Goal: Task Accomplishment & Management: Manage account settings

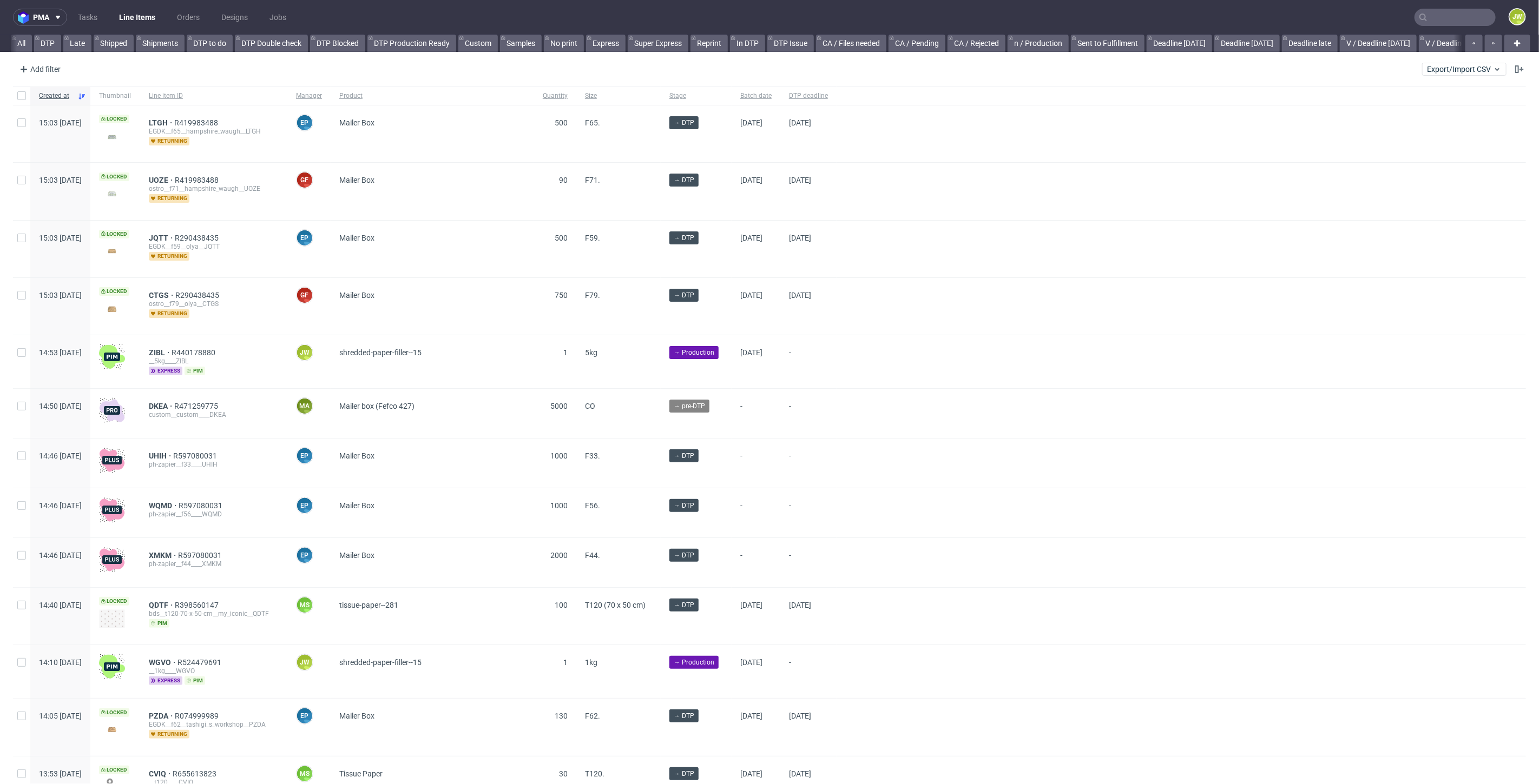
scroll to position [0, 2710]
click at [1451, 78] on div "Add filter Hide filters Clear all Export/Import CSV" at bounding box center [769, 69] width 1539 height 26
click at [1444, 67] on span "Export/Import CSV" at bounding box center [1464, 69] width 74 height 9
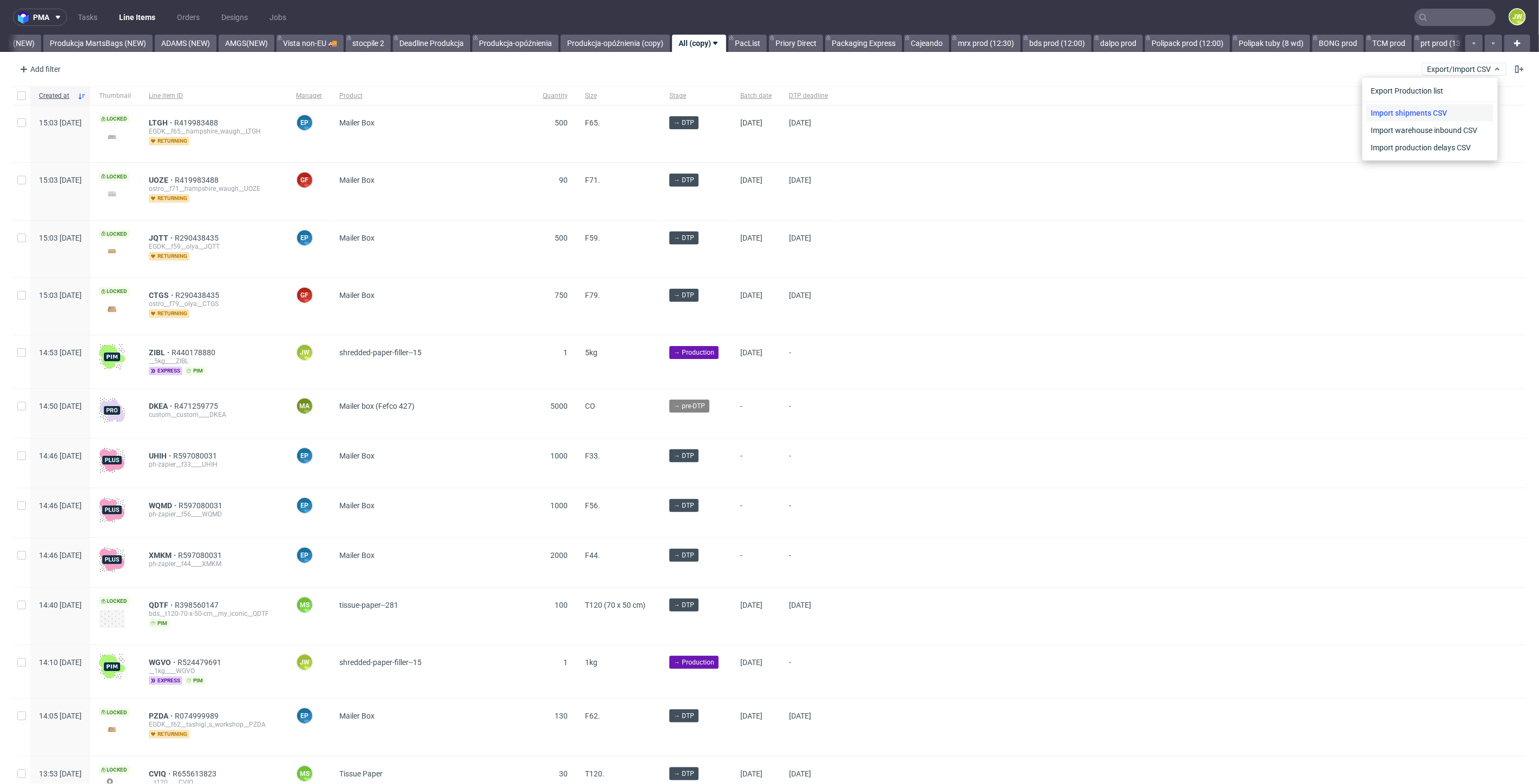
click at [1434, 115] on link "Import shipments CSV" at bounding box center [1430, 113] width 127 height 17
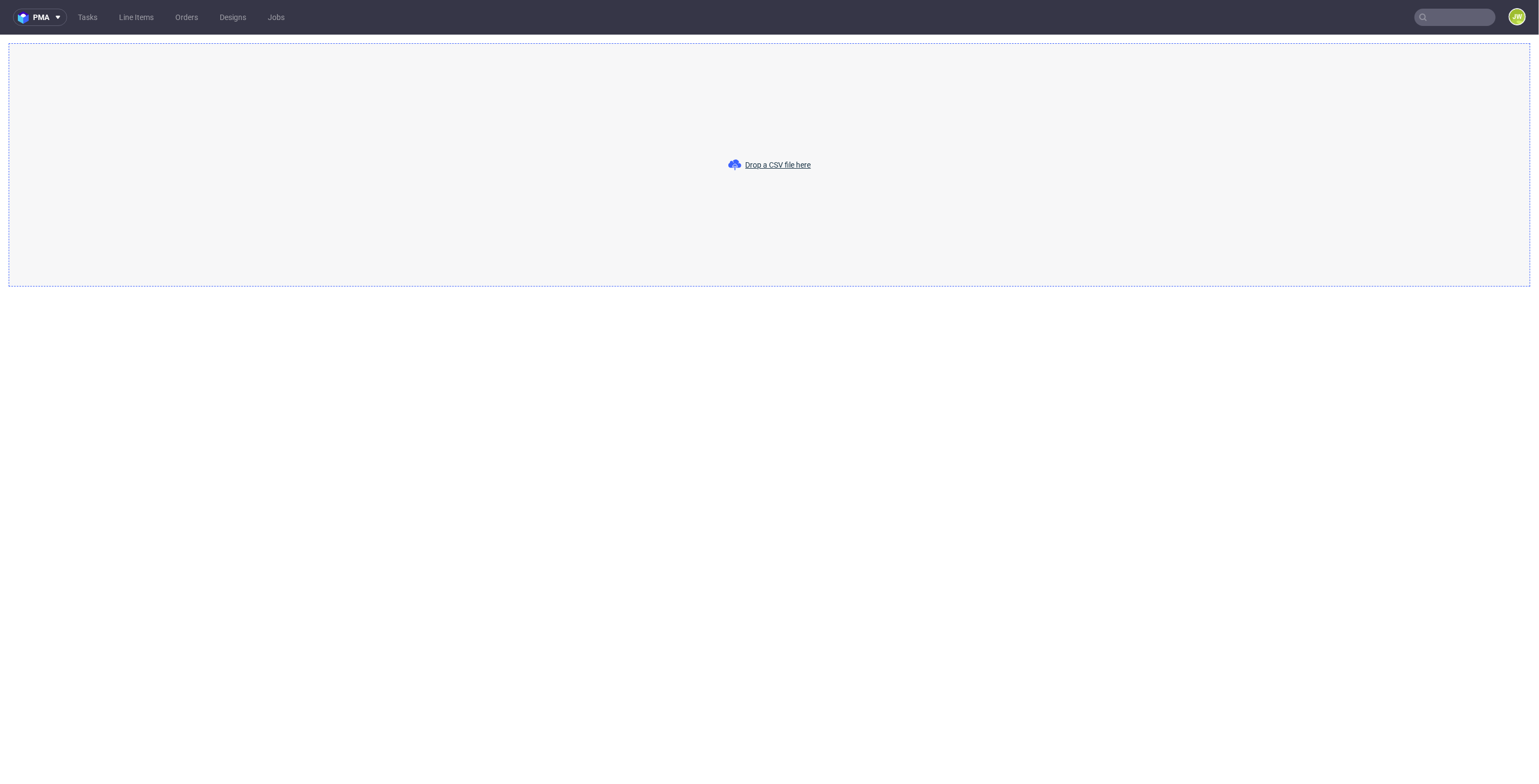
click at [781, 160] on span "Drop a CSV file here" at bounding box center [778, 165] width 65 height 11
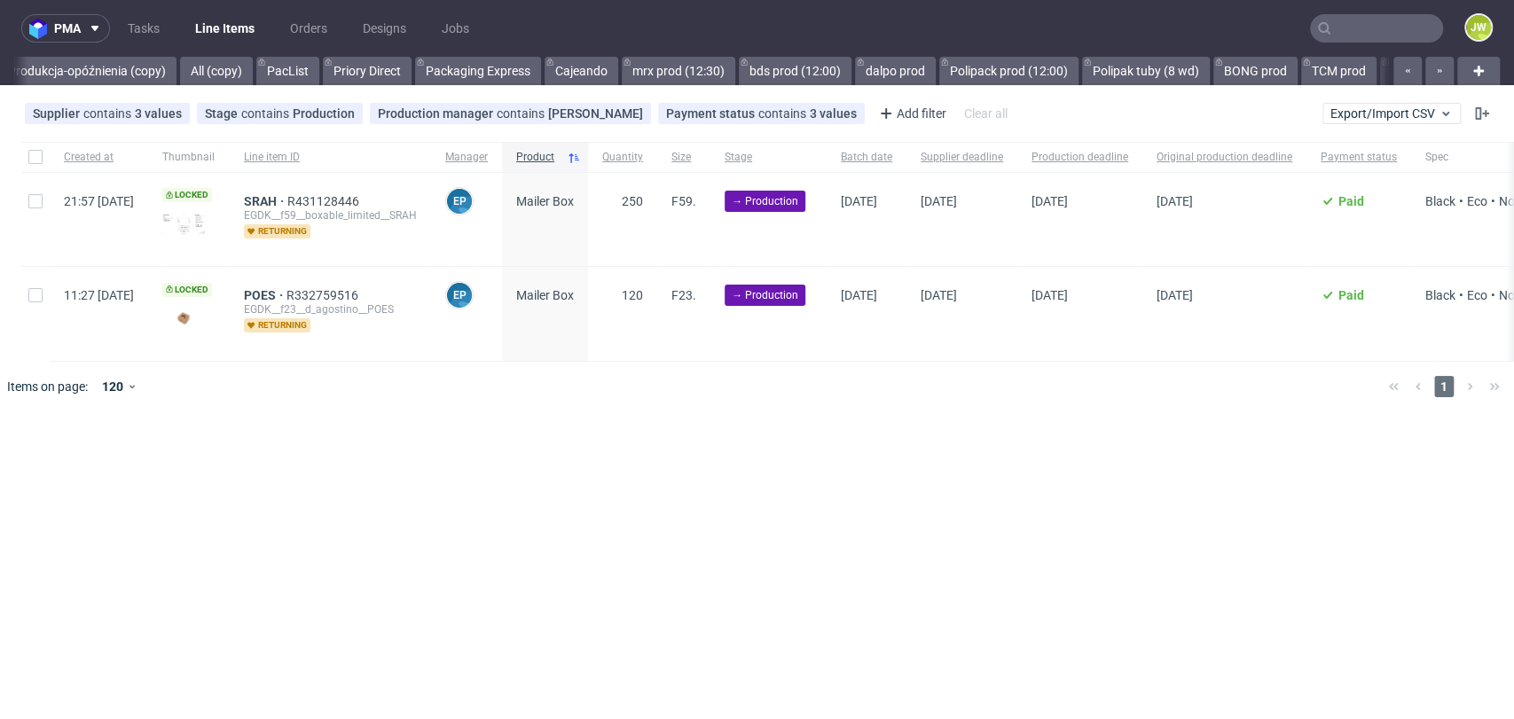
scroll to position [0, 5589]
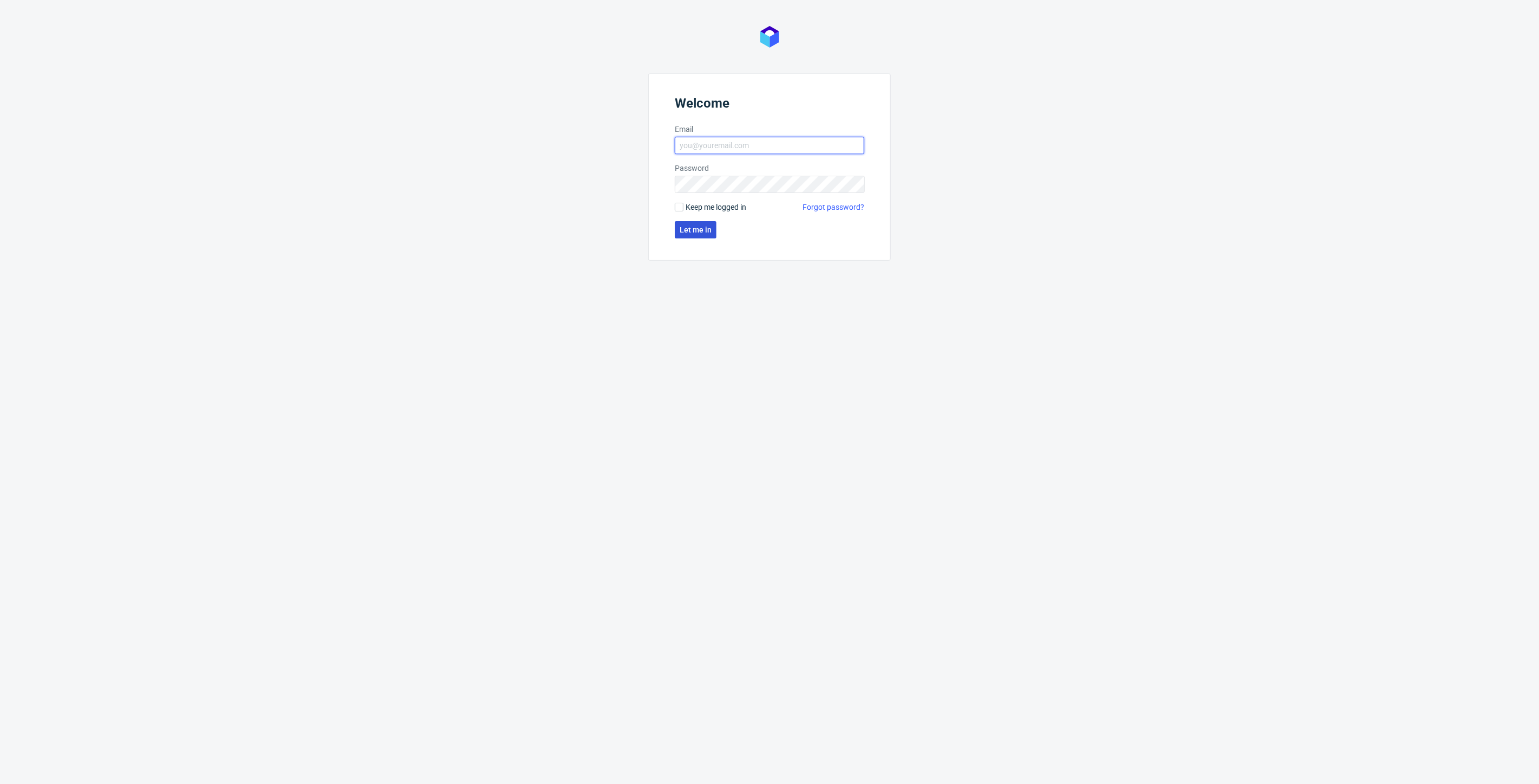
type input "jedrzej.wisniewski@packhelp.com"
click at [698, 224] on button "Let me in" at bounding box center [695, 230] width 41 height 17
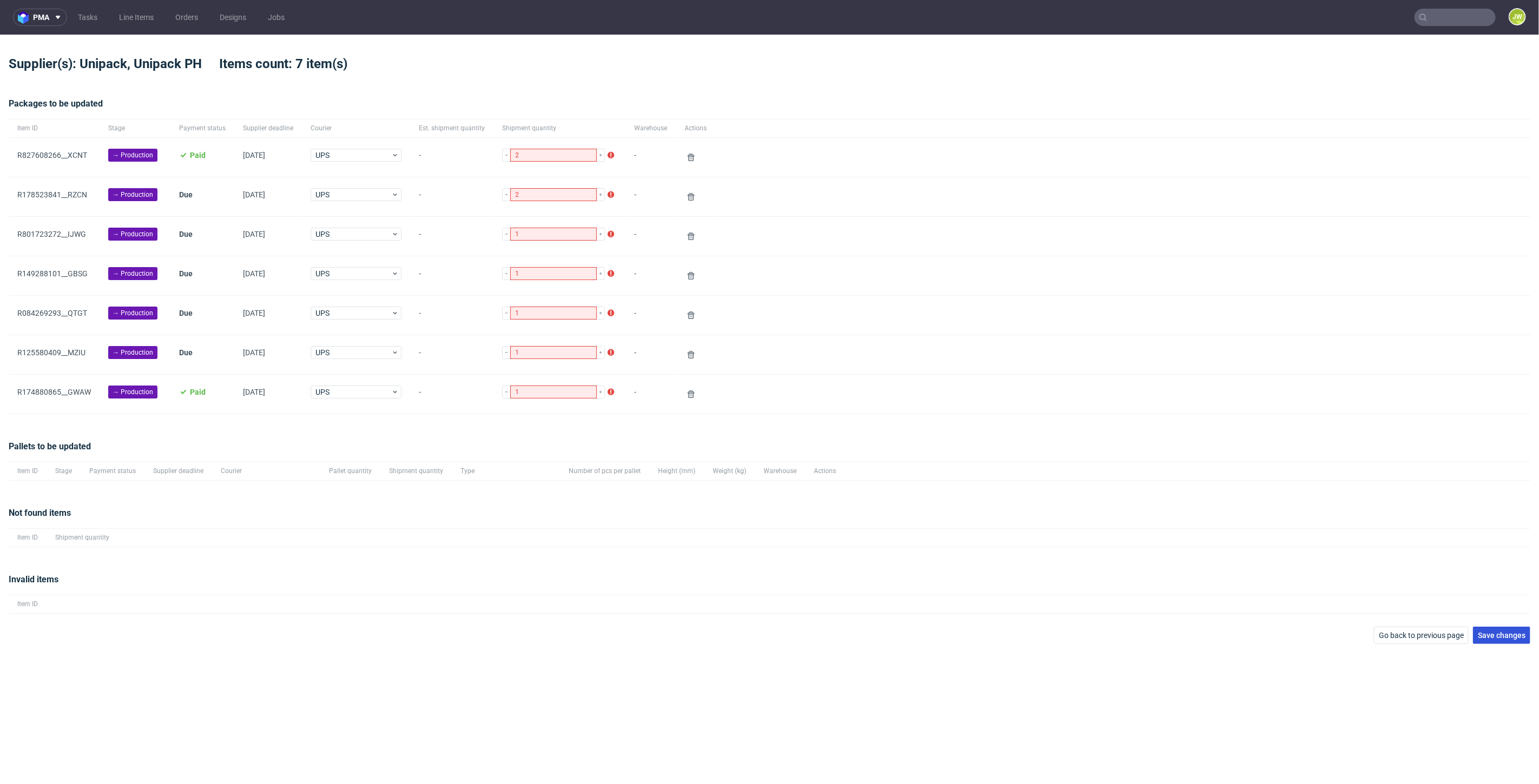
click at [1488, 635] on span "Save changes" at bounding box center [1501, 635] width 48 height 7
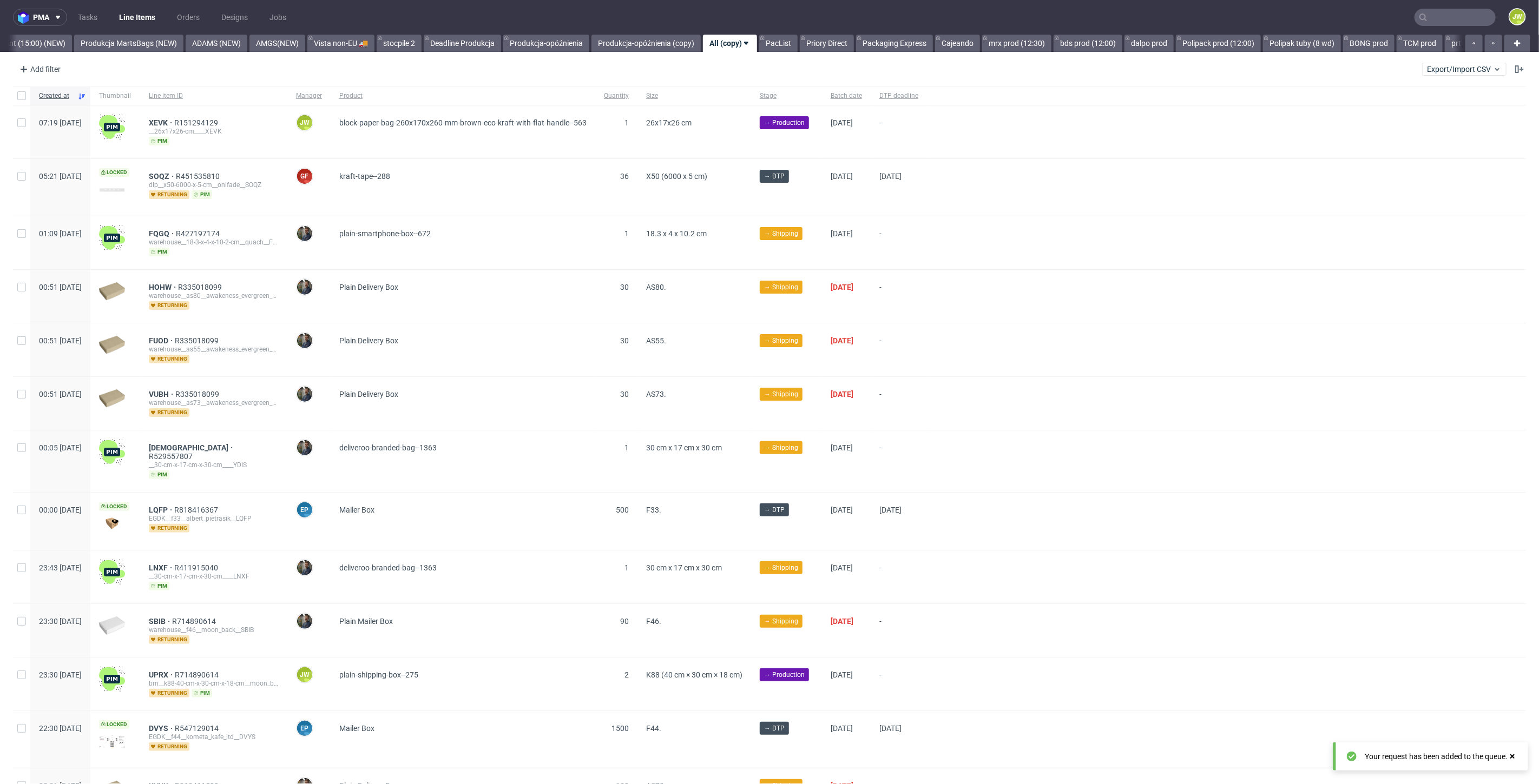
scroll to position [0, 2710]
click at [78, 40] on link "Produkcja MartsBags (NEW)" at bounding box center [98, 43] width 109 height 17
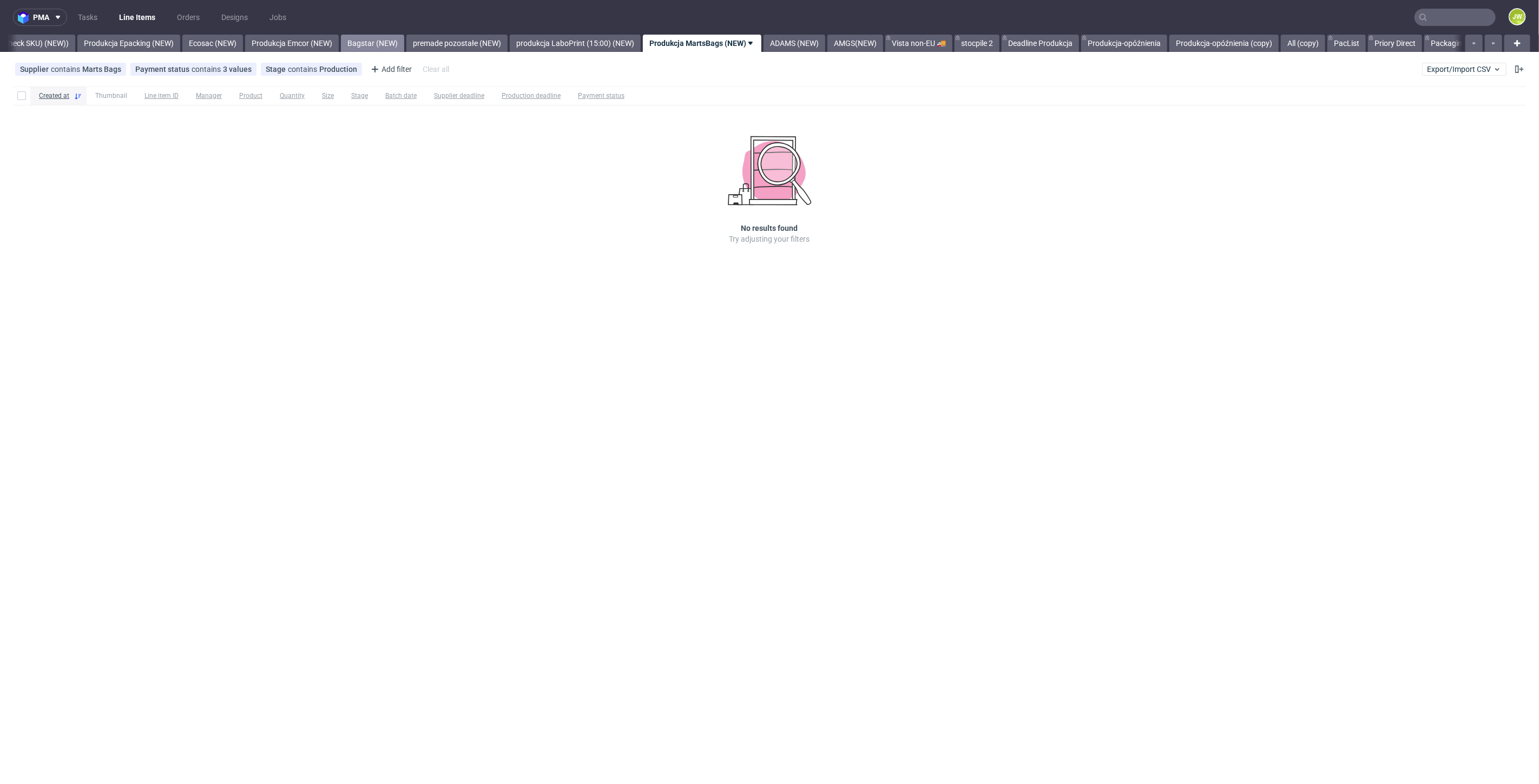
scroll to position [0, 2107]
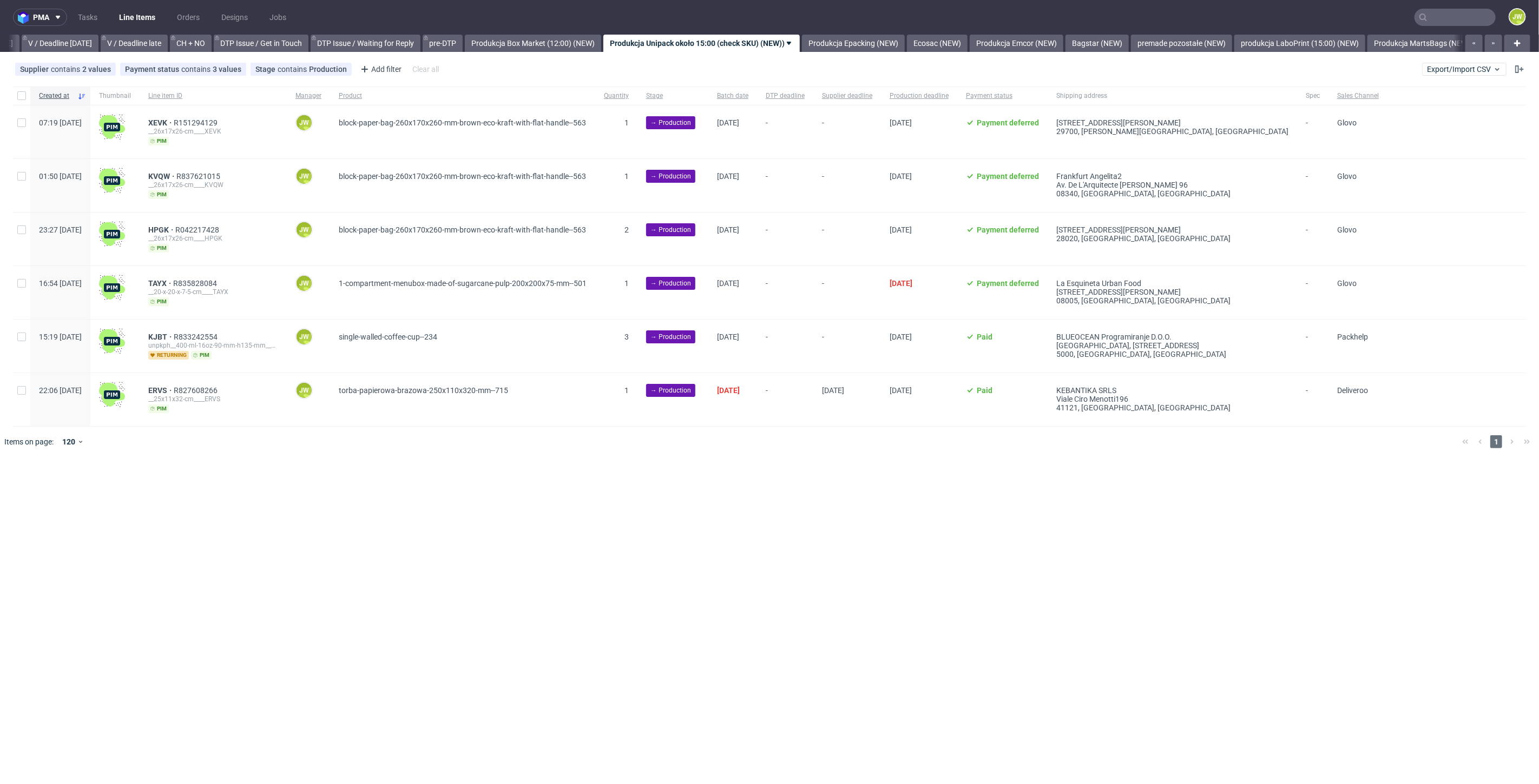
scroll to position [0, 1393]
click at [1444, 21] on input "text" at bounding box center [1455, 17] width 81 height 17
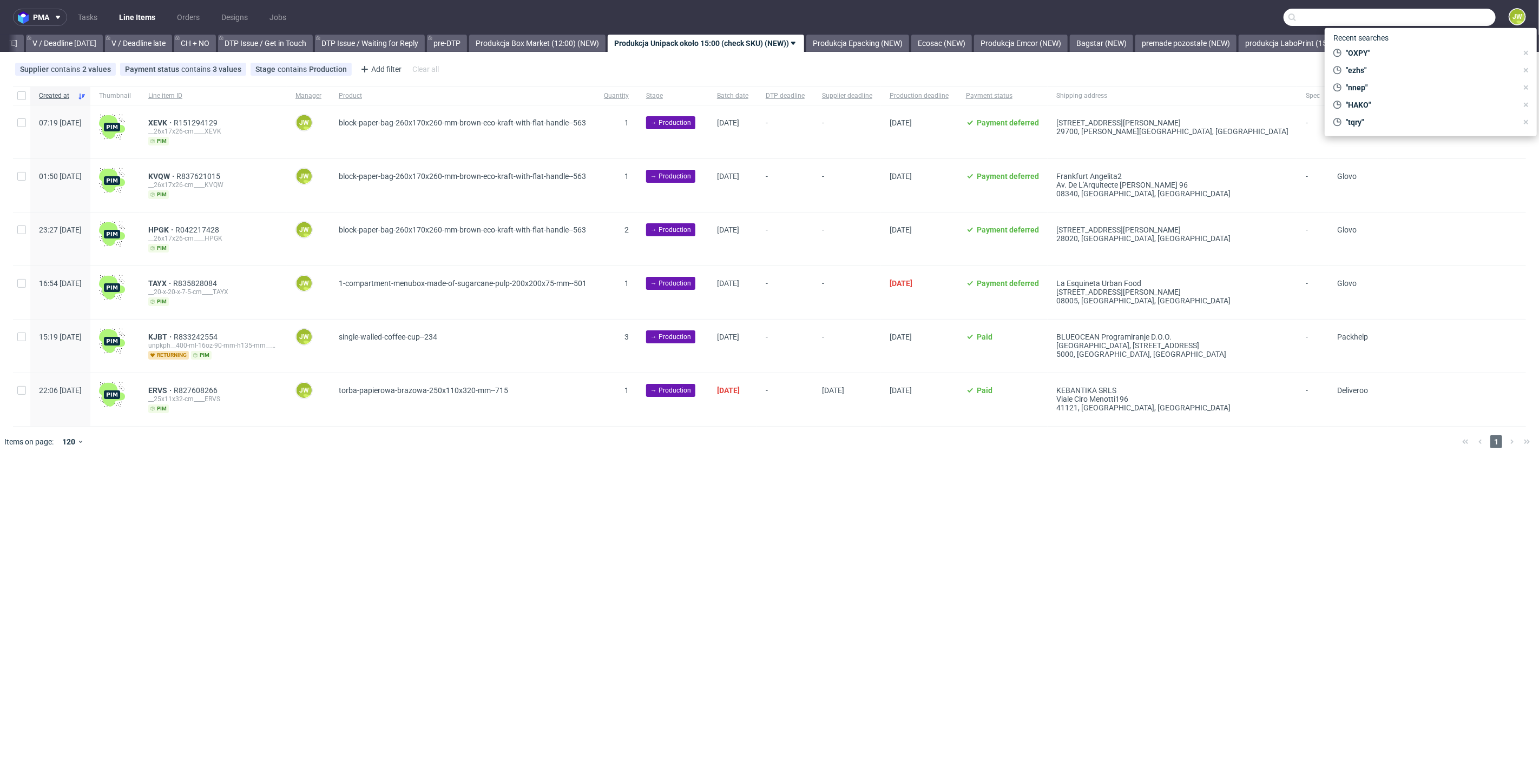
paste input "R827608266__XCNT"
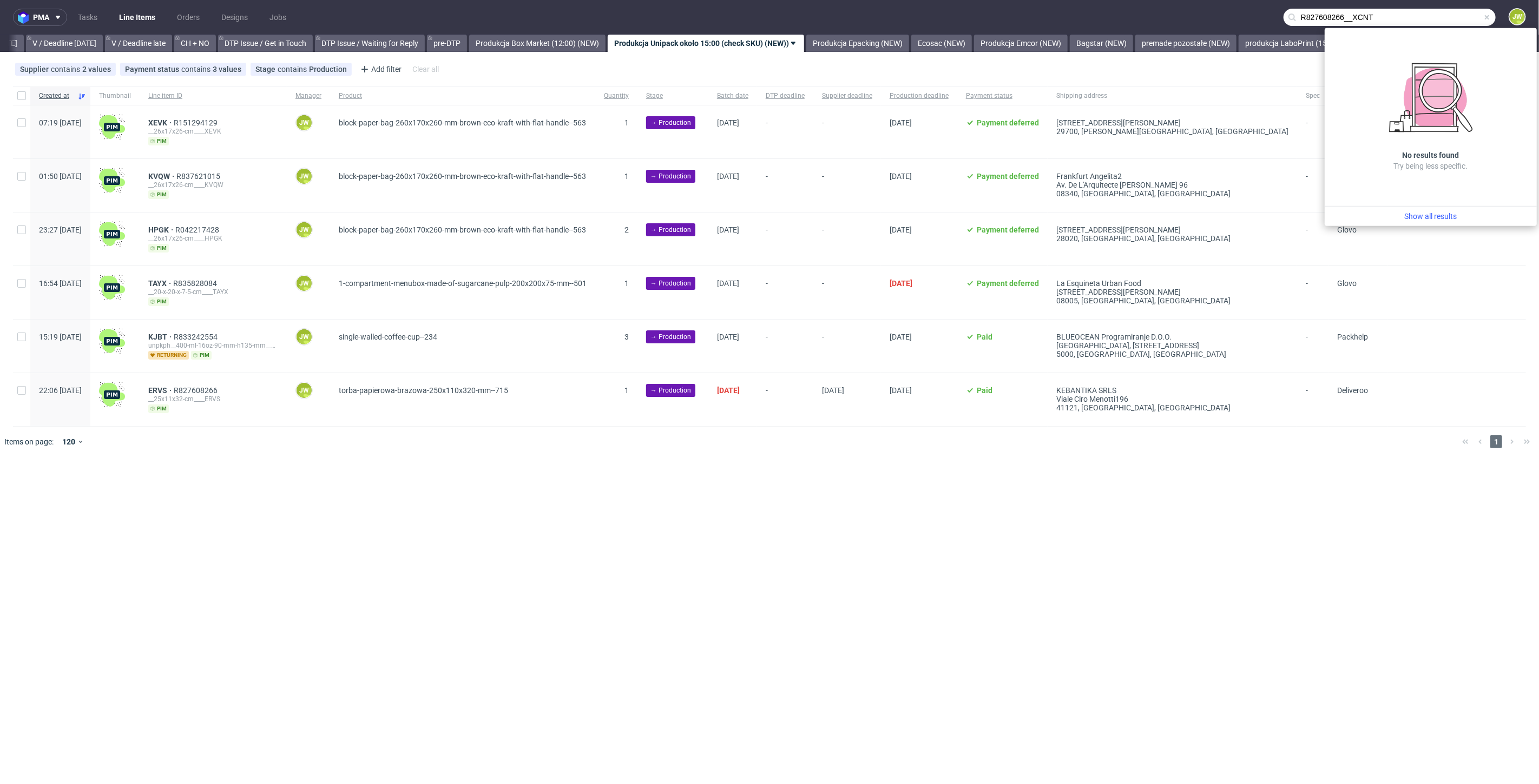
drag, startPoint x: 1354, startPoint y: 18, endPoint x: 879, endPoint y: 15, distance: 475.0
click at [878, 14] on nav "pma Tasks Line Items Orders Designs Jobs R827608266__XCNT JW" at bounding box center [769, 17] width 1539 height 35
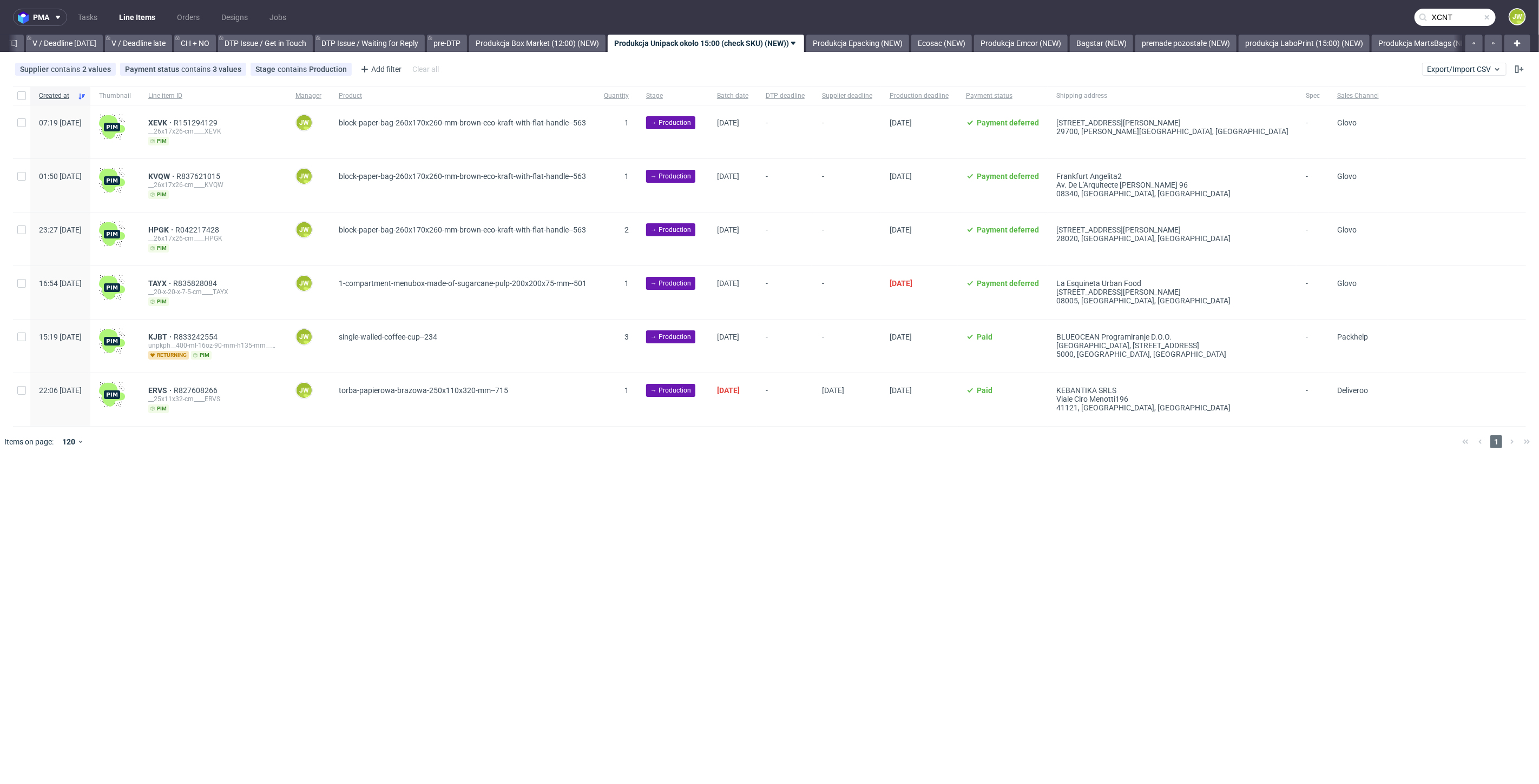
type input "XCNT"
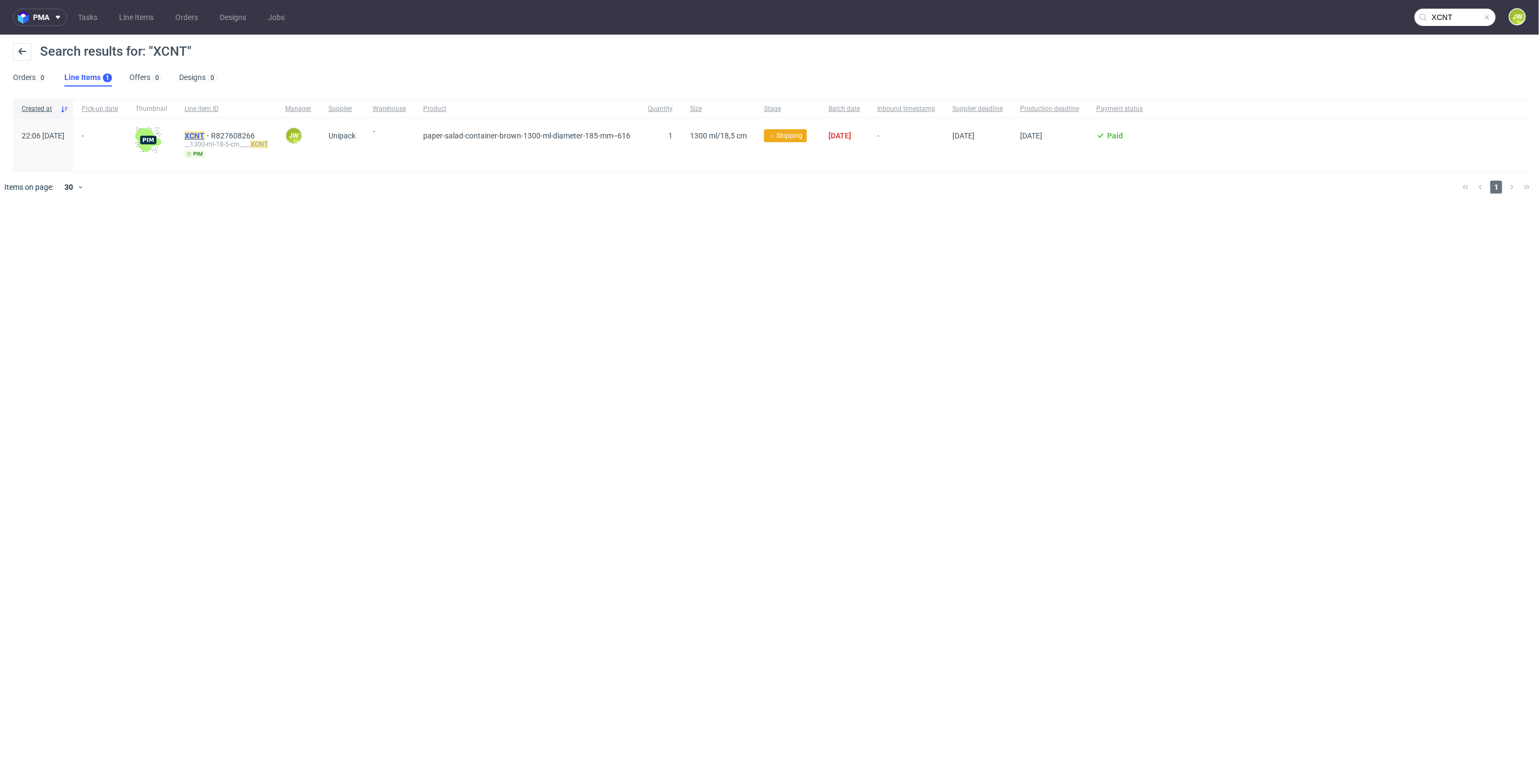
click at [204, 137] on mark "XCNT" at bounding box center [194, 136] width 20 height 9
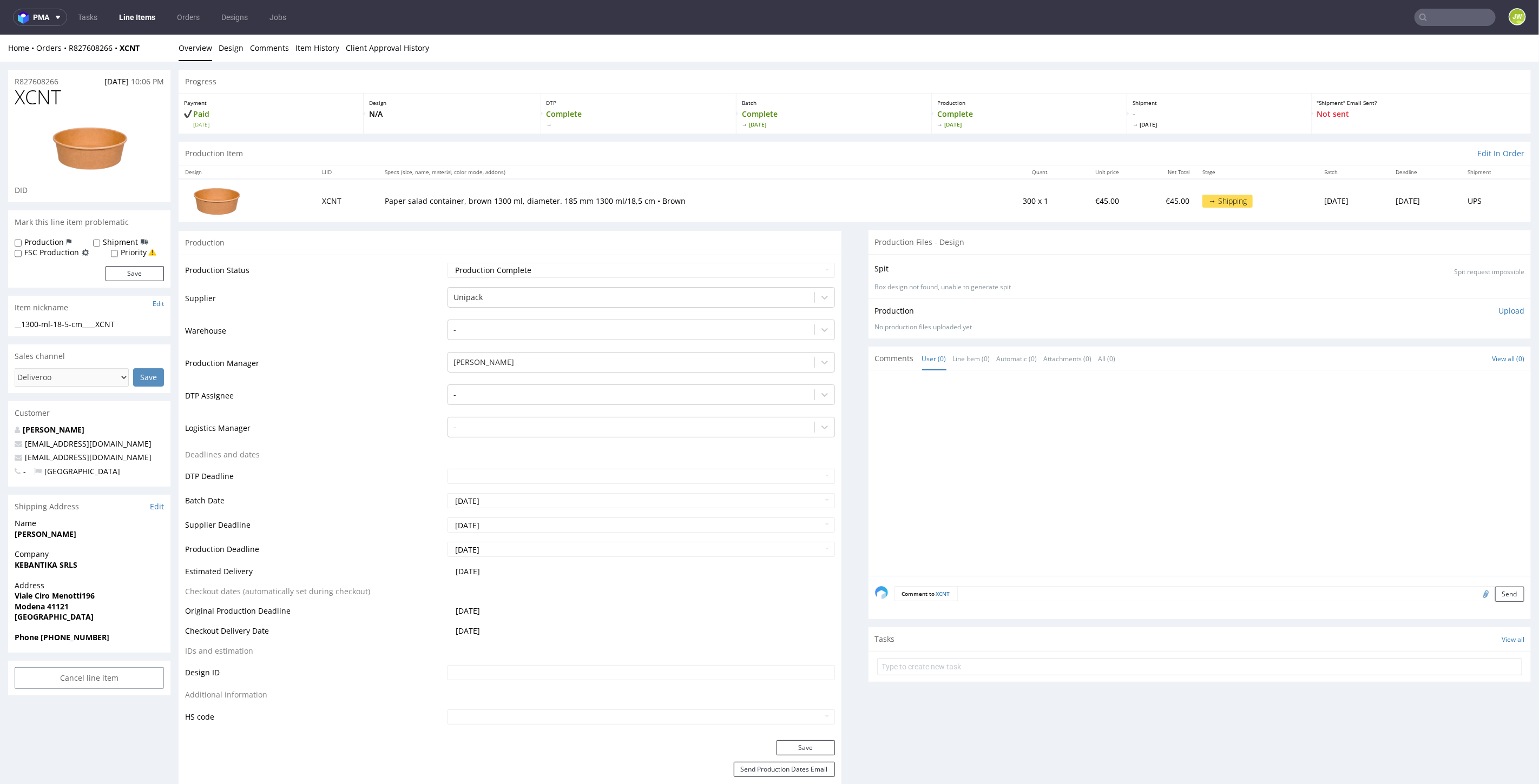
drag, startPoint x: 130, startPoint y: 21, endPoint x: 117, endPoint y: 27, distance: 14.3
click at [131, 21] on link "Line Items" at bounding box center [137, 17] width 49 height 17
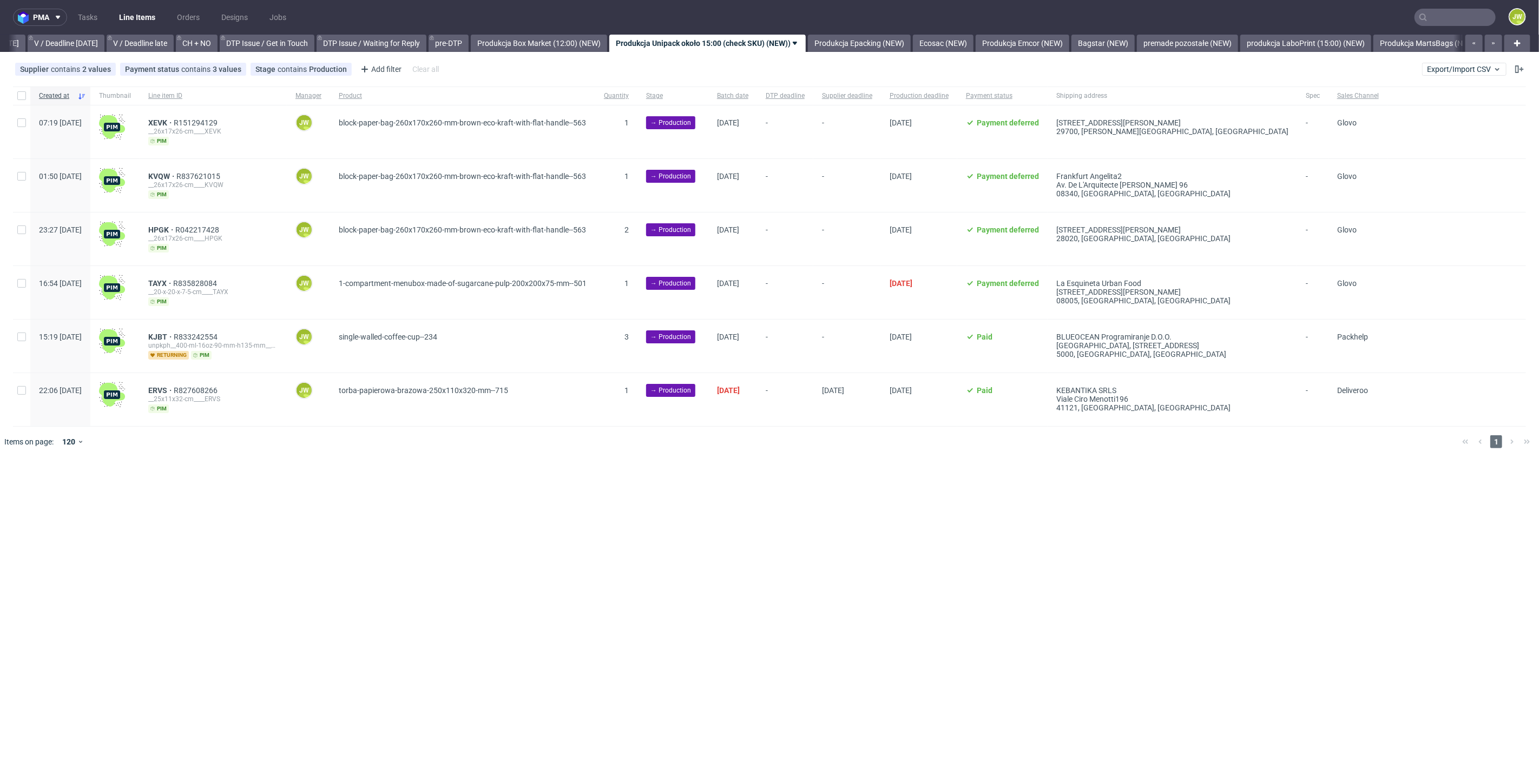
scroll to position [0, 1393]
click at [1449, 70] on span "Export/Import CSV" at bounding box center [1464, 69] width 74 height 9
click at [1428, 109] on link "Import shipments CSV" at bounding box center [1440, 113] width 127 height 17
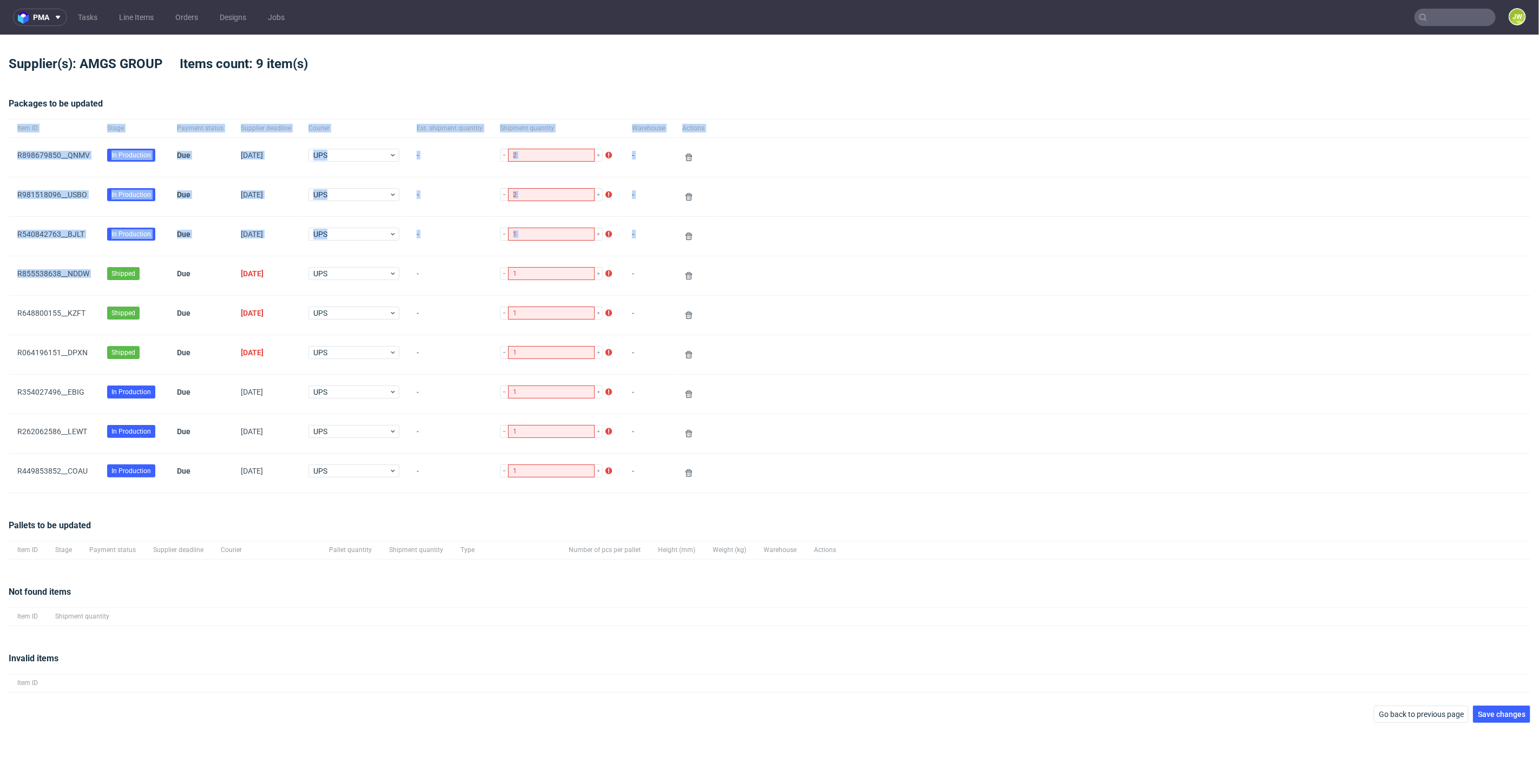
drag, startPoint x: 98, startPoint y: 274, endPoint x: 7, endPoint y: 276, distance: 91.0
click at [7, 276] on div "pma Tasks Line Items Orders Designs Jobs JW Supplier(s): AMGS GROUP Items count…" at bounding box center [769, 392] width 1539 height 784
click at [21, 282] on div "R855538638__NDDW" at bounding box center [53, 276] width 90 height 39
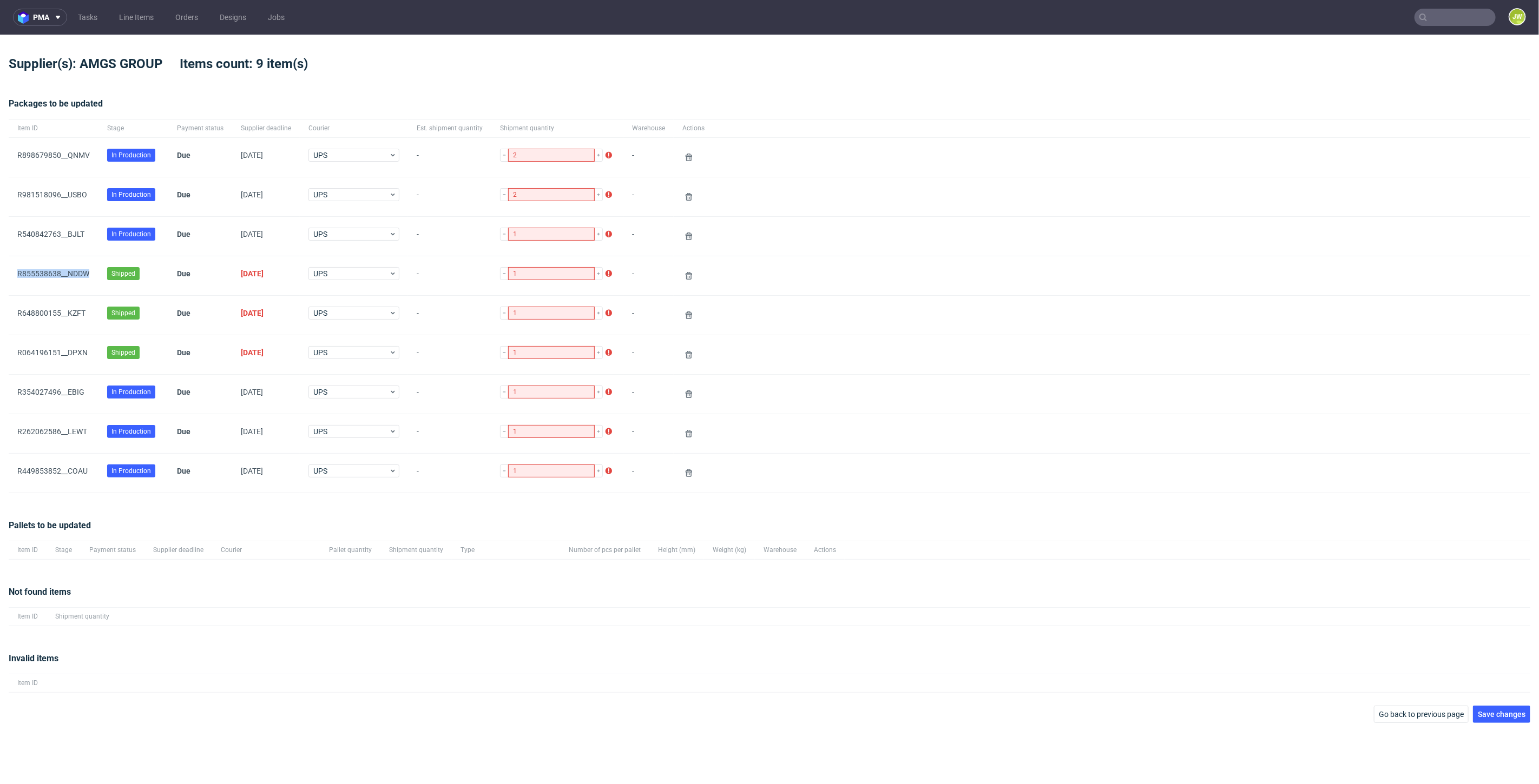
drag, startPoint x: 91, startPoint y: 280, endPoint x: 15, endPoint y: 277, distance: 76.1
click at [15, 277] on div "R855538638__NDDW" at bounding box center [53, 276] width 90 height 39
click at [62, 273] on link "R855538638__NDDW" at bounding box center [53, 274] width 72 height 9
click at [73, 318] on span "R648800155__KZFT" at bounding box center [53, 315] width 73 height 13
click at [70, 308] on link "R648800155__KZFT" at bounding box center [51, 313] width 68 height 9
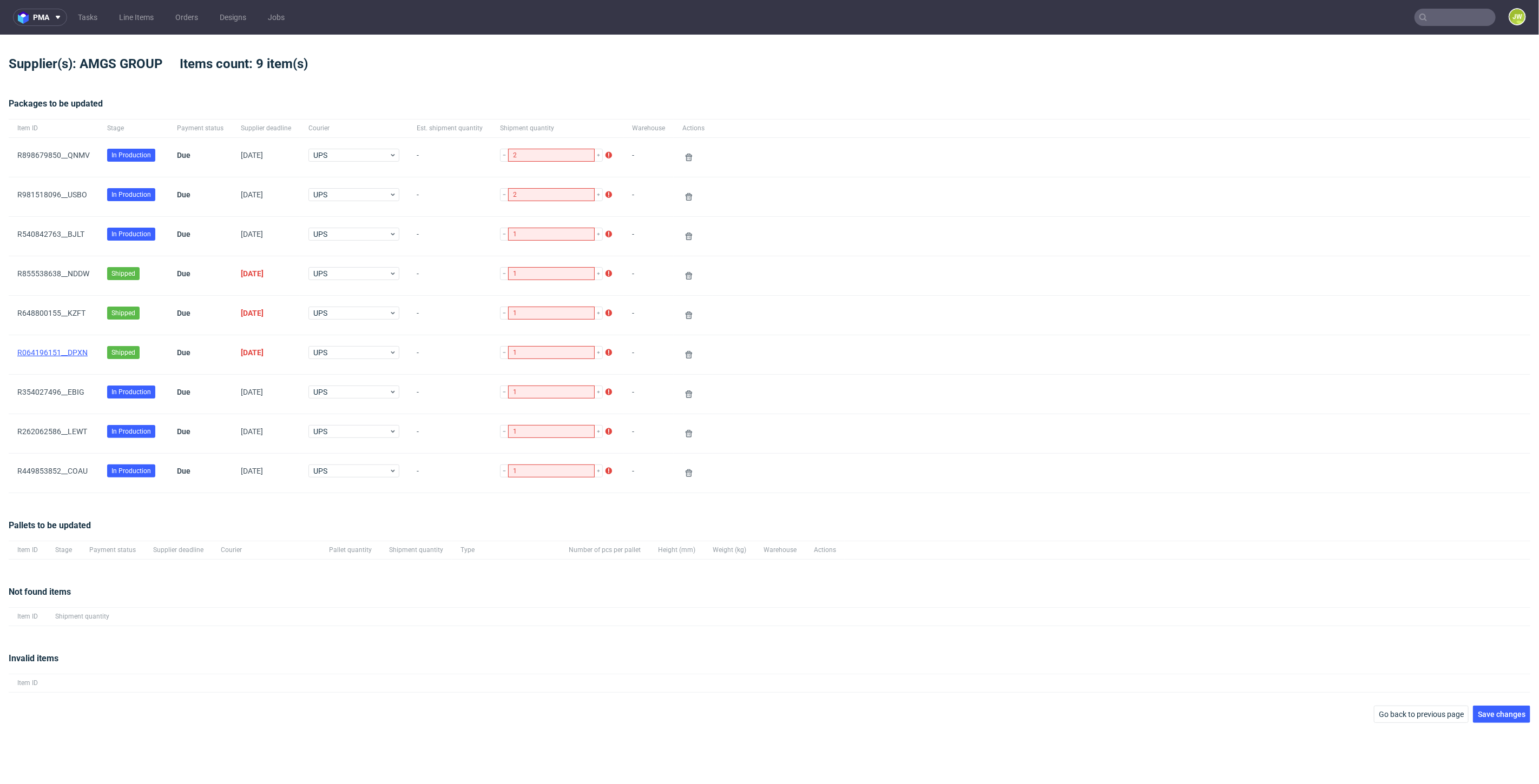
click at [74, 355] on link "R064196151__DPXN" at bounding box center [52, 352] width 70 height 9
drag, startPoint x: 95, startPoint y: 273, endPoint x: 16, endPoint y: 279, distance: 79.2
click at [16, 279] on div "R855538638__NDDW" at bounding box center [53, 276] width 90 height 39
copy link "R855538638__NDDW"
click at [684, 277] on icon at bounding box center [689, 276] width 9 height 9
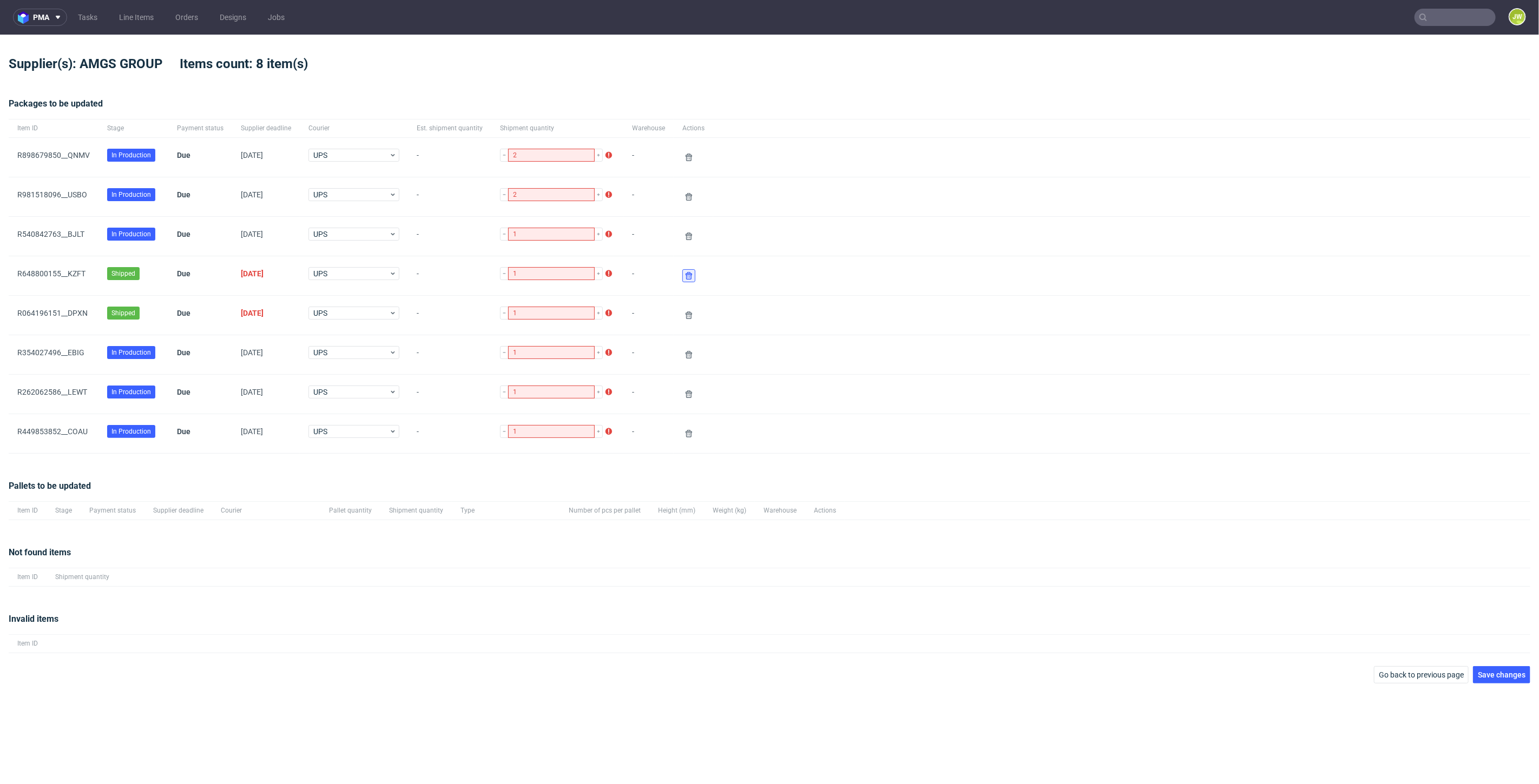
click at [684, 273] on icon at bounding box center [689, 276] width 9 height 9
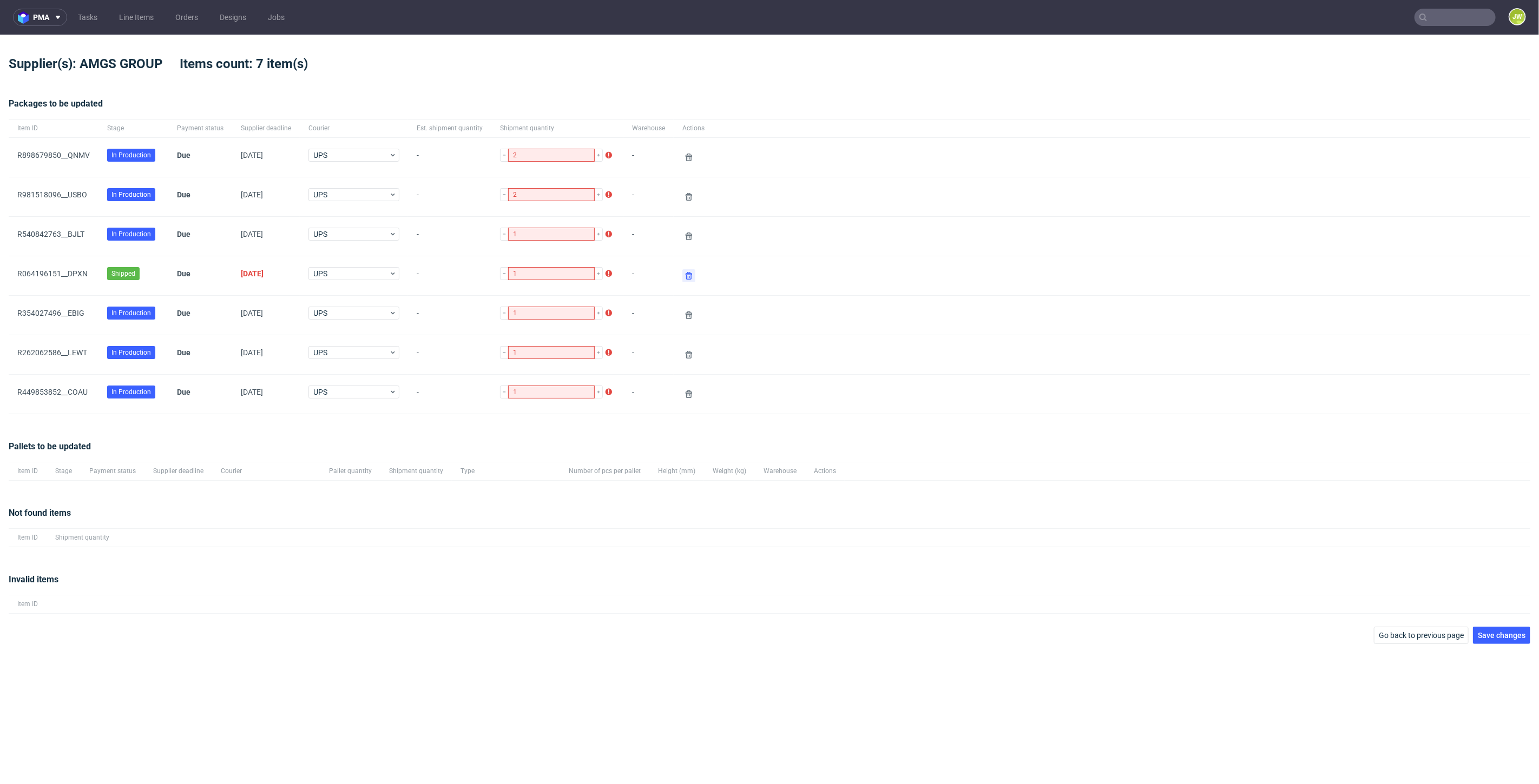
click at [684, 273] on icon at bounding box center [689, 276] width 9 height 9
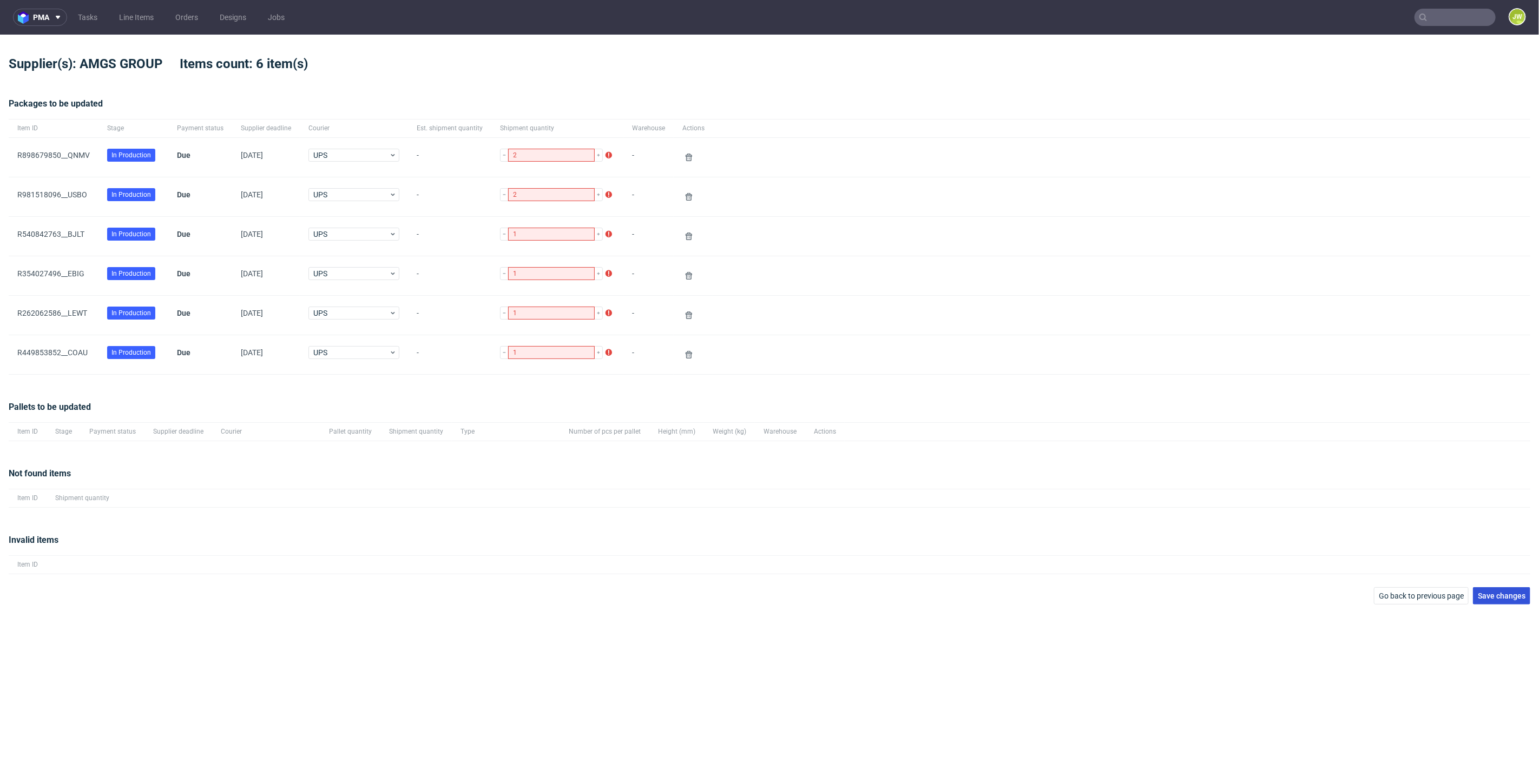
click at [1494, 594] on span "Save changes" at bounding box center [1501, 596] width 48 height 7
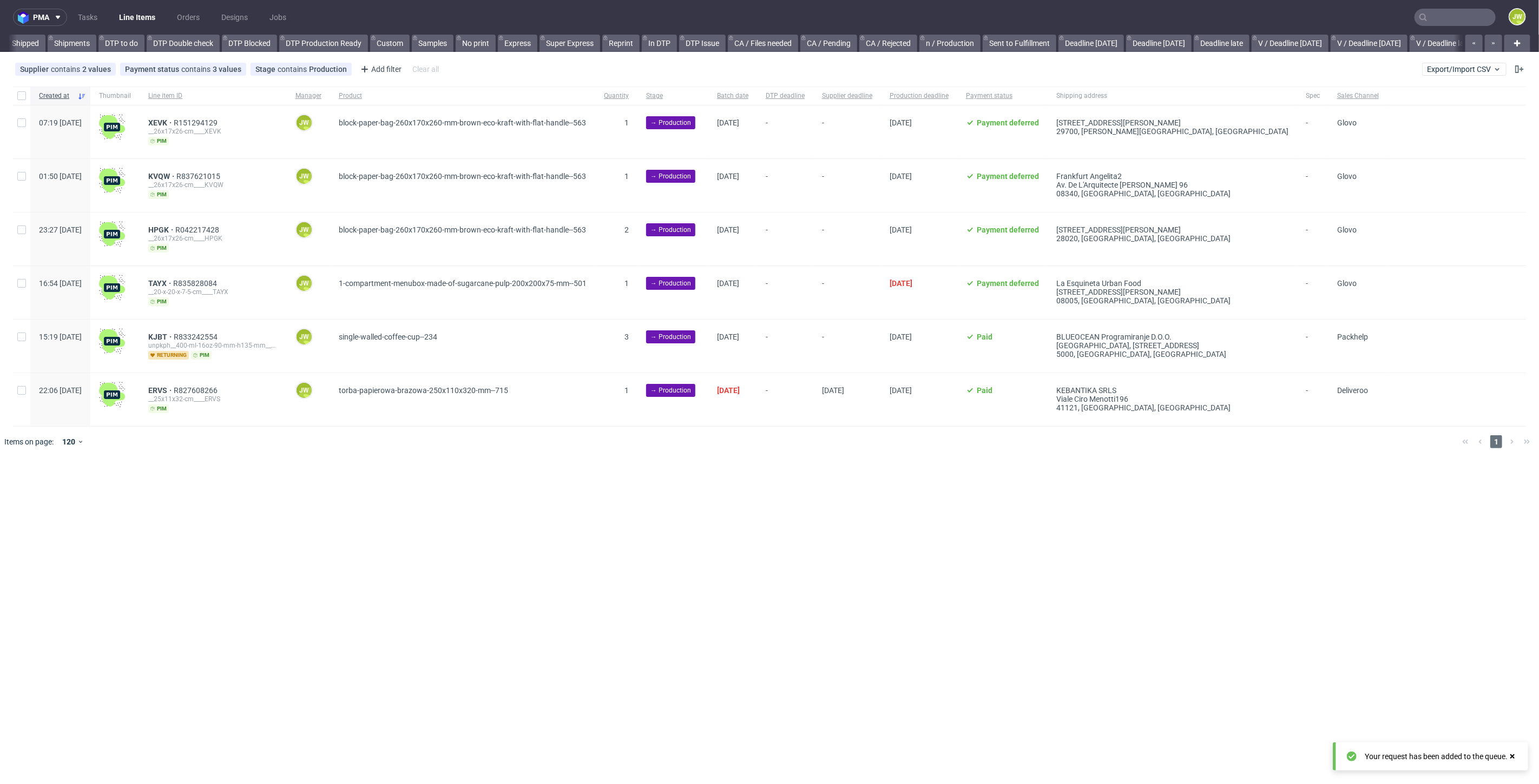
scroll to position [0, 226]
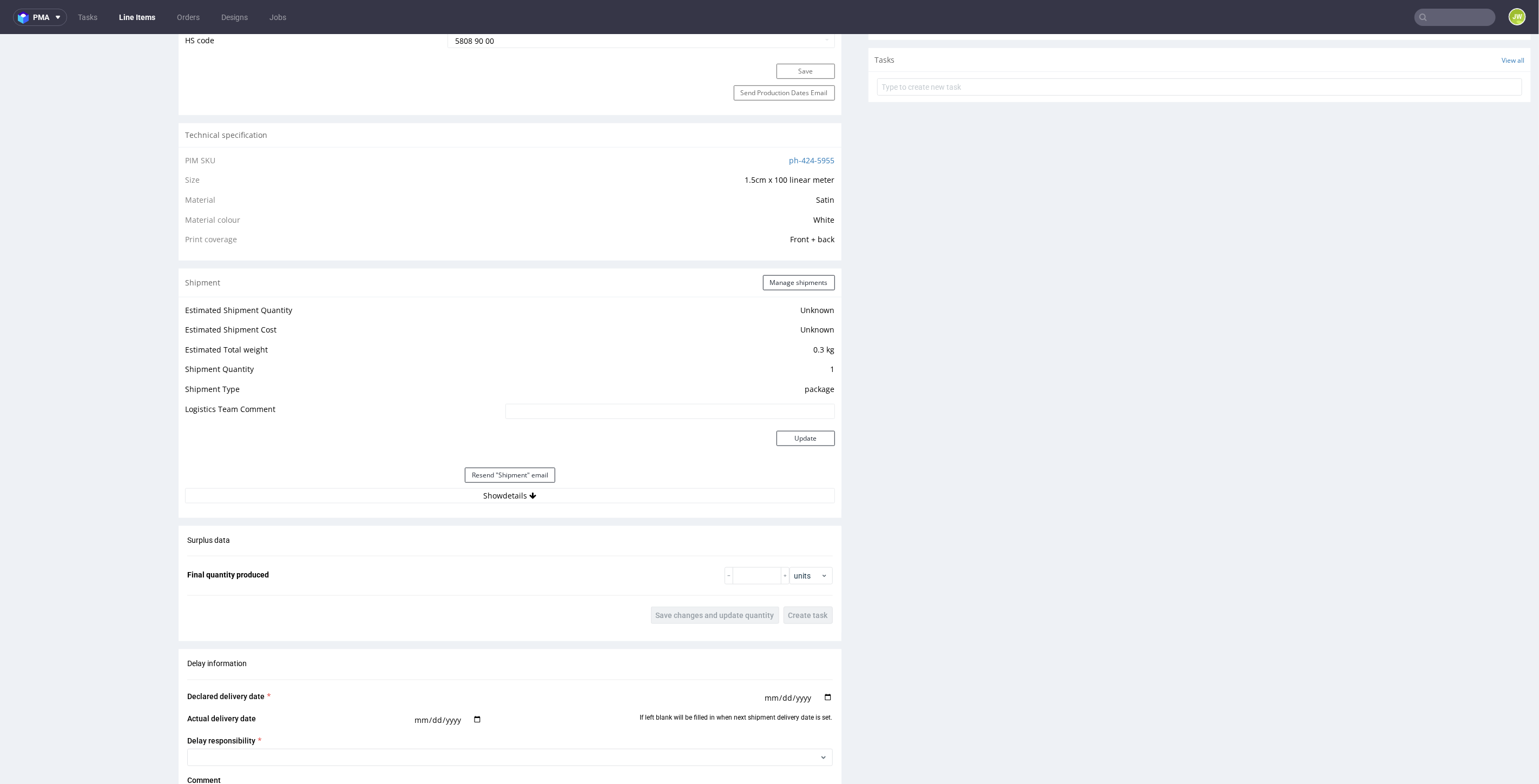
scroll to position [781, 0]
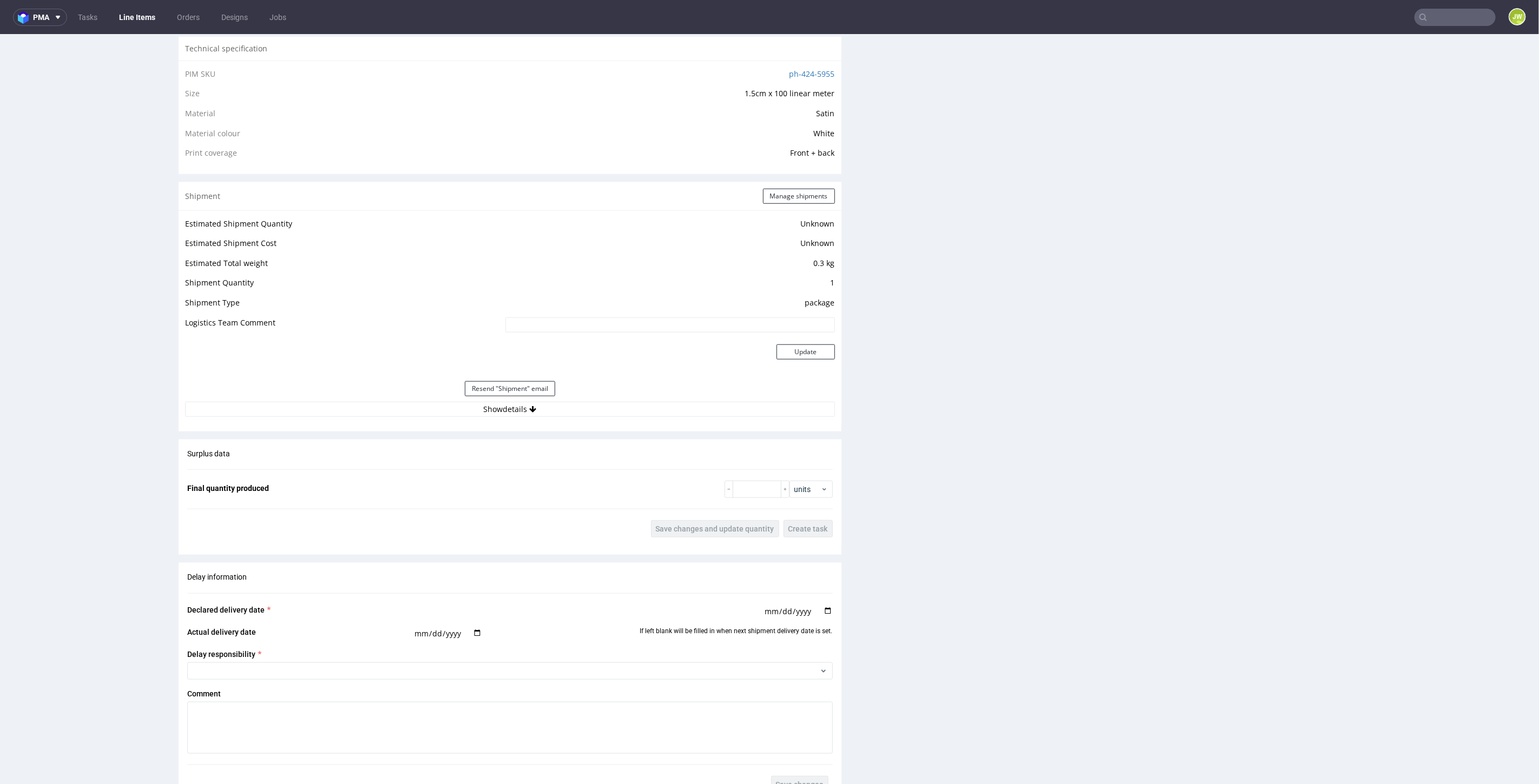
click at [500, 397] on div "Resend "Shipment" email" at bounding box center [509, 388] width 650 height 26
click at [496, 404] on button "Show details" at bounding box center [509, 408] width 650 height 15
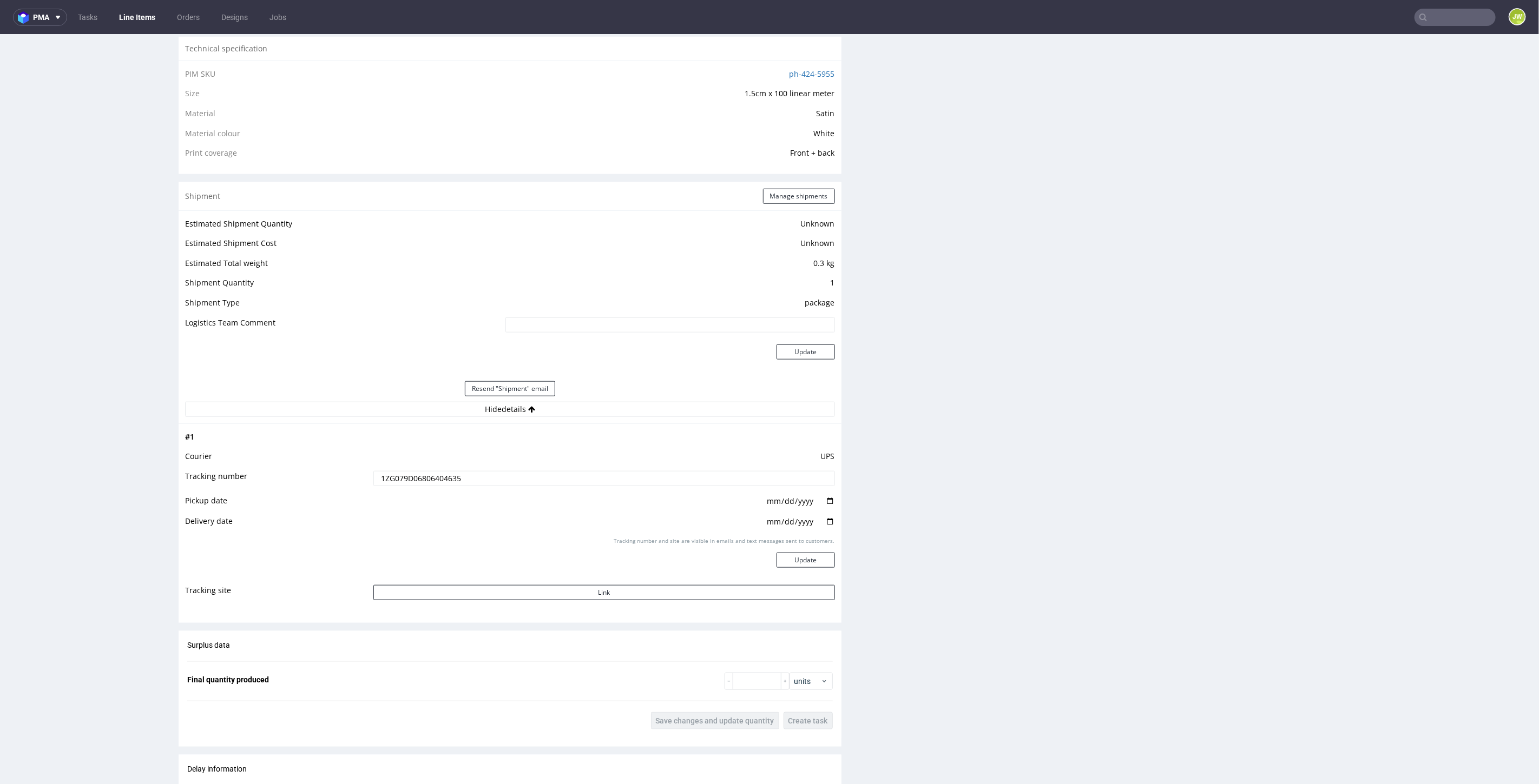
click at [409, 481] on input "1ZG079D06806404635" at bounding box center [604, 478] width 462 height 15
click at [408, 481] on input "1ZG079D06806404635" at bounding box center [604, 478] width 462 height 15
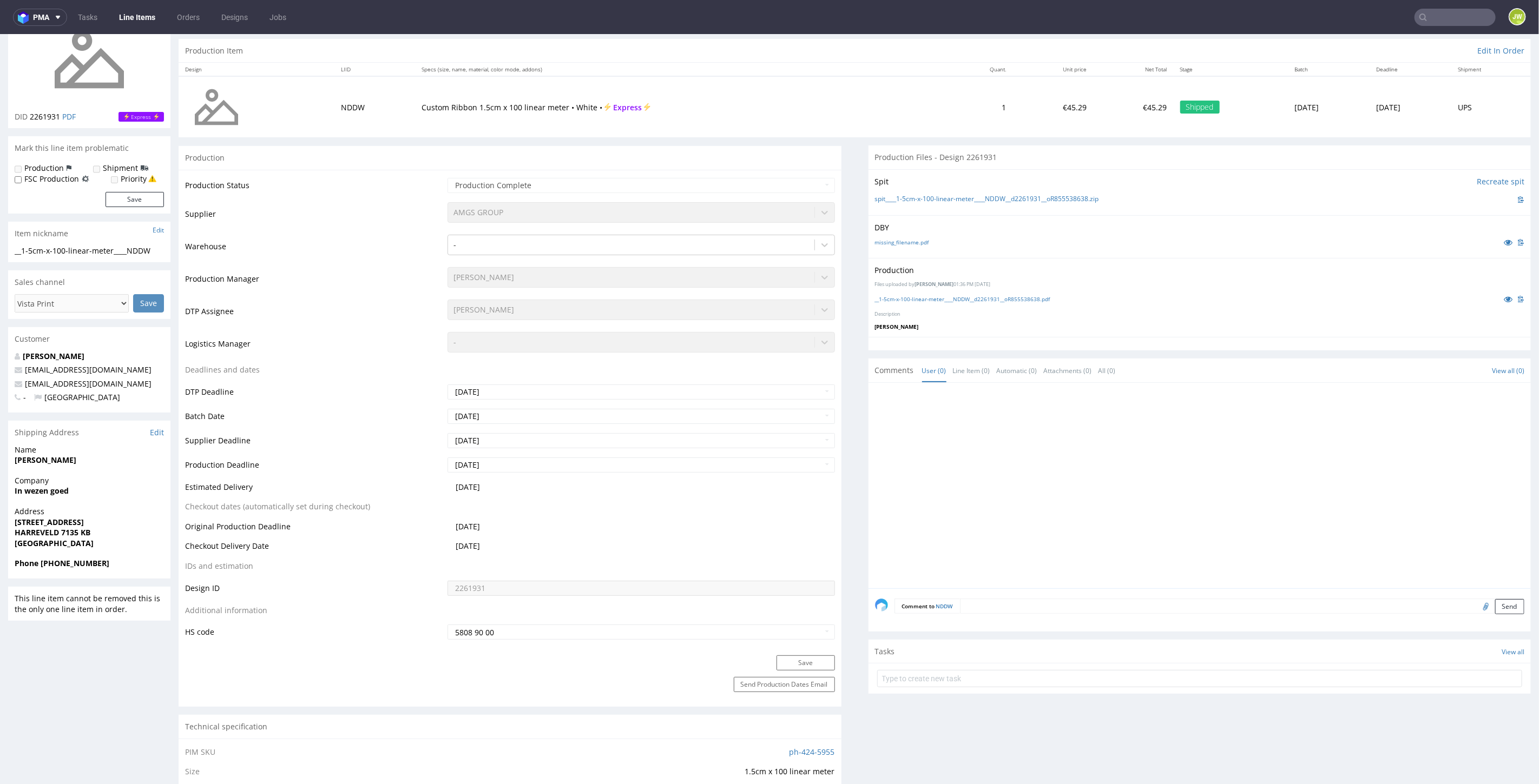
scroll to position [0, 0]
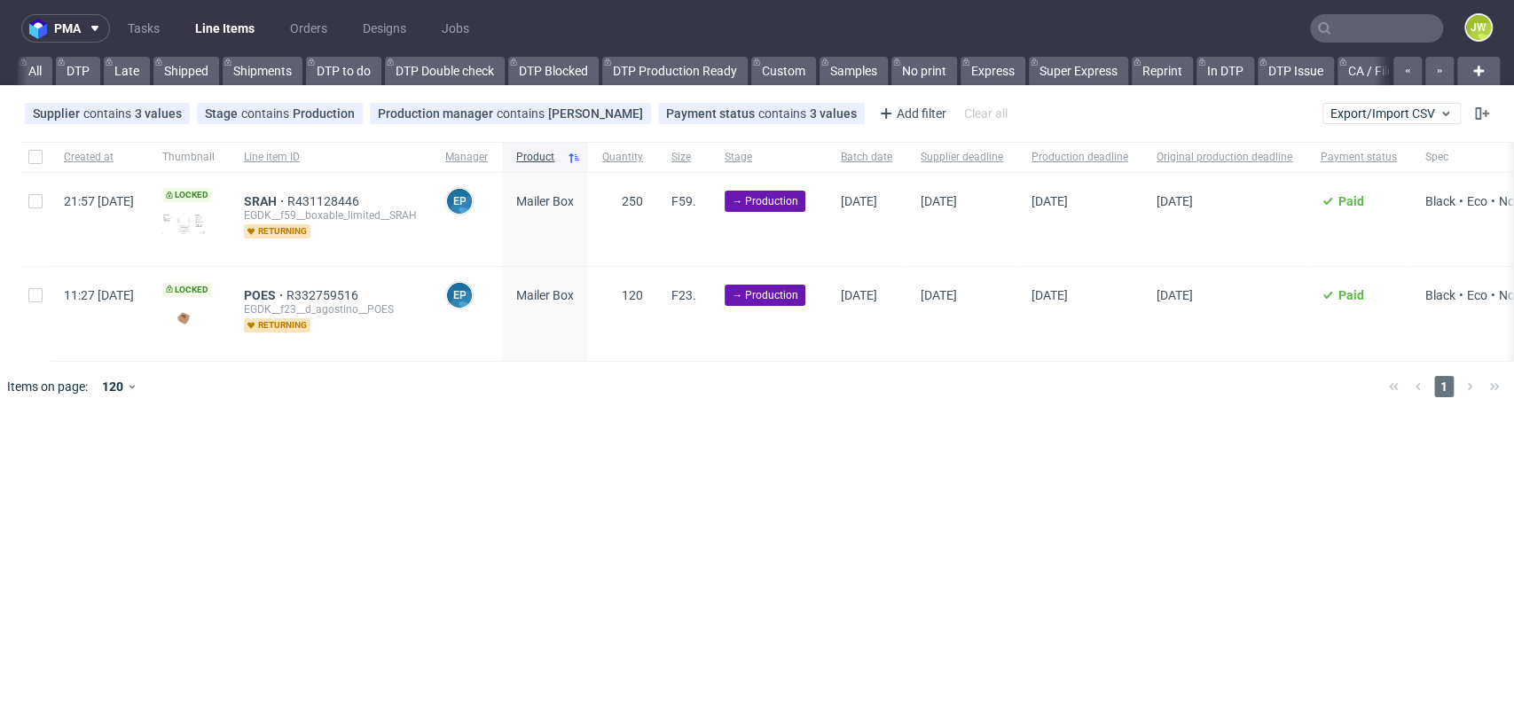
scroll to position [0, 5926]
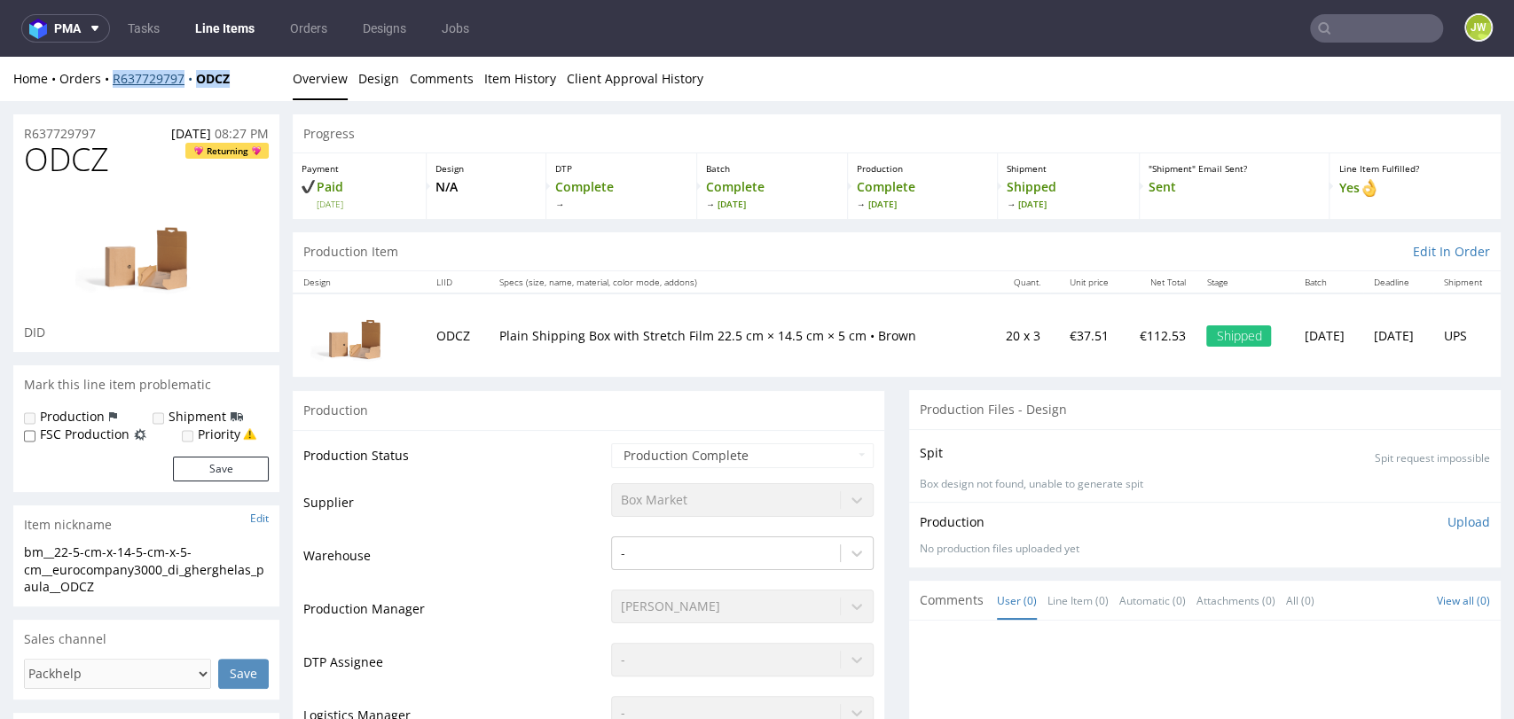
drag, startPoint x: 240, startPoint y: 86, endPoint x: 113, endPoint y: 86, distance: 127.7
click at [113, 86] on div "Home Orders R637729797 ODCZ" at bounding box center [146, 79] width 266 height 18
copy div "R637729797 ODCZ"
click at [240, 98] on div "Home Orders R637729797 ODCZ Overview Design Comments Item History Client Approv…" at bounding box center [757, 79] width 1514 height 44
drag, startPoint x: 255, startPoint y: 81, endPoint x: 111, endPoint y: 90, distance: 144.9
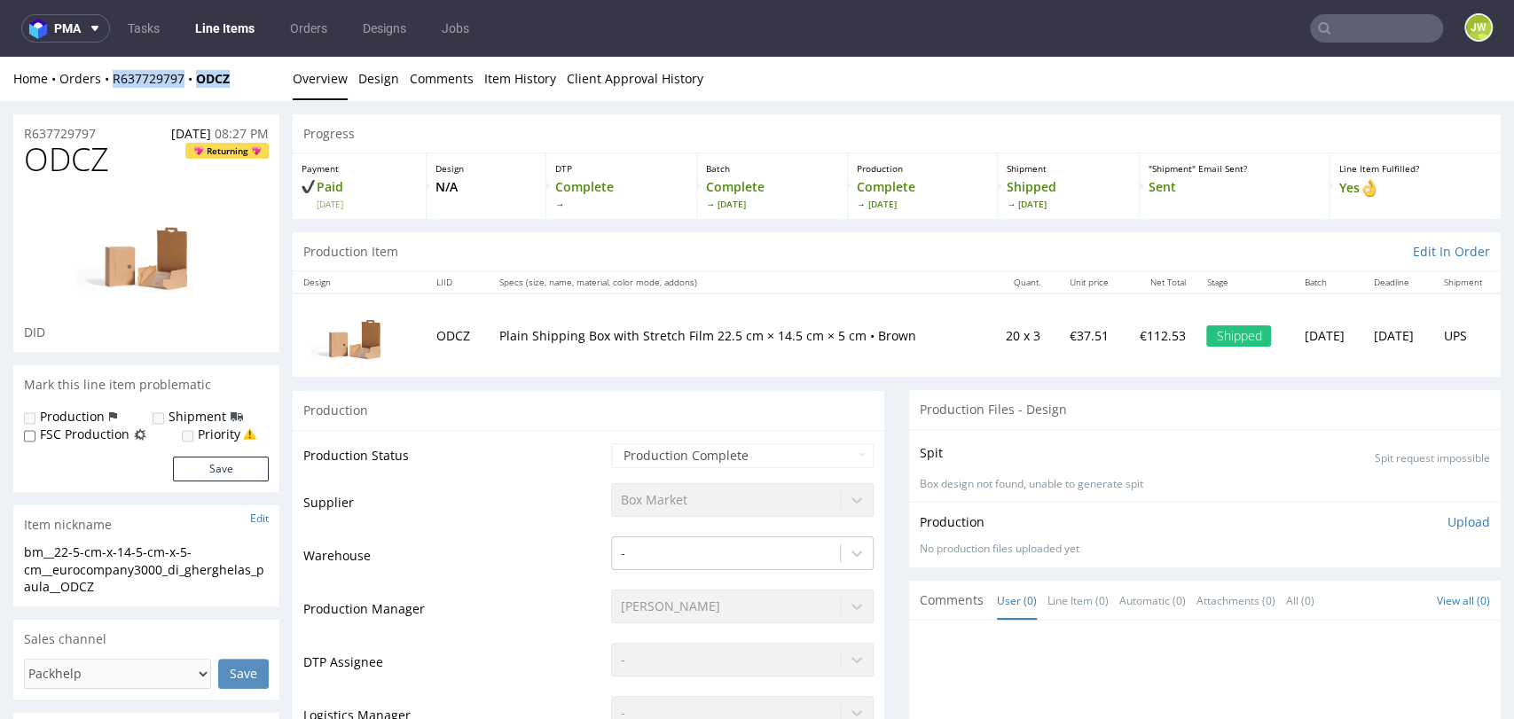
click at [111, 90] on div "Home Orders R637729797 ODCZ Overview Design Comments Item History Client Approv…" at bounding box center [757, 79] width 1514 height 44
copy div "R637729797 ODCZ"
drag, startPoint x: 217, startPoint y: 15, endPoint x: 255, endPoint y: 18, distance: 38.2
click at [220, 15] on link "Line Items" at bounding box center [225, 28] width 81 height 28
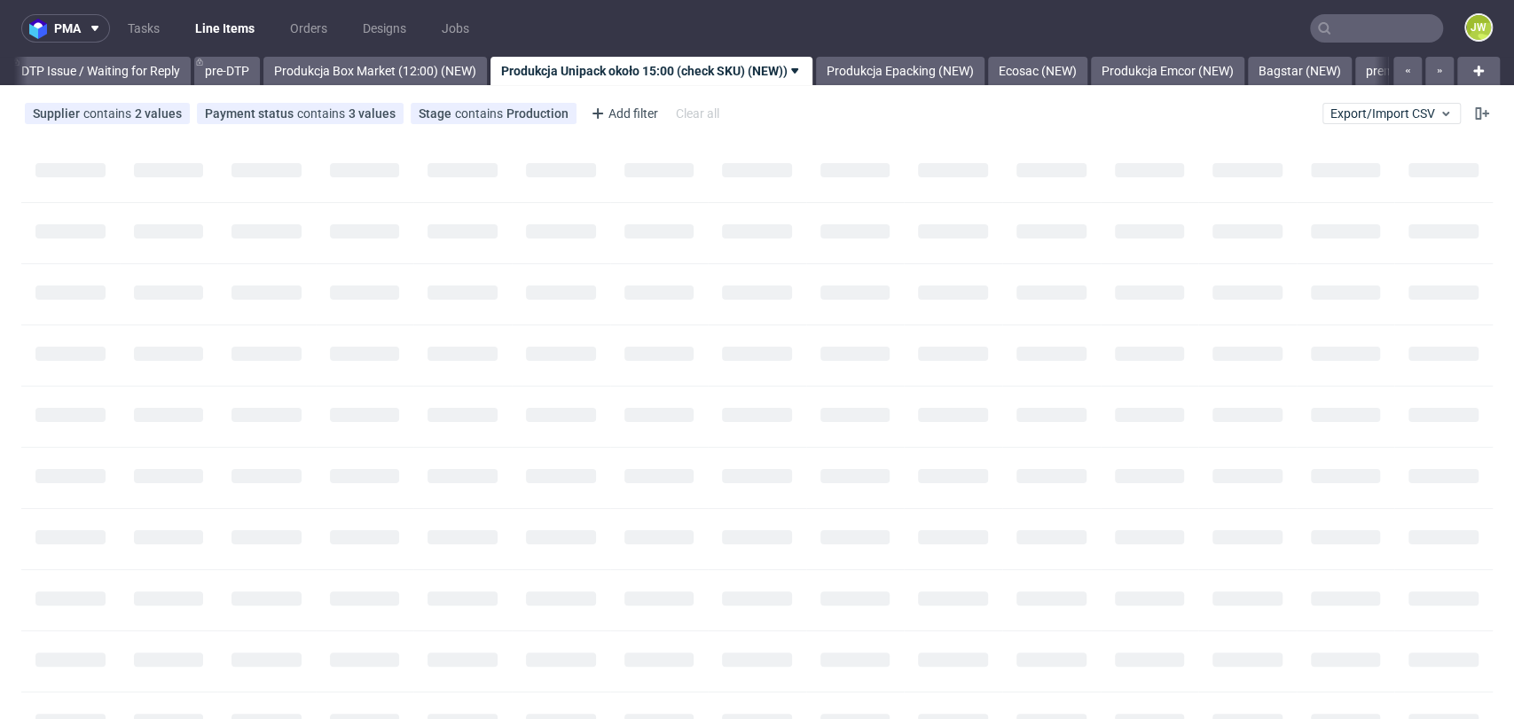
scroll to position [0, 2798]
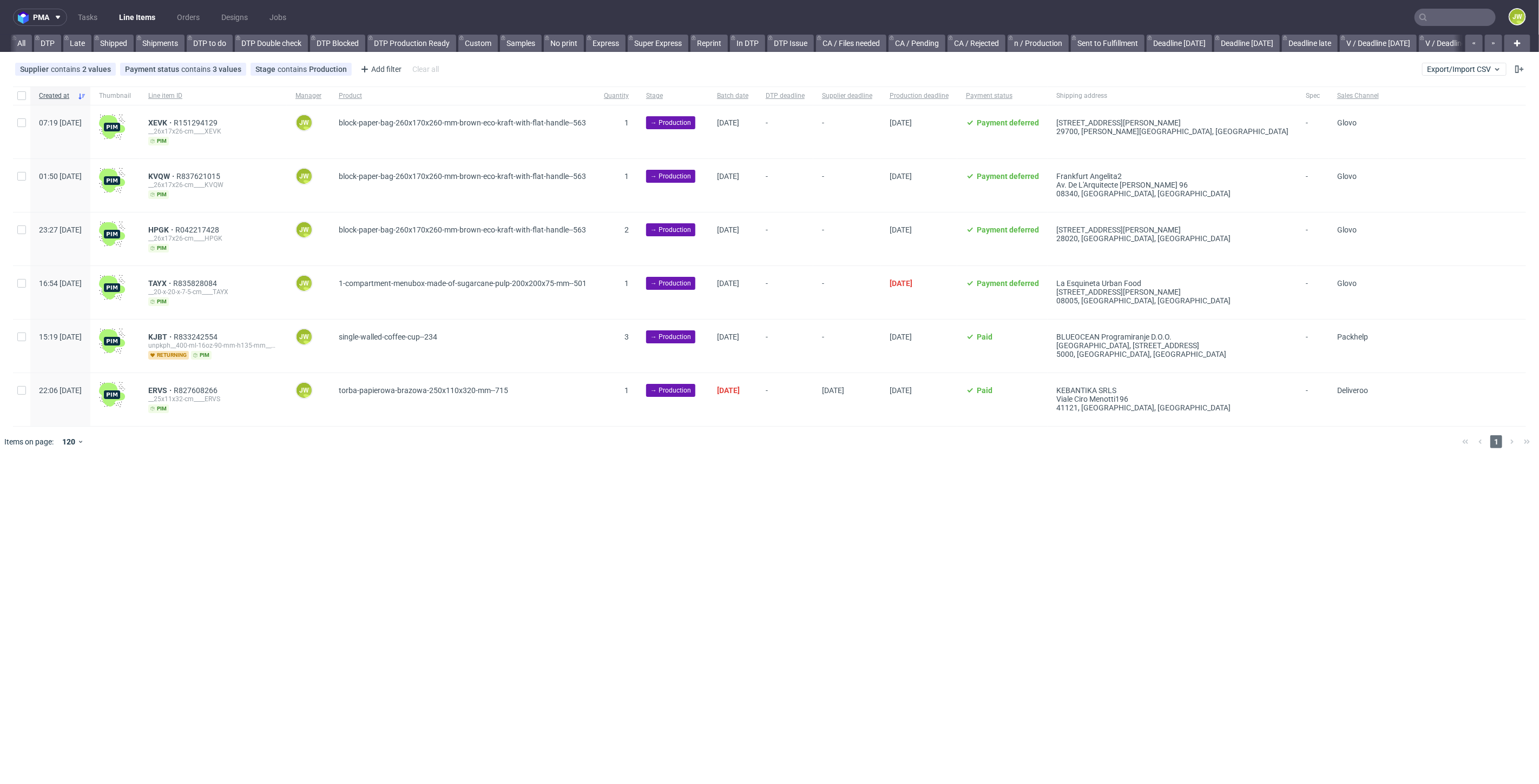
scroll to position [0, 1393]
click at [1438, 74] on button "Export/Import CSV" at bounding box center [1464, 69] width 84 height 13
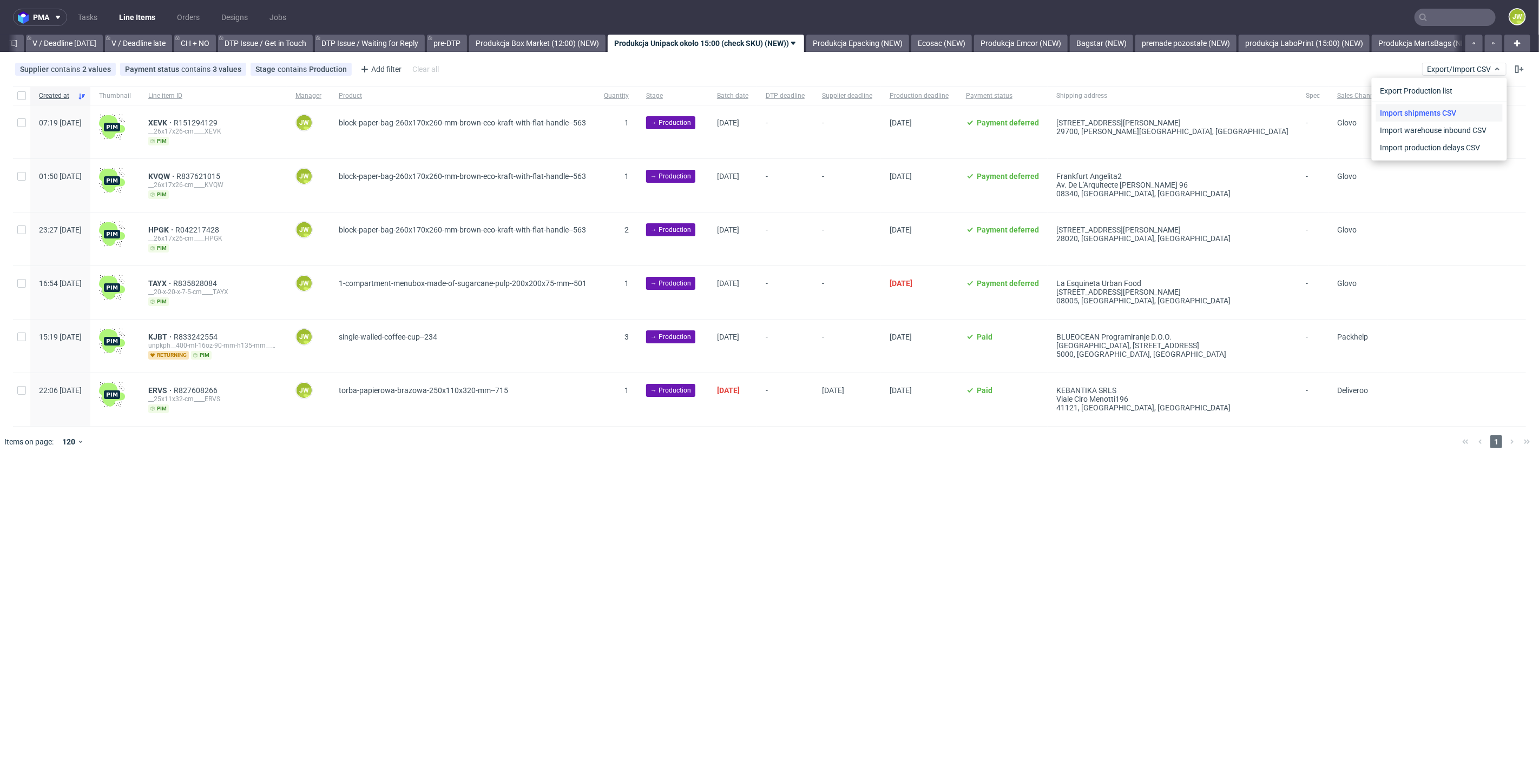
click at [1444, 119] on link "Import shipments CSV" at bounding box center [1440, 113] width 127 height 17
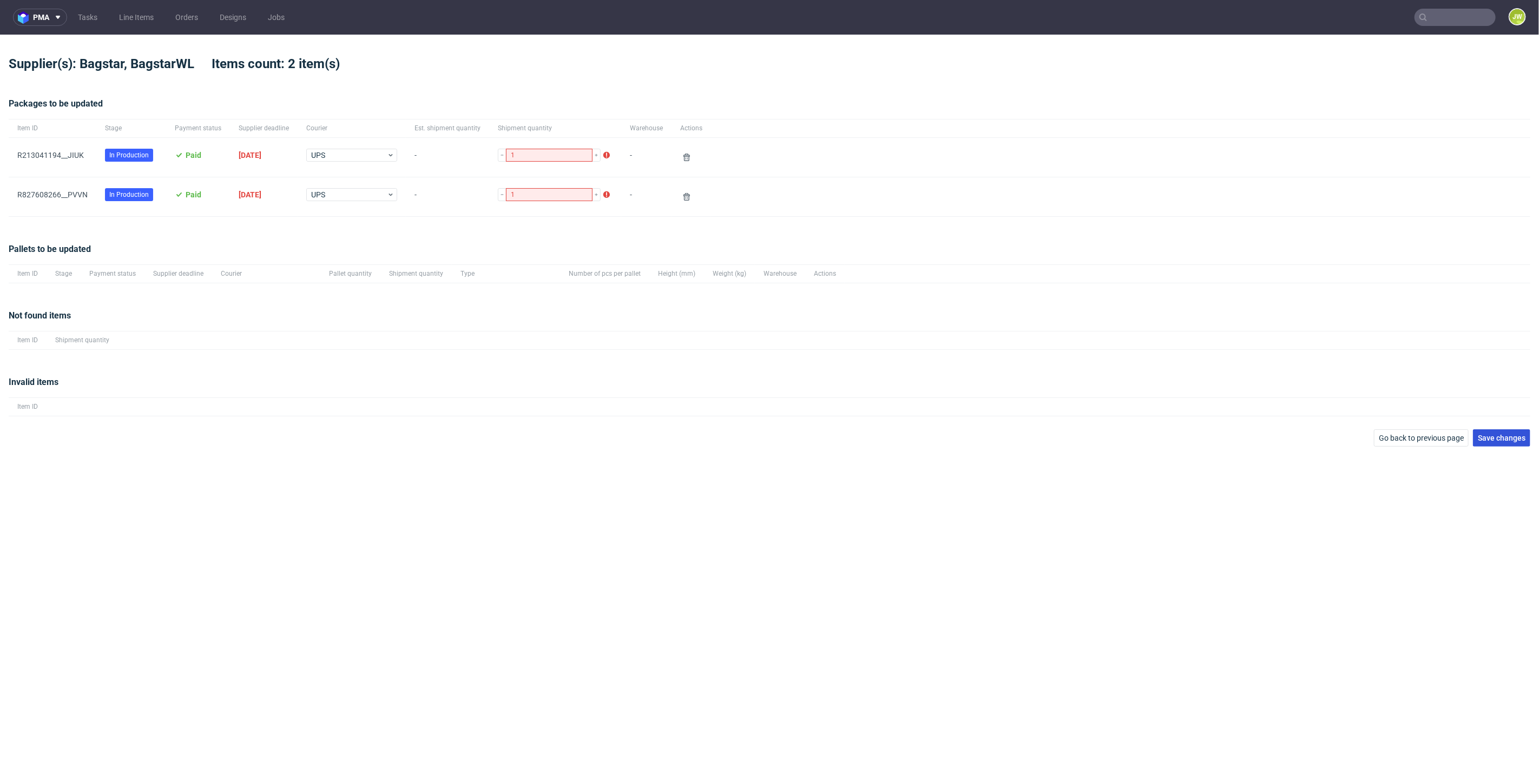
click at [1497, 432] on button "Save changes" at bounding box center [1502, 438] width 57 height 17
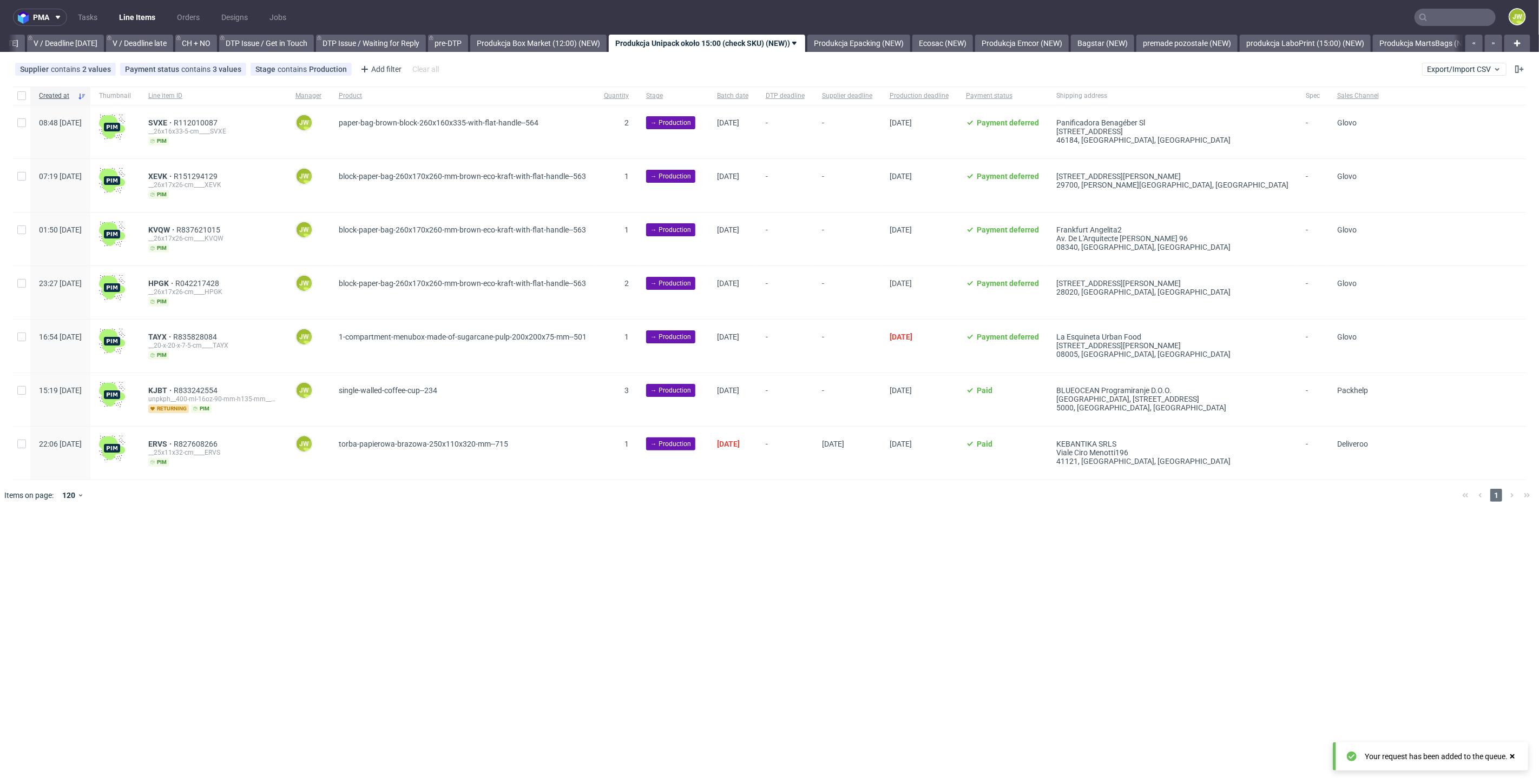
scroll to position [0, 1393]
click at [1436, 18] on input "text" at bounding box center [1455, 17] width 81 height 17
paste input "R525562622"
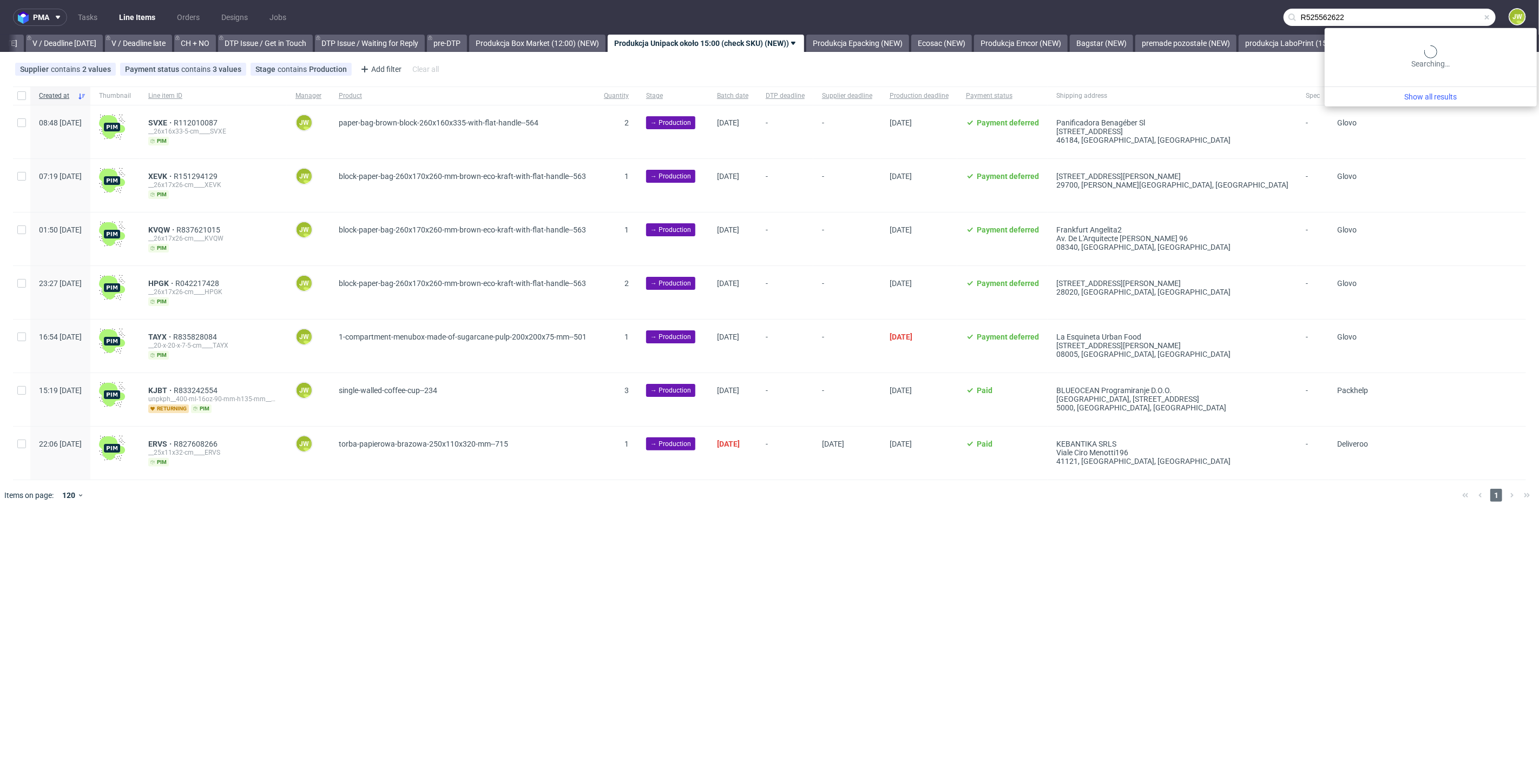
type input "R525562622"
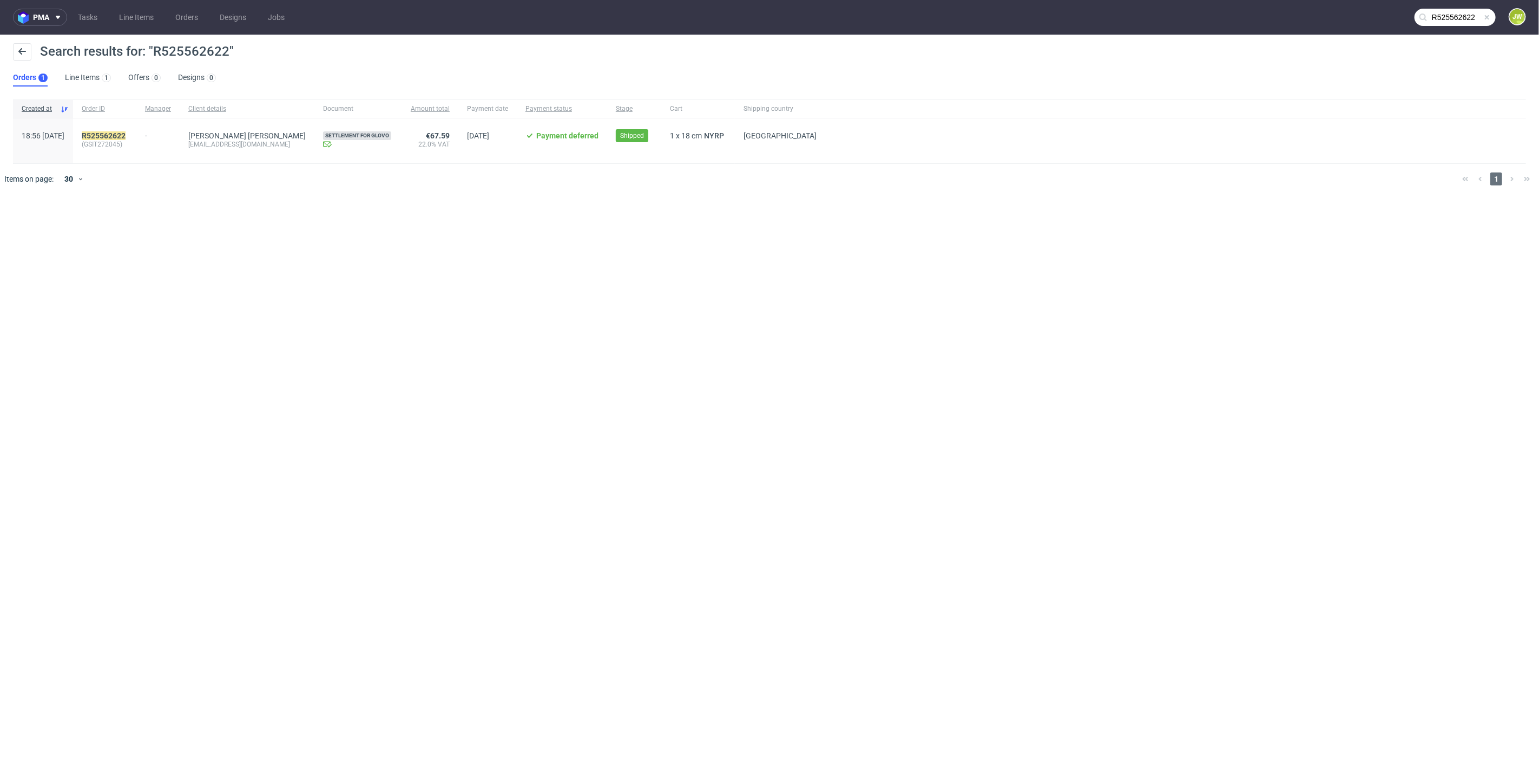
click at [120, 130] on div "R525562622 (GSIT272045)" at bounding box center [105, 141] width 63 height 45
click at [126, 136] on mark "R525562622" at bounding box center [104, 136] width 44 height 9
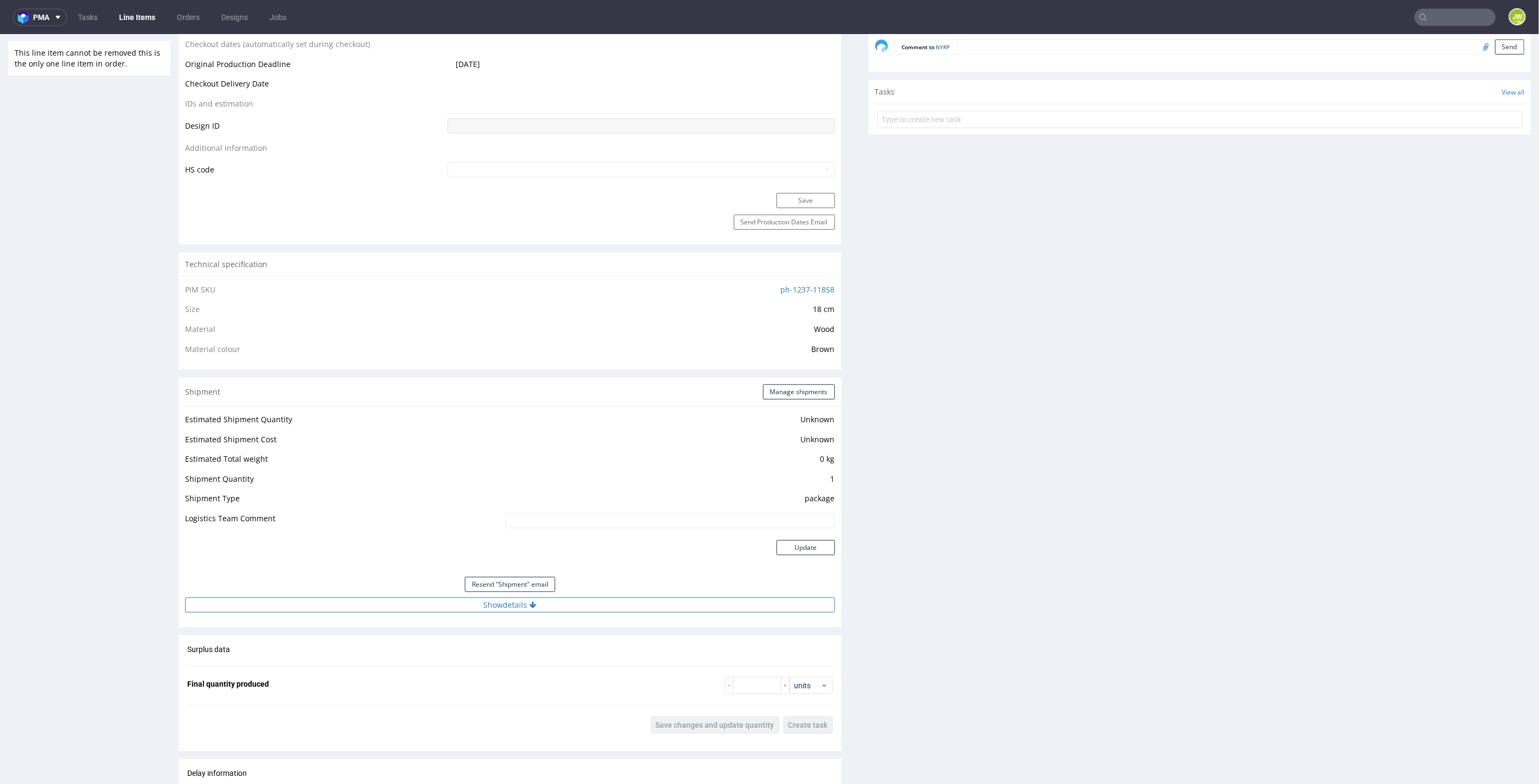
scroll to position [541, 0]
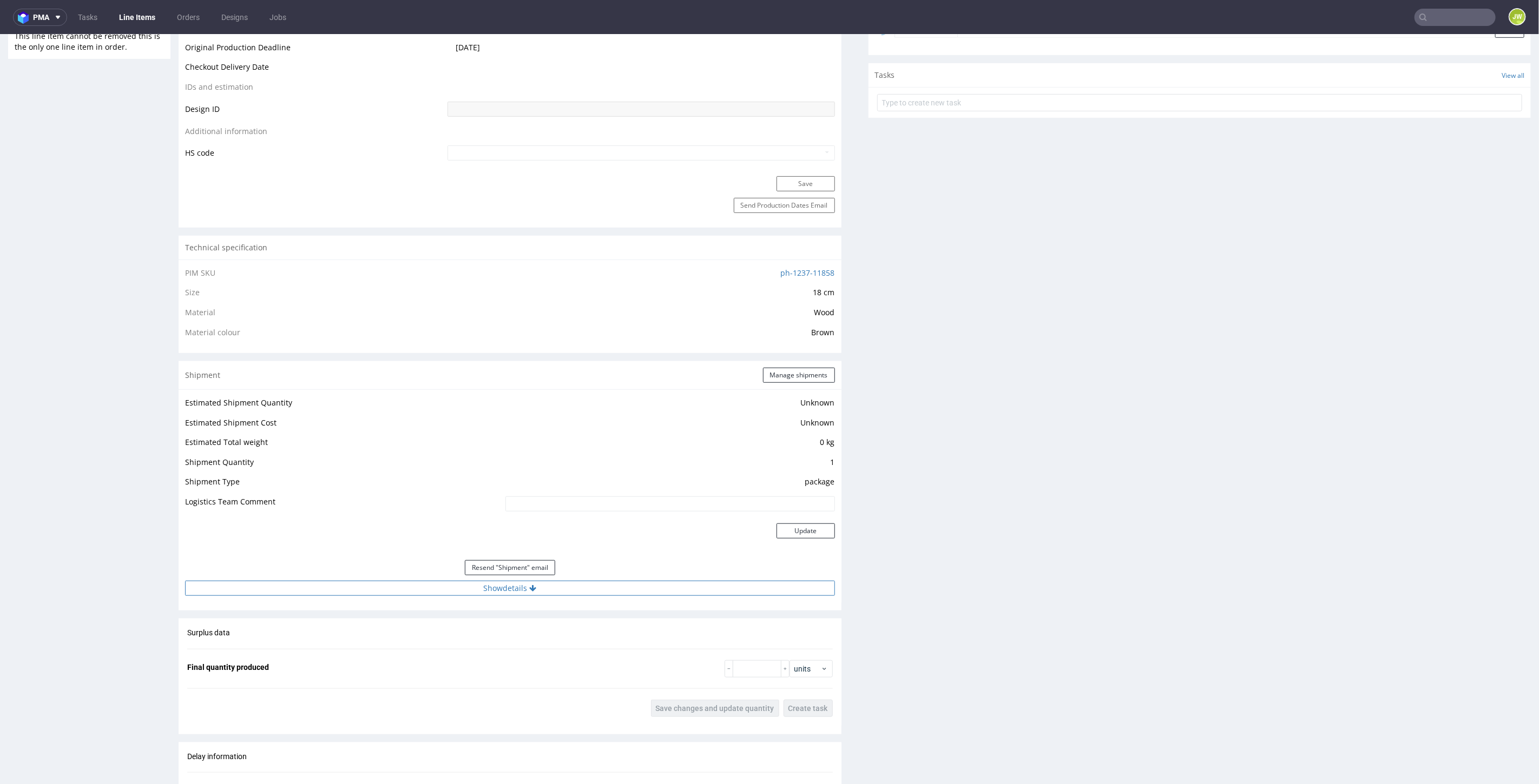
click at [490, 585] on button "Show details" at bounding box center [509, 588] width 650 height 15
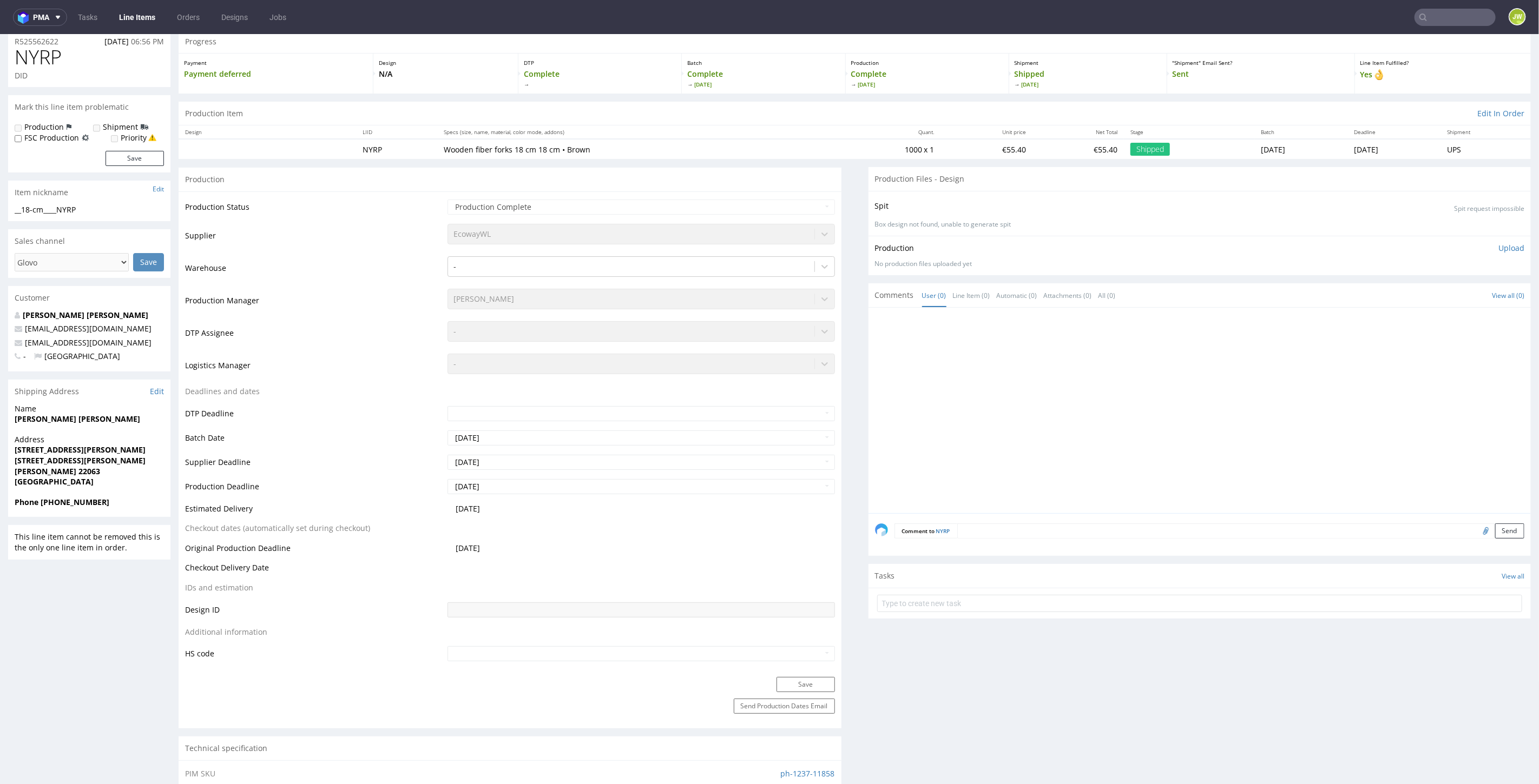
scroll to position [0, 0]
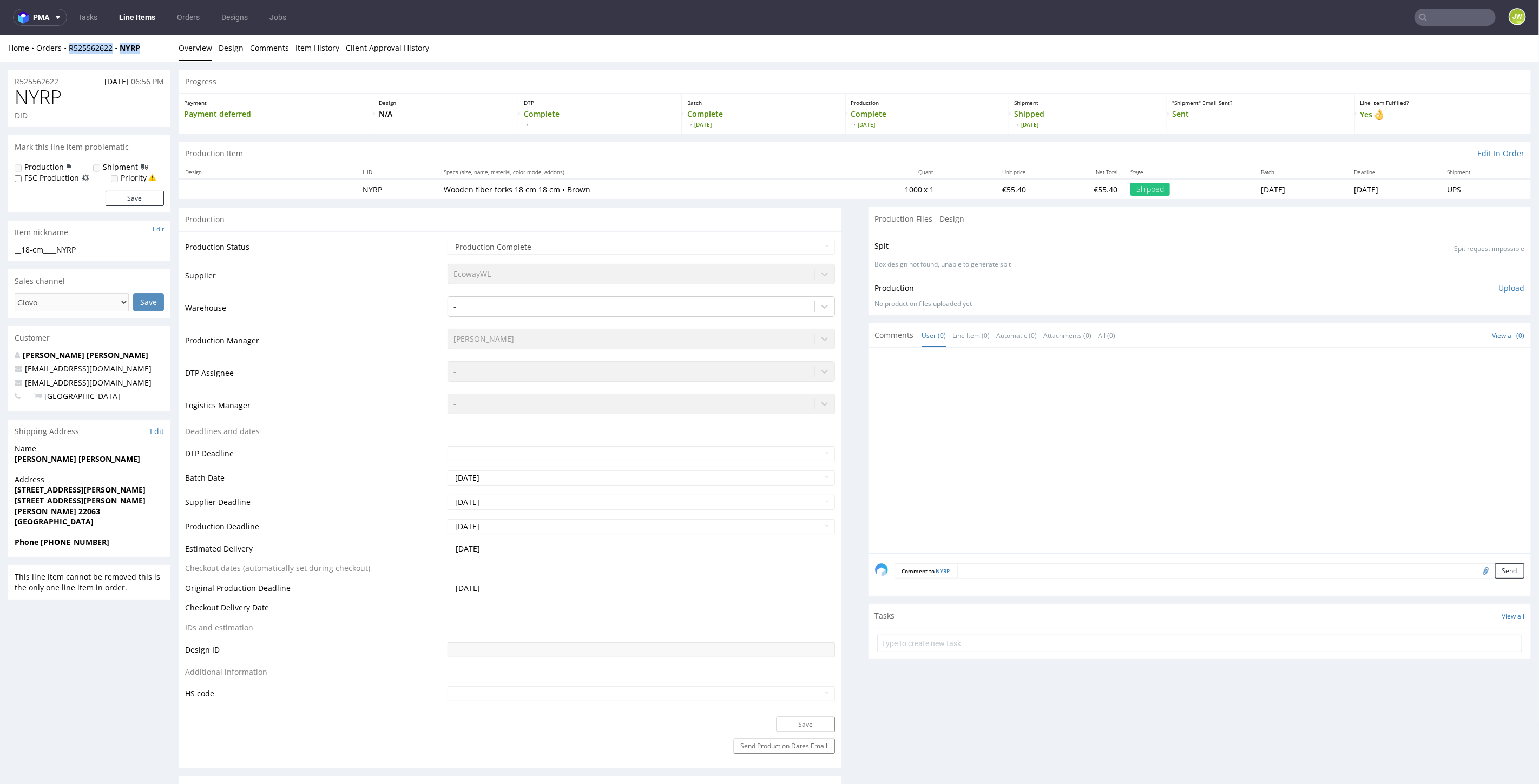
drag, startPoint x: 159, startPoint y: 48, endPoint x: 66, endPoint y: 56, distance: 93.3
click at [66, 56] on div "Home Orders R525562622 NYRP Overview Design Comments Item History Client Approv…" at bounding box center [769, 48] width 1539 height 27
copy div "R525562622 NYRP"
click at [132, 17] on link "Line Items" at bounding box center [137, 17] width 49 height 17
click at [143, 49] on div "Home Orders R525562622 NYRP" at bounding box center [89, 48] width 162 height 11
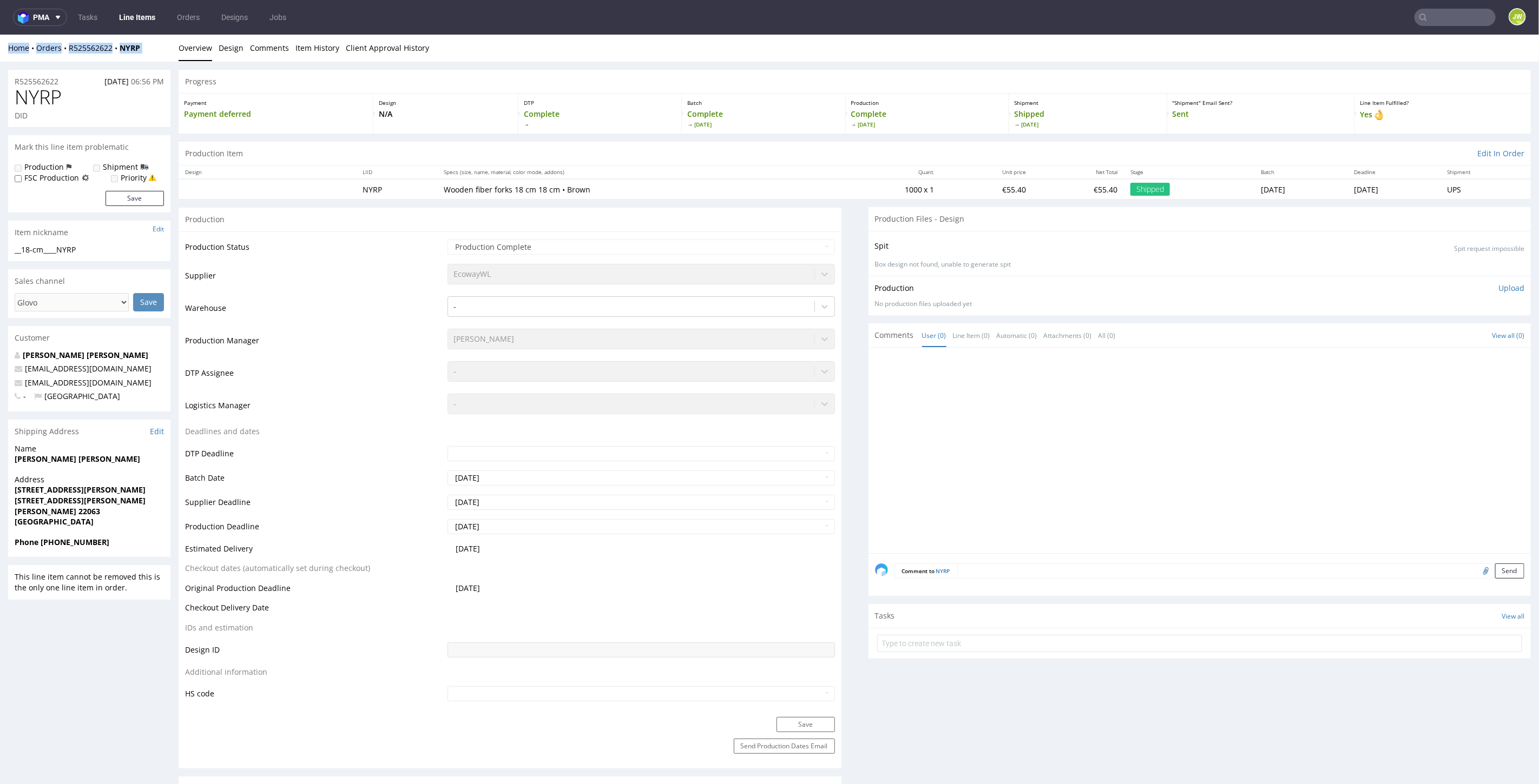
drag, startPoint x: 144, startPoint y: 49, endPoint x: 93, endPoint y: 54, distance: 51.2
click at [90, 57] on div "Home Orders R525562622 NYRP Overview Design Comments Item History Client Approv…" at bounding box center [769, 48] width 1539 height 27
click at [160, 51] on div "Home Orders R525562622 NYRP" at bounding box center [89, 48] width 162 height 11
click at [157, 50] on div "Home Orders R525562622 NYRP" at bounding box center [89, 48] width 162 height 11
click at [153, 47] on div "Home Orders R525562622 NYRP" at bounding box center [89, 48] width 162 height 11
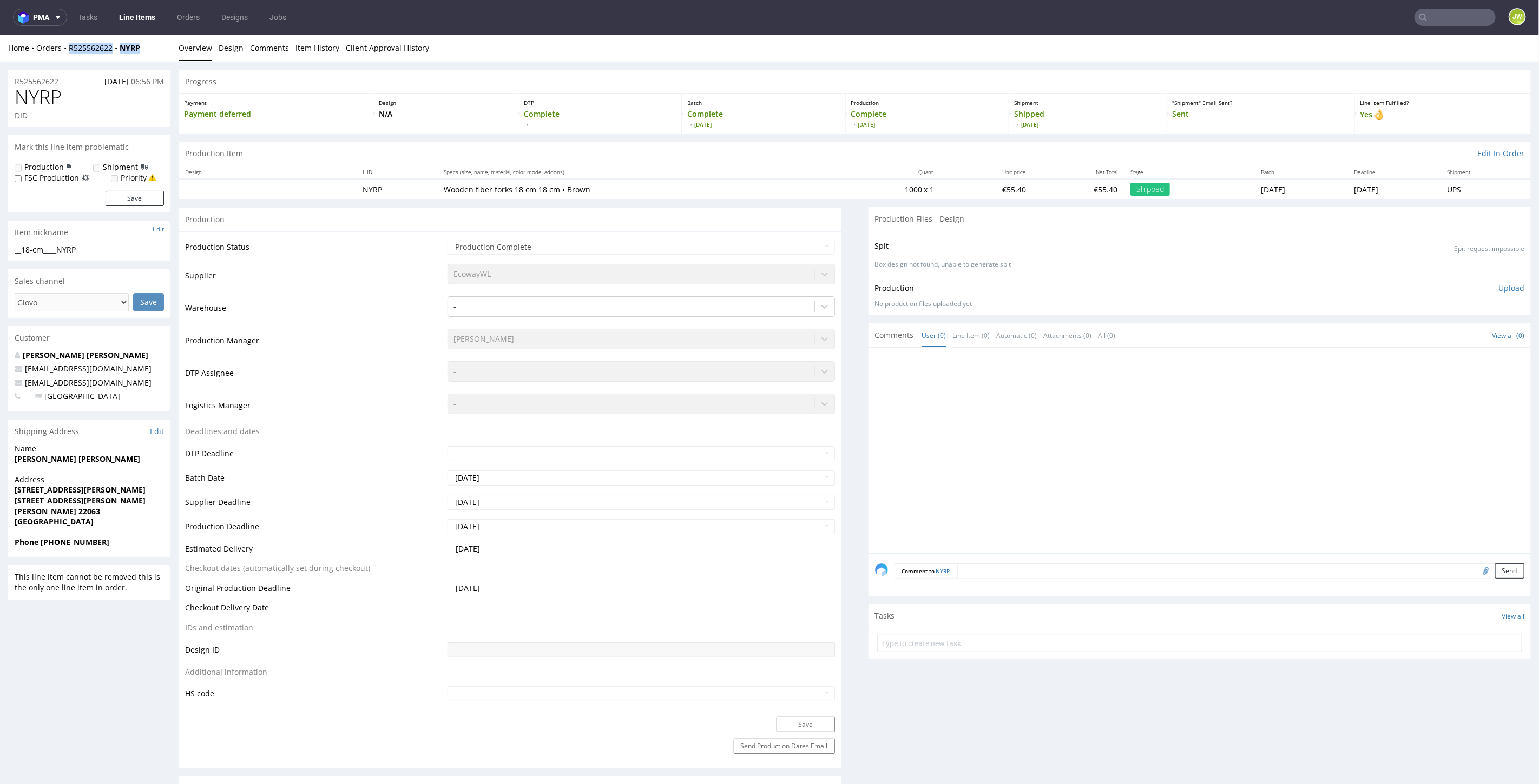
drag, startPoint x: 151, startPoint y: 47, endPoint x: 70, endPoint y: 55, distance: 81.4
click at [70, 55] on div "Home Orders R525562622 NYRP Overview Design Comments Item History Client Approv…" at bounding box center [769, 48] width 1539 height 27
copy div "R525562622 NYRP"
click at [141, 46] on div "Home Orders R525562622 NYRP" at bounding box center [89, 48] width 162 height 11
drag, startPoint x: 151, startPoint y: 46, endPoint x: 65, endPoint y: 55, distance: 86.5
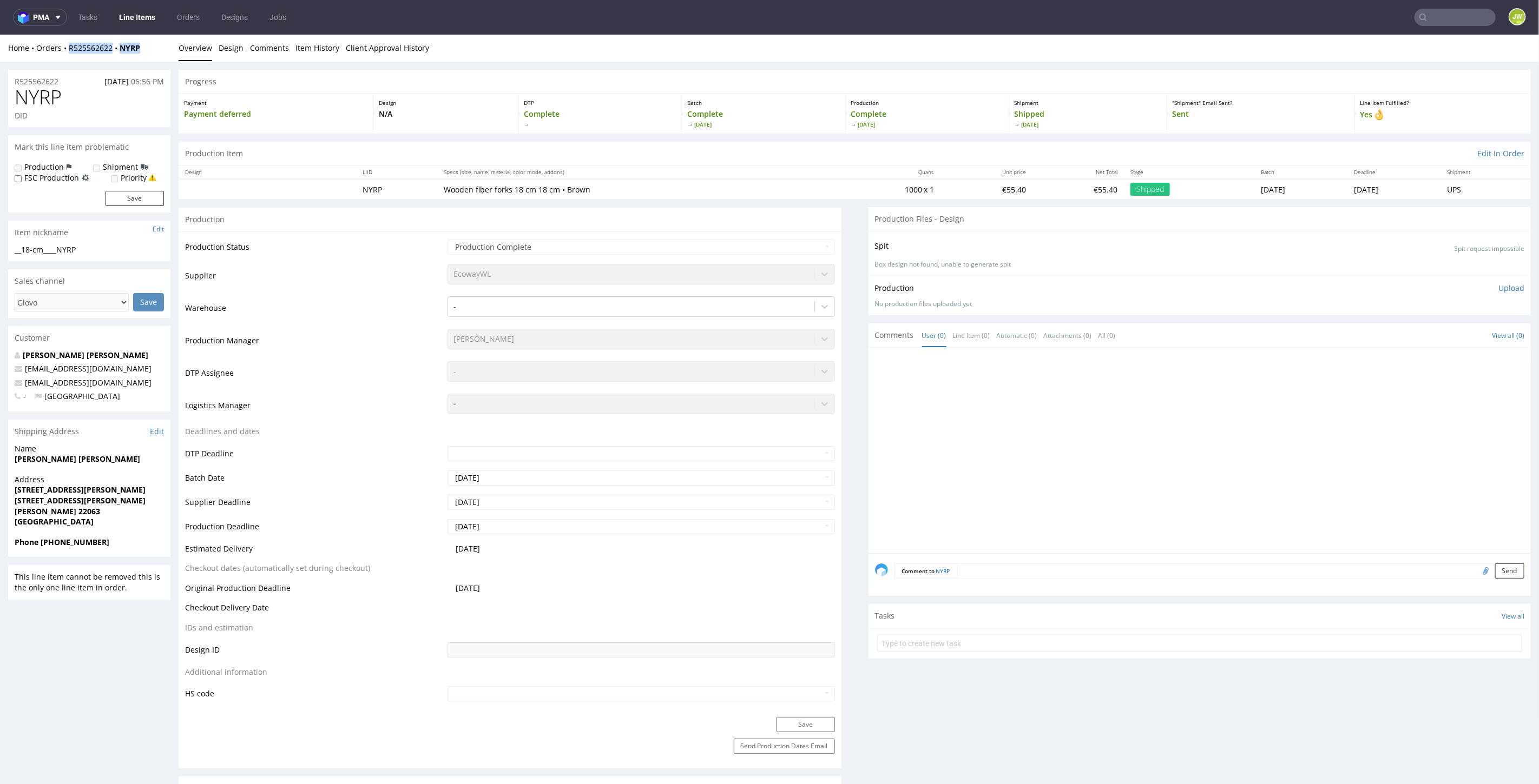
click at [65, 55] on div "Home Orders R525562622 NYRP Overview Design Comments Item History Client Approv…" at bounding box center [769, 48] width 1539 height 27
copy div "R525562622 NYRP"
click at [150, 51] on div "Home Orders R525562622 NYRP" at bounding box center [89, 48] width 162 height 11
drag, startPoint x: 149, startPoint y: 48, endPoint x: 69, endPoint y: 53, distance: 80.2
click at [69, 53] on div "Home Orders R525562622 NYRP Overview Design Comments Item History Client Approv…" at bounding box center [769, 48] width 1539 height 27
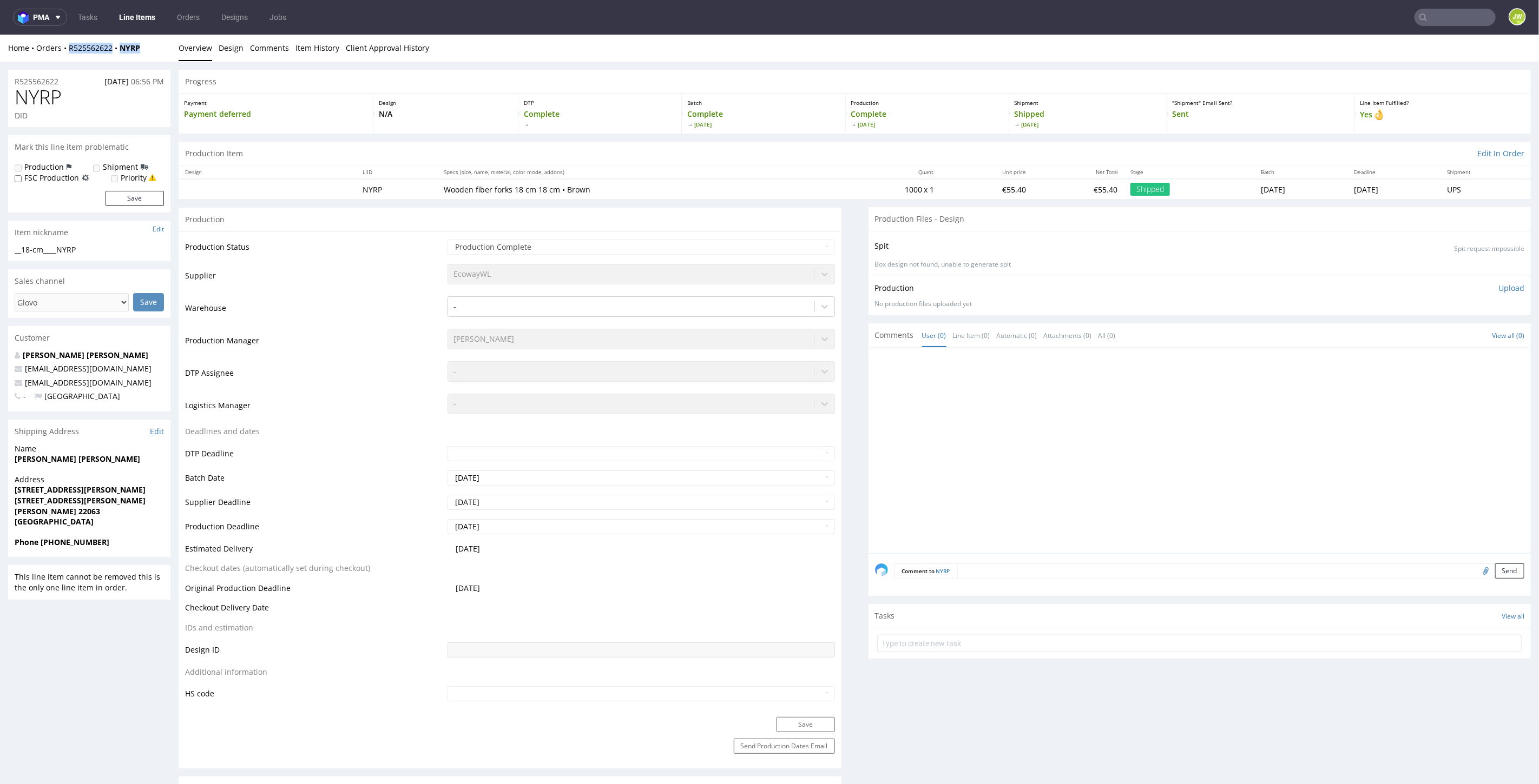
copy div "R525562622 NYRP"
click at [163, 48] on div "Home Orders R525562622 NYRP" at bounding box center [89, 48] width 162 height 11
click at [148, 52] on div "Home Orders R525562622 NYRP Overview Design Comments Item History Client Approv…" at bounding box center [769, 48] width 1539 height 27
copy div "R525562622 NYRP"
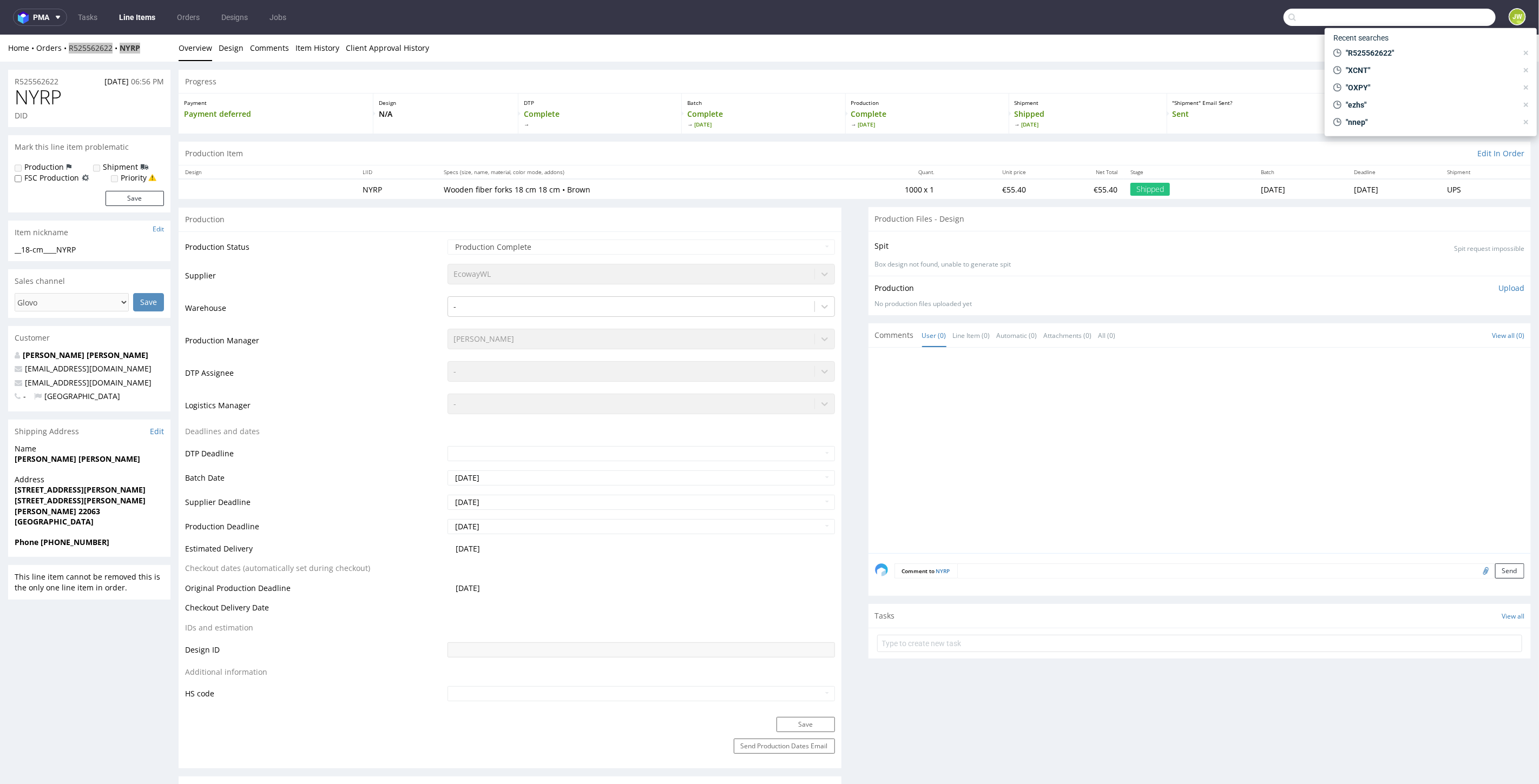
click at [1449, 26] on input "text" at bounding box center [1390, 17] width 212 height 17
paste input "BLNA"
type input "BLNA"
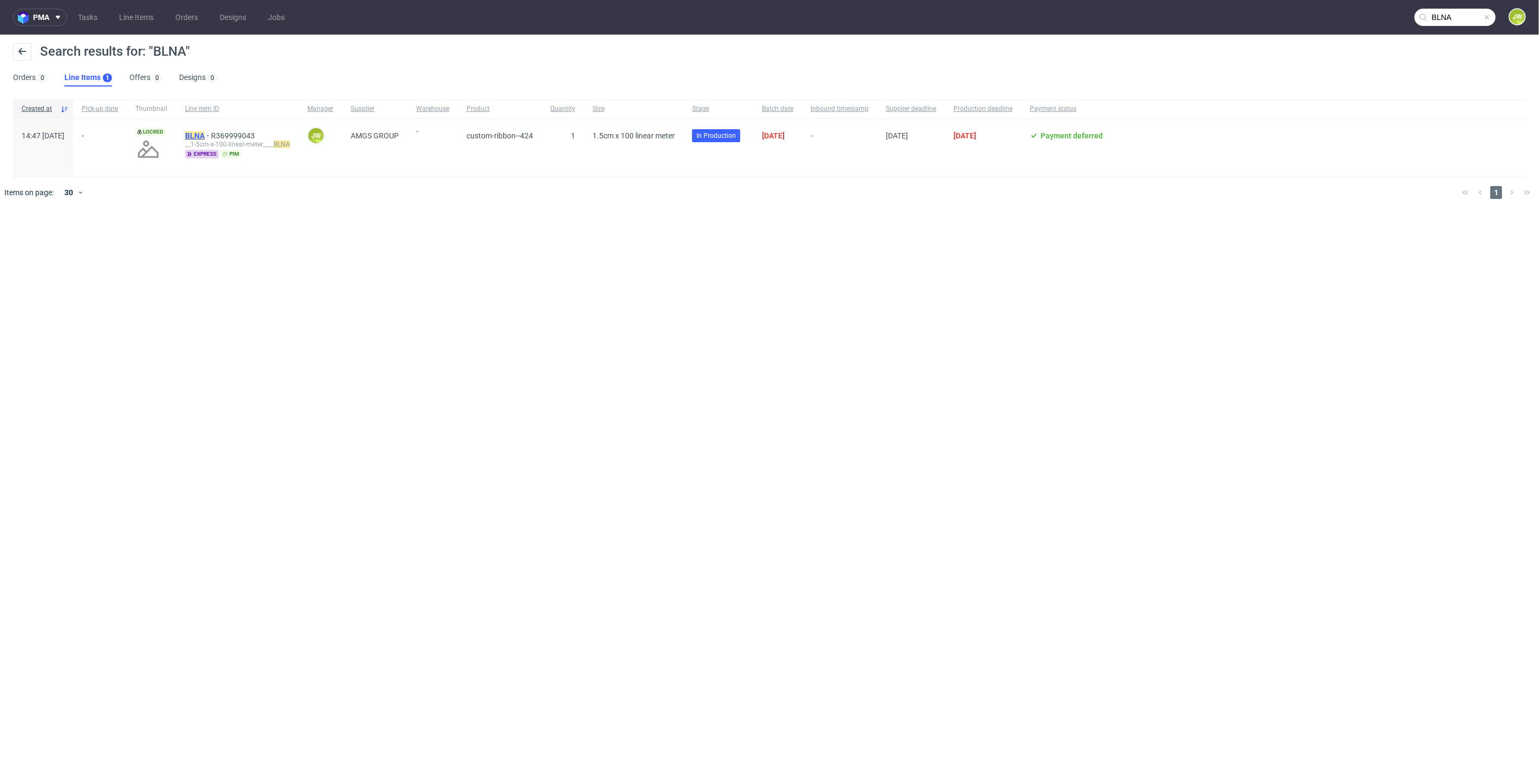
click at [204, 137] on mark "BLNA" at bounding box center [195, 136] width 20 height 9
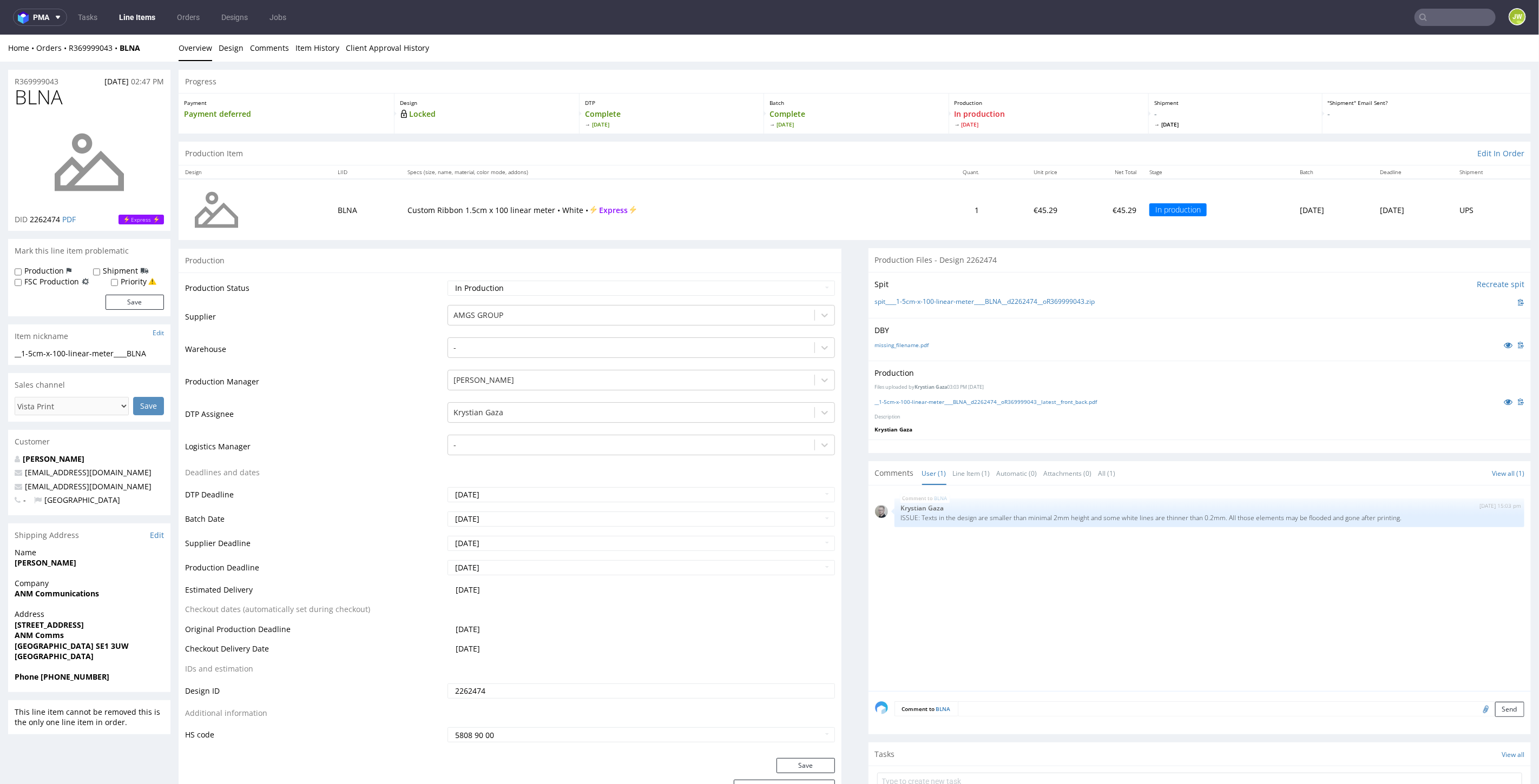
click at [1421, 25] on input "text" at bounding box center [1455, 17] width 81 height 17
paste input "AOKS"
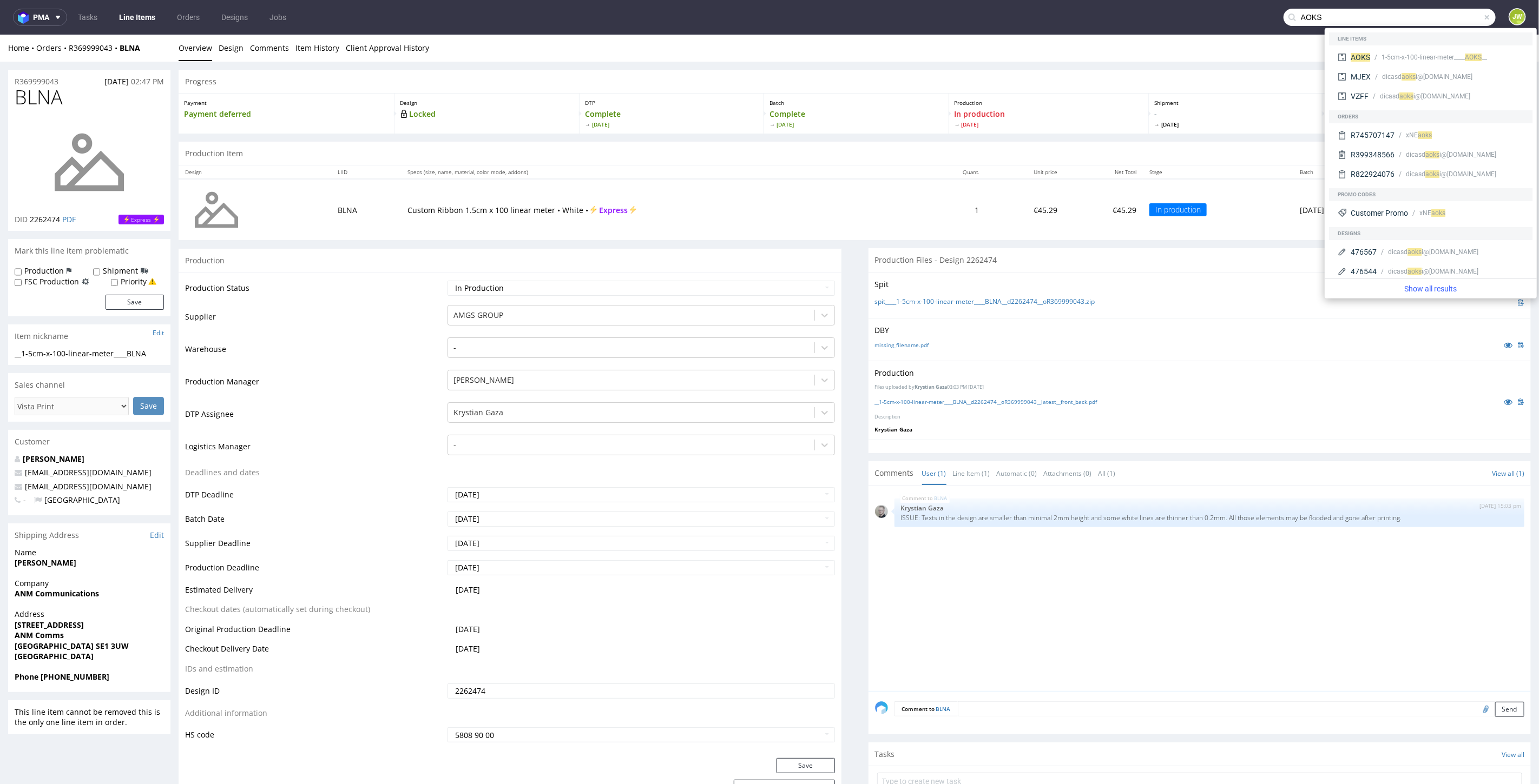
type input "AOKS"
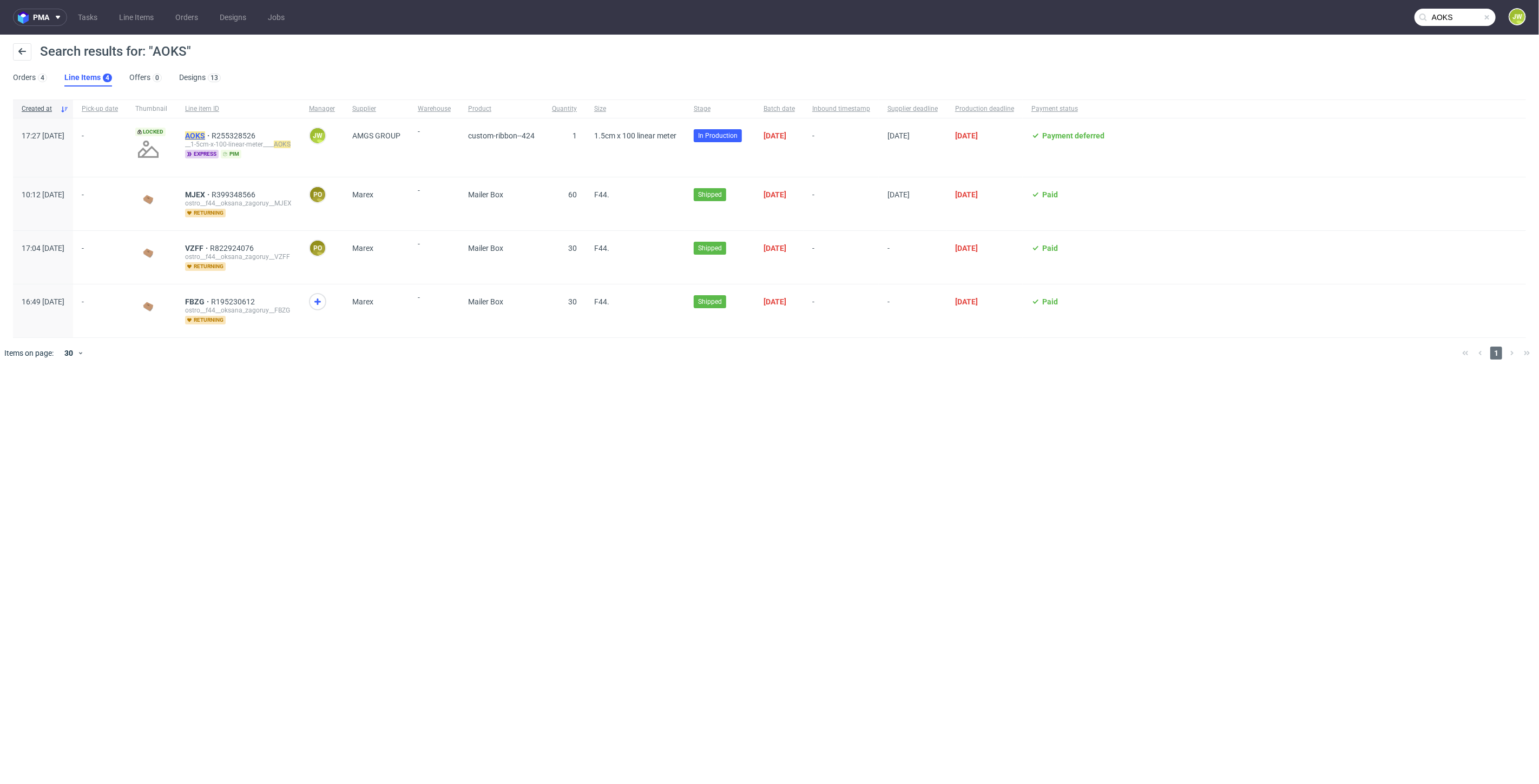
click at [205, 137] on mark "AOKS" at bounding box center [195, 136] width 20 height 9
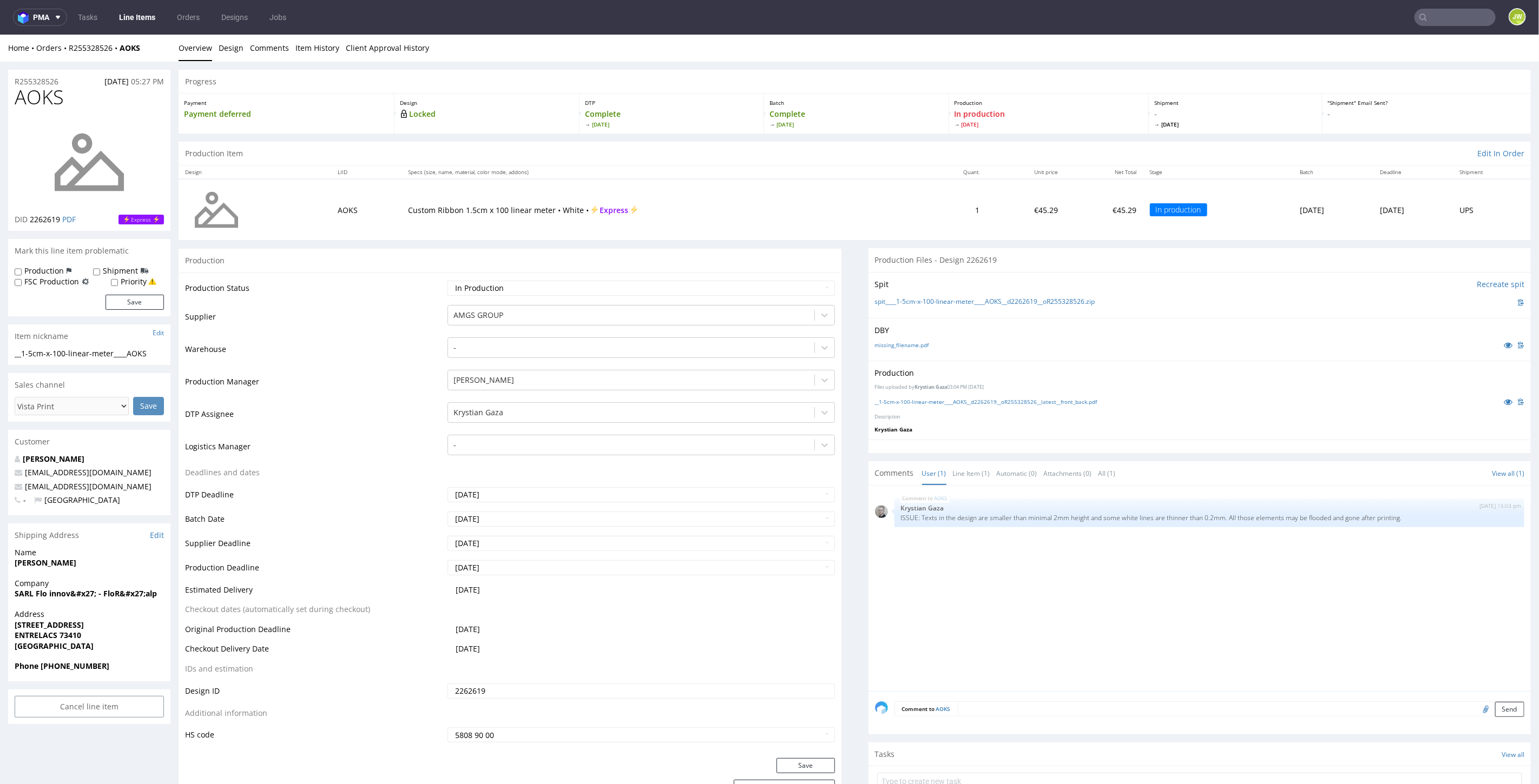
click at [1430, 17] on input "text" at bounding box center [1455, 17] width 81 height 17
paste input "NOLD"
type input "NOLD"
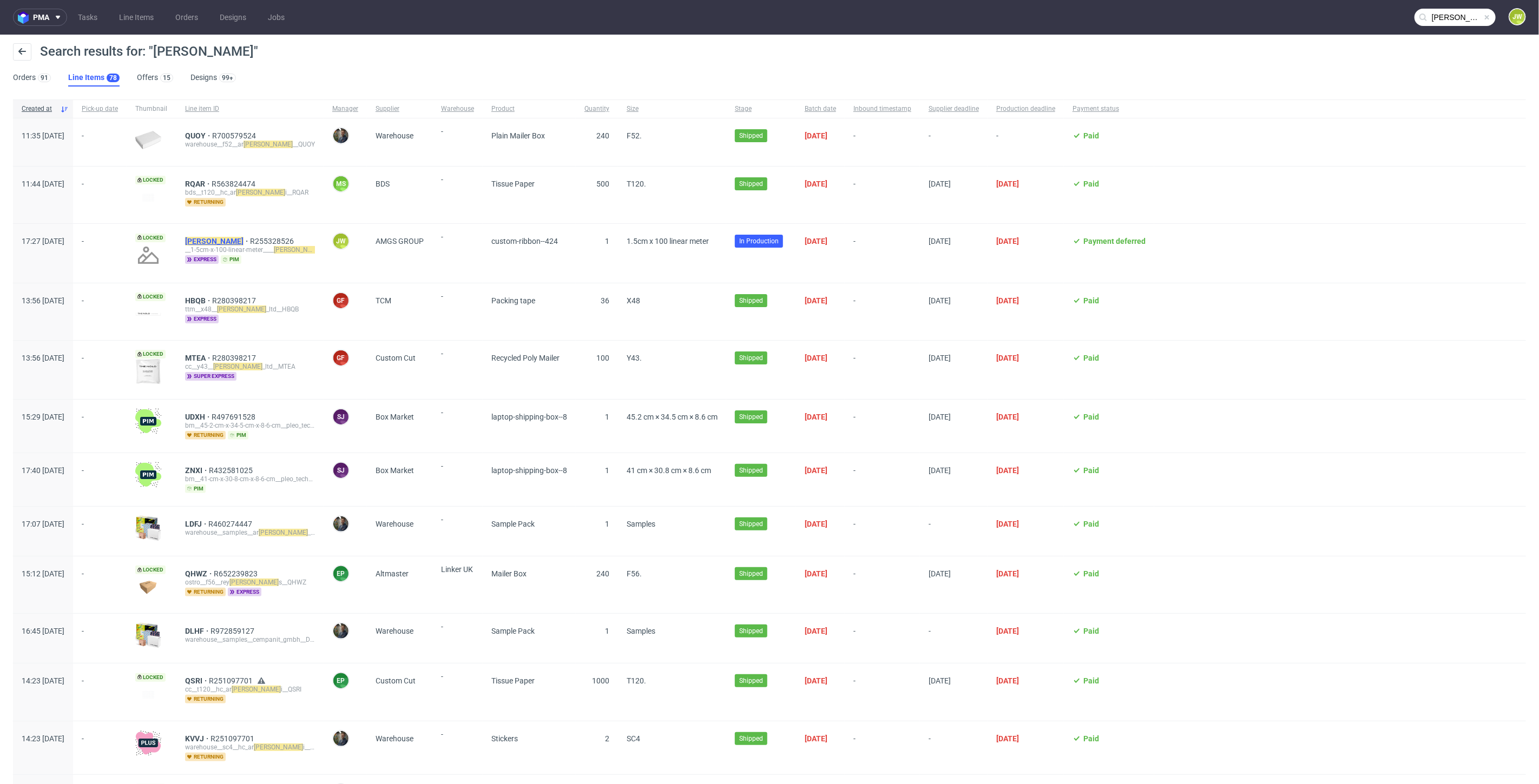
click at [235, 238] on mark "NOLD" at bounding box center [214, 241] width 59 height 9
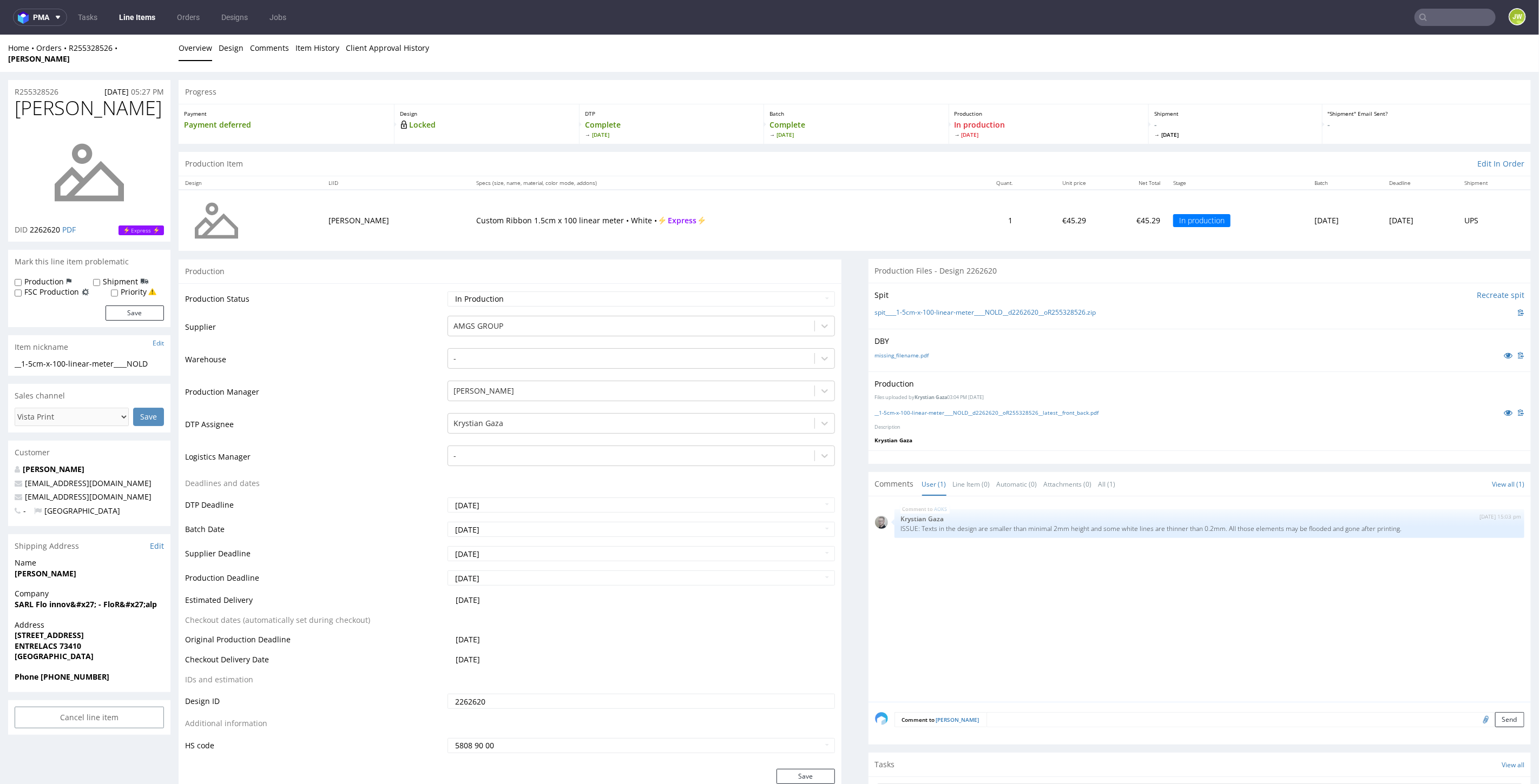
click at [1458, 19] on input "text" at bounding box center [1455, 17] width 81 height 17
paste input "QOFZ"
type input "QOFZ"
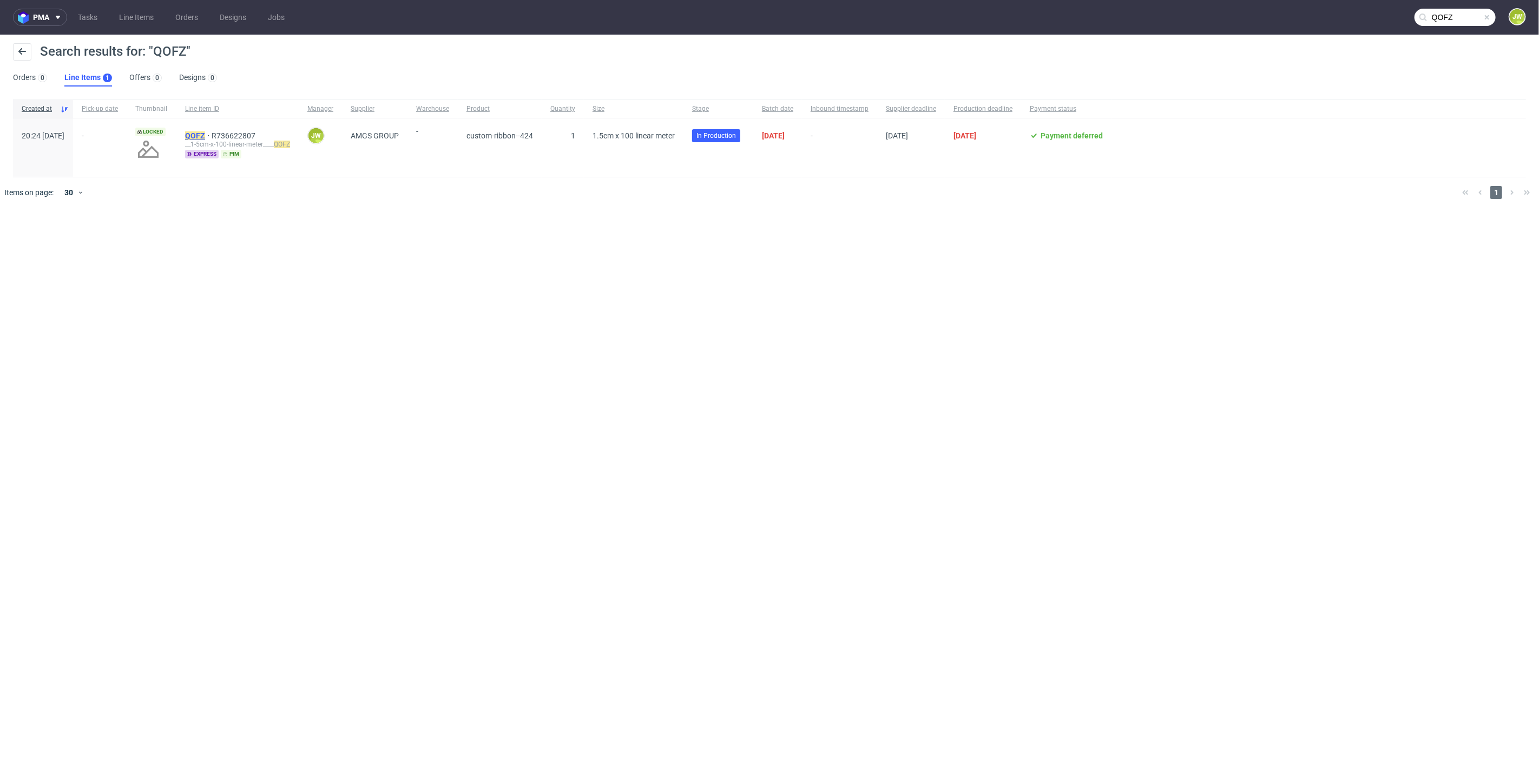
click at [205, 139] on mark "QOFZ" at bounding box center [195, 136] width 20 height 9
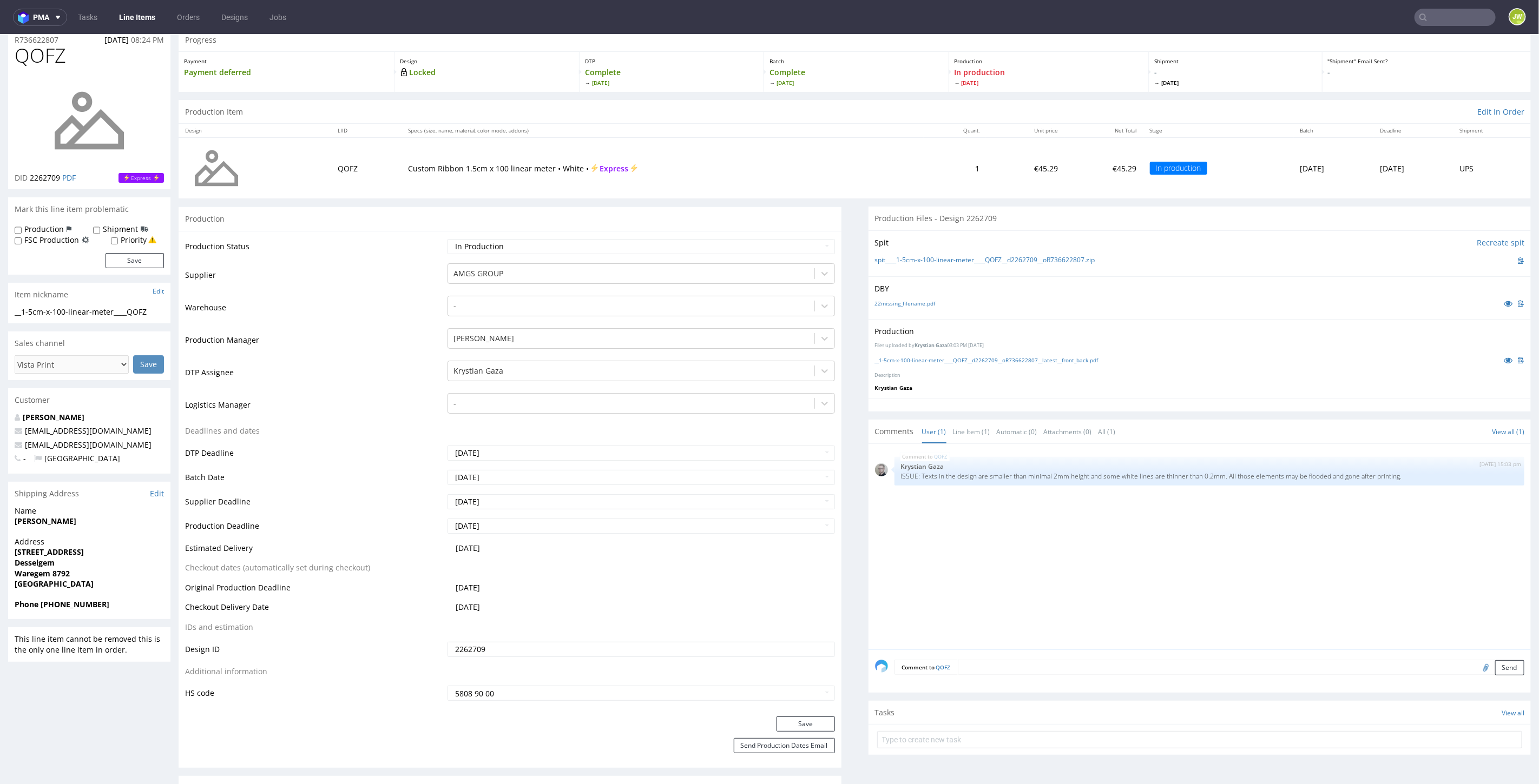
scroll to position [60, 0]
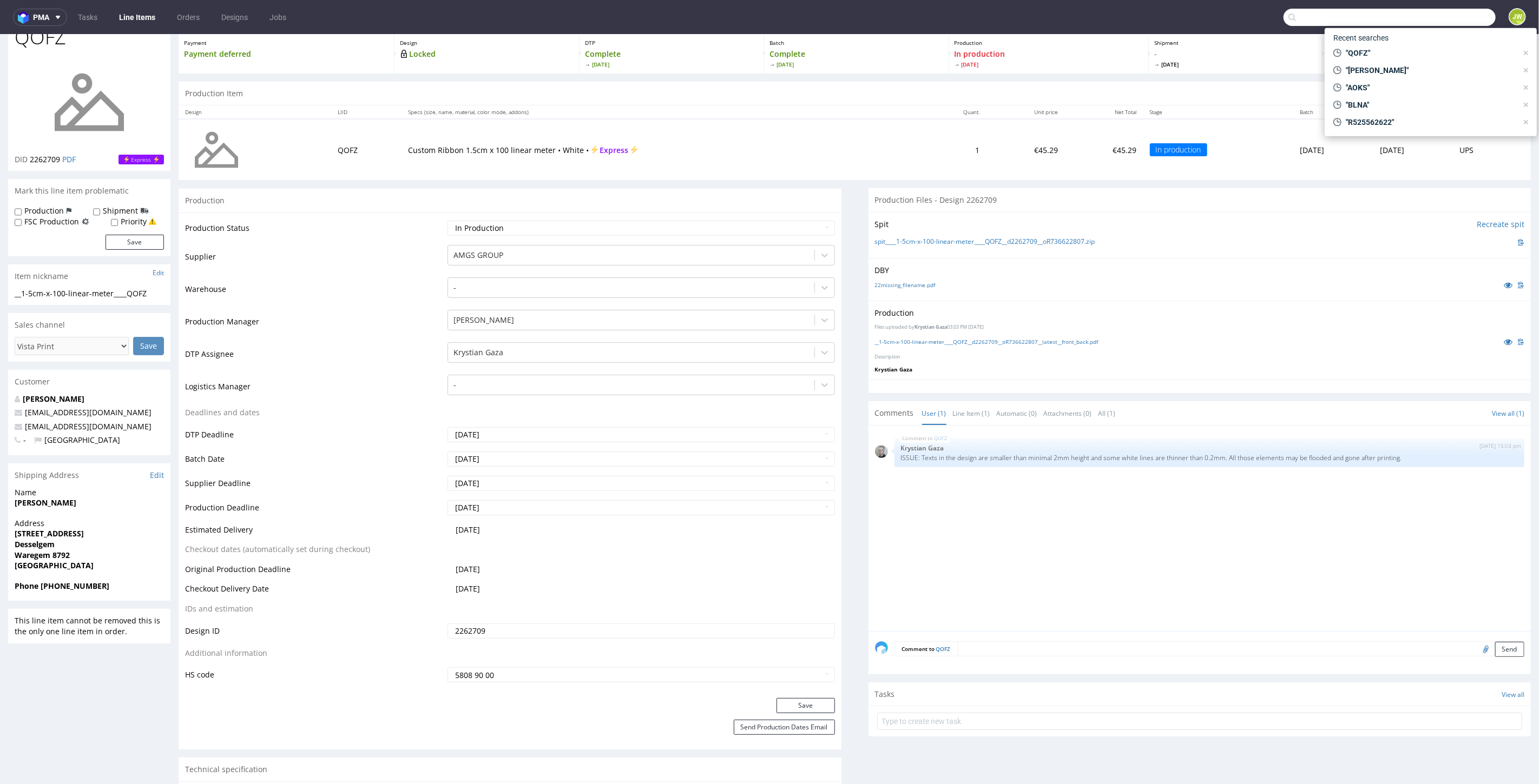
paste input "DKHZ"
click at [1447, 16] on input "DKHZ" at bounding box center [1390, 17] width 212 height 17
type input "DKHZ"
click at [1363, 46] on span "DKHZ" at bounding box center [1360, 45] width 20 height 9
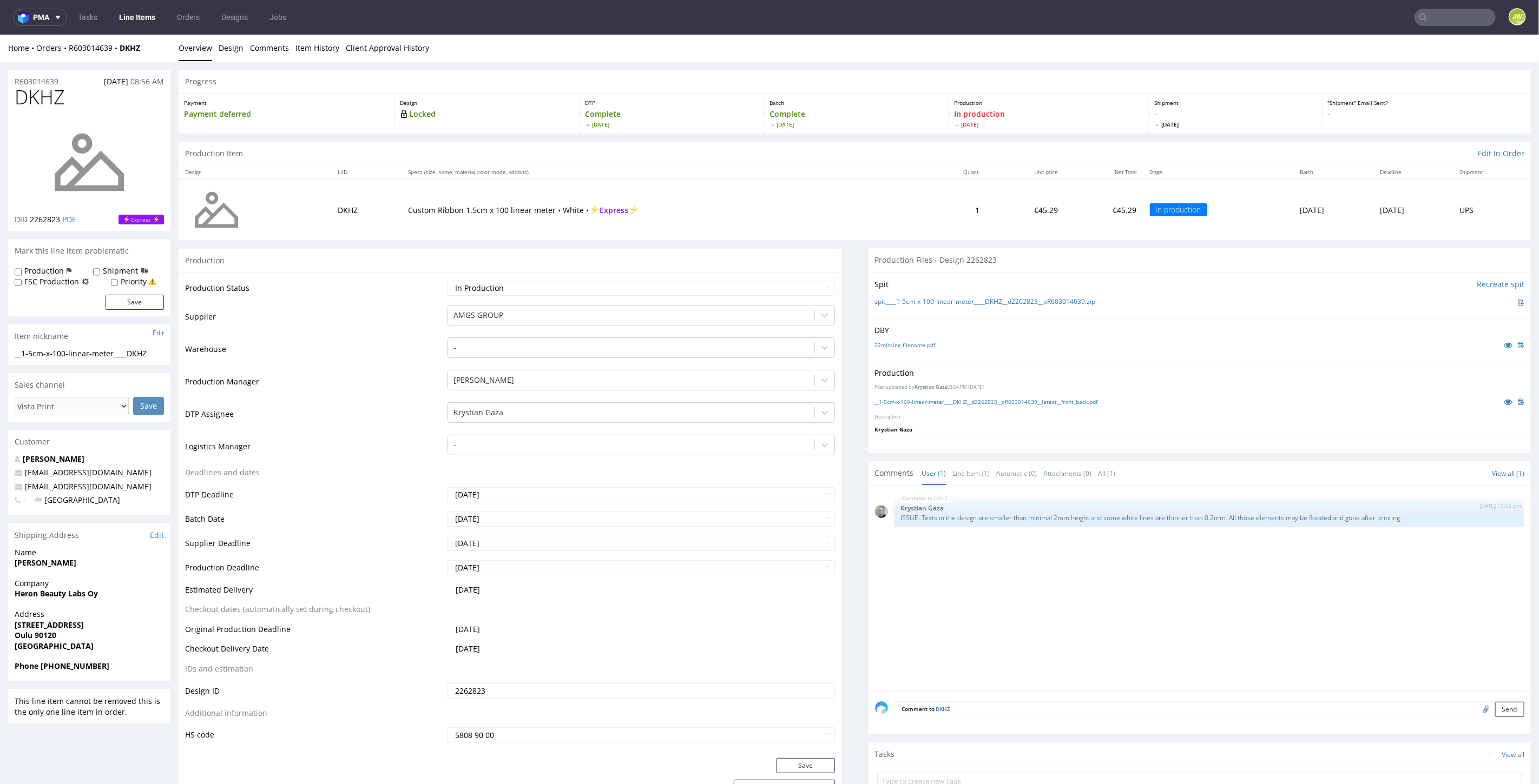
click at [1455, 21] on input "text" at bounding box center [1455, 17] width 81 height 17
paste input "SXRL"
type input "SXRL"
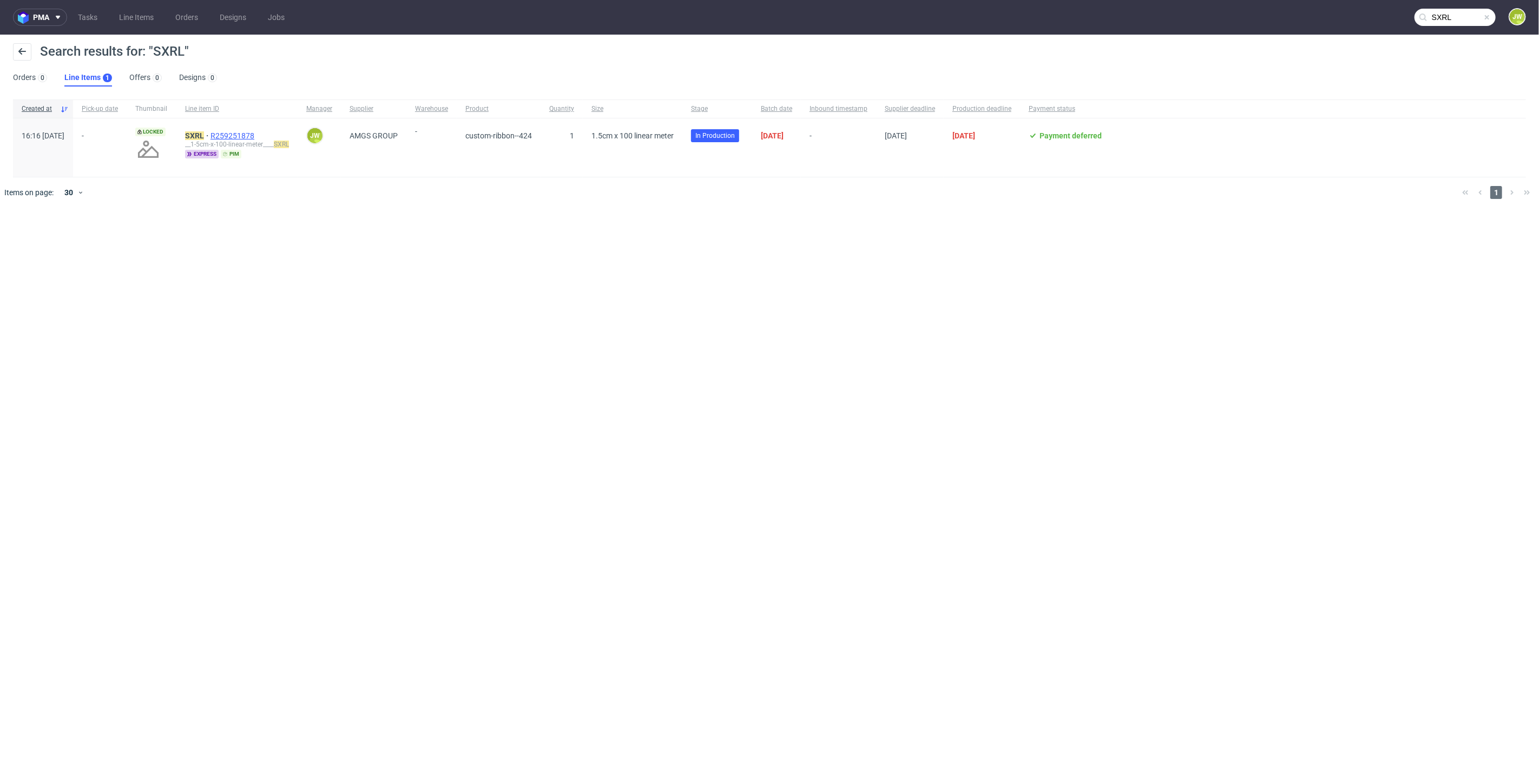
click at [241, 132] on span "R259251878" at bounding box center [233, 136] width 46 height 9
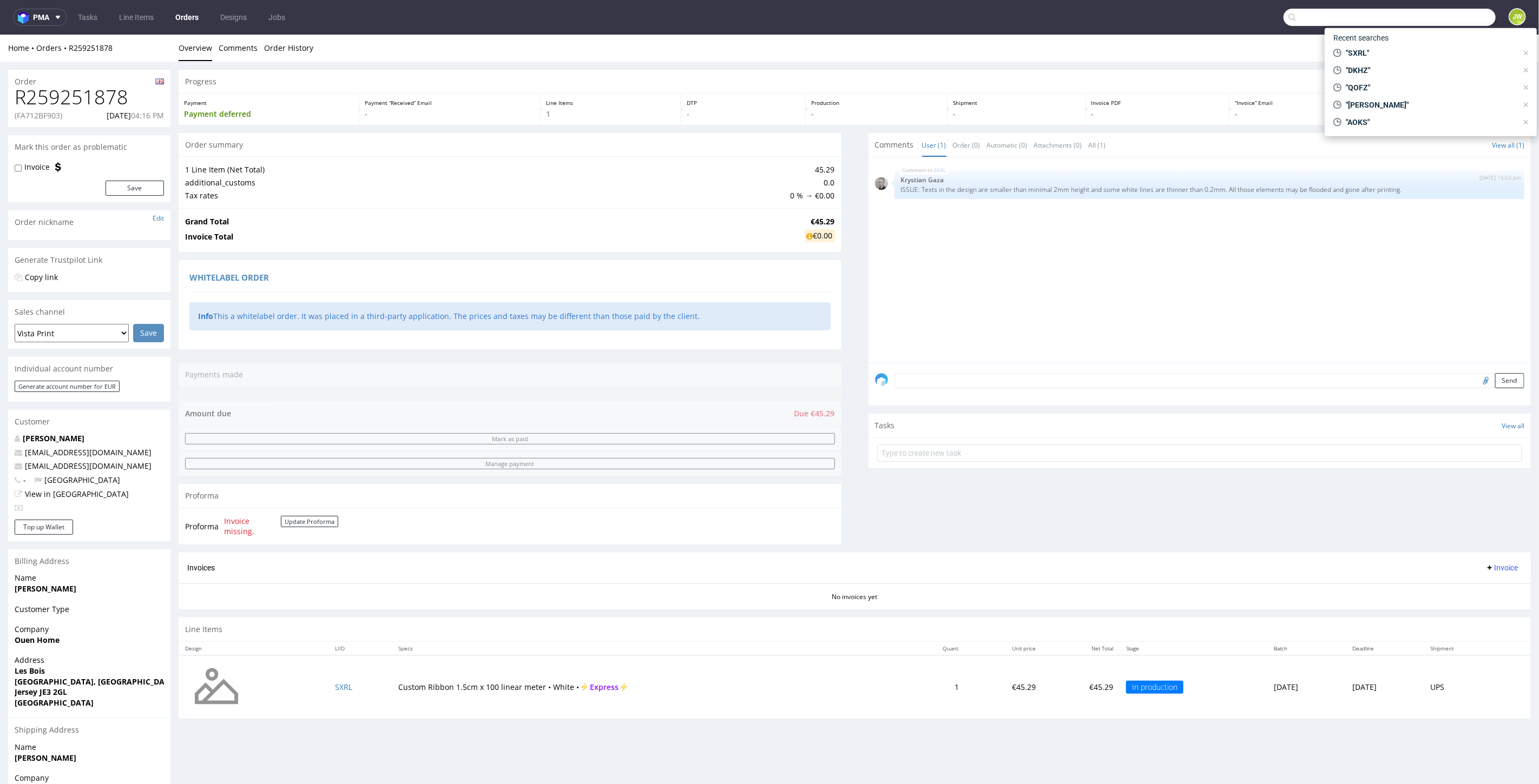
click at [1426, 16] on input "text" at bounding box center [1390, 17] width 212 height 17
paste input "AKOJ"
type input "AKOJ"
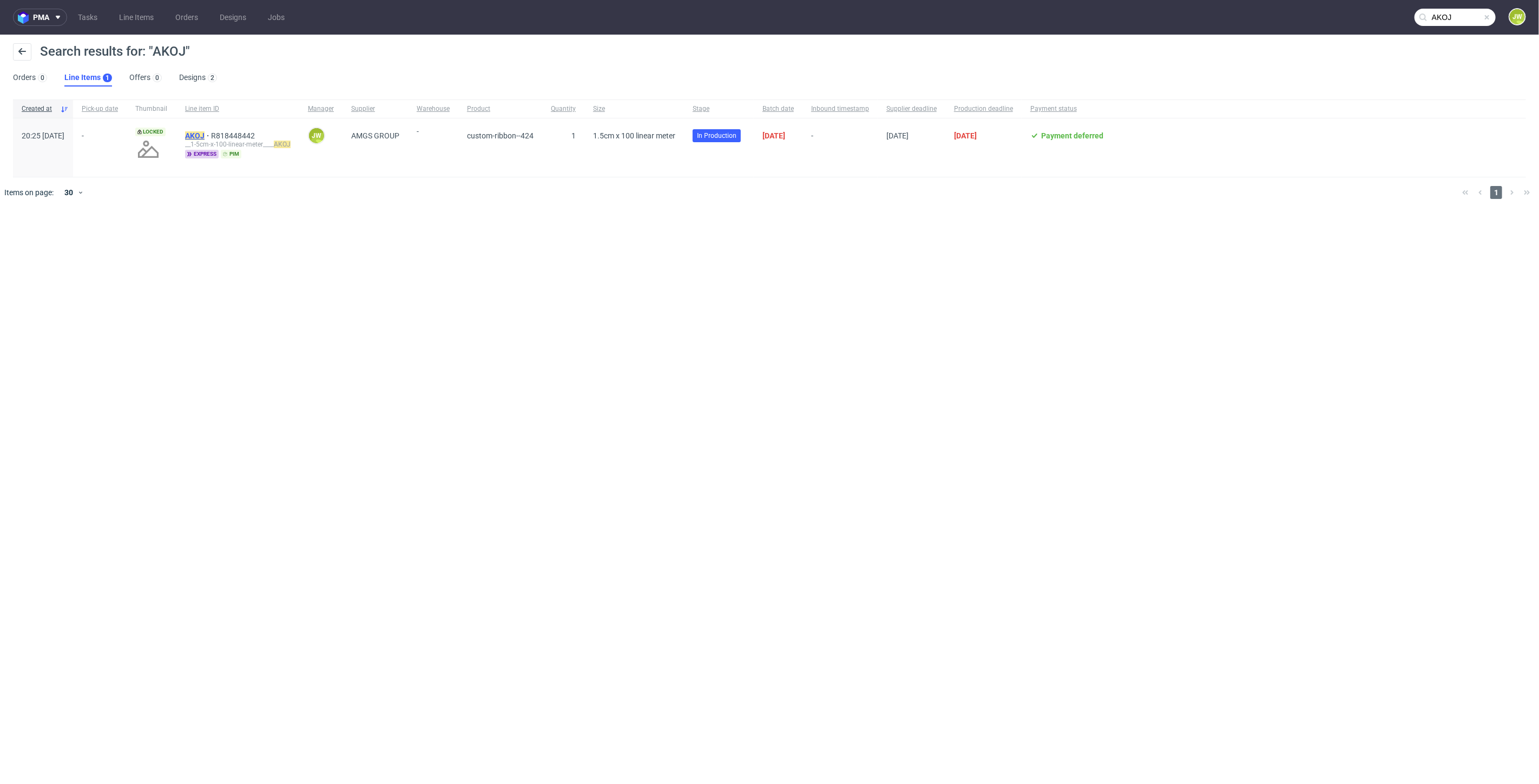
click at [204, 139] on mark "AKOJ" at bounding box center [195, 136] width 20 height 9
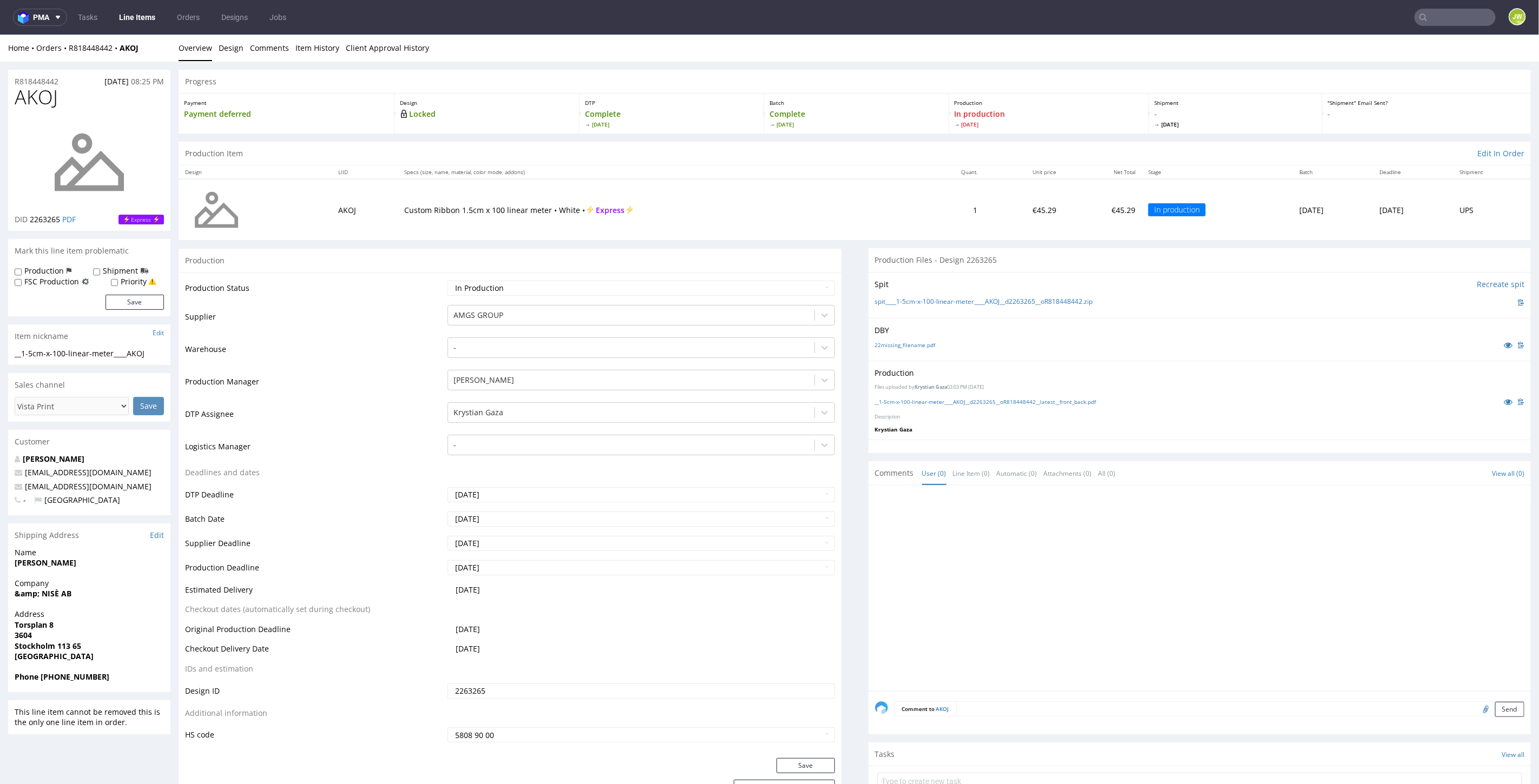
drag, startPoint x: 121, startPoint y: 16, endPoint x: 160, endPoint y: 24, distance: 39.8
click at [122, 16] on link "Line Items" at bounding box center [137, 17] width 49 height 17
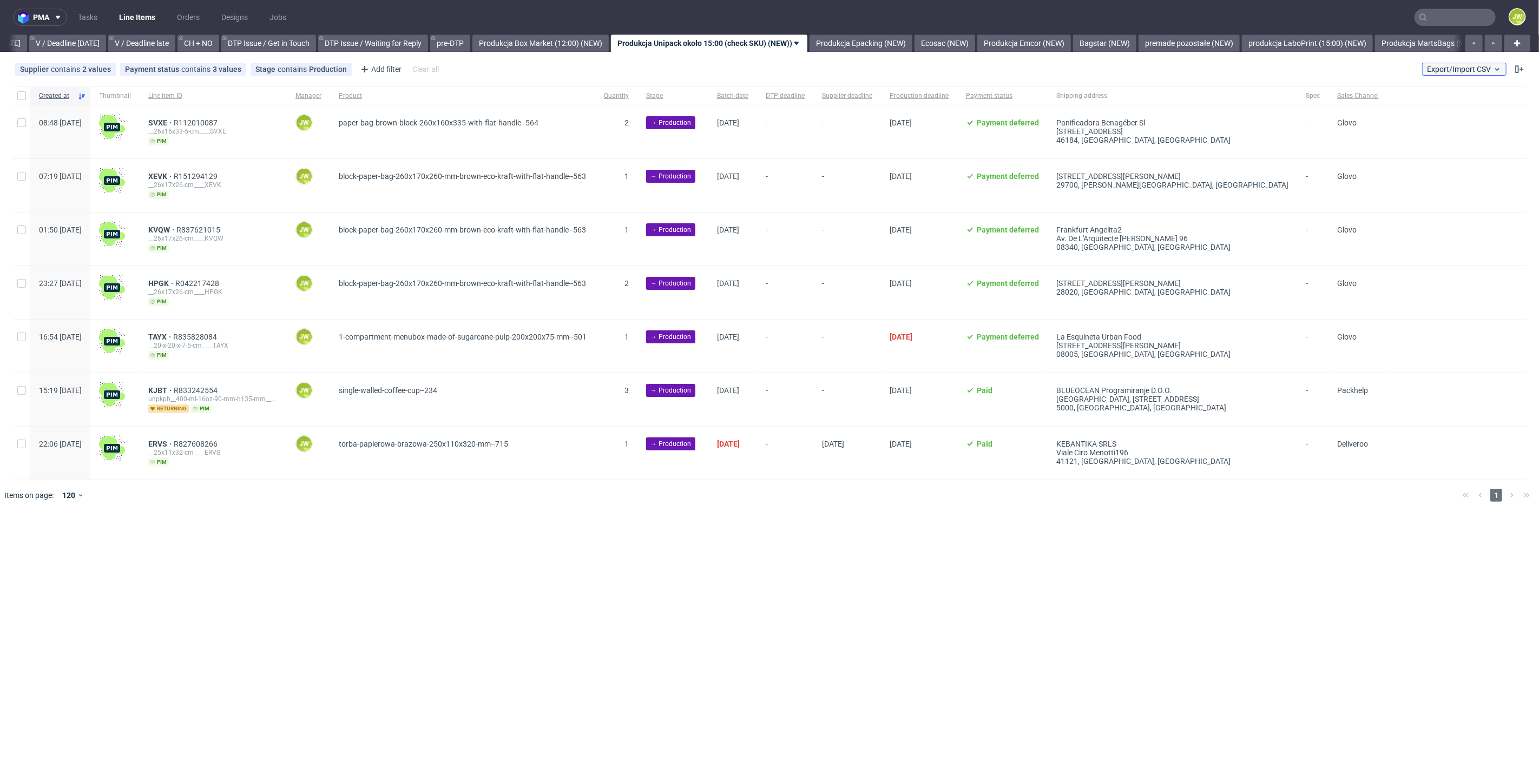
scroll to position [0, 1393]
click at [1430, 69] on span "Export/Import CSV" at bounding box center [1464, 69] width 74 height 9
click at [1438, 109] on link "Import shipments CSV" at bounding box center [1440, 113] width 127 height 17
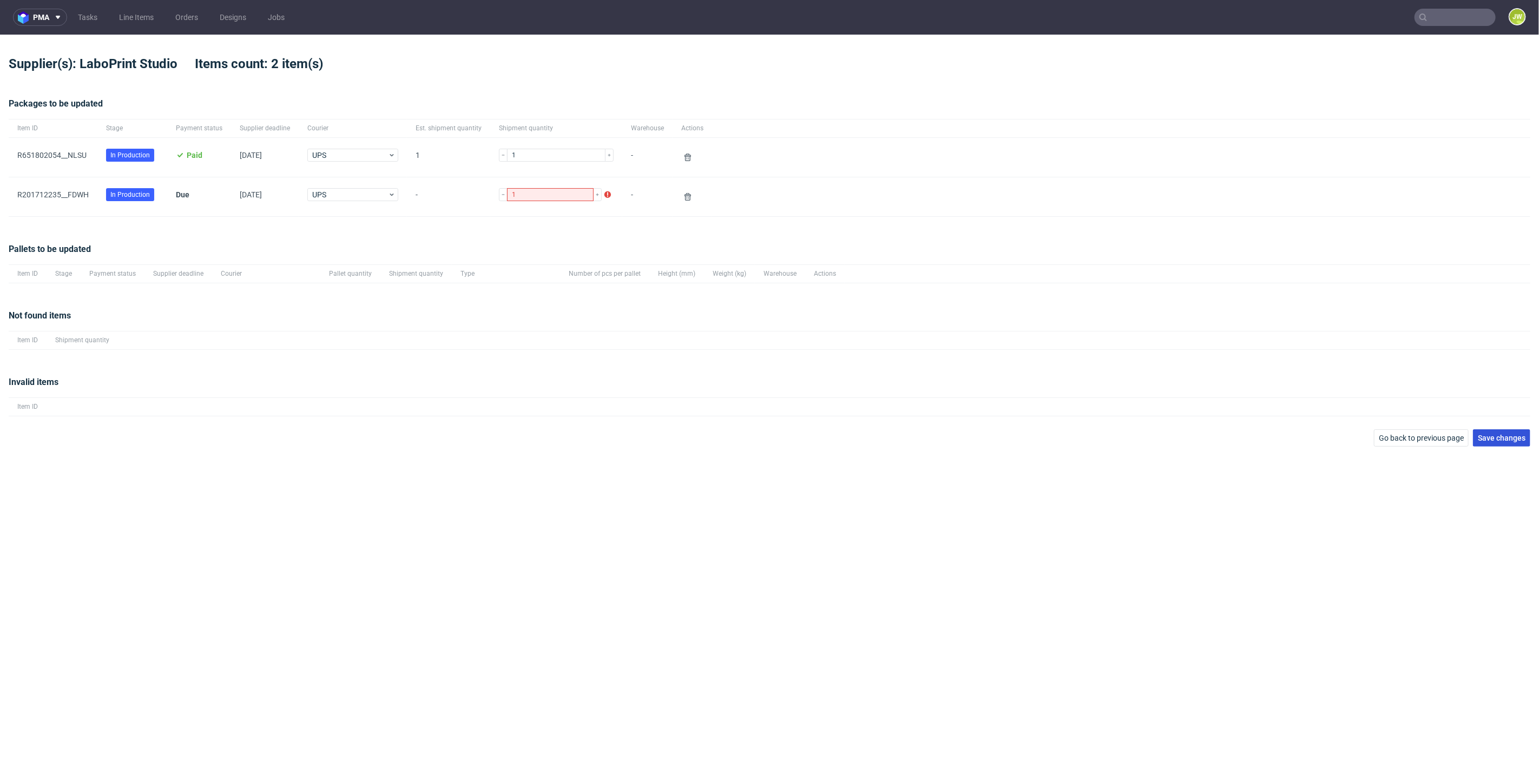
click at [1488, 434] on span "Save changes" at bounding box center [1501, 438] width 48 height 7
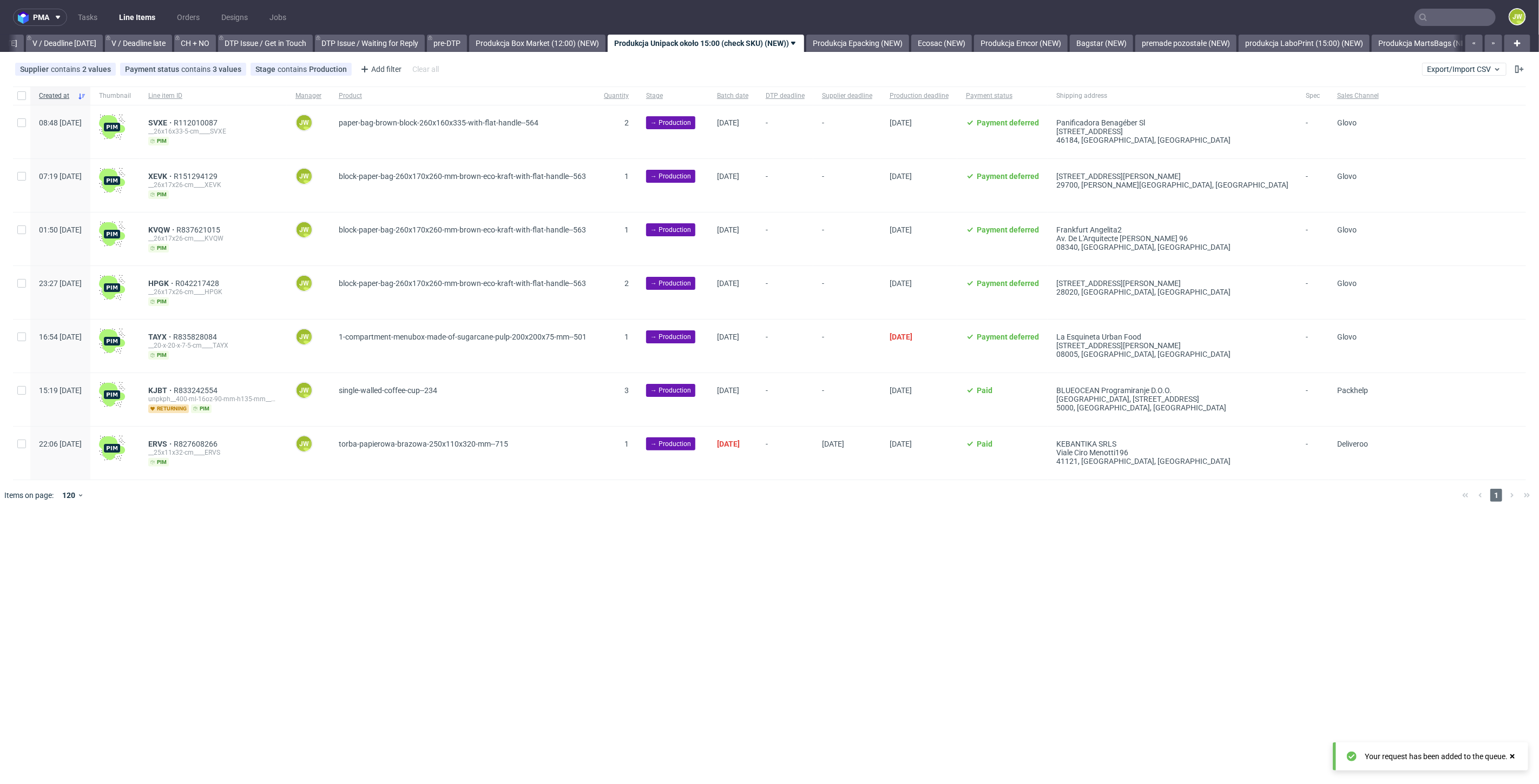
scroll to position [0, 1393]
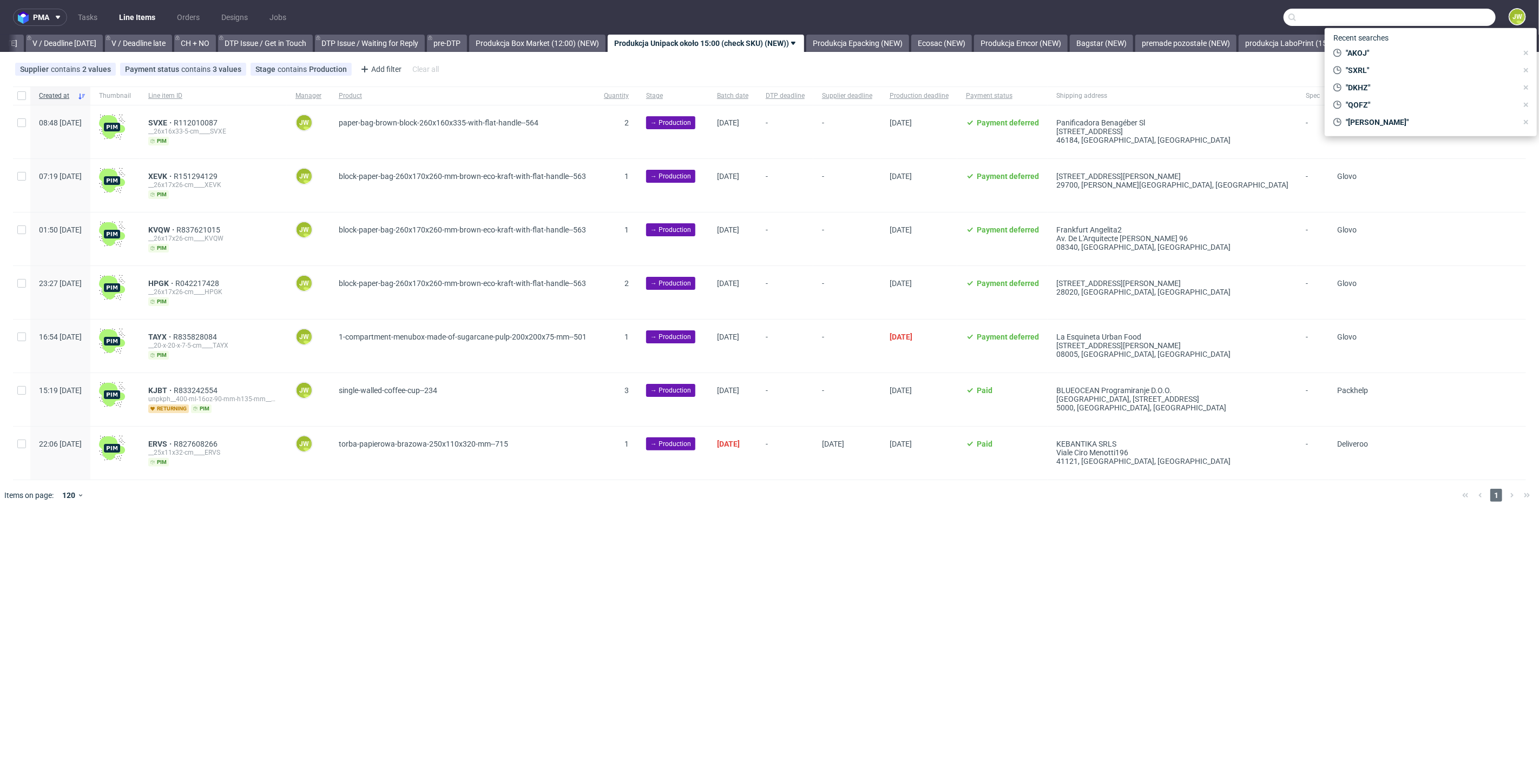
click at [1445, 12] on input "text" at bounding box center [1390, 17] width 212 height 17
paste input "SXRL"
type input "SXRL"
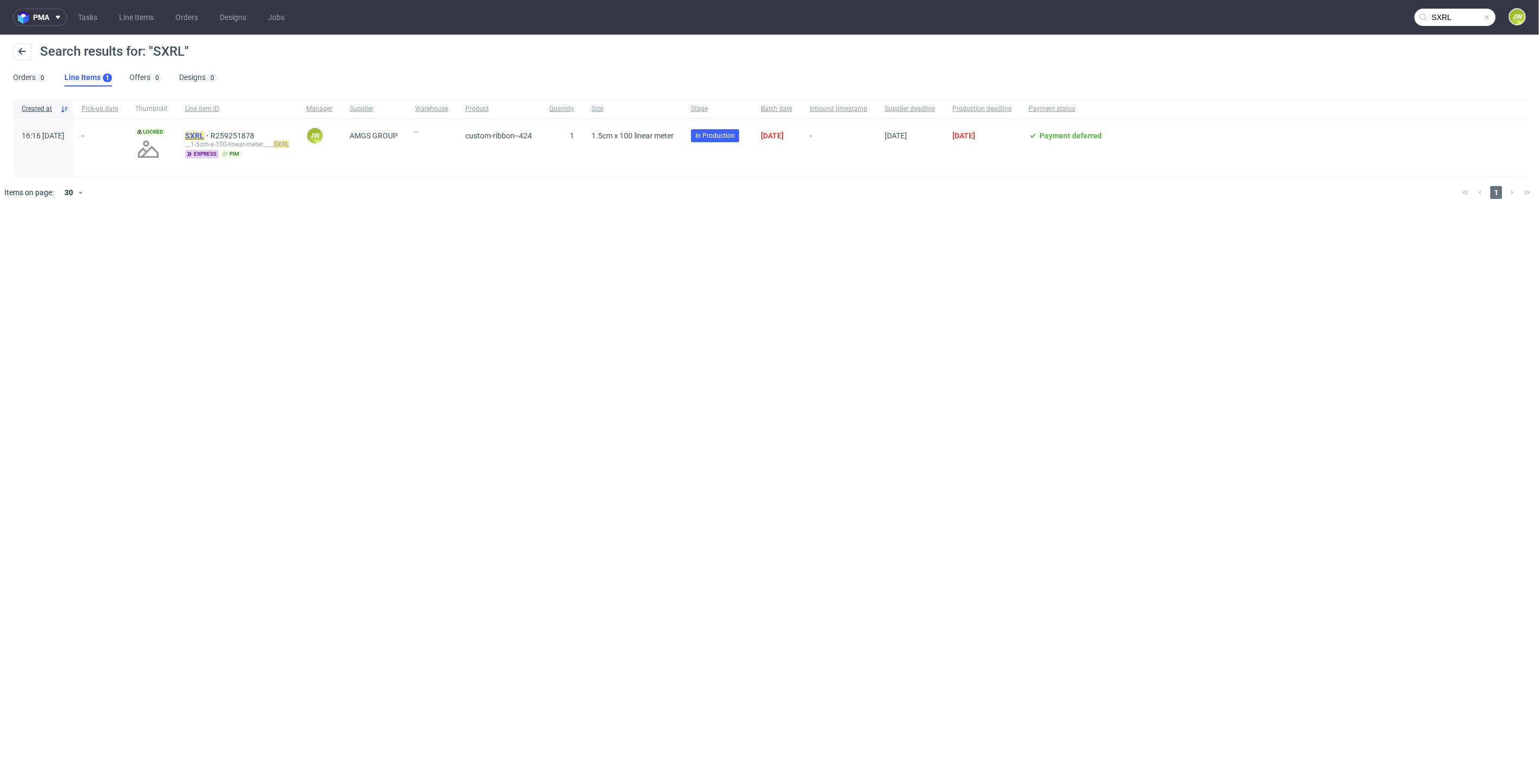
click at [204, 134] on mark "SXRL" at bounding box center [194, 136] width 19 height 9
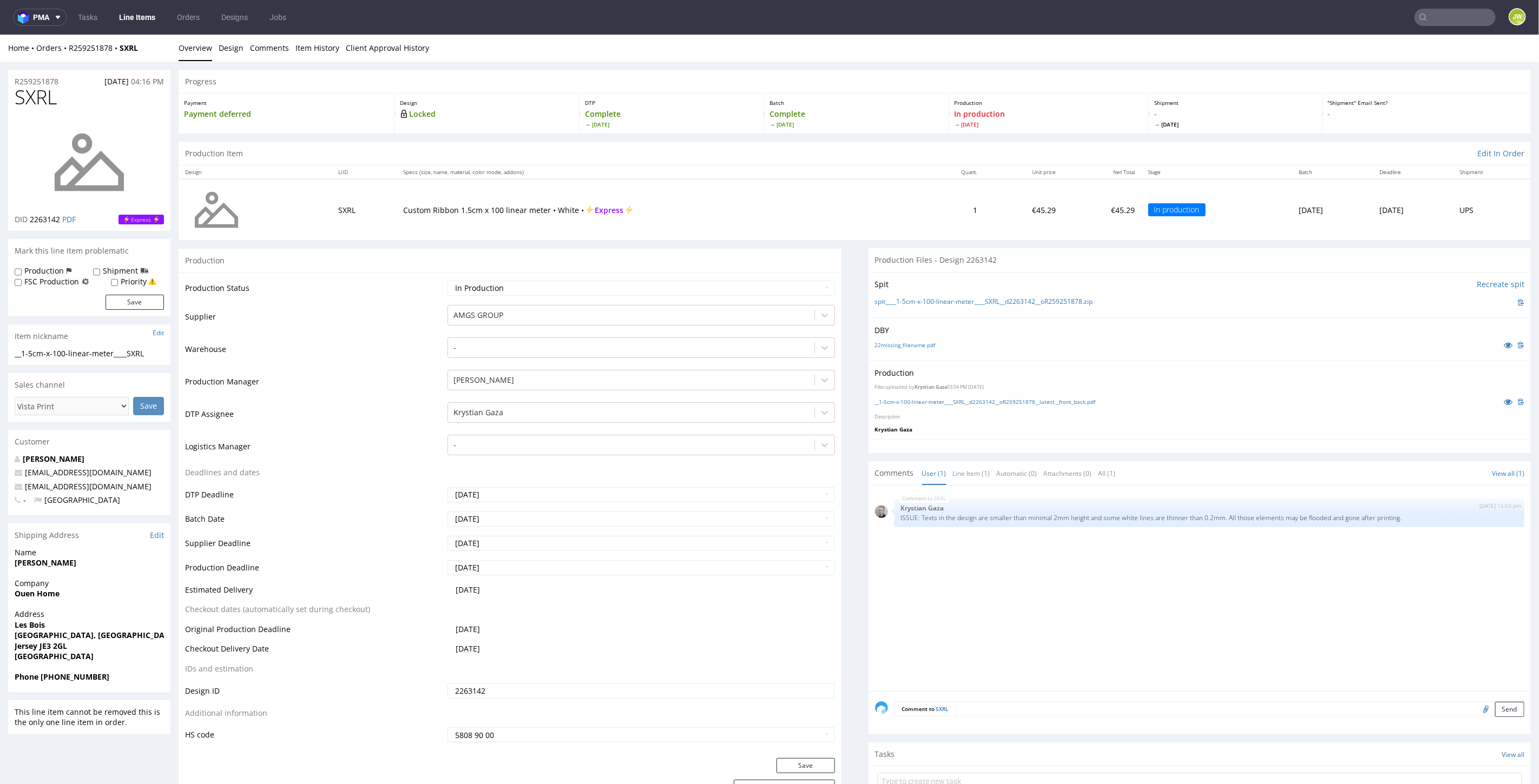
drag, startPoint x: 869, startPoint y: 641, endPoint x: 875, endPoint y: 626, distance: 16.2
click at [875, 638] on div "SXRL 23rd Sep 25 | 15:03 pm Krystian Gaza ISSUE: Texts in the design are smalle…" at bounding box center [1203, 591] width 656 height 199
click at [1422, 20] on input "text" at bounding box center [1390, 17] width 212 height 17
paste input "R515271659__DVJM"
click at [1406, 13] on input "R515271659__DVJM" at bounding box center [1390, 17] width 212 height 17
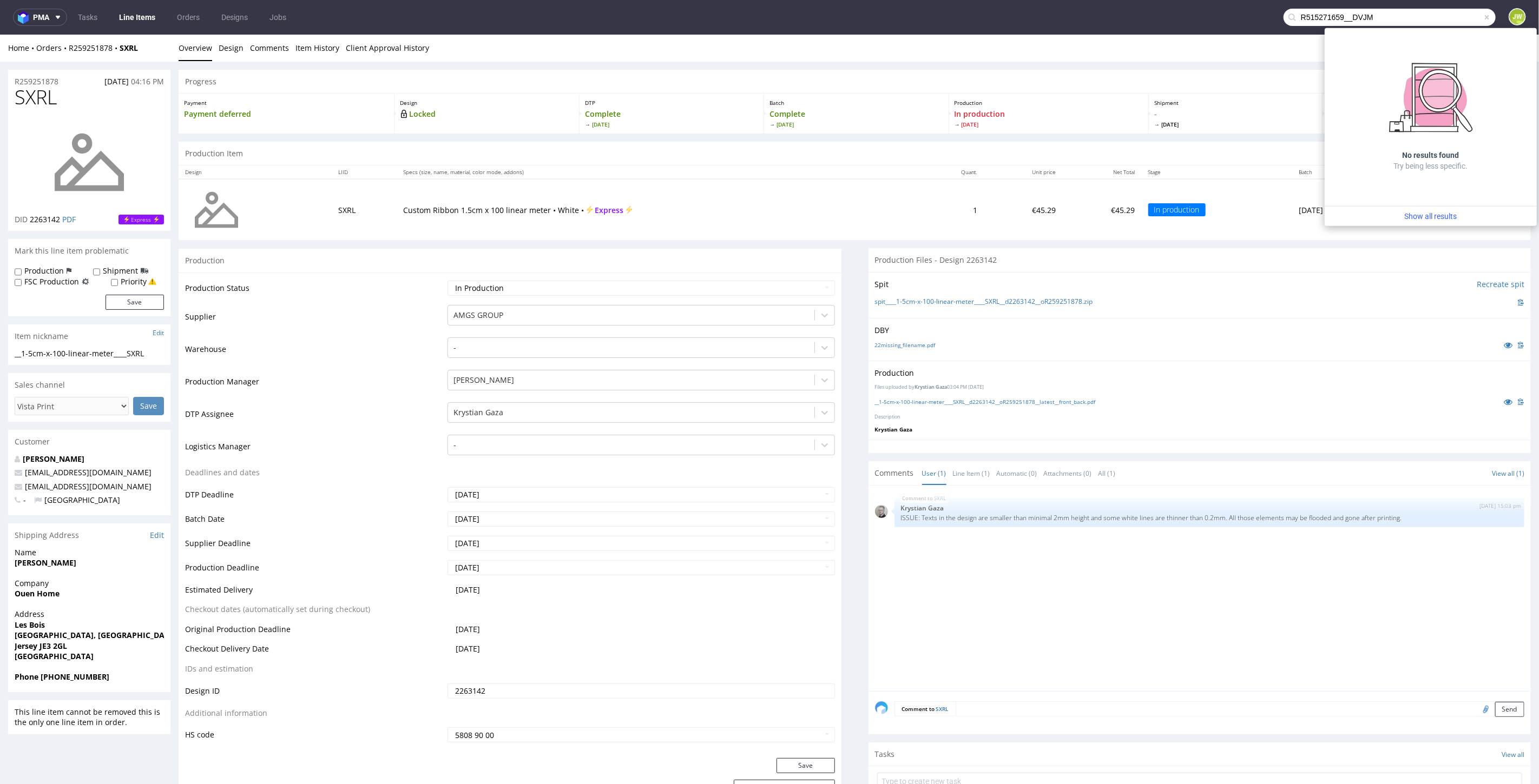
drag, startPoint x: 1340, startPoint y: 20, endPoint x: 996, endPoint y: 13, distance: 344.1
click at [1018, 14] on nav "pma Tasks Line Items Orders Designs Jobs R515271659__DVJM JW" at bounding box center [769, 17] width 1539 height 35
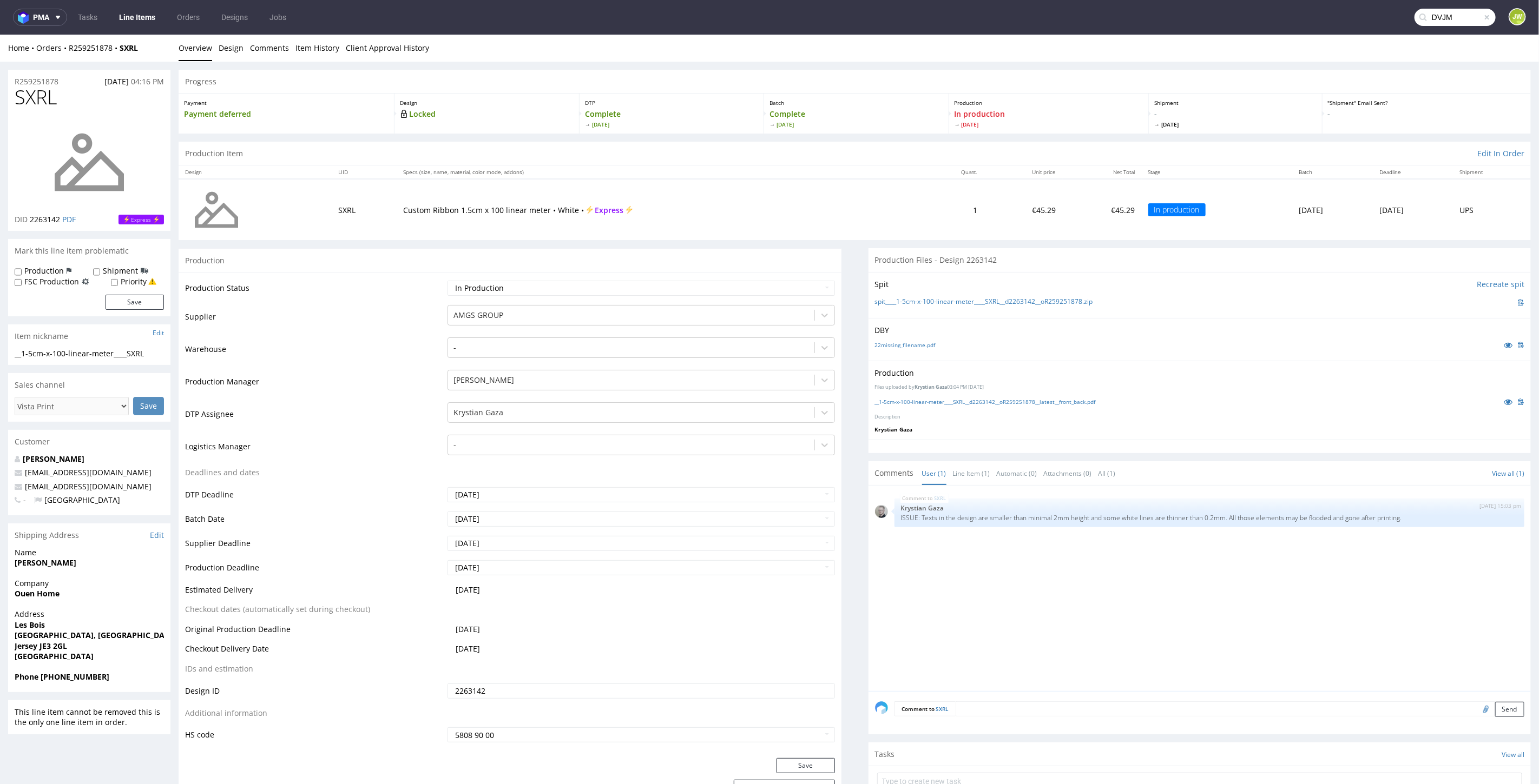
type input "DVJM"
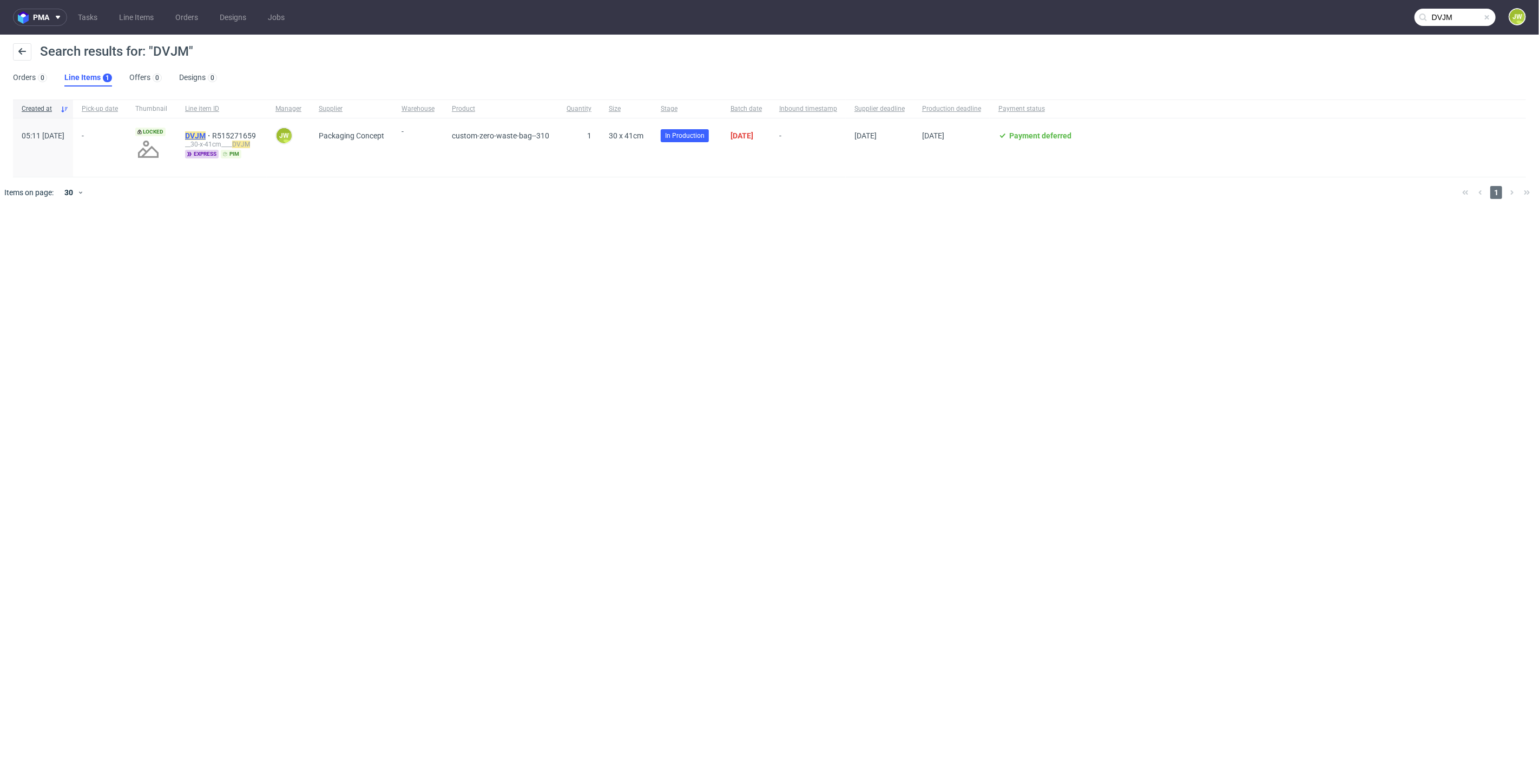
click at [206, 137] on mark "DVJM" at bounding box center [195, 136] width 21 height 9
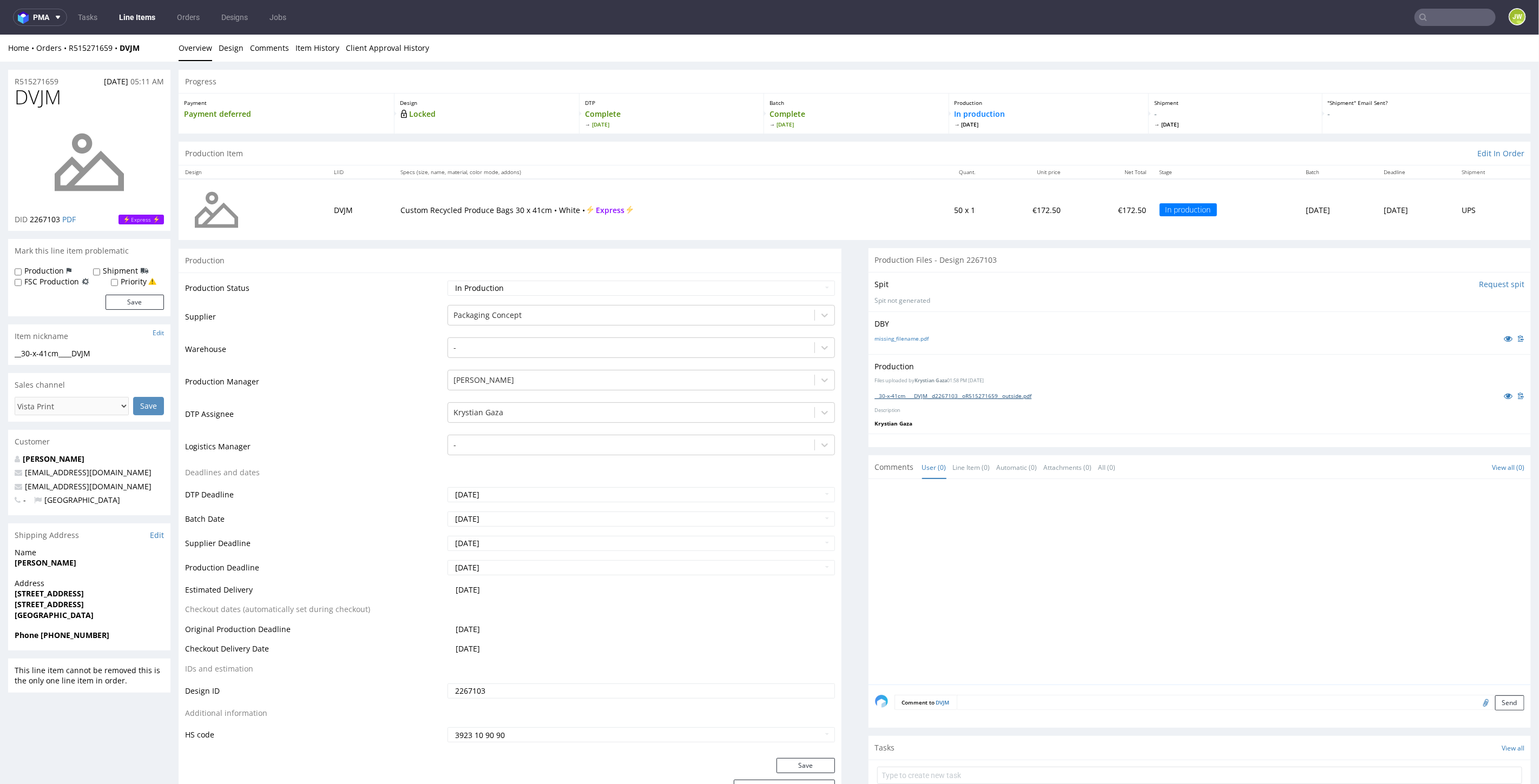
click at [928, 395] on link "__30-x-41cm____DVJM__d2267103__oR515271659__outside.pdf" at bounding box center [953, 395] width 157 height 7
click at [124, 19] on link "Line Items" at bounding box center [137, 17] width 49 height 17
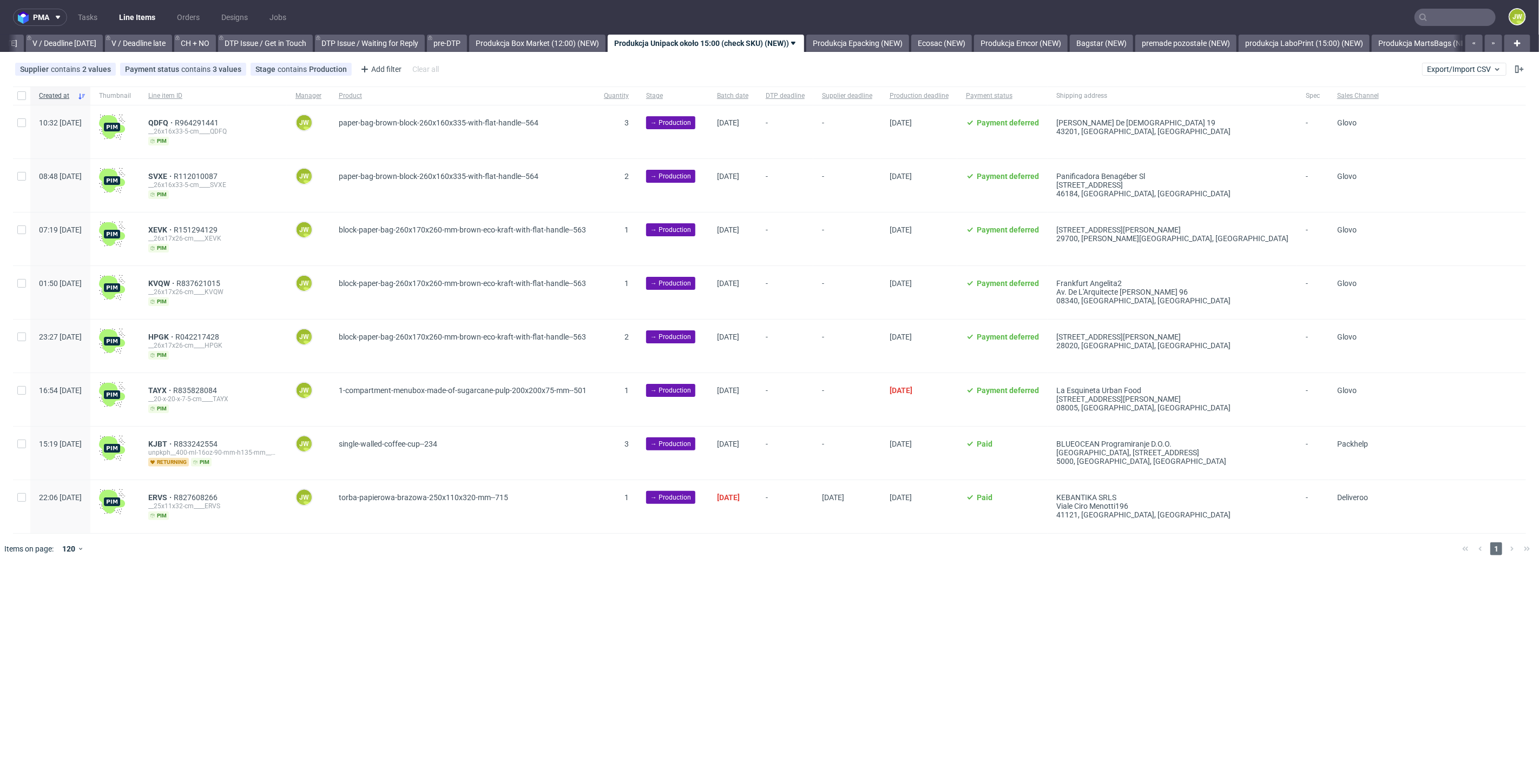
scroll to position [0, 1393]
click at [553, 50] on link "Produkcja Box Market (12:00) (NEW)" at bounding box center [537, 43] width 137 height 17
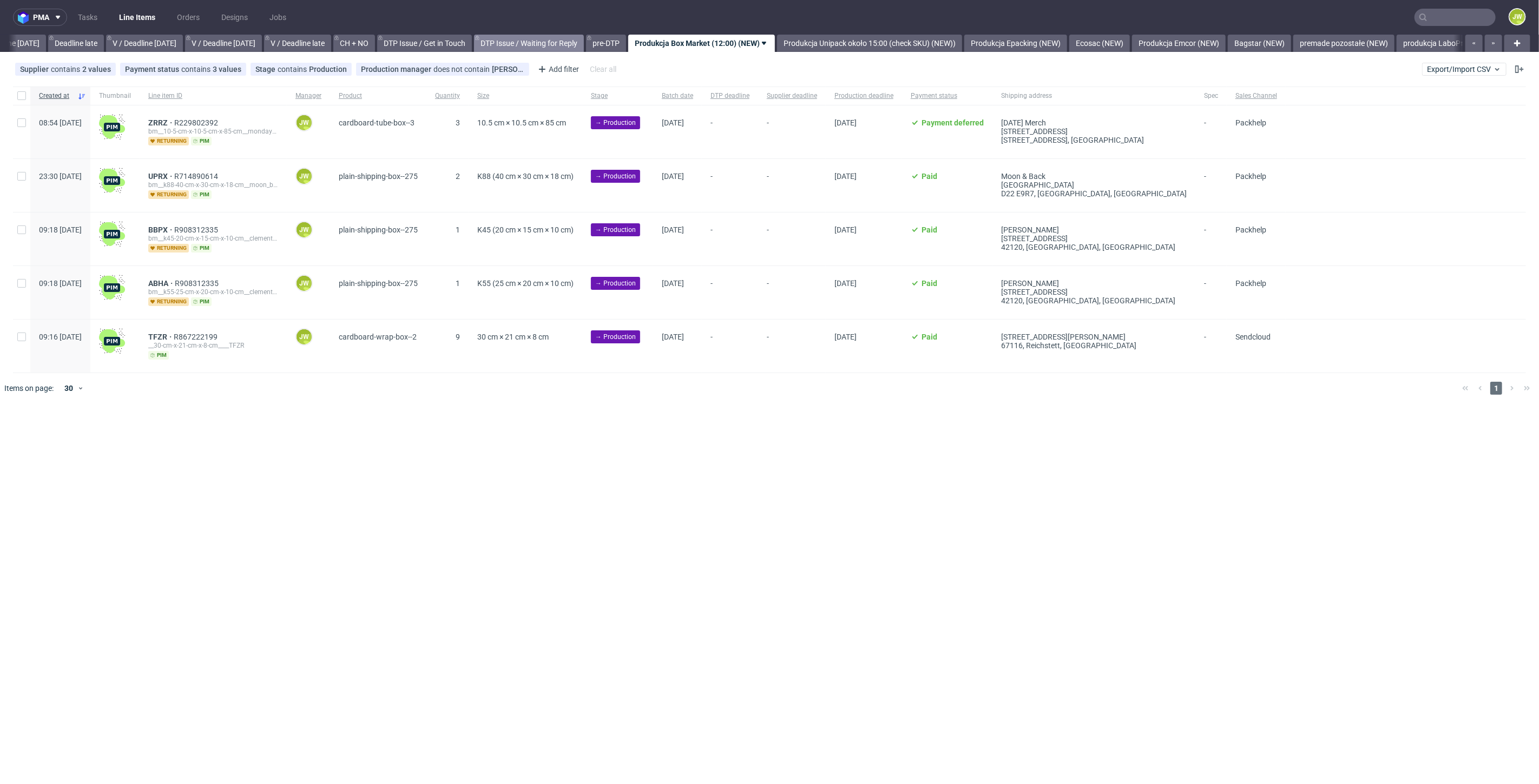
scroll to position [0, 1229]
drag, startPoint x: 411, startPoint y: 422, endPoint x: 410, endPoint y: 394, distance: 28.0
click at [410, 422] on div "pma Tasks Line Items Orders Designs Jobs JW All DTP Late Shipped Shipments DTP …" at bounding box center [769, 392] width 1539 height 784
click at [873, 36] on link "Produkcja Unipack około 15:00 (check SKU) (NEW))" at bounding box center [874, 43] width 185 height 17
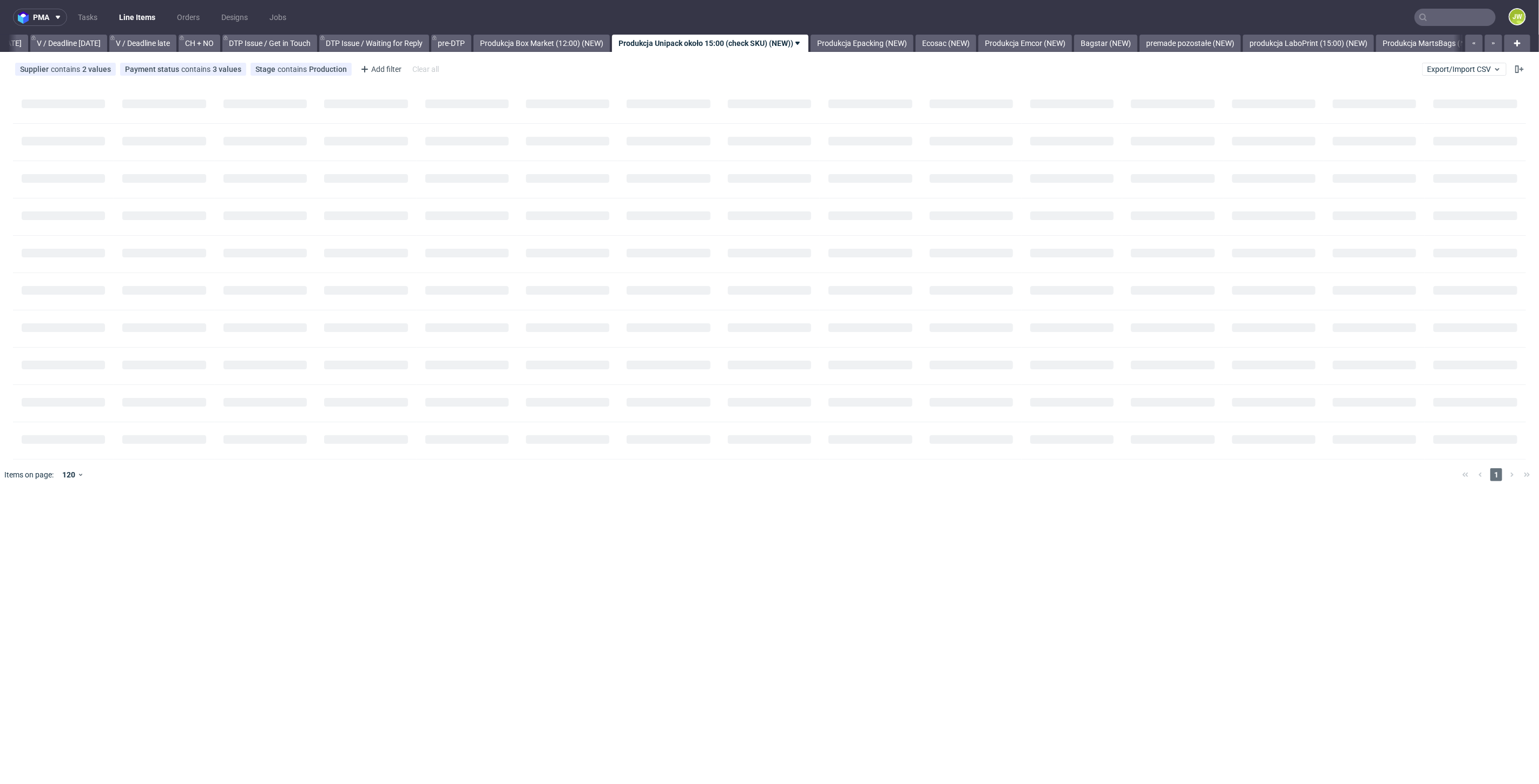
scroll to position [0, 1393]
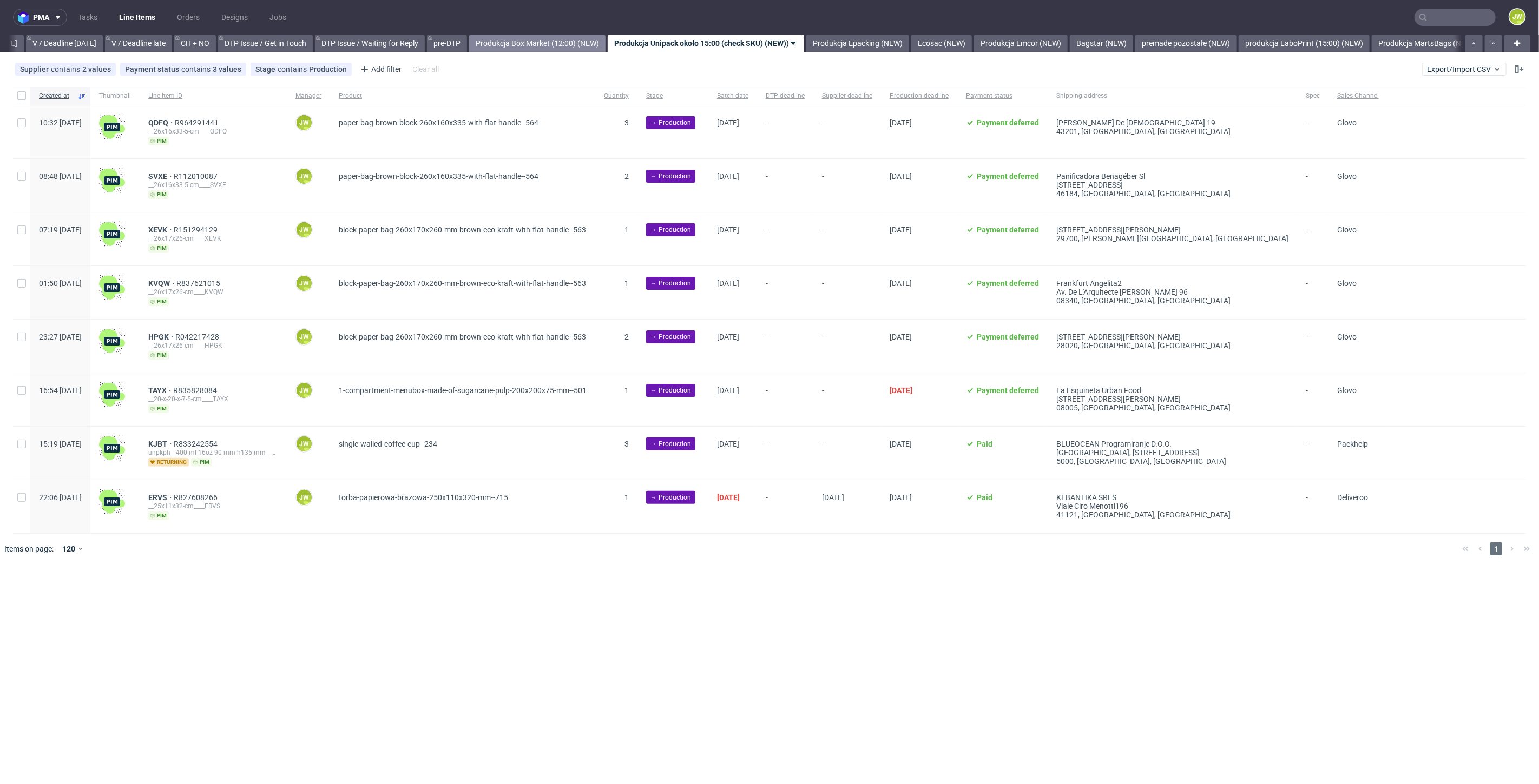
click at [561, 40] on link "Produkcja Box Market (12:00) (NEW)" at bounding box center [537, 43] width 137 height 17
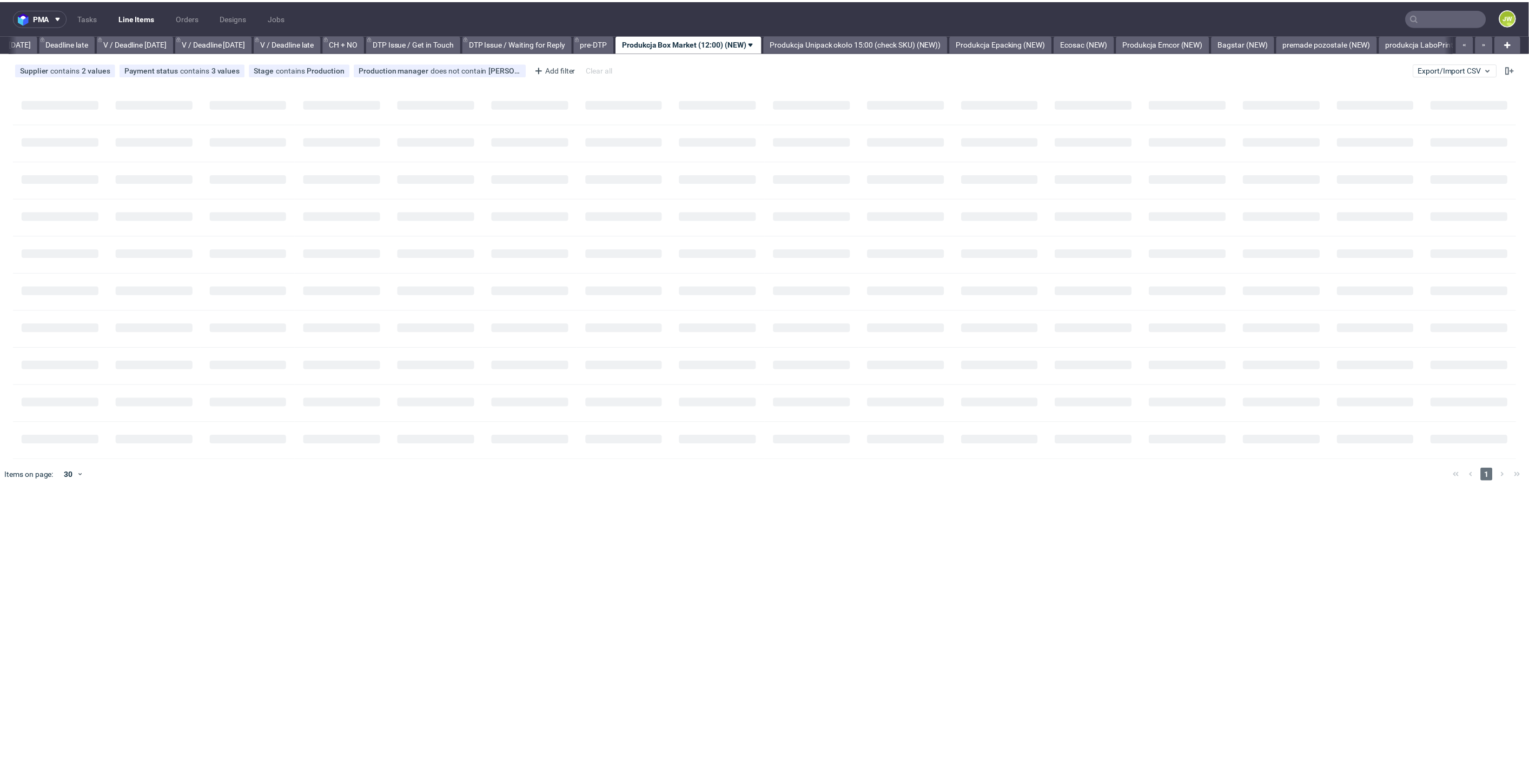
scroll to position [0, 1228]
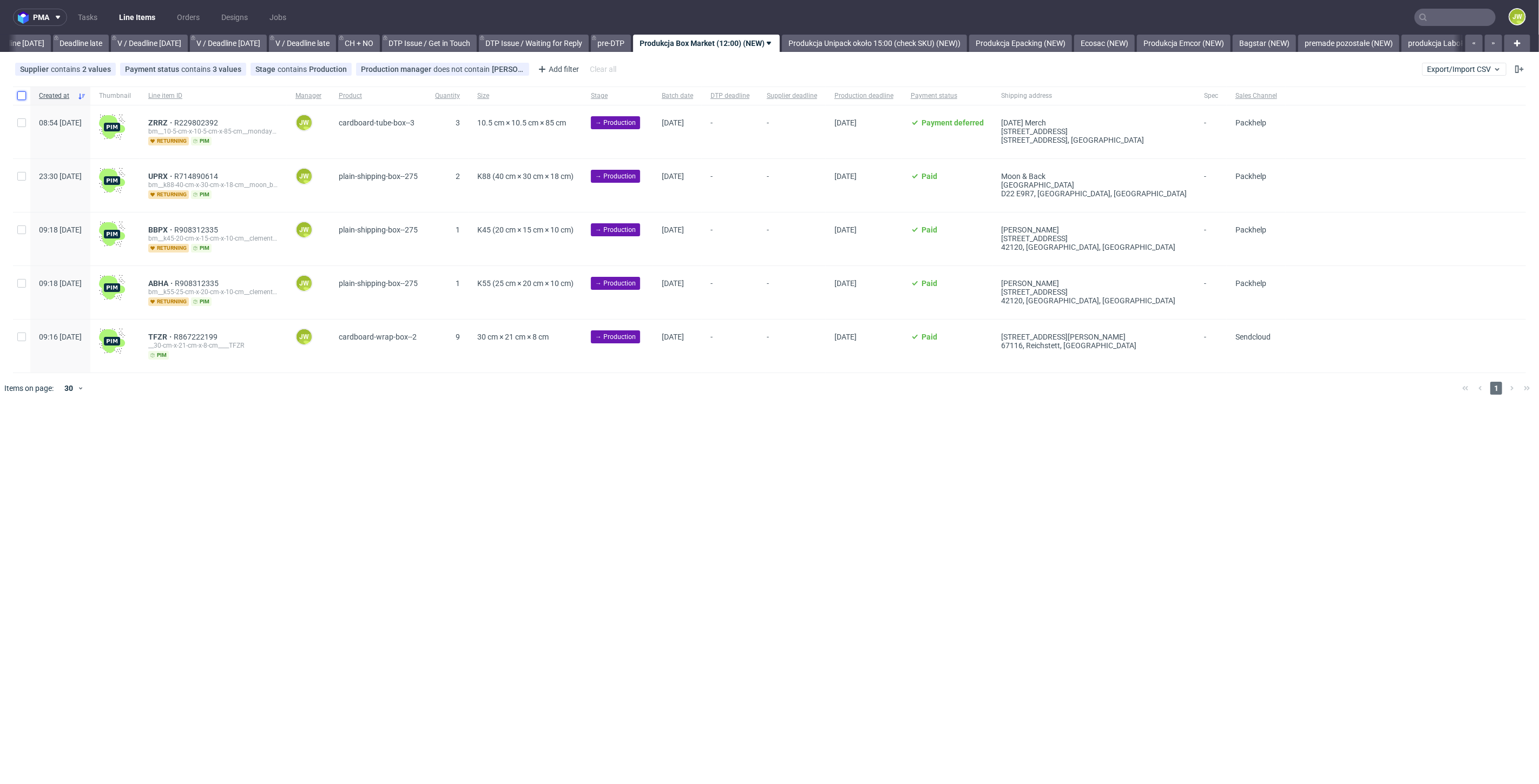
click at [21, 96] on input "checkbox" at bounding box center [21, 96] width 9 height 9
checkbox input "true"
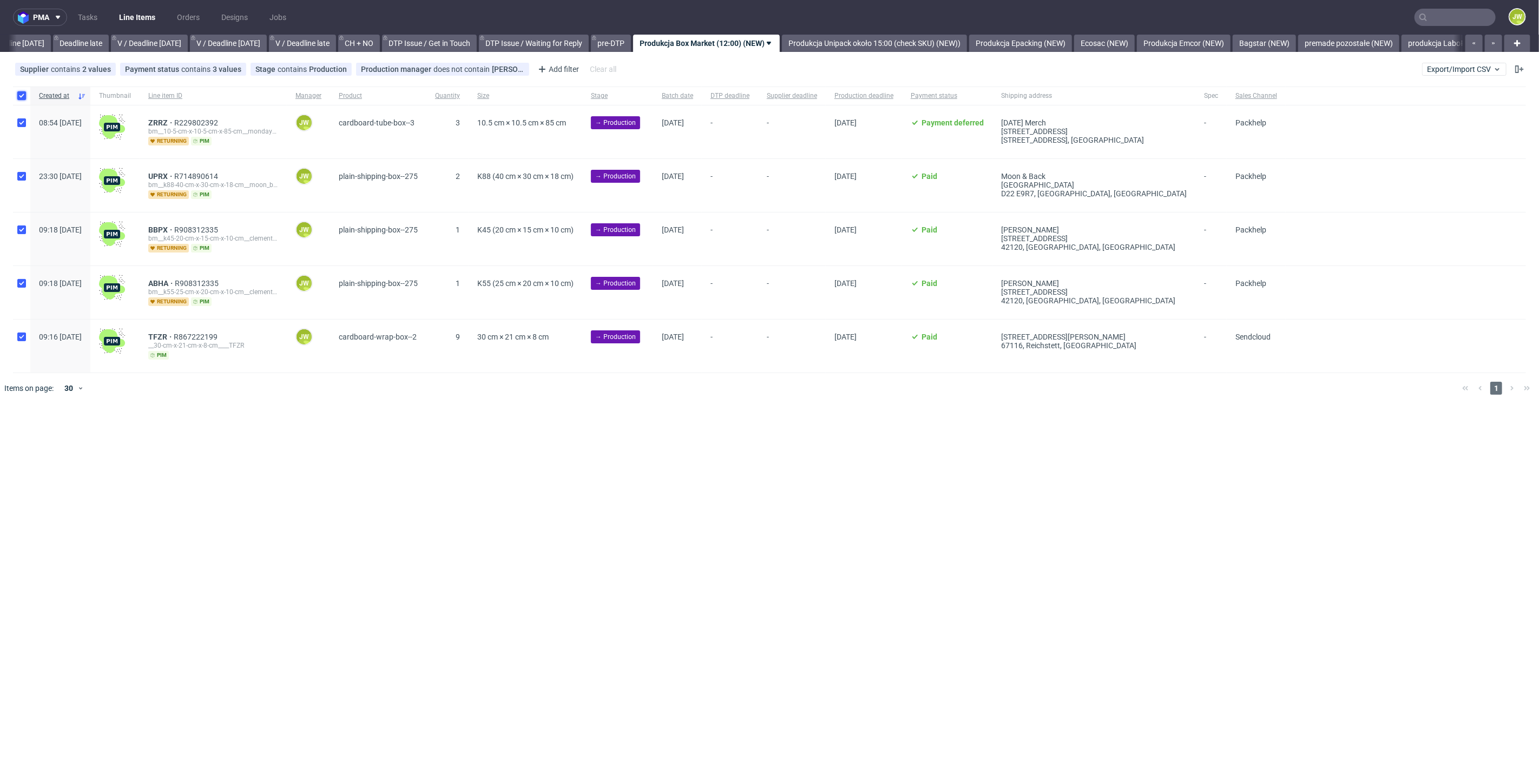
checkbox input "true"
click at [208, 431] on span "Change batch date" at bounding box center [190, 437] width 65 height 11
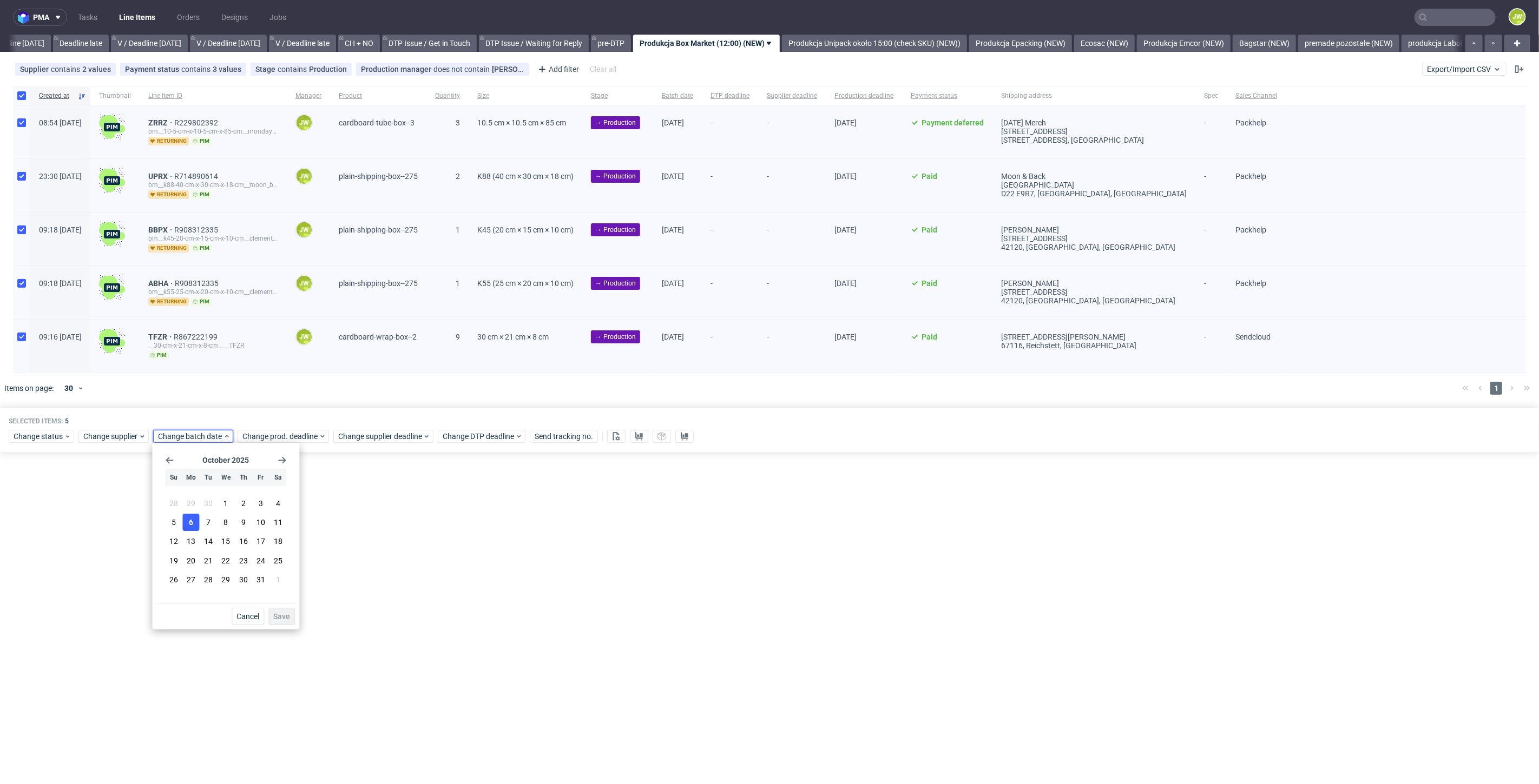
click at [193, 524] on span "6" at bounding box center [191, 522] width 4 height 11
click at [275, 613] on span "Save" at bounding box center [281, 616] width 16 height 7
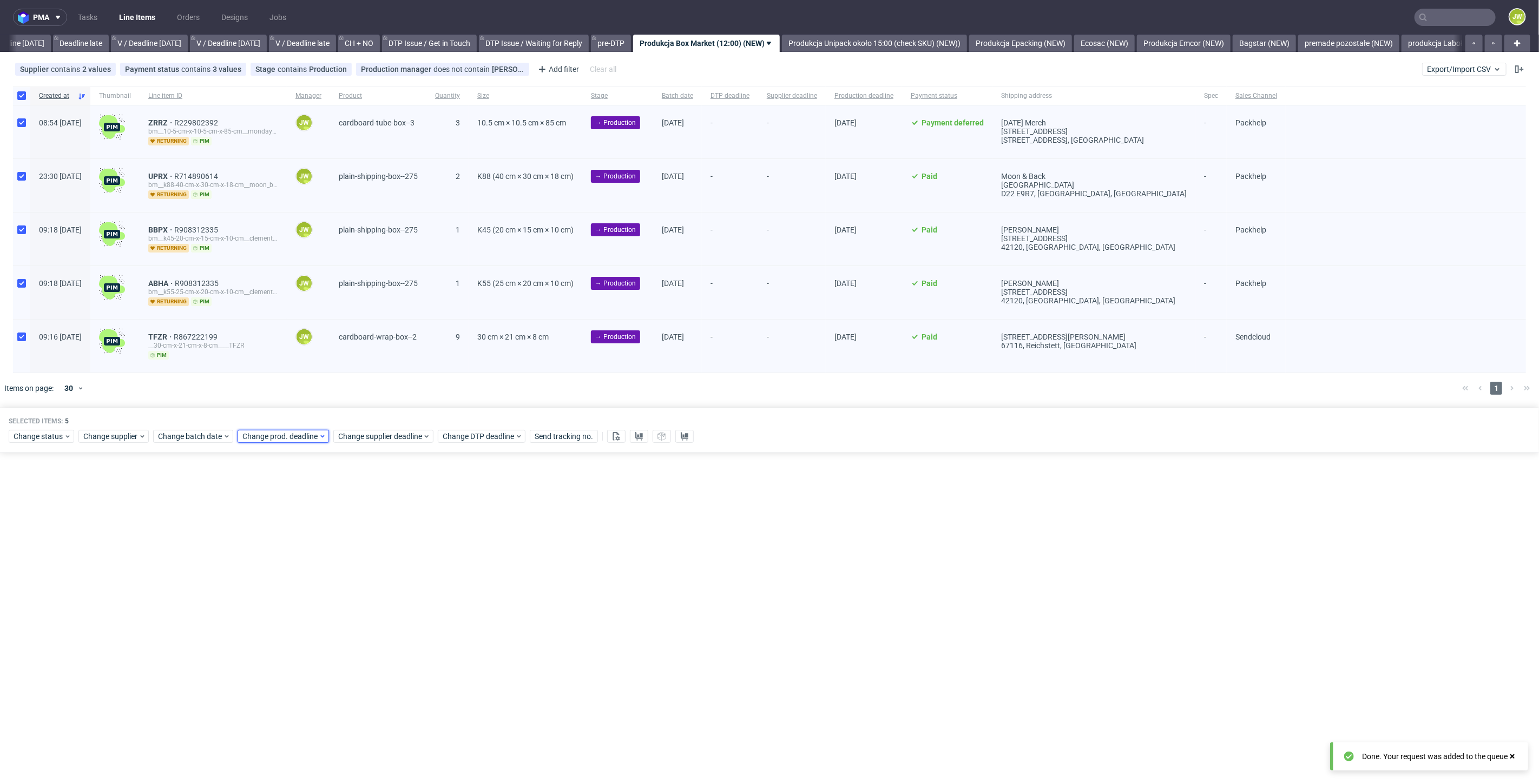
click at [273, 432] on span "Change prod. deadline" at bounding box center [280, 437] width 76 height 11
click at [293, 521] on span "7" at bounding box center [292, 522] width 4 height 11
click at [376, 612] on button "Save" at bounding box center [365, 616] width 26 height 17
click at [362, 430] on div "Change supplier deadline" at bounding box center [383, 436] width 100 height 13
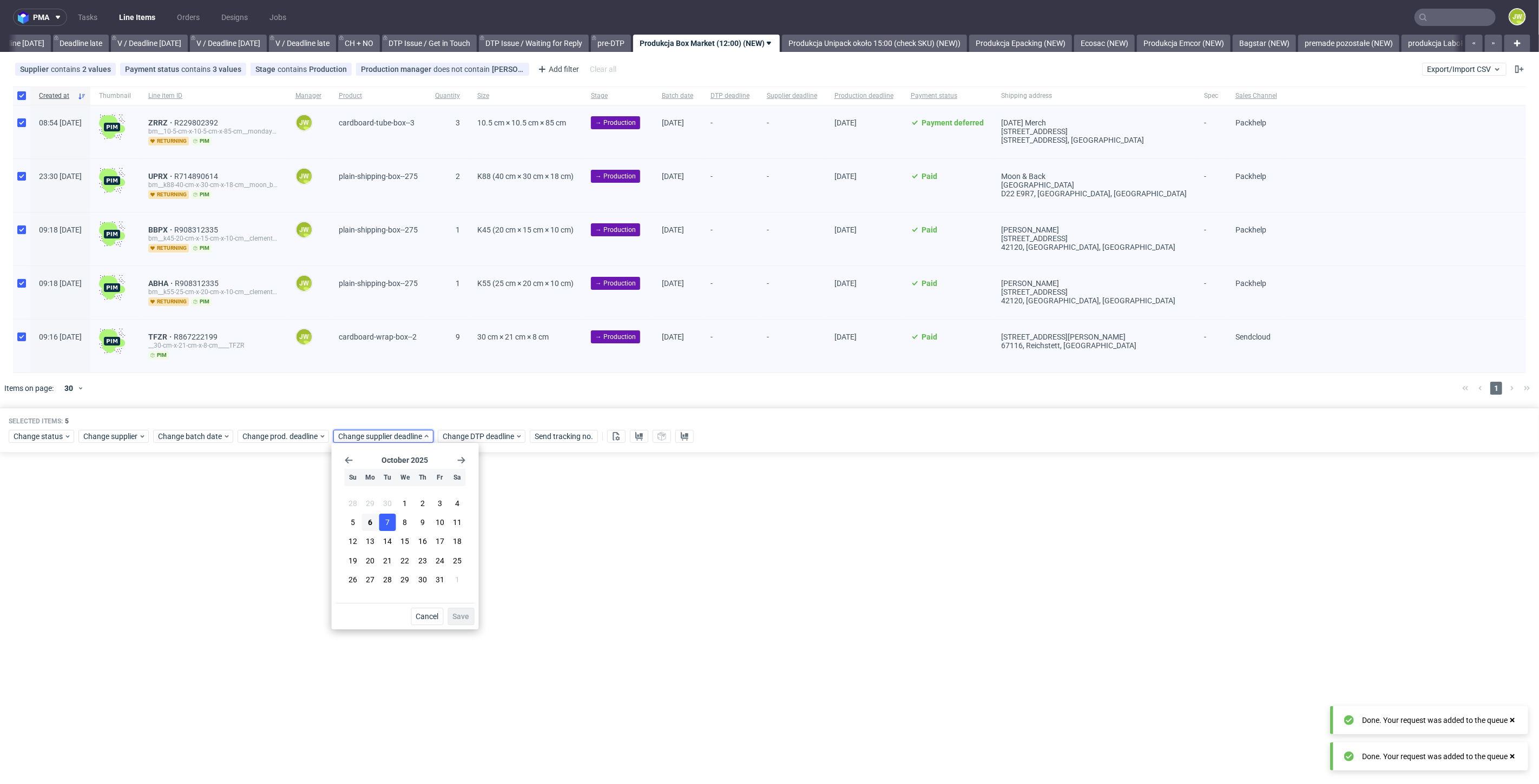
click at [395, 519] on button "7" at bounding box center [387, 522] width 16 height 17
click at [461, 622] on button "Save" at bounding box center [461, 616] width 26 height 17
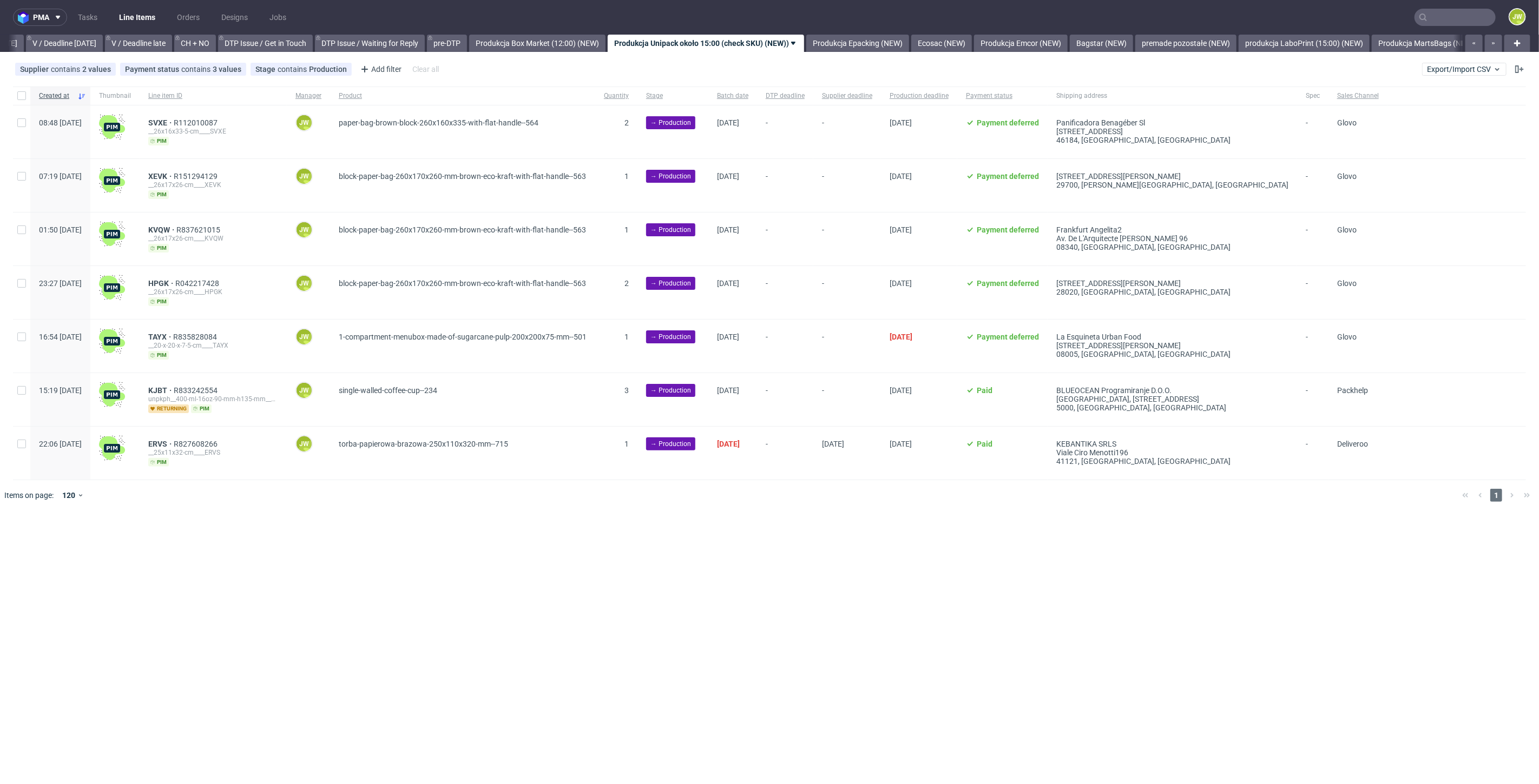
click at [1427, 18] on div at bounding box center [1455, 17] width 81 height 17
click at [1442, 22] on input "text" at bounding box center [1455, 17] width 81 height 17
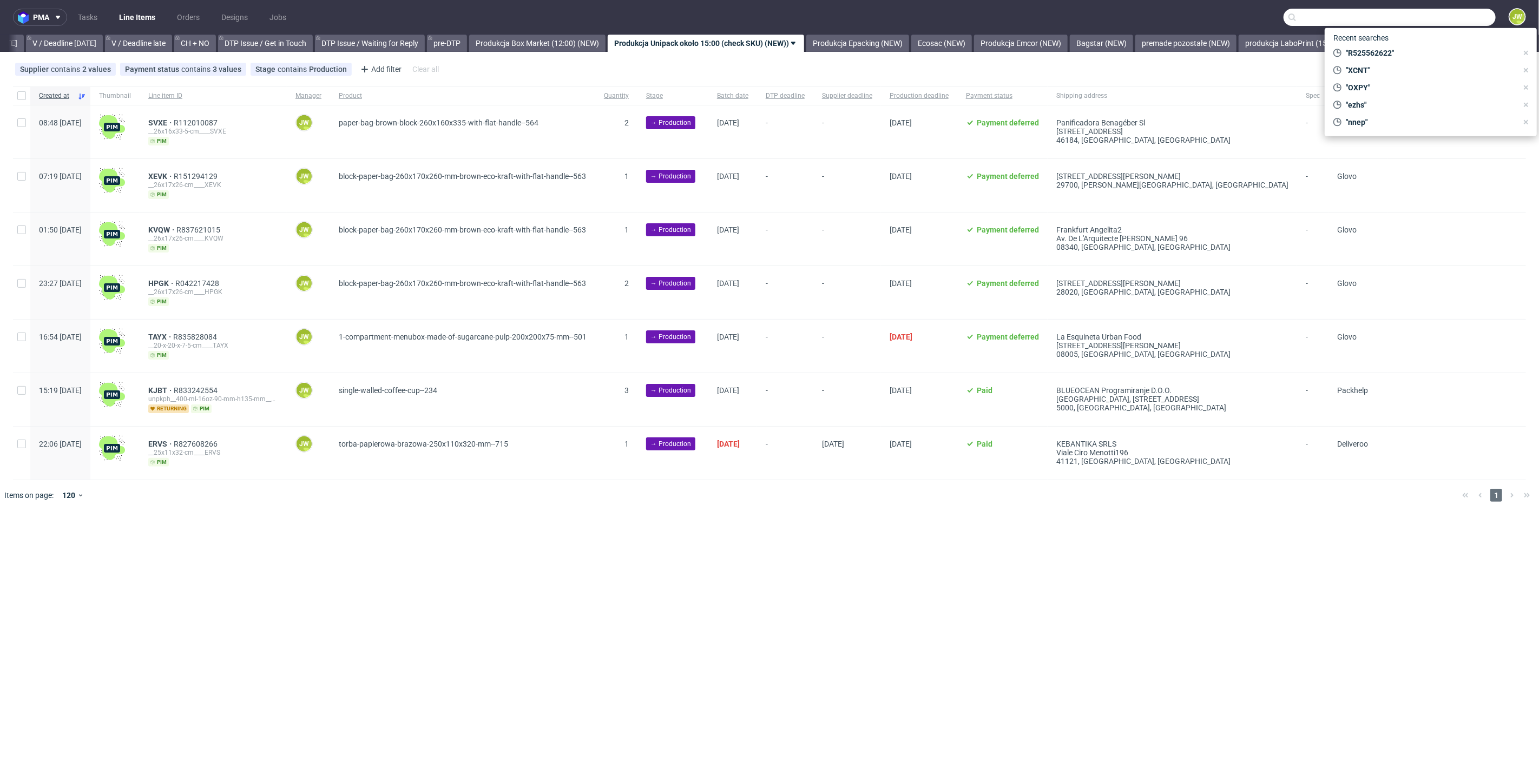
drag, startPoint x: 220, startPoint y: 554, endPoint x: 556, endPoint y: 320, distance: 409.5
click at [221, 553] on div "pma Tasks Line Items Orders Designs Jobs JW All DTP Late Shipped Shipments DTP …" at bounding box center [769, 392] width 1539 height 784
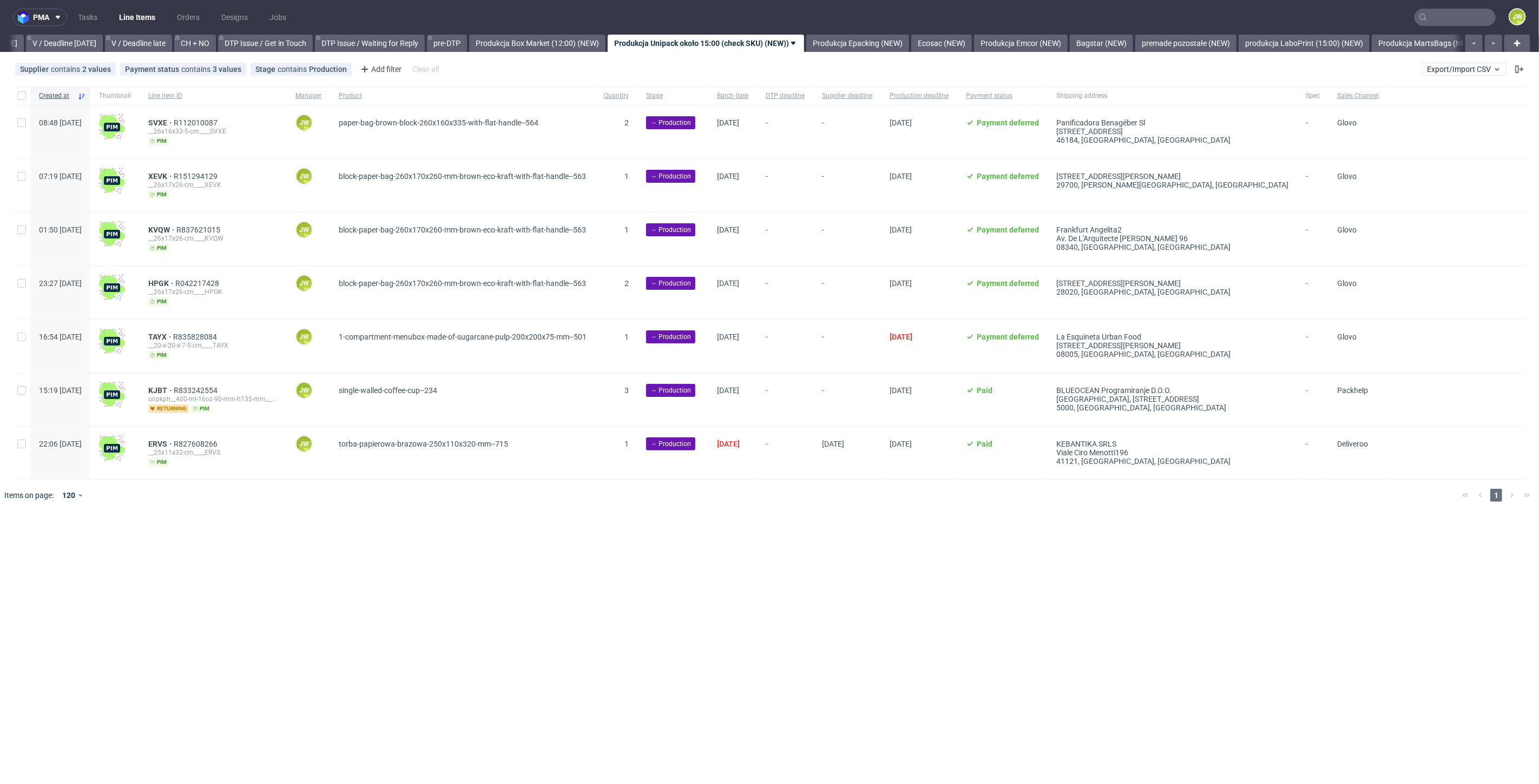
click at [1428, 19] on input "text" at bounding box center [1455, 17] width 81 height 17
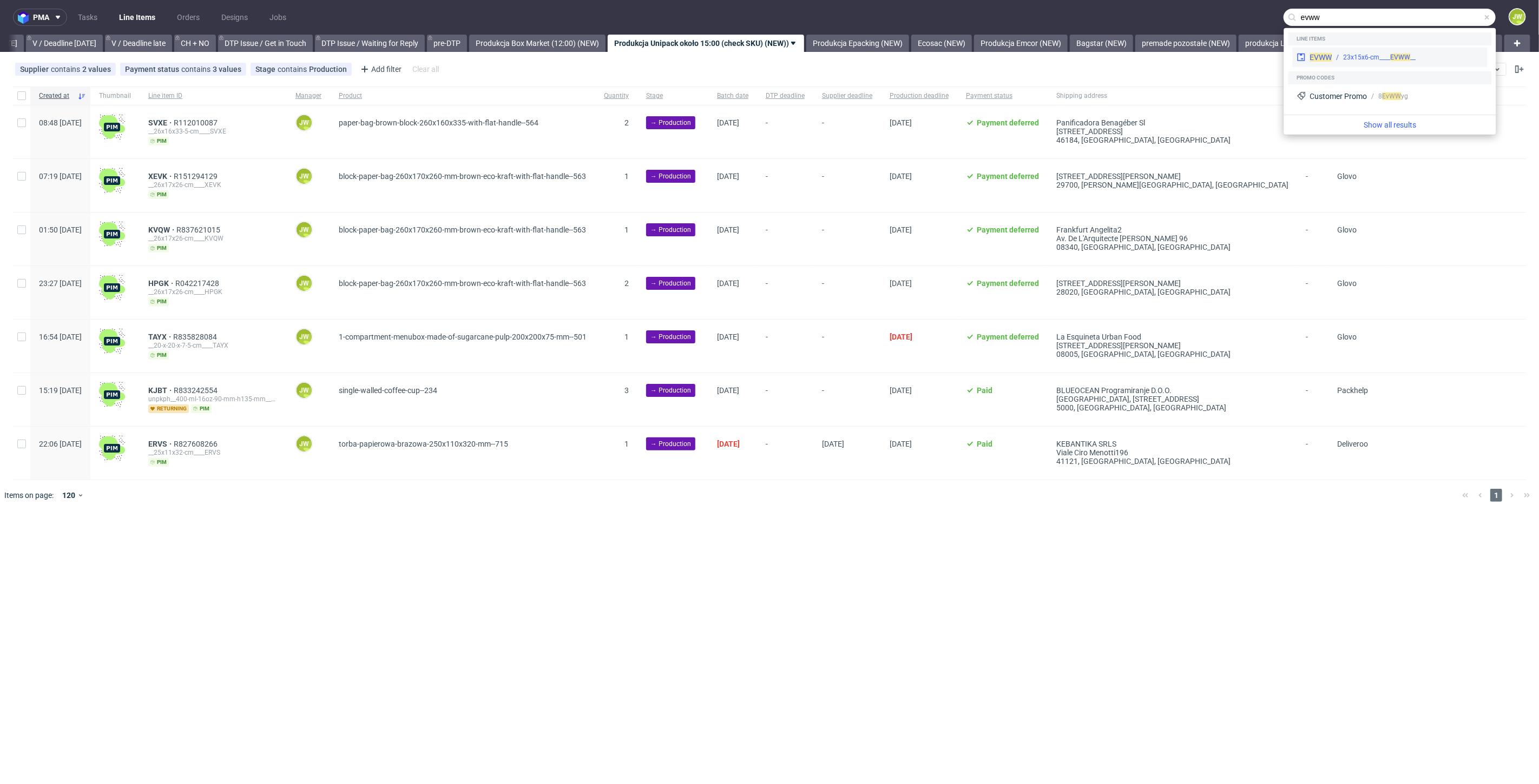
type input "evww"
click at [1324, 63] on div "EVWW __23x15x6-cm____ EVWW" at bounding box center [1390, 57] width 195 height 20
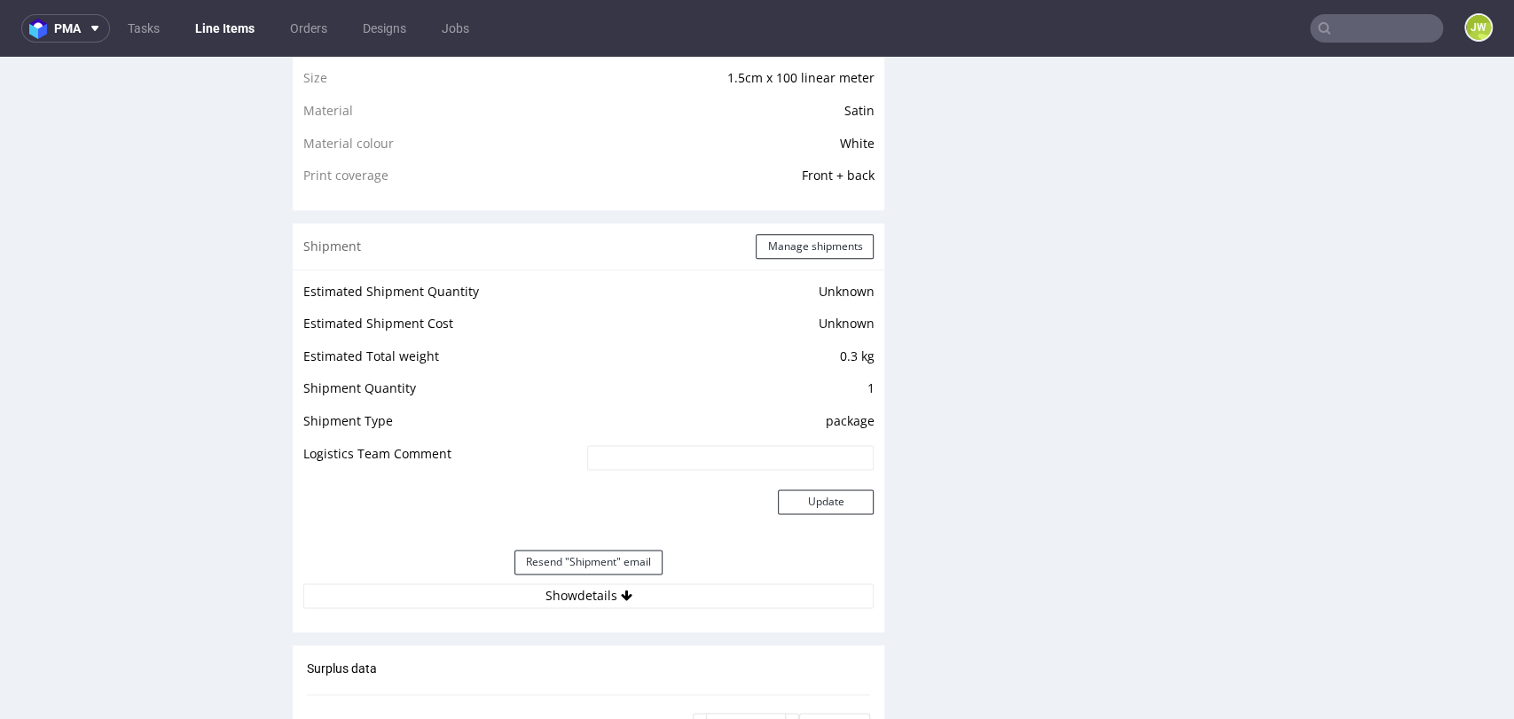
scroll to position [1379, 0]
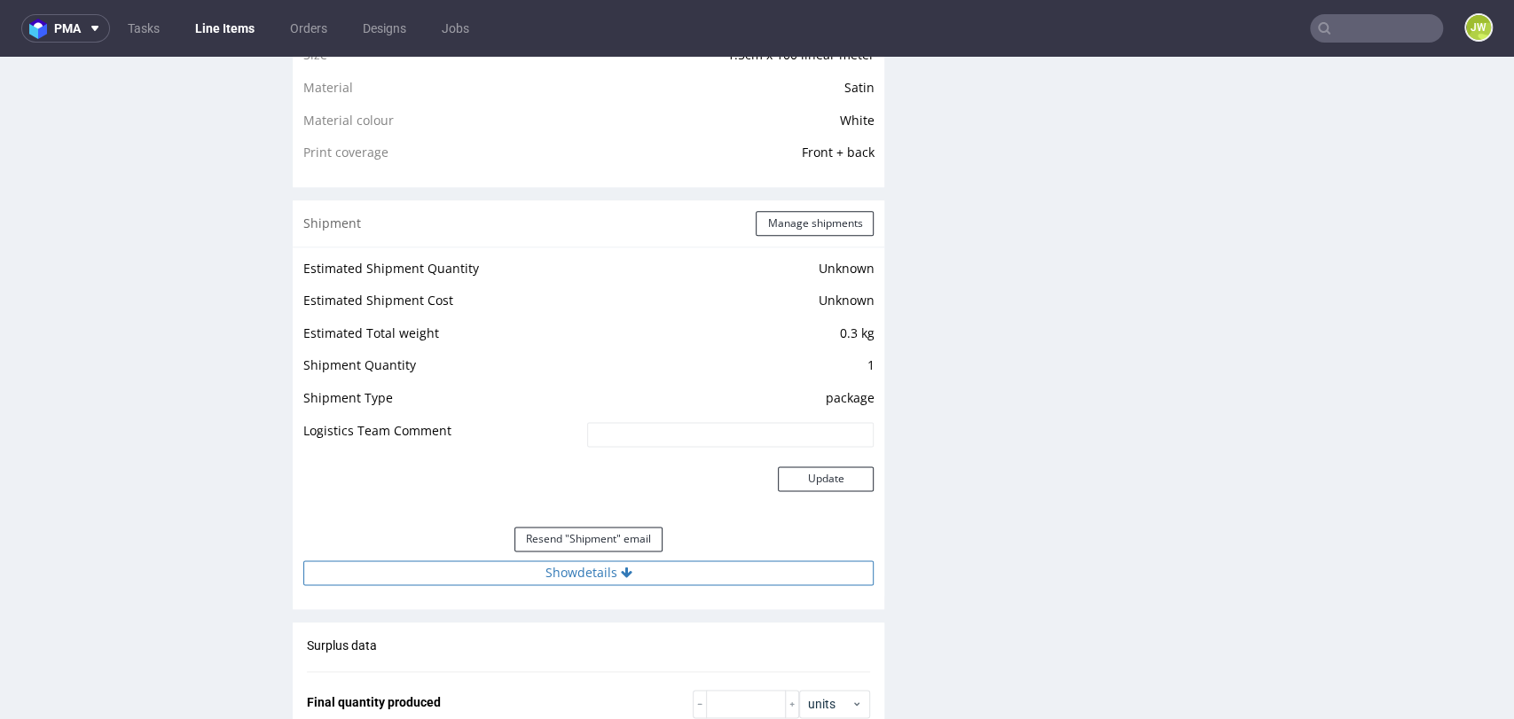
click at [566, 573] on button "Show details" at bounding box center [588, 573] width 570 height 25
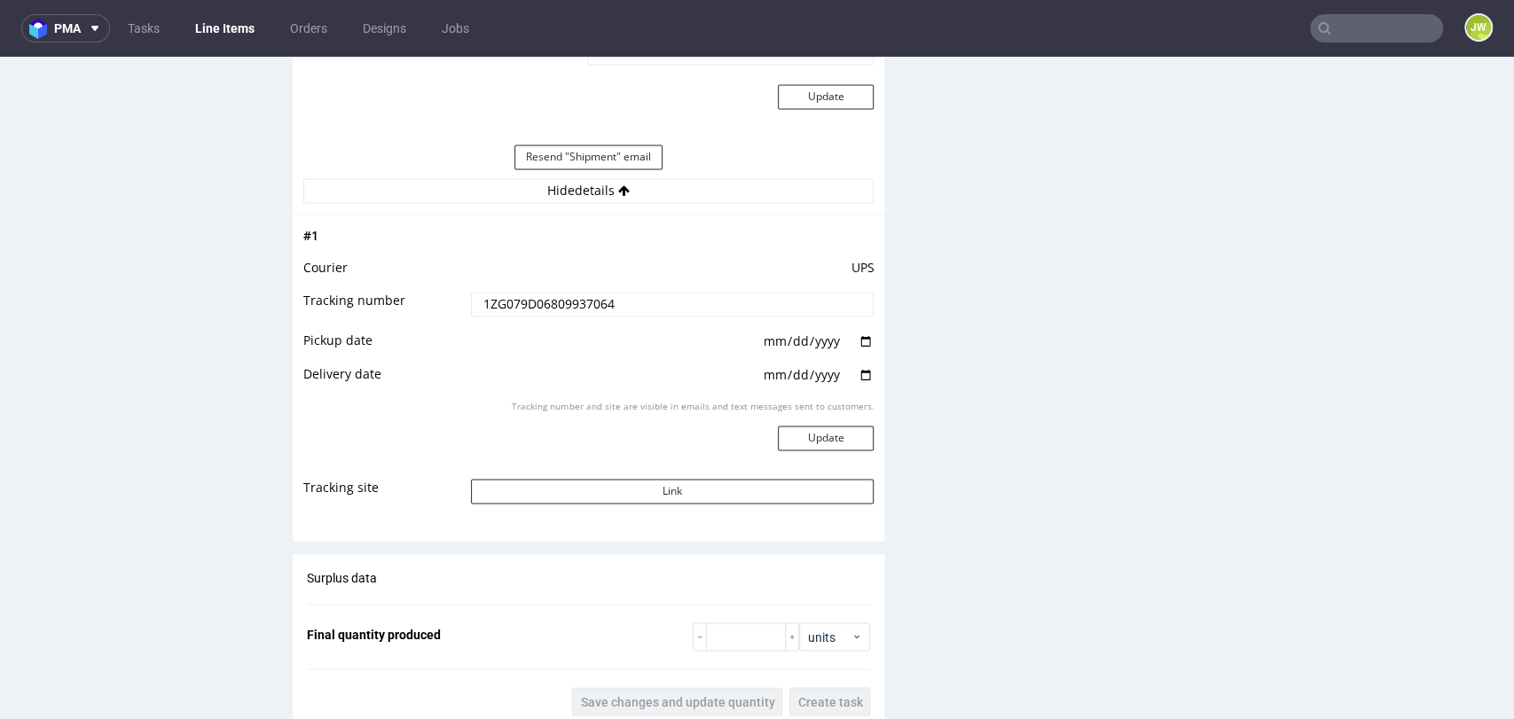
scroll to position [1774, 0]
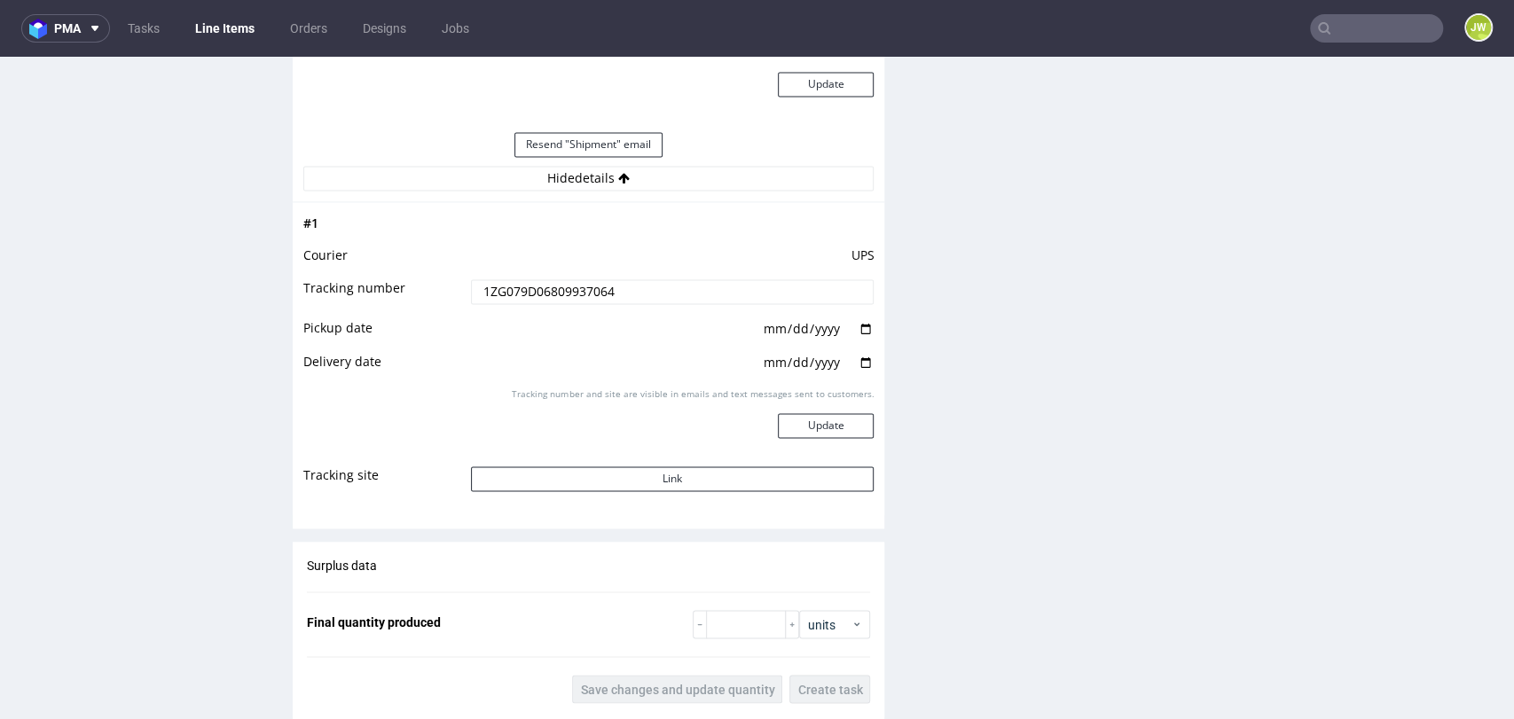
click at [510, 287] on input "1ZG079D06809937064" at bounding box center [673, 291] width 404 height 25
click at [511, 292] on input "1ZG079D06809937064" at bounding box center [673, 291] width 404 height 25
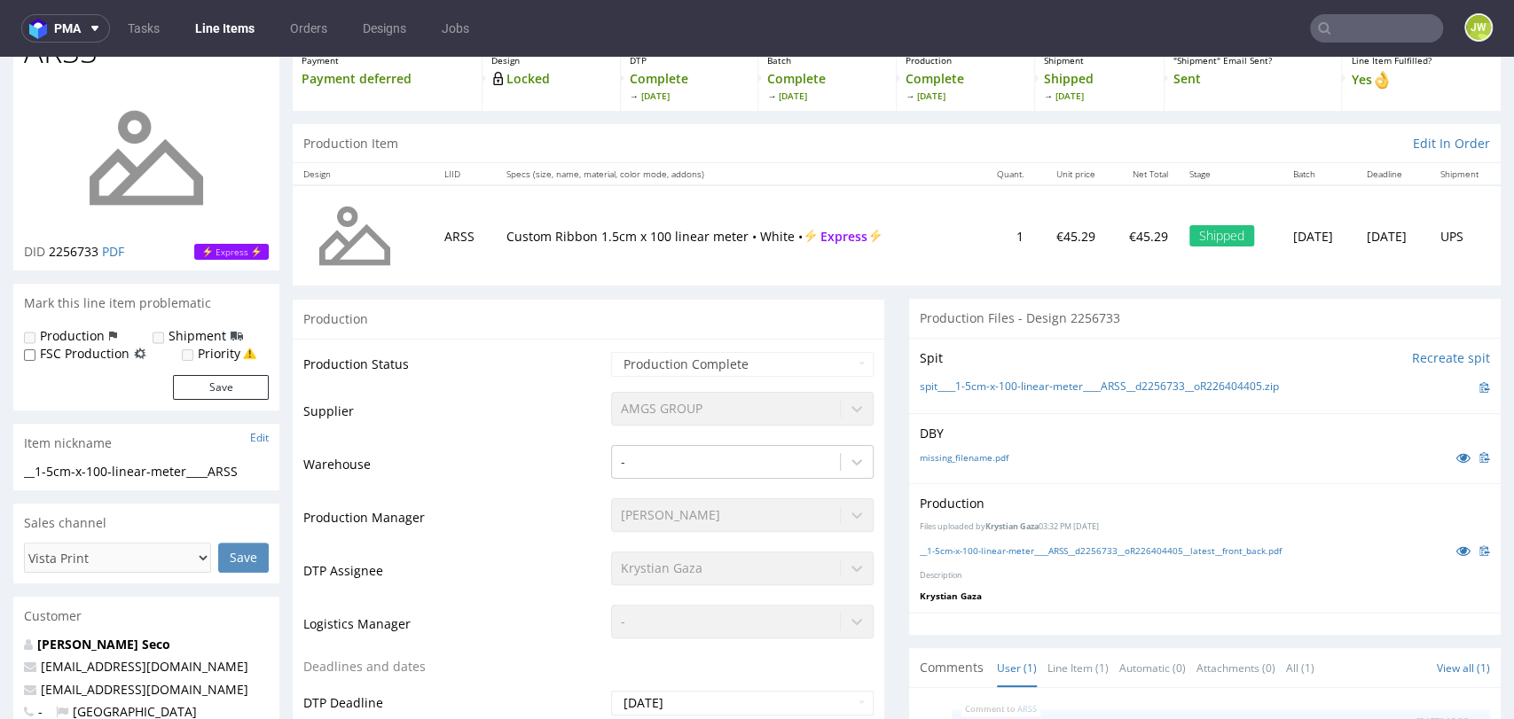
scroll to position [0, 0]
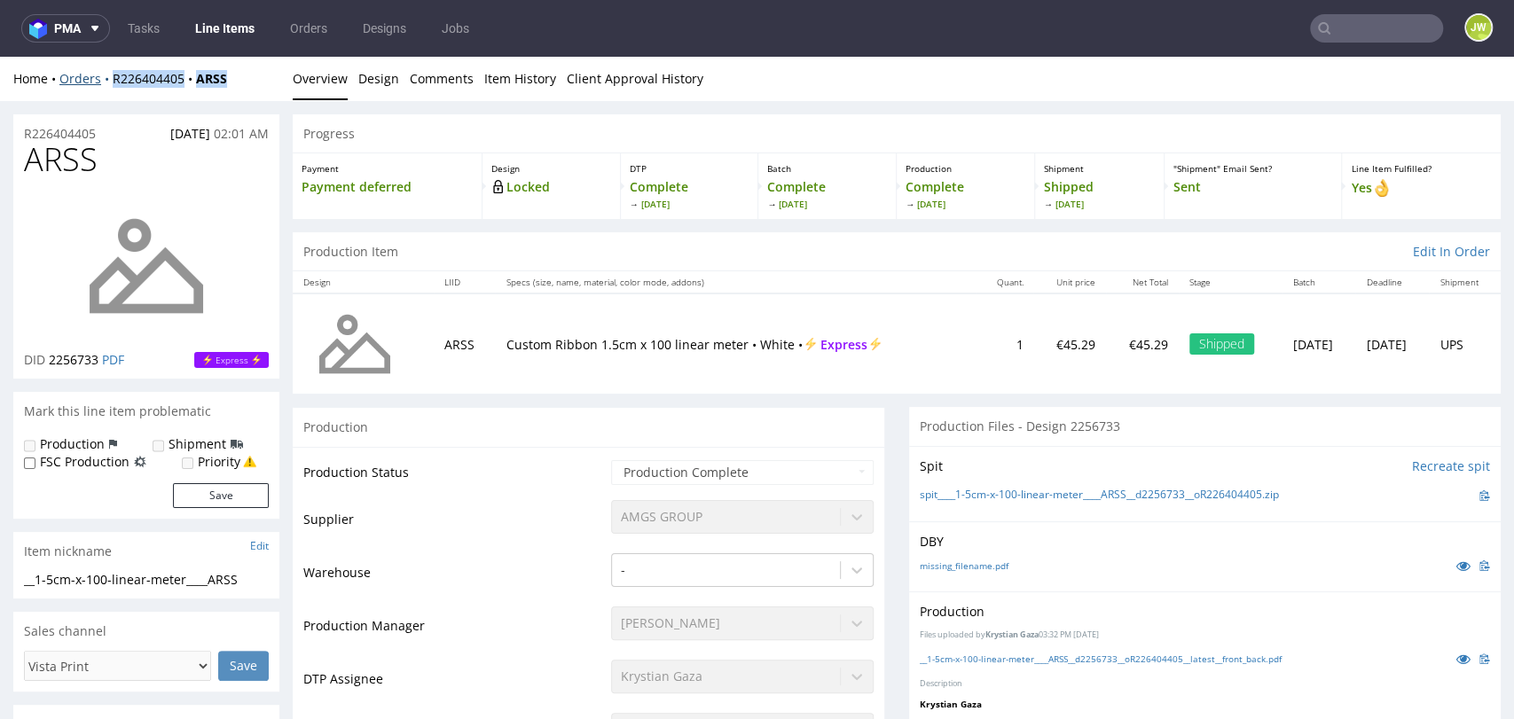
drag, startPoint x: 257, startPoint y: 74, endPoint x: 108, endPoint y: 84, distance: 149.4
click at [108, 84] on div "Home Orders R226404405 ARSS" at bounding box center [146, 79] width 266 height 18
copy div "R226404405 ARSS"
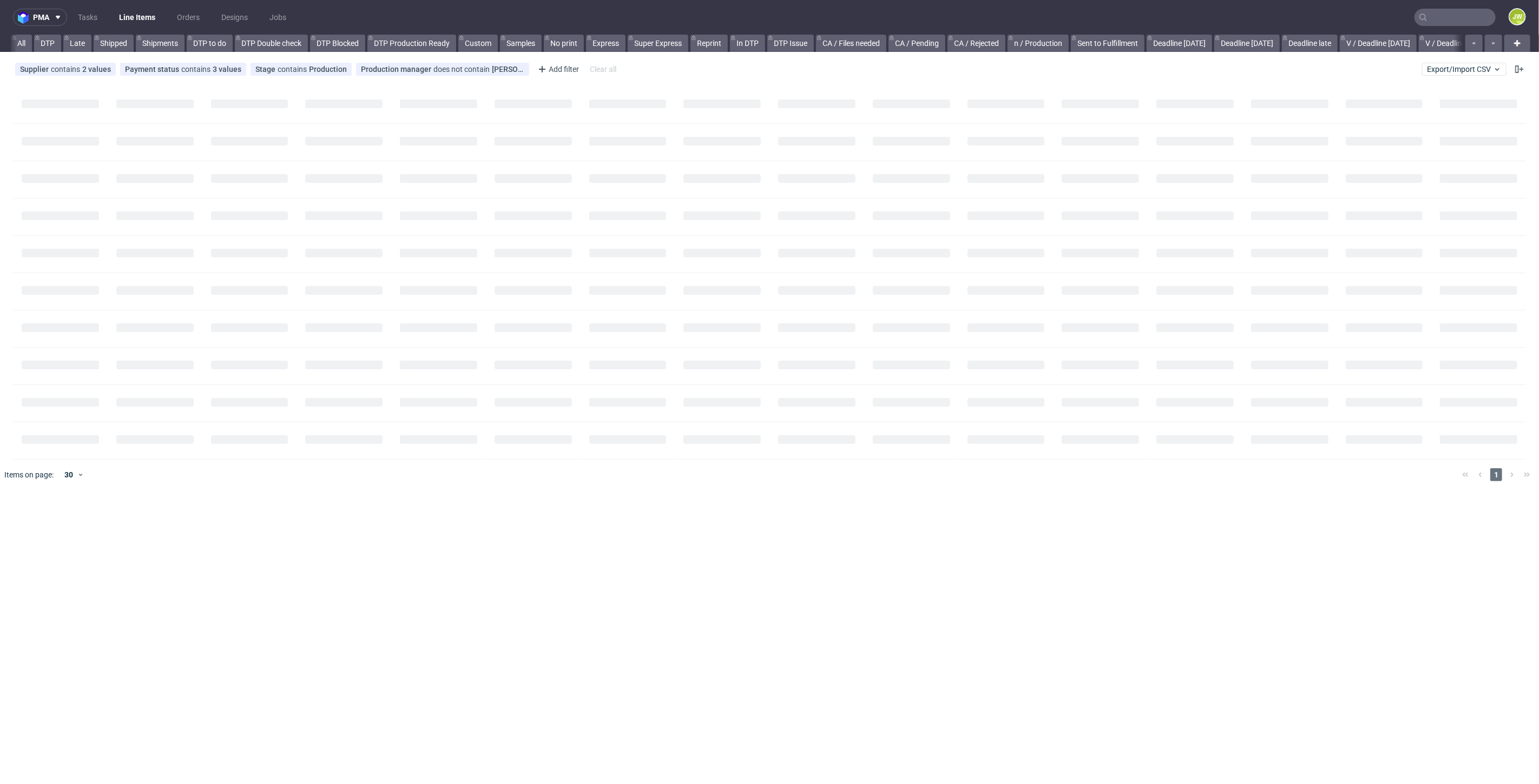
scroll to position [0, 426]
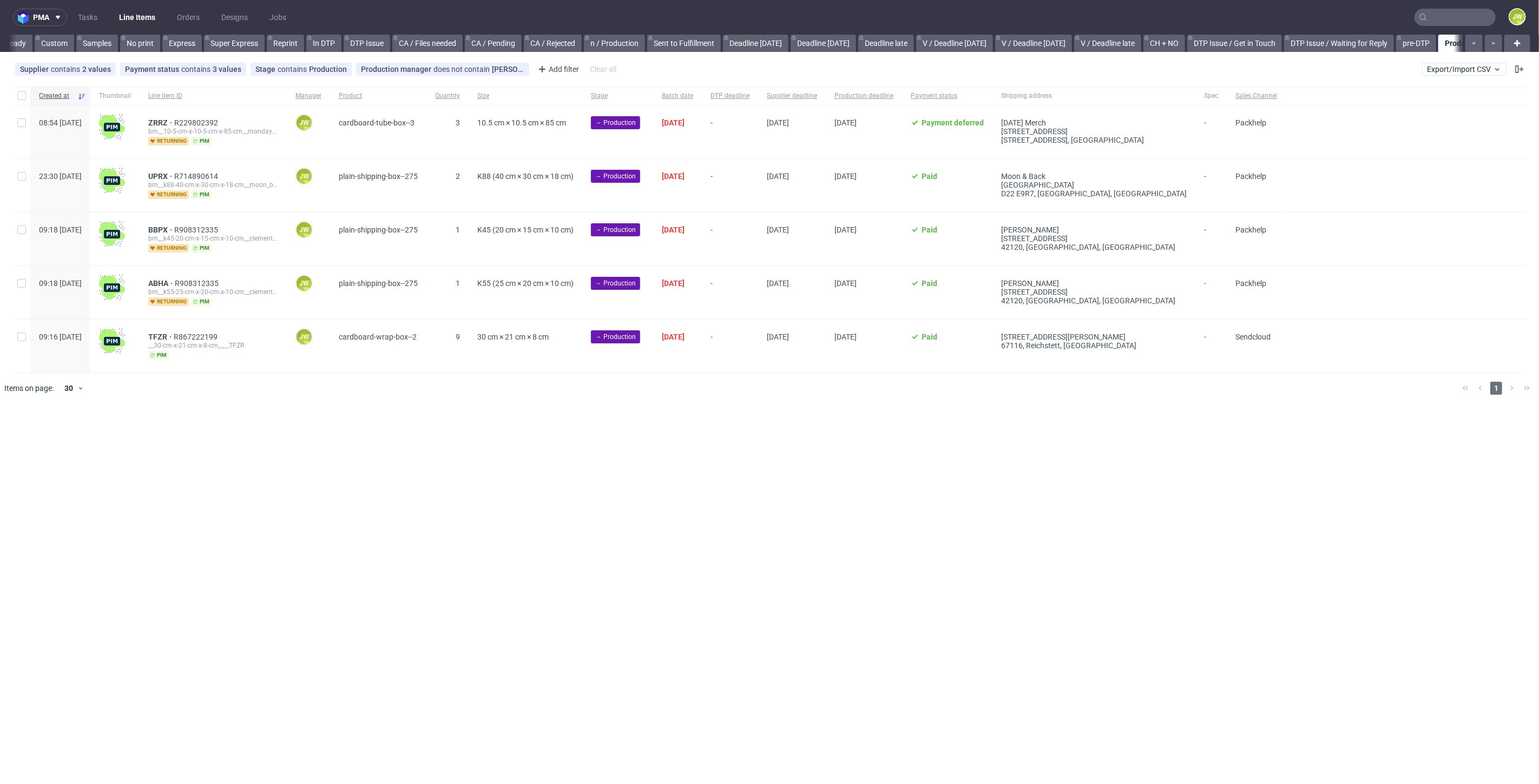
scroll to position [0, 866]
click at [22, 96] on input "checkbox" at bounding box center [21, 96] width 9 height 9
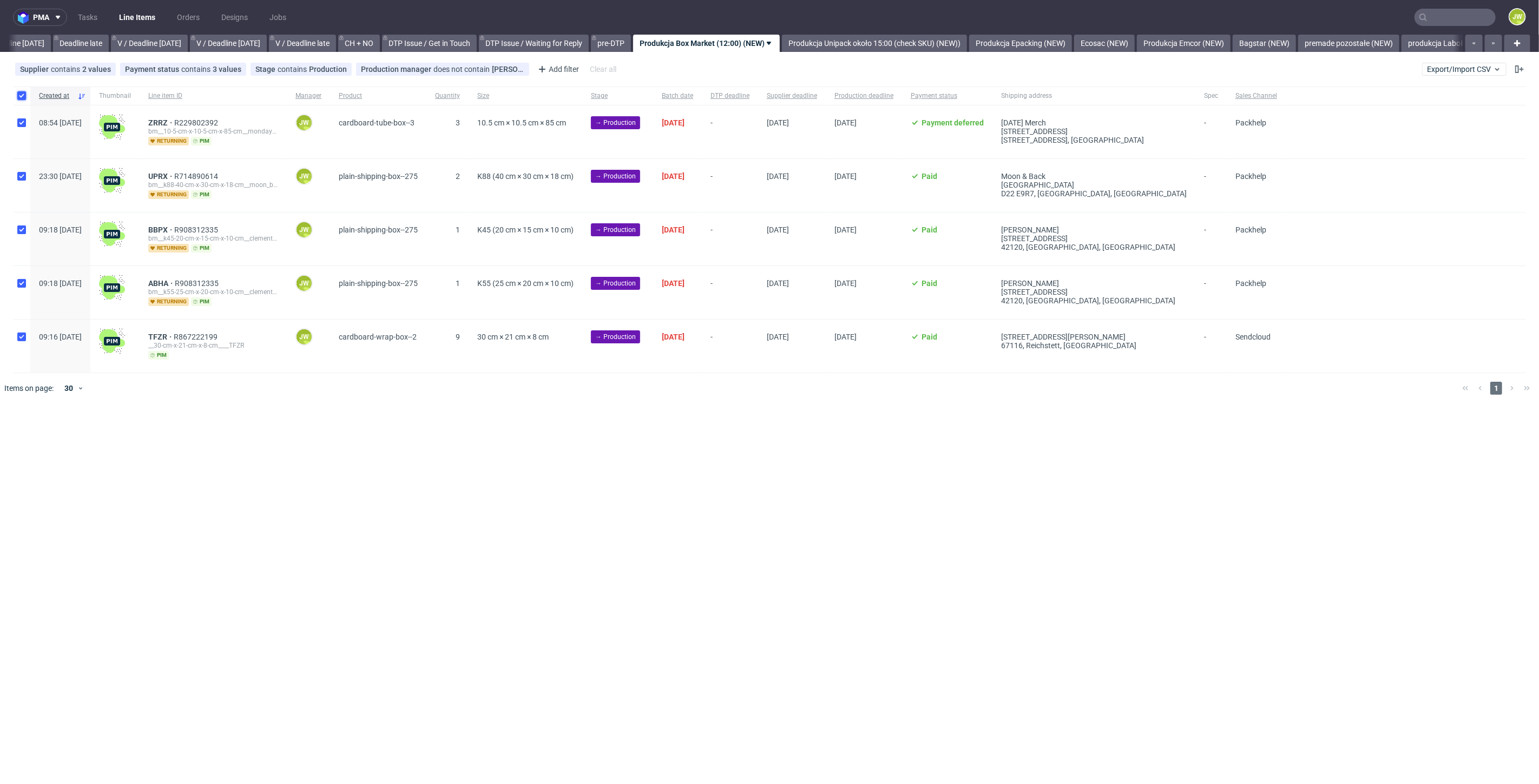
checkbox input "true"
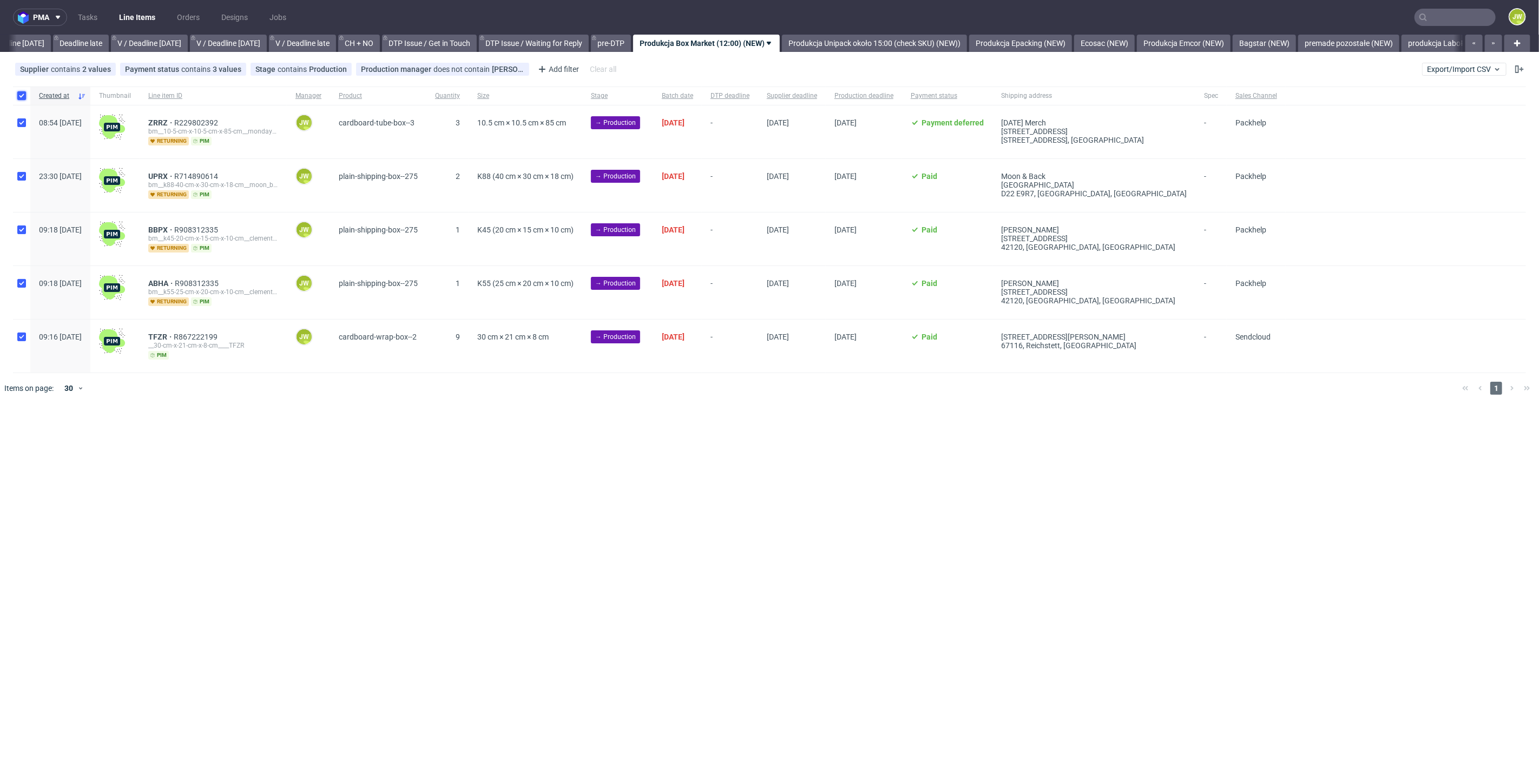
checkbox input "true"
click at [634, 433] on icon at bounding box center [639, 437] width 9 height 9
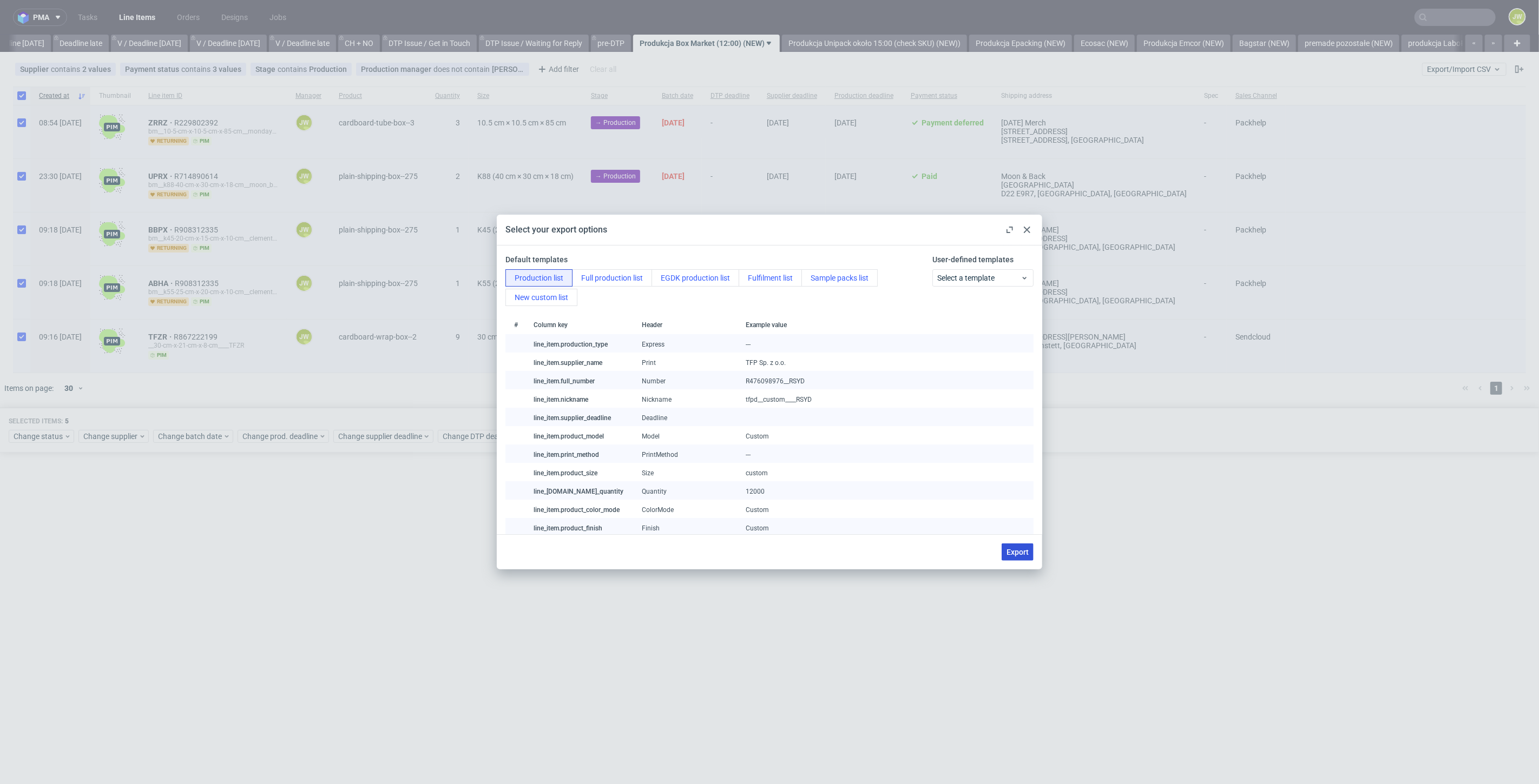
click at [1029, 549] on button "Export" at bounding box center [1017, 552] width 32 height 17
checkbox input "false"
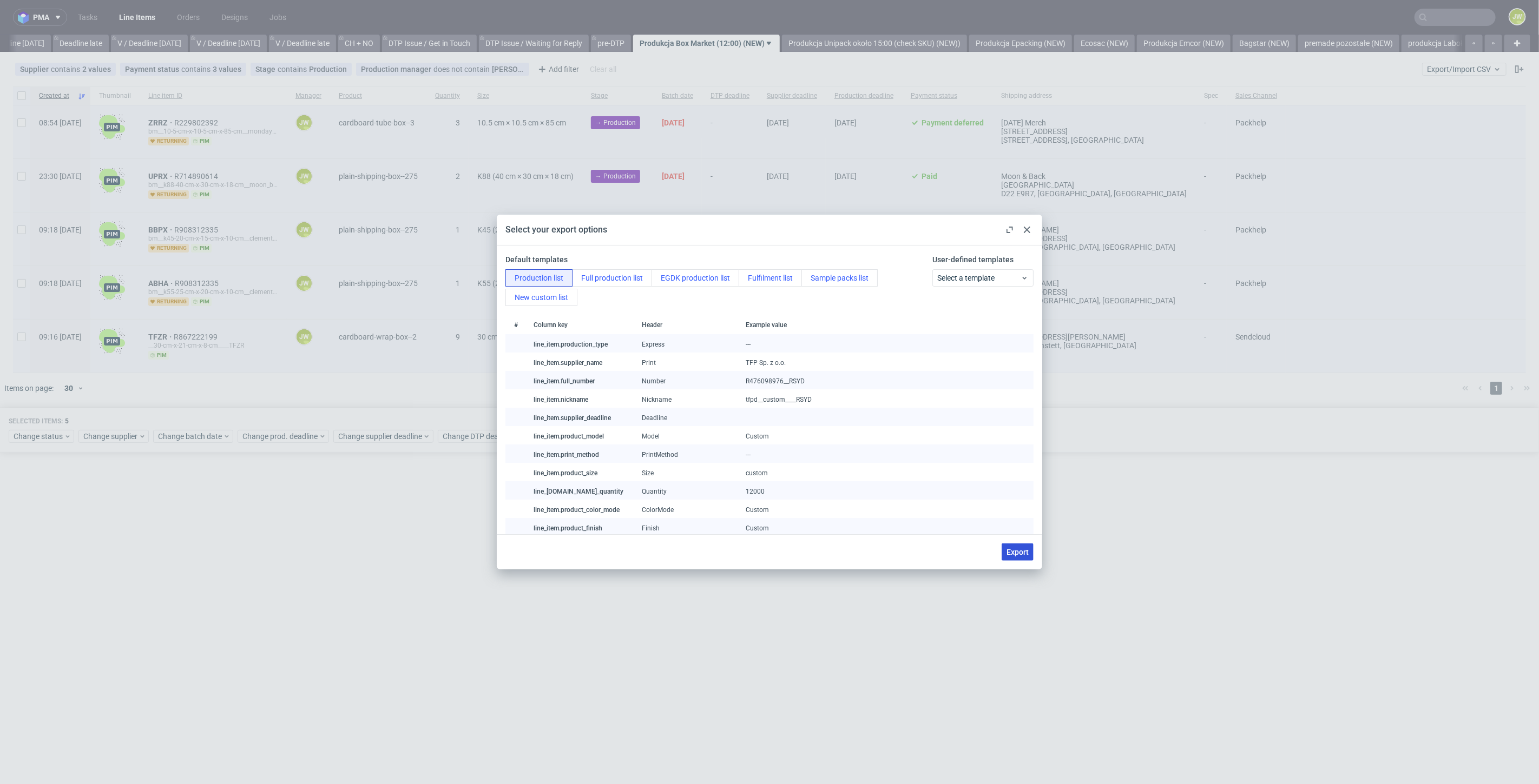
checkbox input "false"
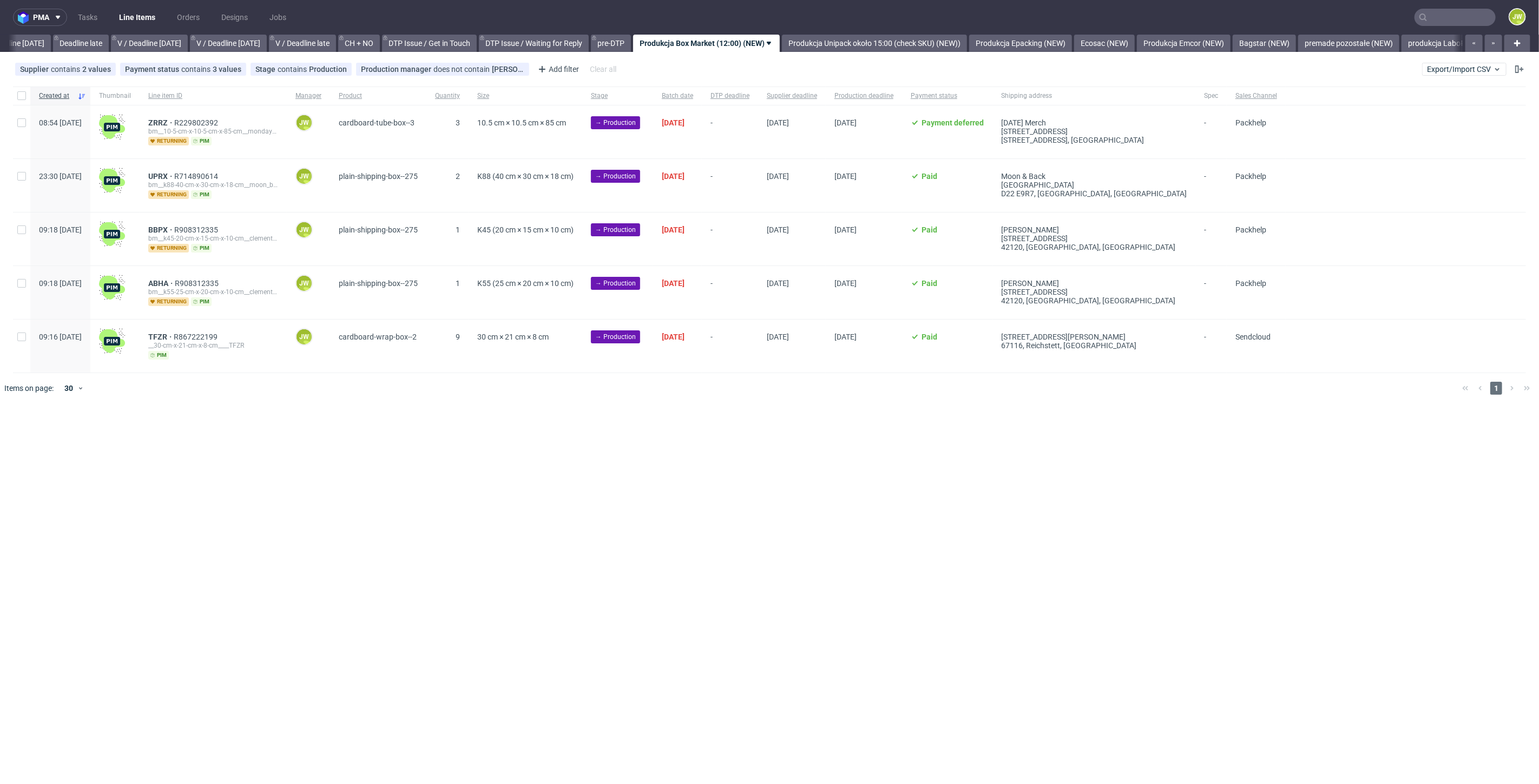
drag, startPoint x: 27, startPoint y: 101, endPoint x: 23, endPoint y: 106, distance: 6.4
click at [27, 101] on div at bounding box center [21, 96] width 17 height 18
checkbox input "true"
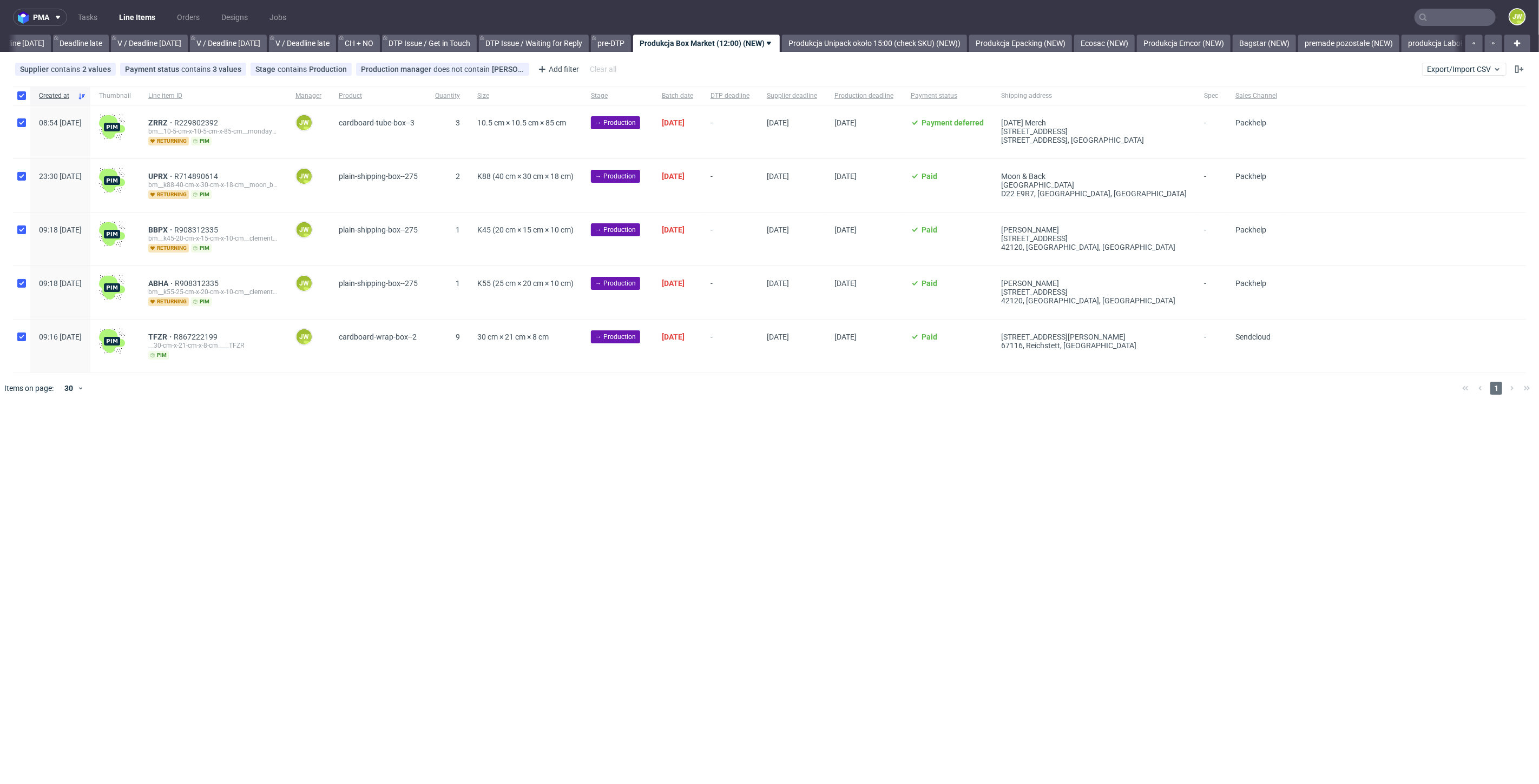
checkbox input "true"
click at [33, 443] on div "Selected items: 5 Change status Change supplier Change batch date Change prod. …" at bounding box center [769, 430] width 1539 height 45
click at [32, 438] on div "Change status" at bounding box center [41, 436] width 65 height 13
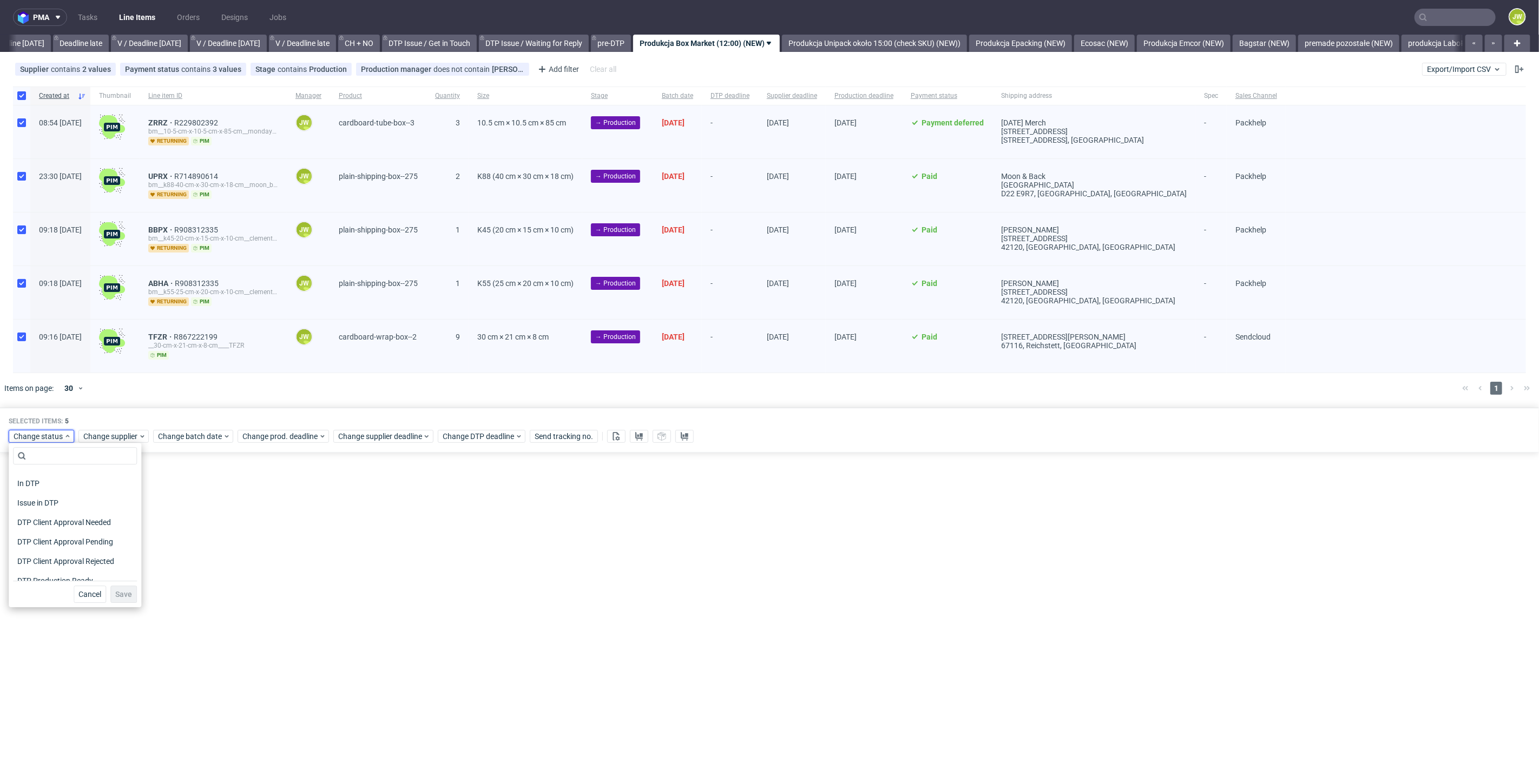
scroll to position [120, 0]
click at [37, 521] on span "In Production" at bounding box center [40, 514] width 55 height 15
click at [121, 596] on span "Save" at bounding box center [123, 594] width 16 height 7
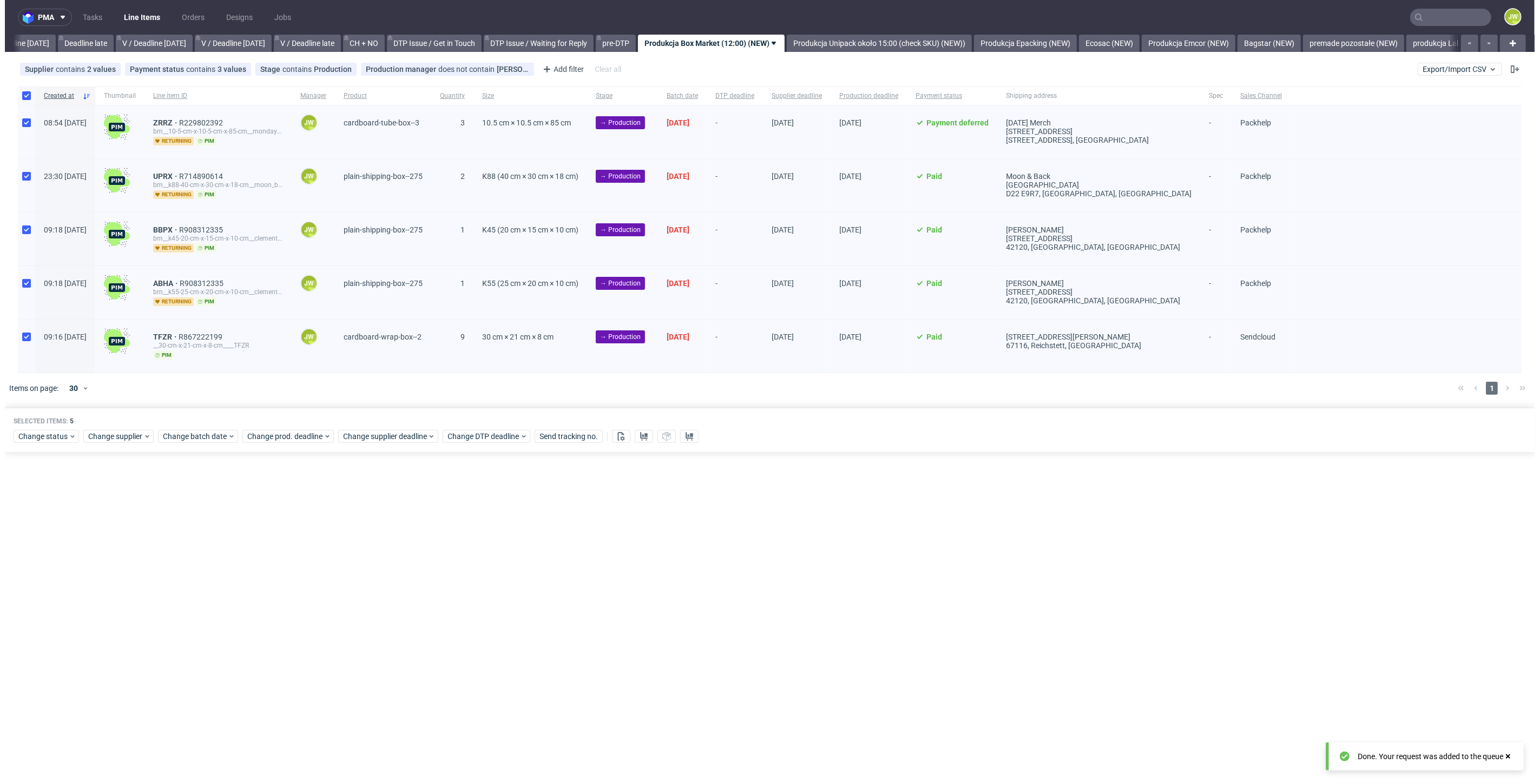
scroll to position [0, 1229]
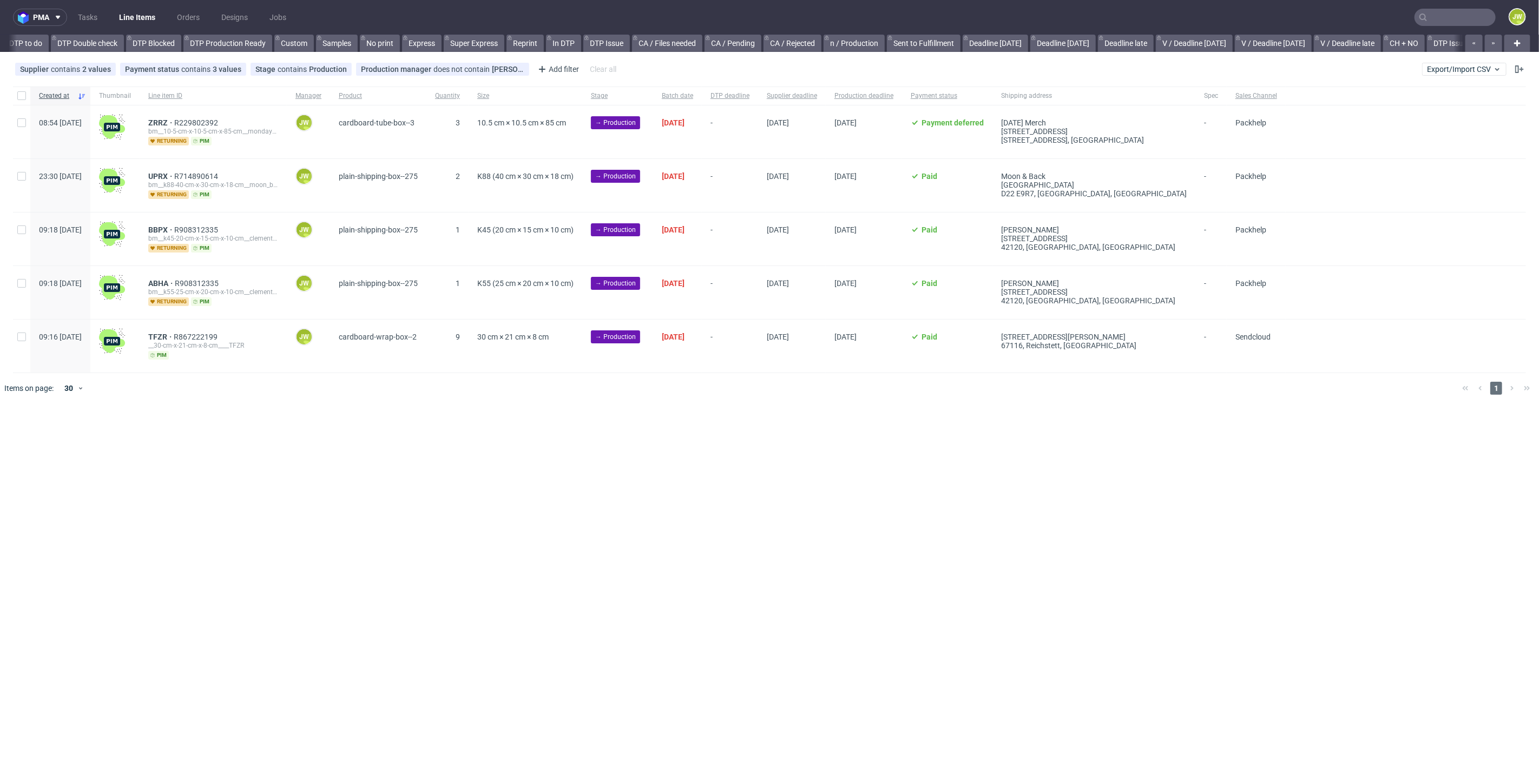
scroll to position [0, 828]
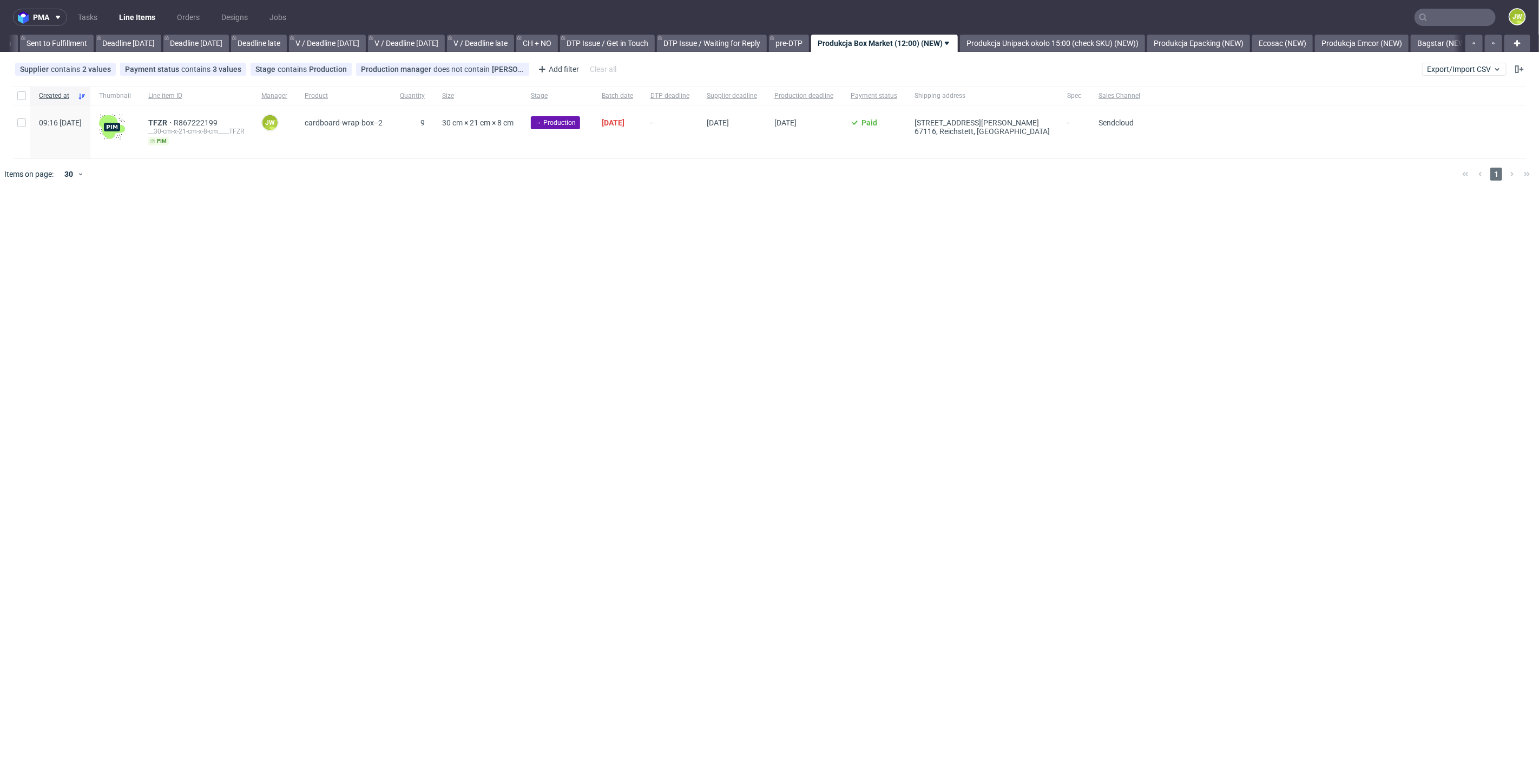
scroll to position [0, 1196]
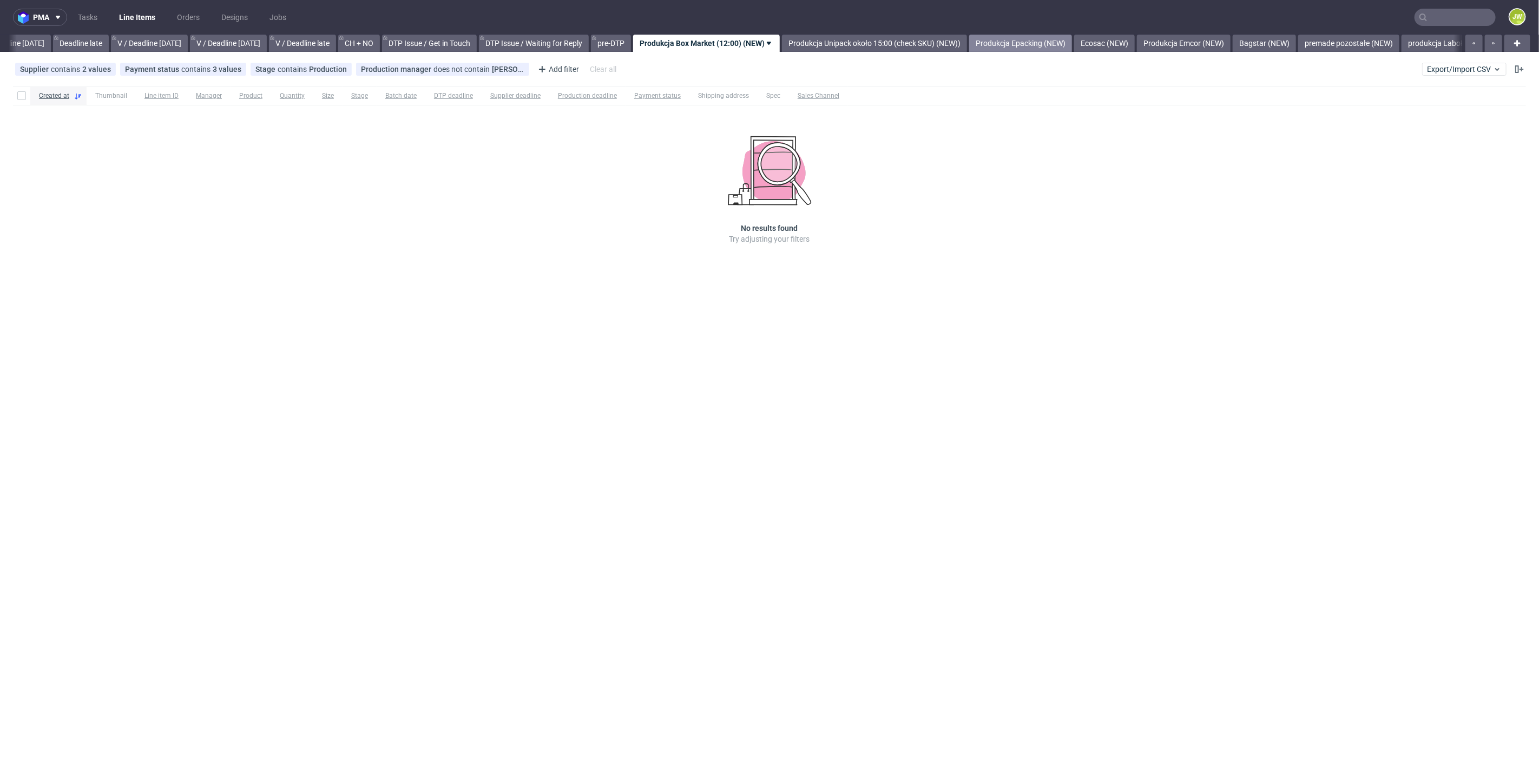
click at [1046, 41] on link "Produkcja Epacking (NEW)" at bounding box center [1021, 43] width 103 height 17
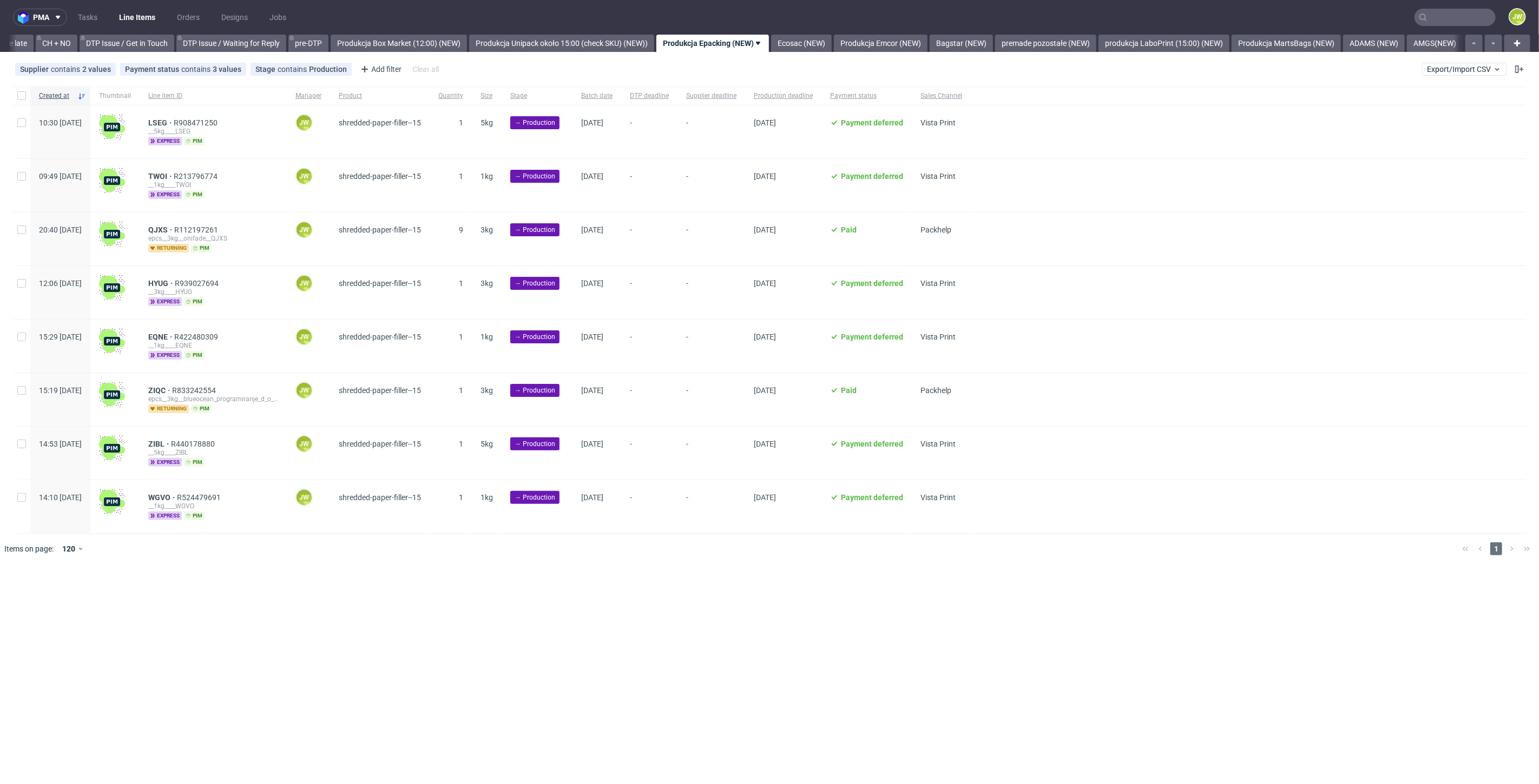
scroll to position [0, 1539]
click at [26, 98] on div at bounding box center [21, 96] width 17 height 18
checkbox input "true"
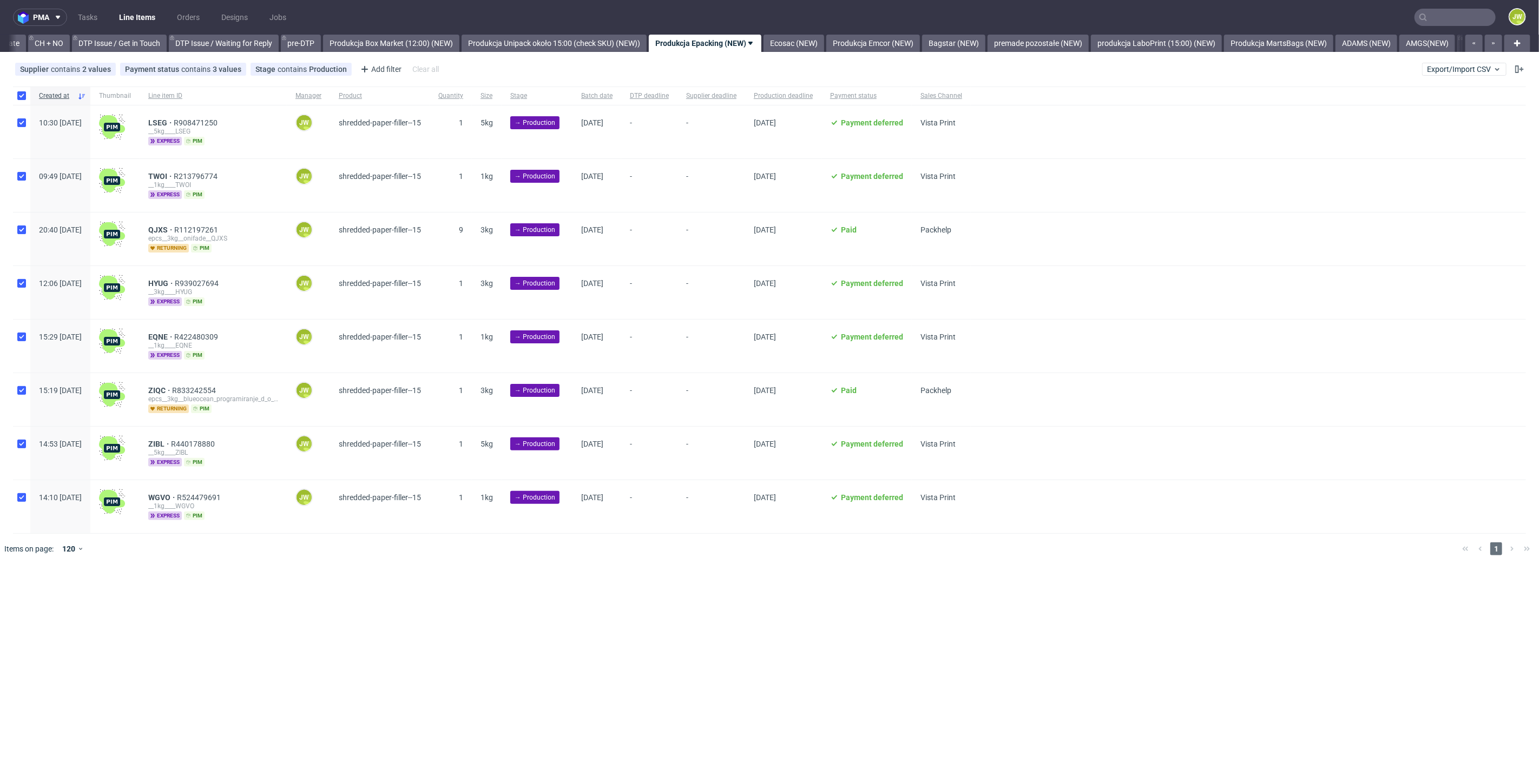
checkbox input "true"
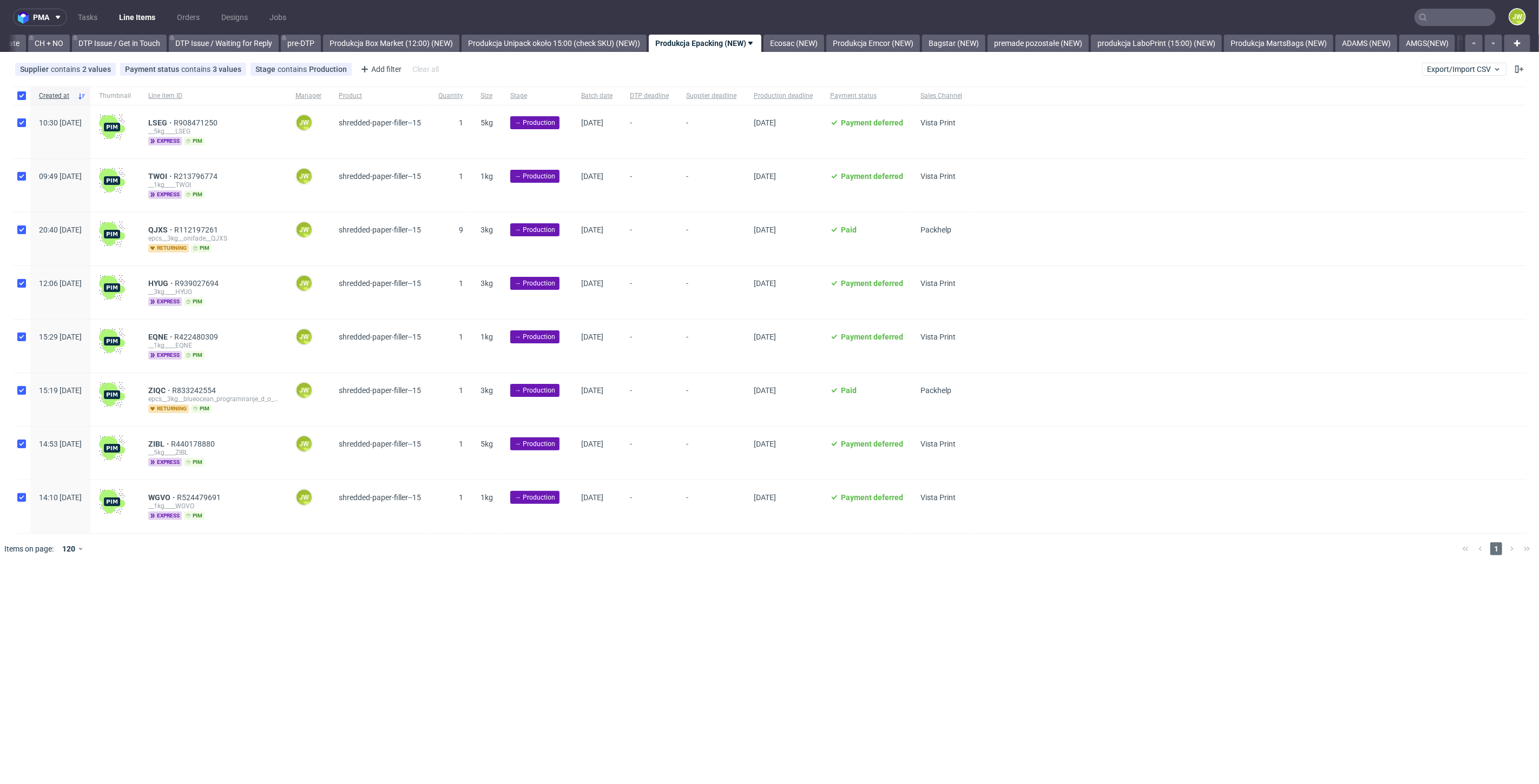
checkbox input "true"
drag, startPoint x: 176, startPoint y: 598, endPoint x: 181, endPoint y: 597, distance: 5.1
click at [179, 597] on span "Change batch date" at bounding box center [190, 597] width 65 height 11
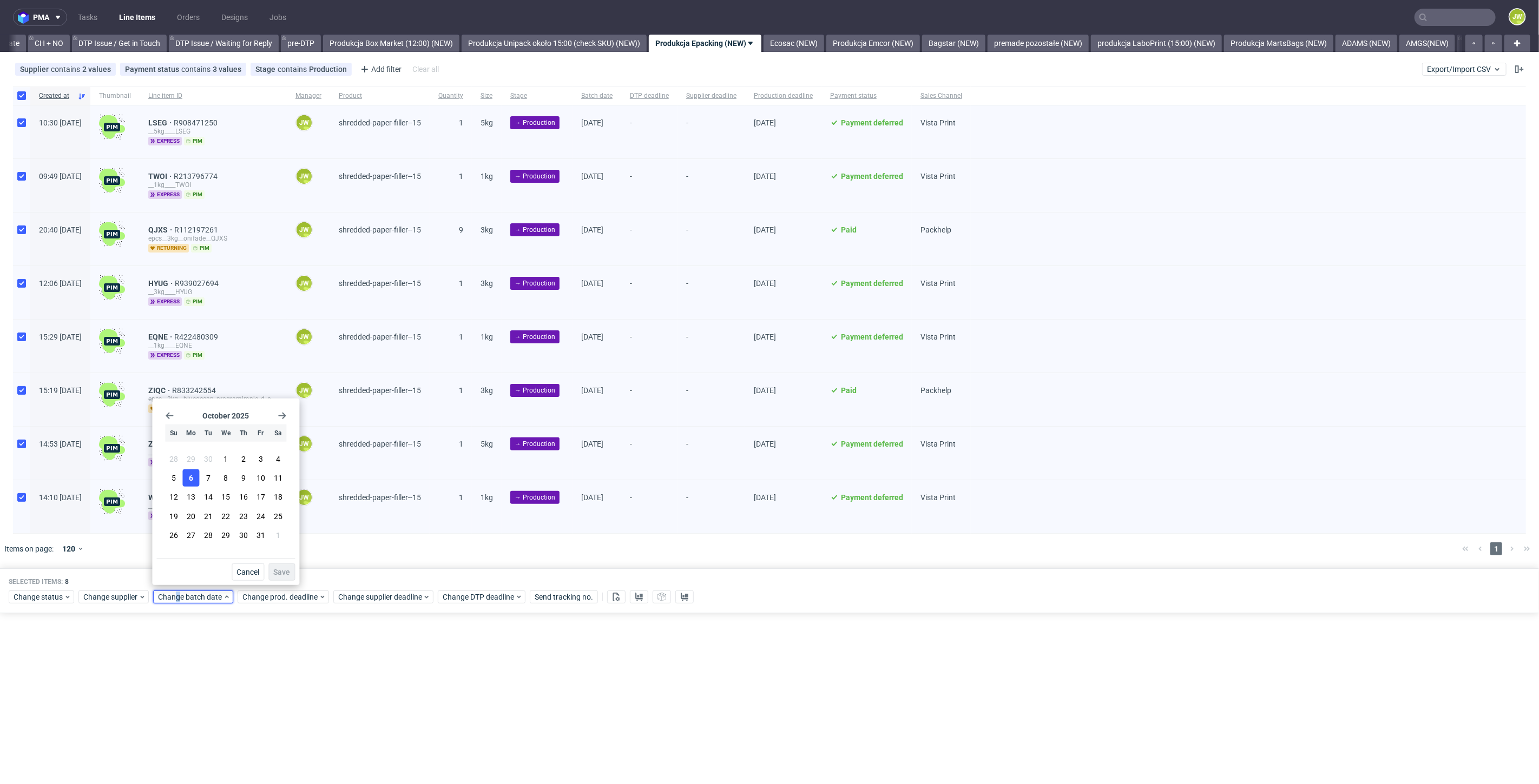
click at [191, 480] on span "6" at bounding box center [191, 478] width 4 height 11
click at [274, 569] on span "Save" at bounding box center [281, 572] width 16 height 7
click at [285, 591] on span "Change prod. deadline" at bounding box center [280, 597] width 76 height 11
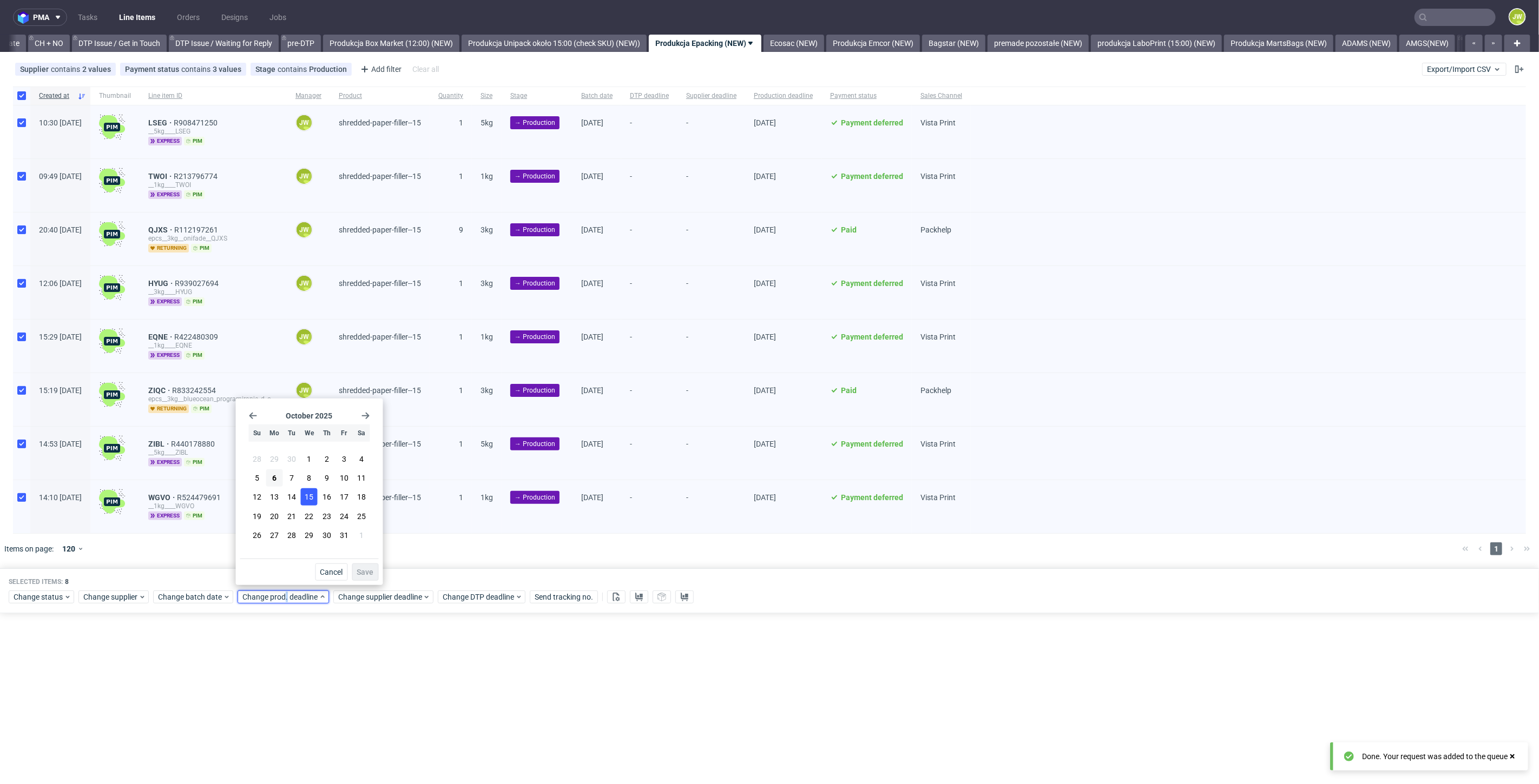
drag, startPoint x: 296, startPoint y: 481, endPoint x: 304, endPoint y: 496, distance: 17.0
click at [296, 483] on button "7" at bounding box center [292, 478] width 16 height 17
click at [362, 575] on span "Save" at bounding box center [365, 572] width 16 height 7
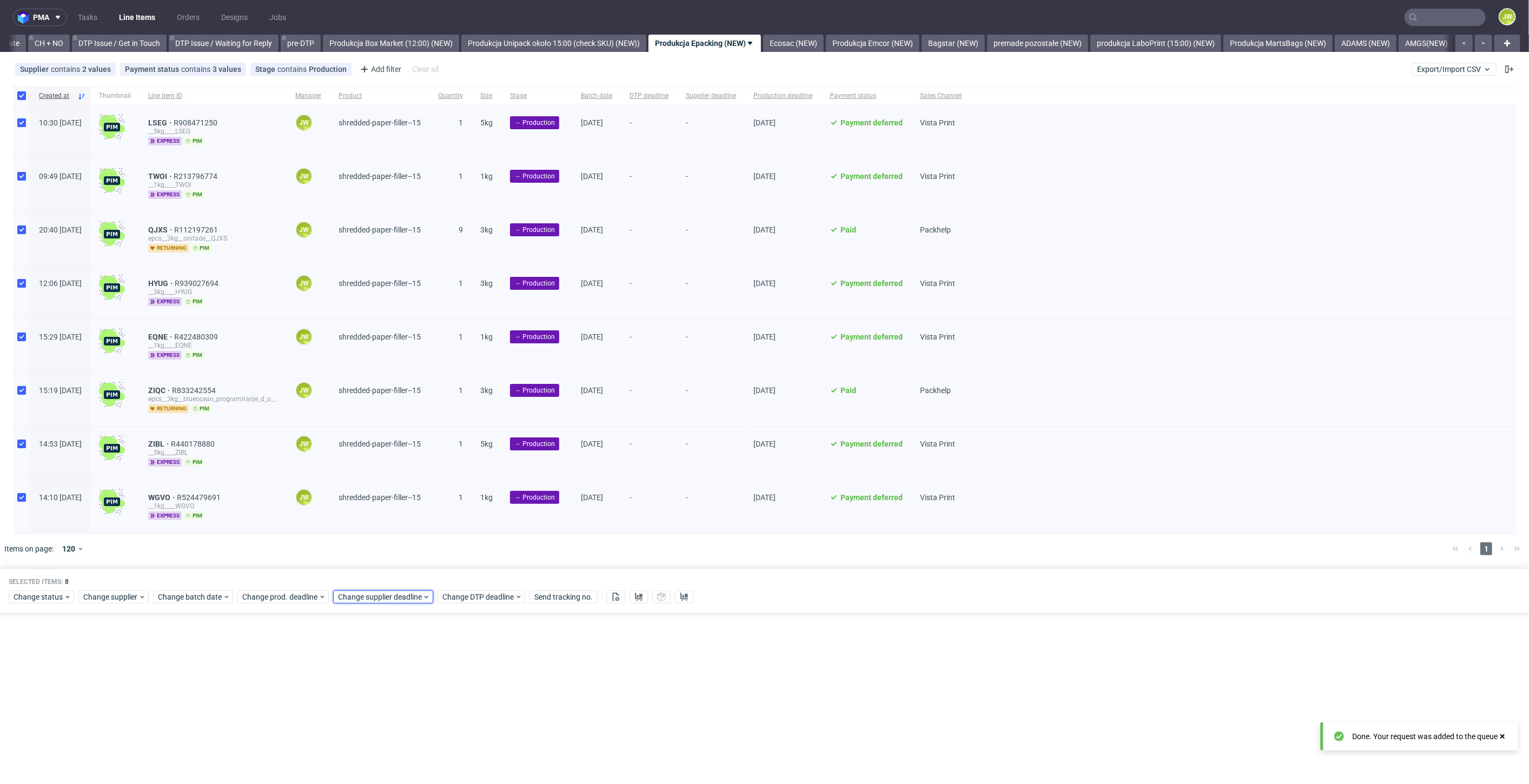
click at [365, 591] on span "Change supplier deadline" at bounding box center [380, 597] width 84 height 11
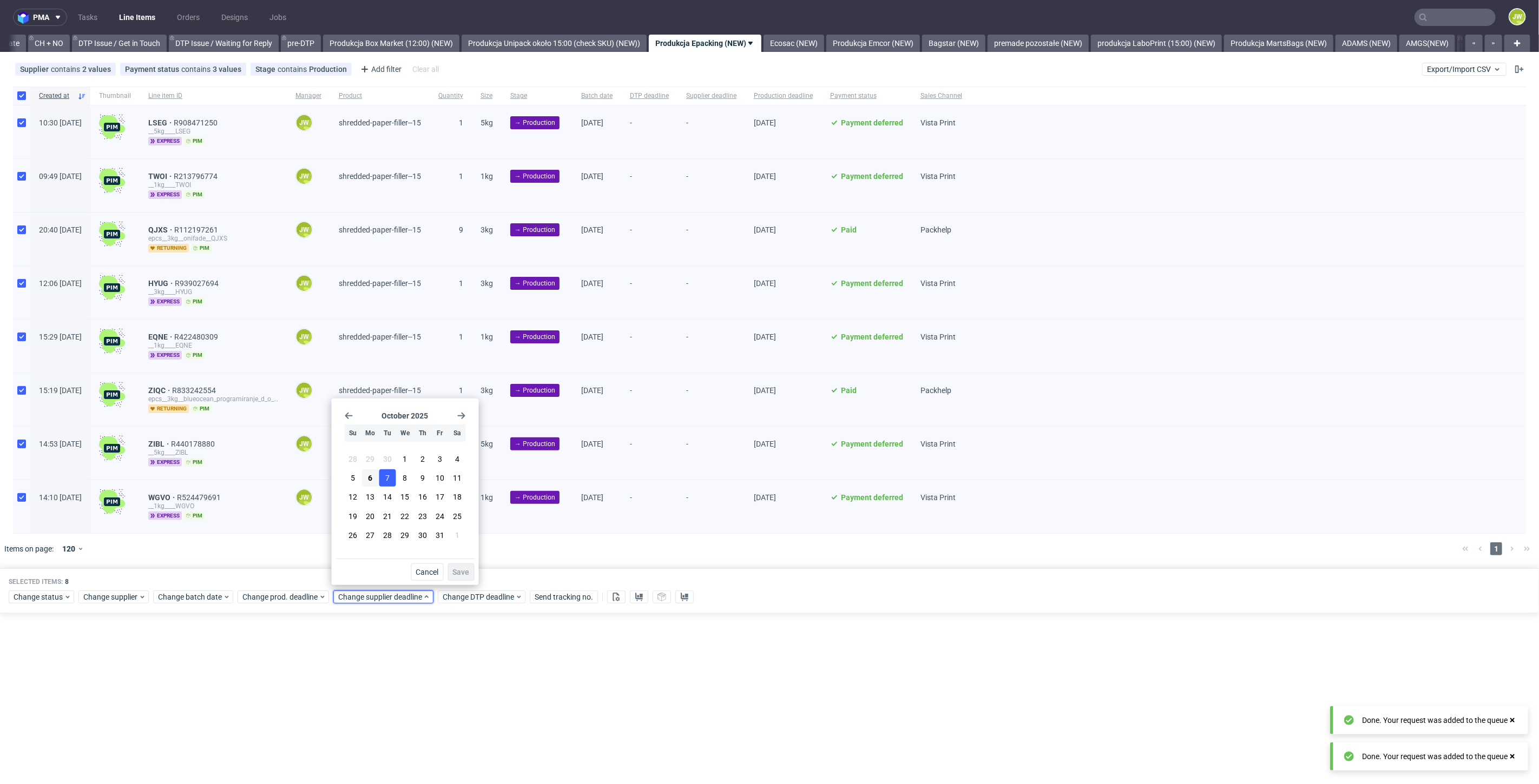
click at [389, 477] on span "7" at bounding box center [387, 478] width 4 height 11
click at [455, 568] on span "Save" at bounding box center [461, 572] width 16 height 7
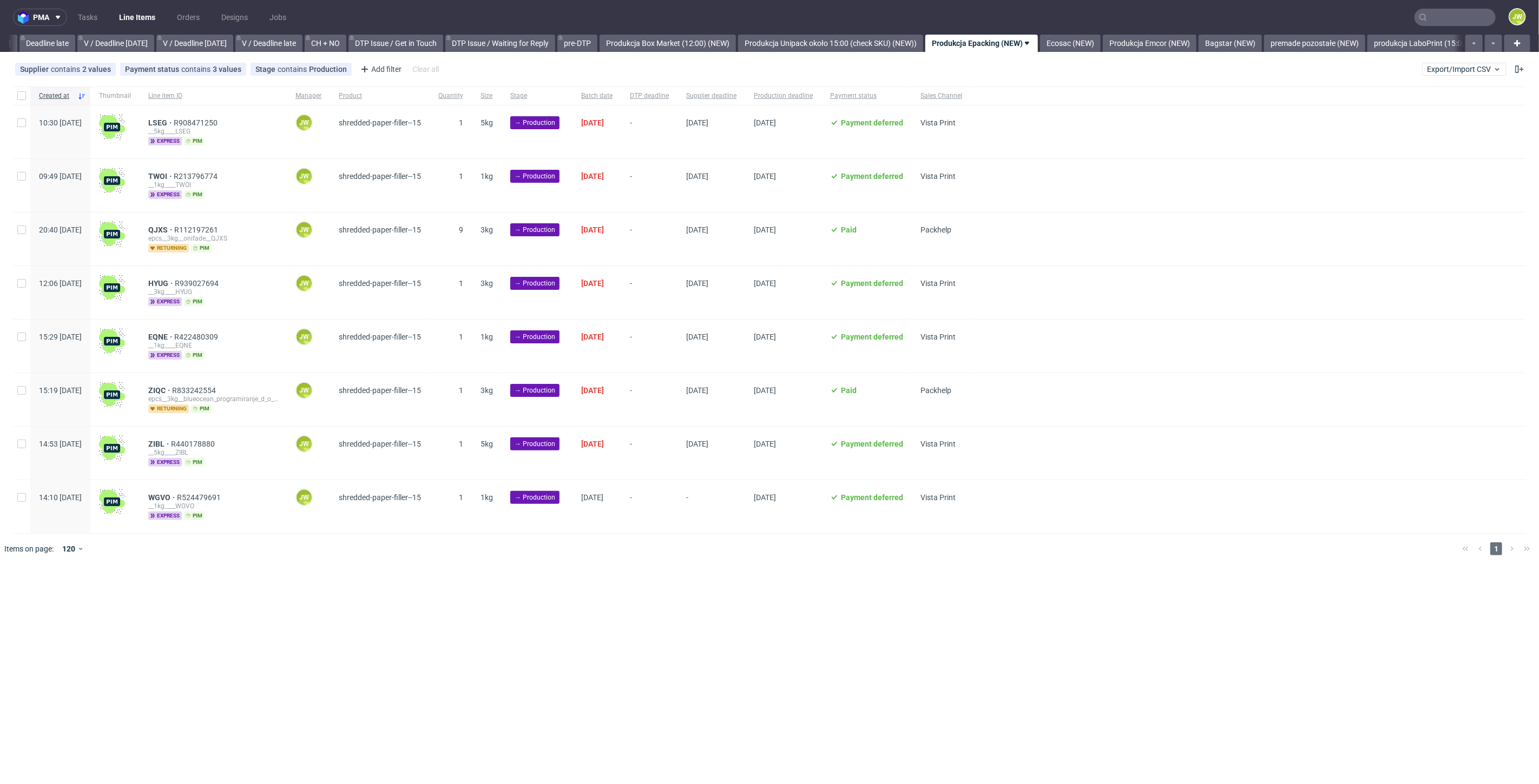
scroll to position [0, 1392]
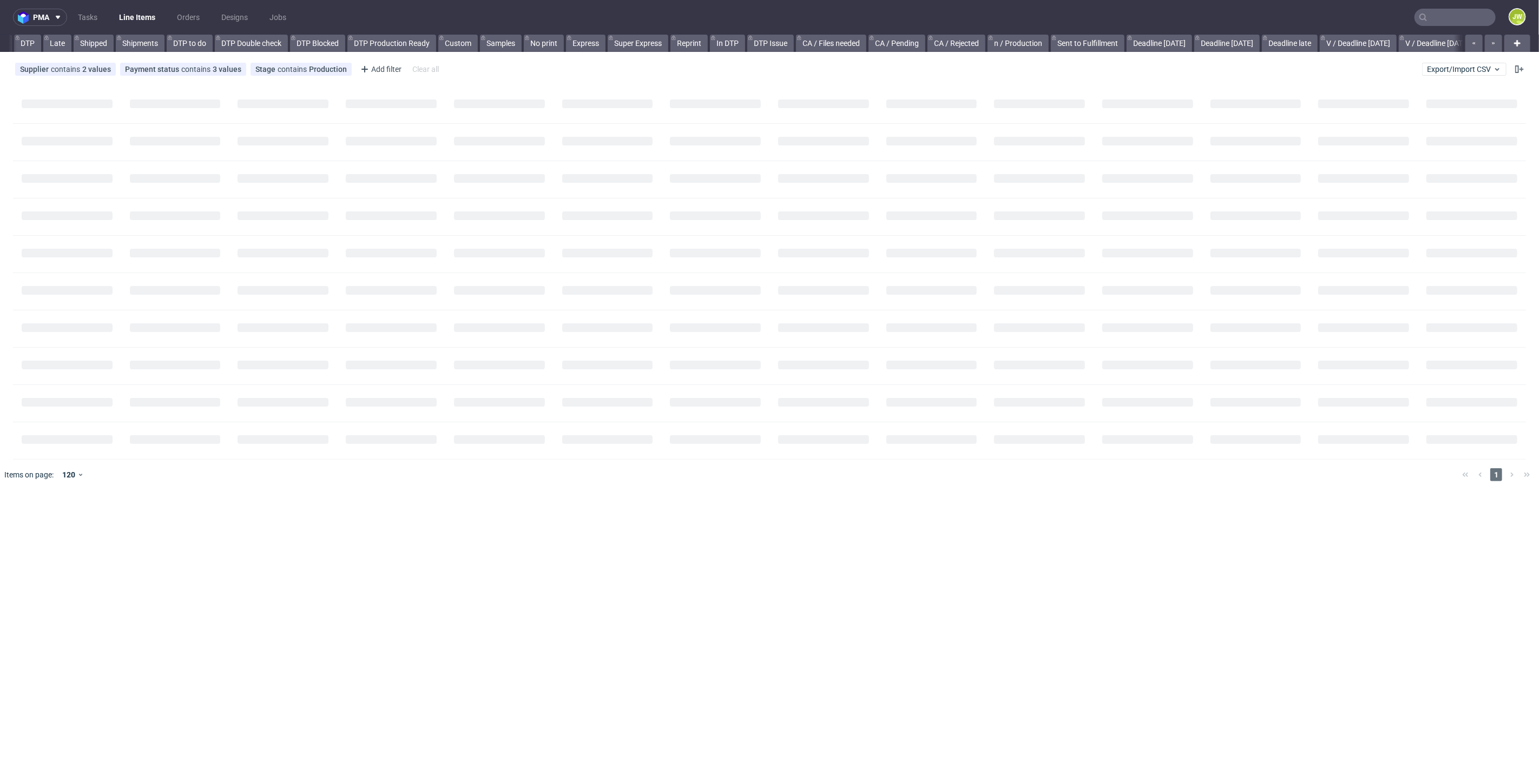
scroll to position [0, 374]
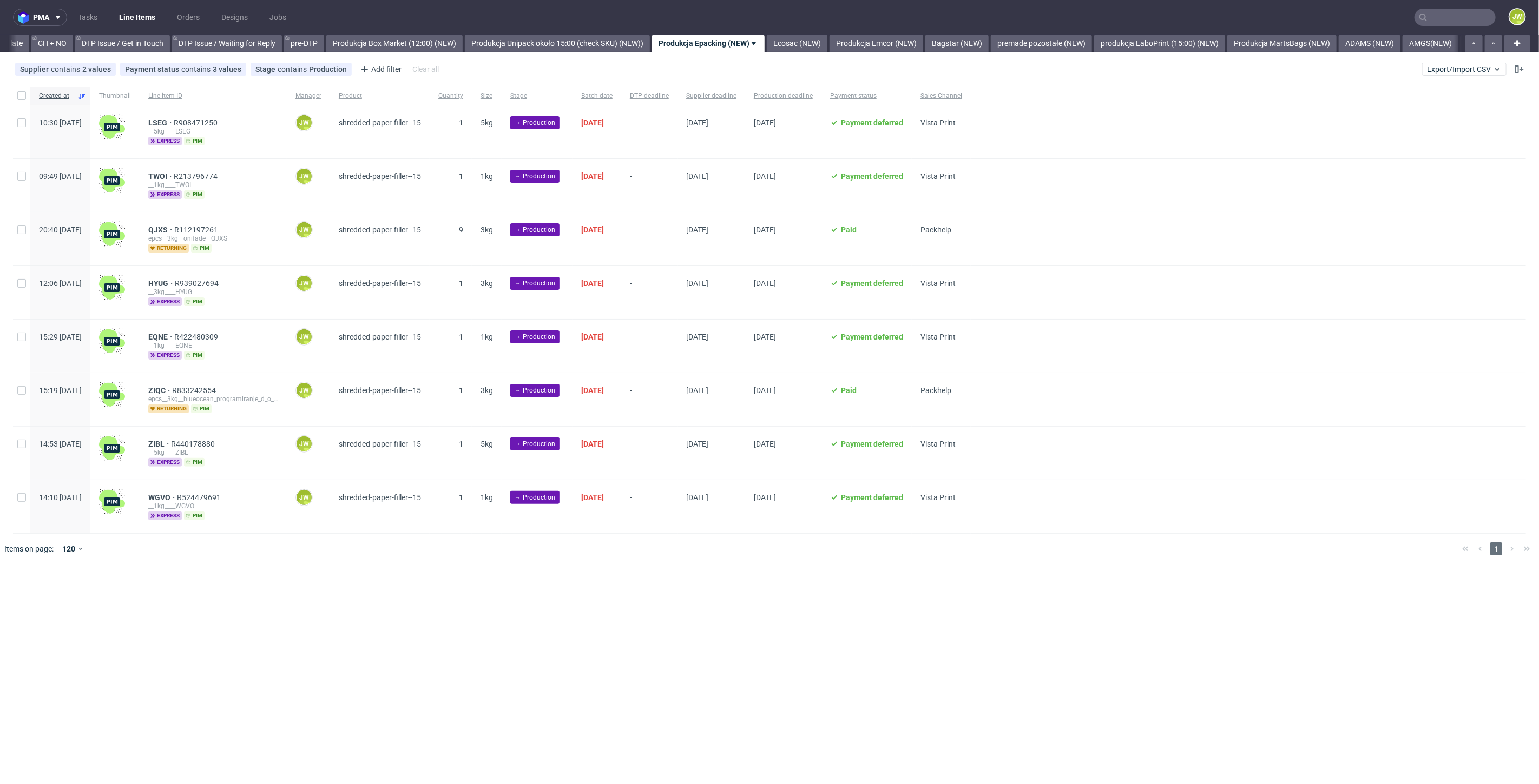
scroll to position [0, 1539]
click at [21, 94] on input "checkbox" at bounding box center [21, 96] width 9 height 9
checkbox input "true"
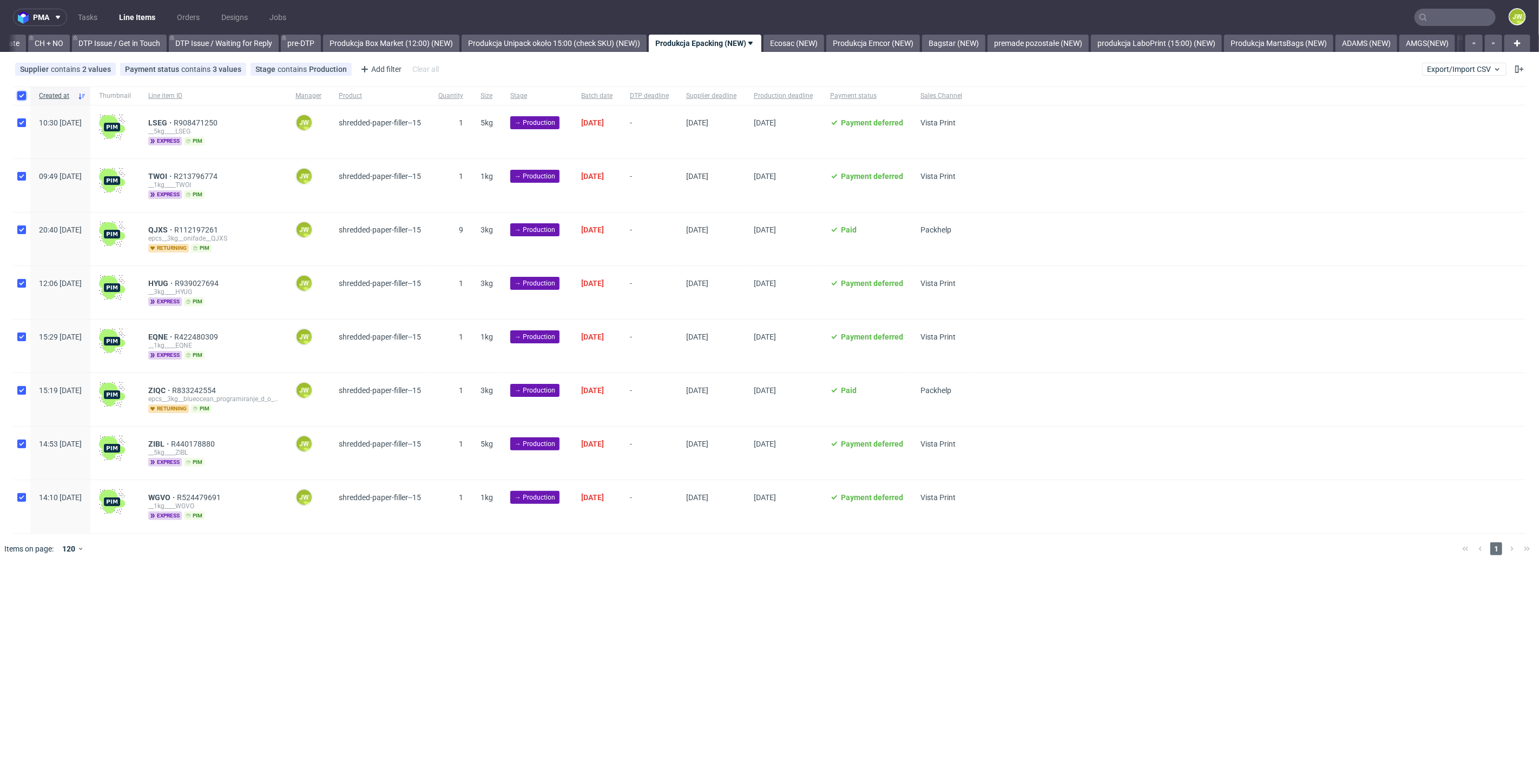
checkbox input "true"
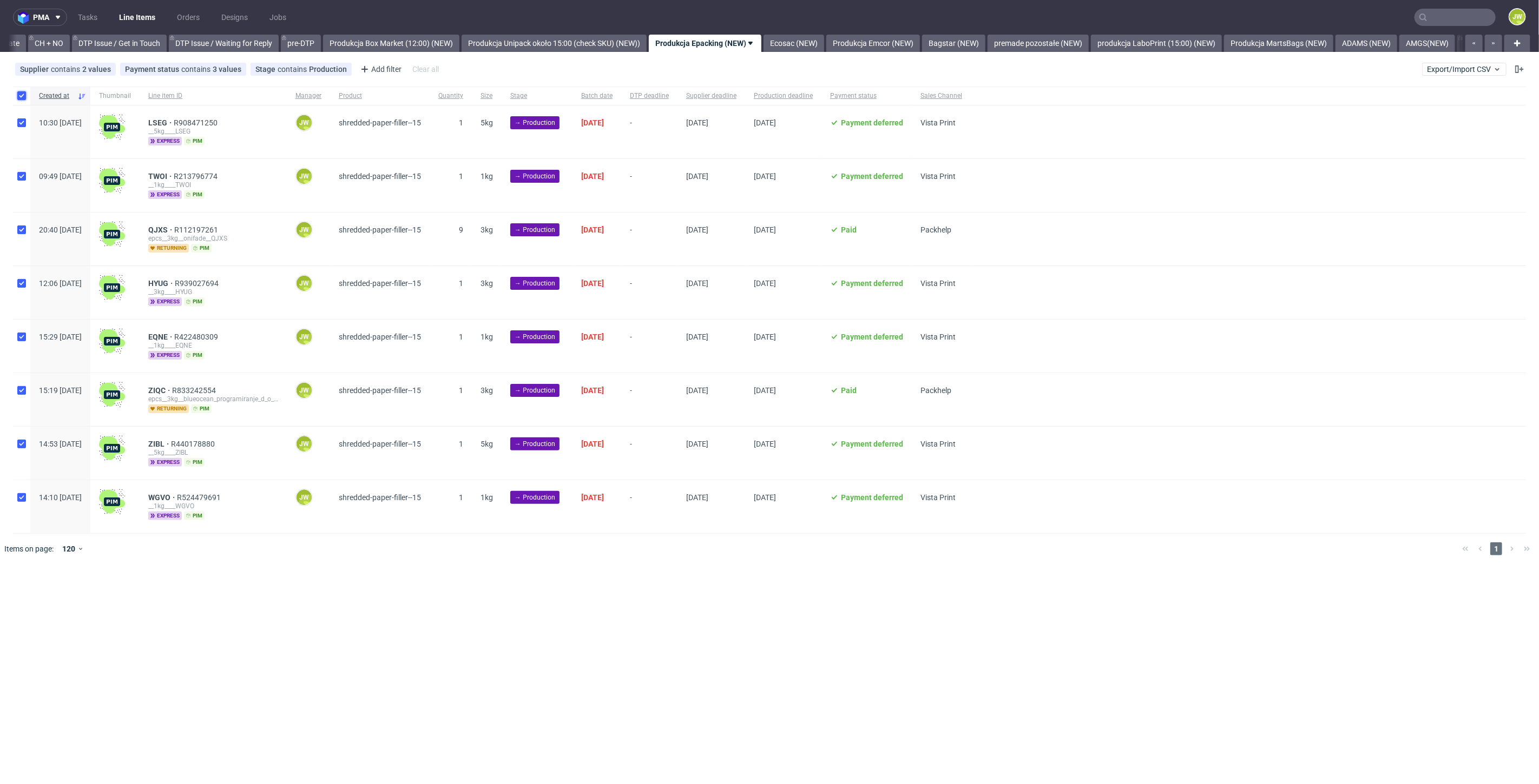
checkbox input "true"
click at [637, 596] on icon at bounding box center [639, 597] width 9 height 9
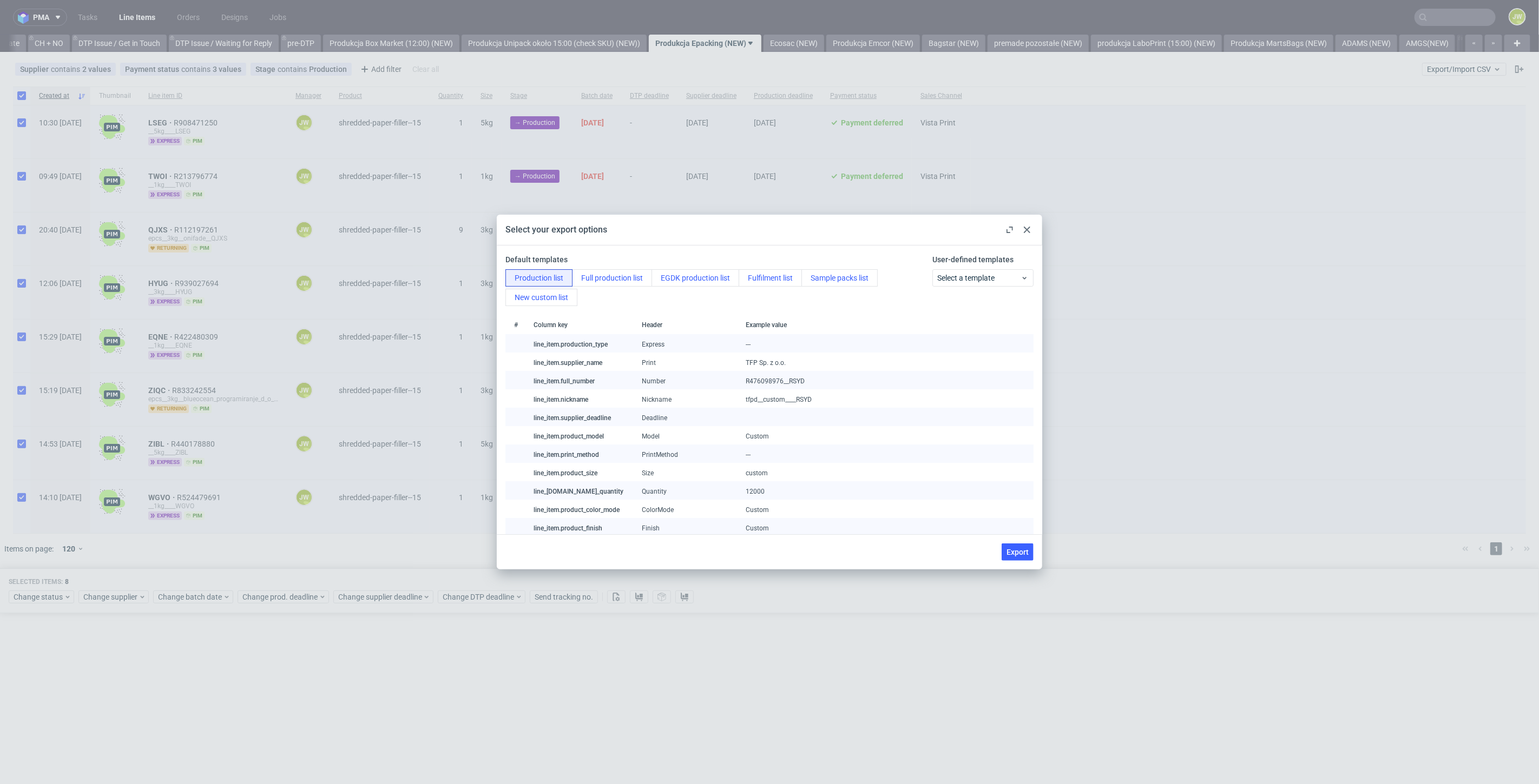
click at [1013, 563] on div "Export" at bounding box center [769, 552] width 545 height 35
click at [1013, 559] on button "Export" at bounding box center [1017, 552] width 32 height 17
checkbox input "false"
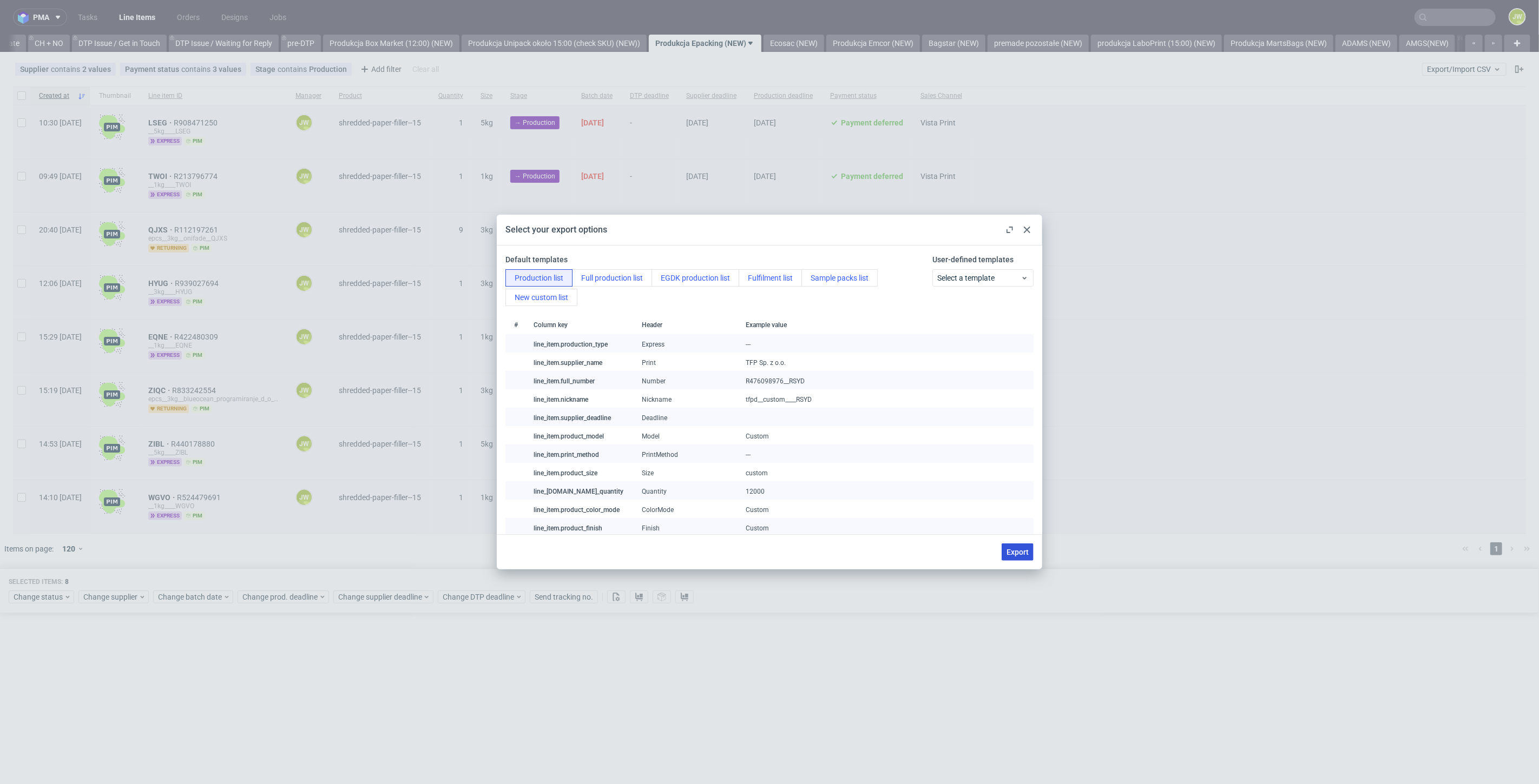
checkbox input "false"
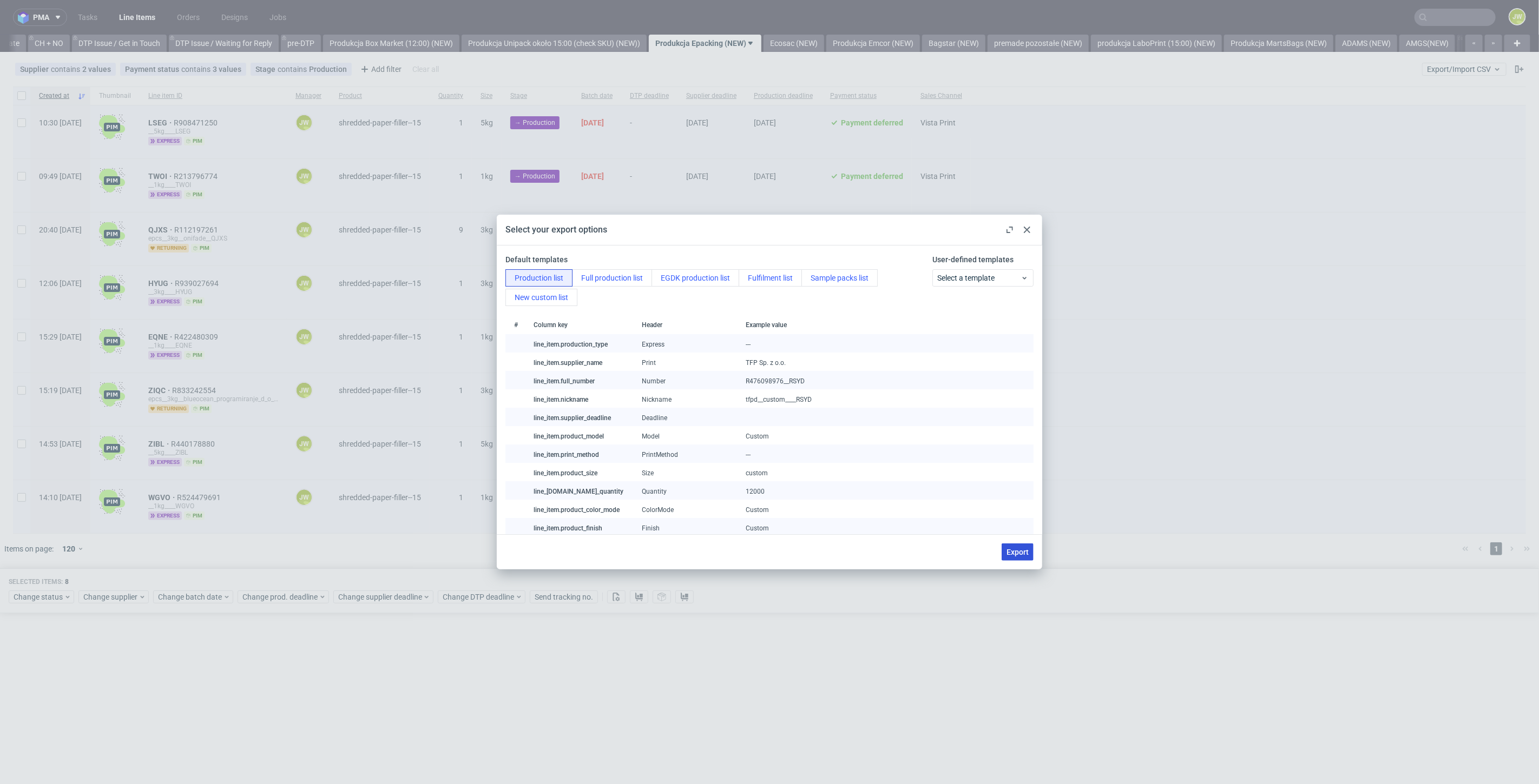
checkbox input "false"
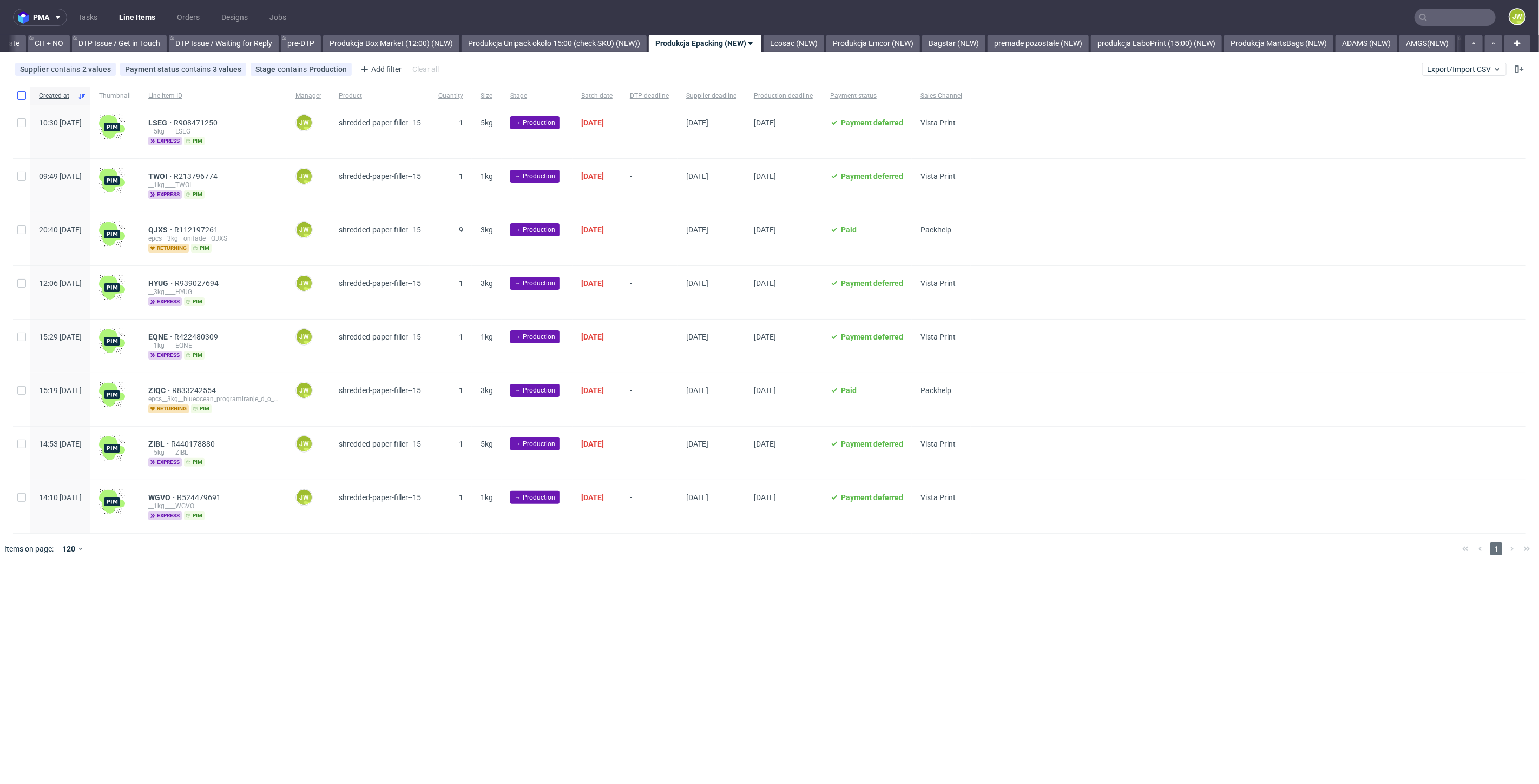
click at [15, 93] on div at bounding box center [21, 96] width 17 height 18
checkbox input "true"
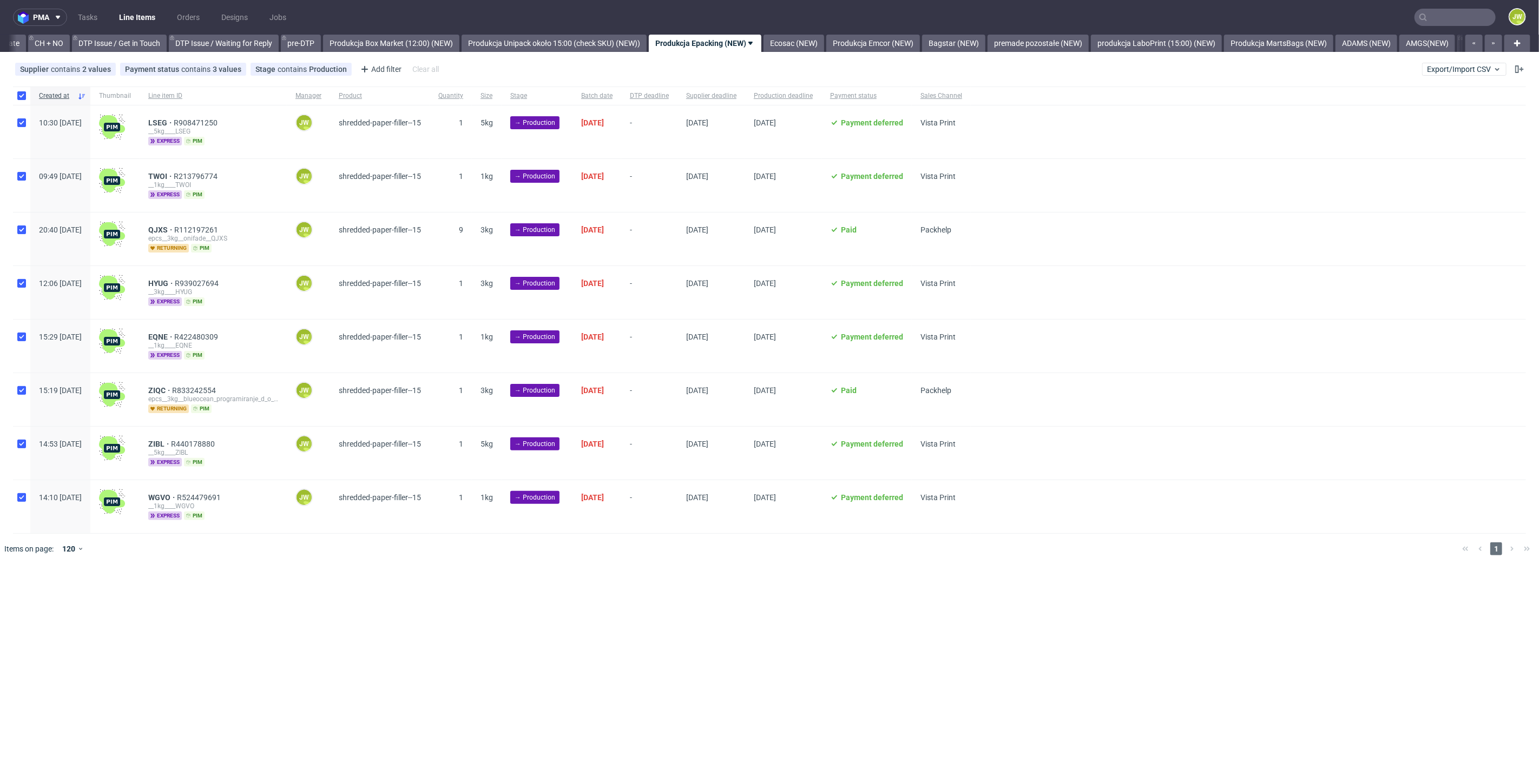
checkbox input "true"
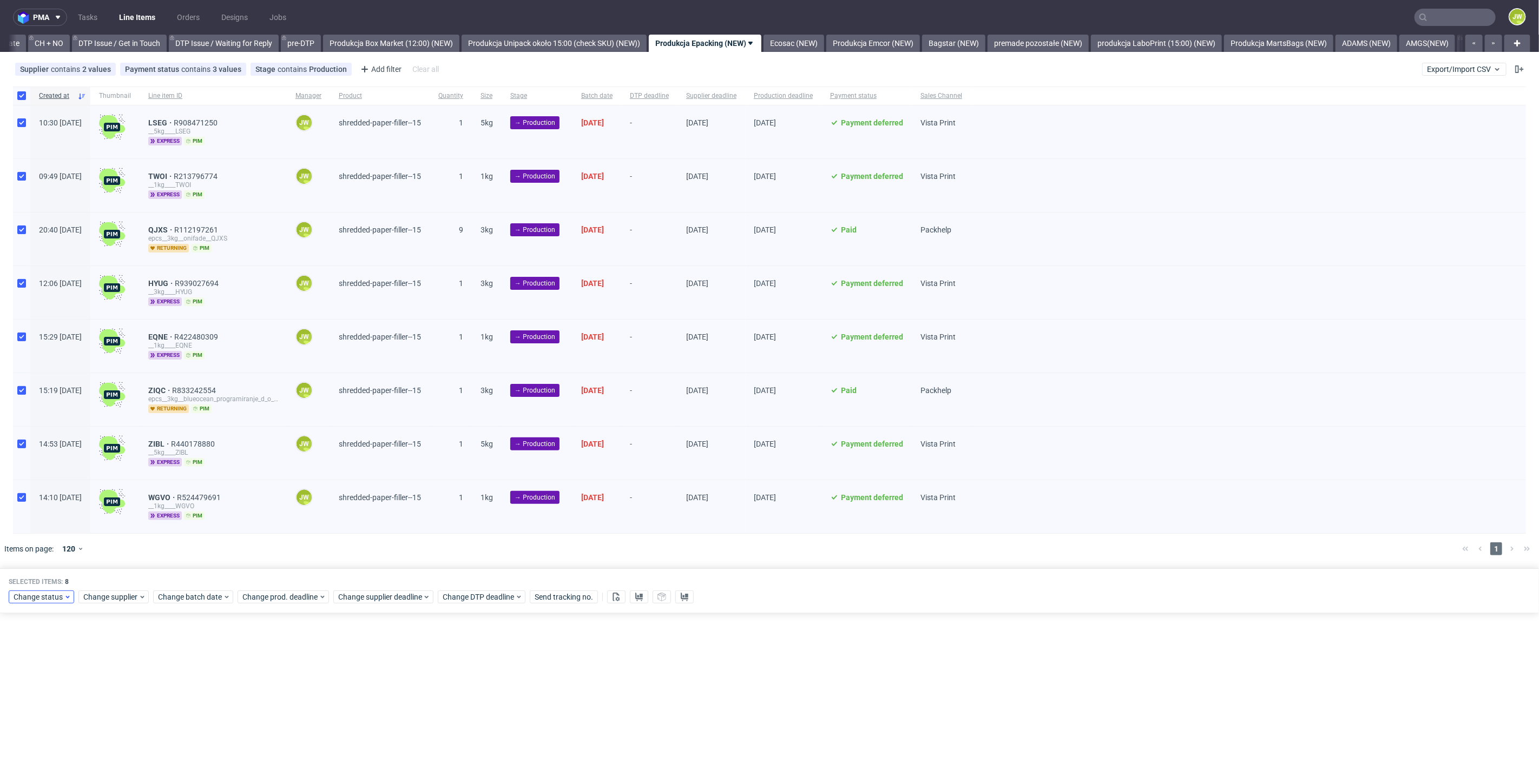
click at [56, 607] on div "Selected items: 8 Change status Change supplier Change batch date Change prod. …" at bounding box center [769, 591] width 1539 height 45
click at [48, 600] on div "Change status" at bounding box center [41, 597] width 65 height 13
click at [32, 675] on span "In Production" at bounding box center [40, 674] width 55 height 15
click at [117, 758] on button "Save" at bounding box center [123, 754] width 26 height 17
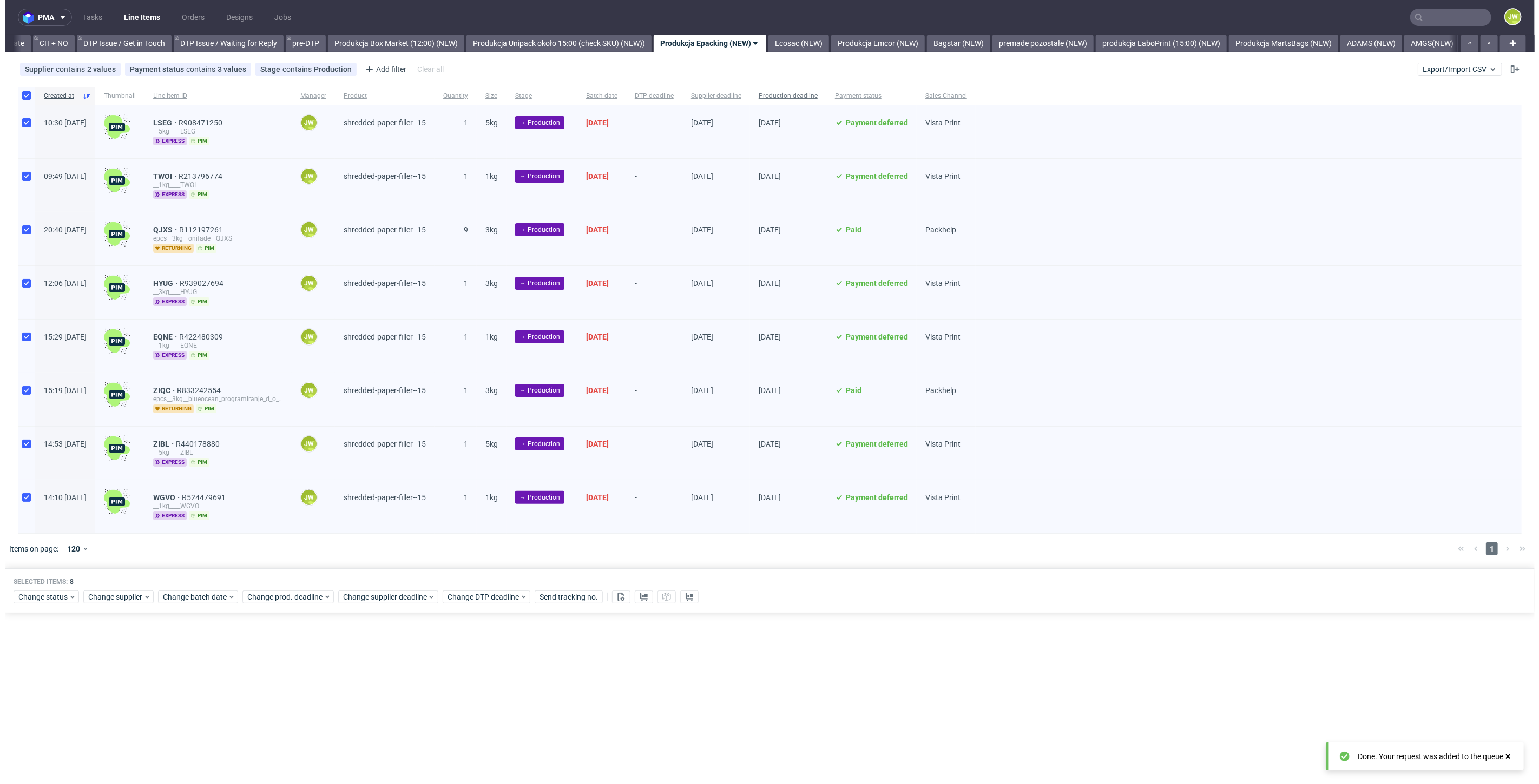
scroll to position [0, 1539]
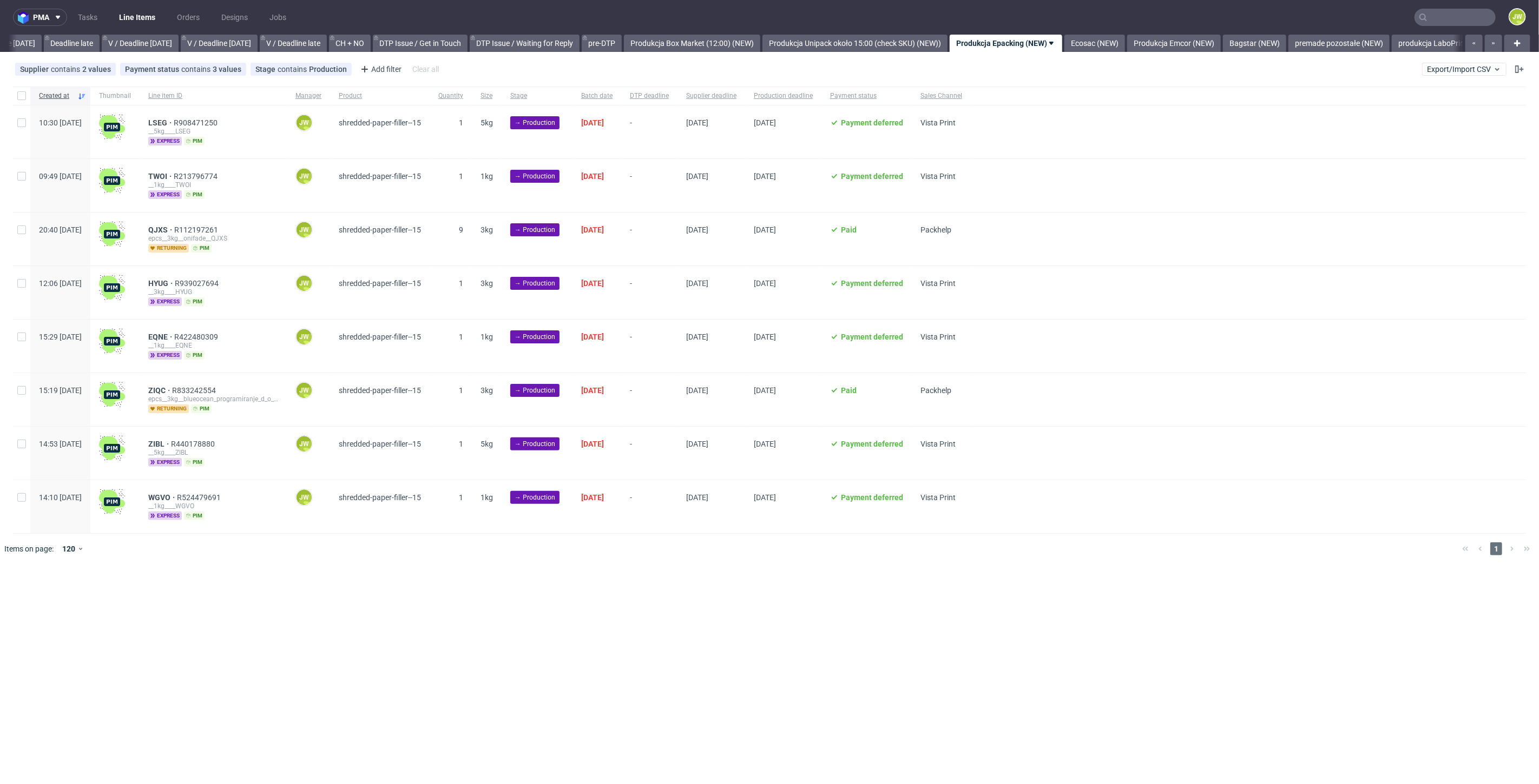
scroll to position [0, 1393]
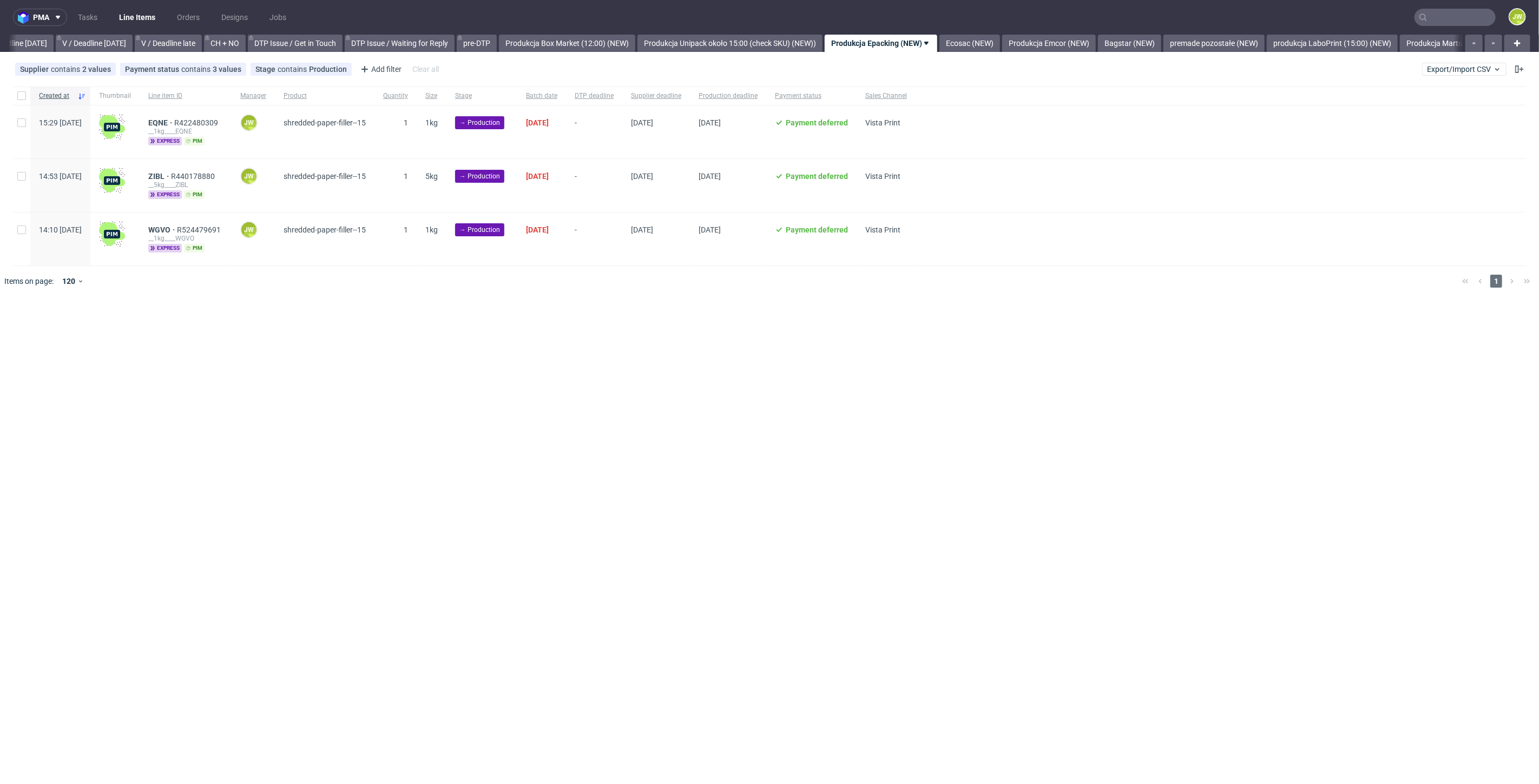
scroll to position [0, 1451]
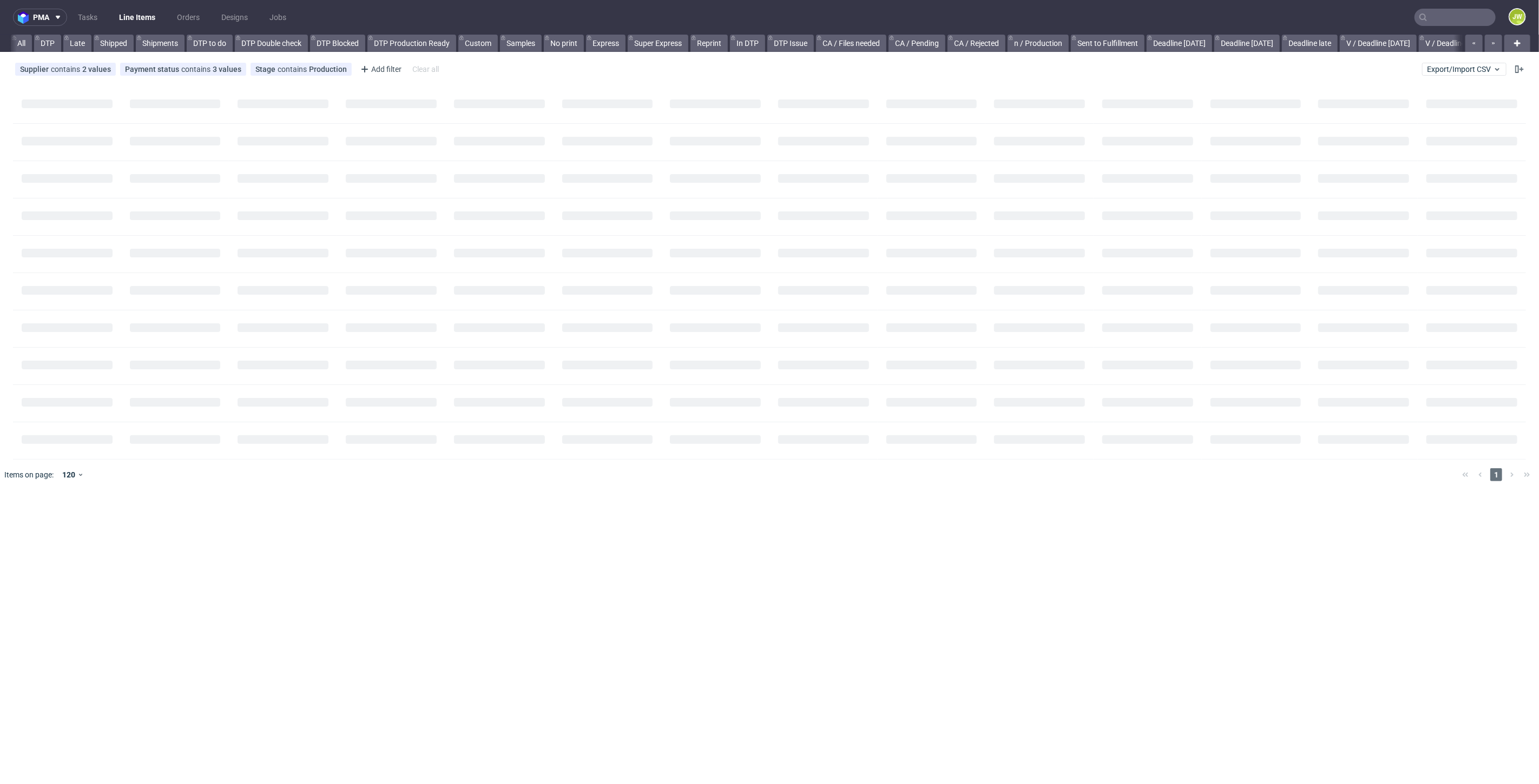
scroll to position [0, 215]
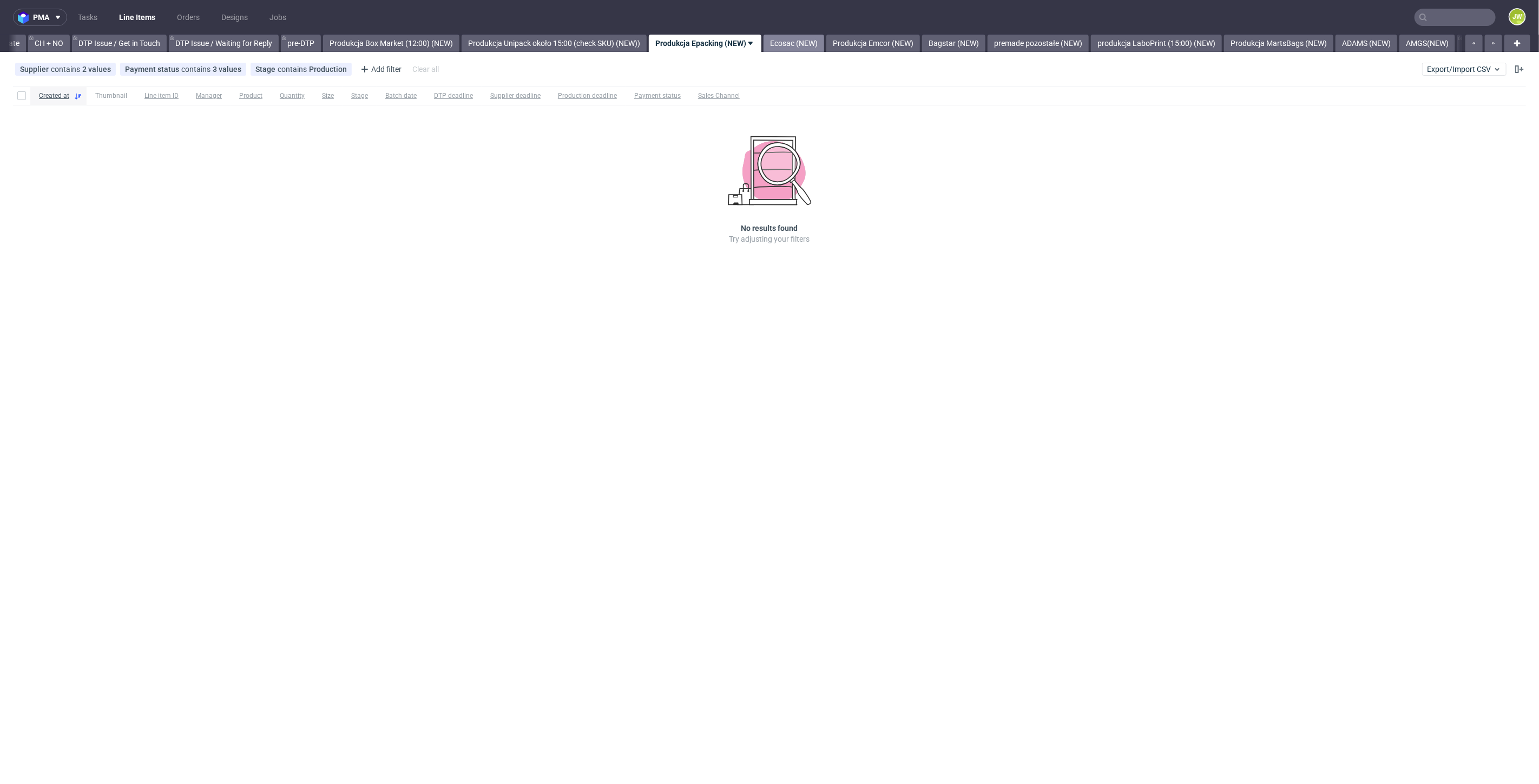
click at [824, 44] on link "Ecosac (NEW)" at bounding box center [794, 43] width 60 height 17
click at [777, 40] on link "Produkcja Emcor (NEW)" at bounding box center [788, 43] width 93 height 17
click at [792, 45] on link "Bagstar (NEW)" at bounding box center [790, 43] width 63 height 17
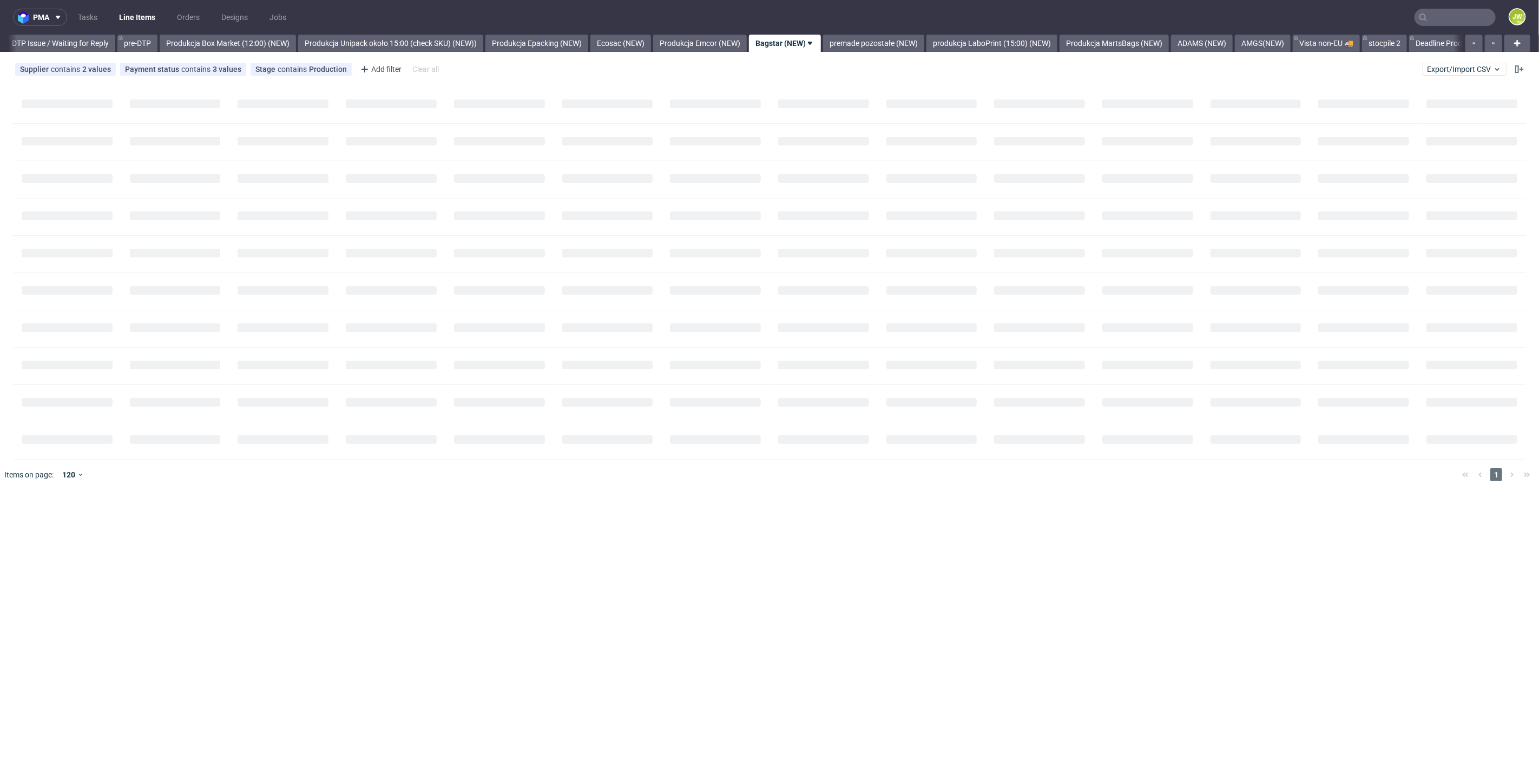
scroll to position [0, 1782]
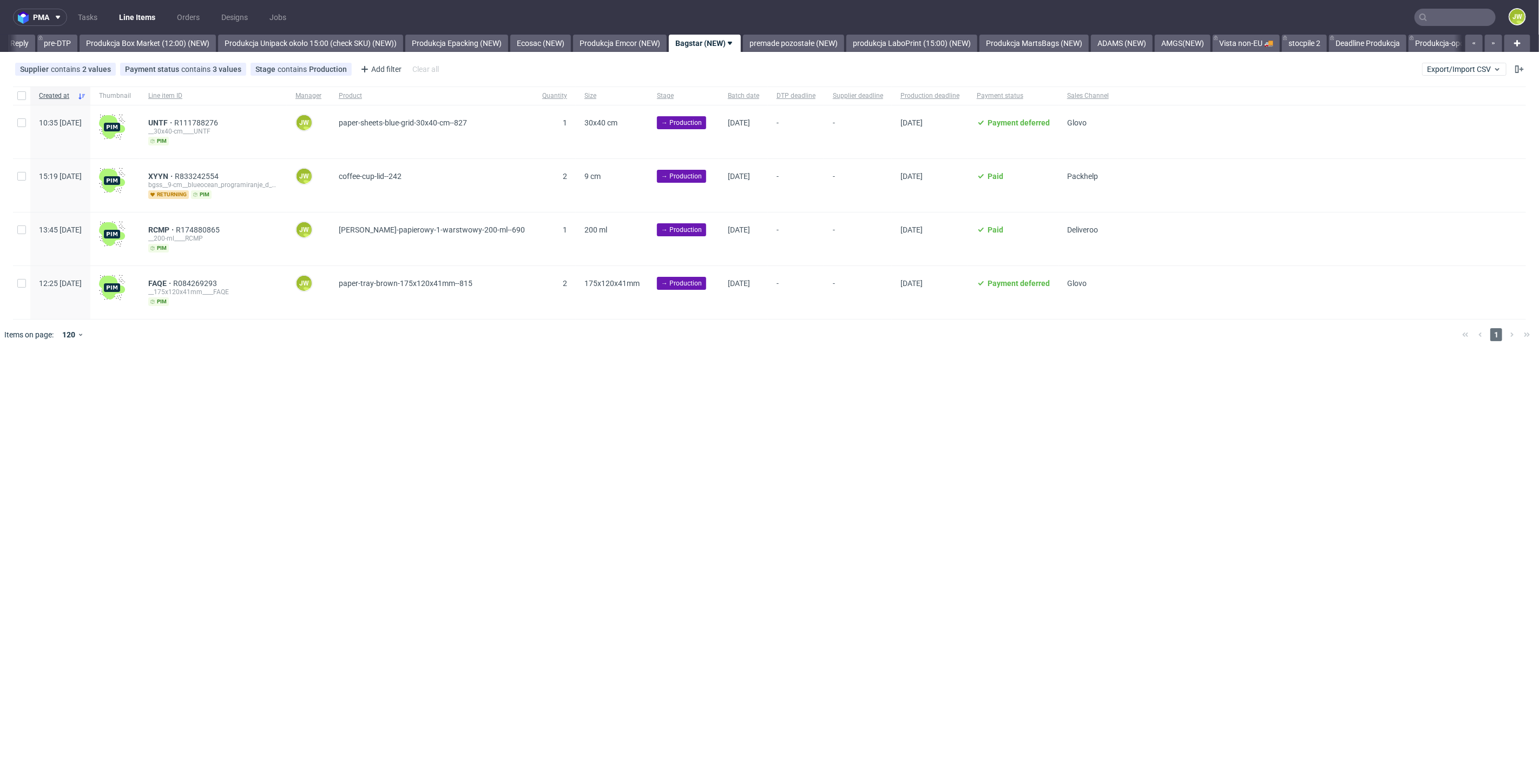
click at [510, 347] on div at bounding box center [785, 335] width 1336 height 30
click at [27, 101] on div at bounding box center [21, 96] width 17 height 18
checkbox input "true"
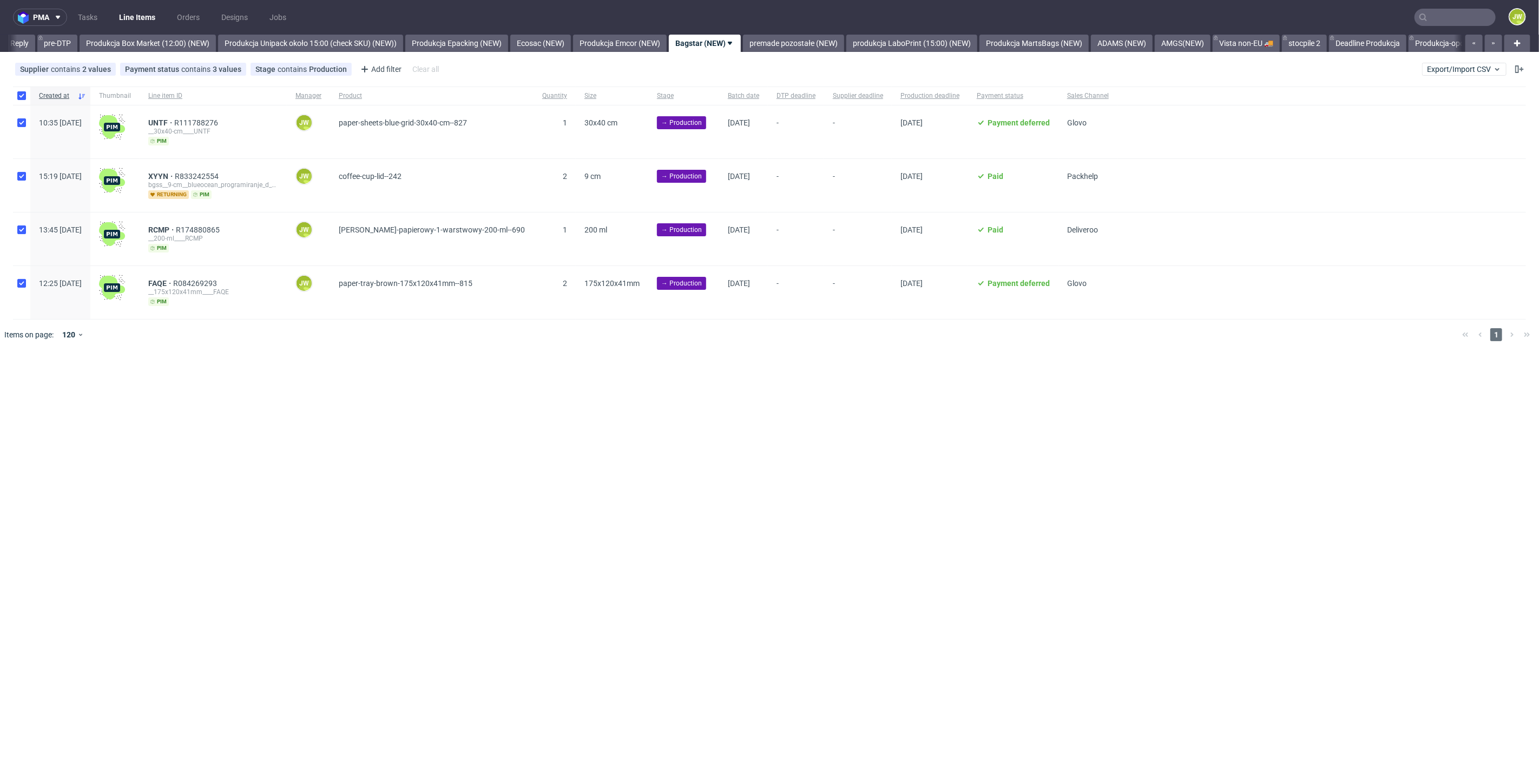
checkbox input "true"
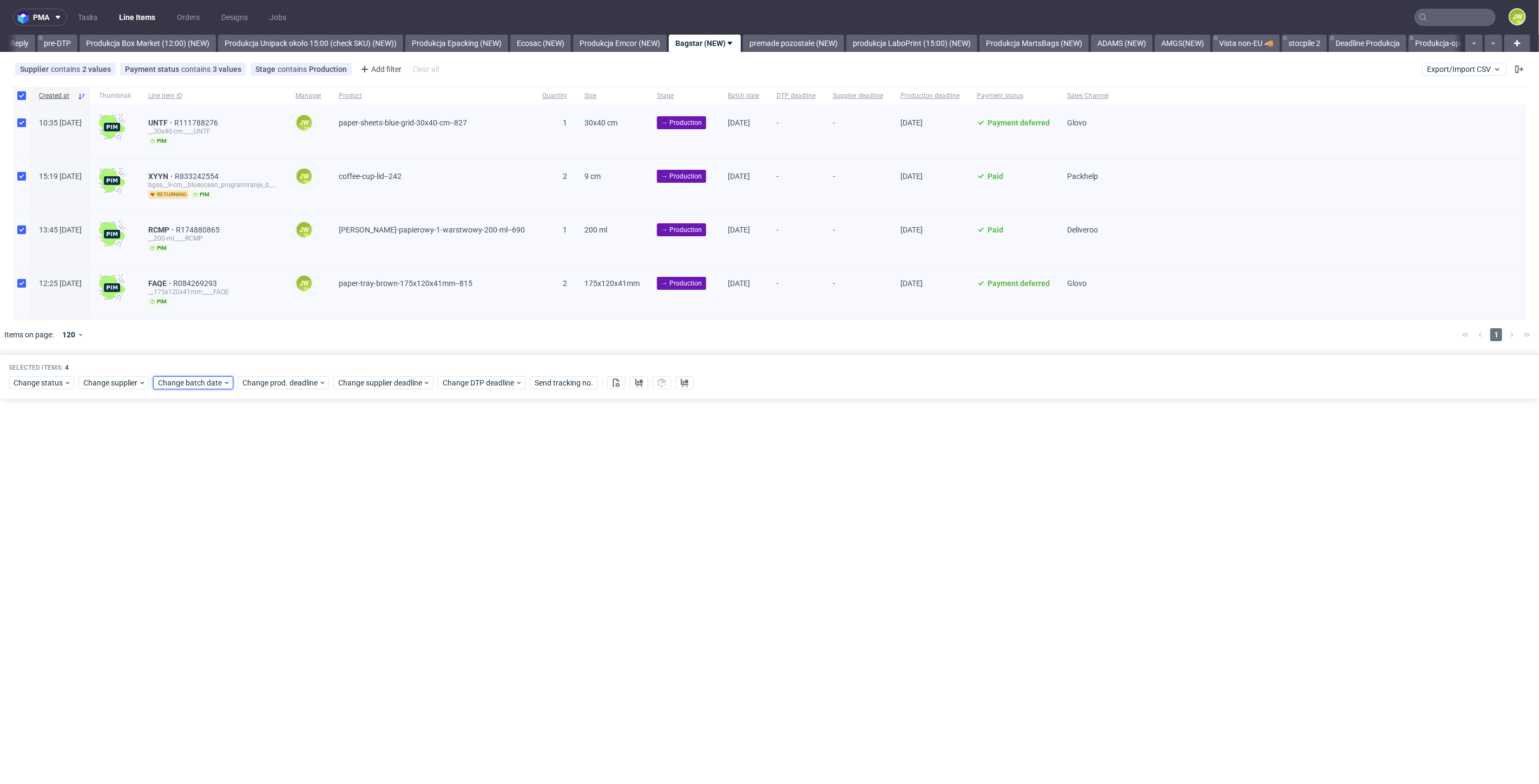
click at [184, 386] on span "Change batch date" at bounding box center [190, 383] width 65 height 11
click at [193, 471] on span "6" at bounding box center [191, 469] width 4 height 11
click at [276, 555] on button "Save" at bounding box center [281, 563] width 26 height 17
click at [253, 377] on span "Change prod. deadline" at bounding box center [280, 383] width 76 height 11
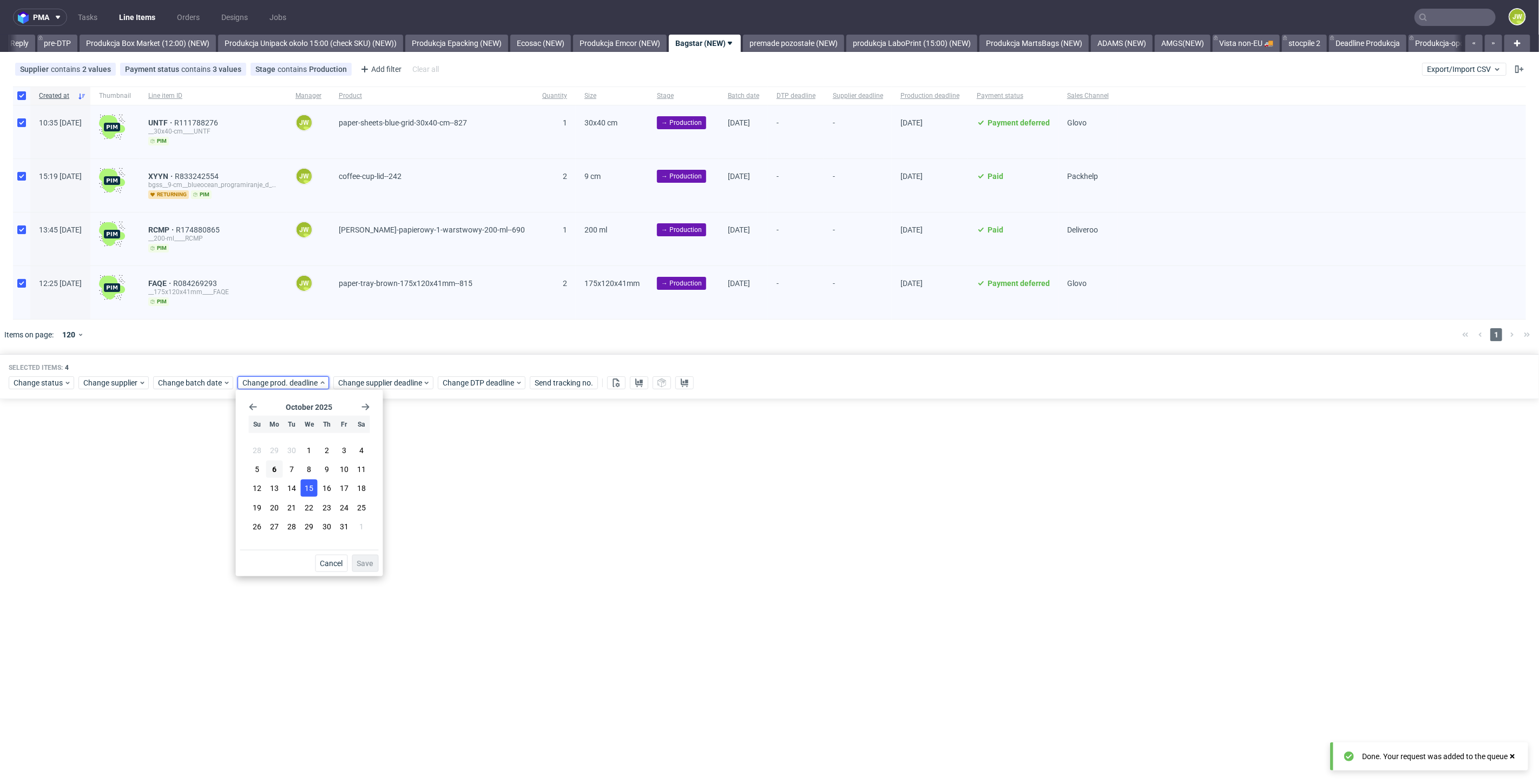
drag, startPoint x: 290, startPoint y: 471, endPoint x: 309, endPoint y: 480, distance: 21.0
click at [293, 471] on span "7" at bounding box center [292, 469] width 4 height 11
click at [356, 549] on div "October 2025 Su Mo Tu We Th Fr Sa 28 29 30 1 2 3 4 5 6 7 8 9 10 11 12 13 14 15 …" at bounding box center [309, 472] width 138 height 155
click at [357, 557] on button "Save" at bounding box center [365, 563] width 26 height 17
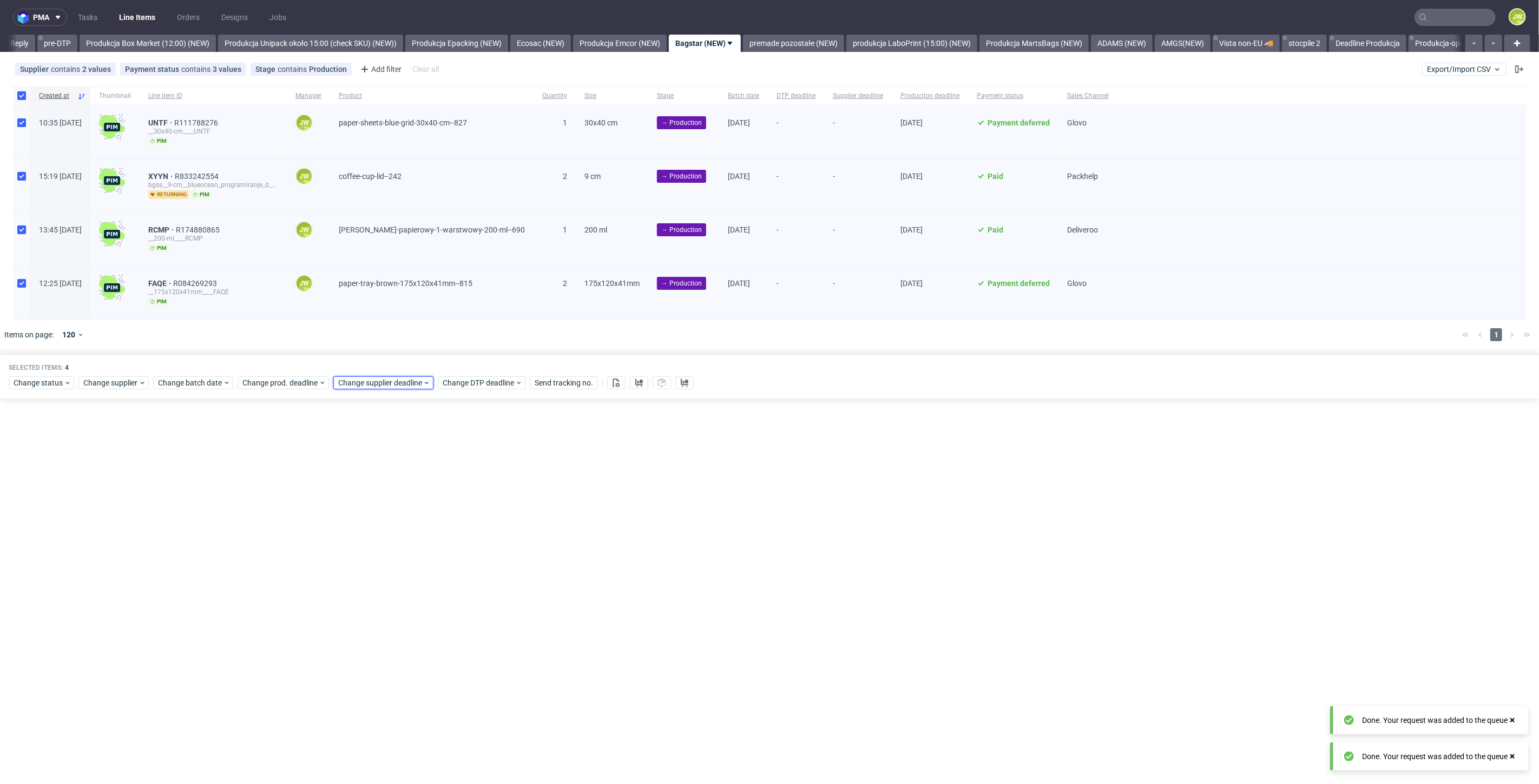
click at [354, 381] on span "Change supplier deadline" at bounding box center [380, 383] width 84 height 11
click at [386, 471] on span "7" at bounding box center [387, 469] width 4 height 11
click at [457, 567] on span "Save" at bounding box center [461, 563] width 16 height 7
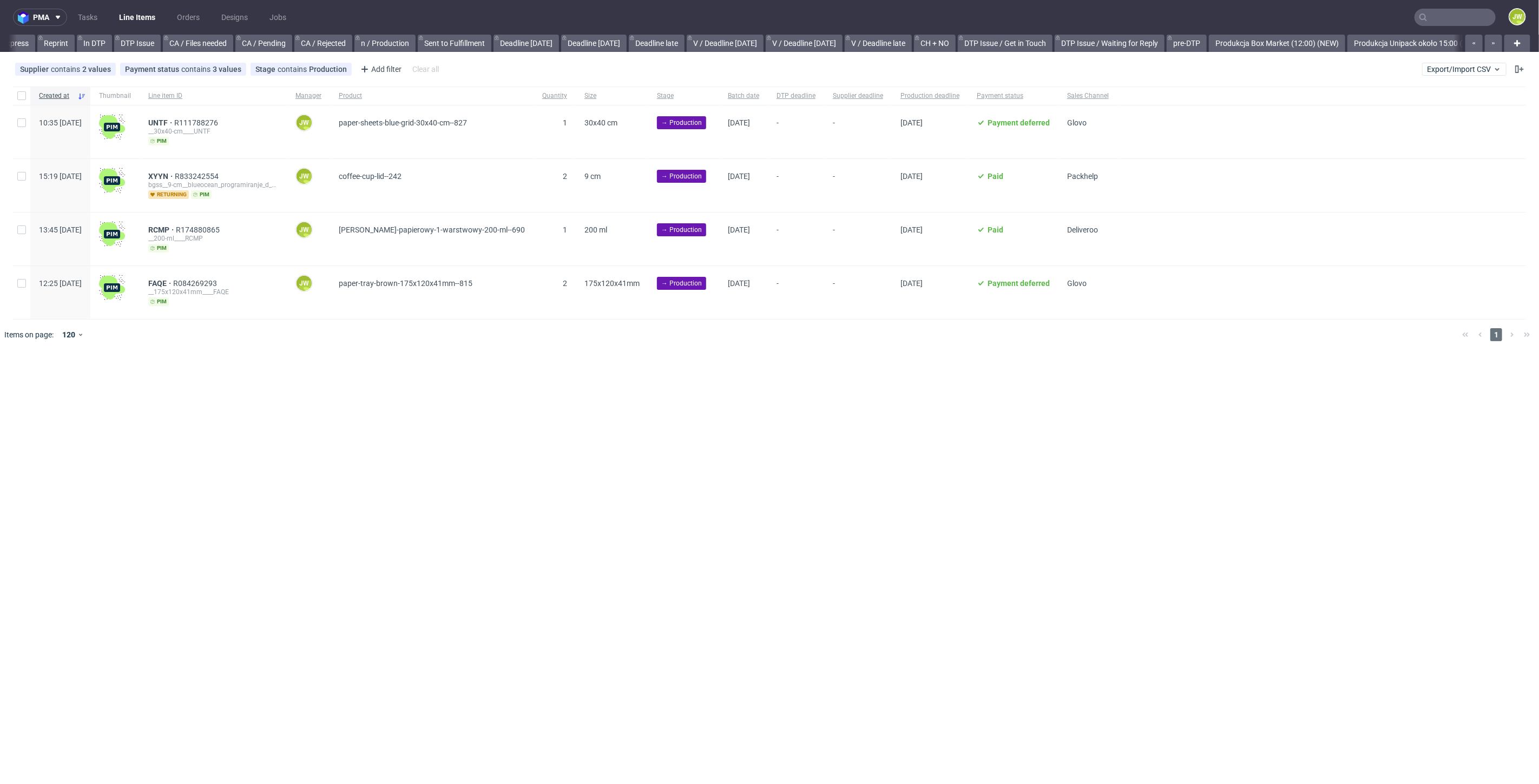
scroll to position [0, 1092]
drag, startPoint x: 16, startPoint y: 94, endPoint x: 38, endPoint y: 110, distance: 27.2
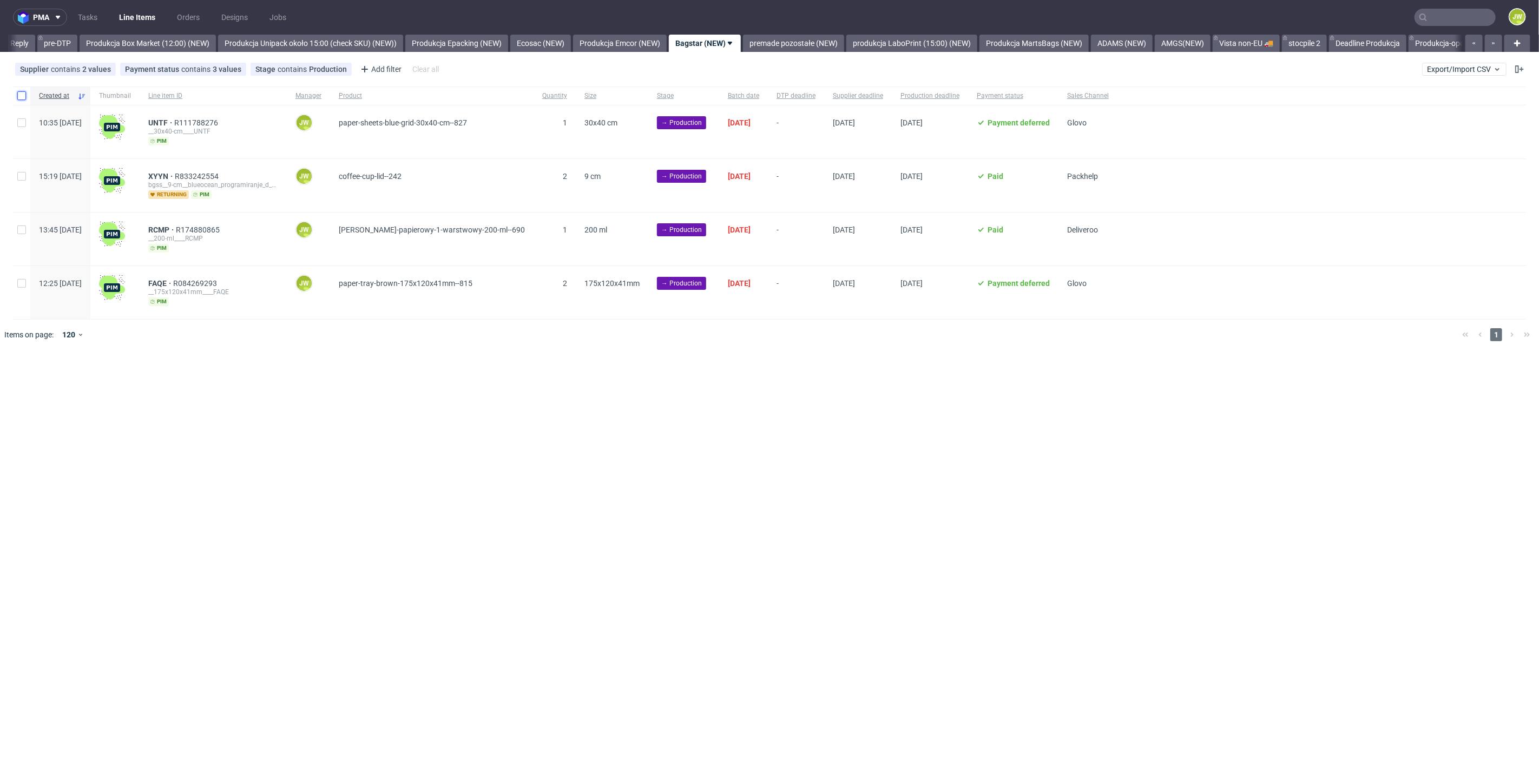
click at [17, 94] on input "checkbox" at bounding box center [21, 96] width 9 height 9
checkbox input "true"
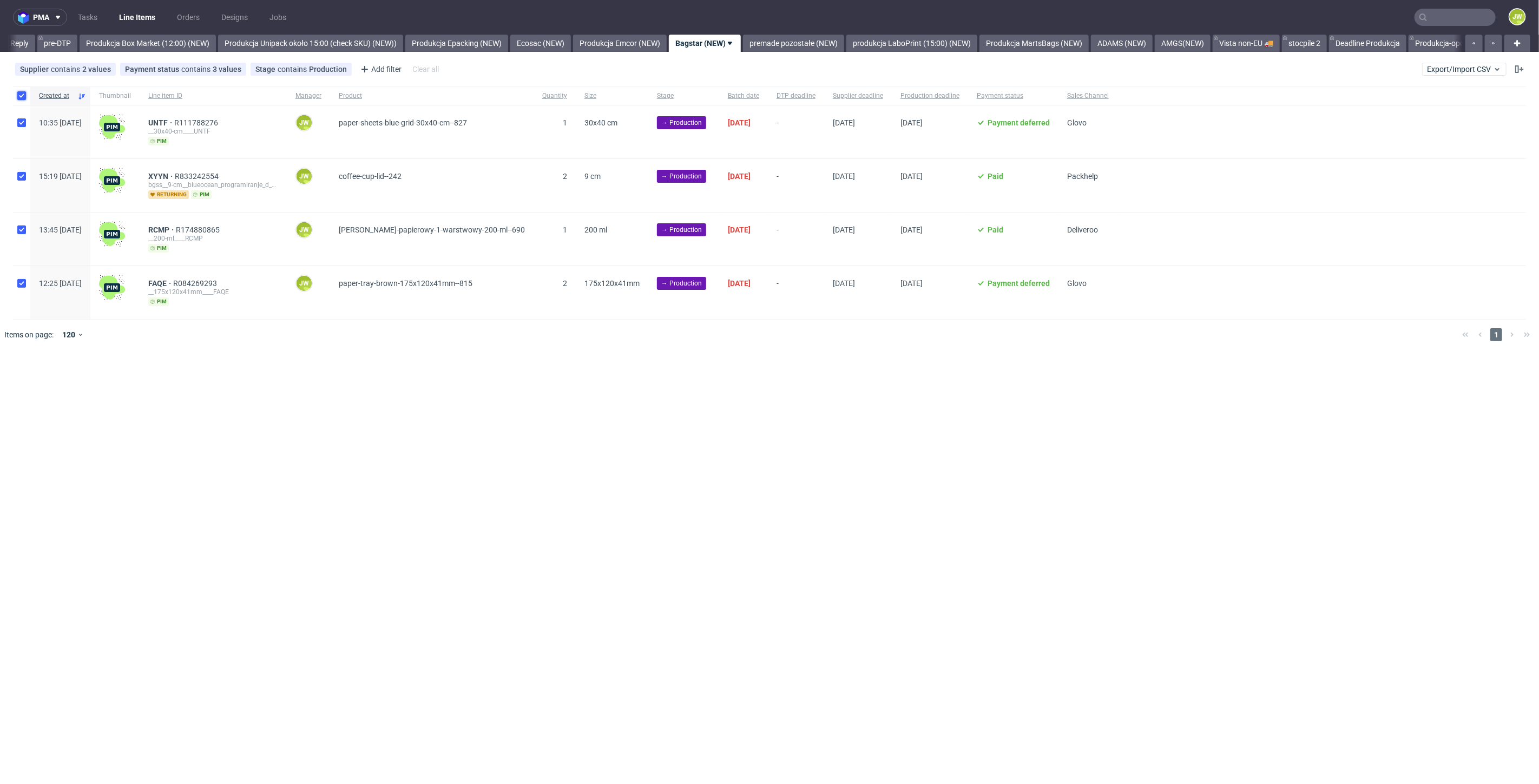
checkbox input "true"
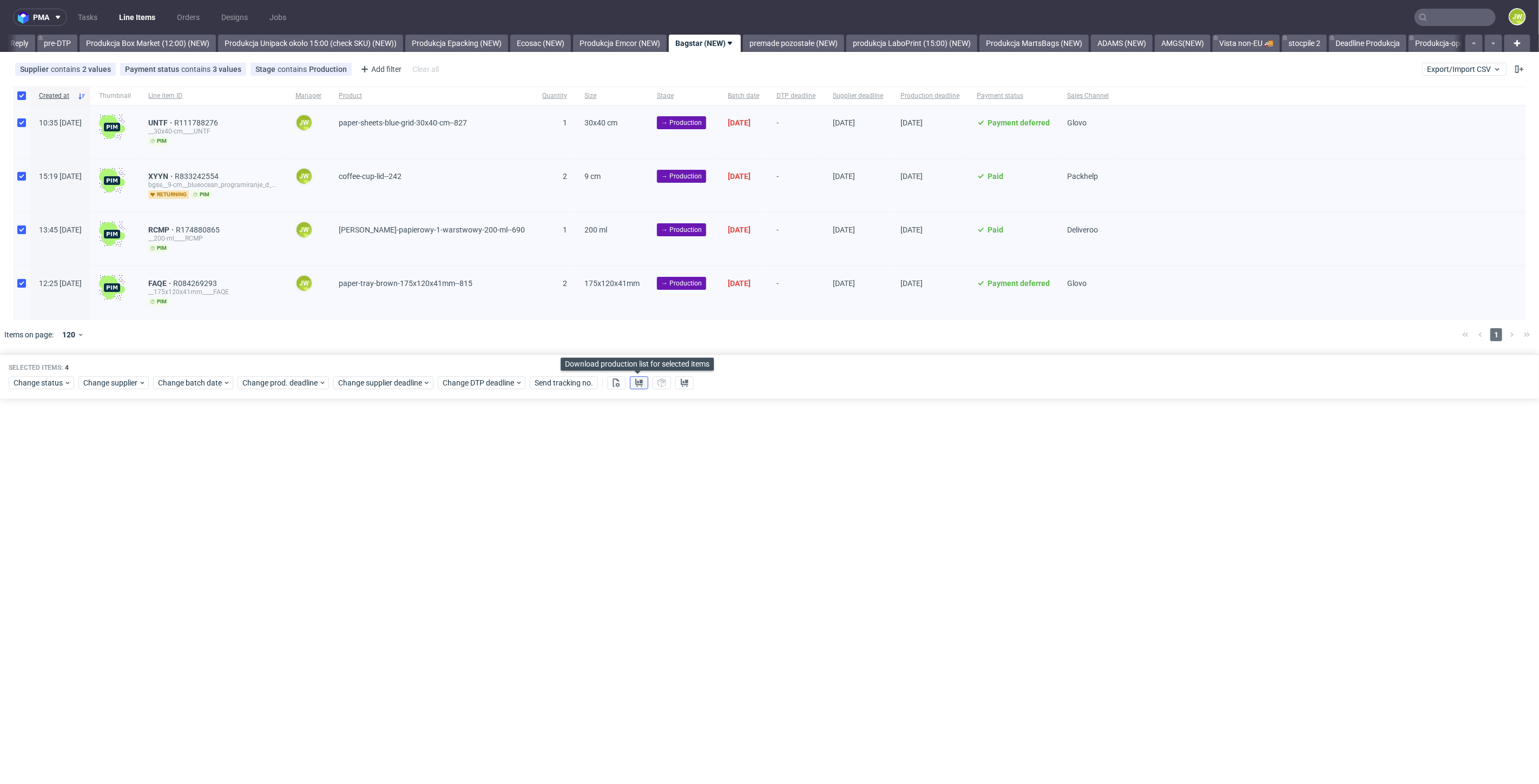
click at [638, 379] on use at bounding box center [639, 383] width 7 height 9
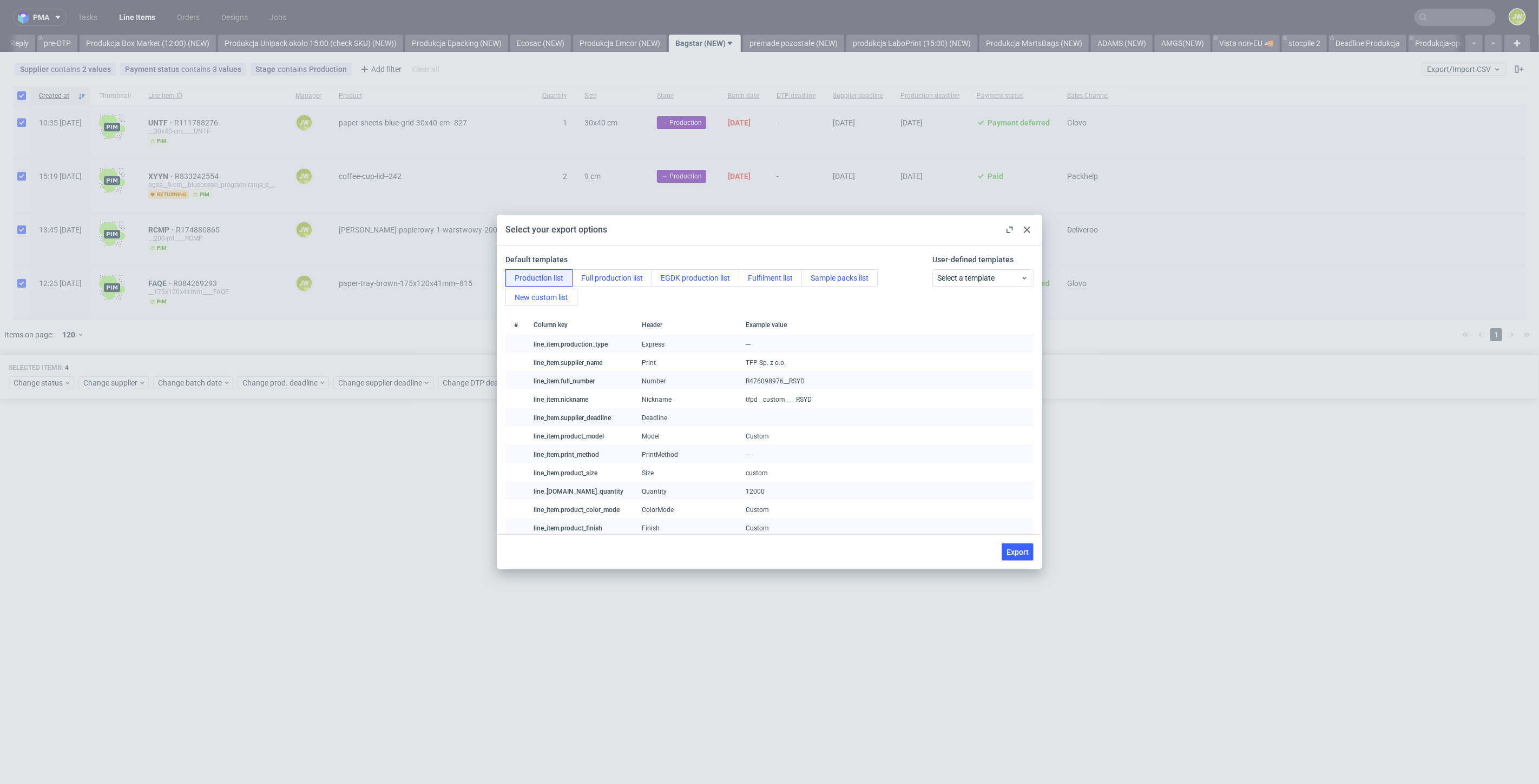
drag, startPoint x: 1014, startPoint y: 551, endPoint x: 848, endPoint y: 730, distance: 244.1
click at [1014, 553] on span "Export" at bounding box center [1017, 552] width 22 height 7
checkbox input "false"
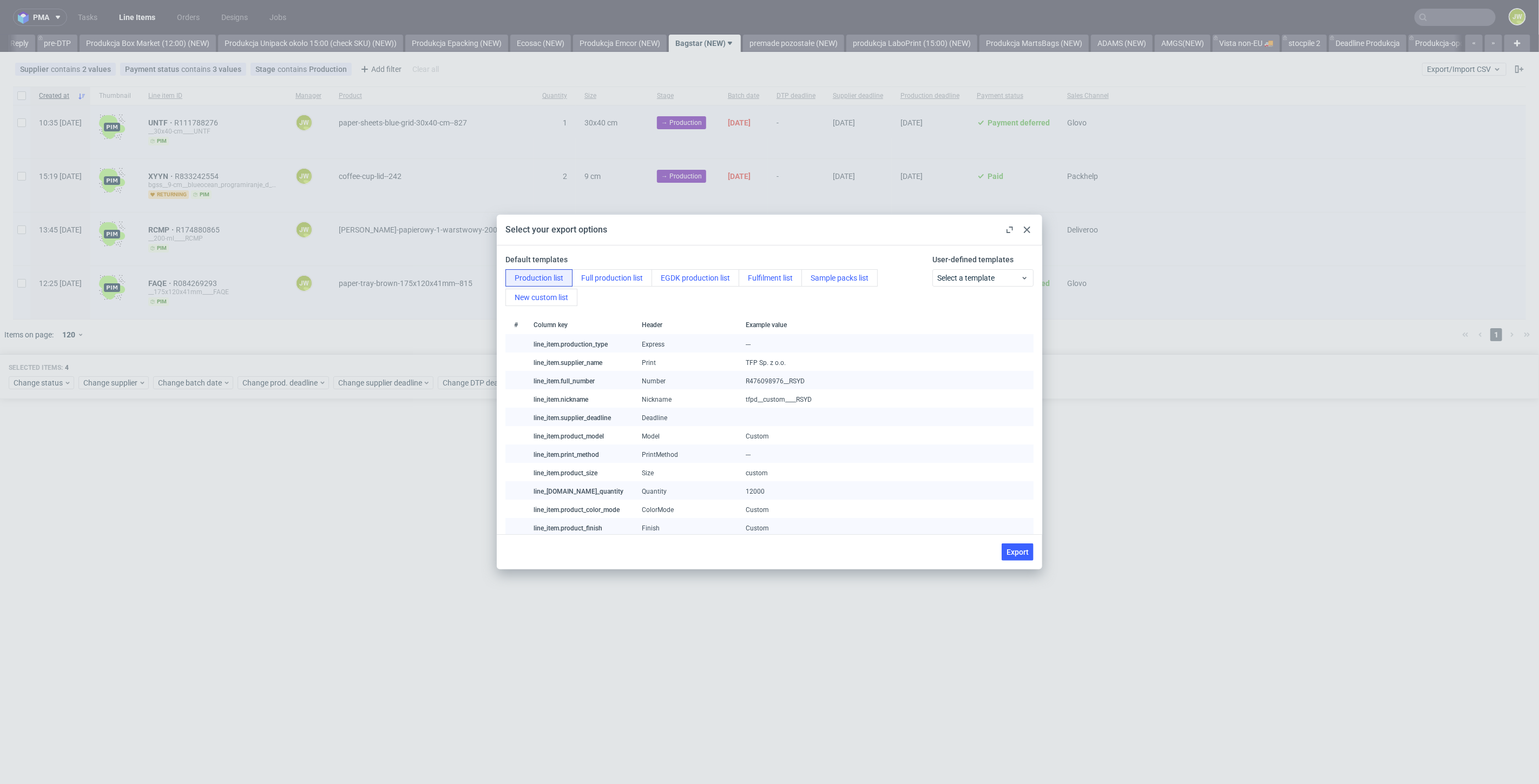
checkbox input "false"
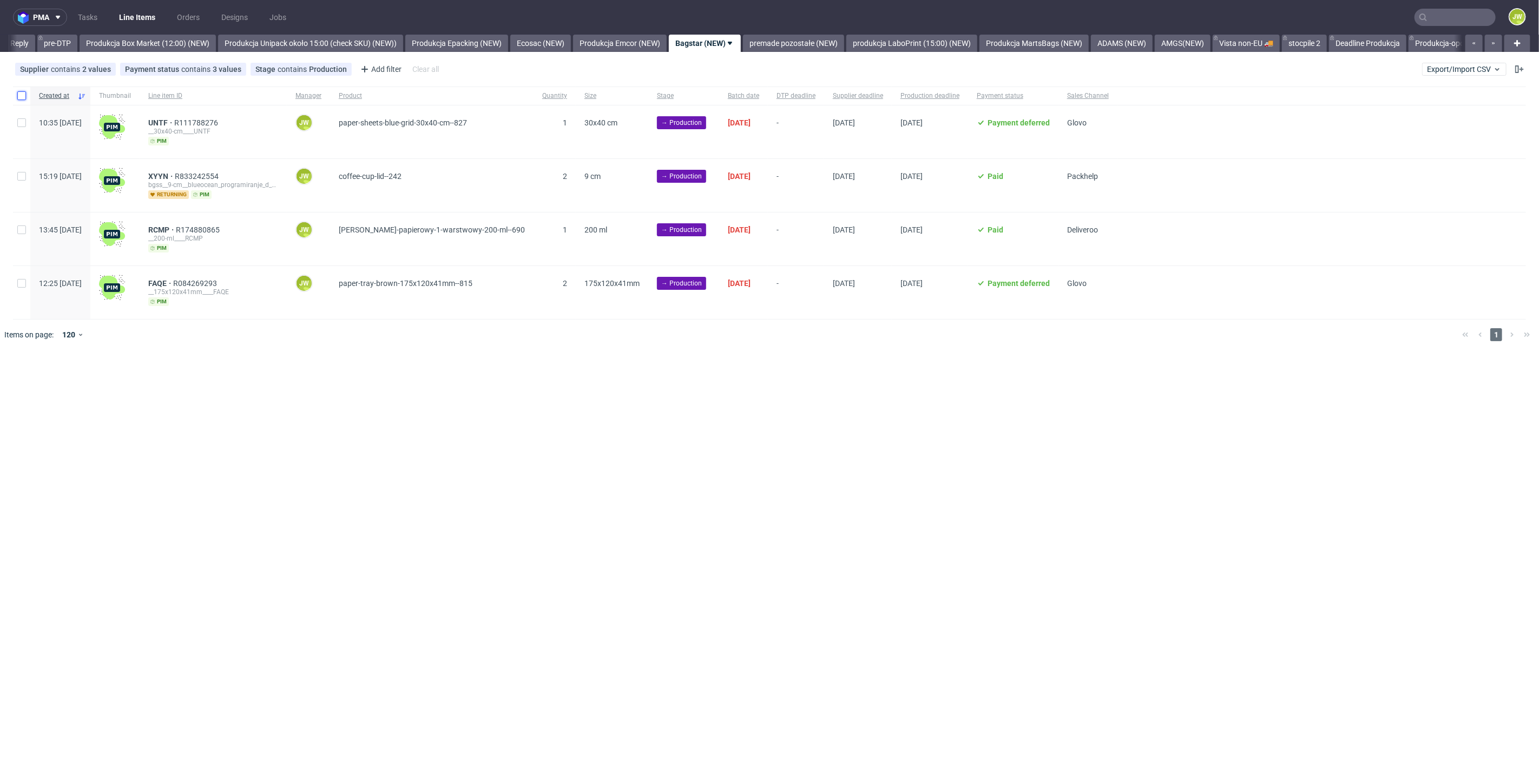
click at [18, 96] on input "checkbox" at bounding box center [21, 96] width 9 height 9
checkbox input "true"
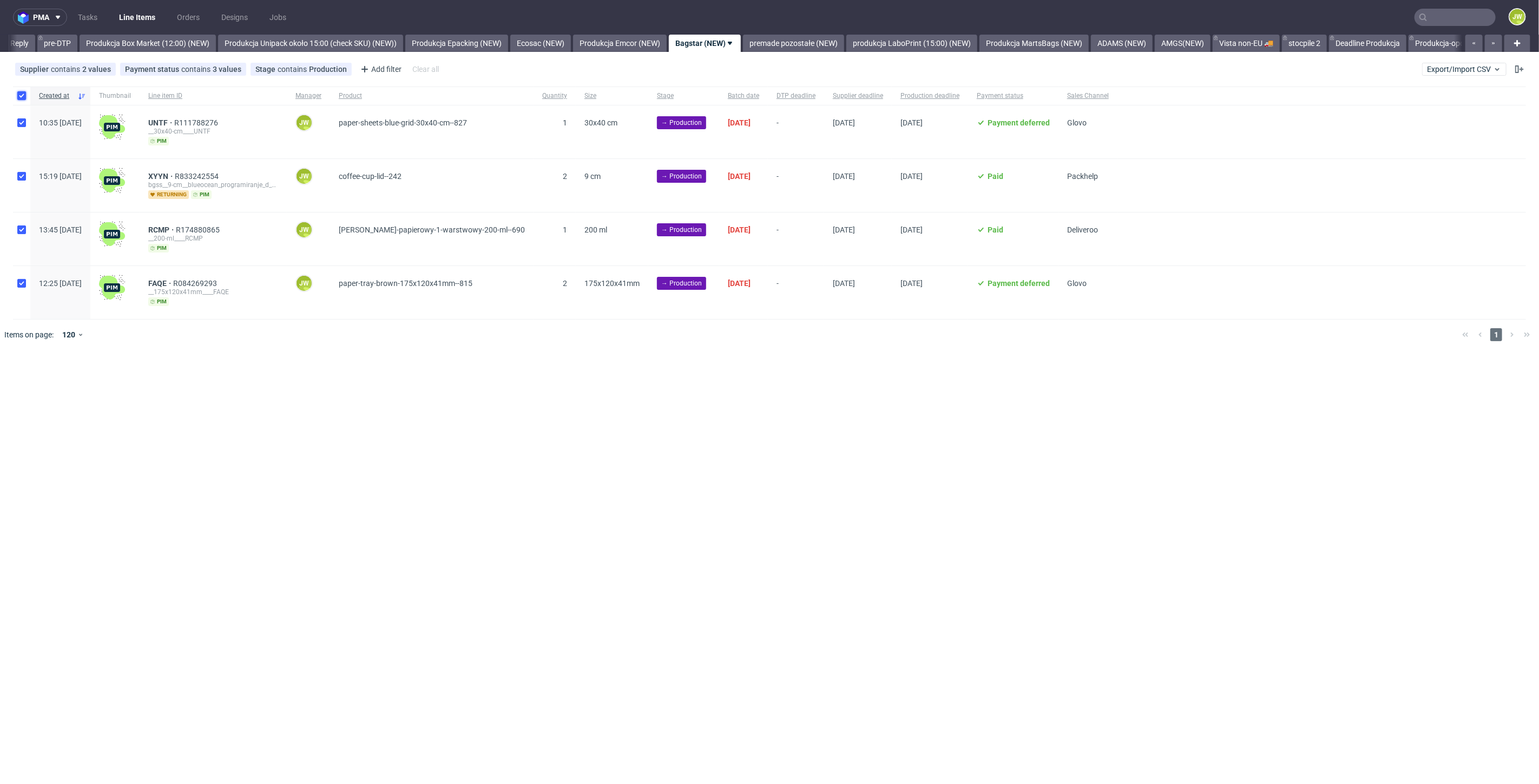
checkbox input "true"
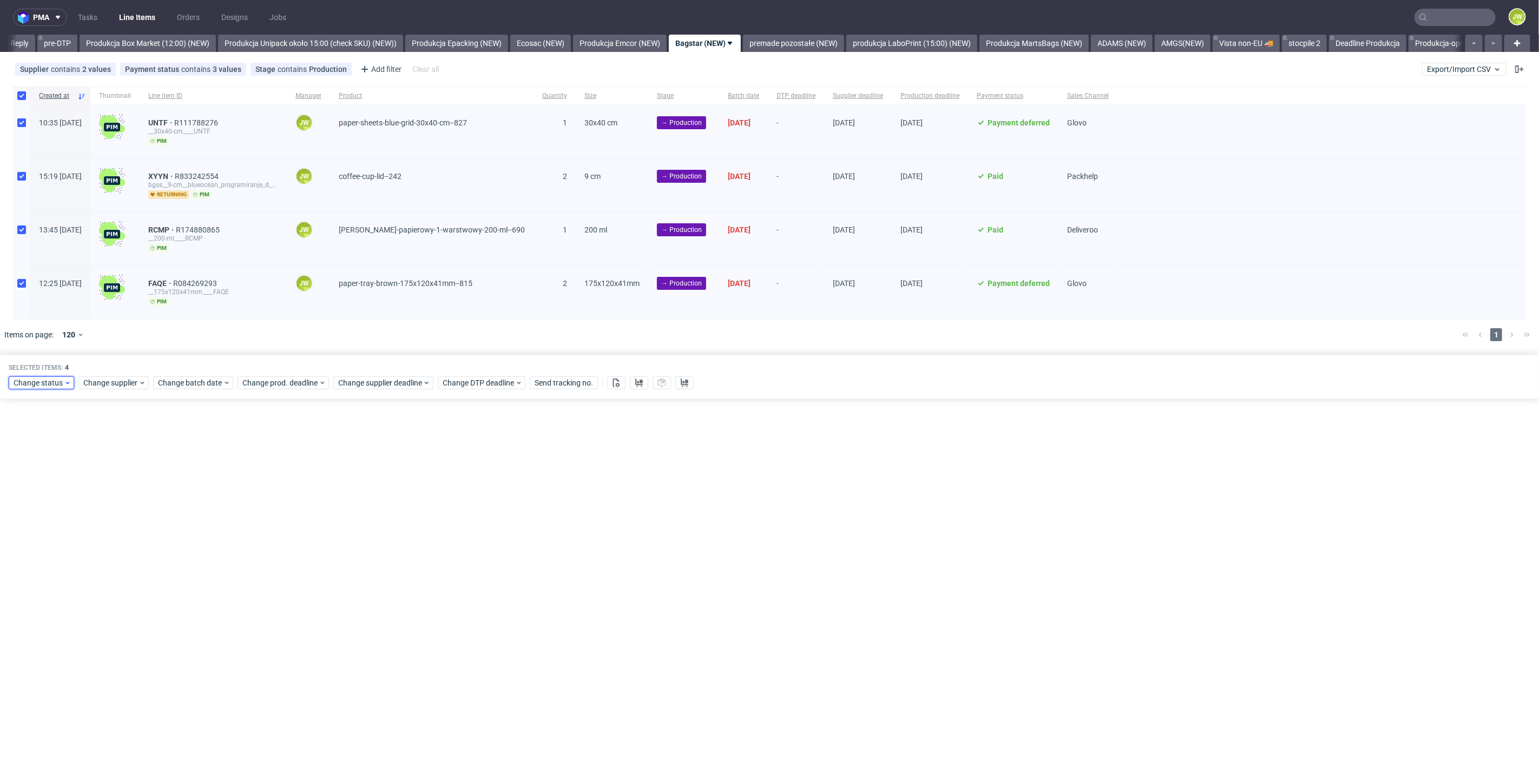
click at [41, 387] on div "Change status" at bounding box center [41, 382] width 65 height 13
click at [34, 468] on span "In Production" at bounding box center [40, 461] width 55 height 15
click at [117, 544] on span "Save" at bounding box center [123, 541] width 16 height 7
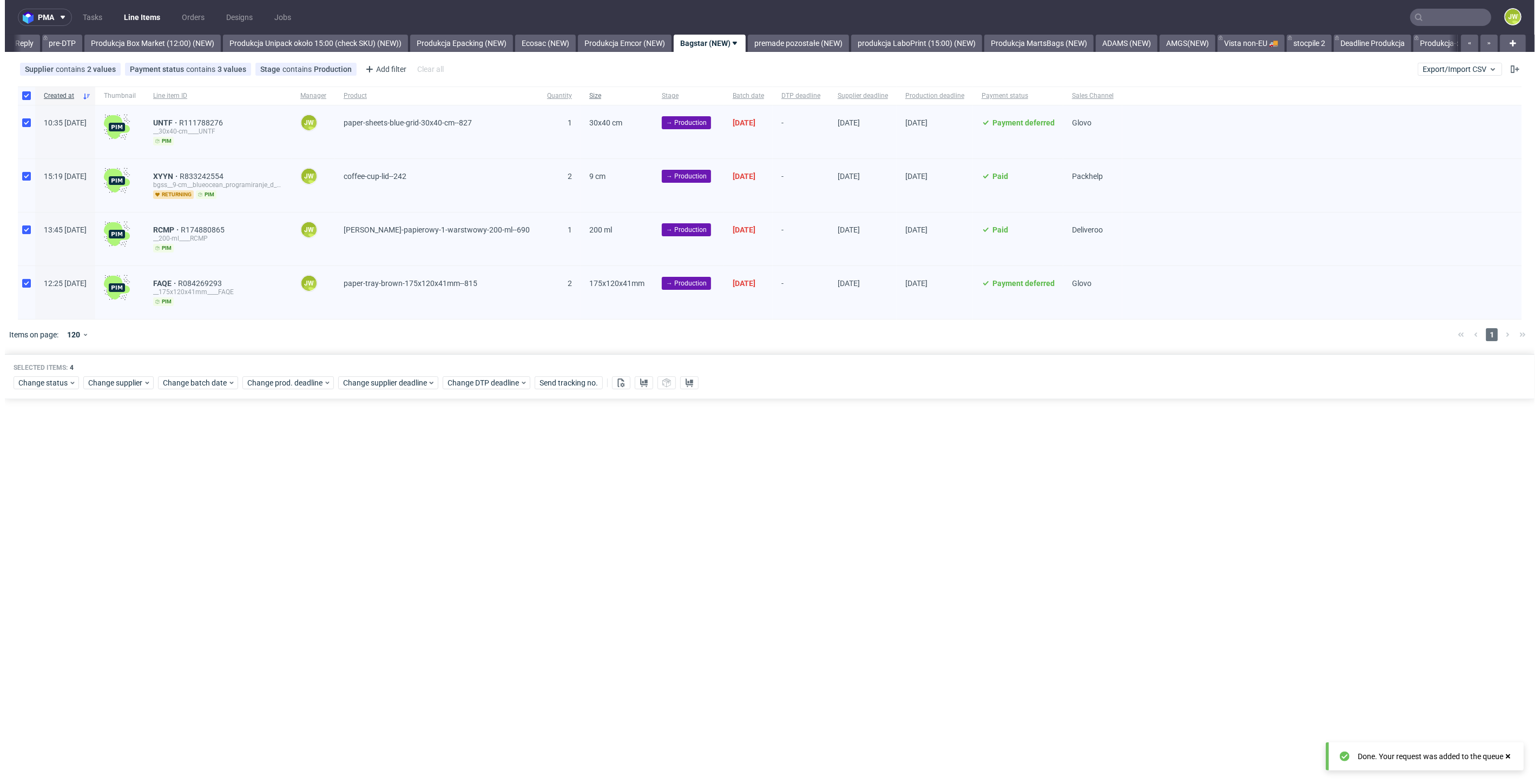
scroll to position [0, 1782]
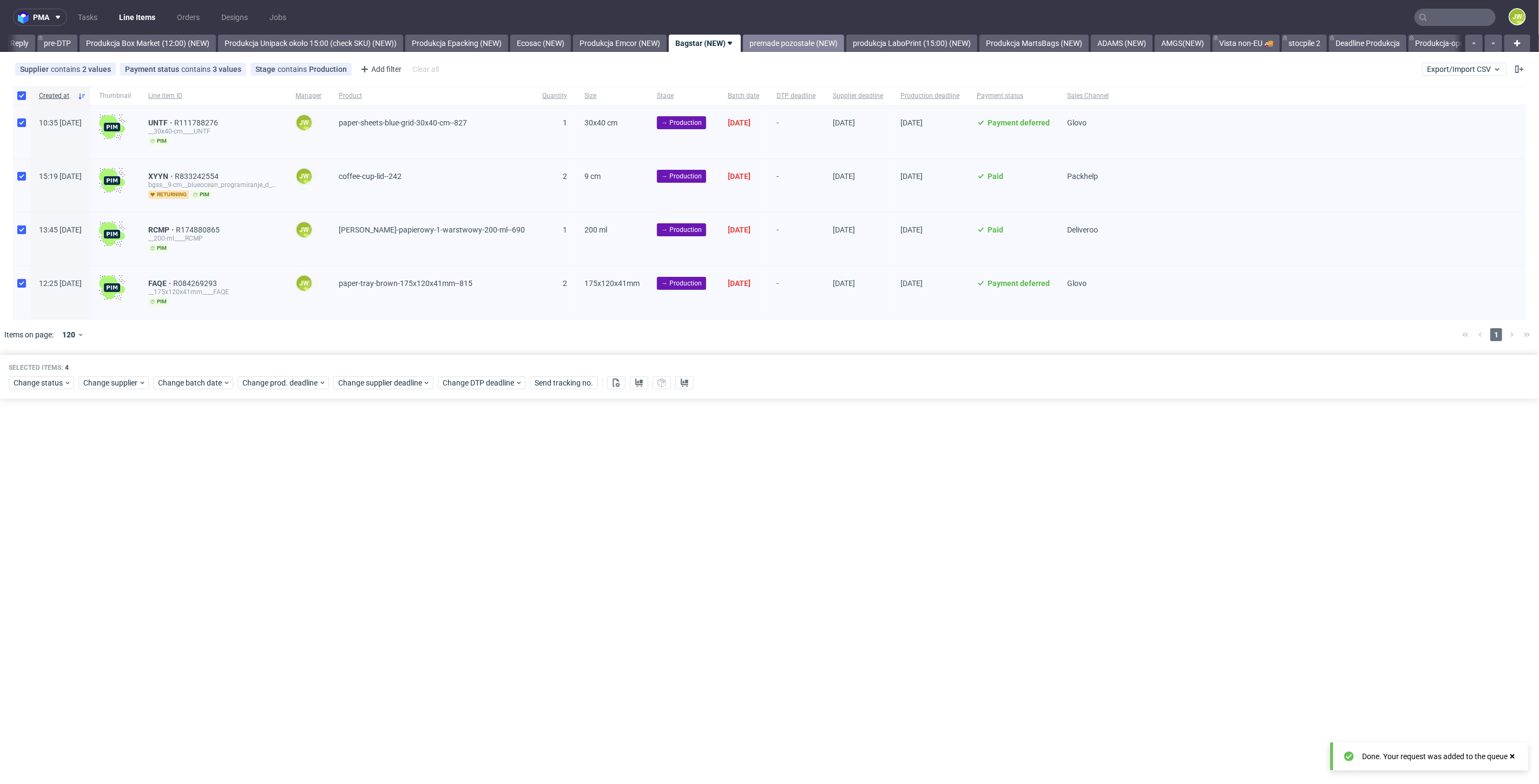
click at [818, 47] on link "premade pozostałe (NEW)" at bounding box center [794, 43] width 101 height 17
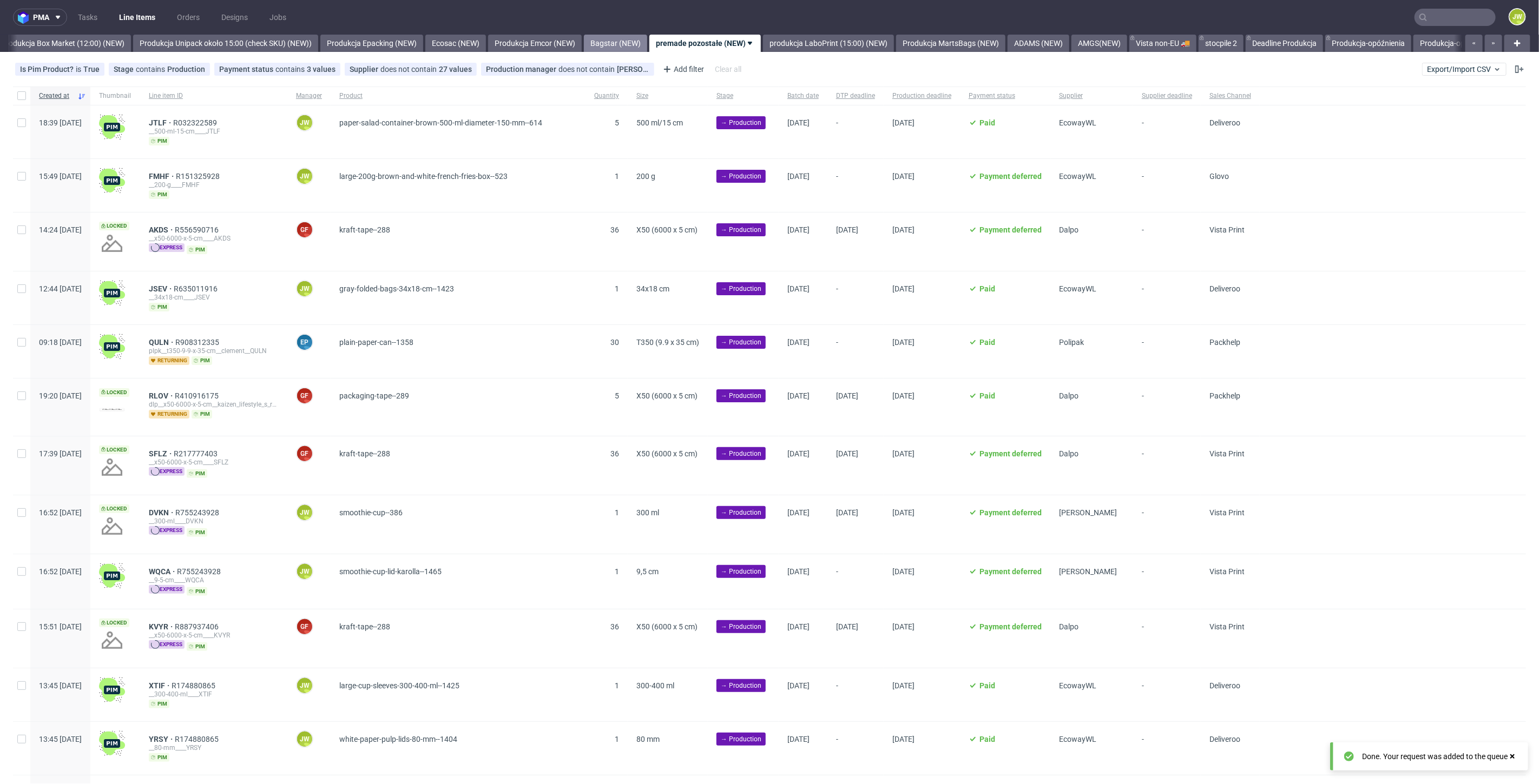
click at [647, 43] on link "Bagstar (NEW)" at bounding box center [615, 43] width 63 height 17
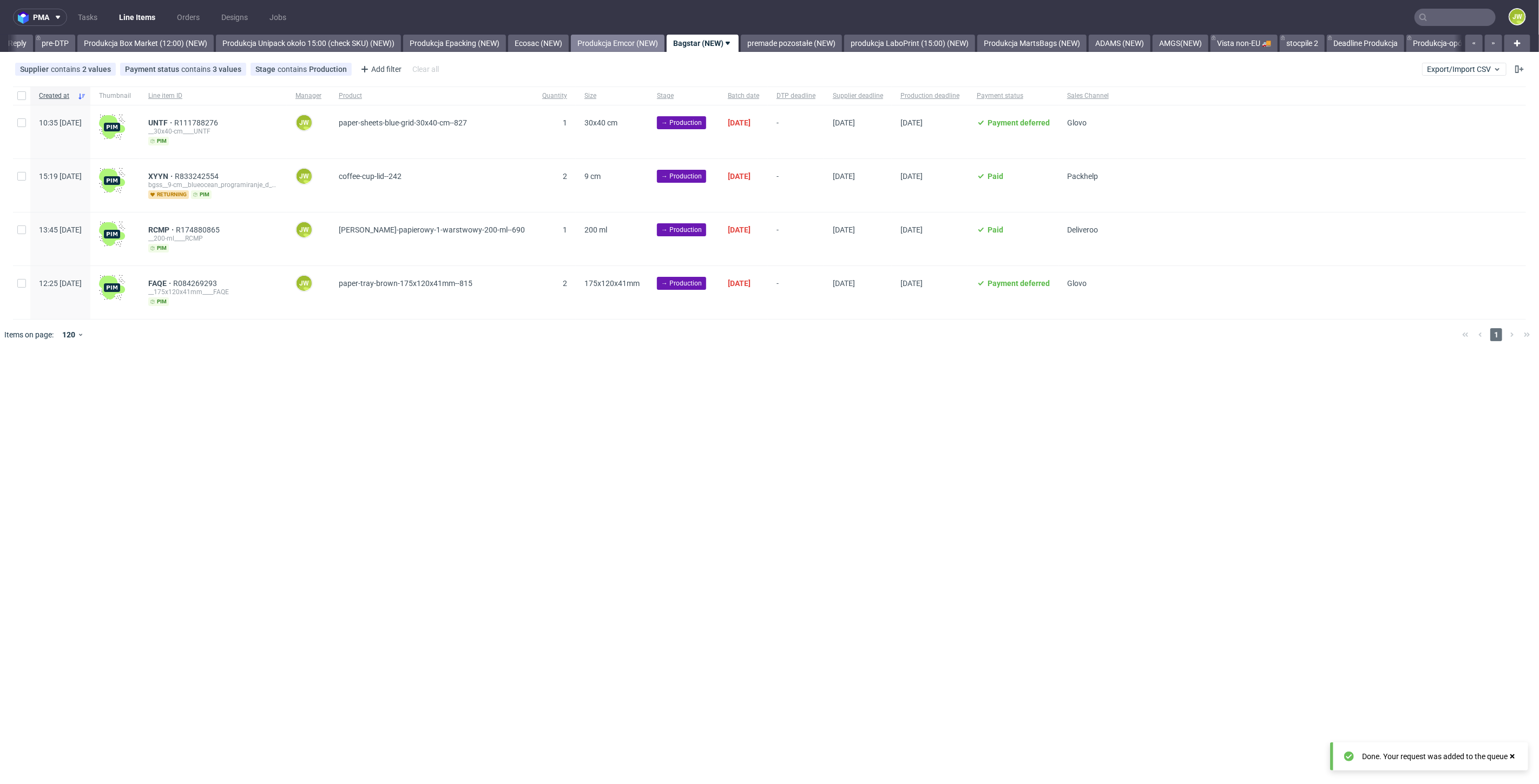
scroll to position [0, 1782]
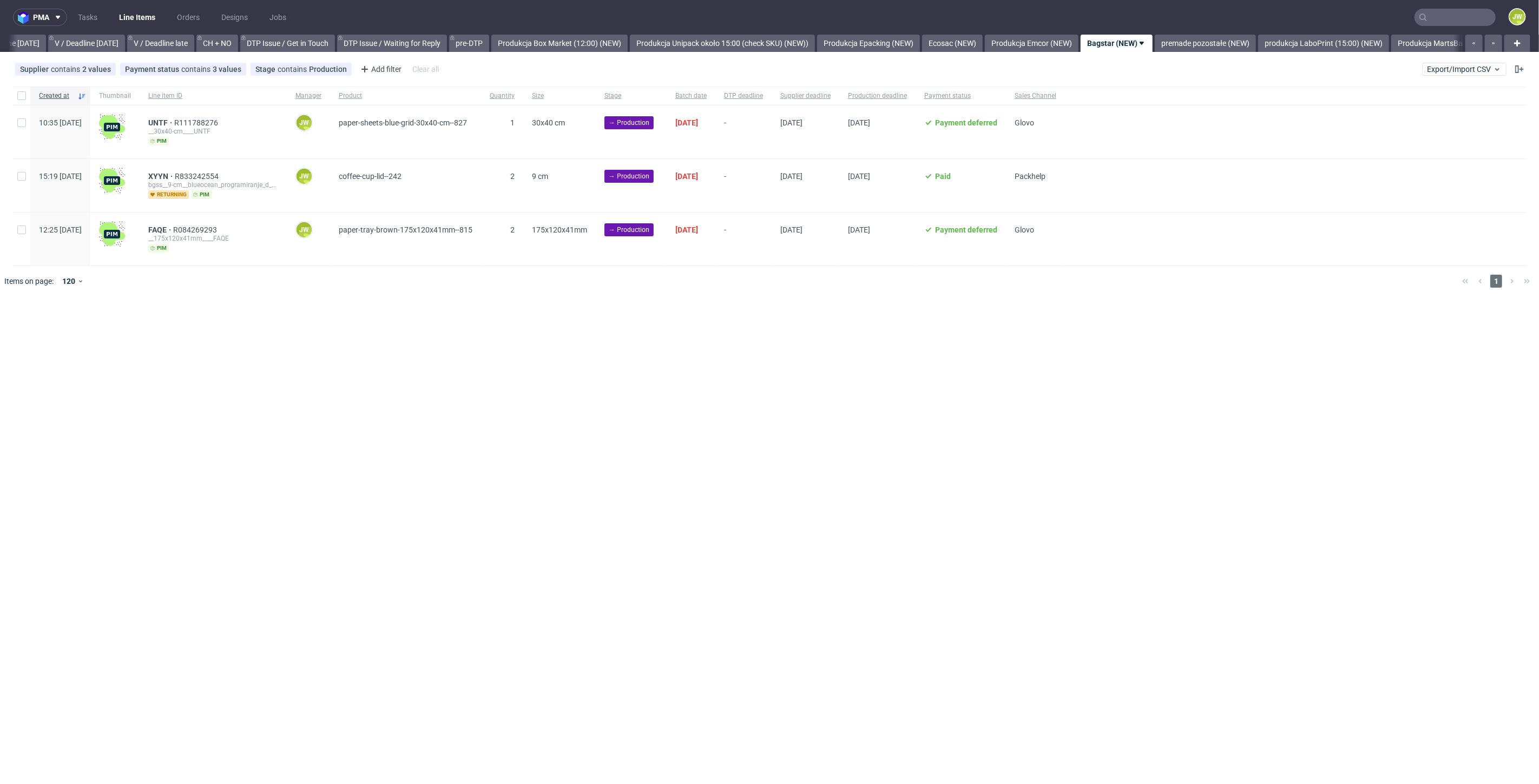
scroll to position [0, 1659]
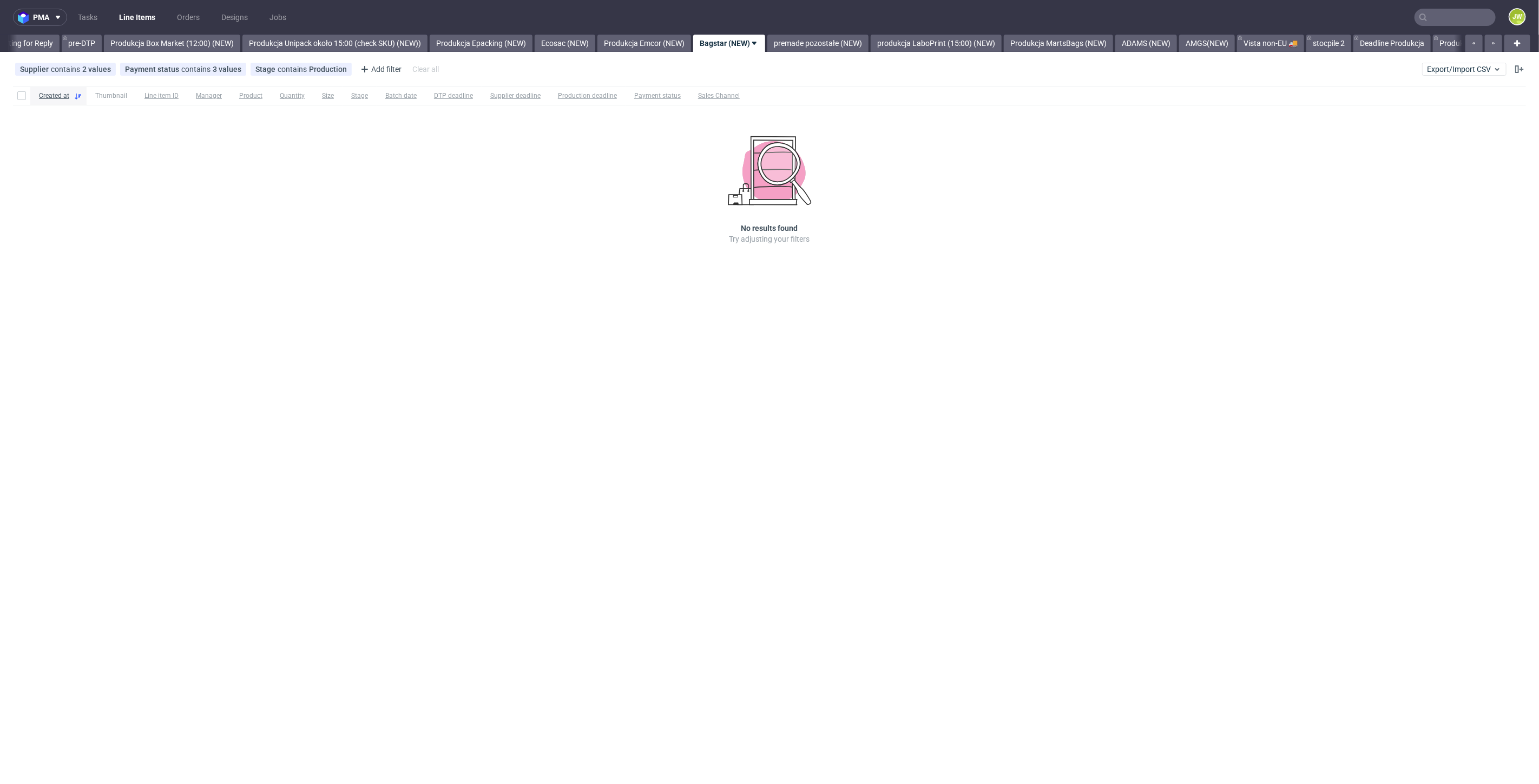
scroll to position [0, 1782]
click at [777, 43] on link "premade pozostałe (NEW)" at bounding box center [794, 43] width 101 height 17
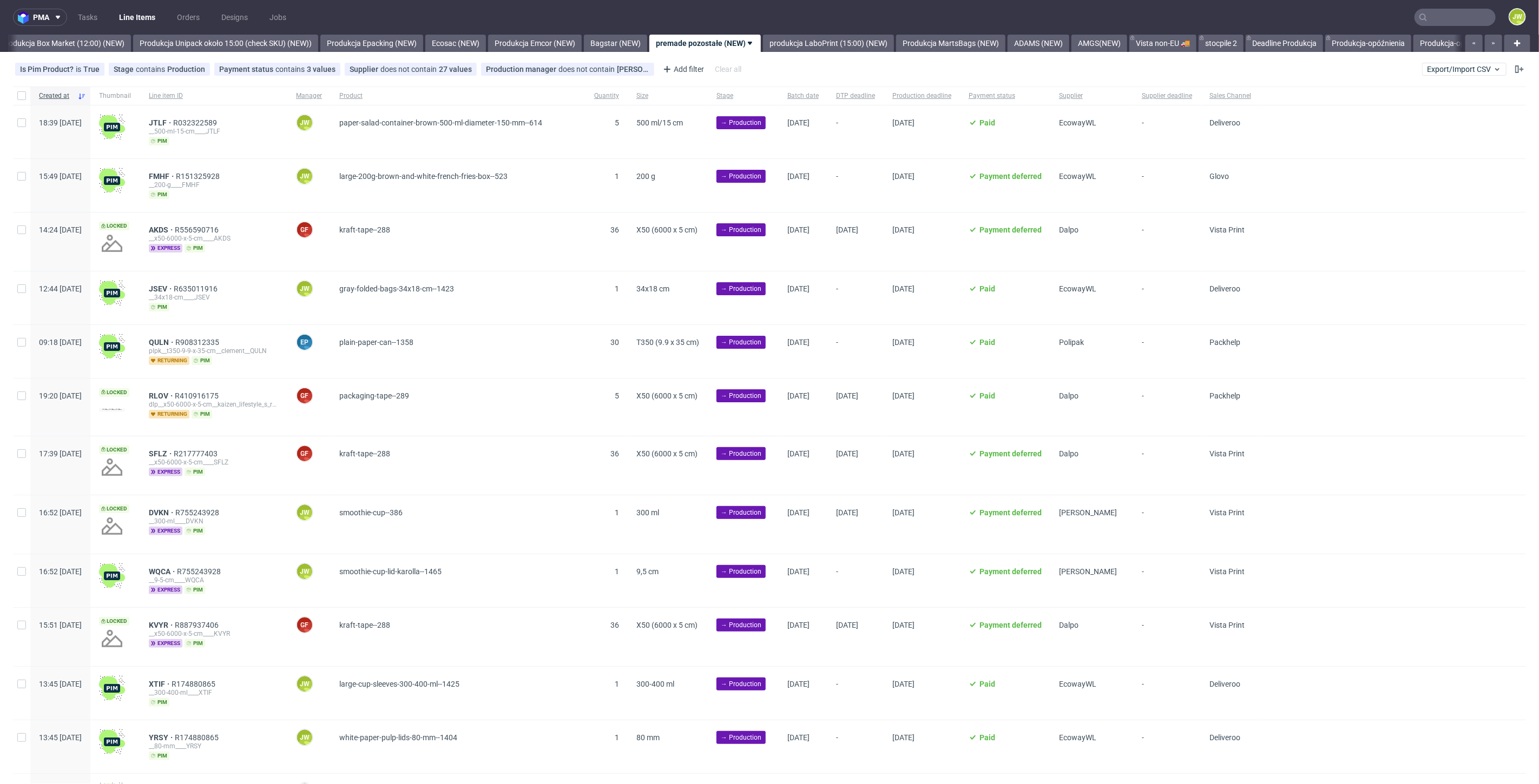
click at [1133, 90] on div "Supplier" at bounding box center [1092, 96] width 83 height 18
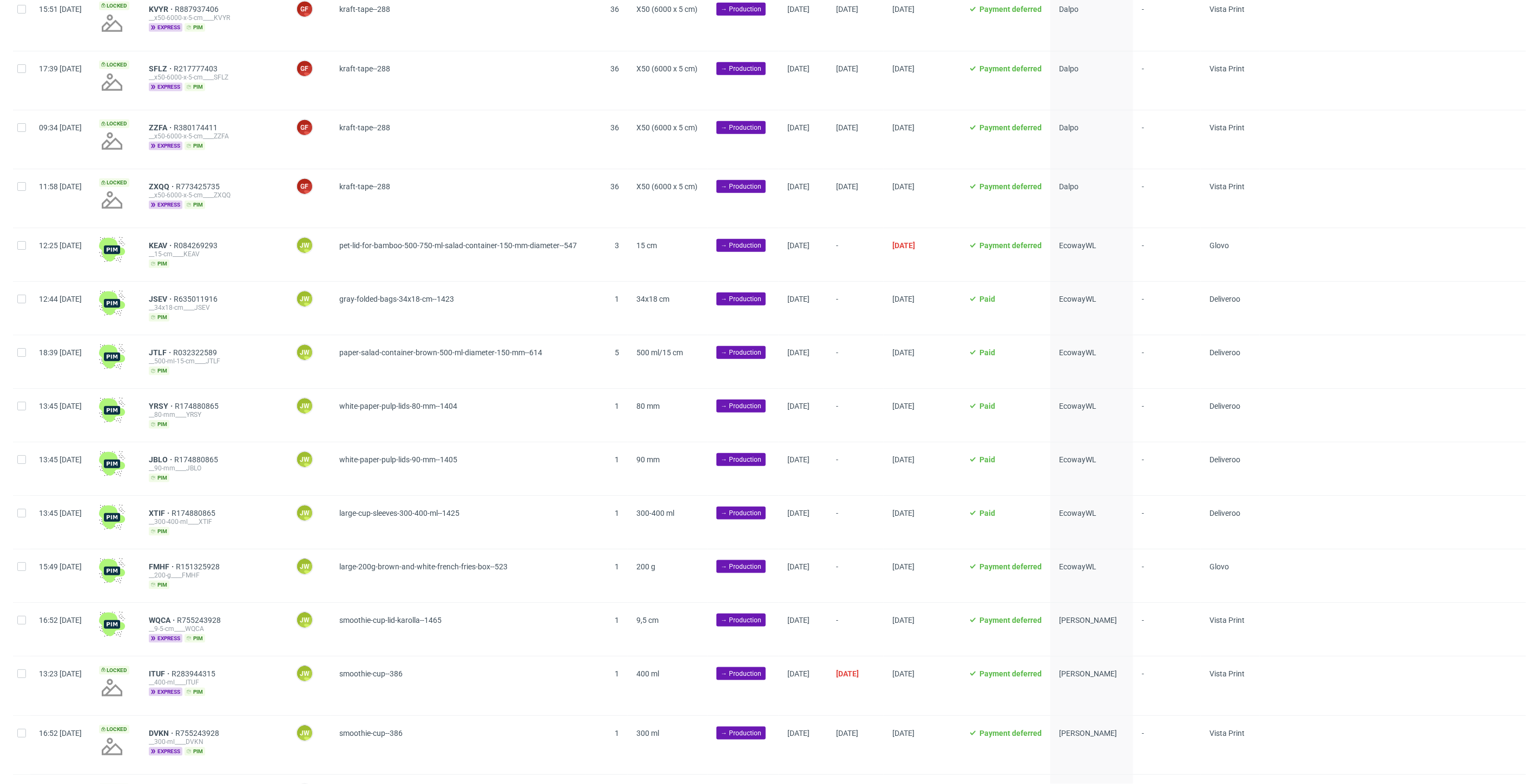
scroll to position [783, 0]
click at [23, 244] on input "checkbox" at bounding box center [21, 246] width 9 height 9
checkbox input "true"
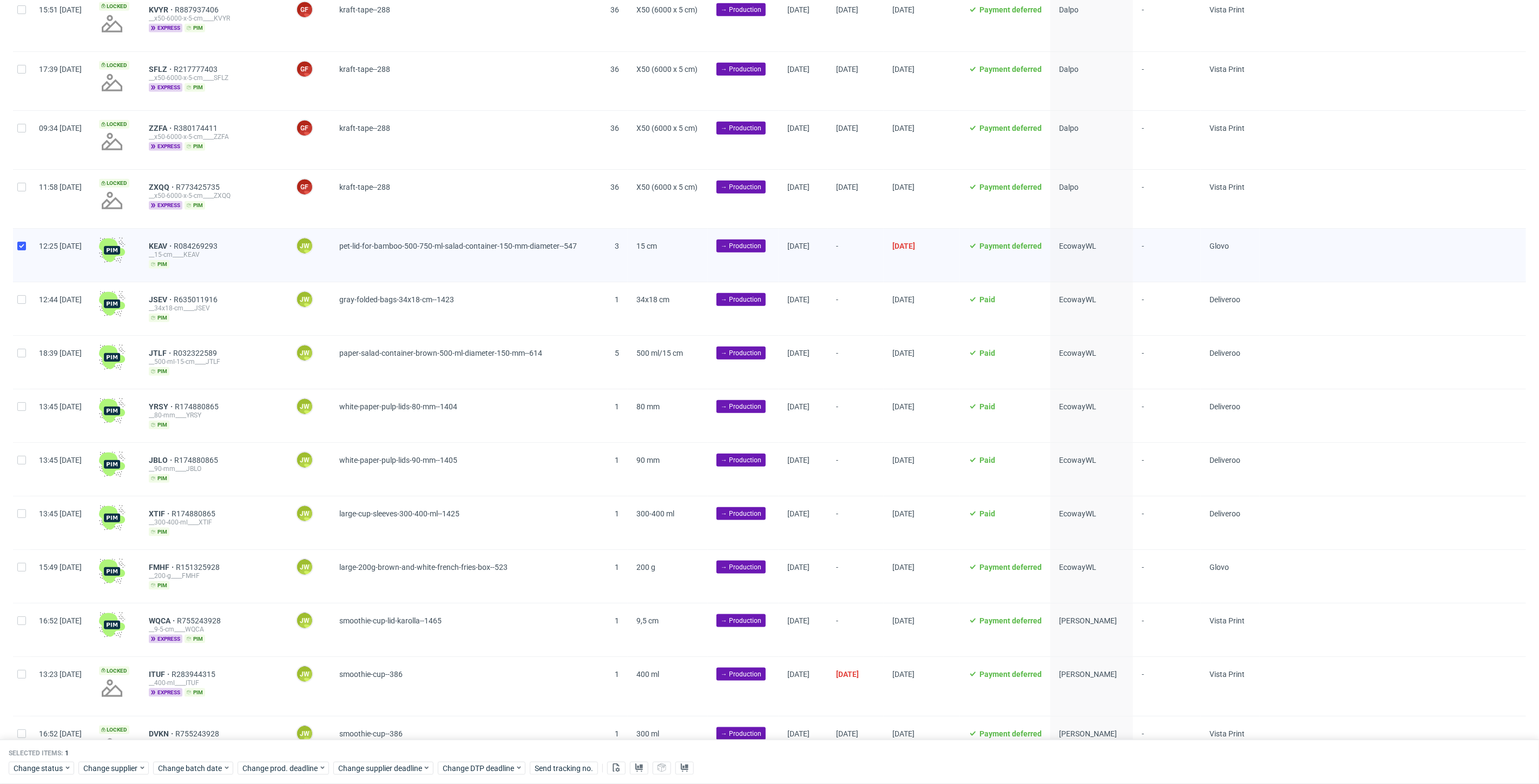
click at [26, 305] on div at bounding box center [21, 308] width 17 height 53
checkbox input "true"
click at [15, 363] on div at bounding box center [21, 362] width 17 height 53
checkbox input "true"
click at [18, 424] on div at bounding box center [21, 416] width 17 height 53
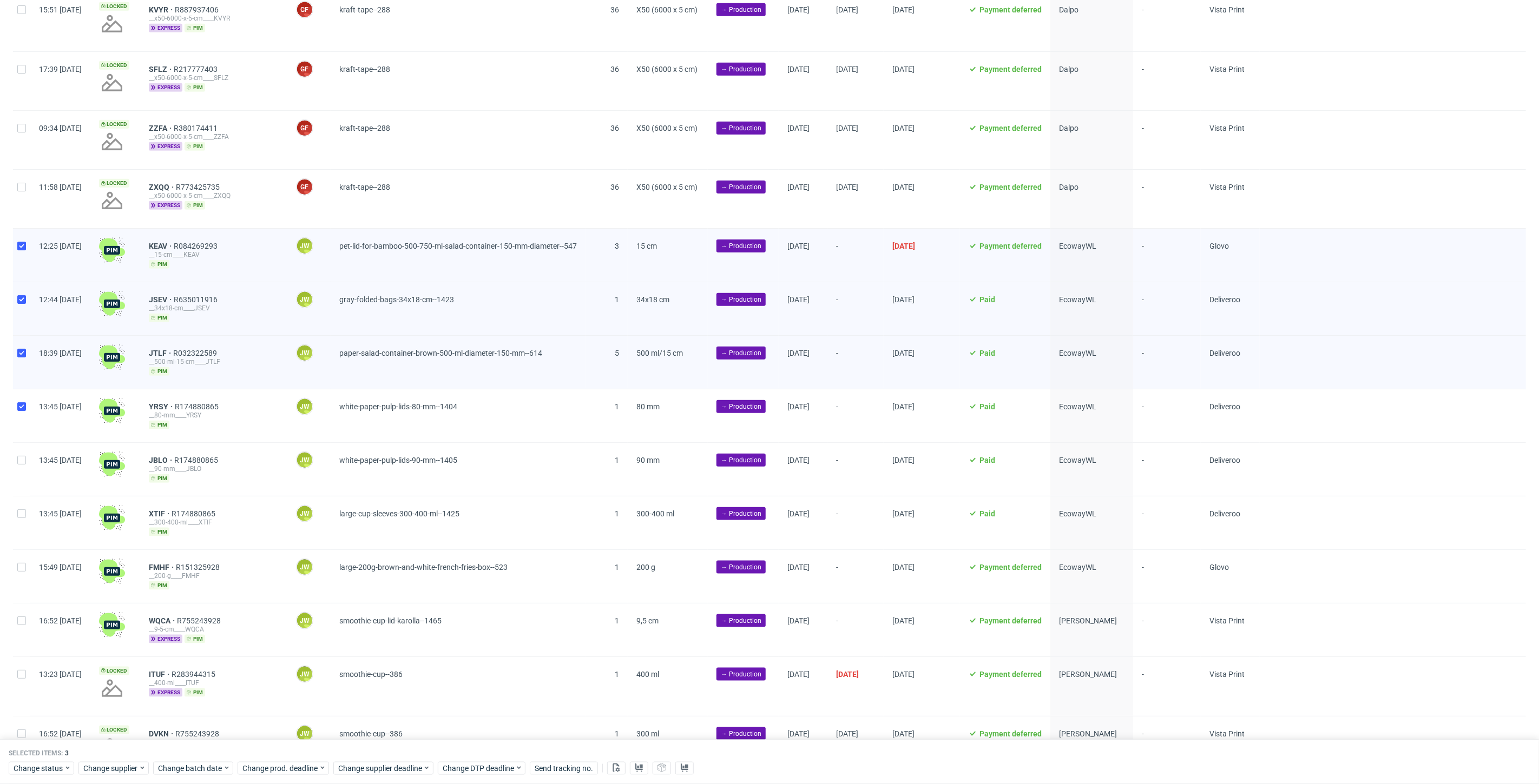
checkbox input "true"
click at [27, 464] on div at bounding box center [21, 469] width 17 height 53
checkbox input "true"
click at [16, 512] on div at bounding box center [21, 522] width 17 height 53
click at [15, 540] on div at bounding box center [21, 522] width 17 height 53
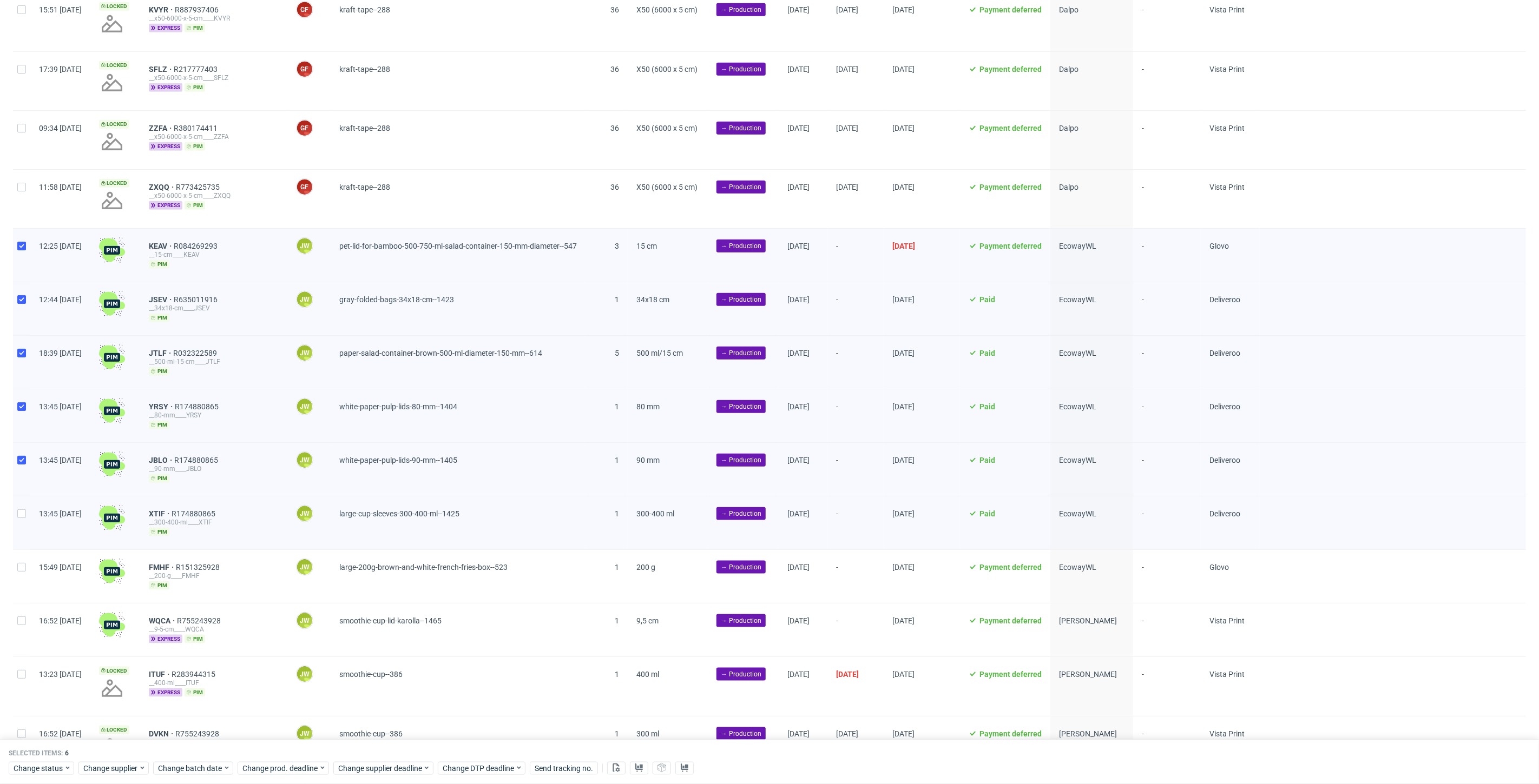
checkbox input "false"
click at [15, 560] on div at bounding box center [21, 576] width 17 height 53
checkbox input "true"
drag, startPoint x: 12, startPoint y: 510, endPoint x: 20, endPoint y: 505, distance: 9.4
click at [13, 509] on div at bounding box center [21, 522] width 17 height 53
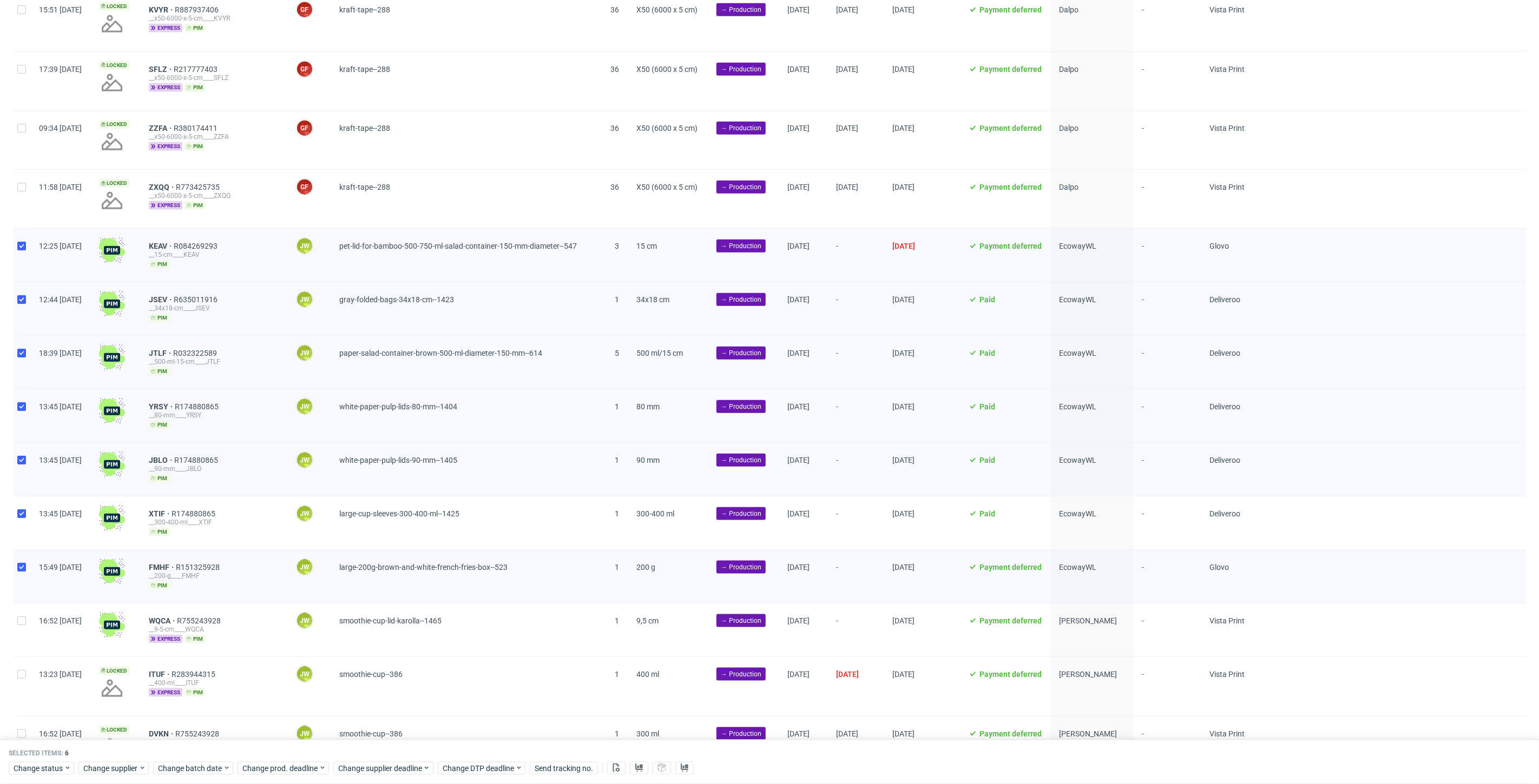
checkbox input "true"
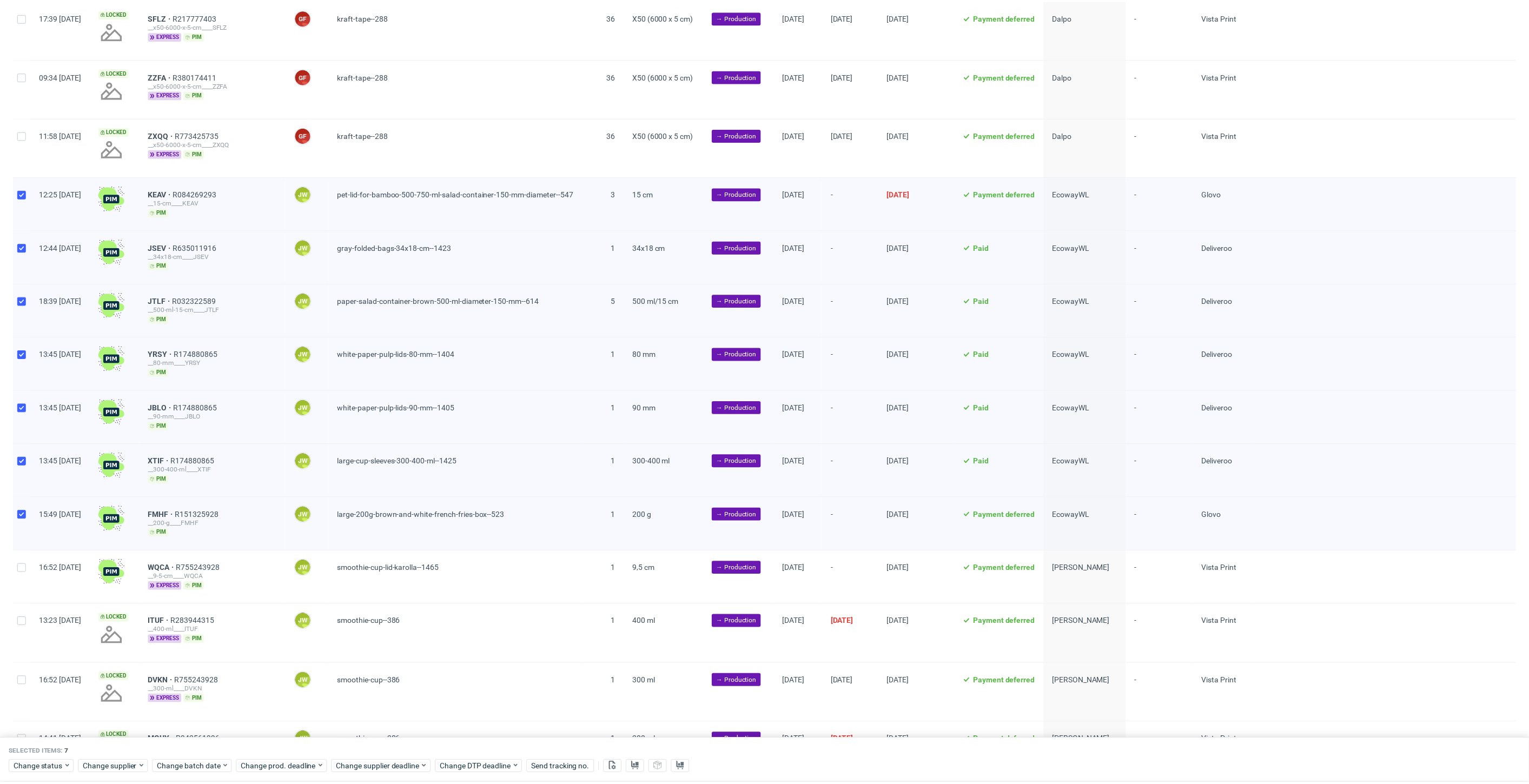
scroll to position [903, 0]
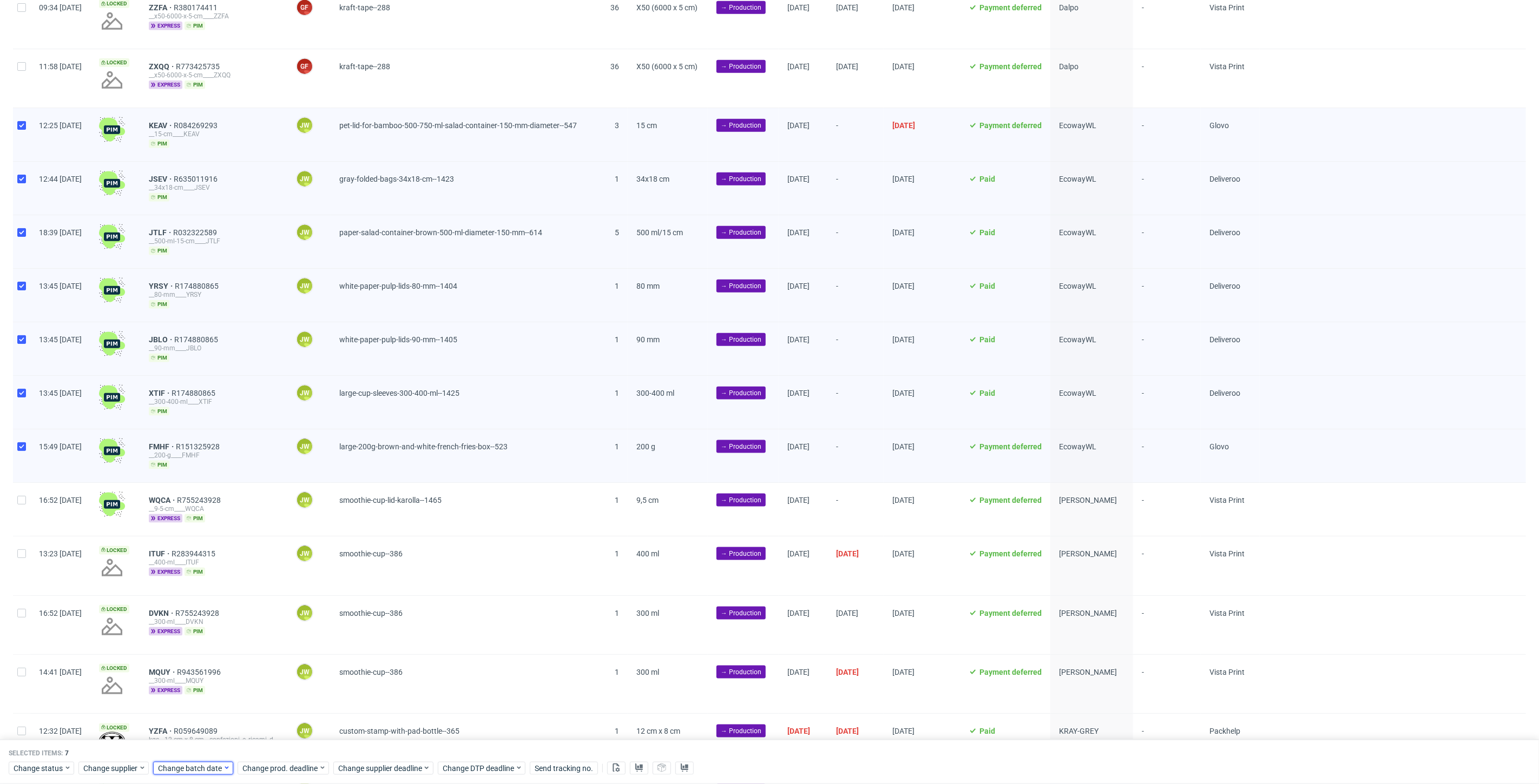
click at [198, 771] on span "Change batch date" at bounding box center [190, 769] width 65 height 11
click at [187, 654] on button "6" at bounding box center [191, 653] width 16 height 17
click at [281, 744] on span "Save" at bounding box center [281, 747] width 16 height 7
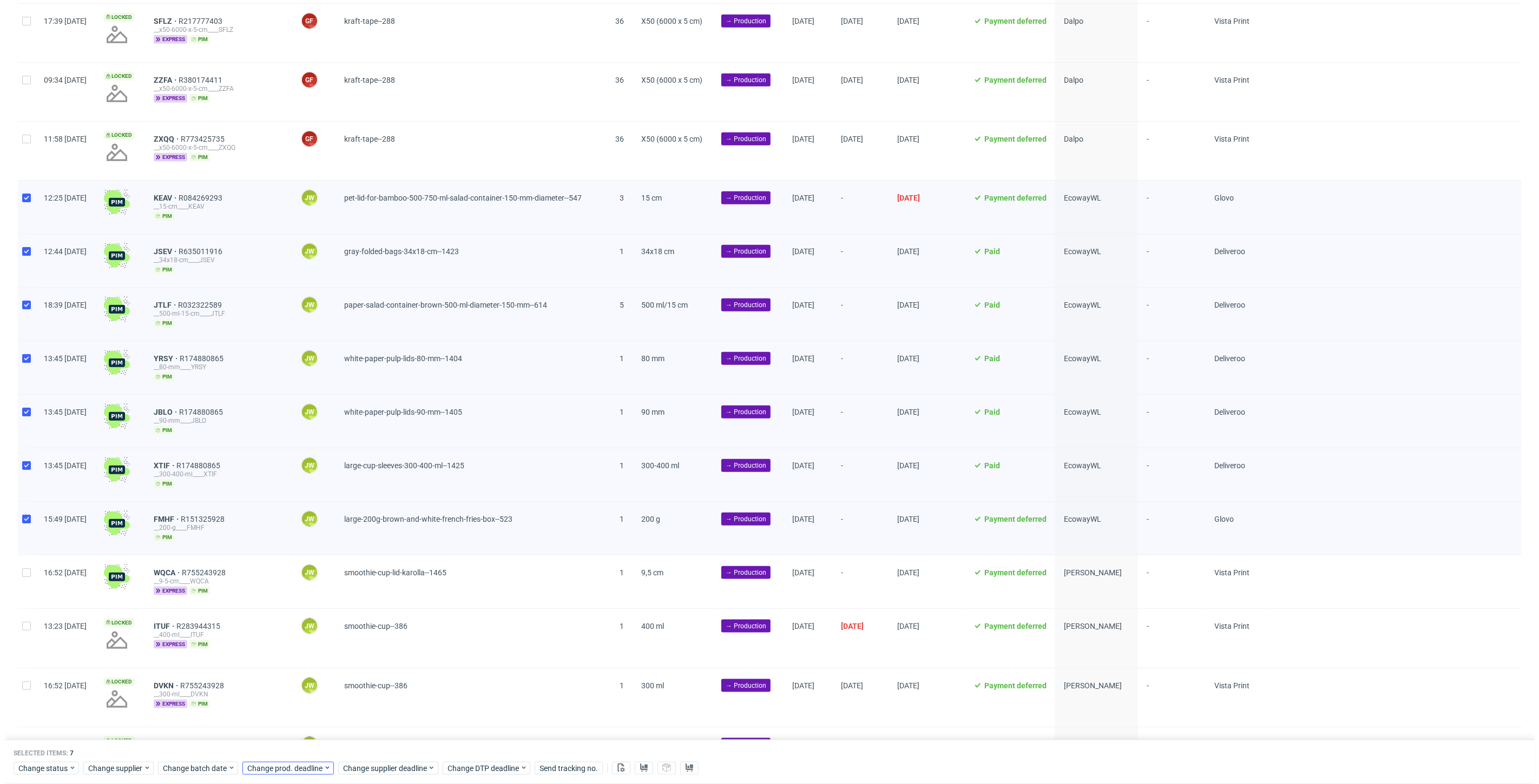
scroll to position [0, 1871]
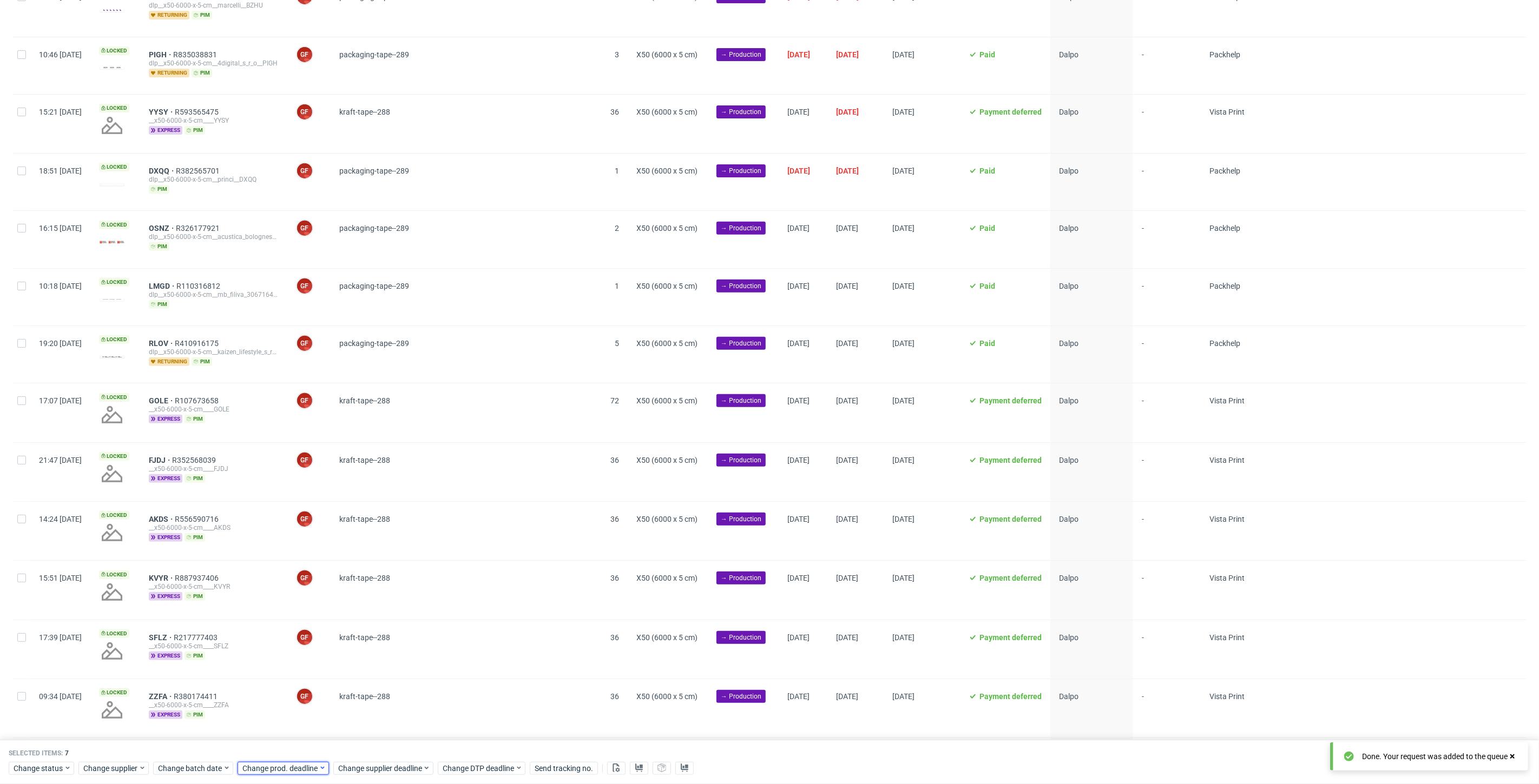
click at [276, 771] on span "Change prod. deadline" at bounding box center [280, 769] width 76 height 11
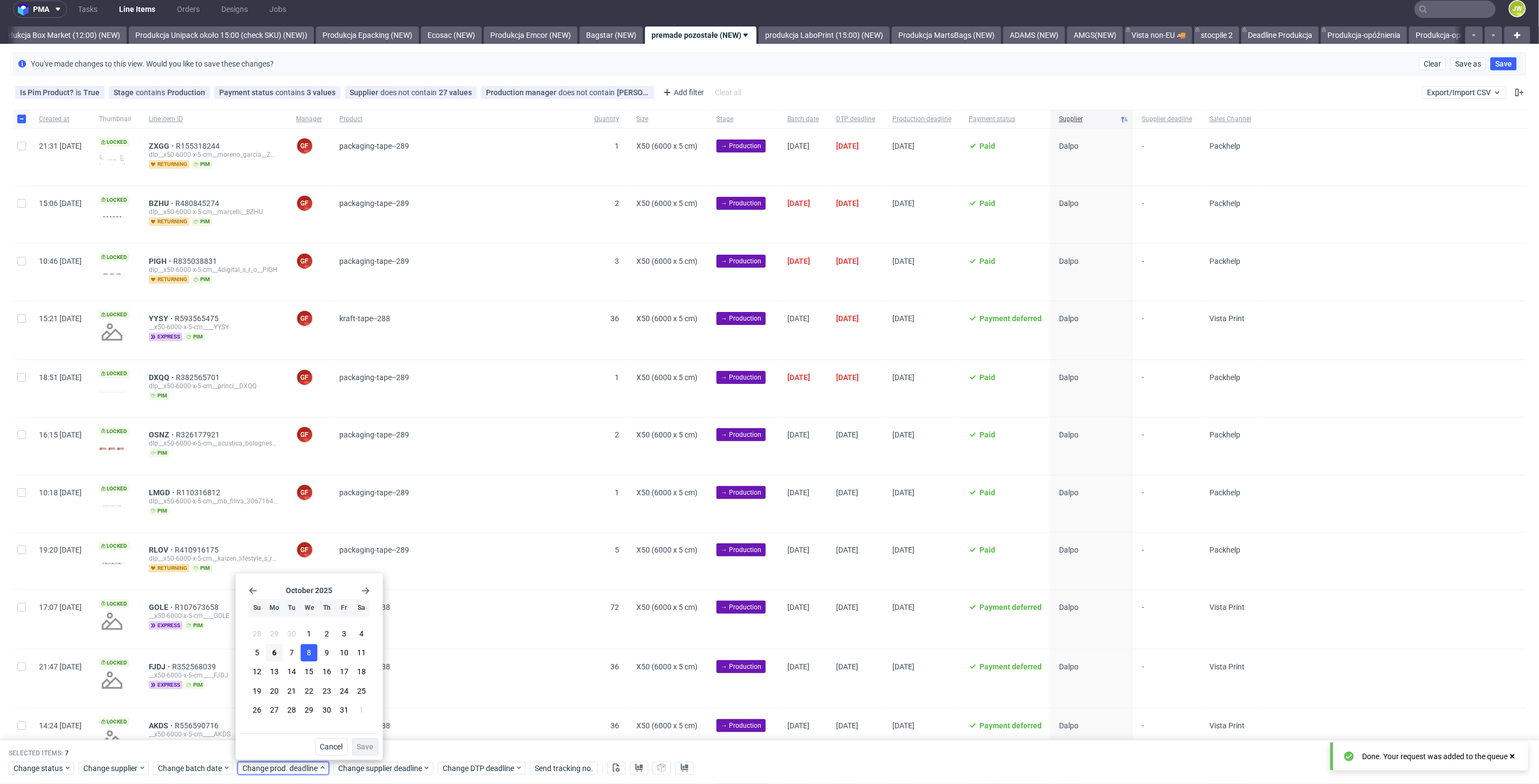
scroll to position [0, 0]
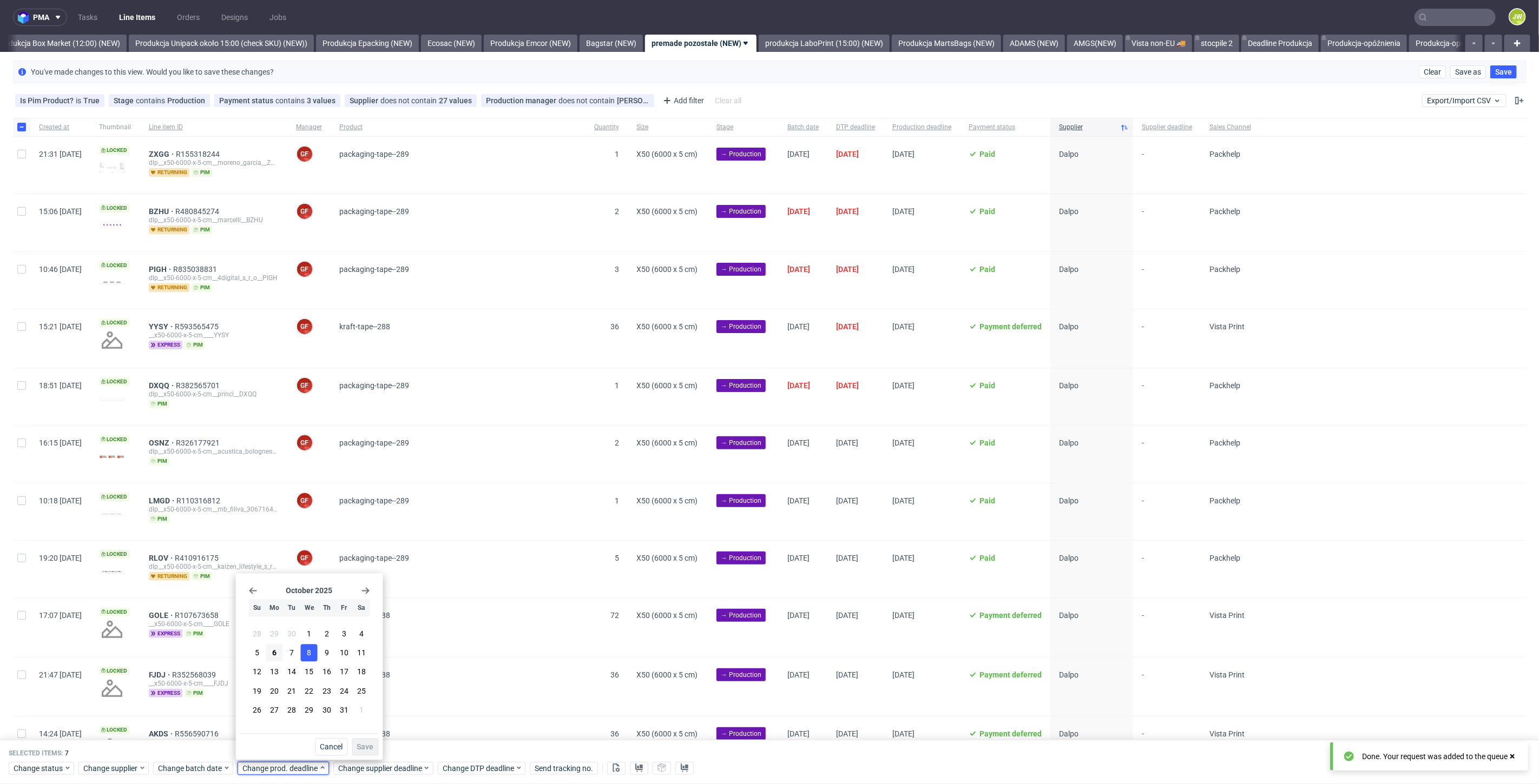
click at [312, 650] on button "8" at bounding box center [309, 653] width 16 height 17
click at [359, 749] on span "Save" at bounding box center [365, 747] width 16 height 7
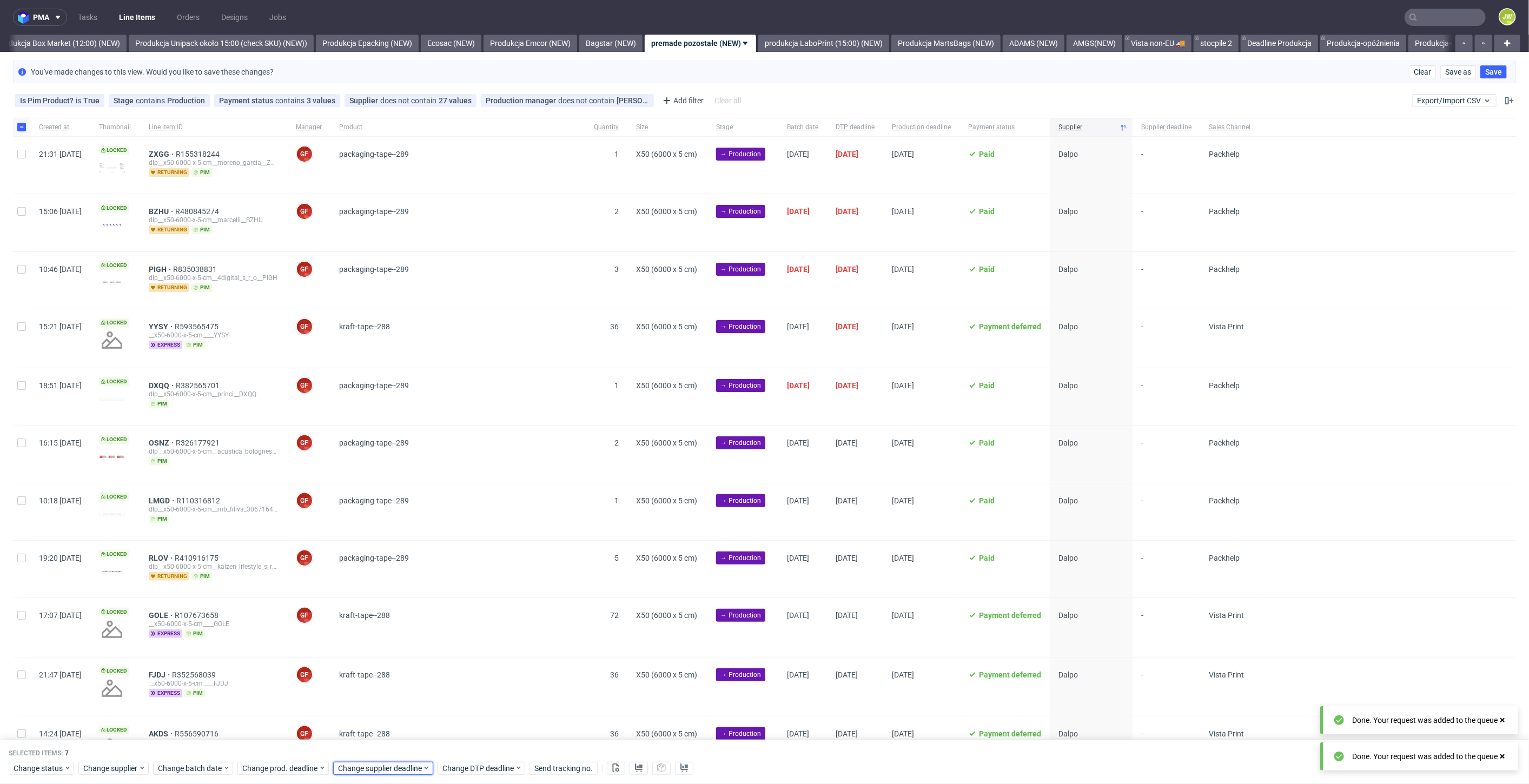
click at [356, 766] on span "Change supplier deadline" at bounding box center [380, 769] width 84 height 11
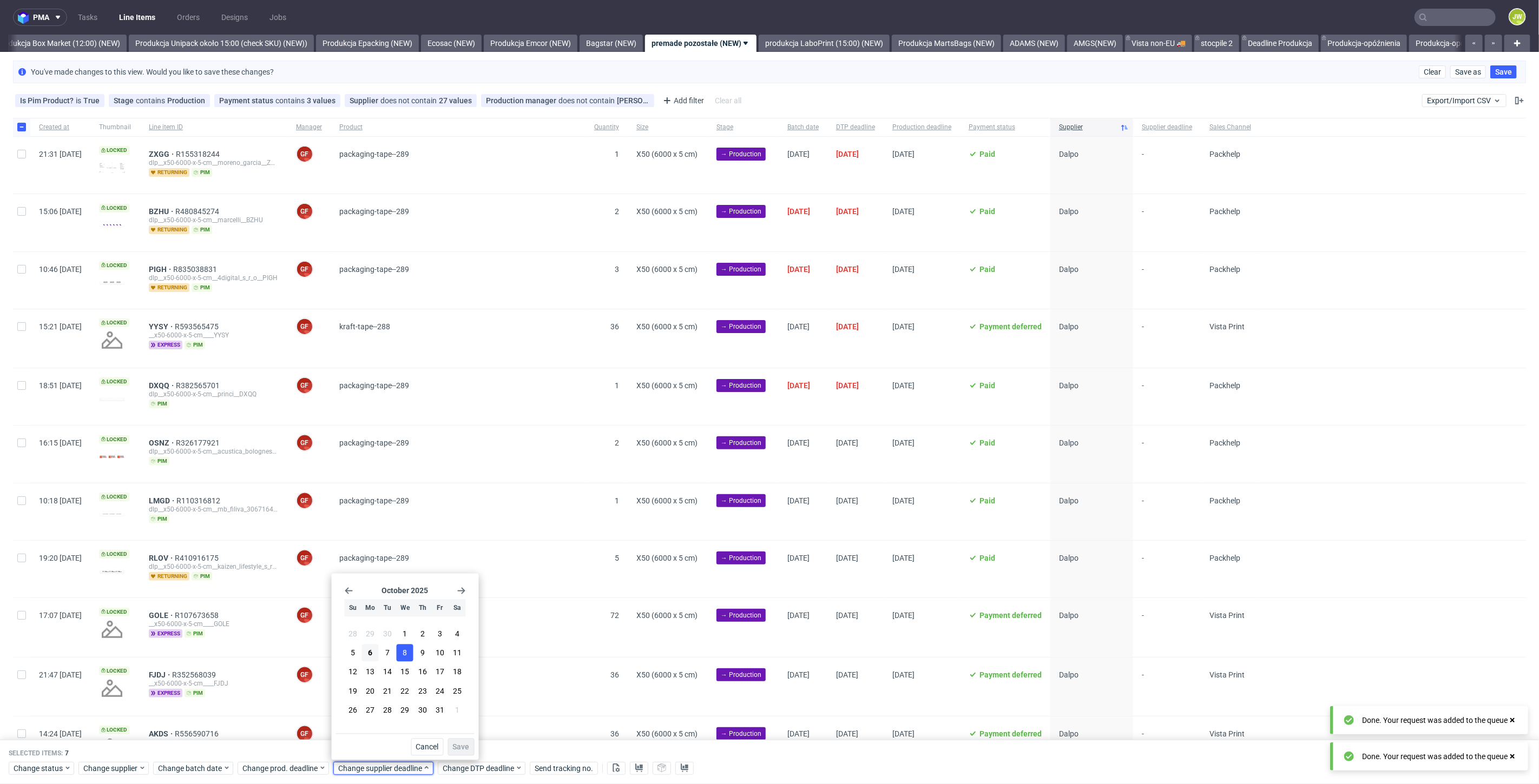
click at [400, 660] on button "8" at bounding box center [404, 653] width 16 height 17
click at [460, 752] on button "Save" at bounding box center [461, 747] width 26 height 17
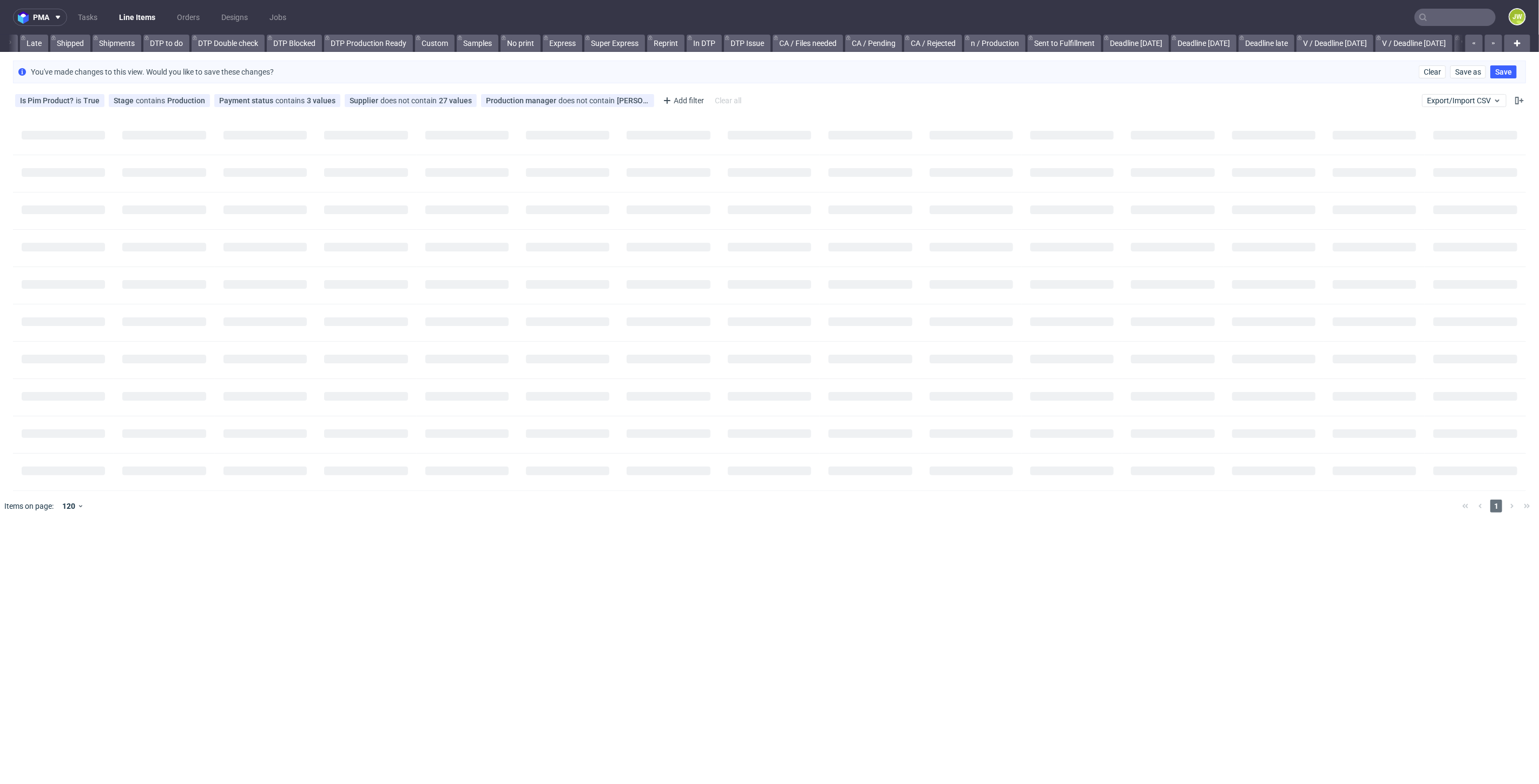
scroll to position [0, 328]
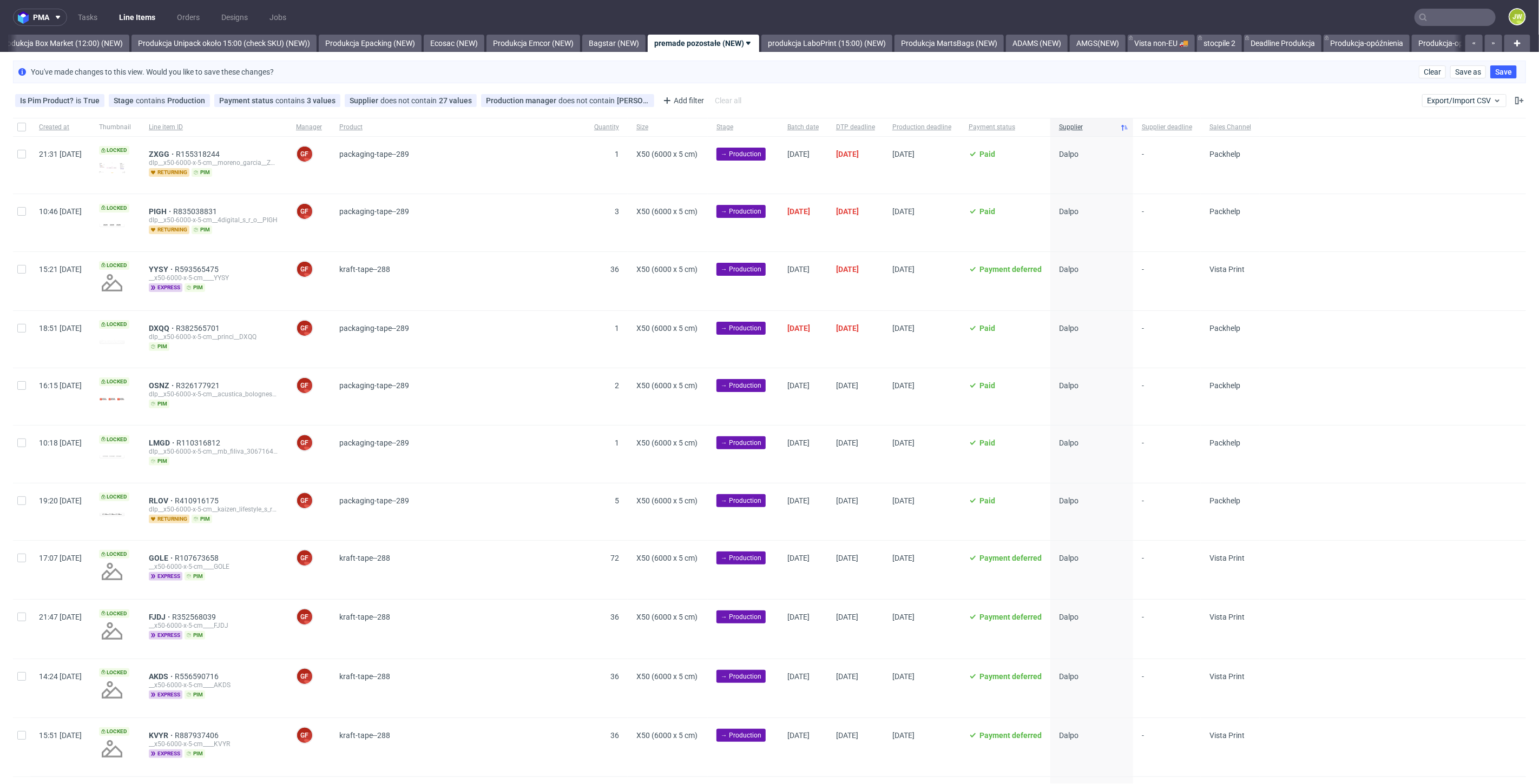
scroll to position [0, 1871]
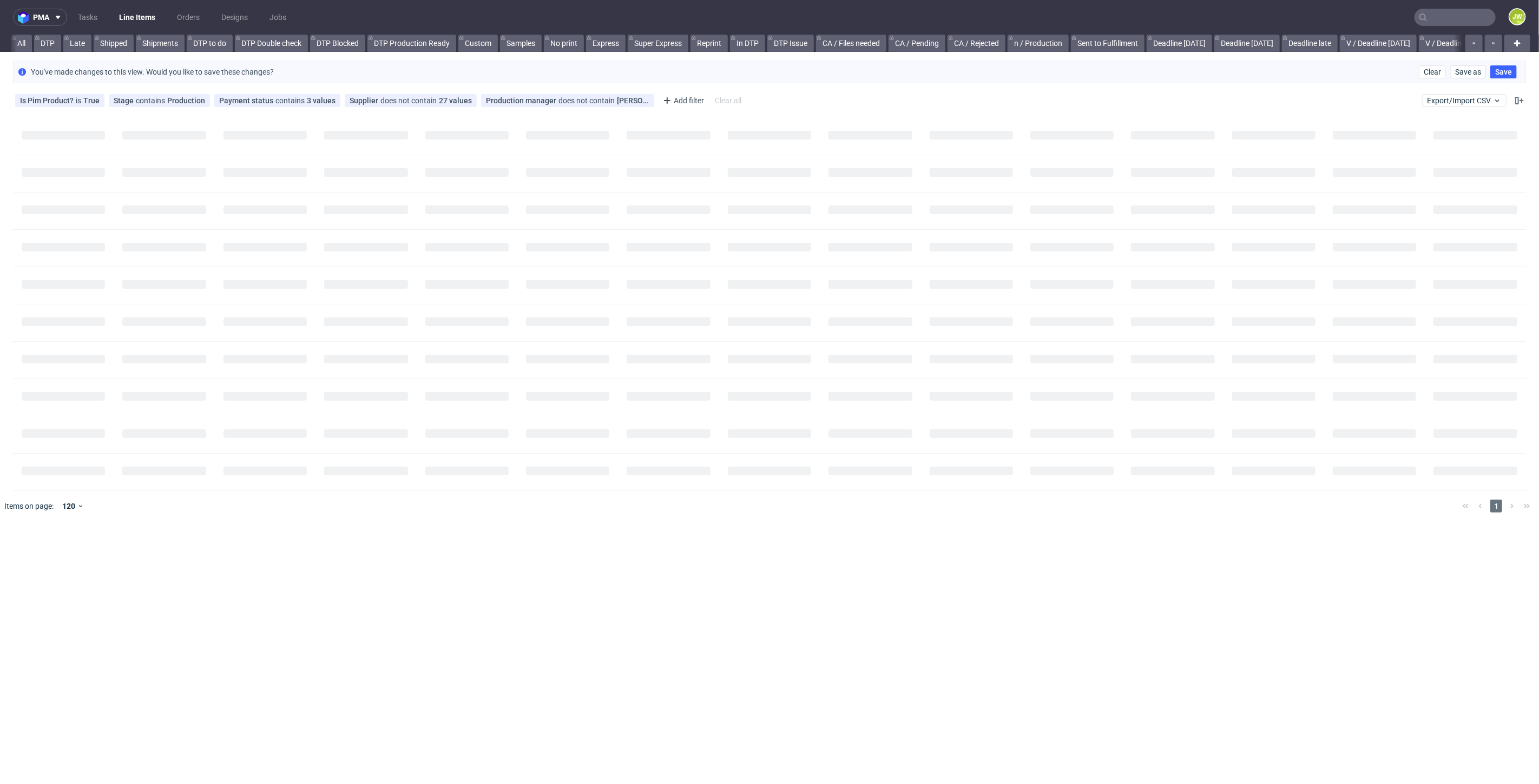
scroll to position [0, 20]
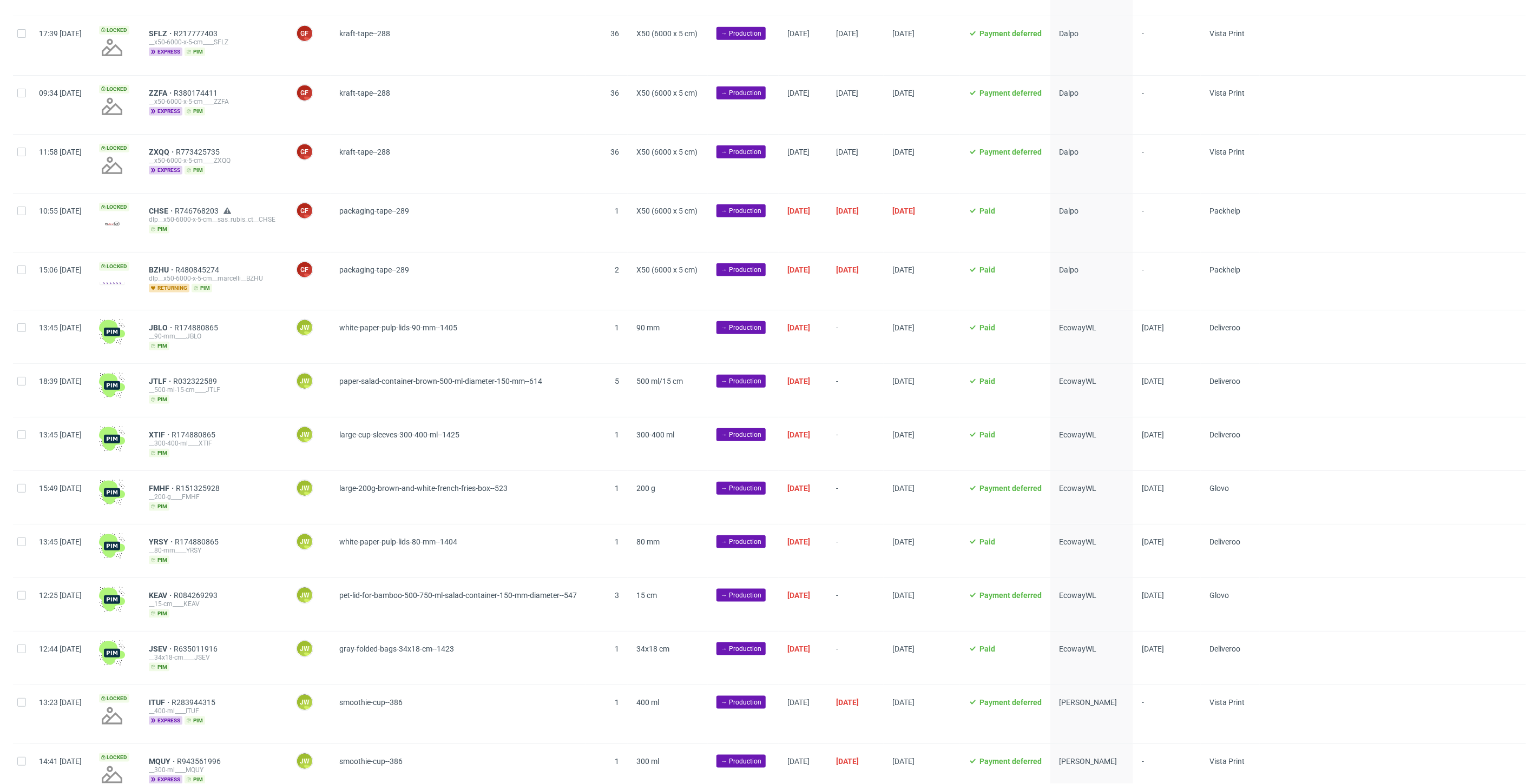
scroll to position [781, 0]
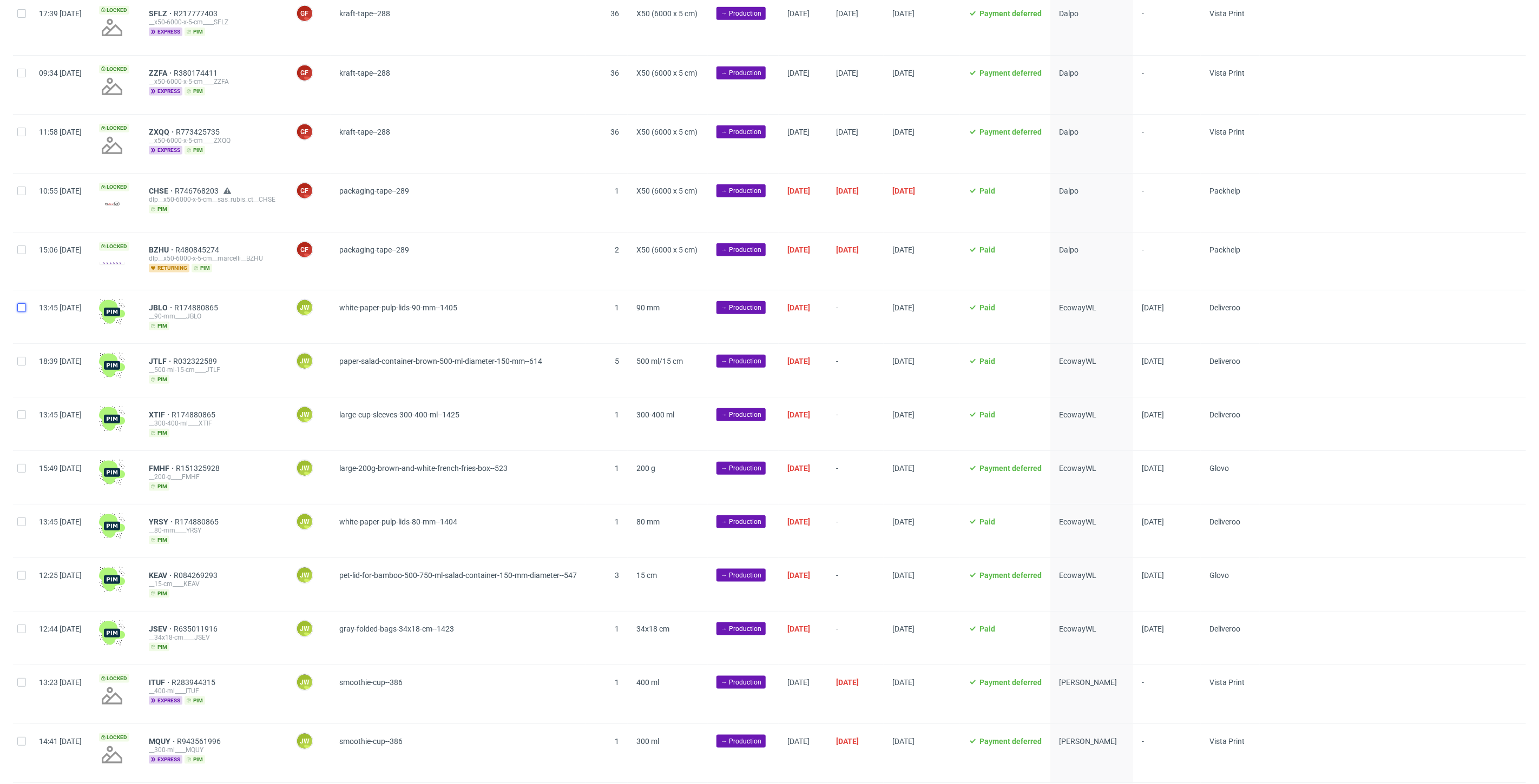
click at [18, 306] on input "checkbox" at bounding box center [21, 308] width 9 height 9
checkbox input "true"
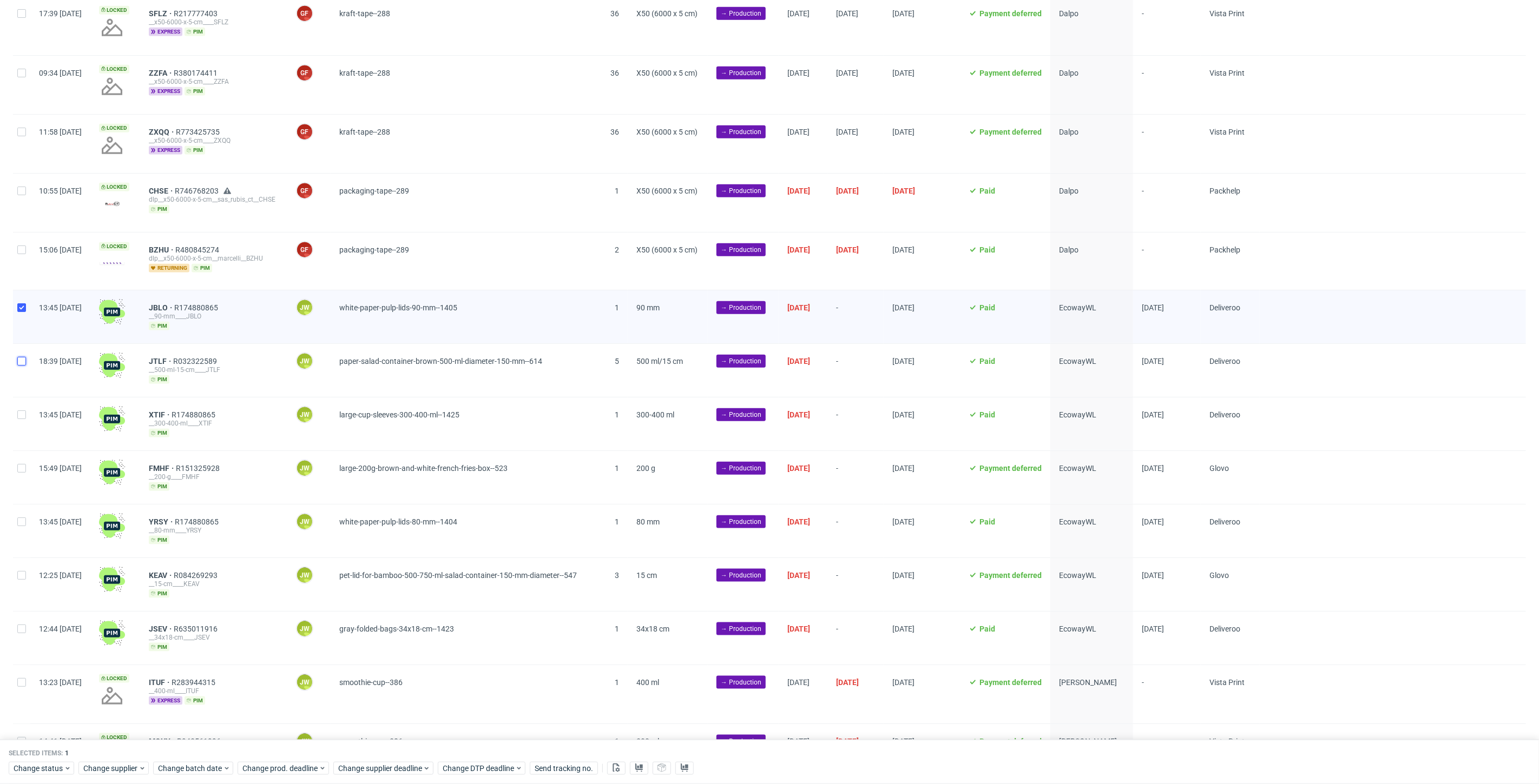
click at [21, 357] on input "checkbox" at bounding box center [21, 361] width 9 height 9
checkbox input "true"
click at [30, 429] on div "13:45 Fri 03.10.2025" at bounding box center [60, 424] width 60 height 53
click at [21, 410] on input "checkbox" at bounding box center [21, 415] width 9 height 9
checkbox input "true"
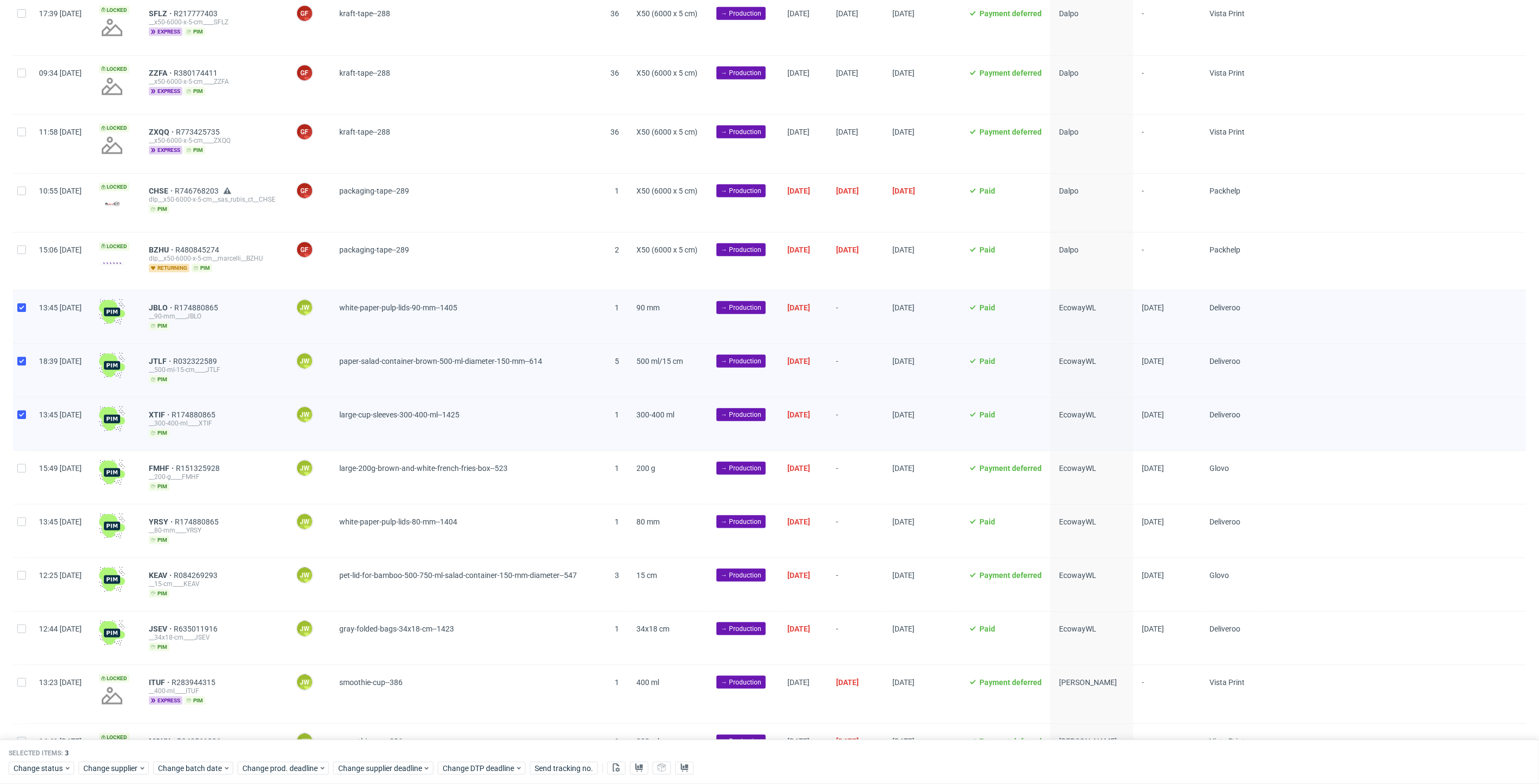
click at [21, 472] on div at bounding box center [21, 477] width 17 height 53
checkbox input "true"
click at [23, 547] on div at bounding box center [21, 531] width 17 height 53
checkbox input "true"
click at [16, 591] on div at bounding box center [21, 584] width 17 height 53
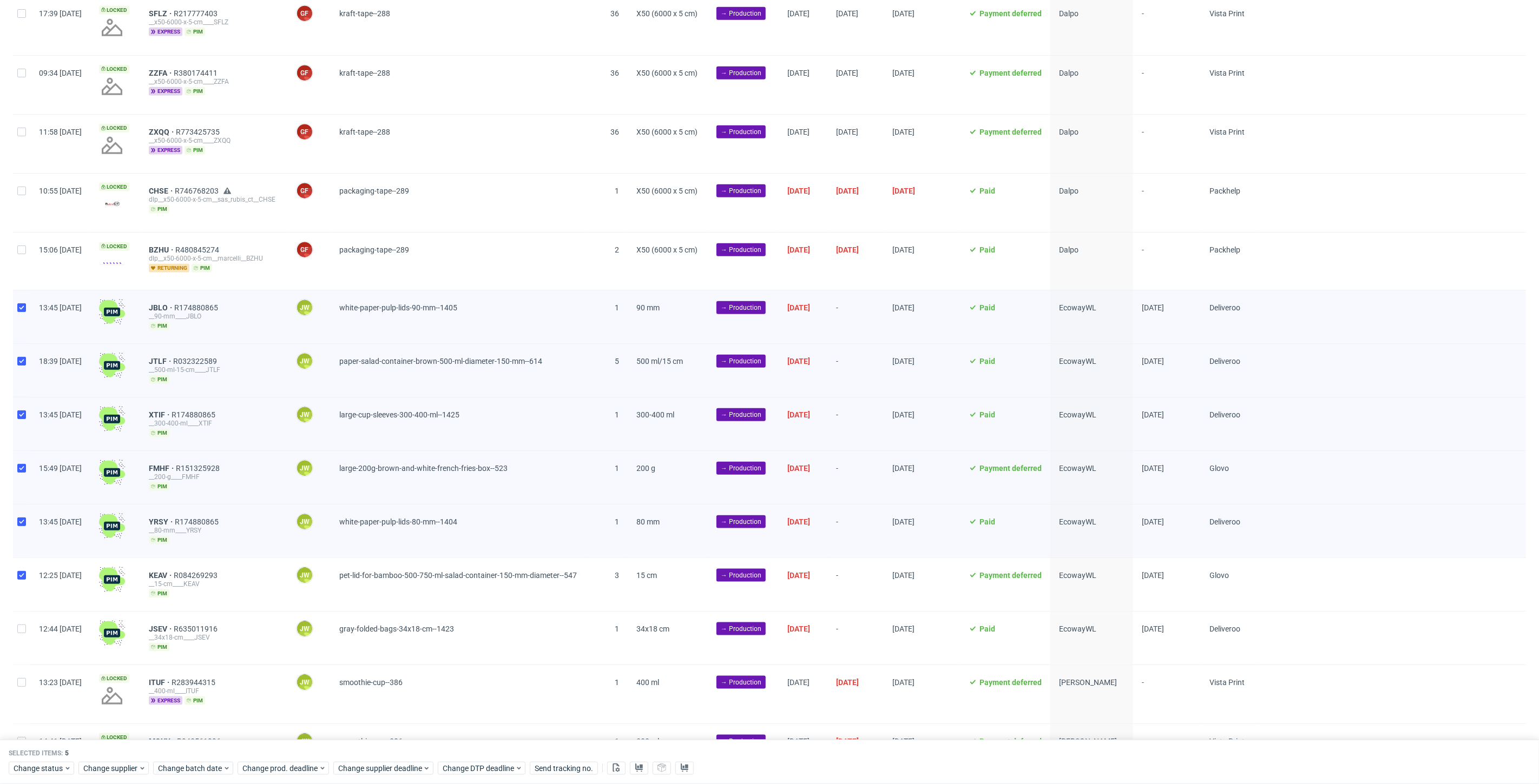
checkbox input "true"
click at [23, 639] on div at bounding box center [21, 638] width 17 height 53
checkbox input "true"
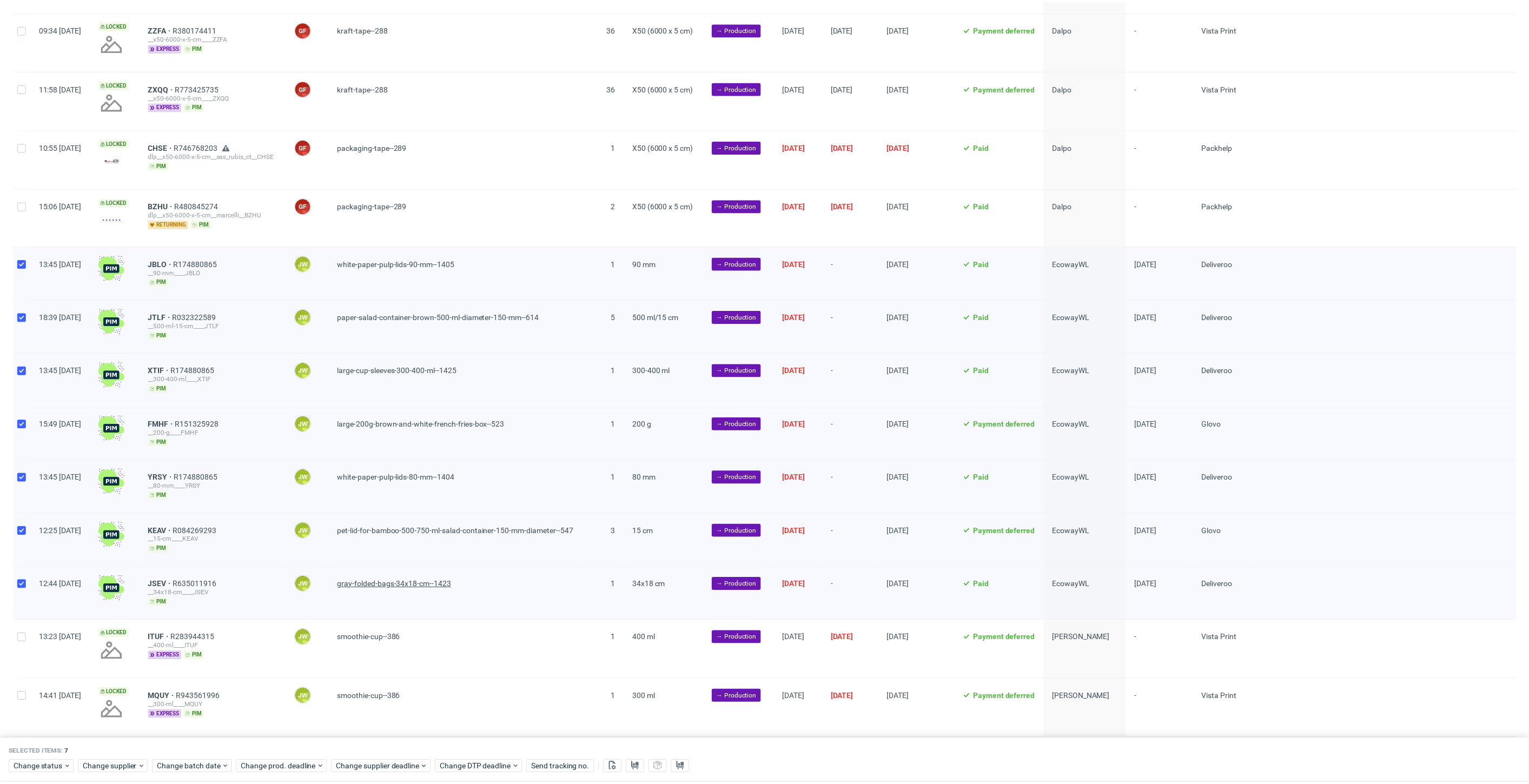
scroll to position [841, 0]
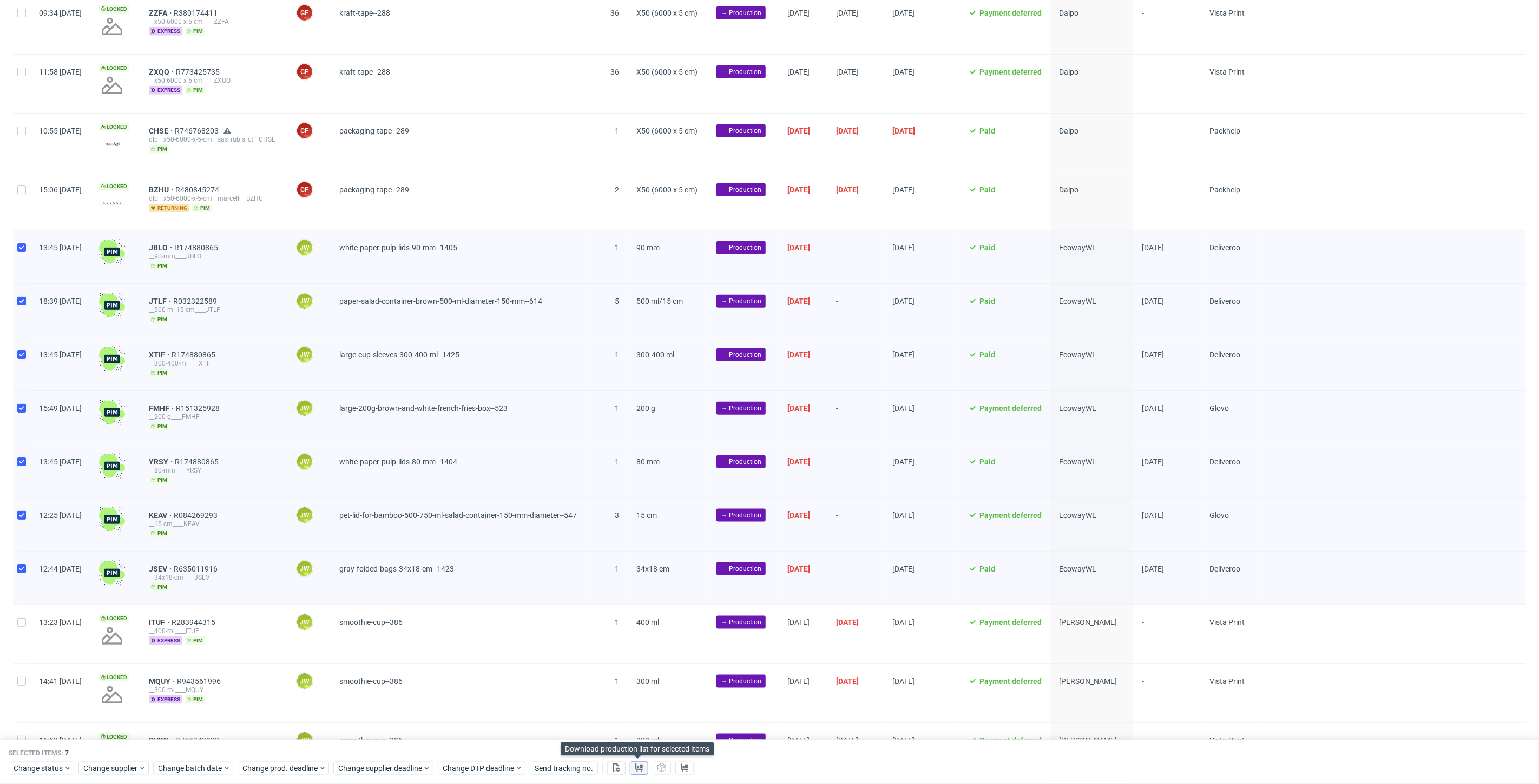
click at [639, 768] on use at bounding box center [639, 768] width 7 height 9
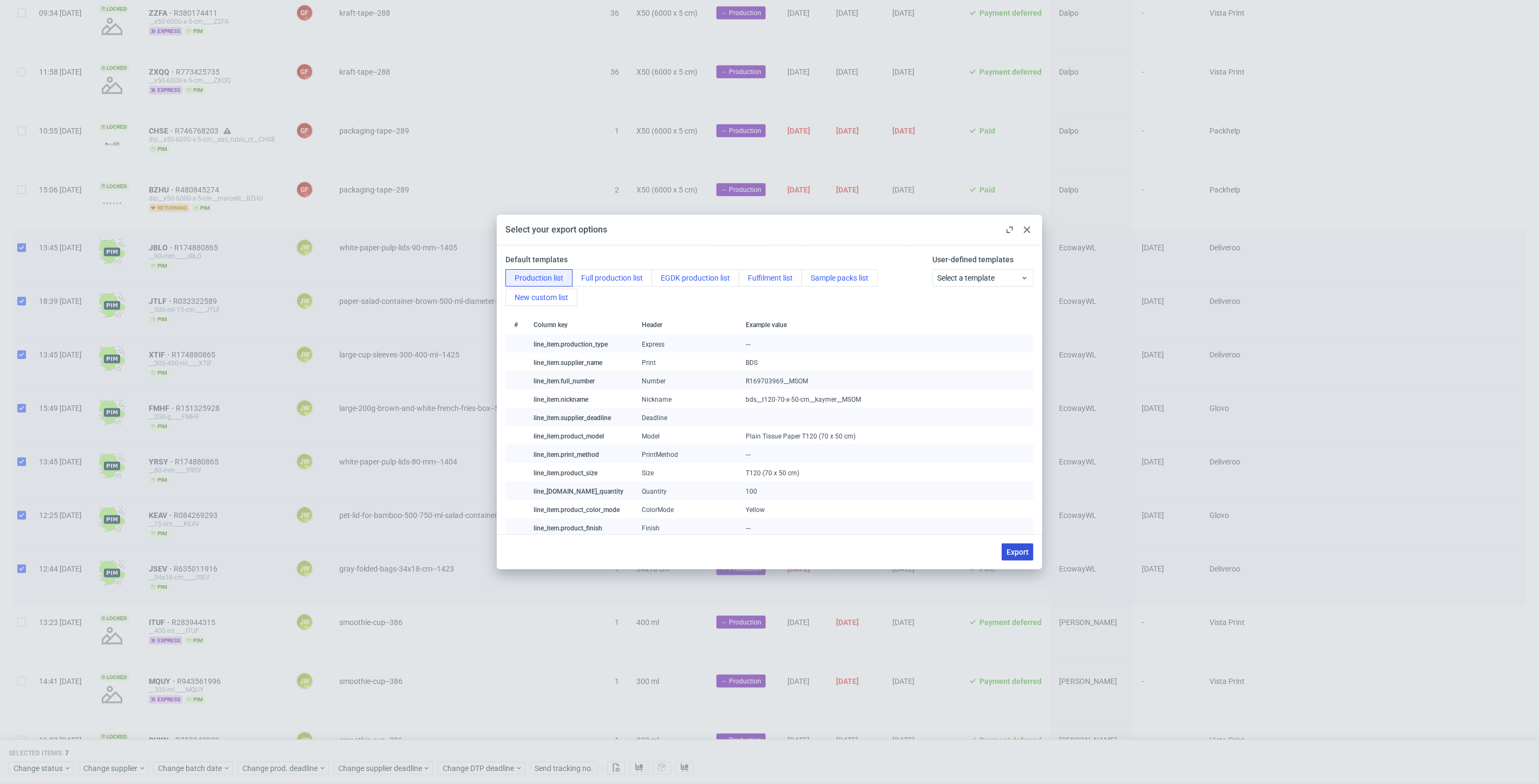
click at [1028, 551] on span "Export" at bounding box center [1017, 552] width 22 height 7
checkbox input "false"
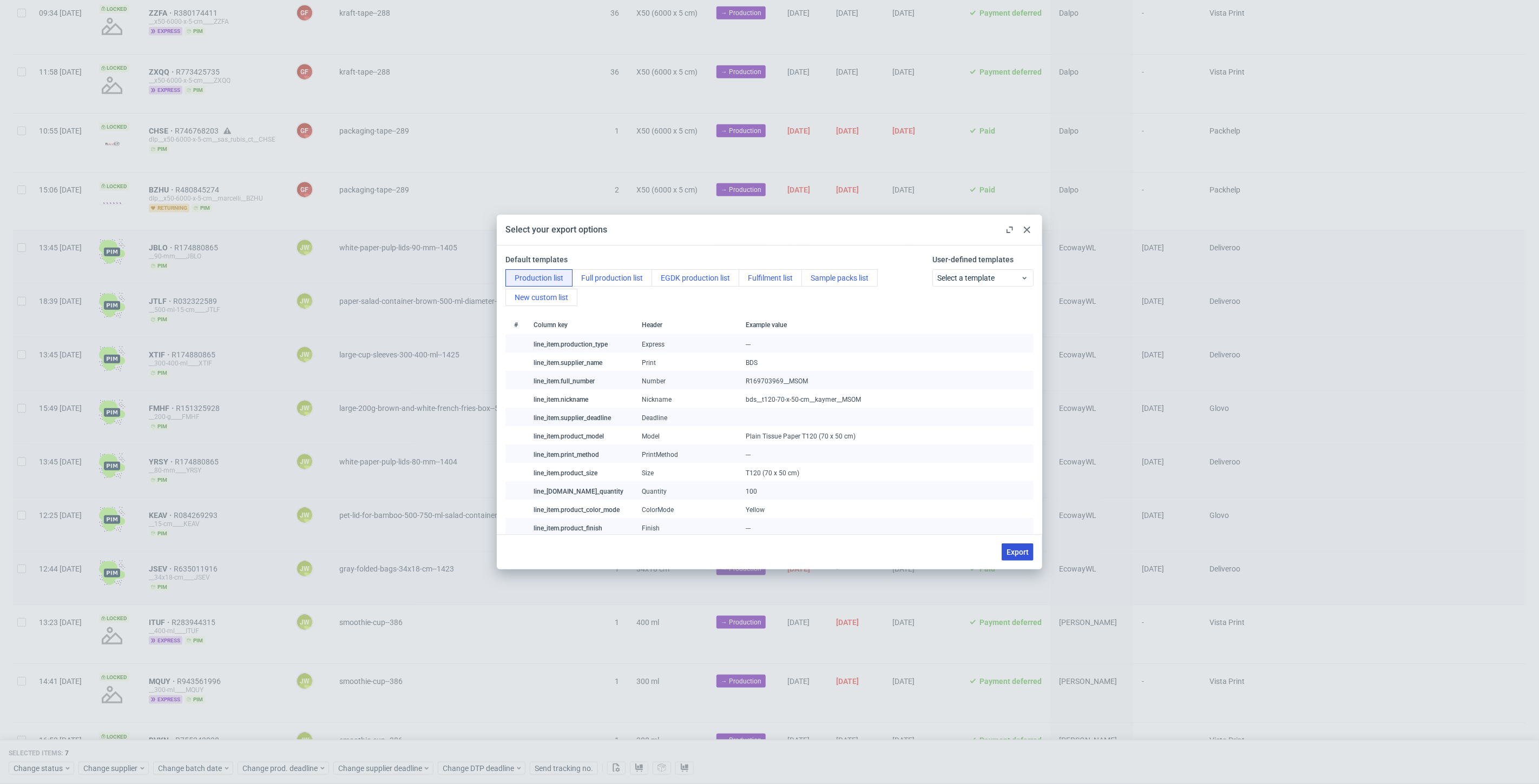
checkbox input "false"
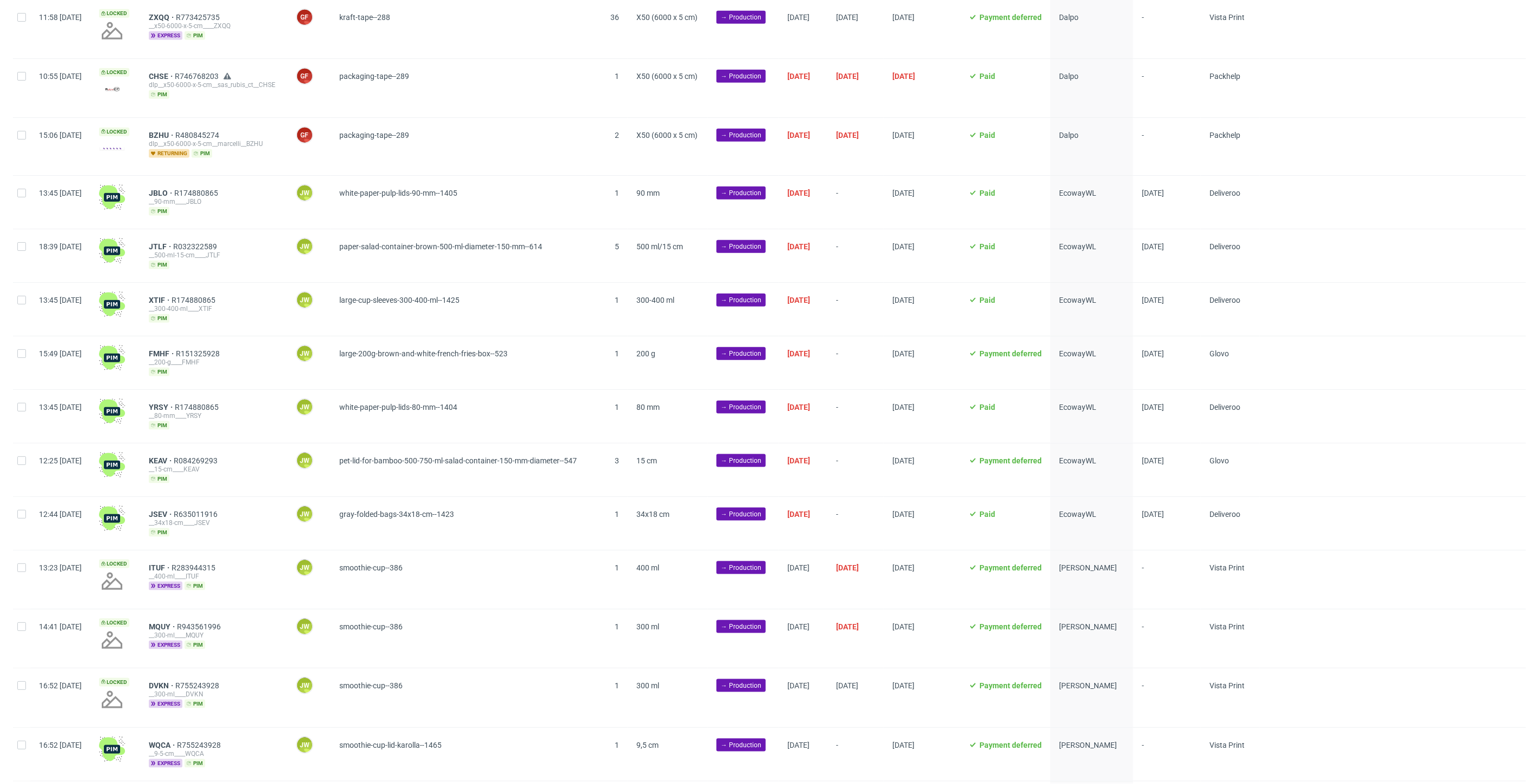
scroll to position [901, 0]
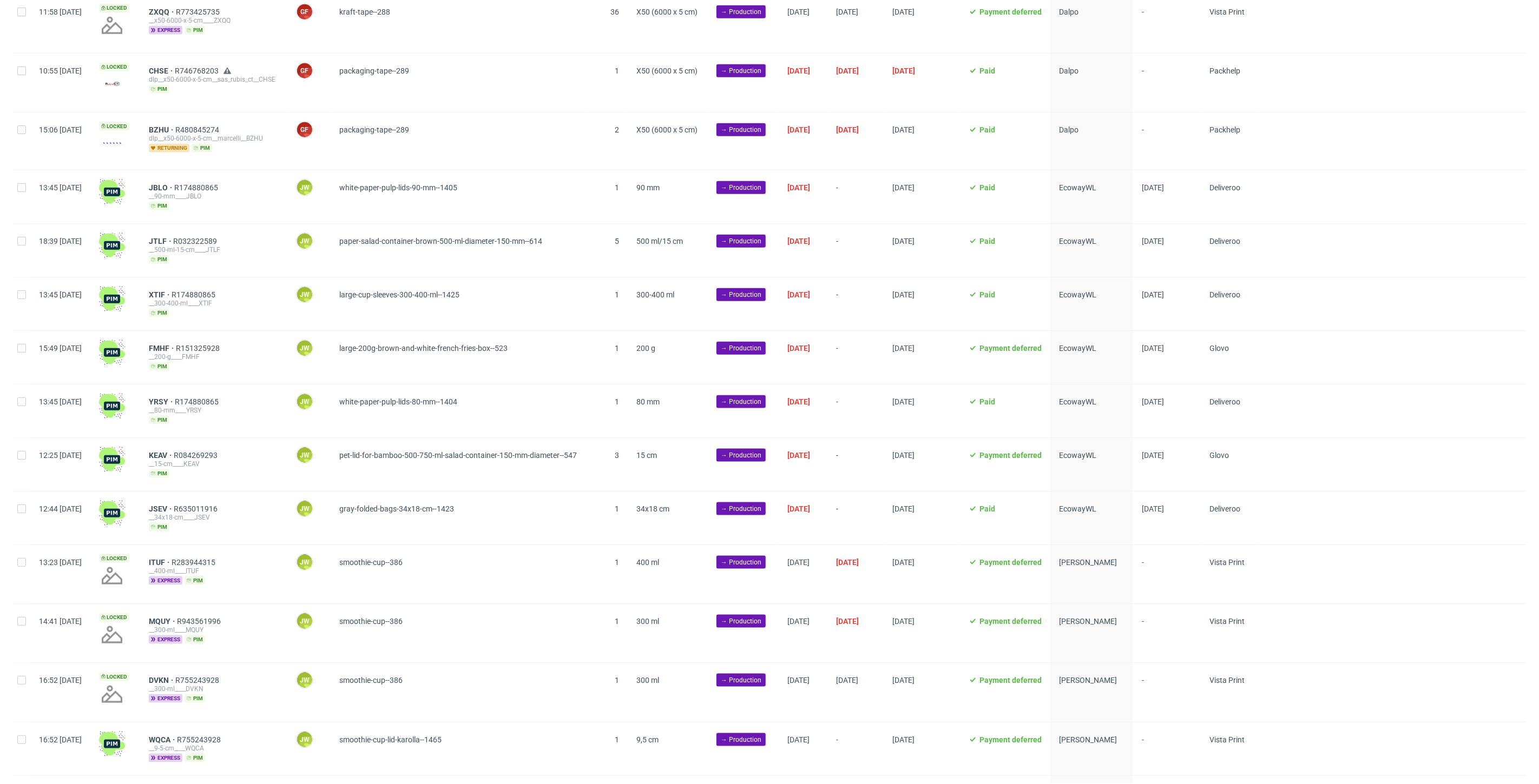
drag, startPoint x: 23, startPoint y: 188, endPoint x: 24, endPoint y: 209, distance: 21.0
click at [23, 188] on div at bounding box center [21, 196] width 17 height 53
checkbox input "true"
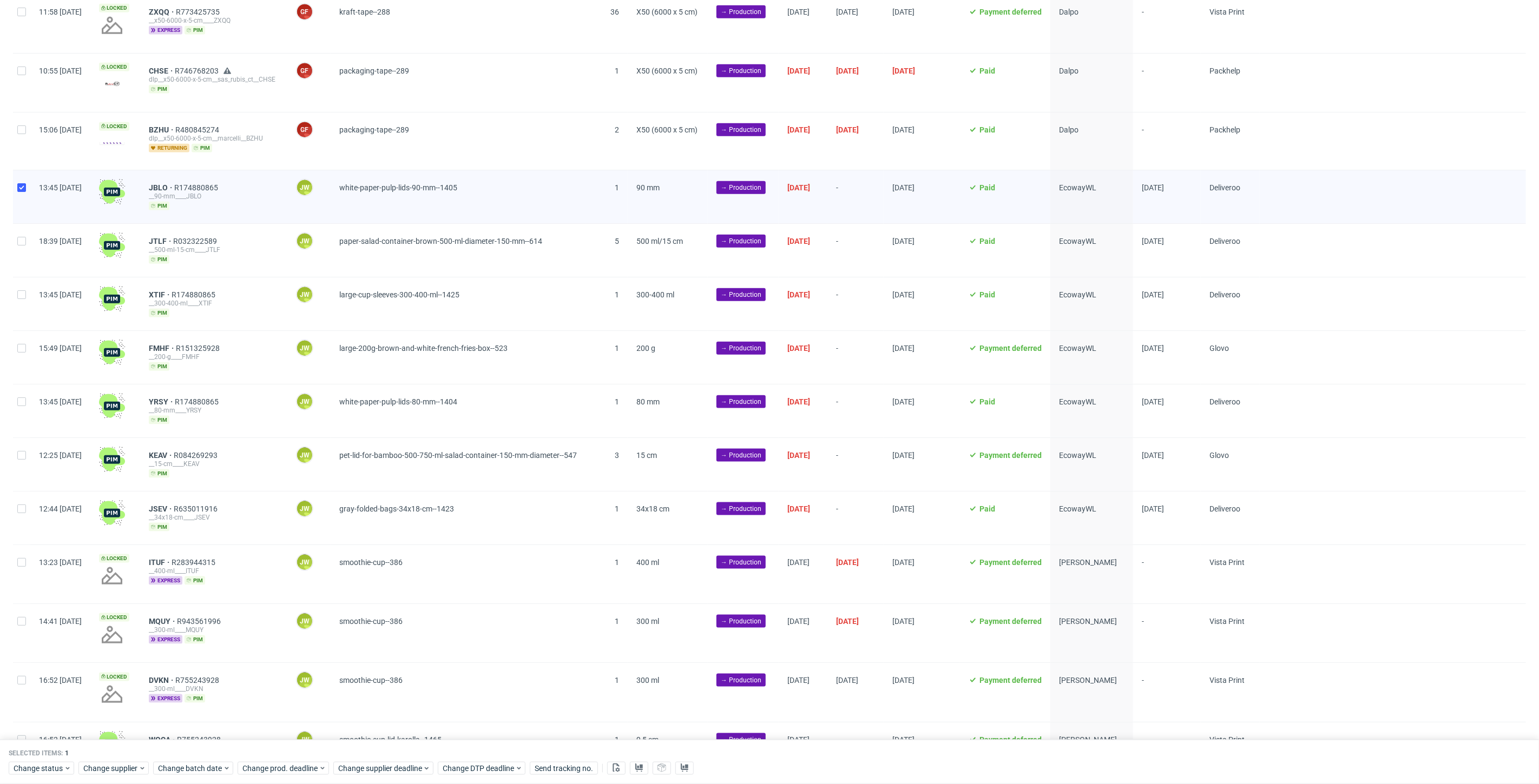
click at [16, 239] on div at bounding box center [21, 250] width 17 height 53
checkbox input "true"
click at [15, 293] on div at bounding box center [21, 304] width 17 height 53
checkbox input "true"
click at [20, 347] on div at bounding box center [21, 357] width 17 height 53
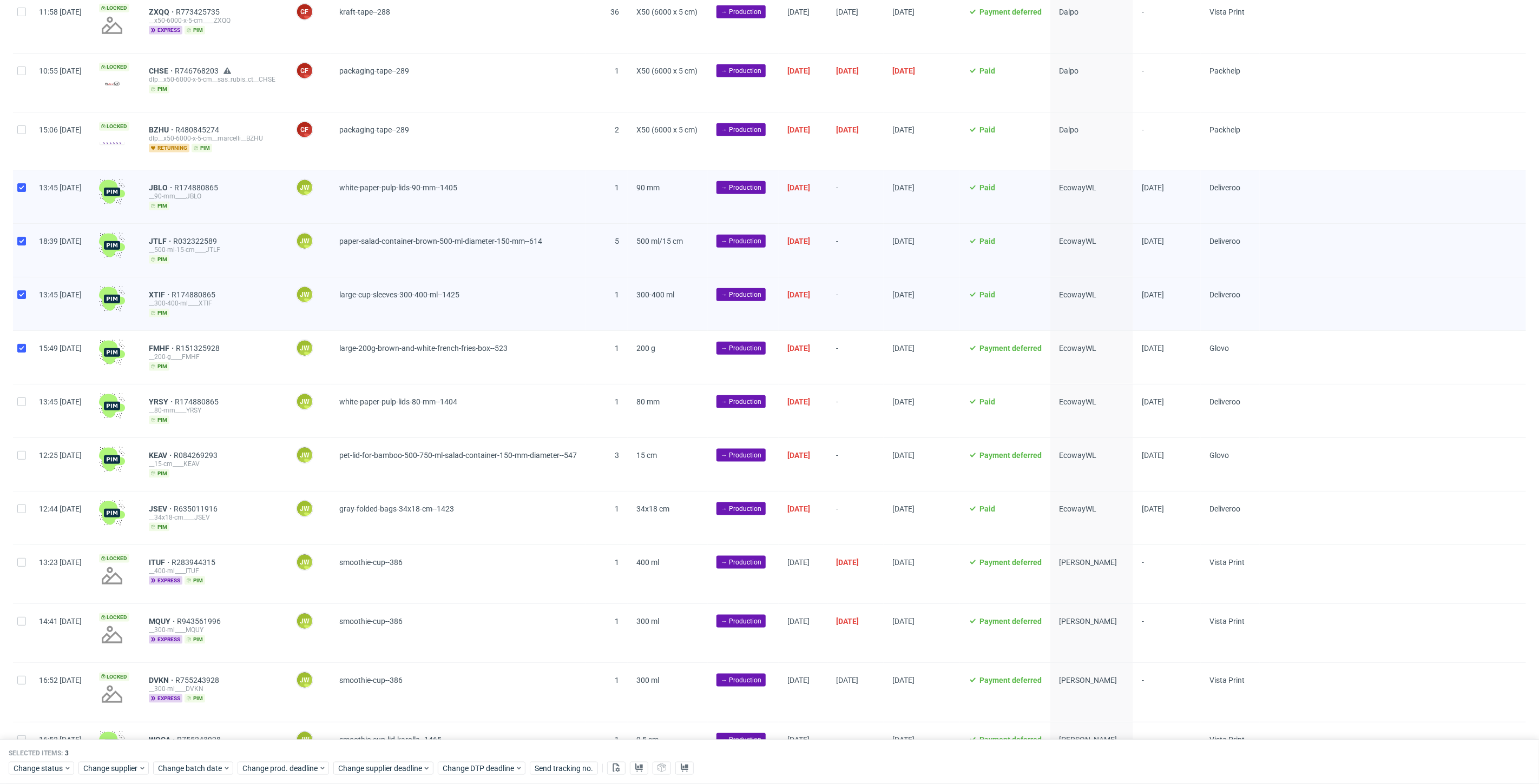
checkbox input "true"
click at [25, 400] on div at bounding box center [21, 411] width 17 height 53
checkbox input "true"
click at [26, 447] on div at bounding box center [21, 464] width 17 height 53
checkbox input "true"
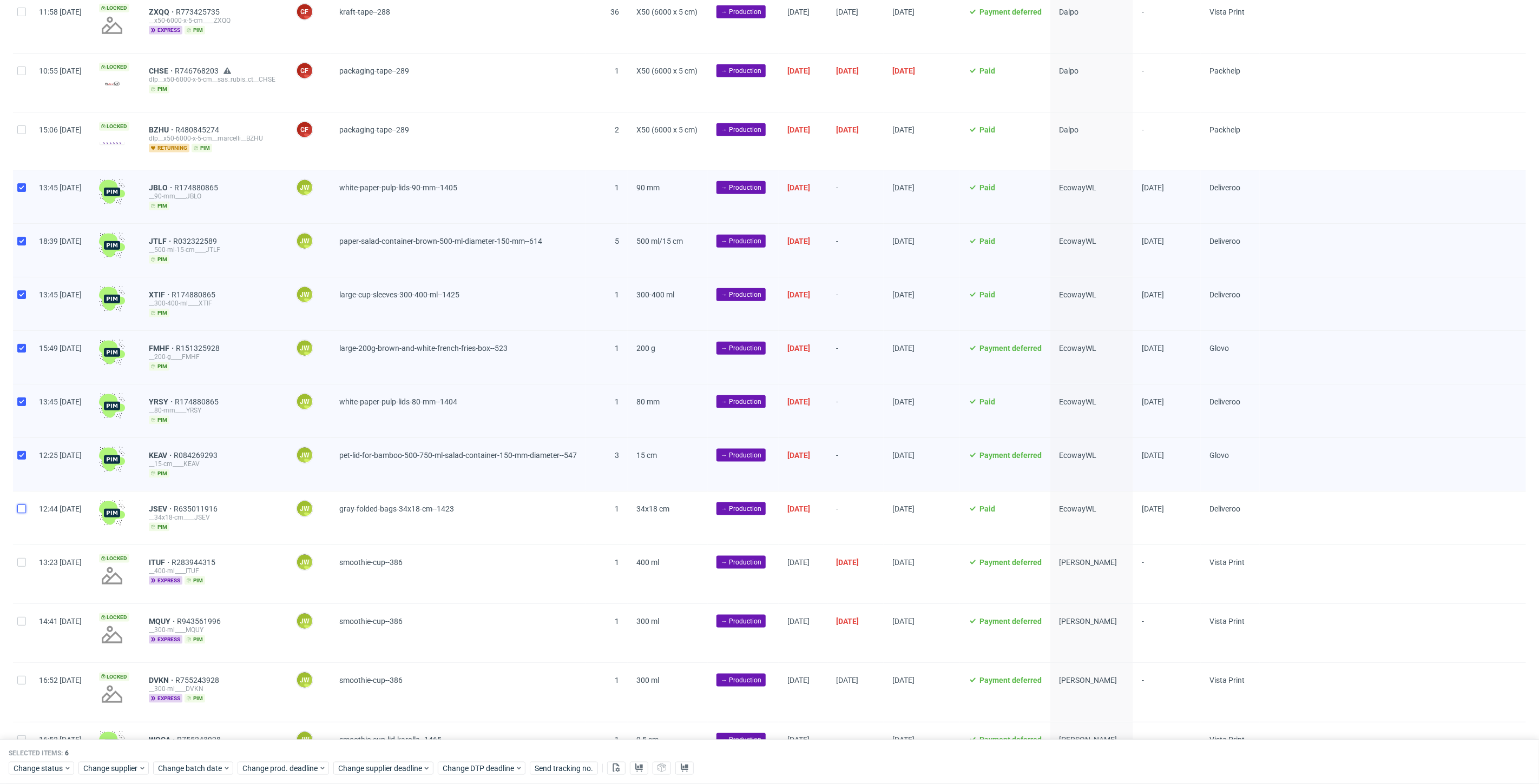
click at [24, 505] on input "checkbox" at bounding box center [21, 509] width 9 height 9
checkbox input "true"
click at [46, 770] on span "Change status" at bounding box center [38, 769] width 50 height 11
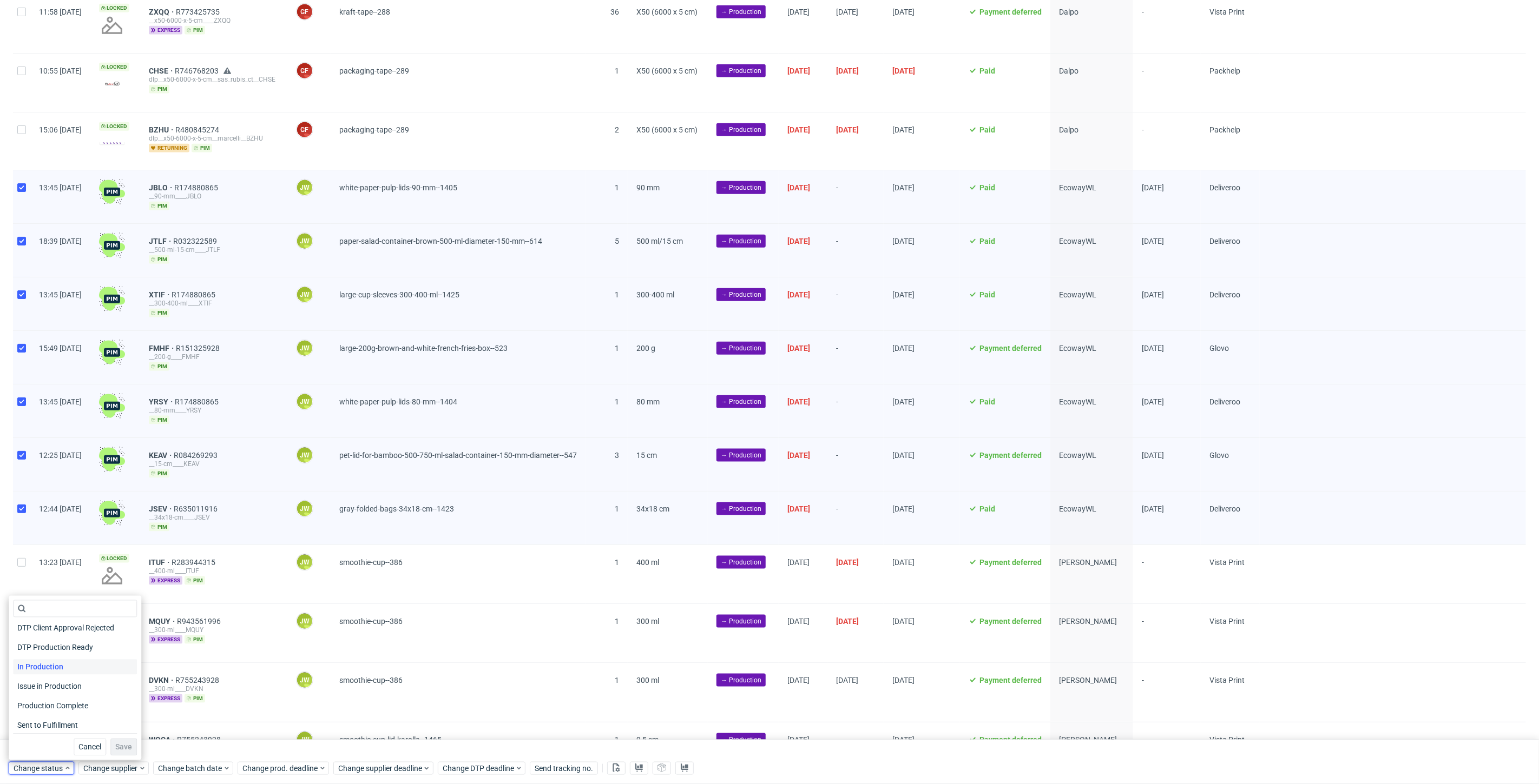
click at [41, 670] on span "In Production" at bounding box center [40, 667] width 55 height 15
click at [119, 747] on span "Save" at bounding box center [123, 747] width 16 height 7
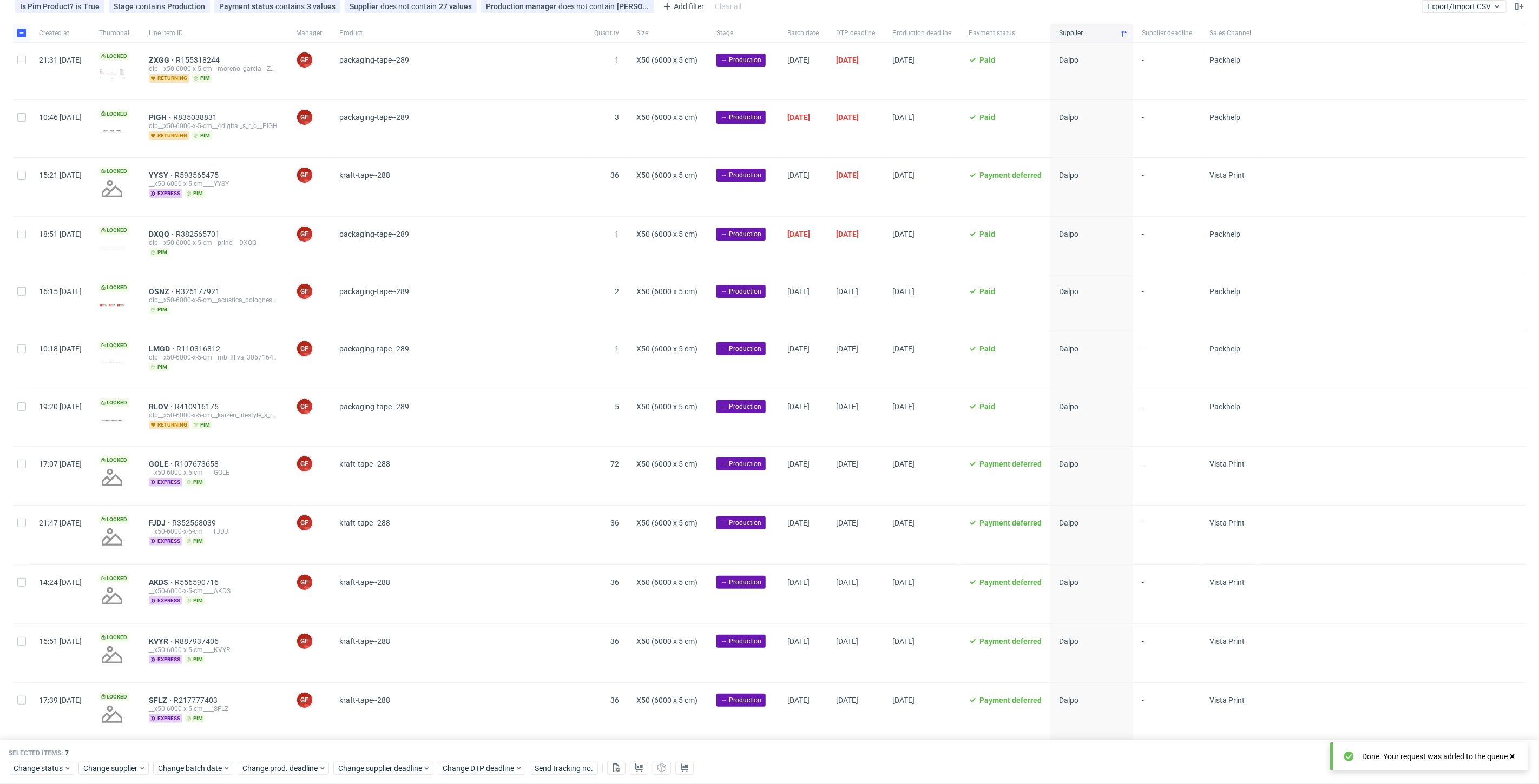
scroll to position [36, 0]
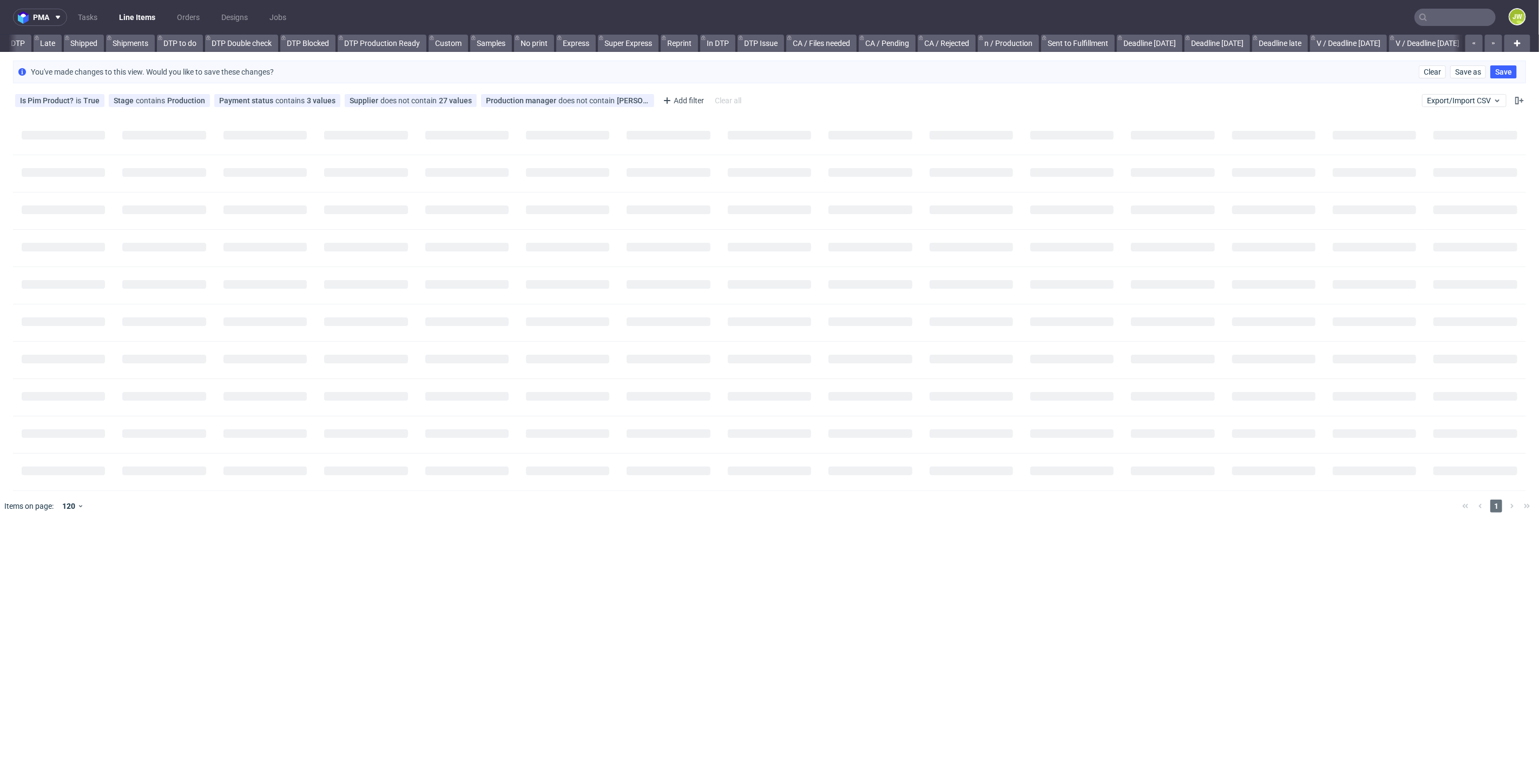
scroll to position [0, 329]
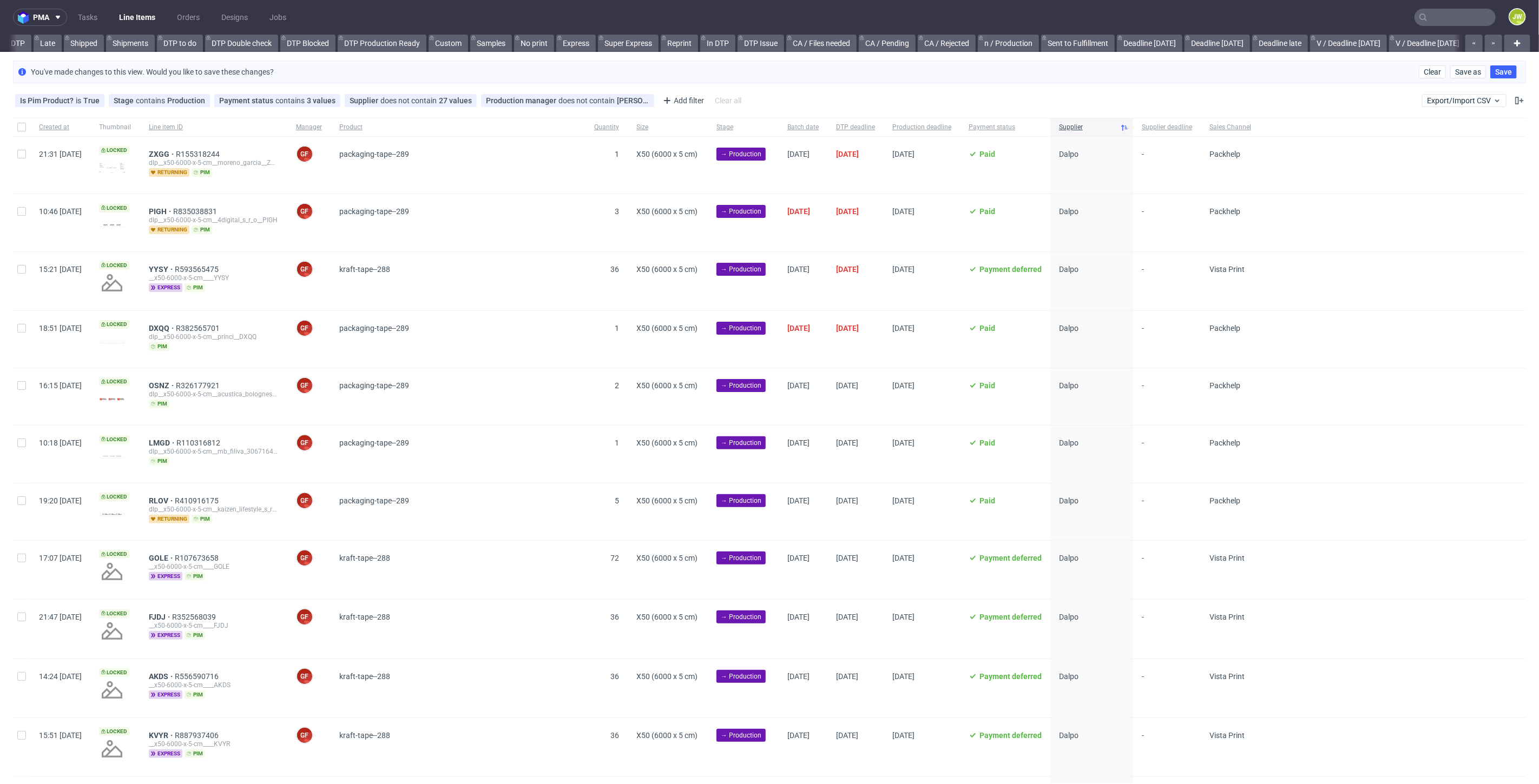
scroll to position [0, 255]
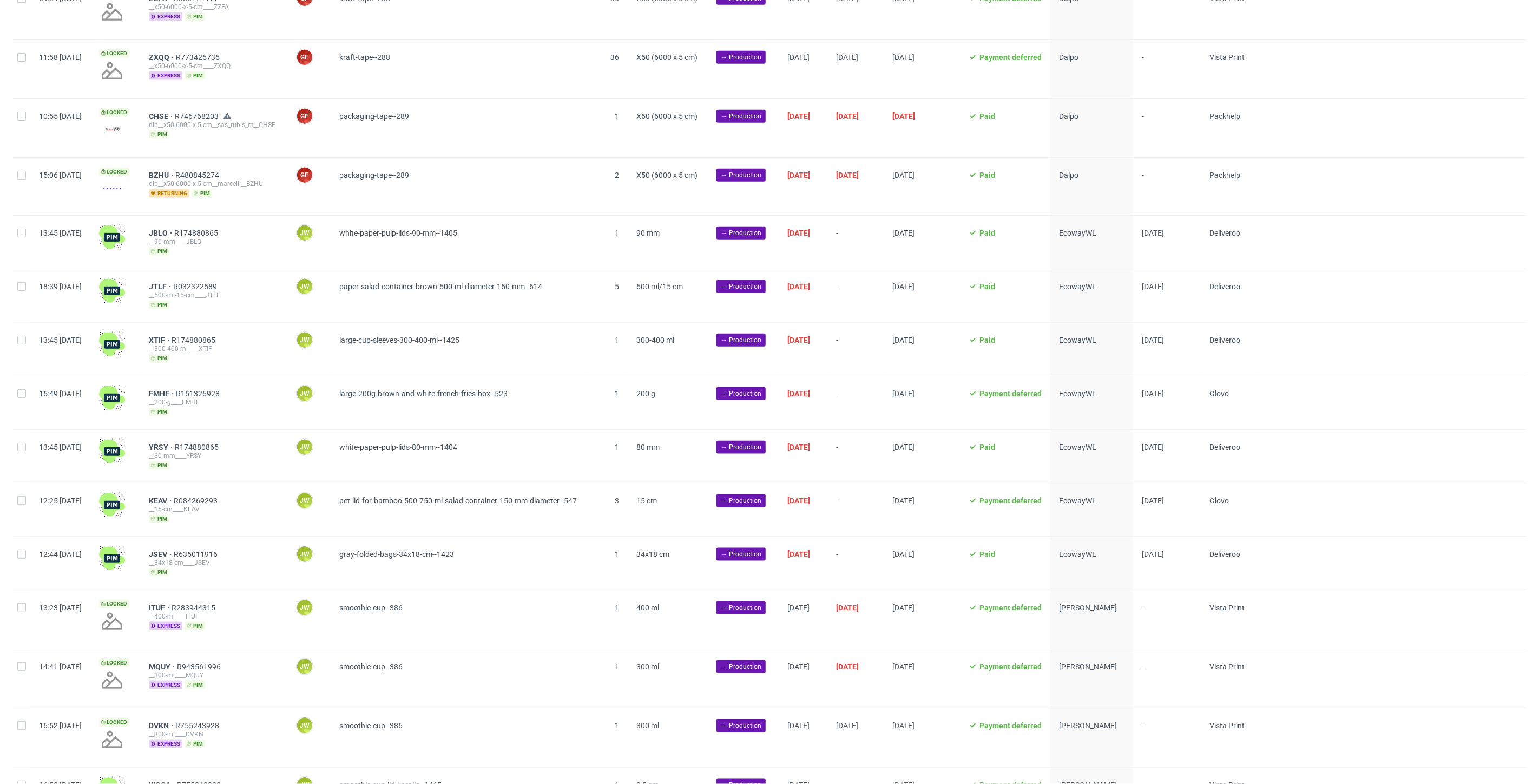
scroll to position [961, 0]
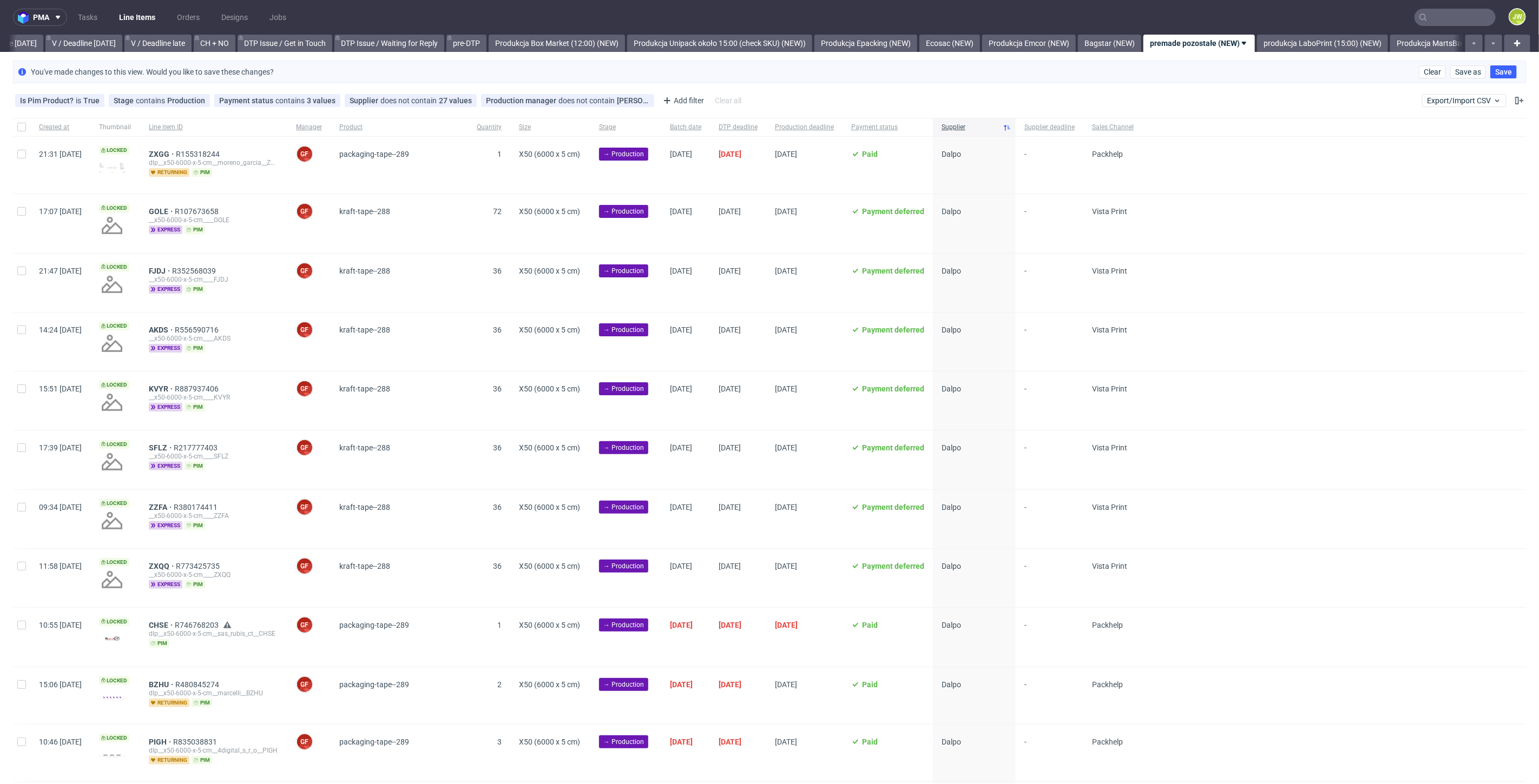
scroll to position [0, 1627]
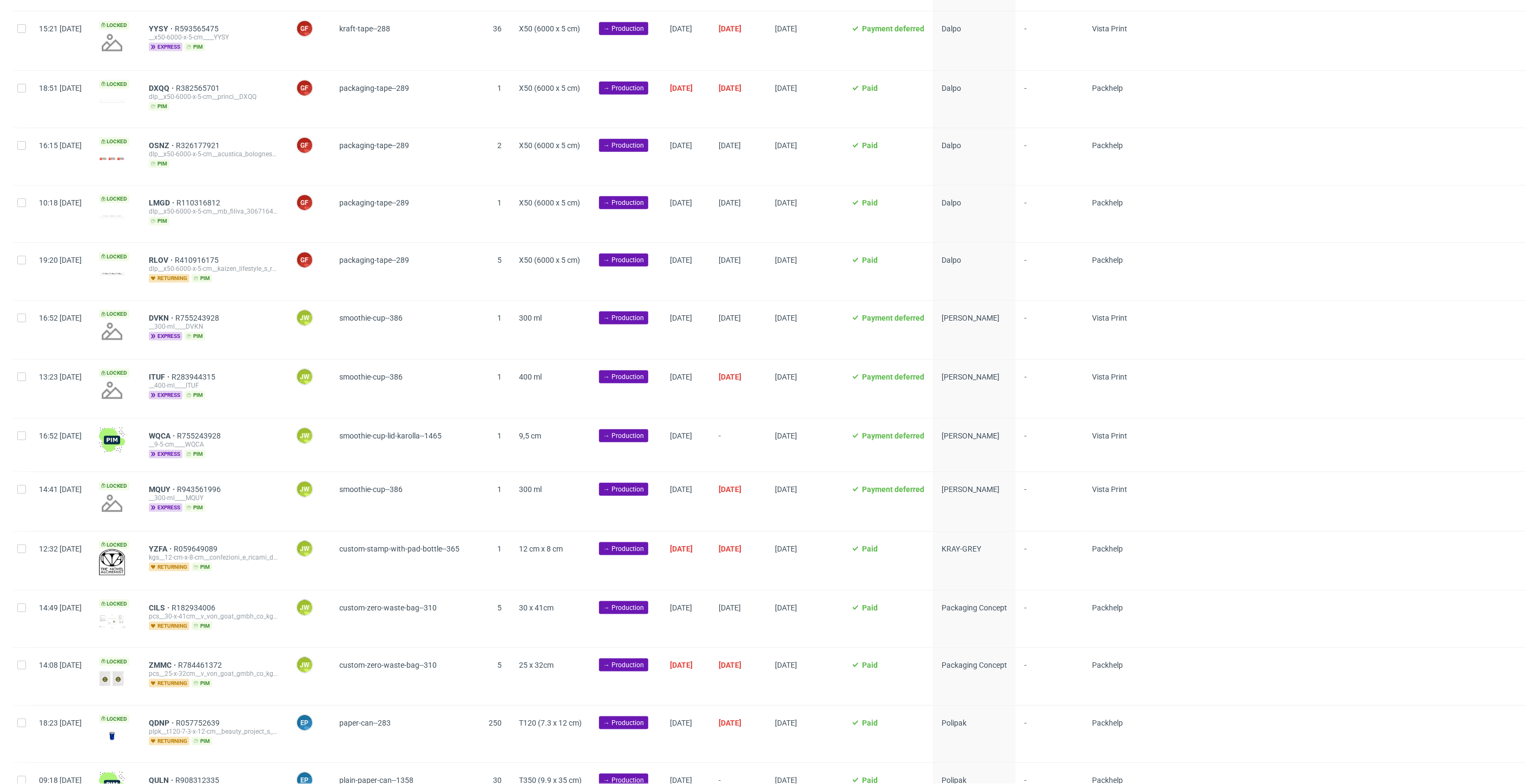
scroll to position [831, 0]
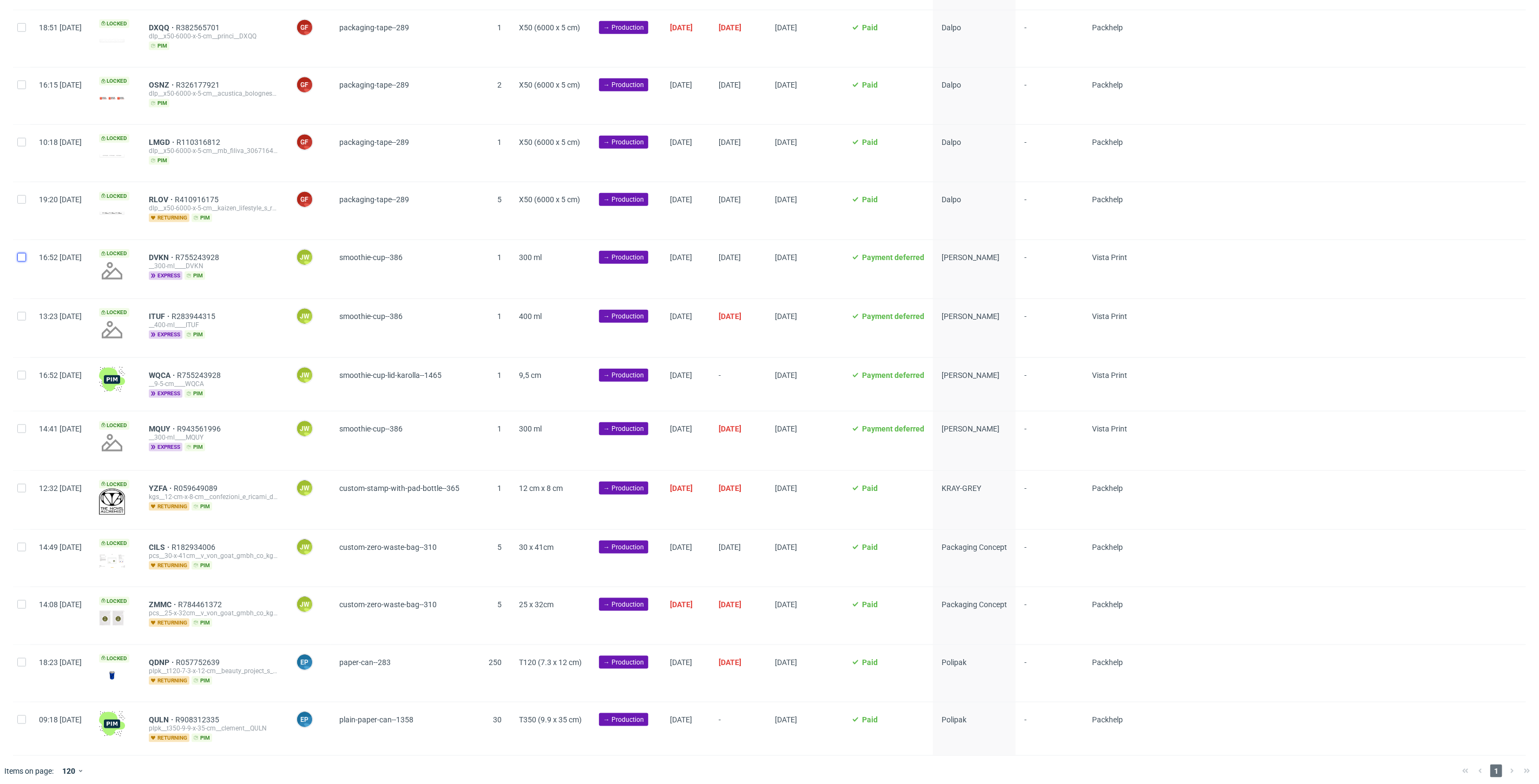
click at [18, 256] on input "checkbox" at bounding box center [21, 257] width 9 height 9
checkbox input "true"
click at [23, 318] on div at bounding box center [21, 329] width 17 height 59
checkbox input "true"
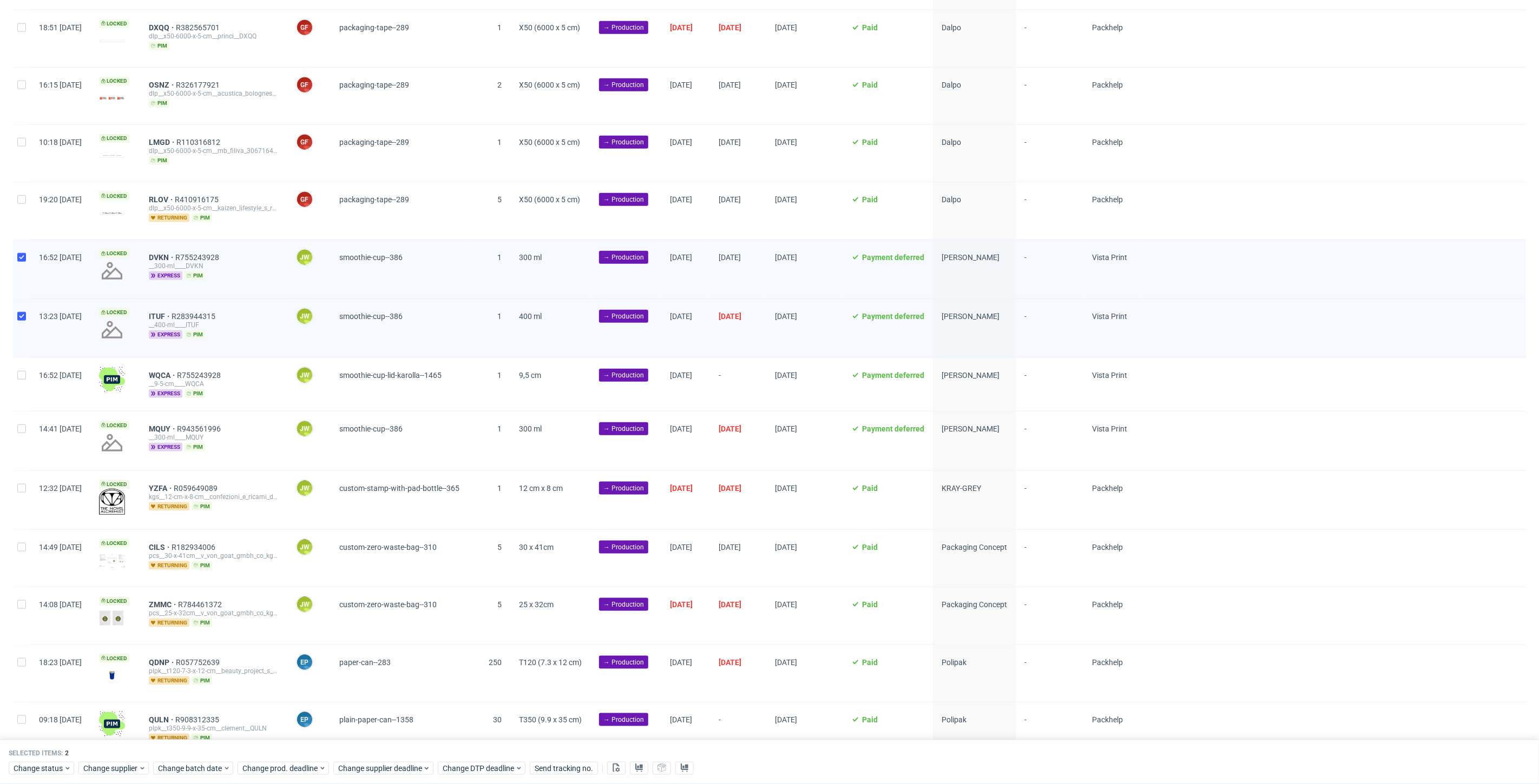
click at [20, 392] on div at bounding box center [21, 384] width 17 height 53
checkbox input "true"
click at [26, 449] on div at bounding box center [21, 441] width 17 height 59
checkbox input "true"
click at [295, 767] on span "Change prod. deadline" at bounding box center [280, 769] width 76 height 11
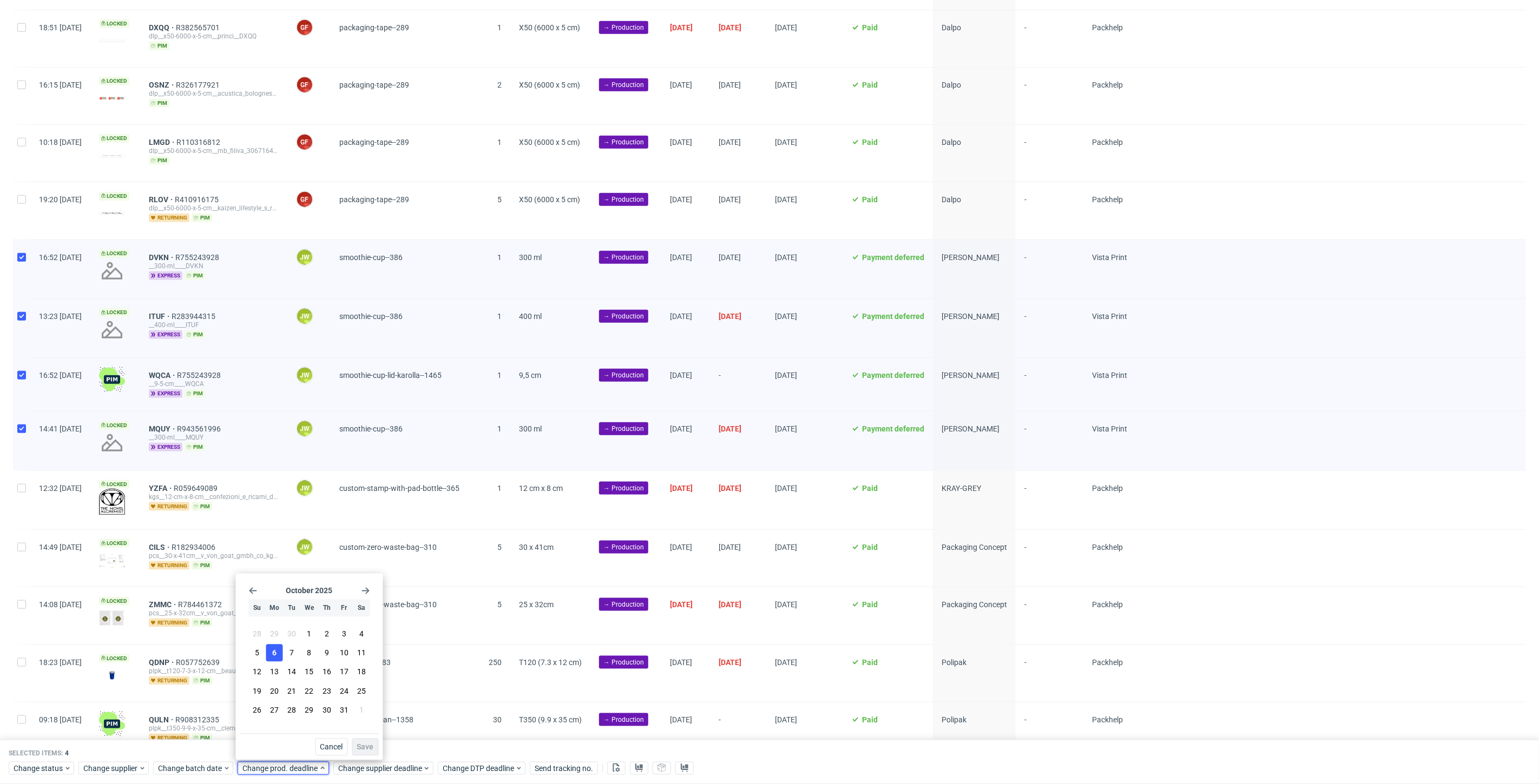
click at [271, 654] on button "6" at bounding box center [274, 653] width 16 height 17
click at [367, 749] on span "Save" at bounding box center [365, 747] width 16 height 7
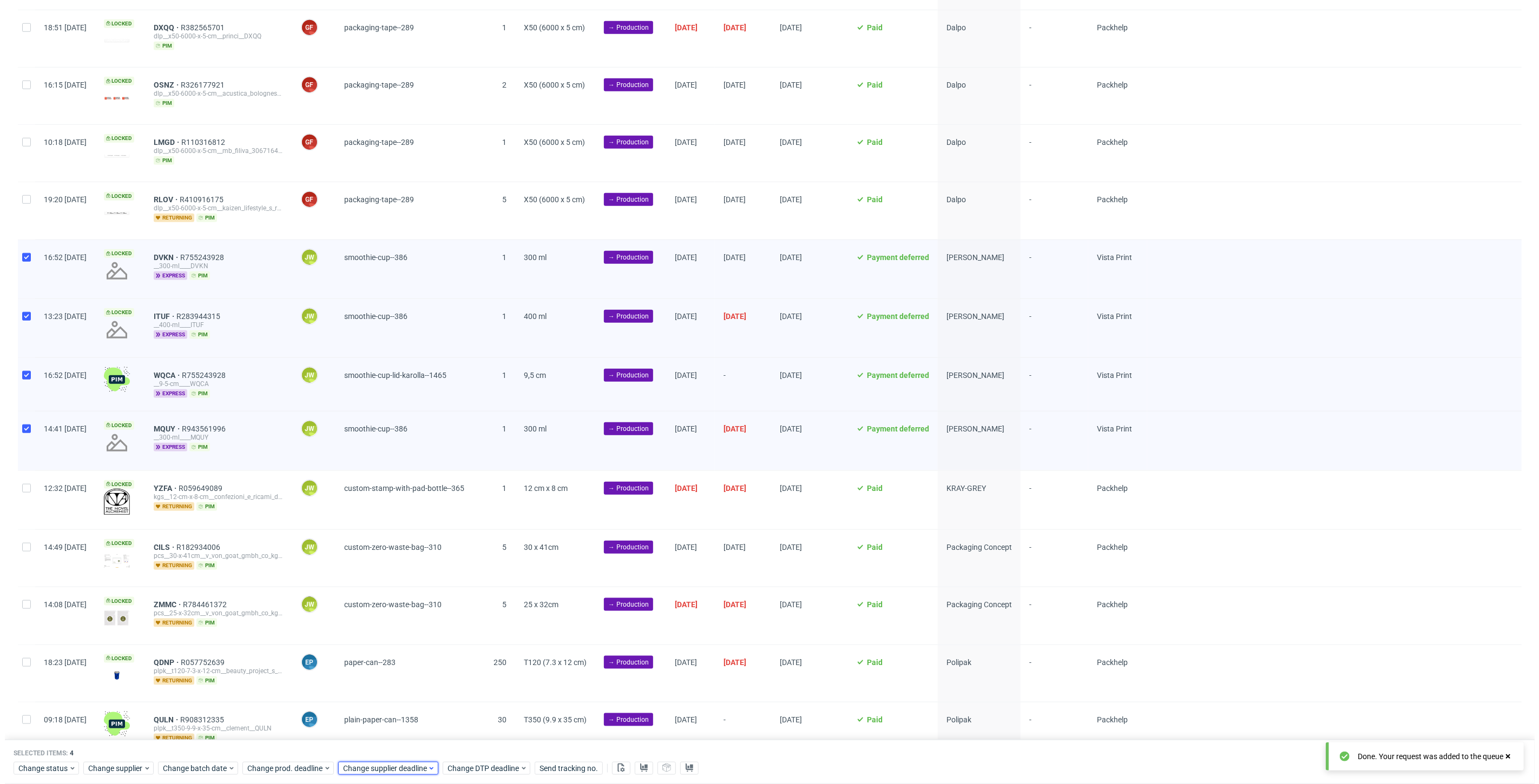
scroll to position [0, 1871]
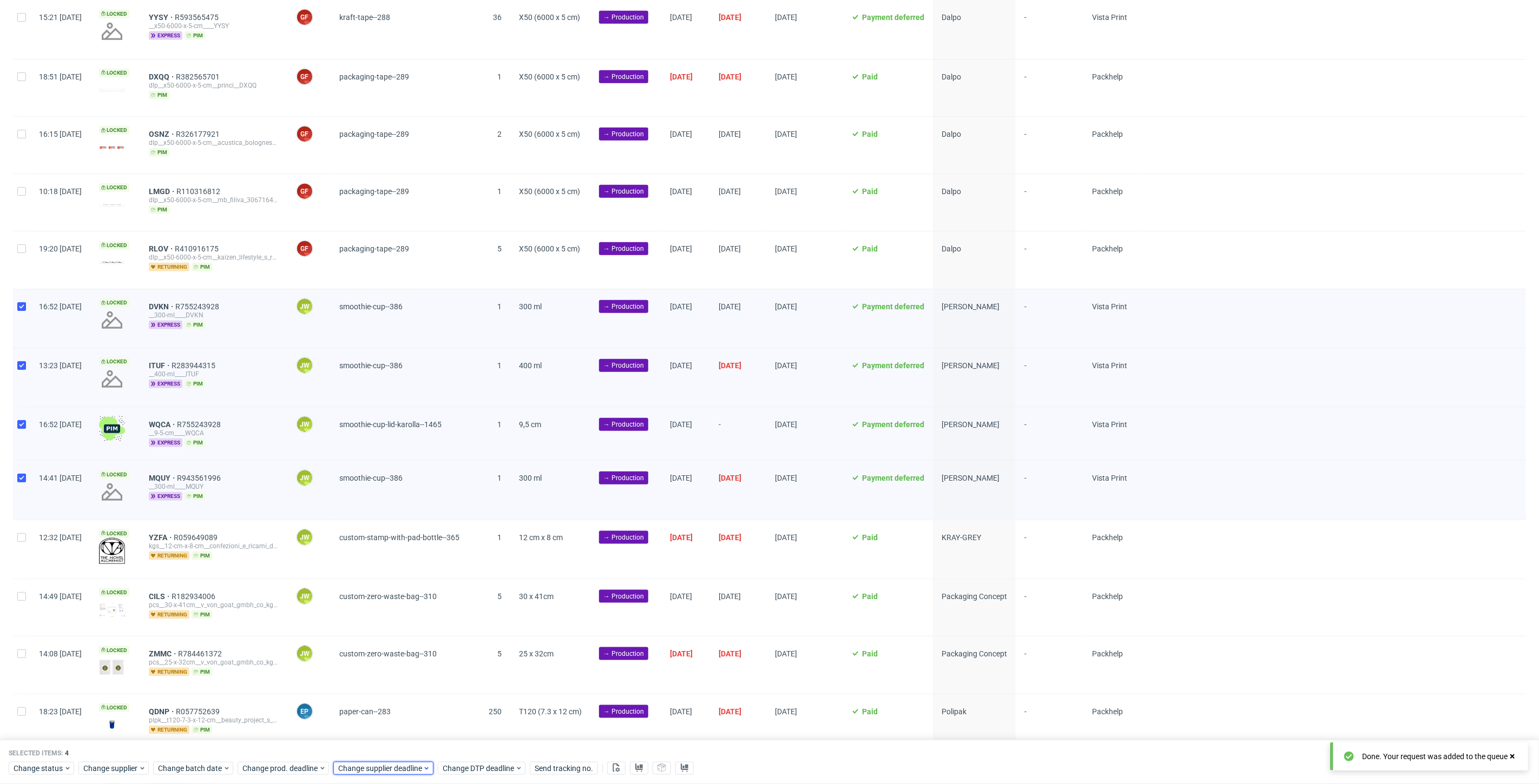
click at [366, 768] on span "Change supplier deadline" at bounding box center [380, 769] width 84 height 11
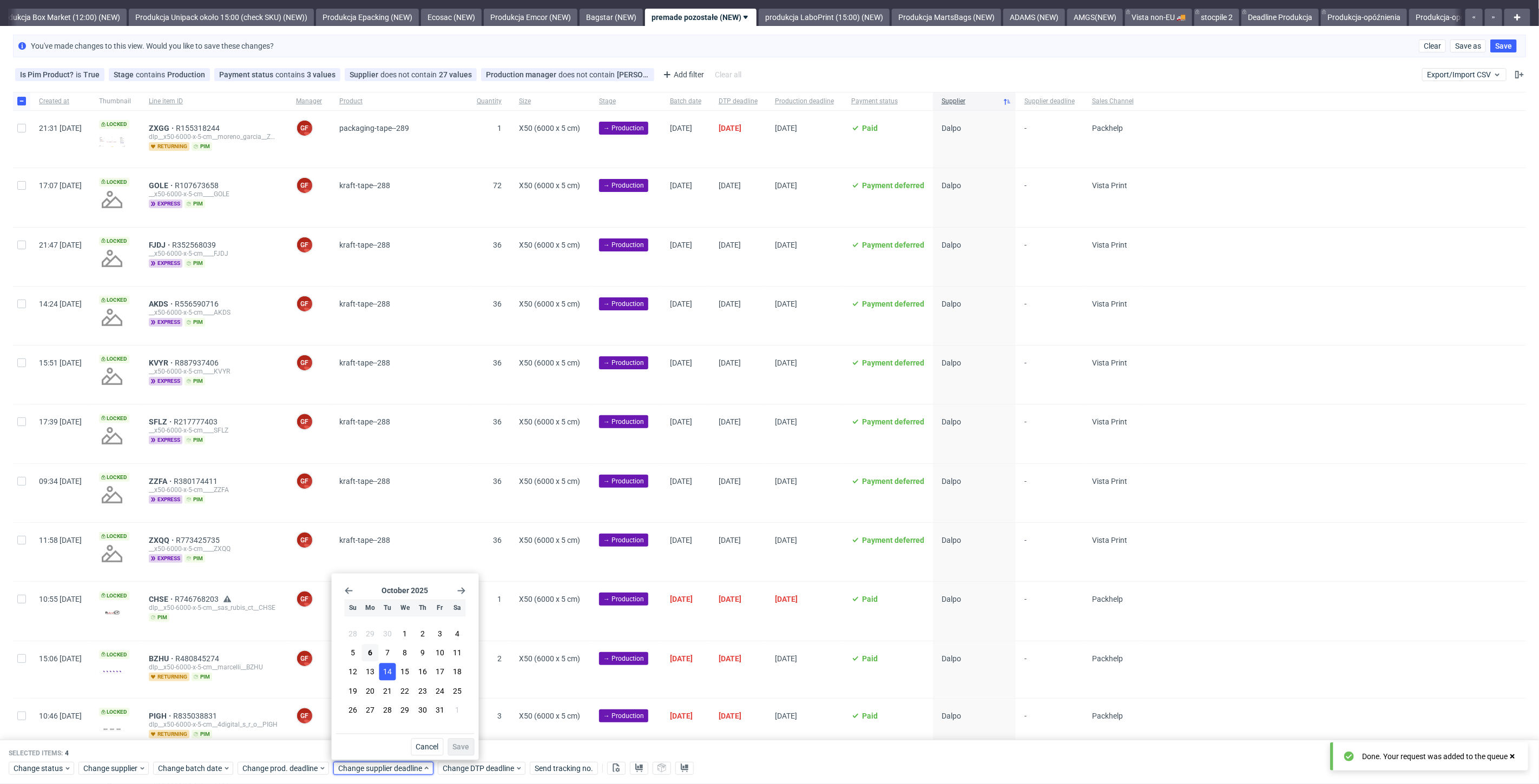
scroll to position [0, 0]
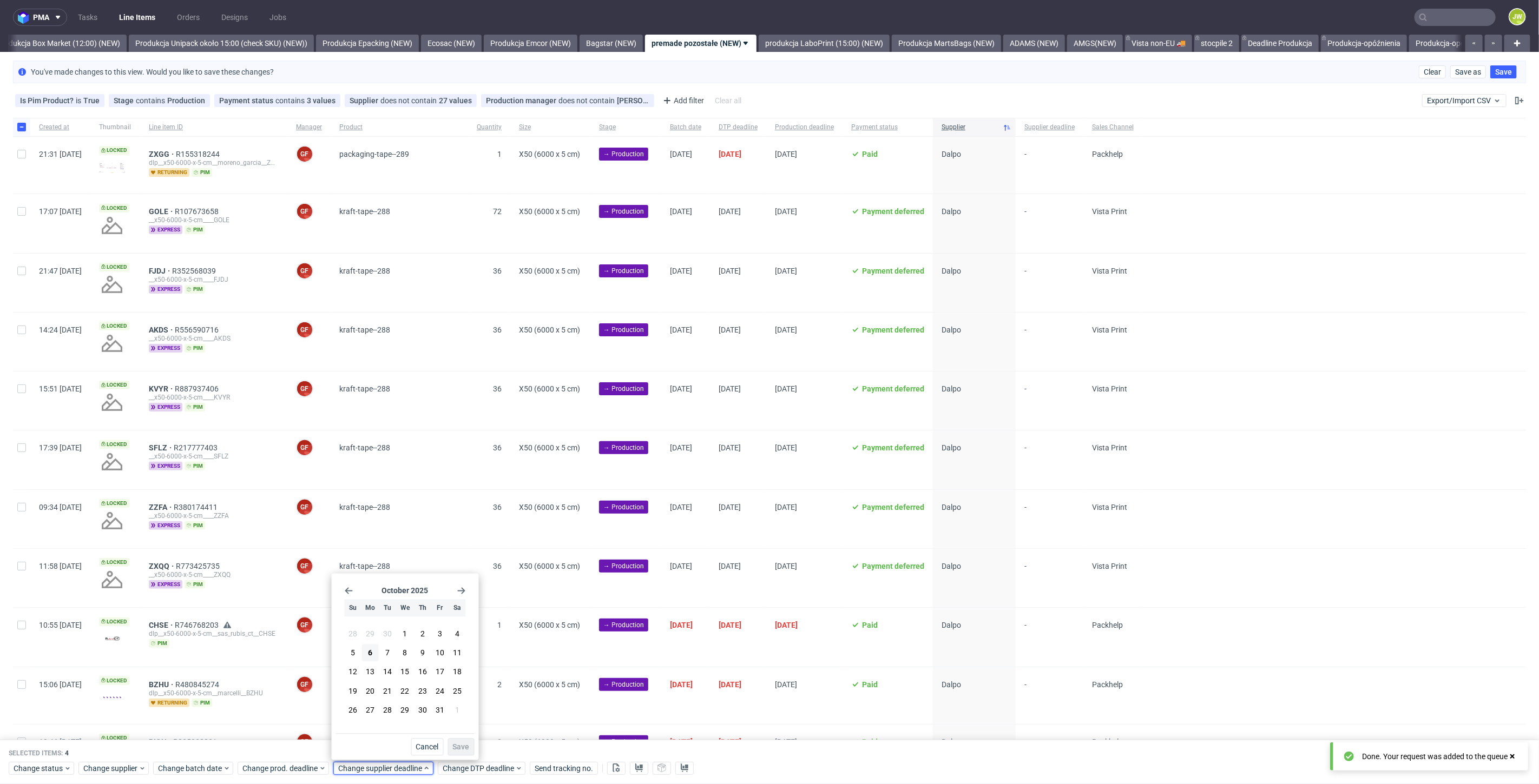
click at [461, 596] on icon "Go forward 1 month" at bounding box center [462, 591] width 9 height 9
click at [423, 663] on span "13" at bounding box center [423, 669] width 9 height 11
click at [462, 746] on span "Save" at bounding box center [461, 747] width 16 height 7
click at [287, 772] on span "Change prod. deadline" at bounding box center [280, 769] width 76 height 11
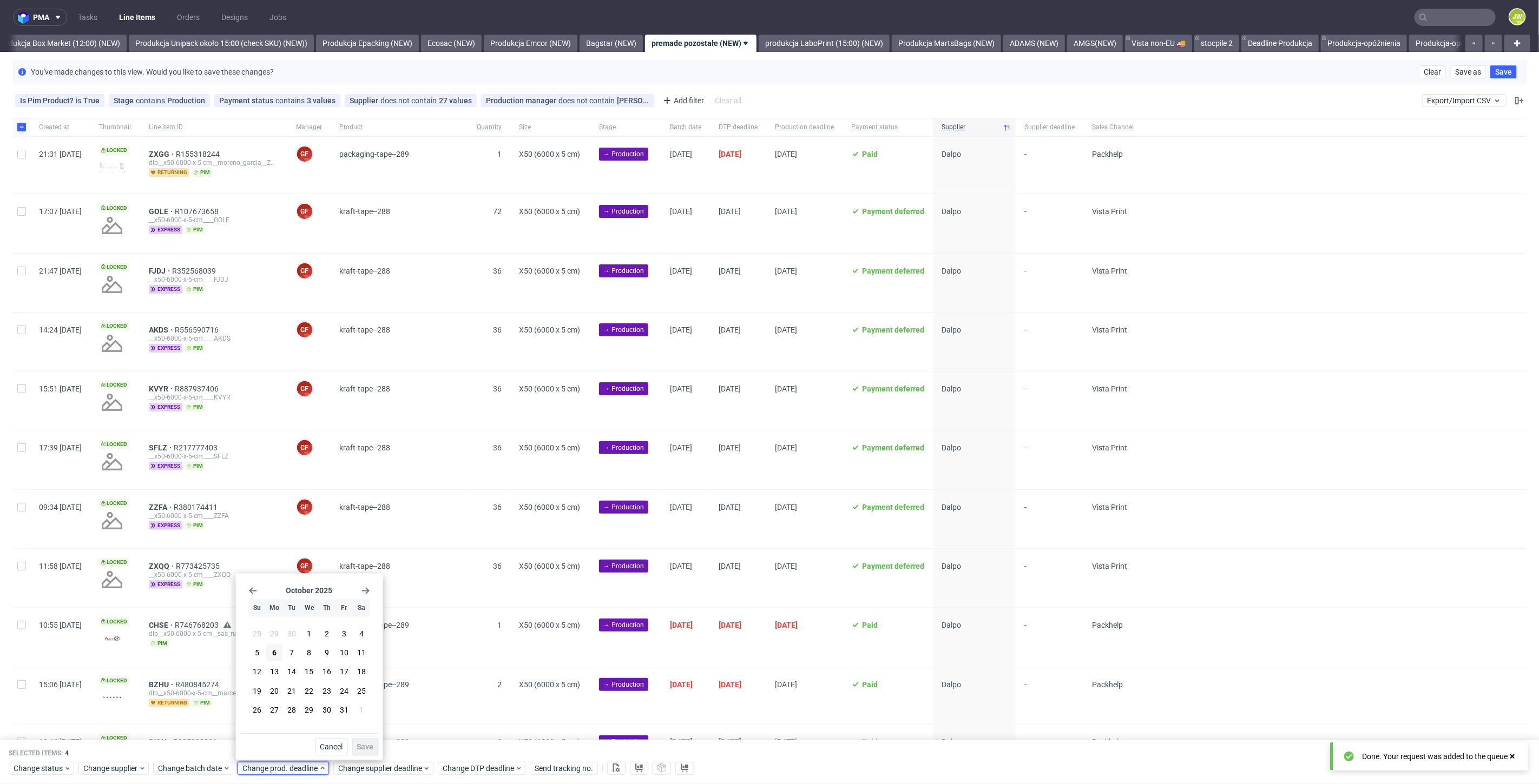
click at [365, 592] on icon "Go forward 1 month" at bounding box center [366, 591] width 9 height 9
click at [329, 672] on span "13" at bounding box center [327, 669] width 9 height 11
click at [365, 746] on span "Save" at bounding box center [365, 747] width 16 height 7
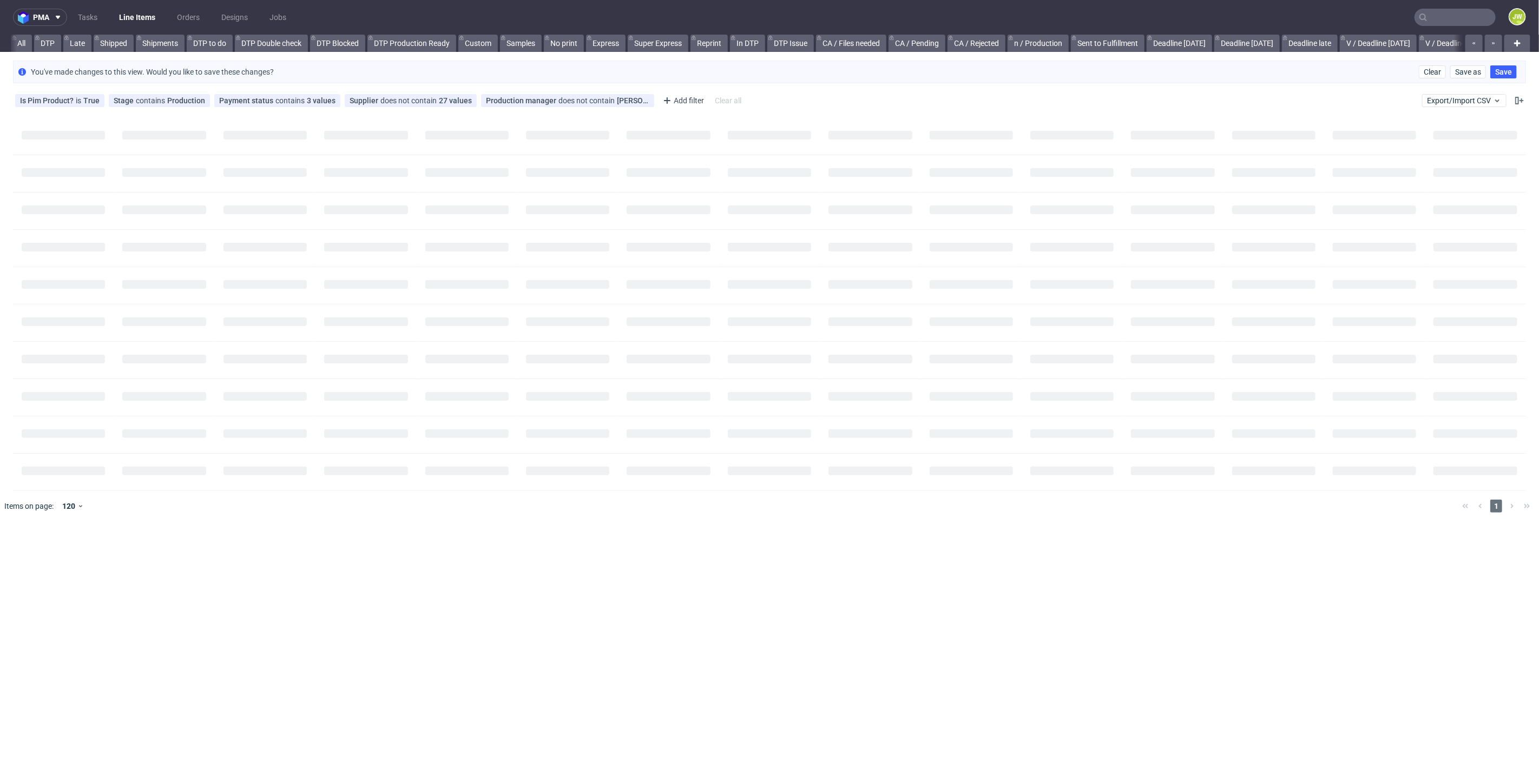
scroll to position [0, 30]
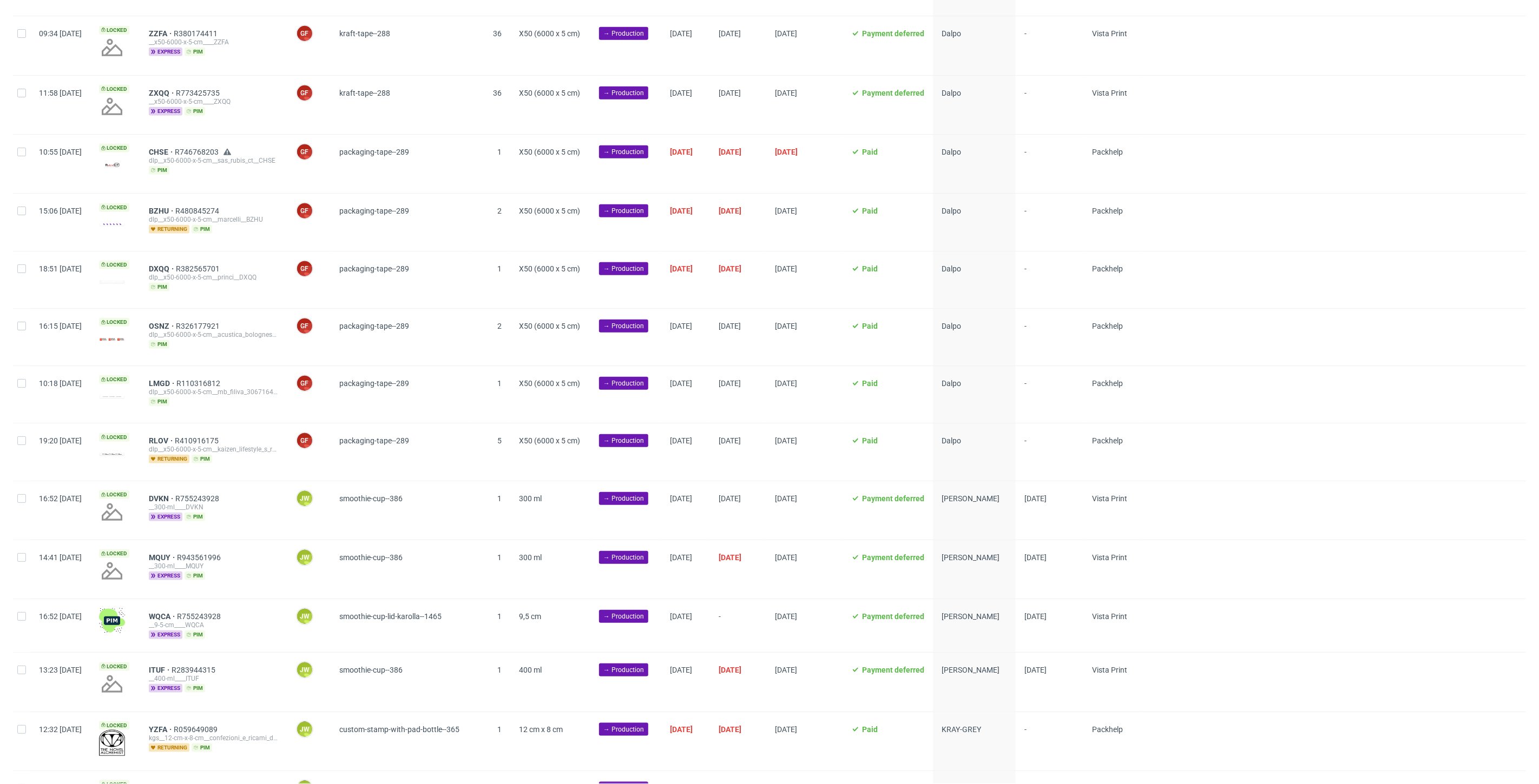
scroll to position [831, 0]
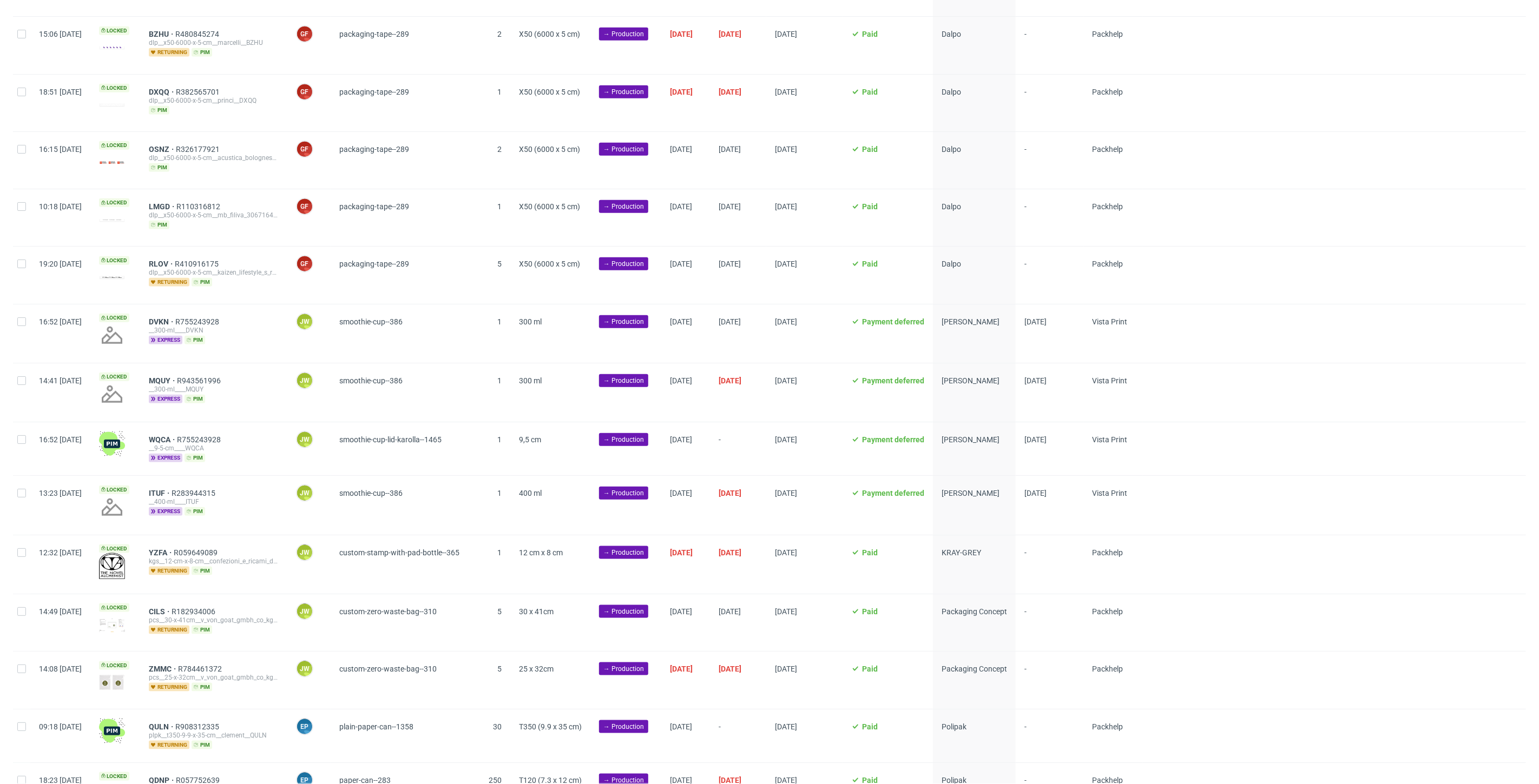
scroll to position [781, 0]
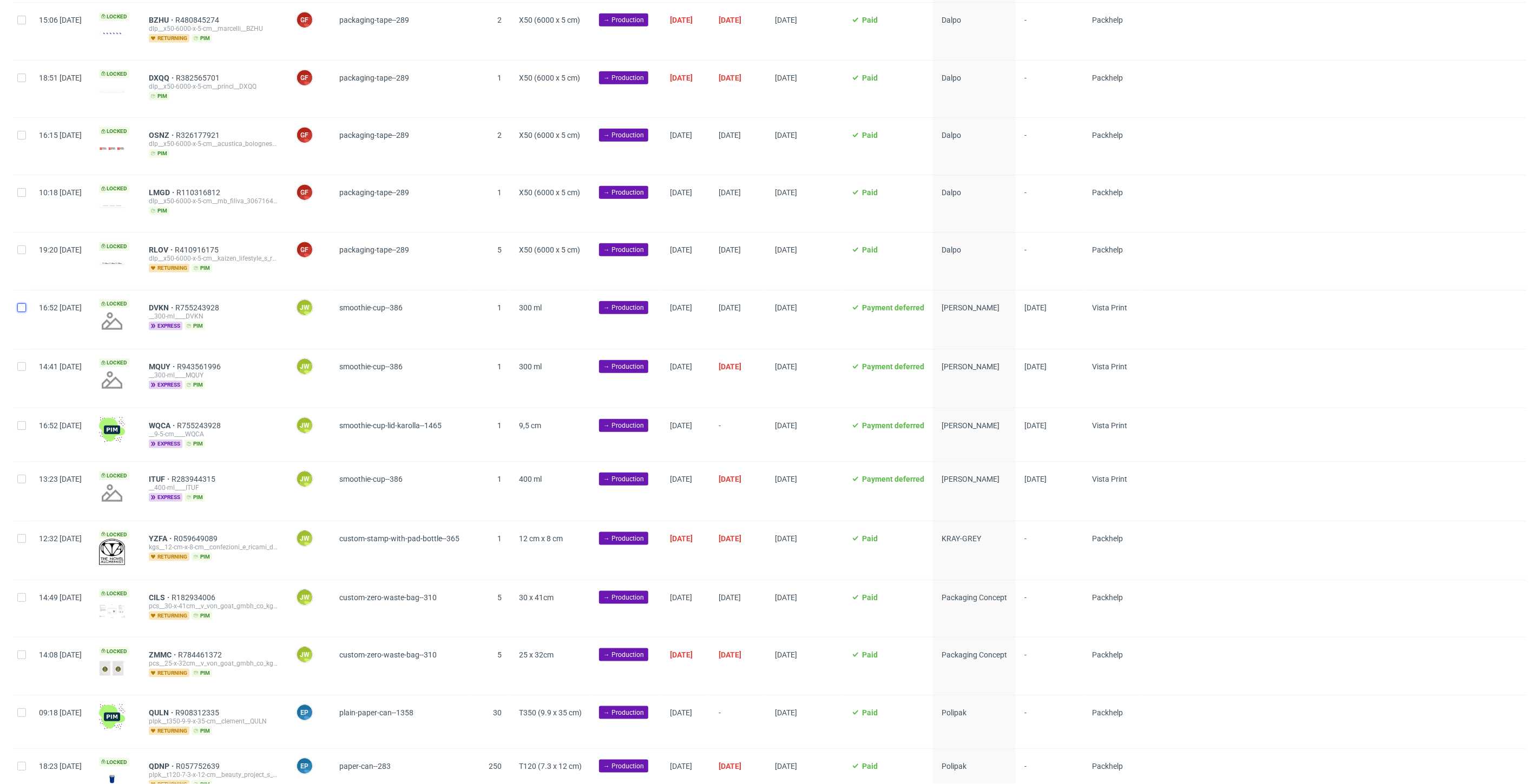
click at [20, 305] on input "checkbox" at bounding box center [21, 308] width 9 height 9
checkbox input "true"
click at [20, 421] on input "checkbox" at bounding box center [21, 426] width 9 height 9
checkbox input "true"
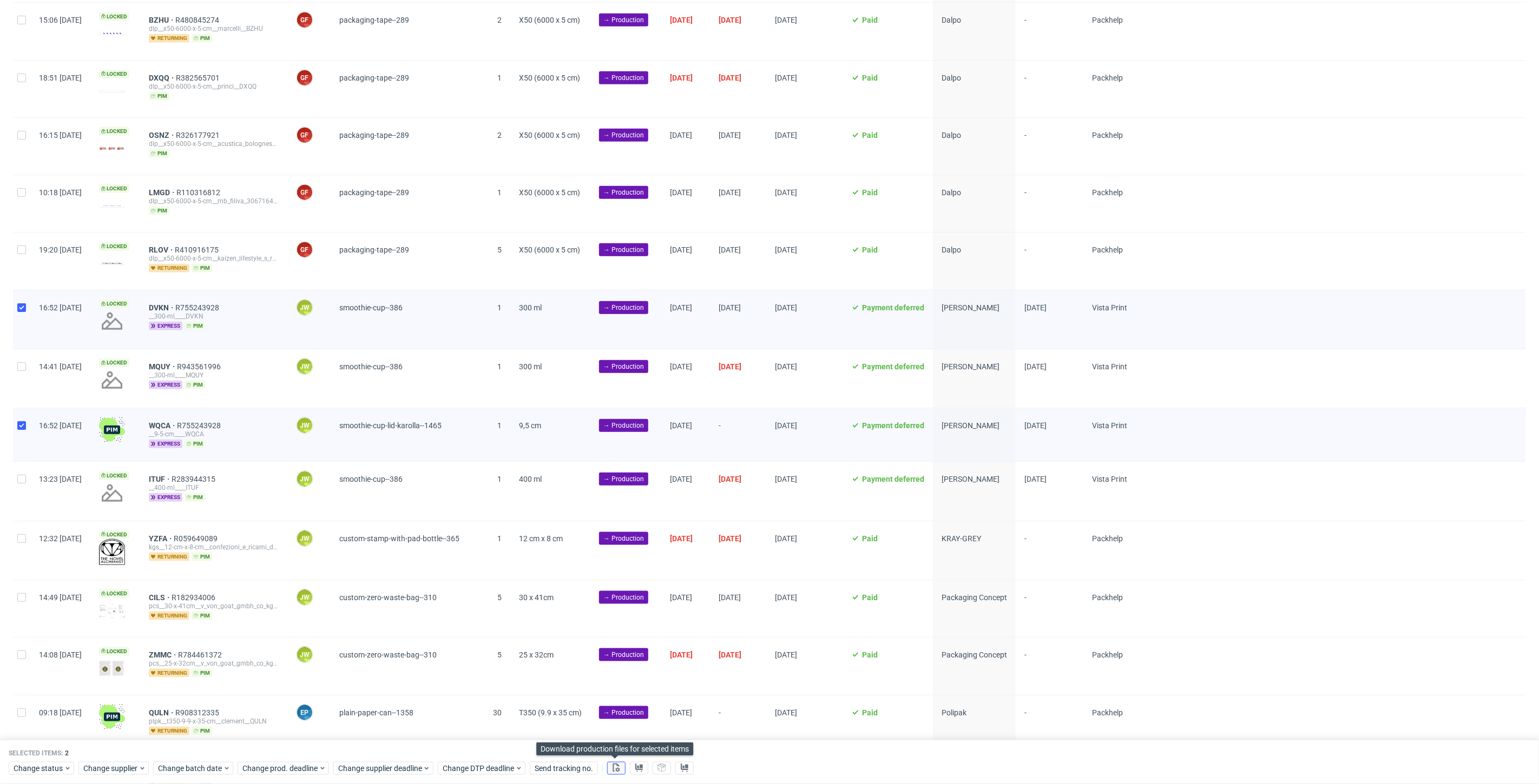
click at [612, 767] on icon at bounding box center [616, 768] width 9 height 9
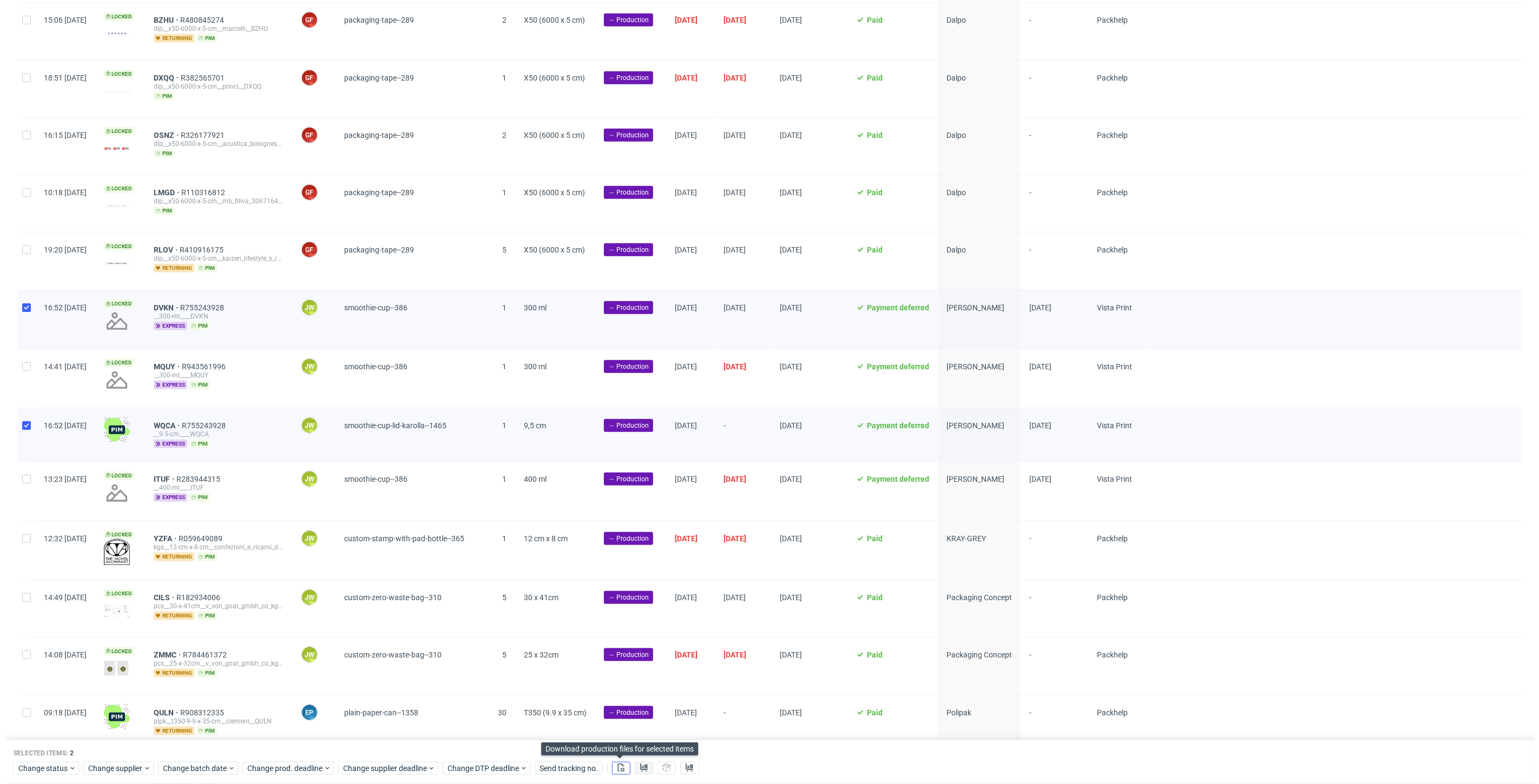
scroll to position [0, 1871]
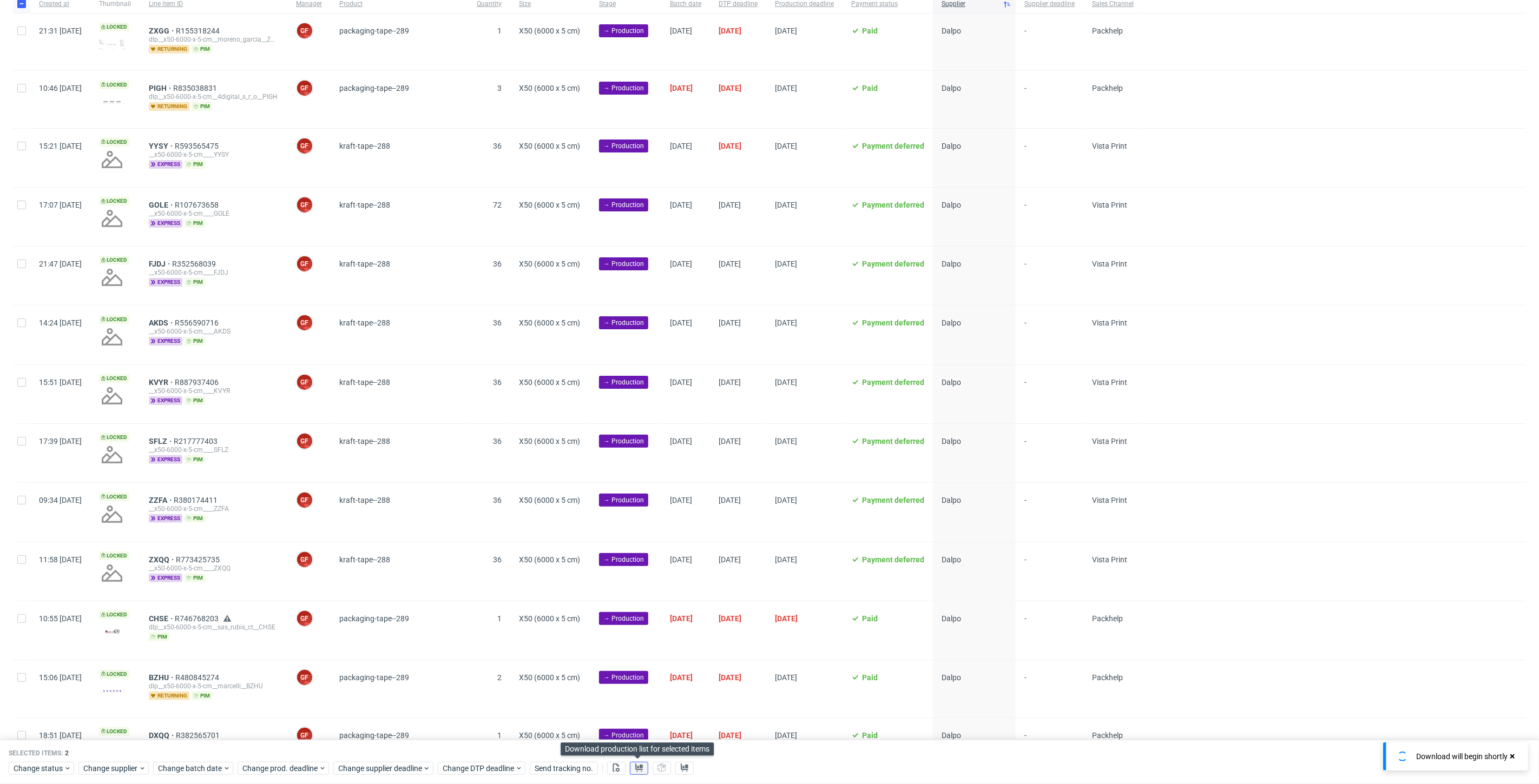
click at [637, 769] on use at bounding box center [639, 768] width 7 height 9
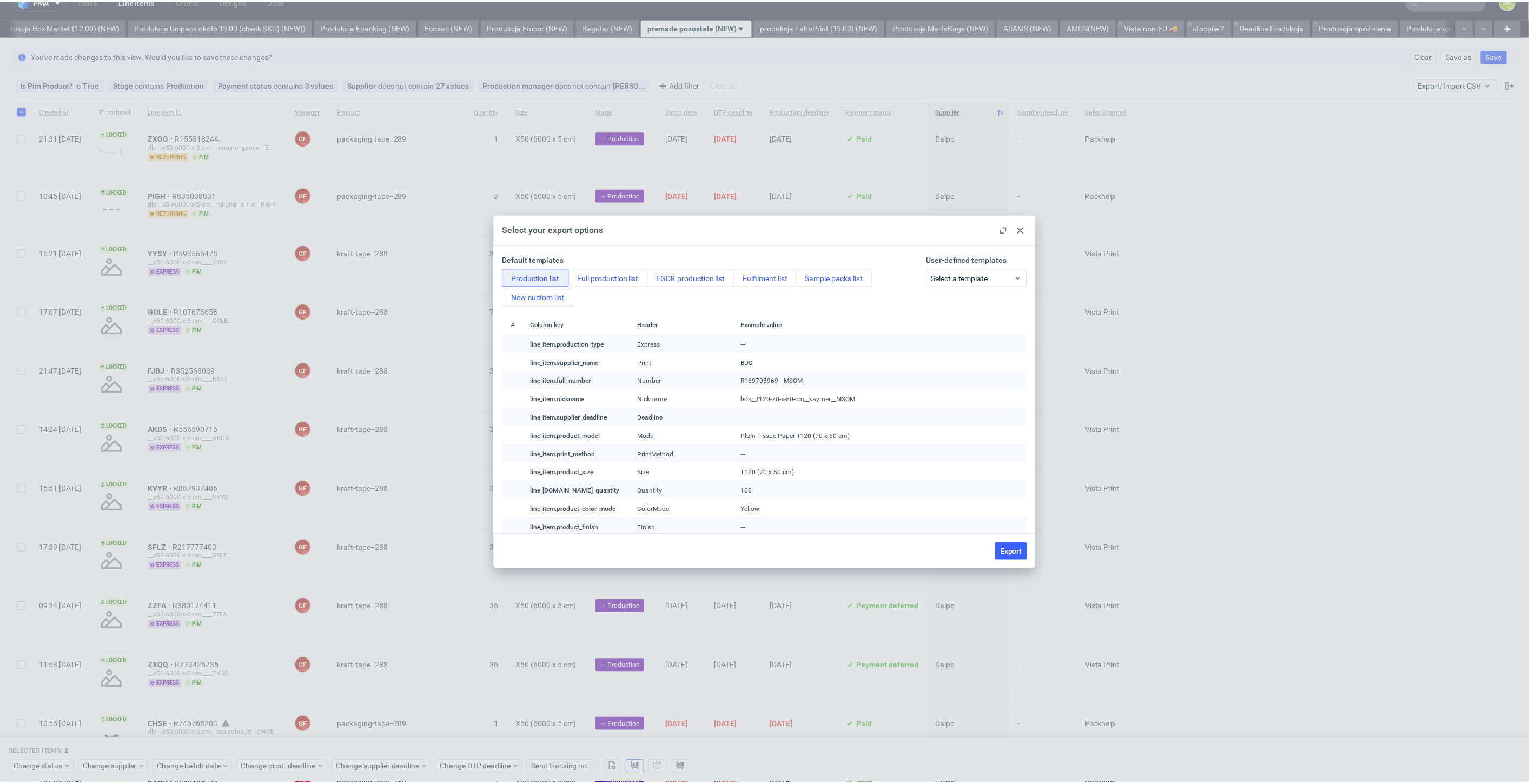
scroll to position [0, 0]
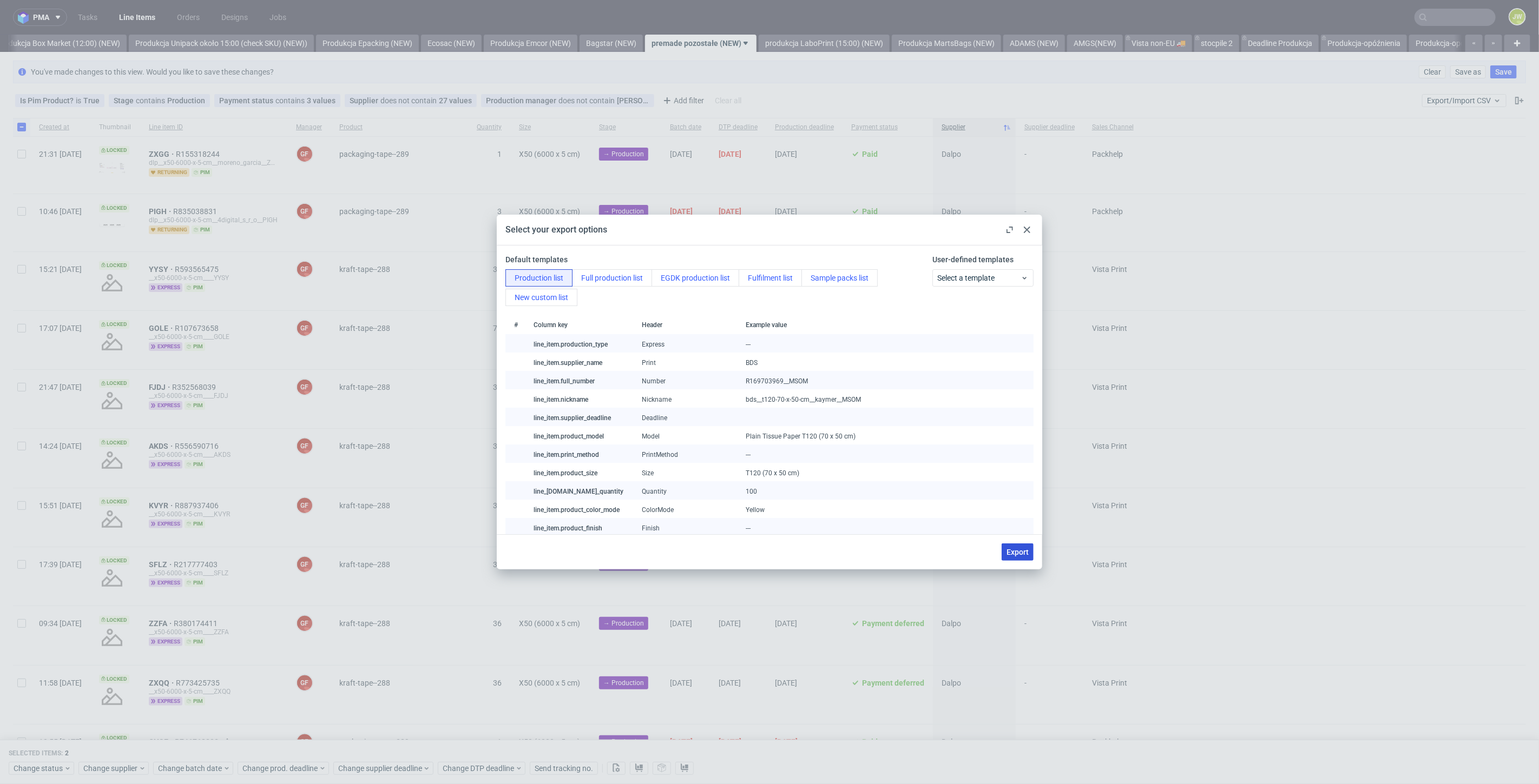
click at [1023, 551] on span "Export" at bounding box center [1017, 552] width 22 height 7
checkbox input "false"
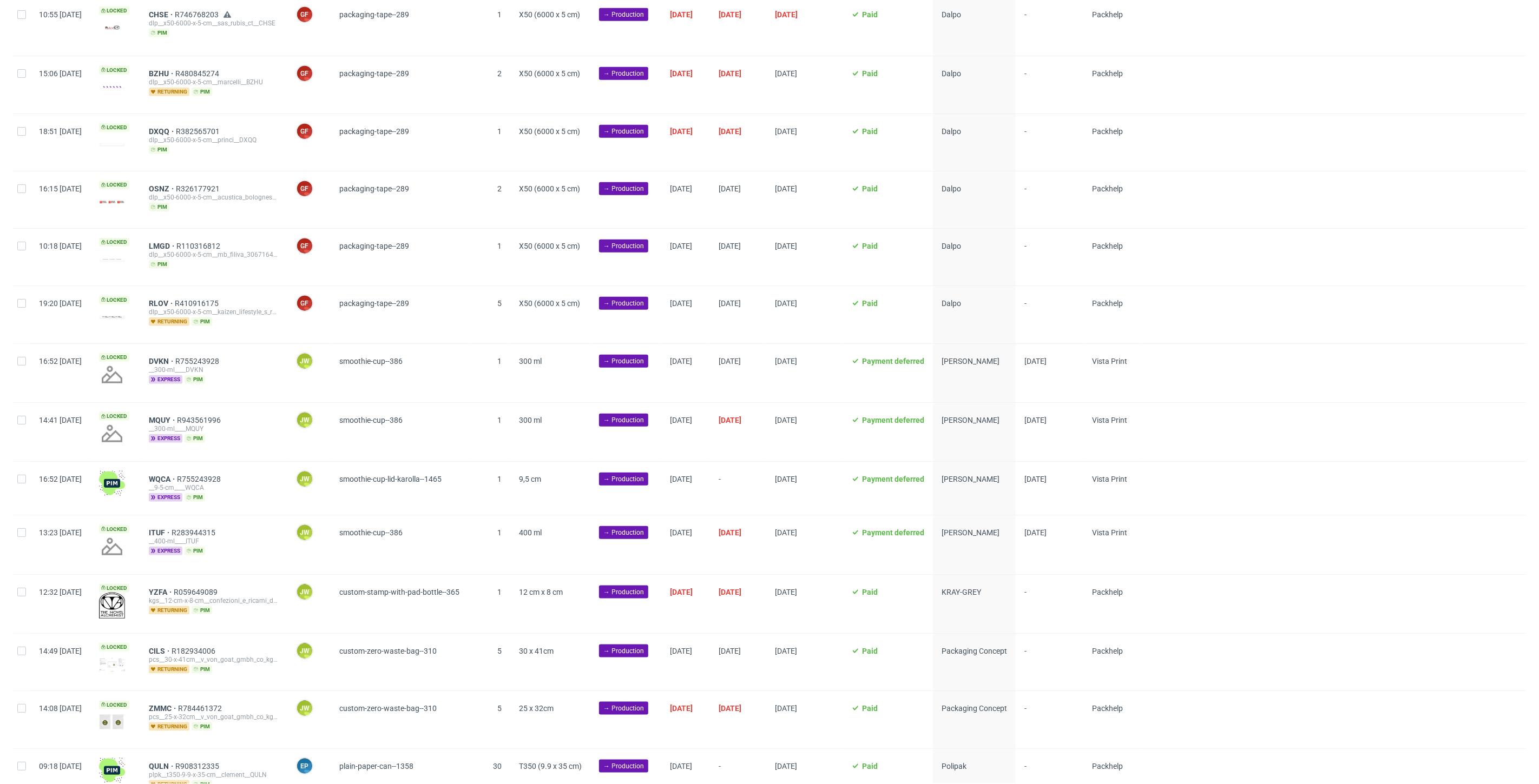
scroll to position [831, 0]
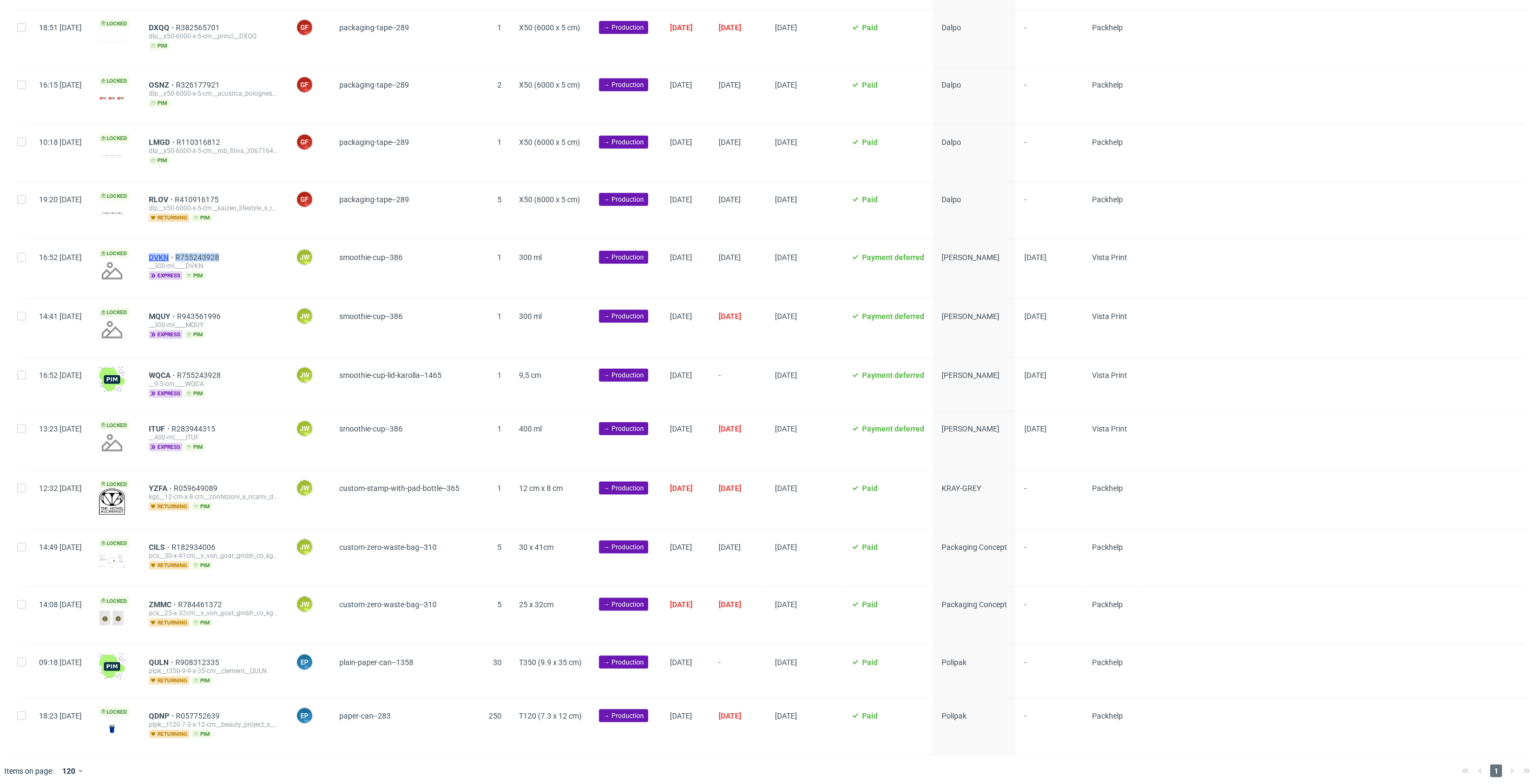
drag, startPoint x: 276, startPoint y: 249, endPoint x: 182, endPoint y: 249, distance: 94.0
click at [182, 253] on div "DVKN R755243928" at bounding box center [213, 257] width 130 height 9
copy div "DVKN R755243928"
drag, startPoint x: 242, startPoint y: 370, endPoint x: 179, endPoint y: 371, distance: 63.0
click at [179, 371] on div "WQCA R755243928 __9-5-cm____WQCA express pim" at bounding box center [213, 384] width 147 height 53
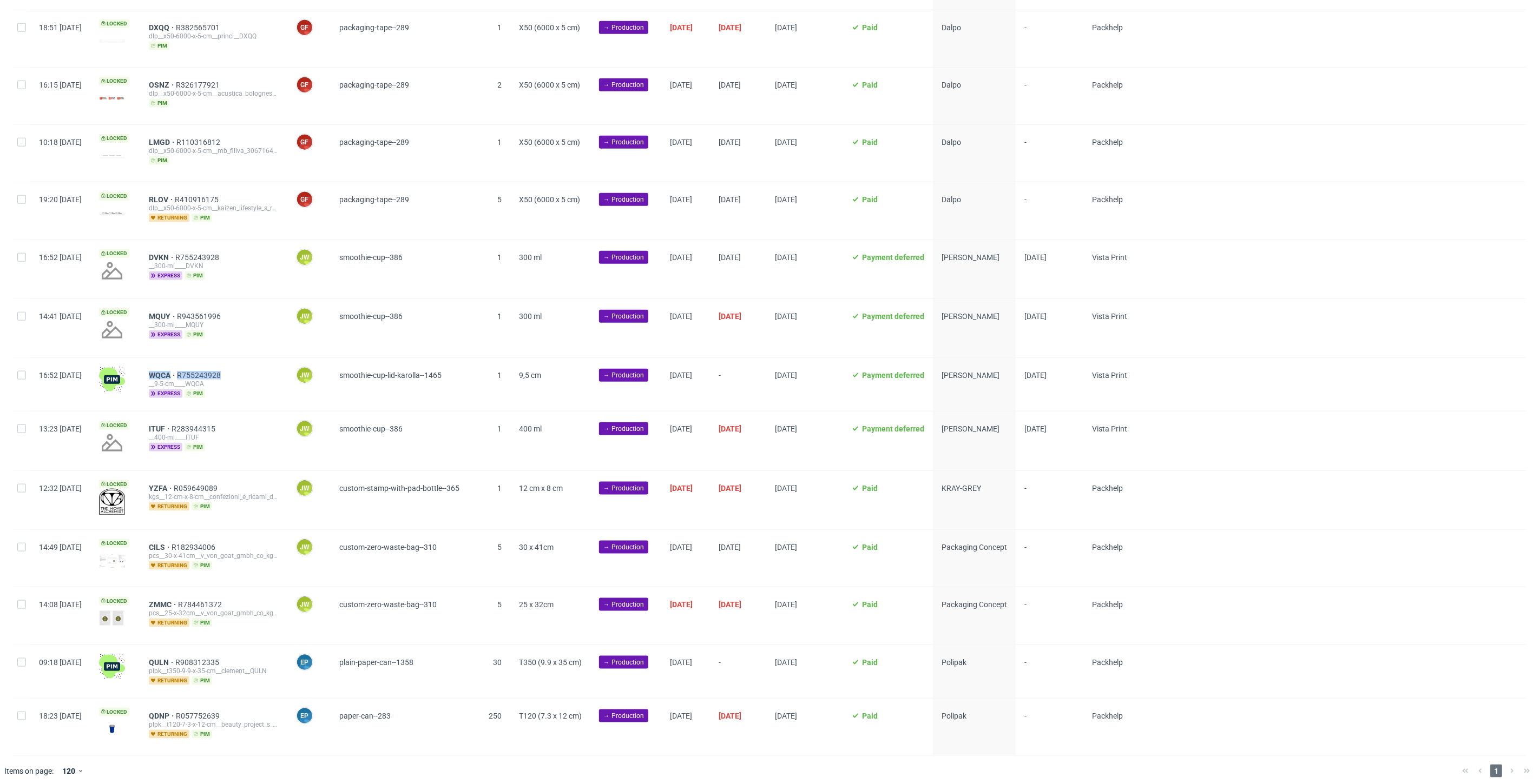
copy div "WQCA R755243928"
click at [20, 374] on input "checkbox" at bounding box center [21, 376] width 9 height 9
checkbox input "true"
click at [20, 258] on div at bounding box center [21, 269] width 17 height 59
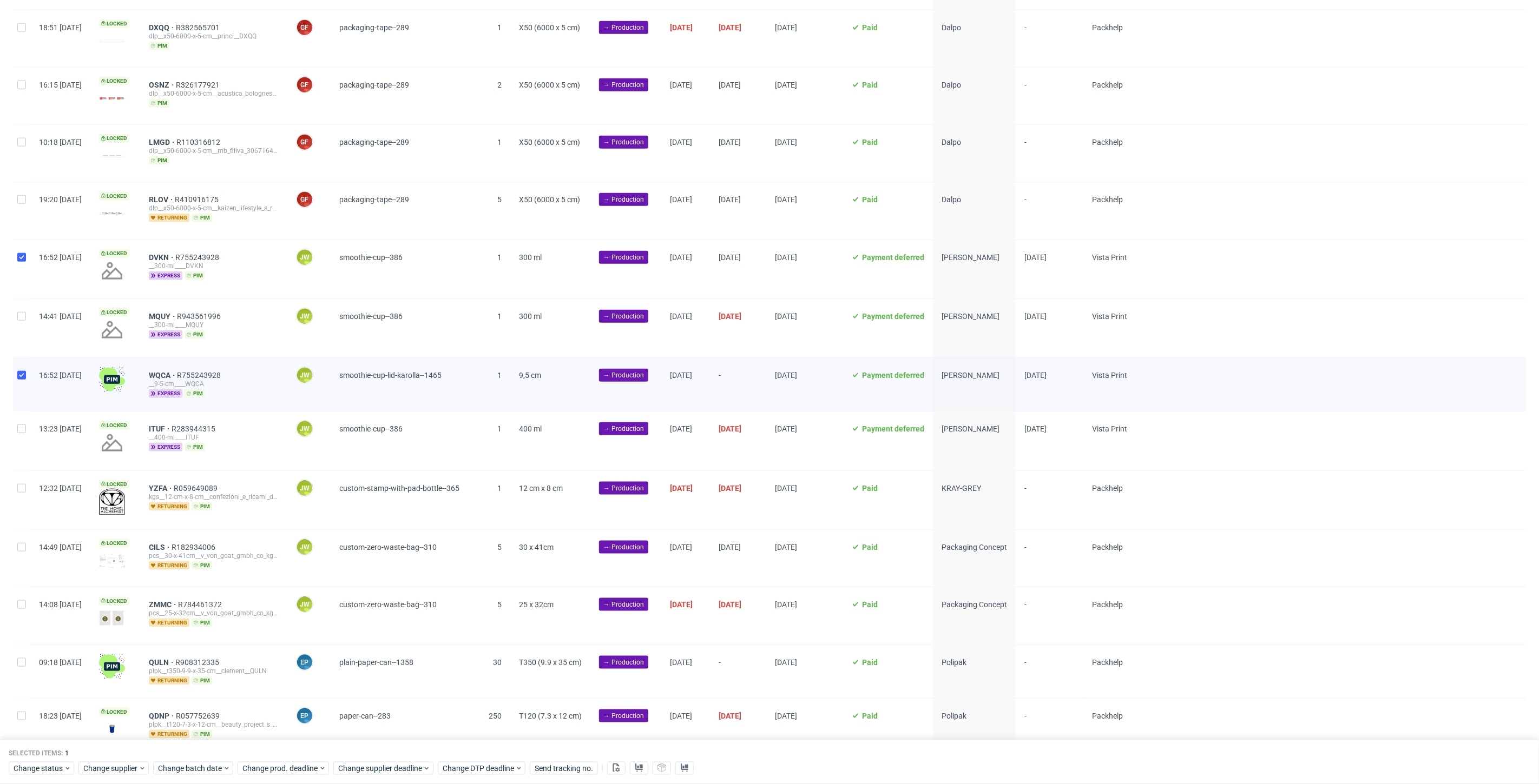
checkbox input "true"
click at [55, 769] on span "Change status" at bounding box center [38, 769] width 50 height 11
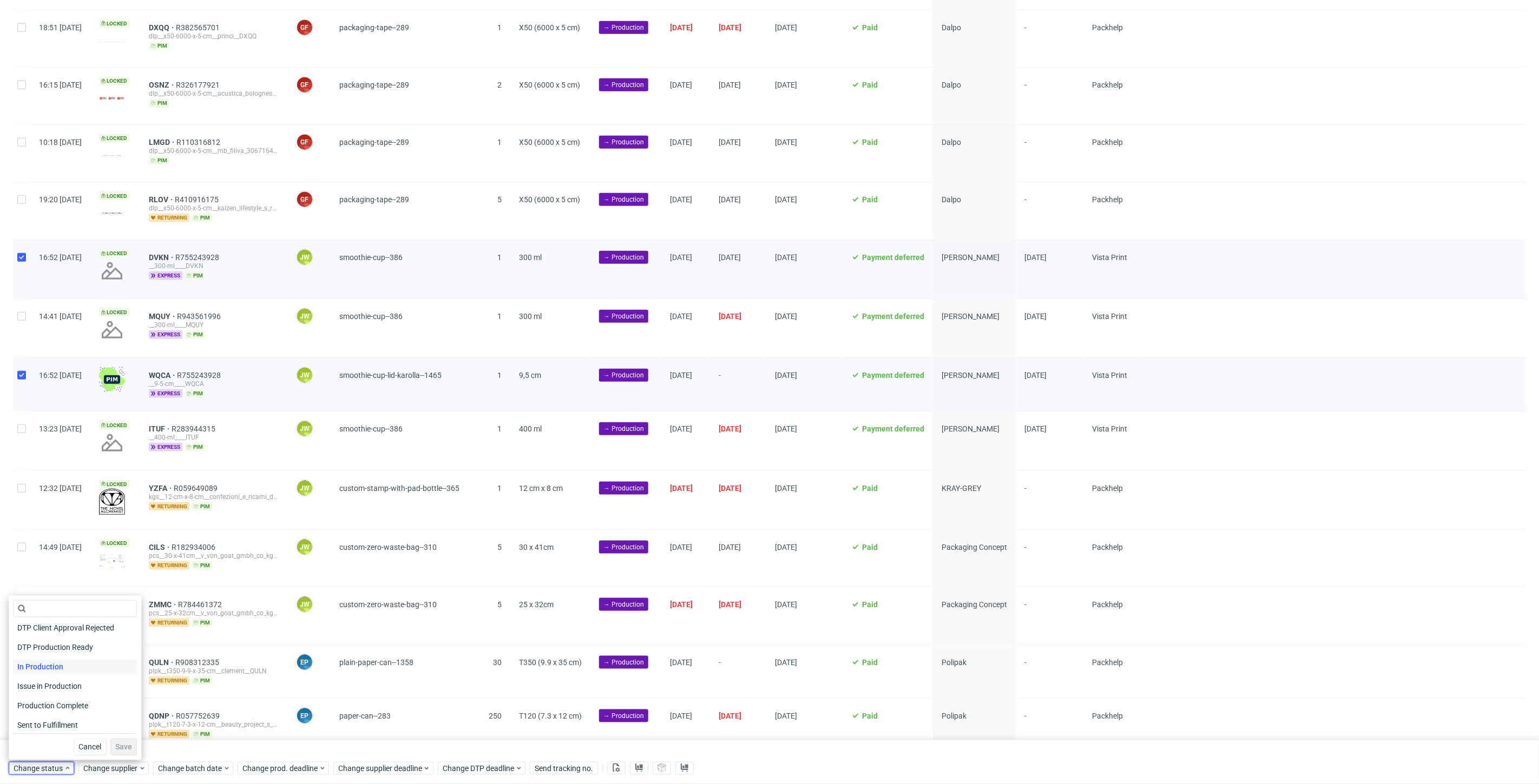
click at [34, 668] on span "In Production" at bounding box center [40, 667] width 55 height 15
click at [110, 742] on button "Save" at bounding box center [123, 747] width 26 height 17
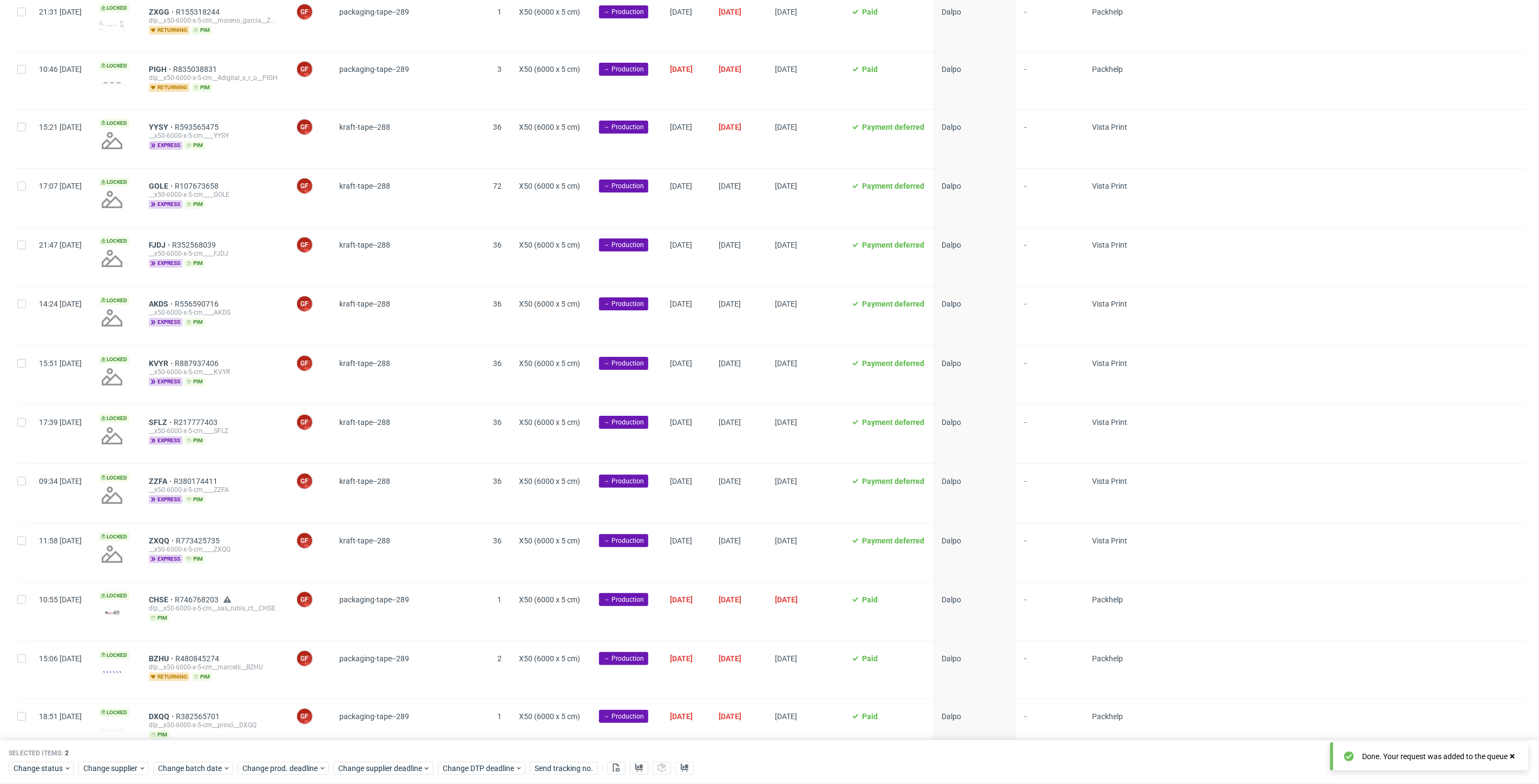
scroll to position [17, 0]
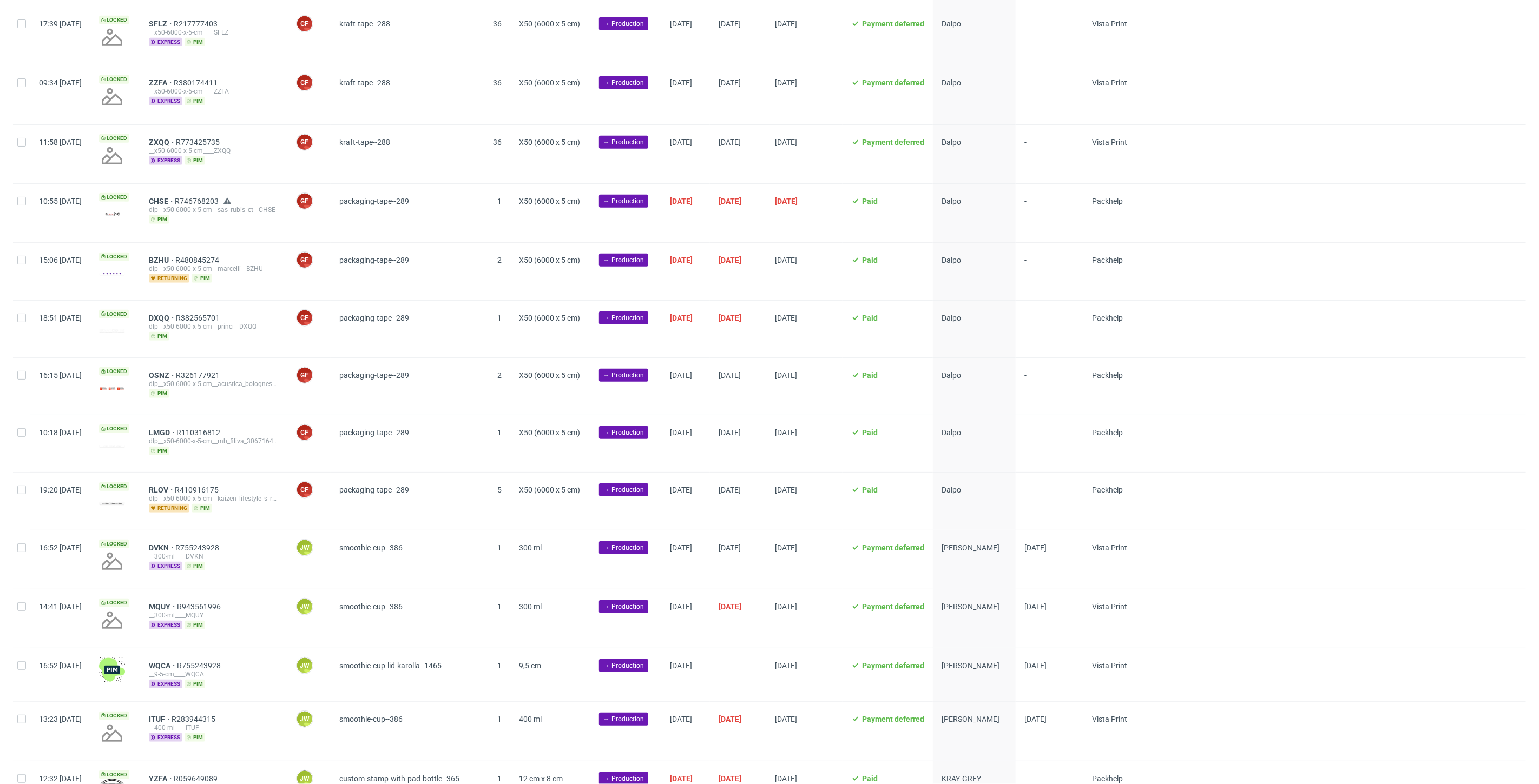
scroll to position [0, 1779]
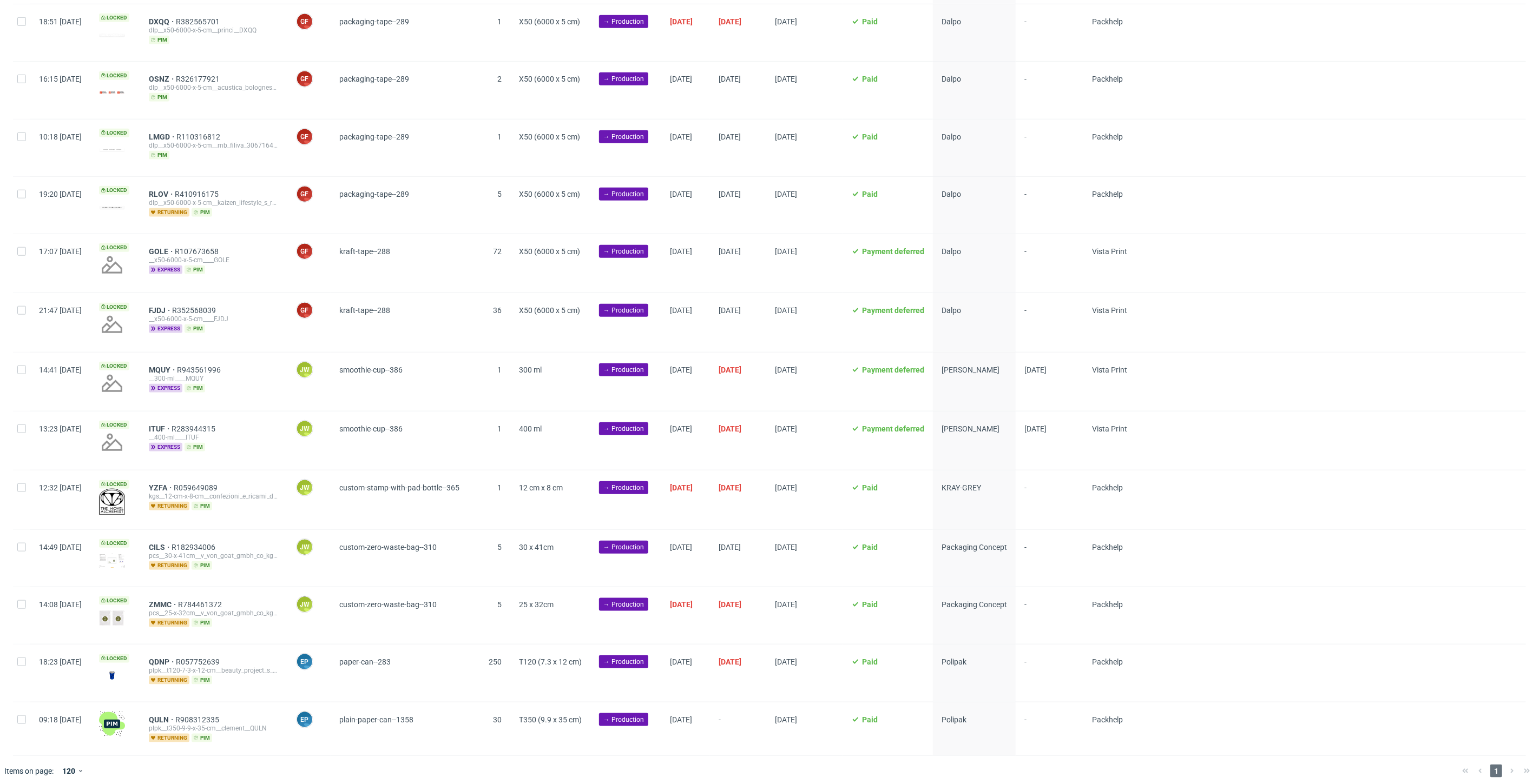
scroll to position [0, 1871]
drag, startPoint x: 273, startPoint y: 365, endPoint x: 172, endPoint y: 368, distance: 101.0
click at [172, 368] on div "MQUY R943561996 __300-ml____MQUY express pim" at bounding box center [213, 382] width 147 height 59
copy div "MQUY R943561996"
click at [18, 366] on input "checkbox" at bounding box center [21, 370] width 9 height 9
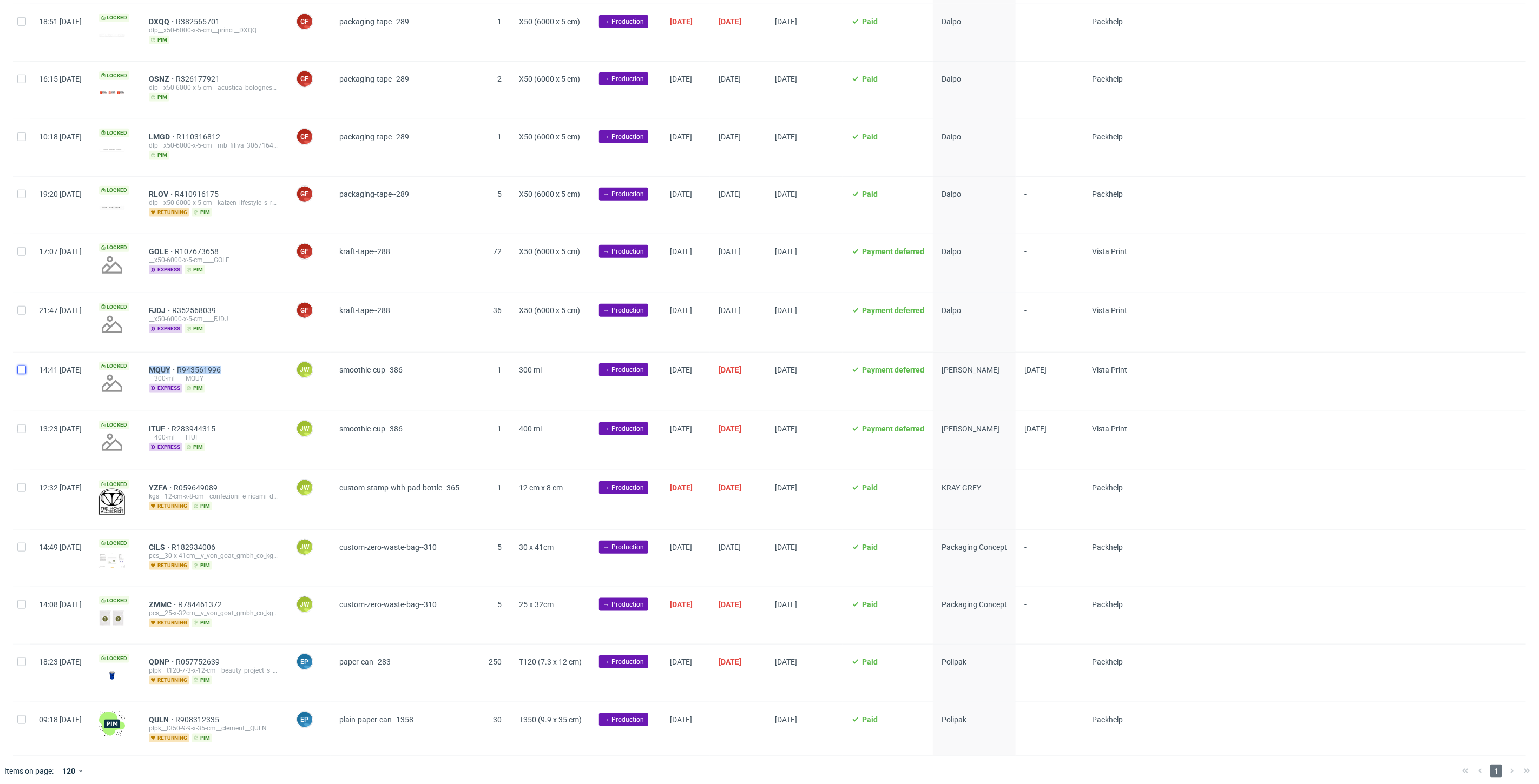
checkbox input "true"
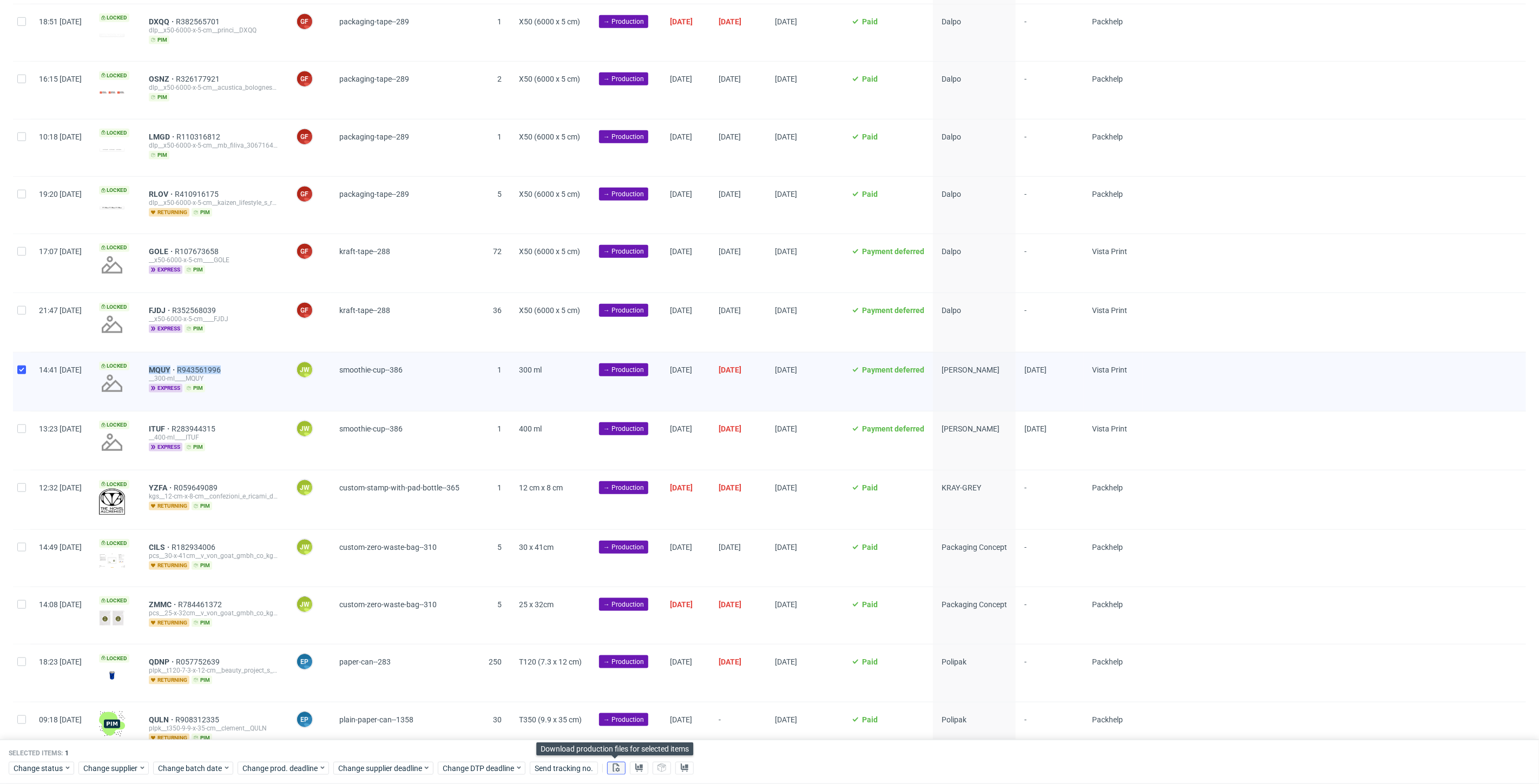
click at [608, 767] on button at bounding box center [616, 768] width 18 height 13
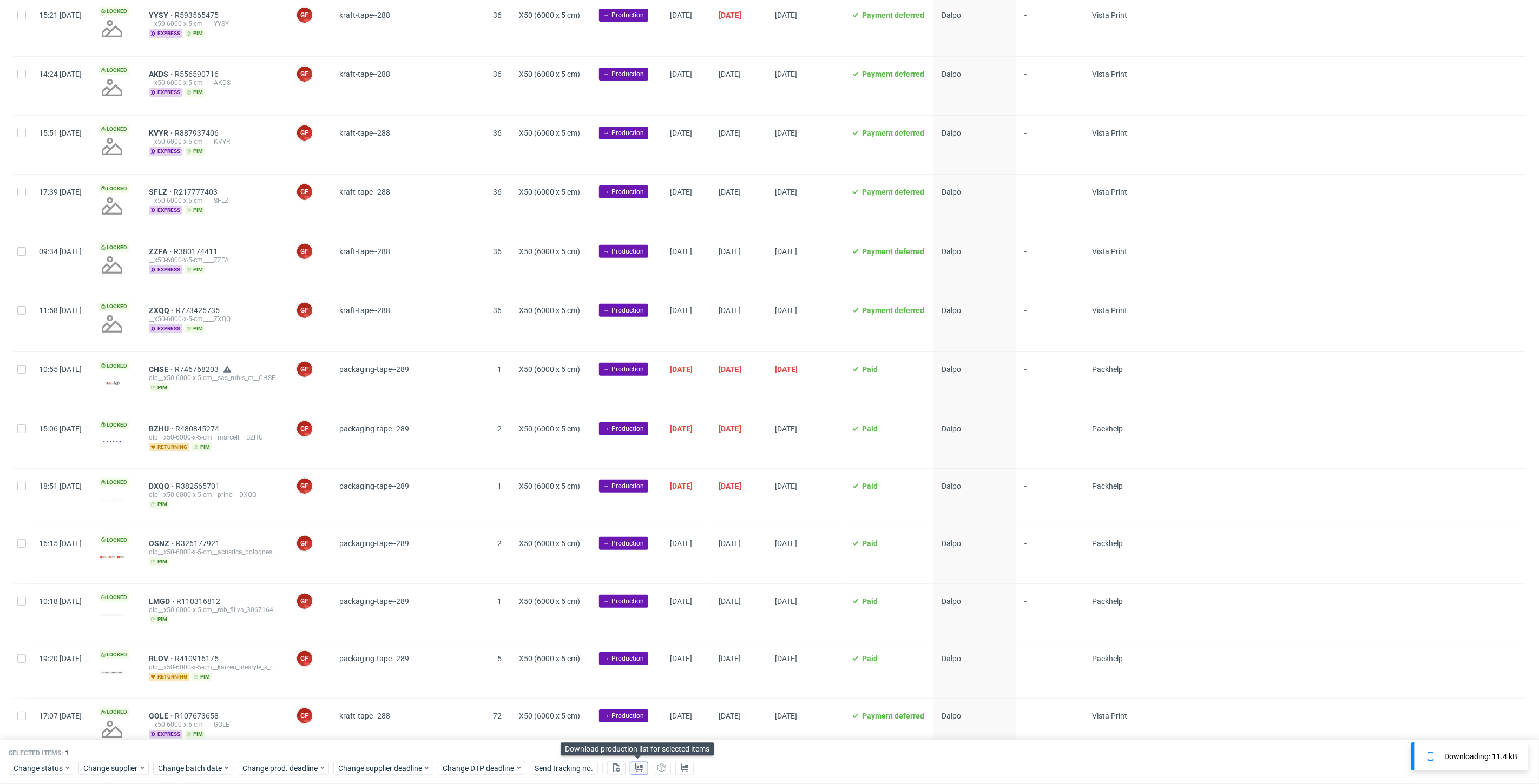
scroll to position [31, 0]
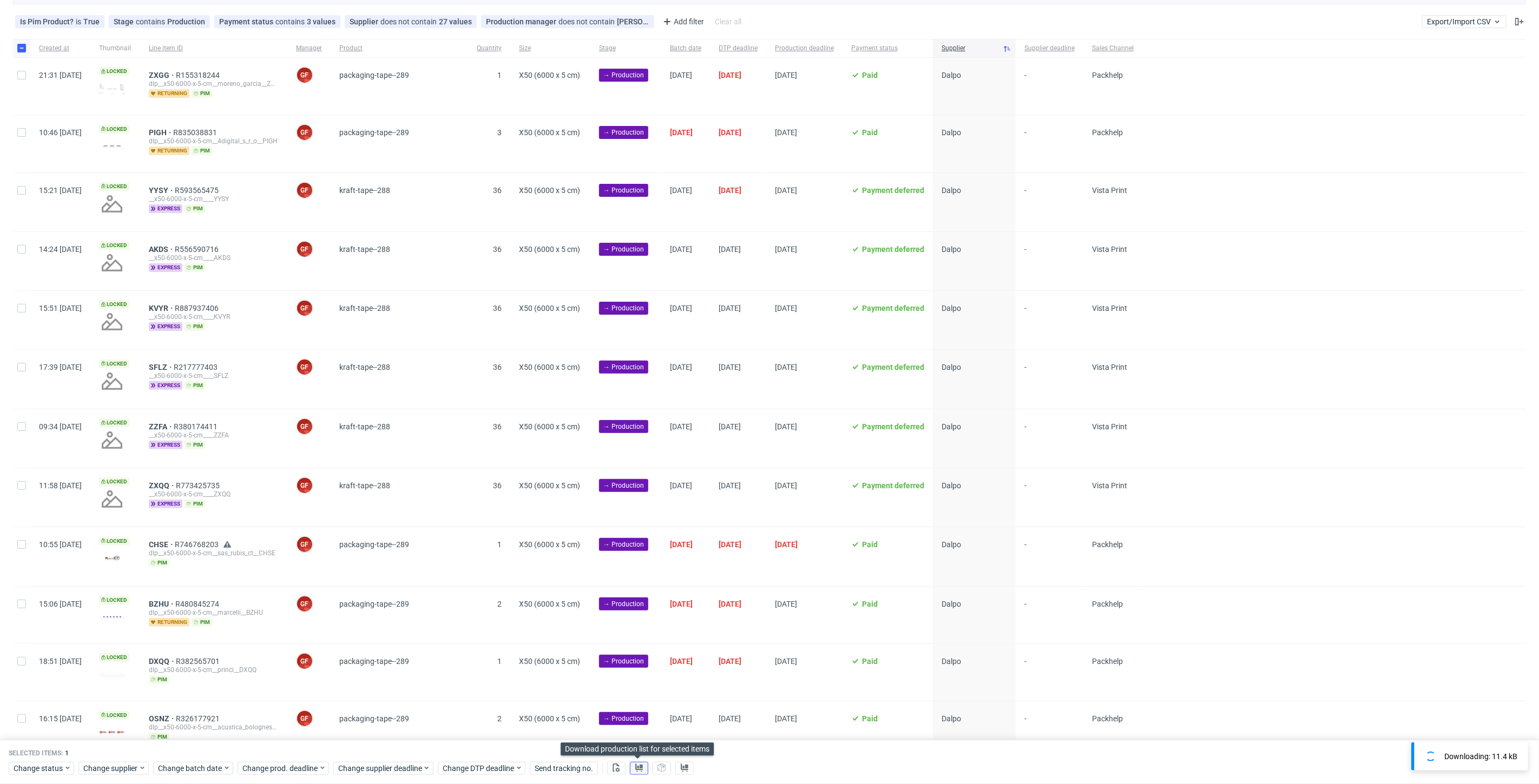
click at [639, 768] on use at bounding box center [639, 768] width 7 height 9
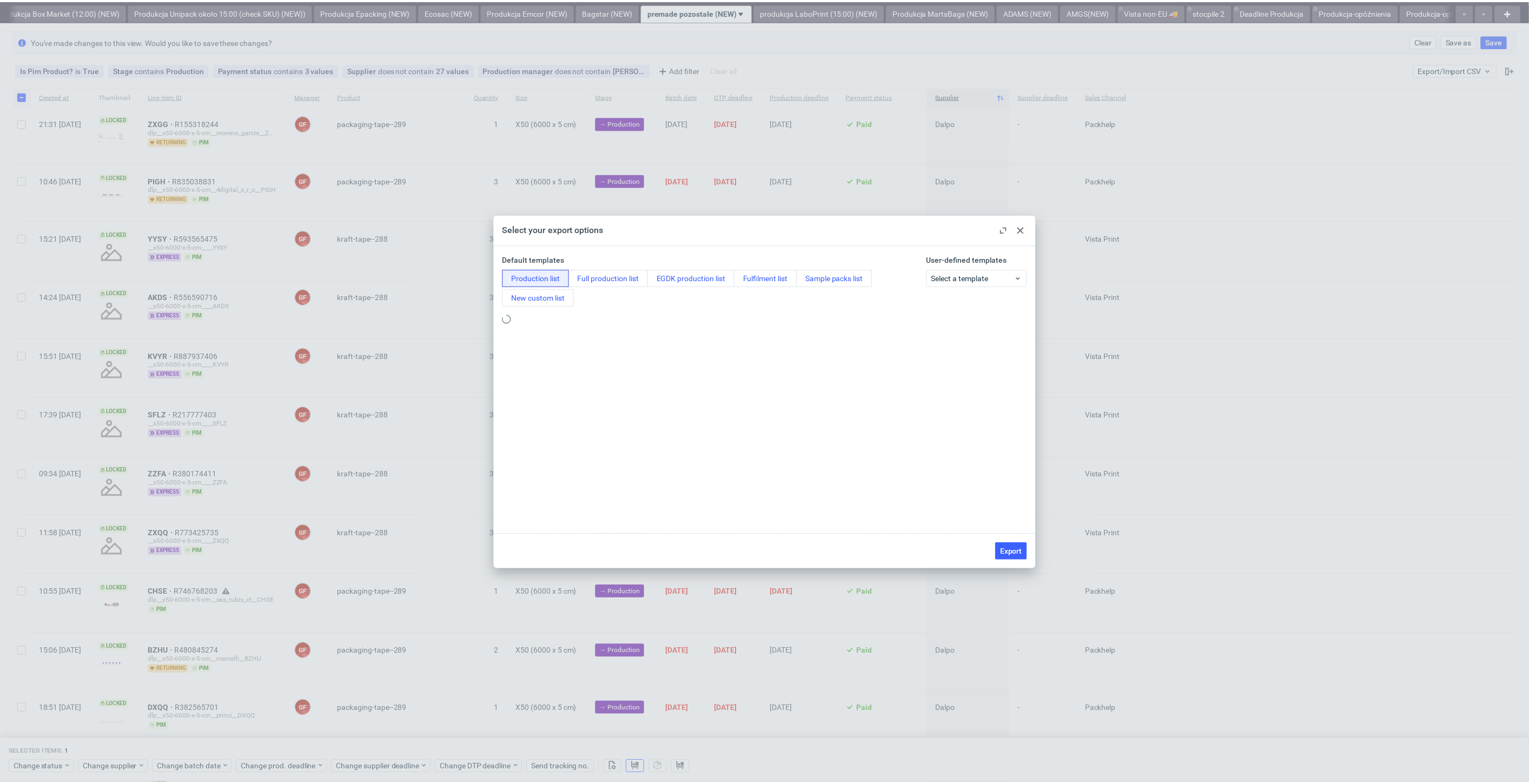
scroll to position [0, 0]
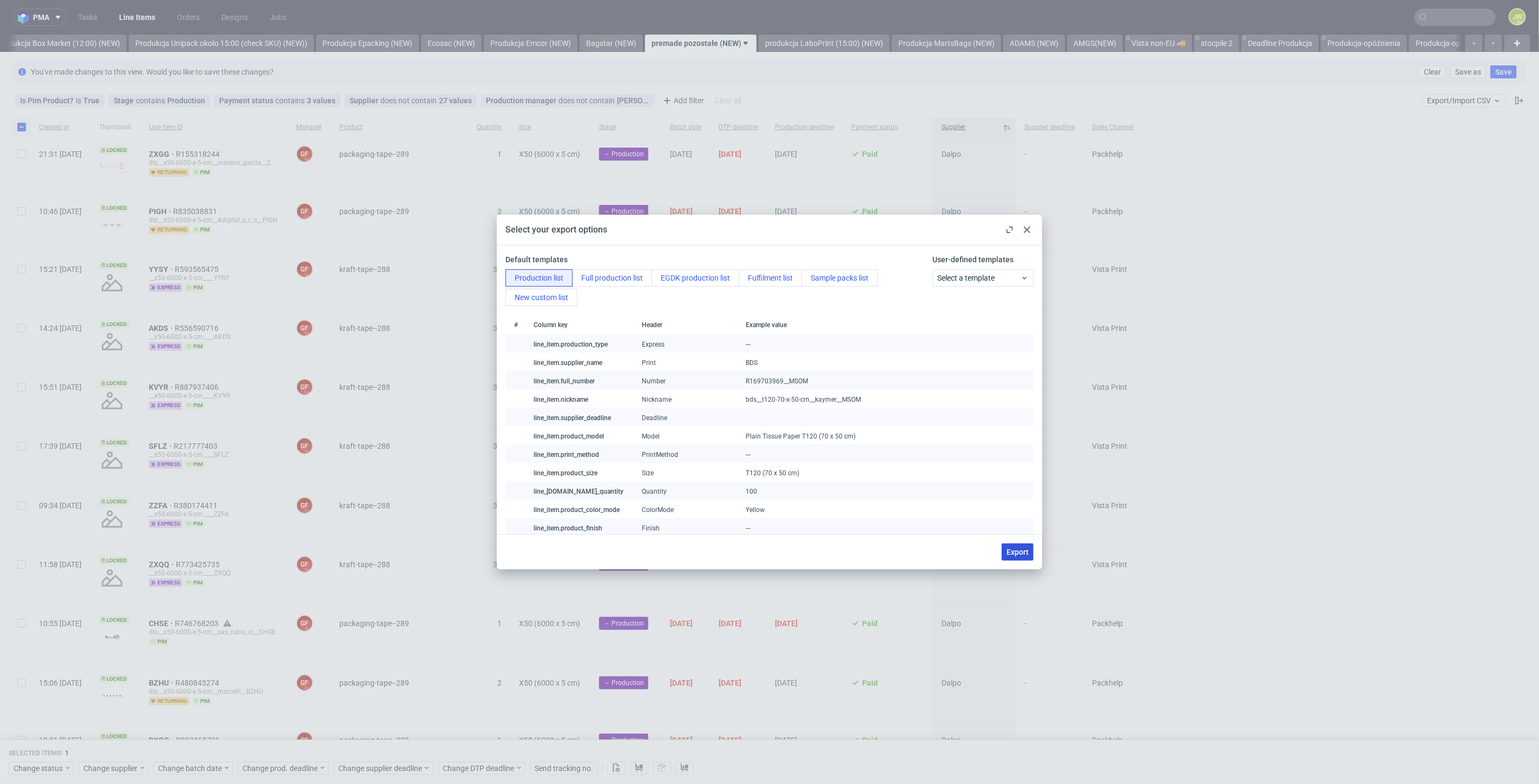
click at [1019, 552] on span "Export" at bounding box center [1017, 552] width 22 height 7
checkbox input "false"
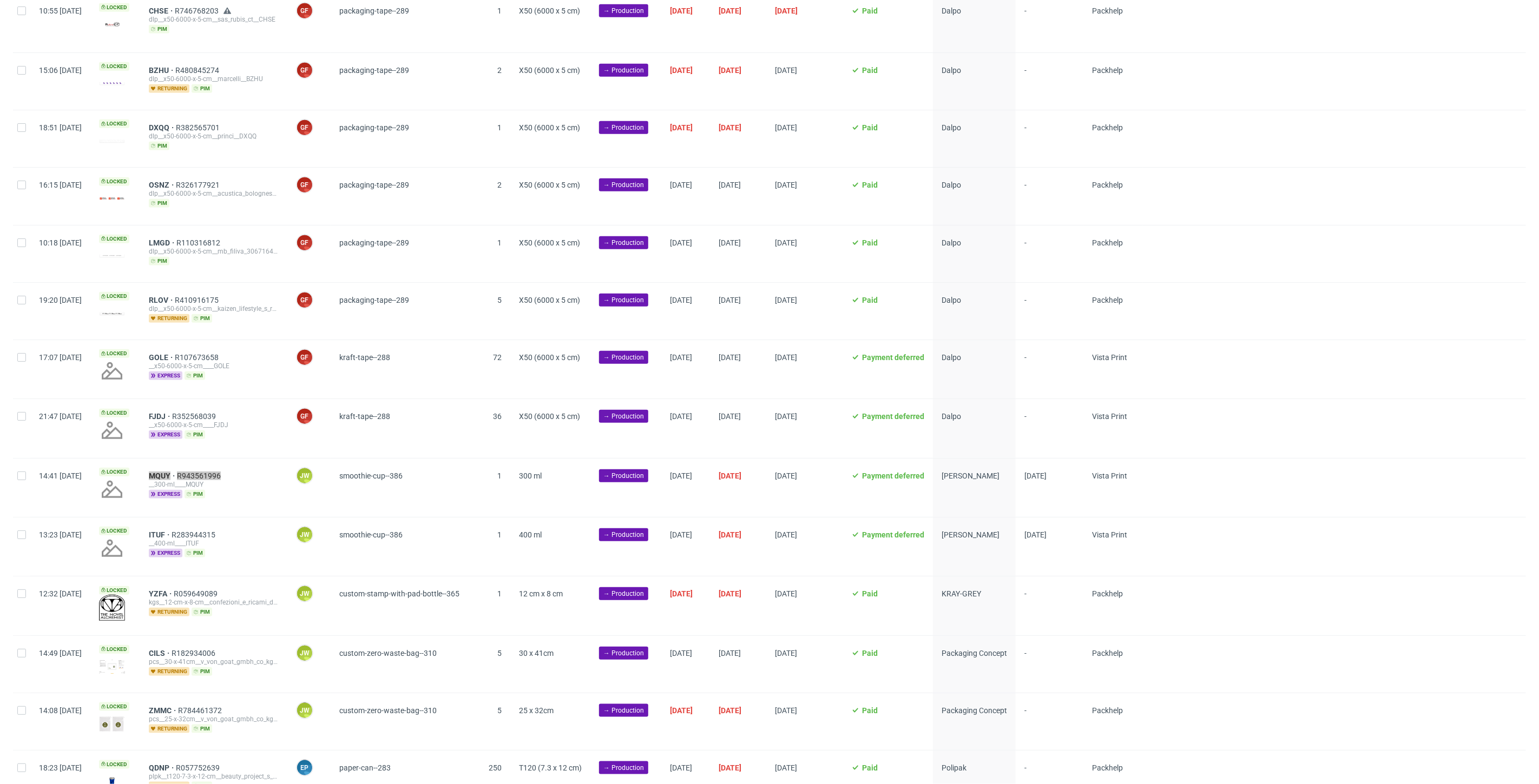
scroll to position [719, 0]
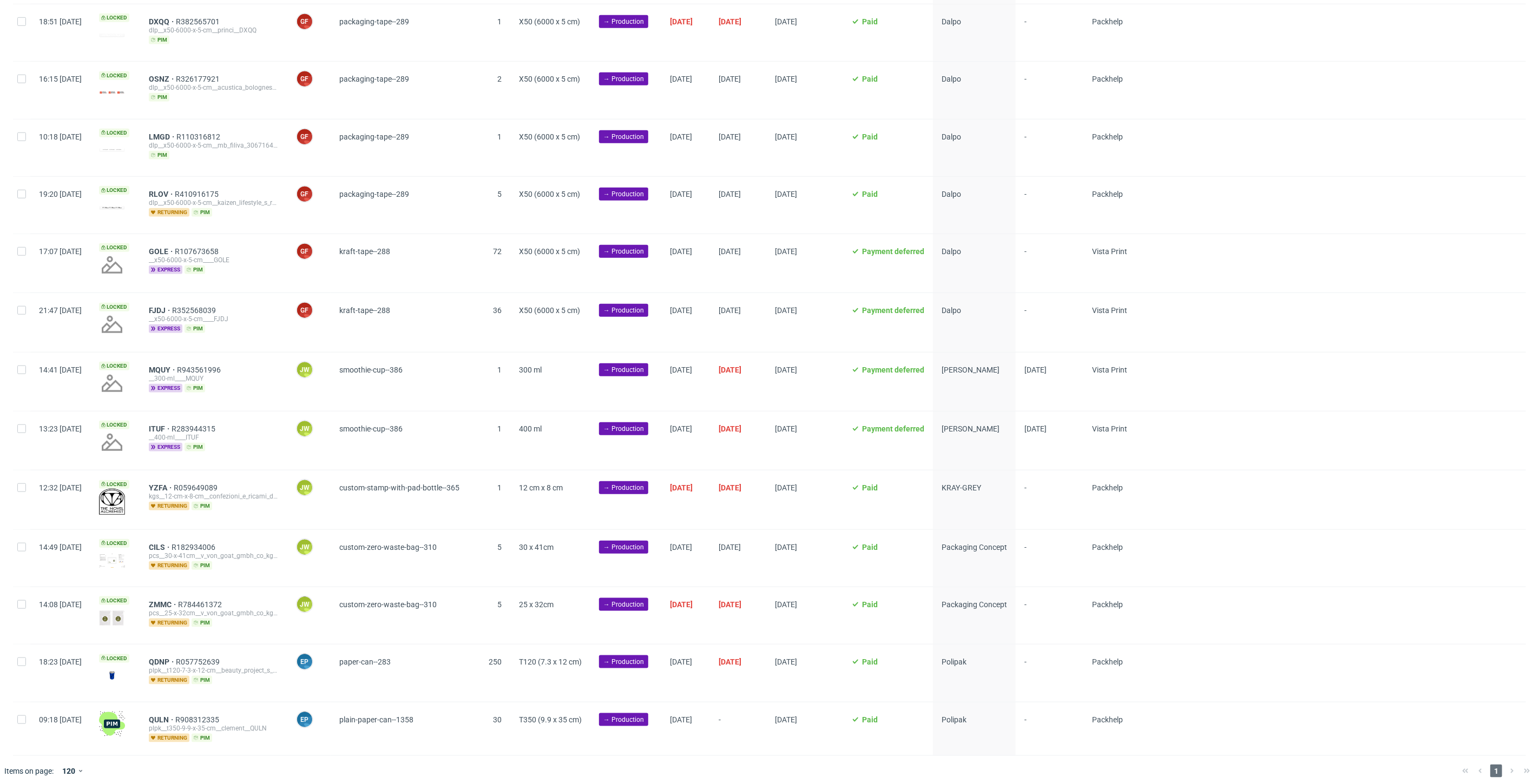
click at [582, 561] on span "30 x 41cm" at bounding box center [550, 558] width 63 height 31
drag, startPoint x: 266, startPoint y: 419, endPoint x: 179, endPoint y: 424, distance: 87.1
click at [179, 424] on div "ITUF R283944315 __400-ml____ITUF express pim" at bounding box center [213, 441] width 147 height 59
copy div "ITUF R283944315"
click at [19, 424] on input "checkbox" at bounding box center [21, 429] width 9 height 9
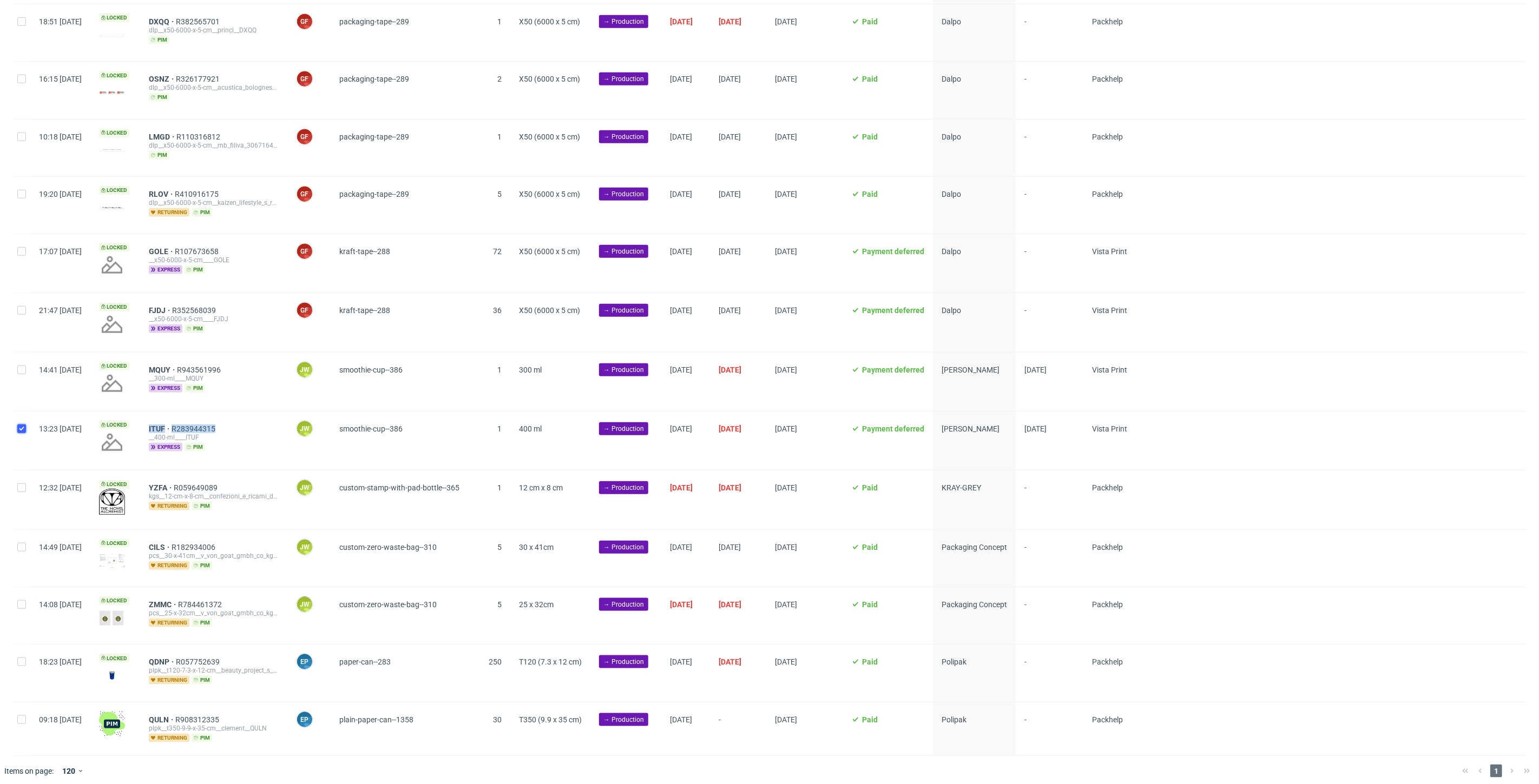
checkbox input "true"
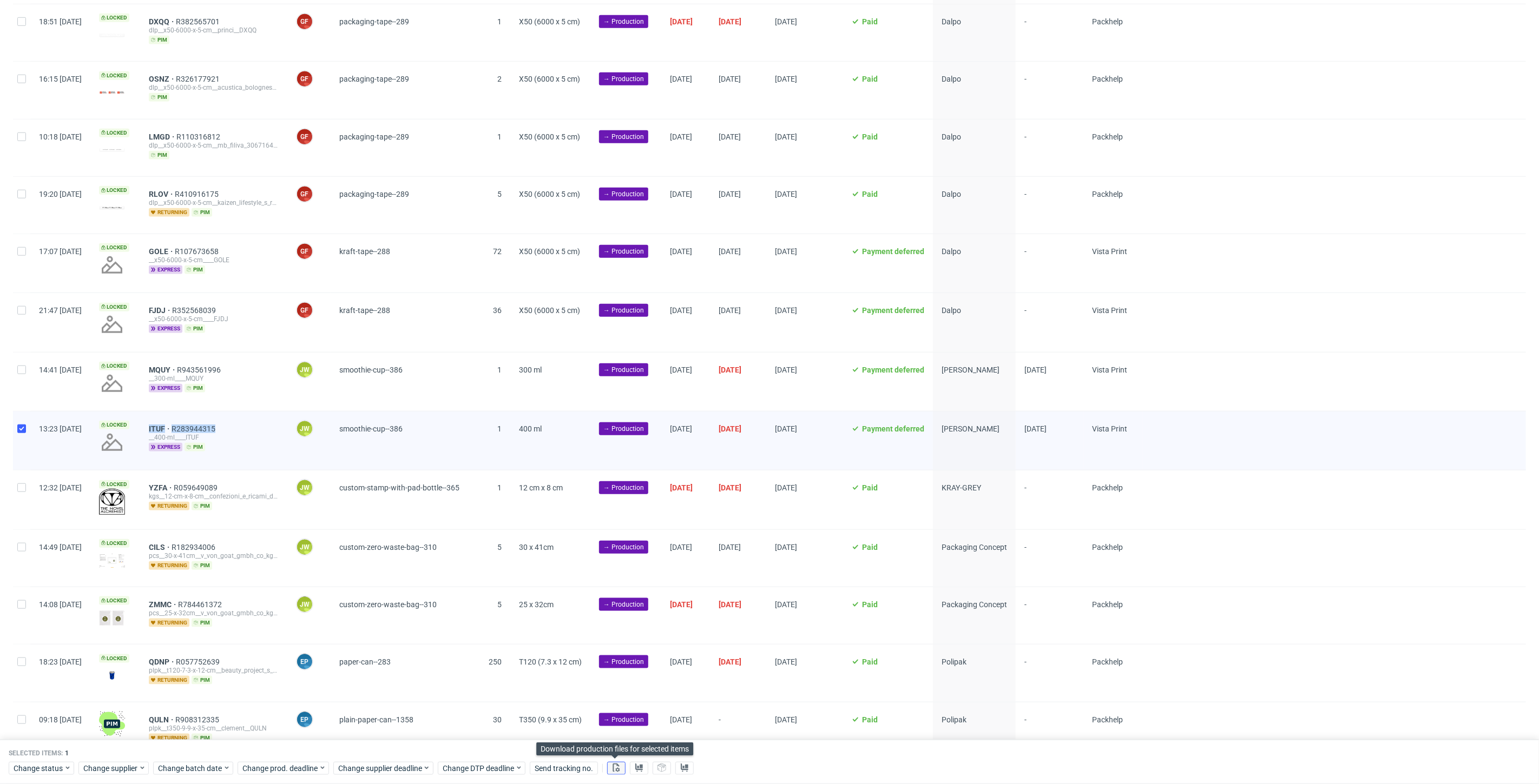
click at [615, 768] on icon at bounding box center [616, 768] width 9 height 9
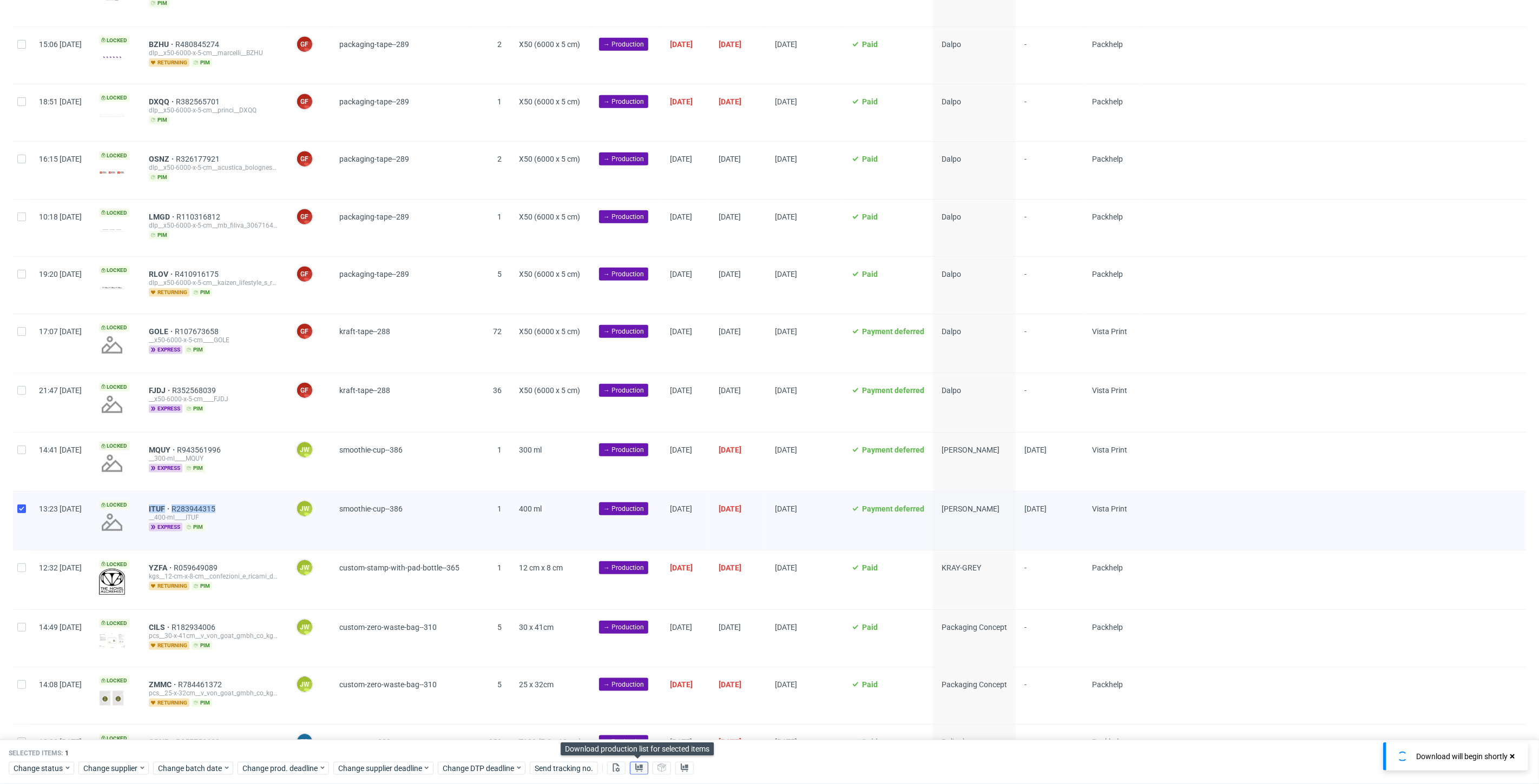
click at [639, 767] on use at bounding box center [639, 768] width 7 height 9
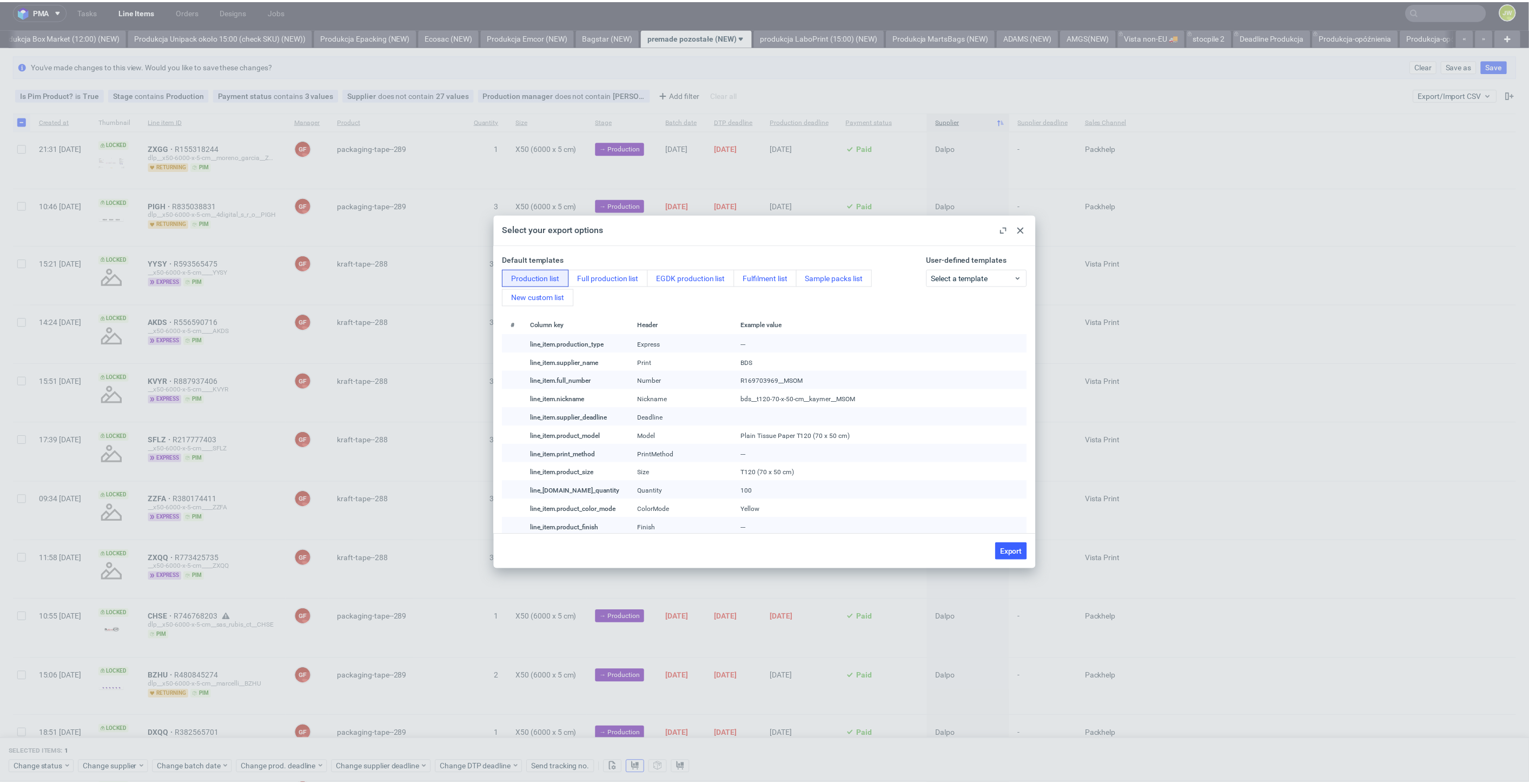
scroll to position [0, 0]
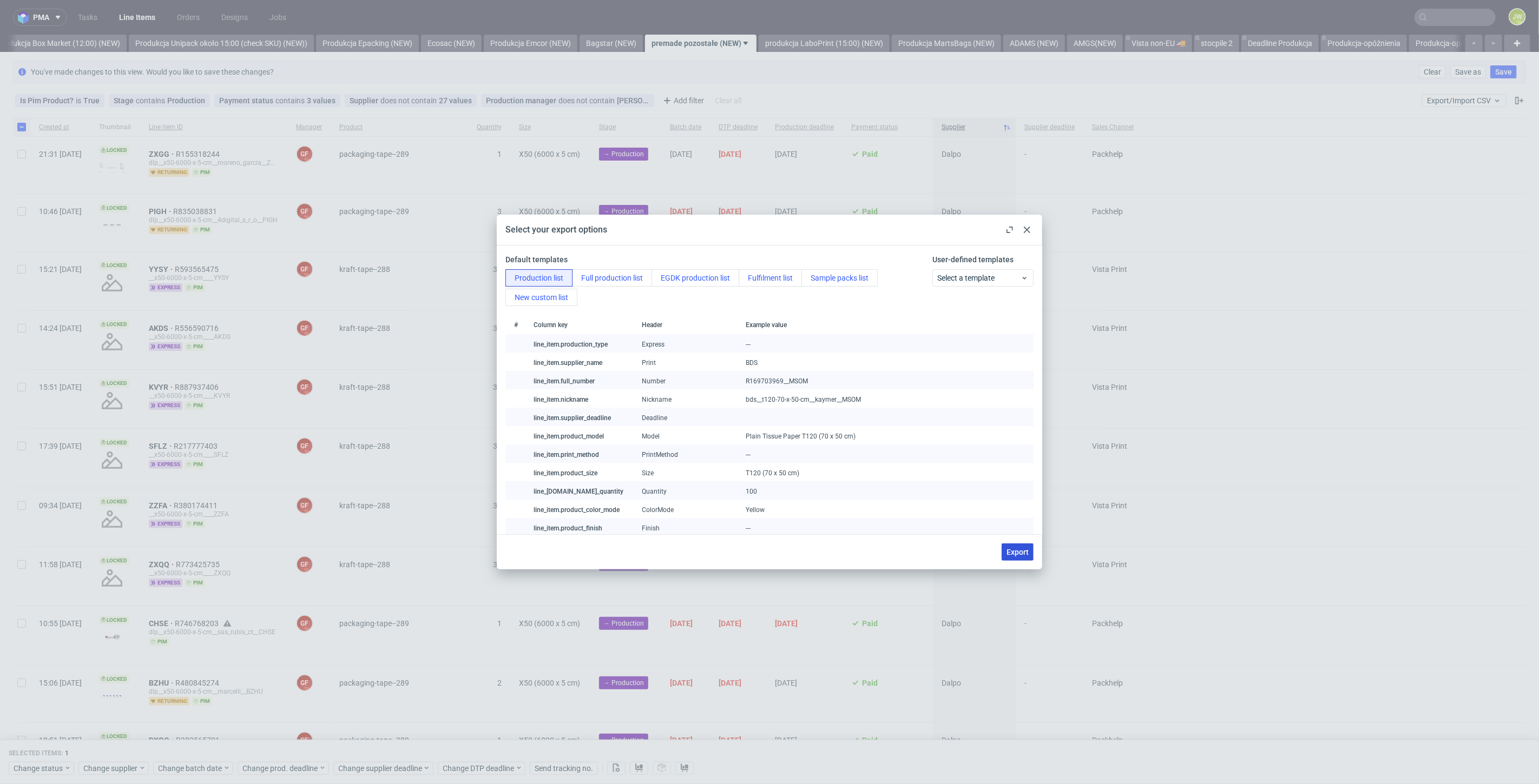
click at [1010, 548] on span "Export" at bounding box center [1017, 552] width 22 height 7
checkbox input "false"
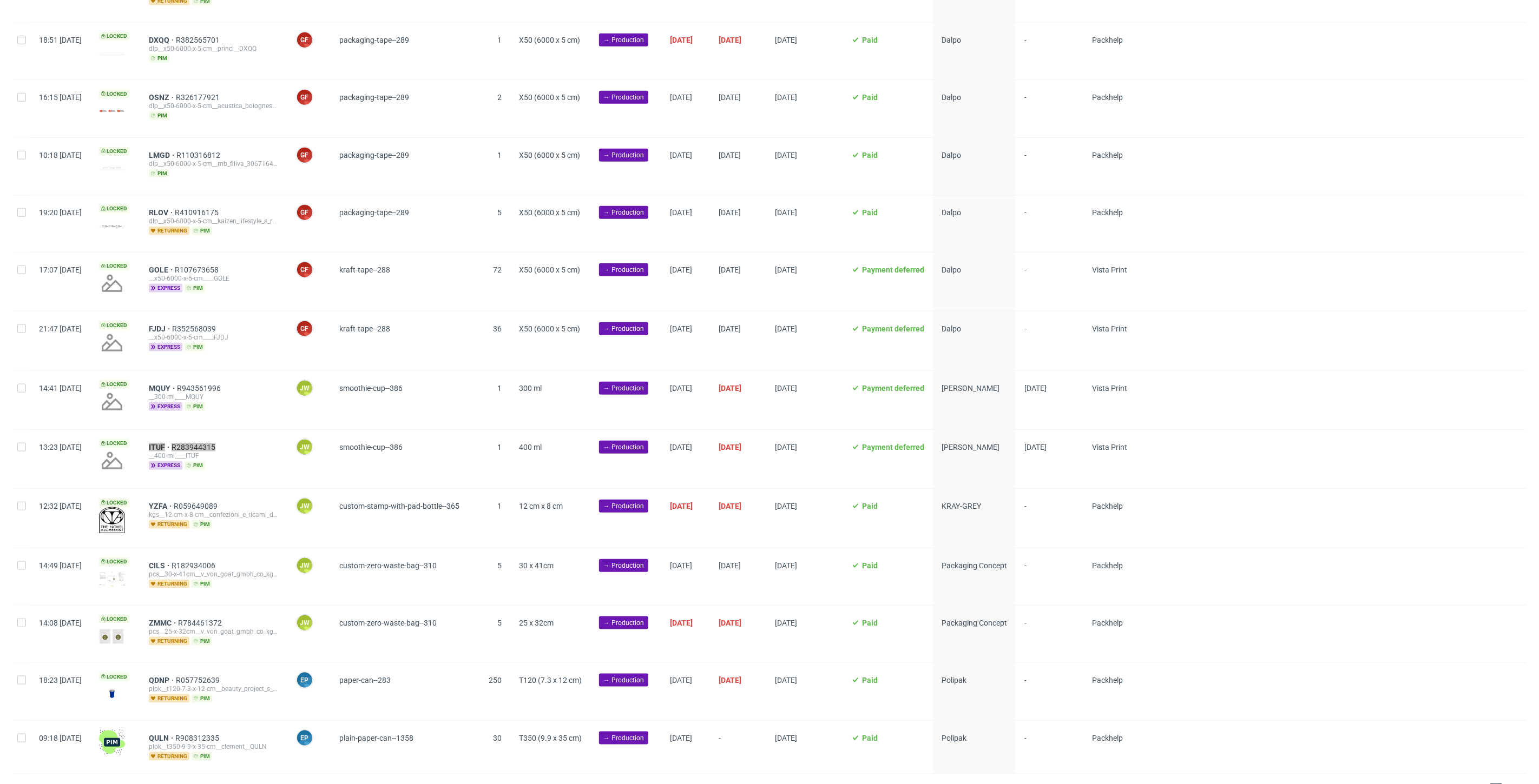
scroll to position [719, 0]
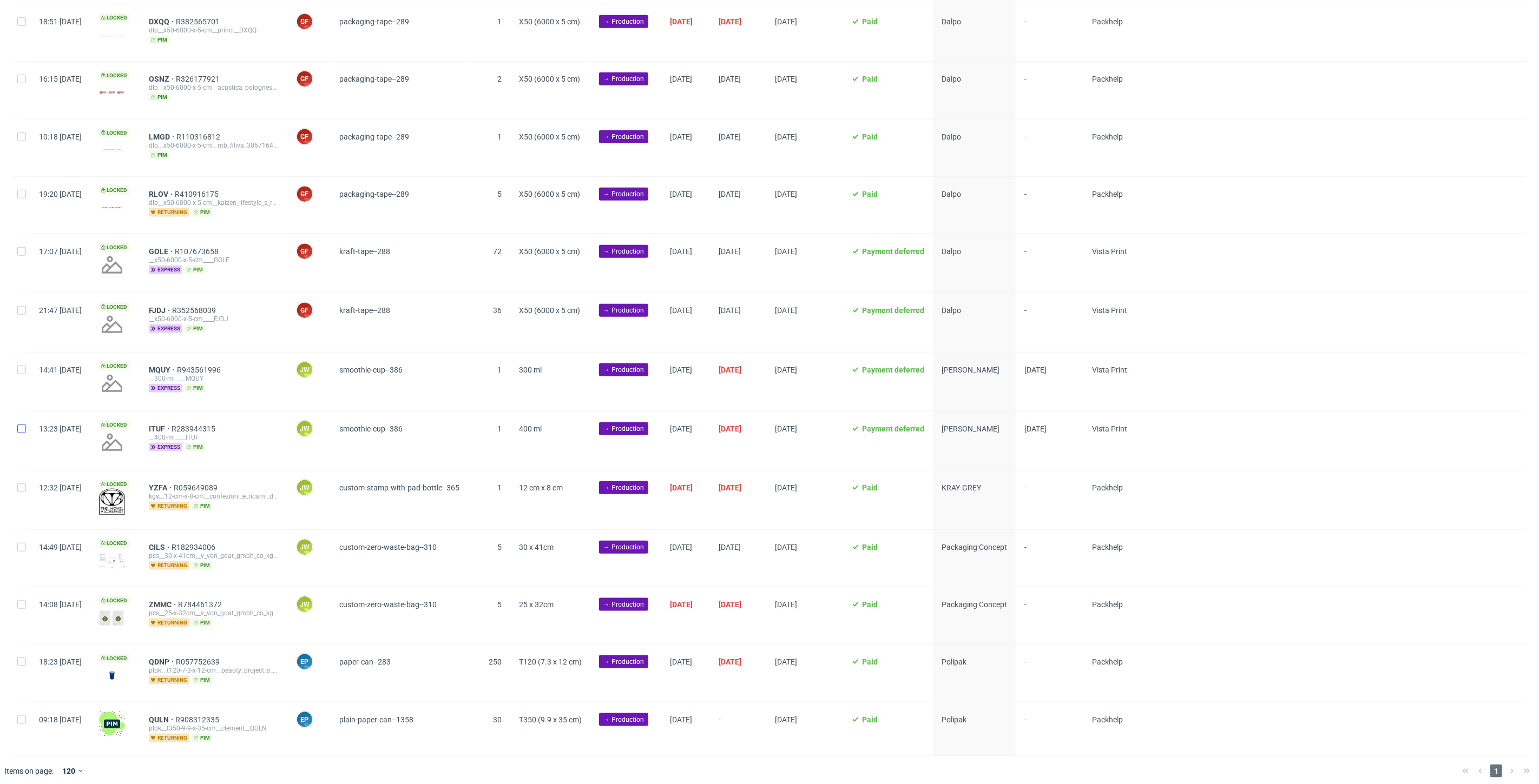
drag, startPoint x: 20, startPoint y: 431, endPoint x: 18, endPoint y: 426, distance: 5.4
click at [18, 431] on div at bounding box center [21, 441] width 17 height 59
checkbox input "true"
click at [16, 366] on div at bounding box center [21, 382] width 17 height 59
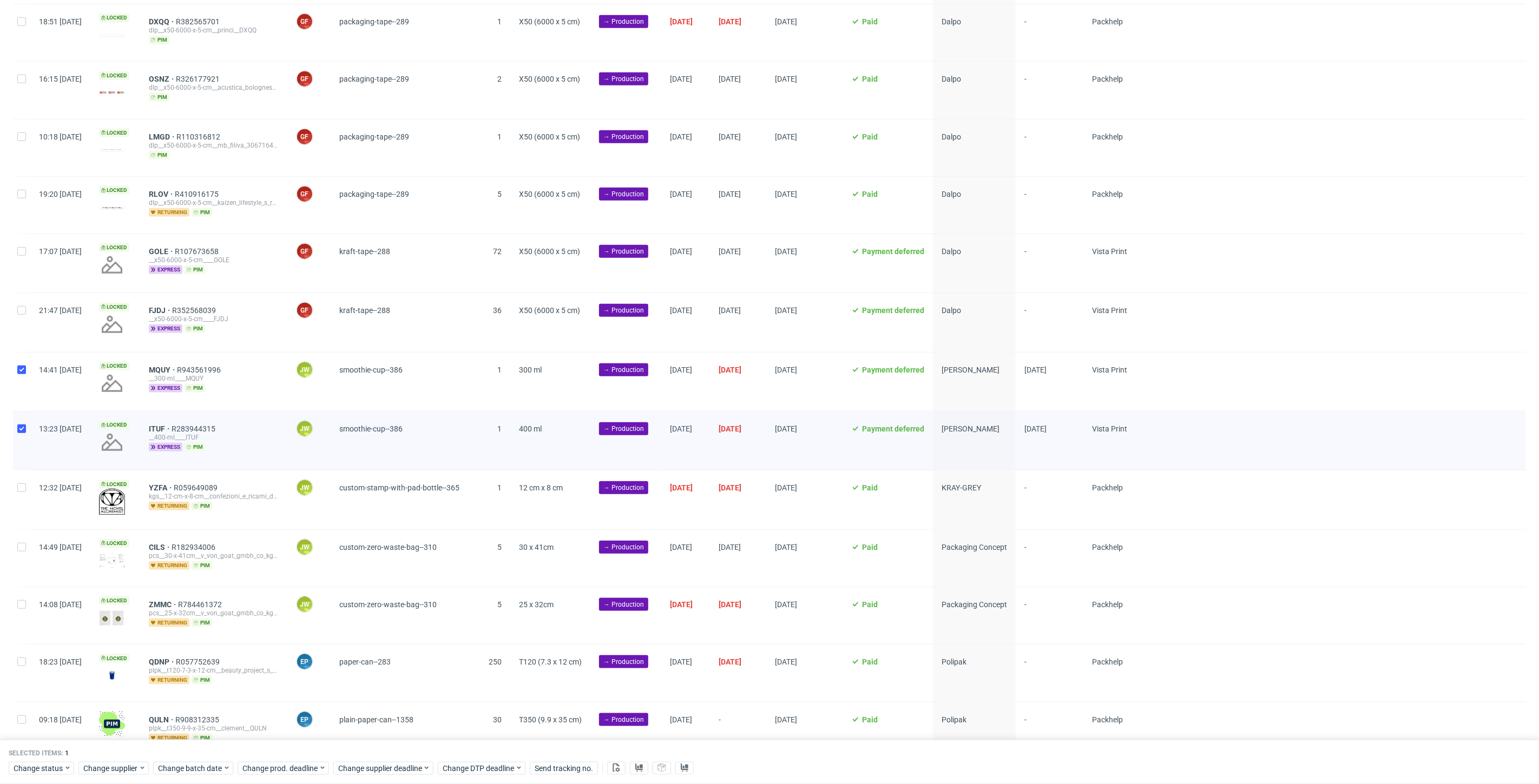
checkbox input "true"
drag, startPoint x: 21, startPoint y: 770, endPoint x: 21, endPoint y: 762, distance: 8.0
click at [21, 768] on span "Change status" at bounding box center [38, 769] width 50 height 11
click at [34, 666] on span "In Production" at bounding box center [40, 667] width 55 height 15
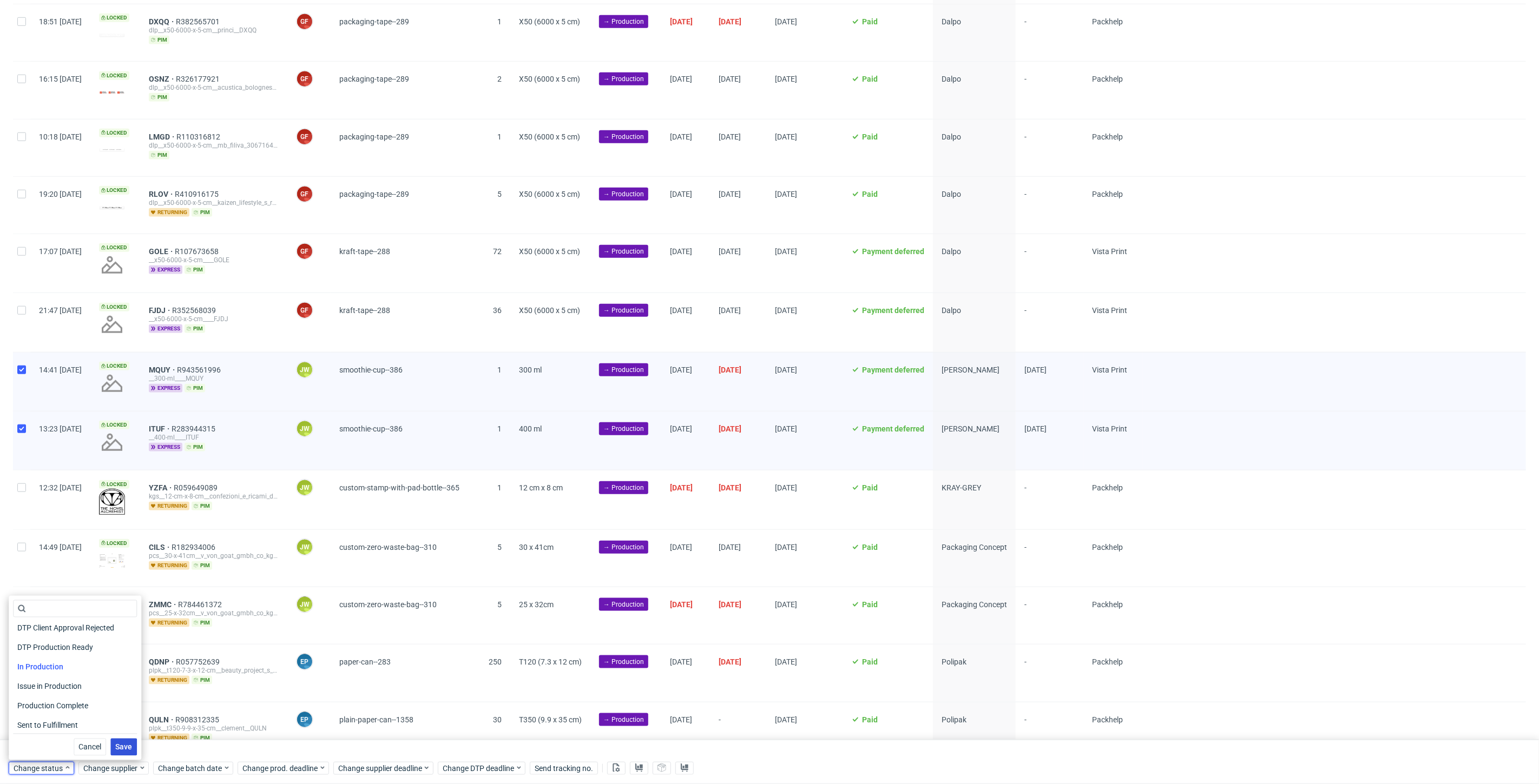
click at [110, 747] on button "Save" at bounding box center [123, 747] width 26 height 17
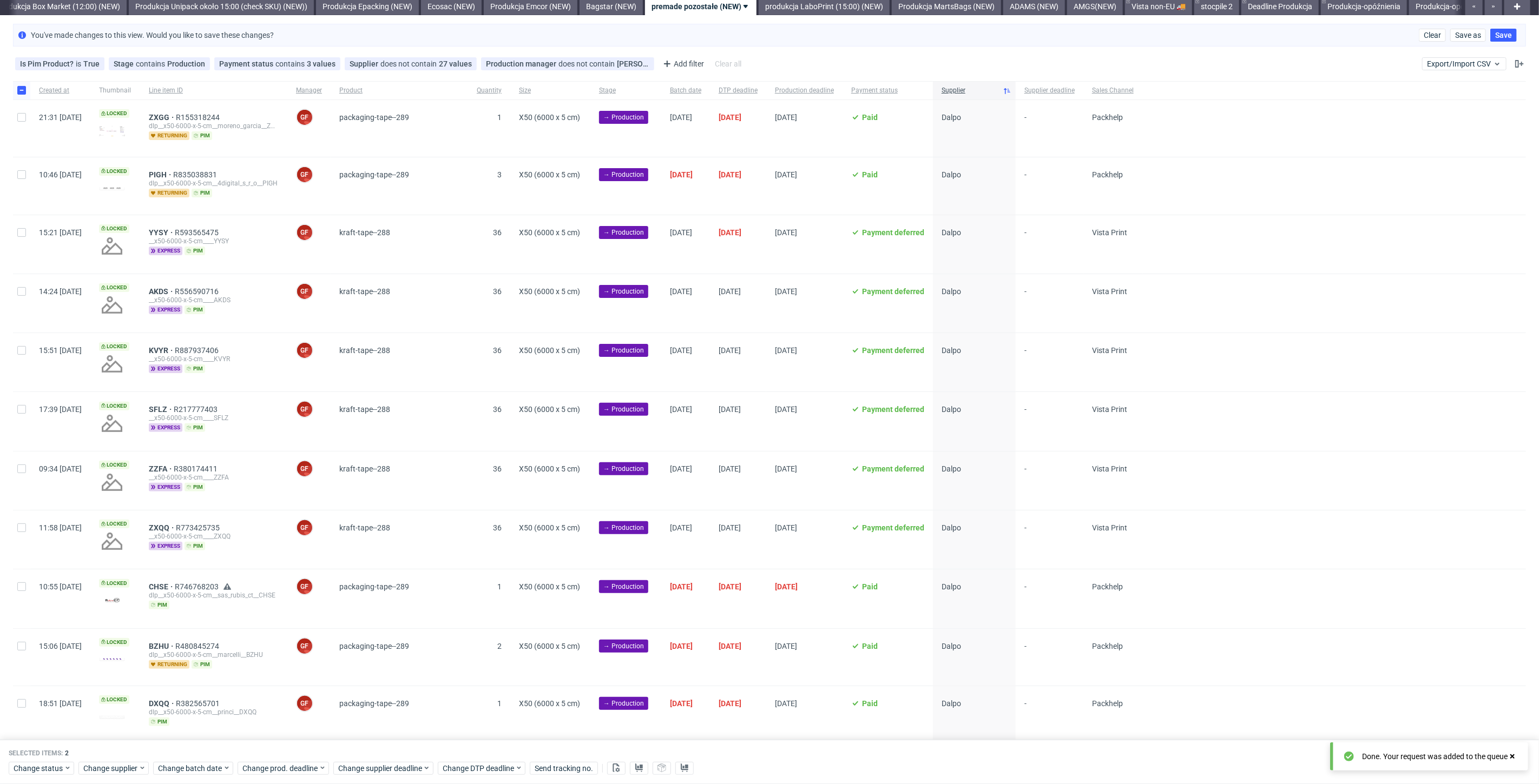
scroll to position [8, 0]
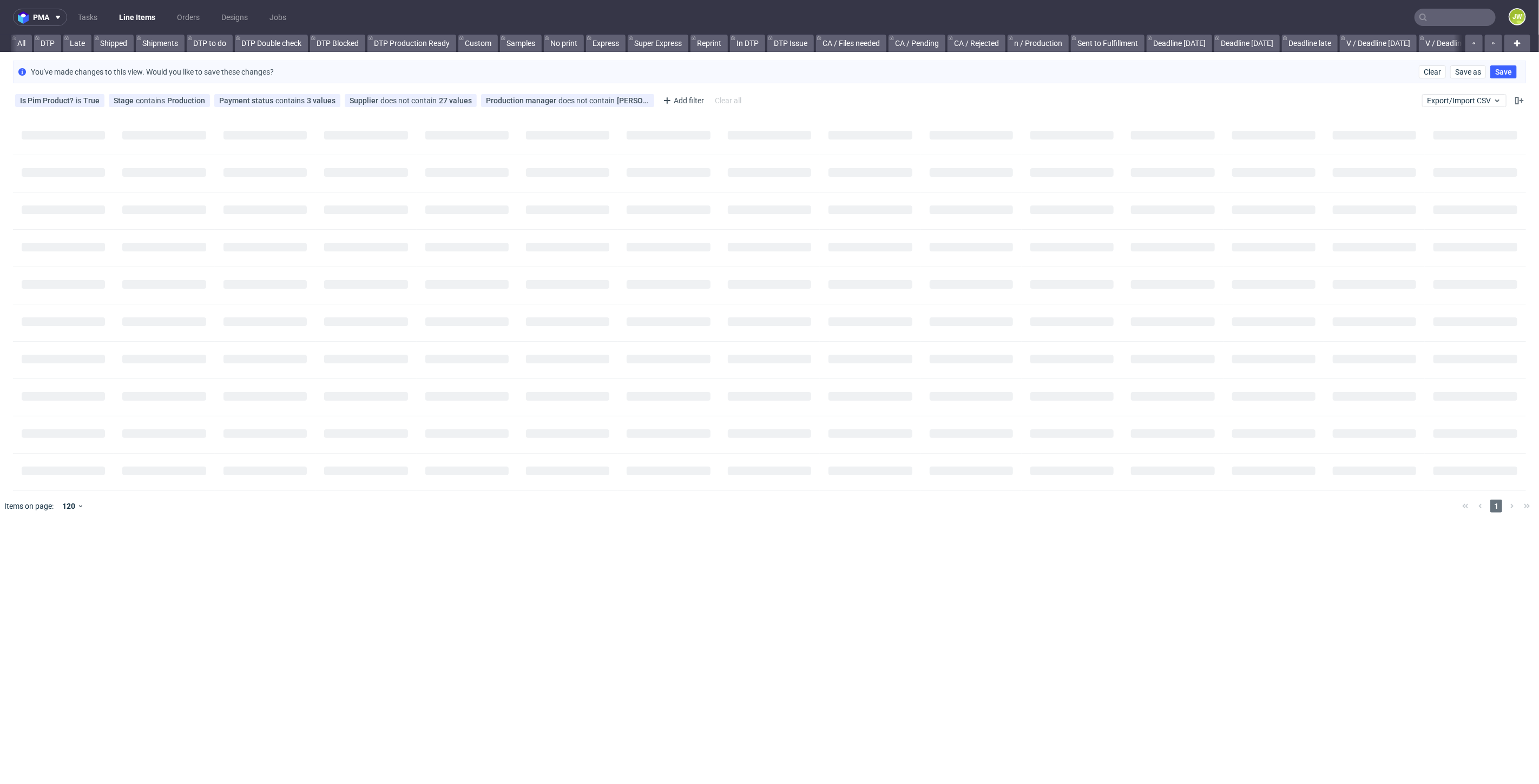
scroll to position [0, 35]
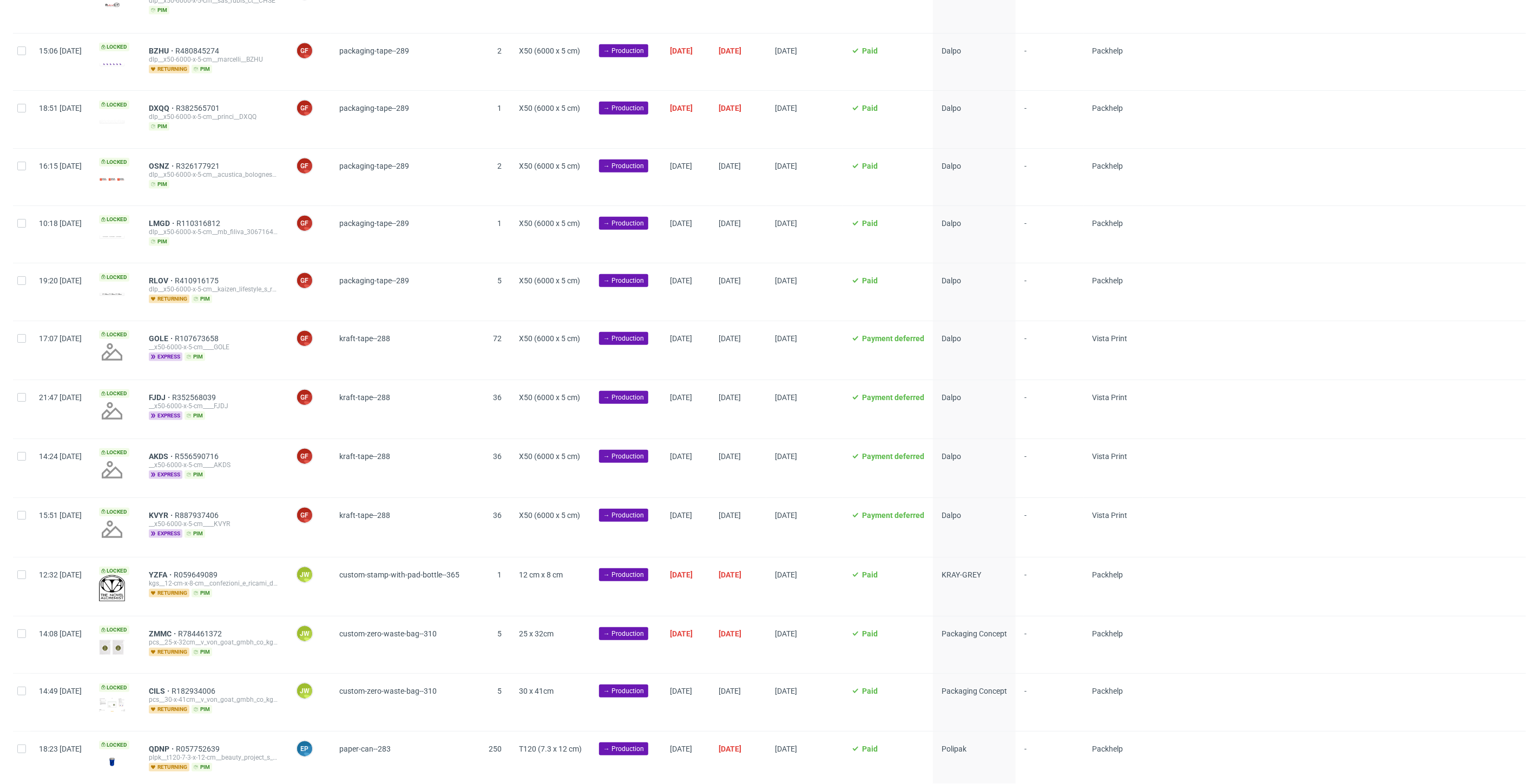
scroll to position [600, 0]
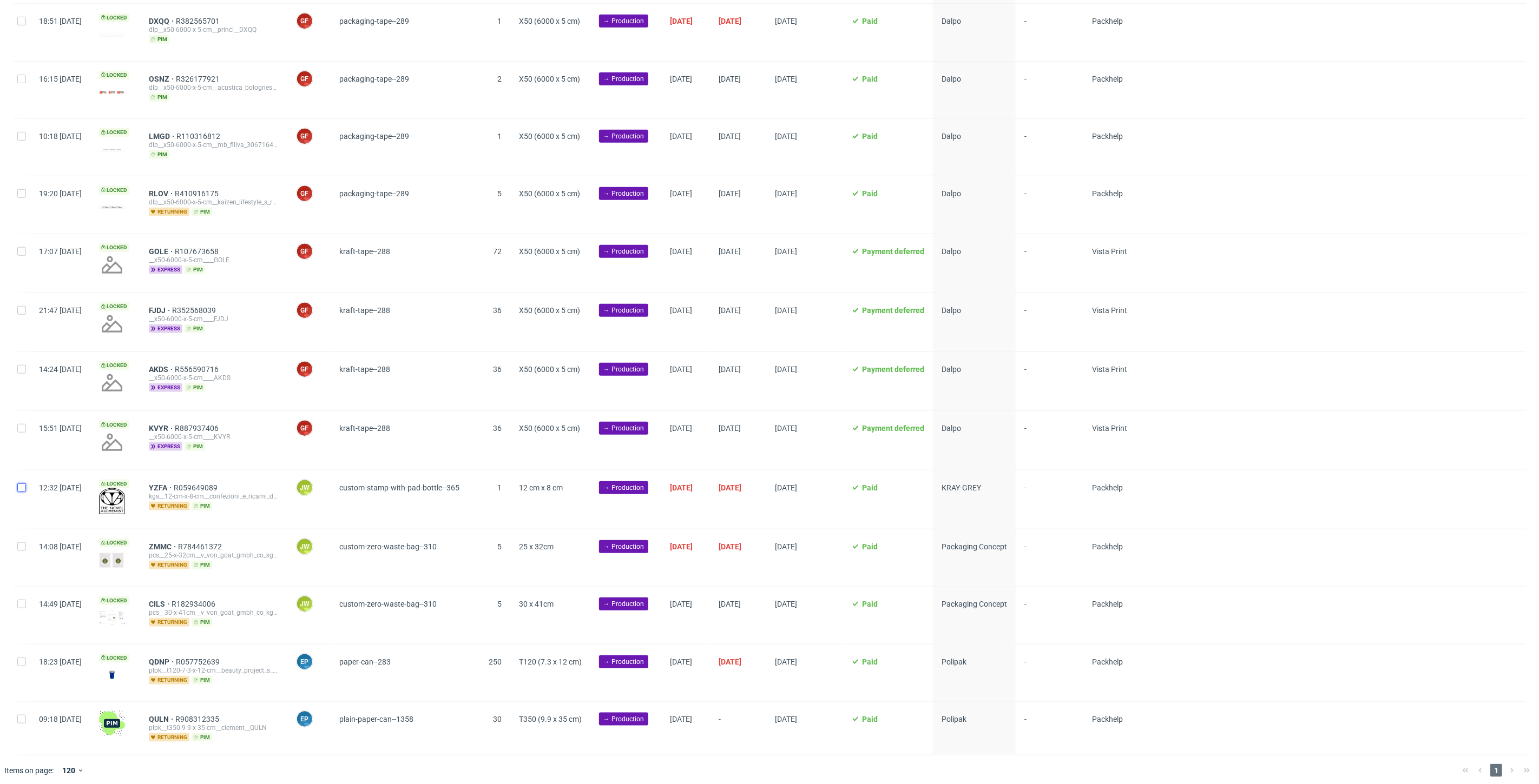
click at [20, 486] on input "checkbox" at bounding box center [21, 488] width 9 height 9
checkbox input "true"
click at [170, 770] on span "Change batch date" at bounding box center [190, 769] width 65 height 11
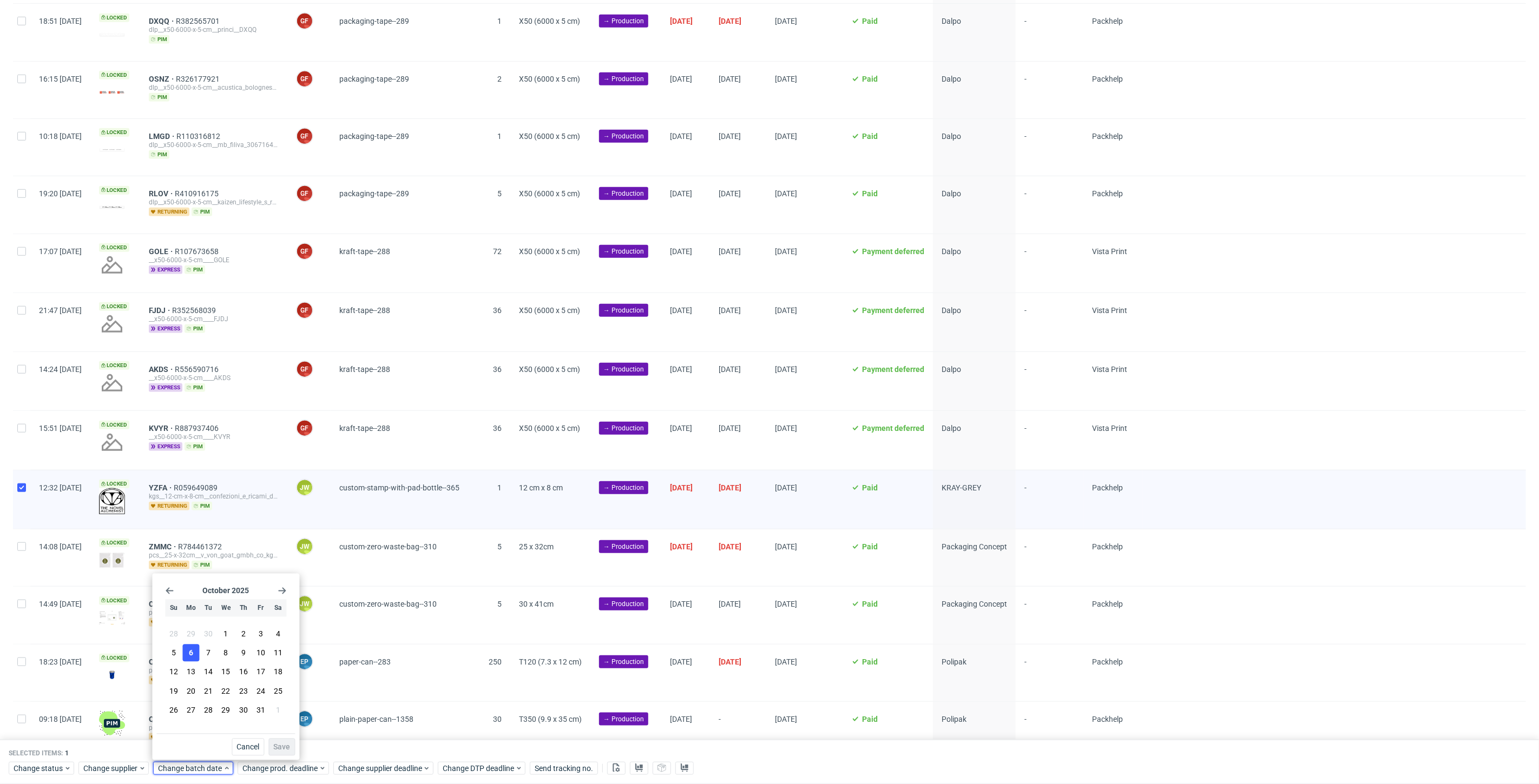
click at [193, 657] on button "6" at bounding box center [191, 653] width 16 height 17
click at [295, 736] on div "Cancel Save" at bounding box center [225, 745] width 138 height 22
click at [289, 744] on span "Save" at bounding box center [281, 747] width 16 height 7
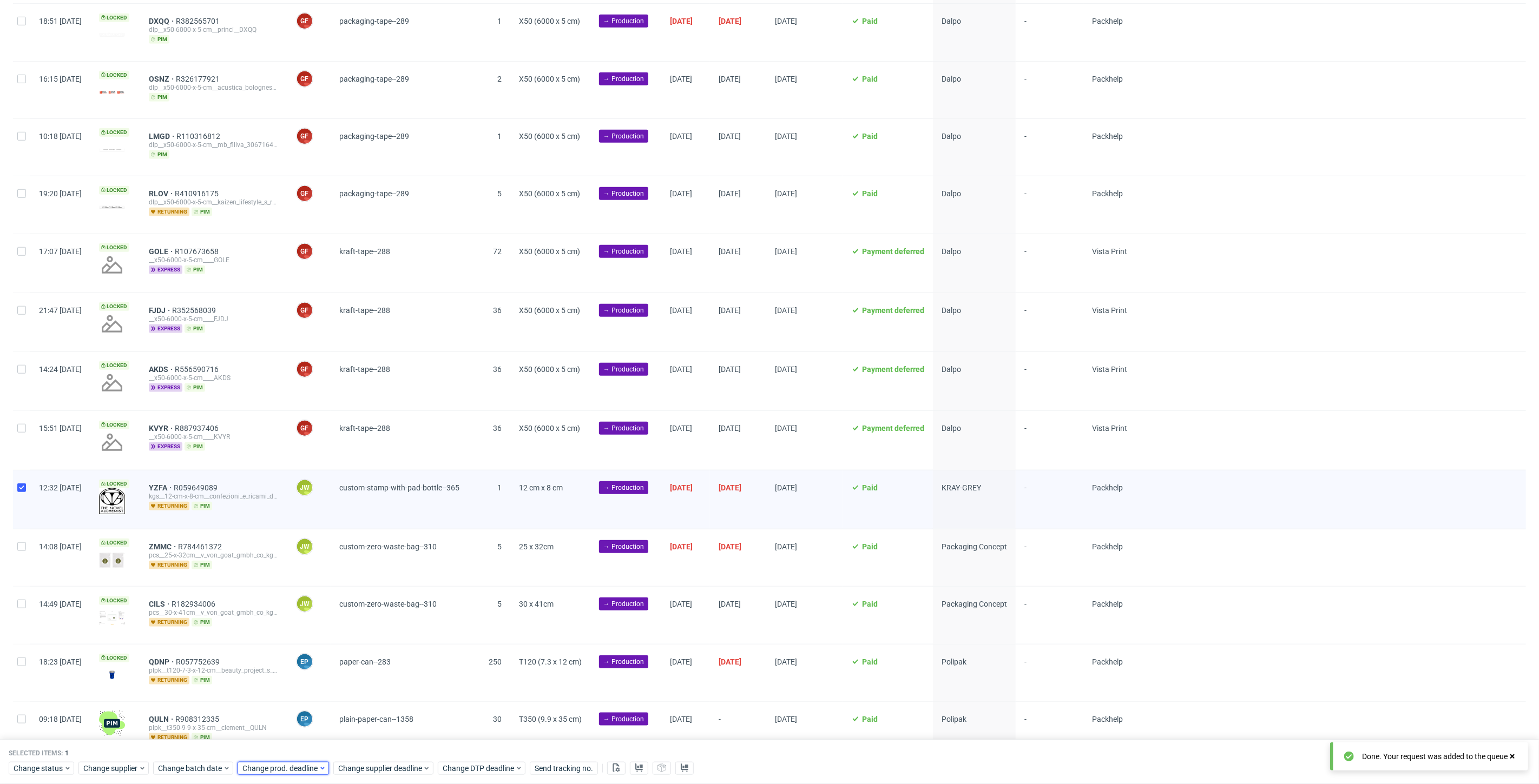
click at [285, 768] on span "Change prod. deadline" at bounding box center [280, 769] width 76 height 11
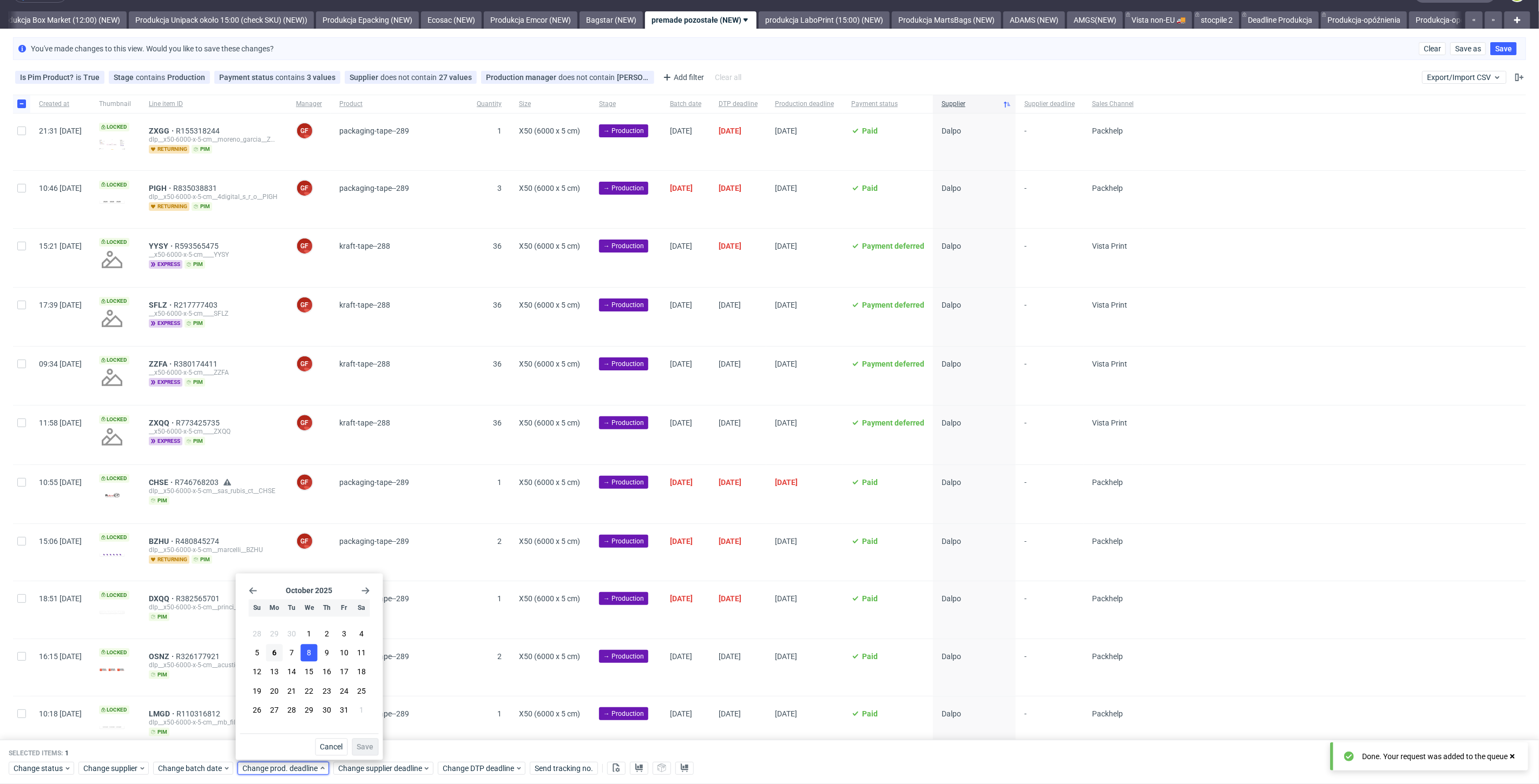
scroll to position [0, 0]
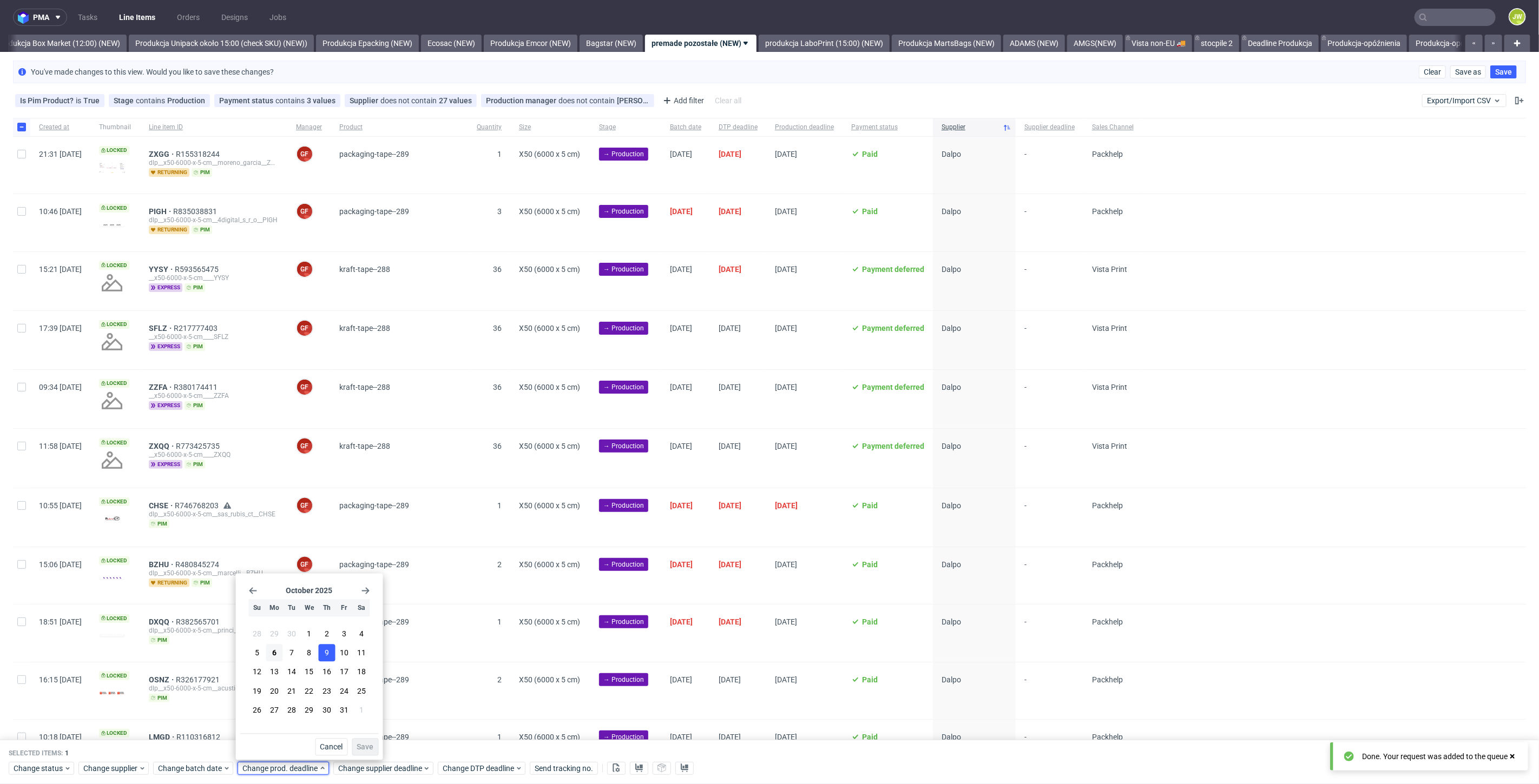
click at [323, 654] on button "9" at bounding box center [326, 653] width 16 height 17
click at [358, 749] on span "Save" at bounding box center [365, 747] width 16 height 7
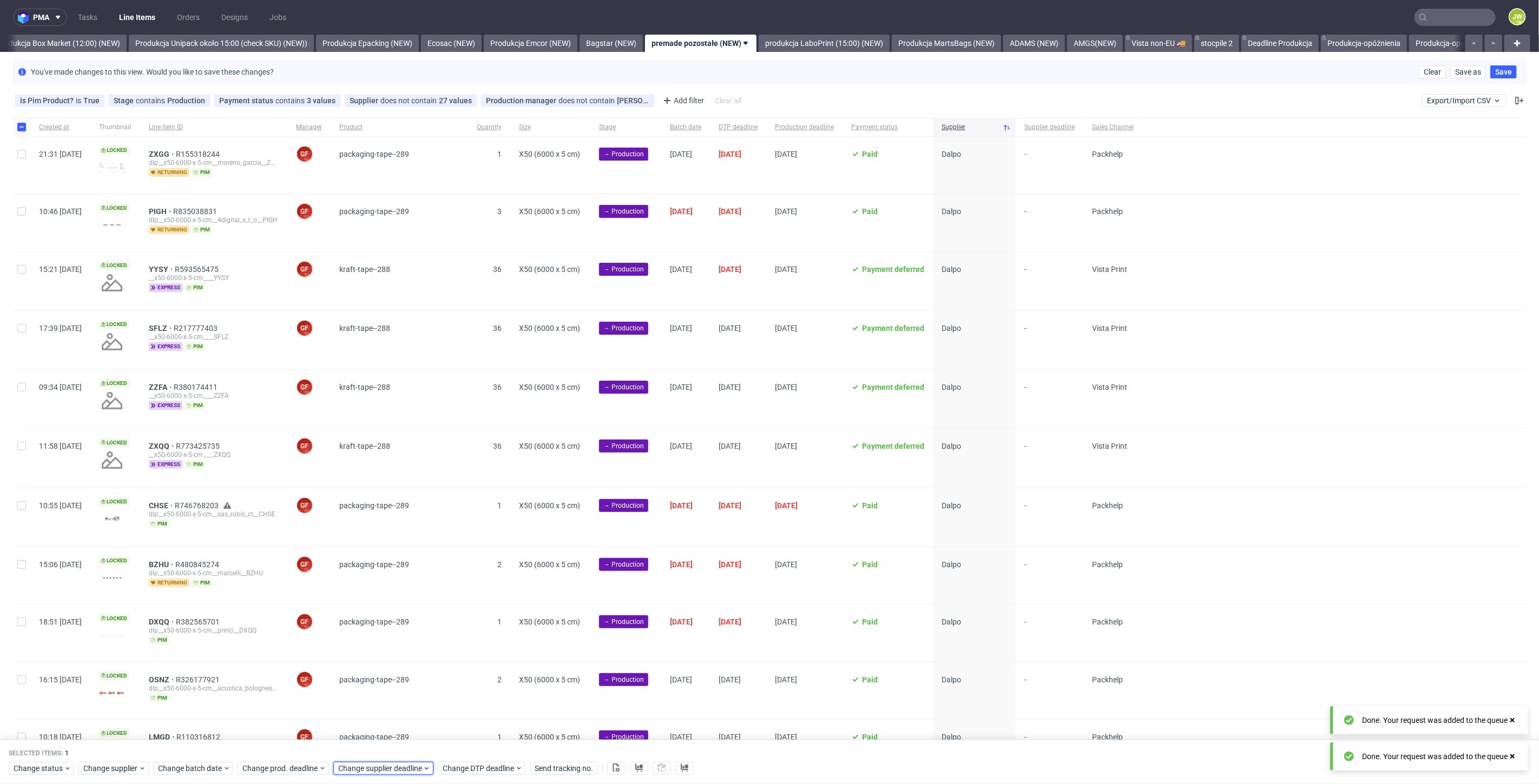
click at [359, 765] on span "Change supplier deadline" at bounding box center [380, 769] width 84 height 11
click at [418, 654] on button "9" at bounding box center [422, 653] width 16 height 17
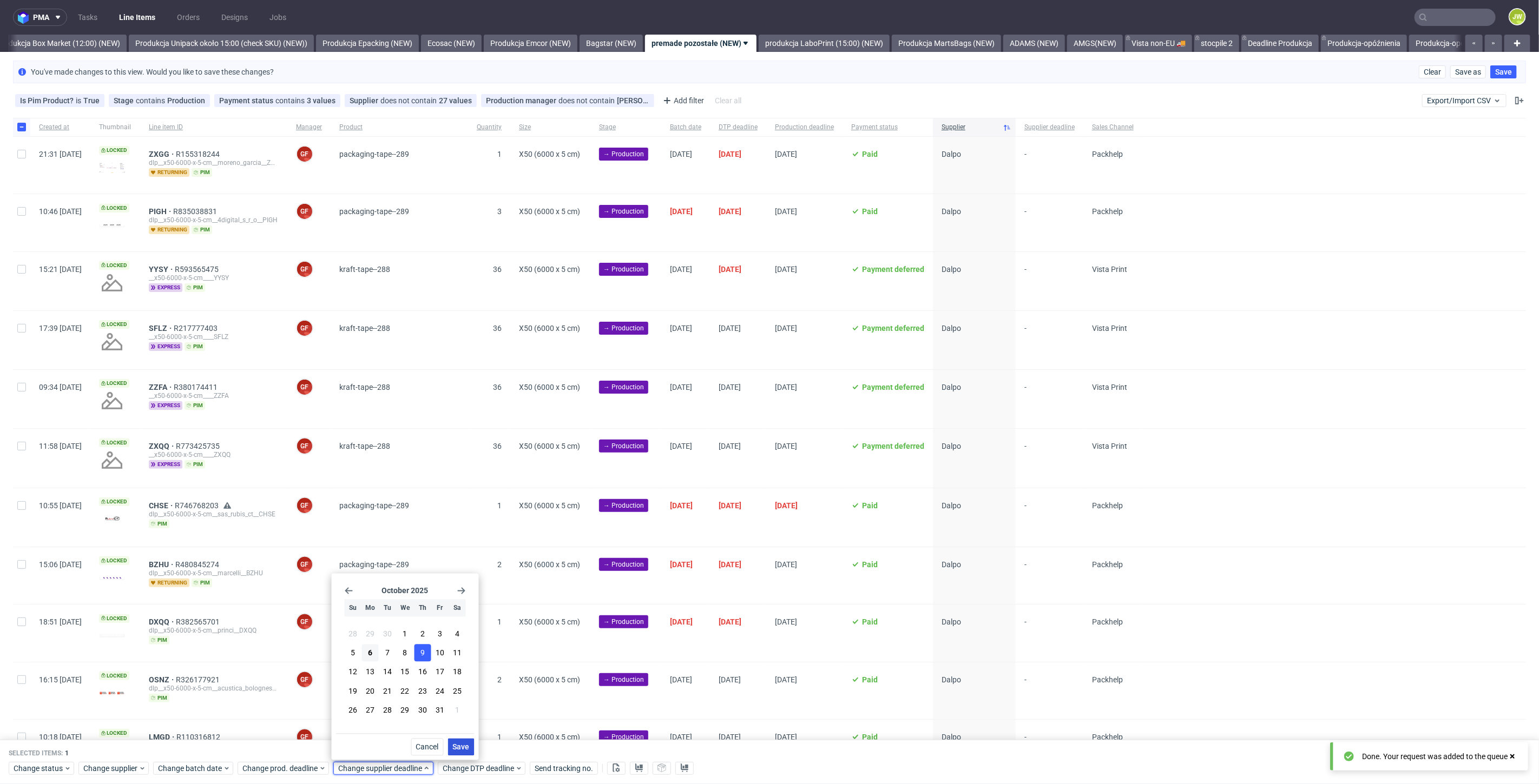
click at [468, 752] on button "Save" at bounding box center [461, 747] width 26 height 17
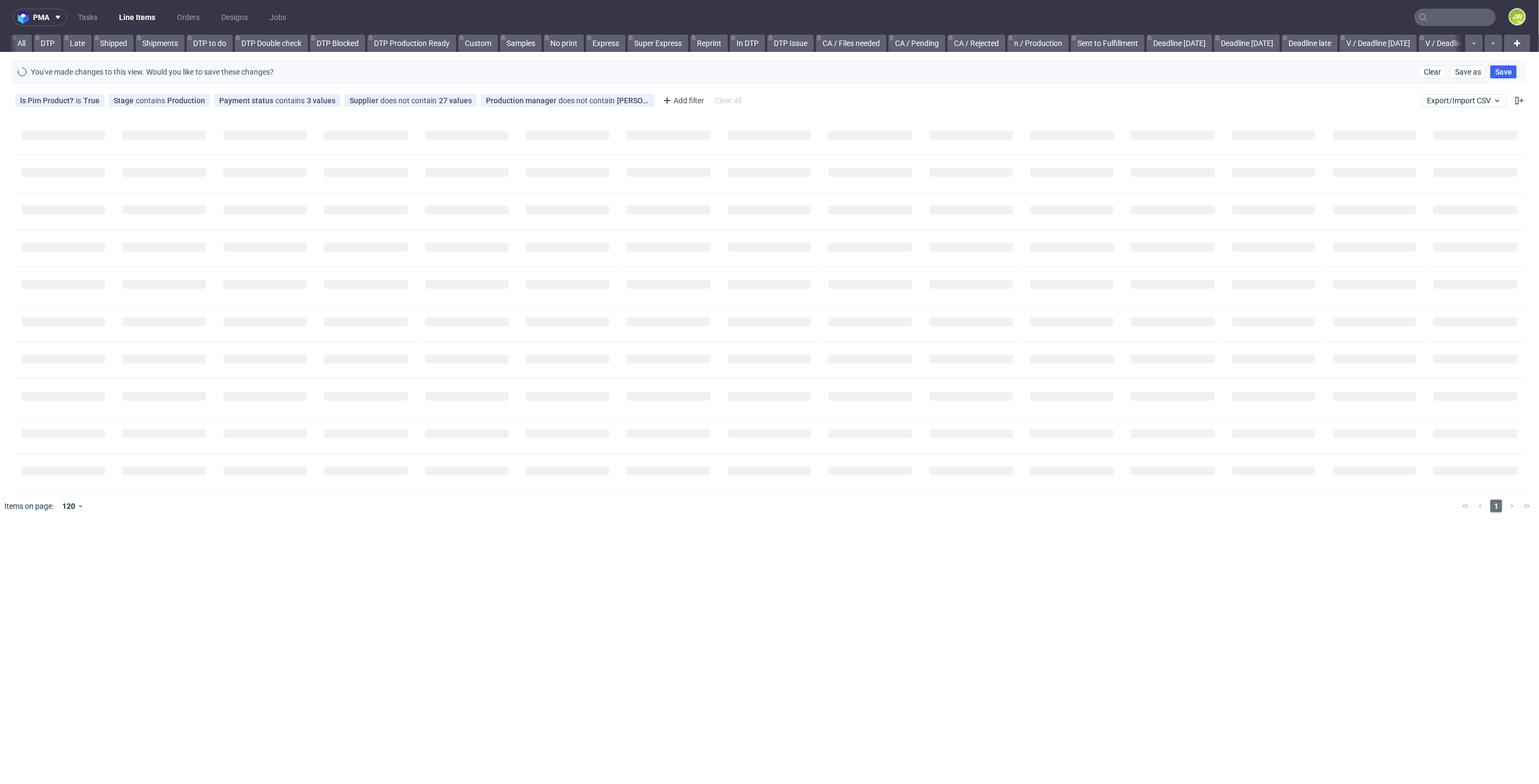
scroll to position [0, 197]
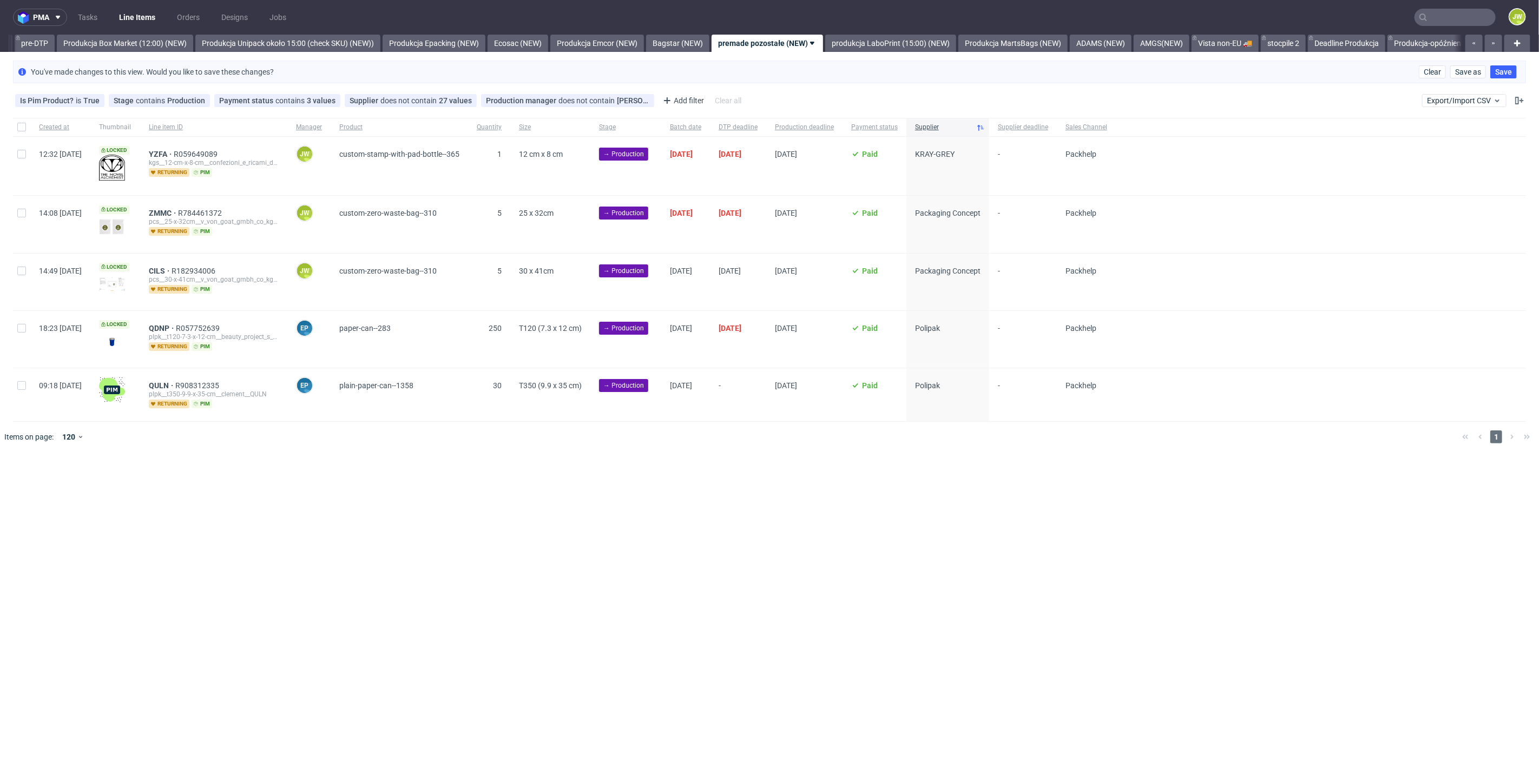
scroll to position [0, 1844]
click at [20, 157] on input "checkbox" at bounding box center [21, 154] width 9 height 9
checkbox input "true"
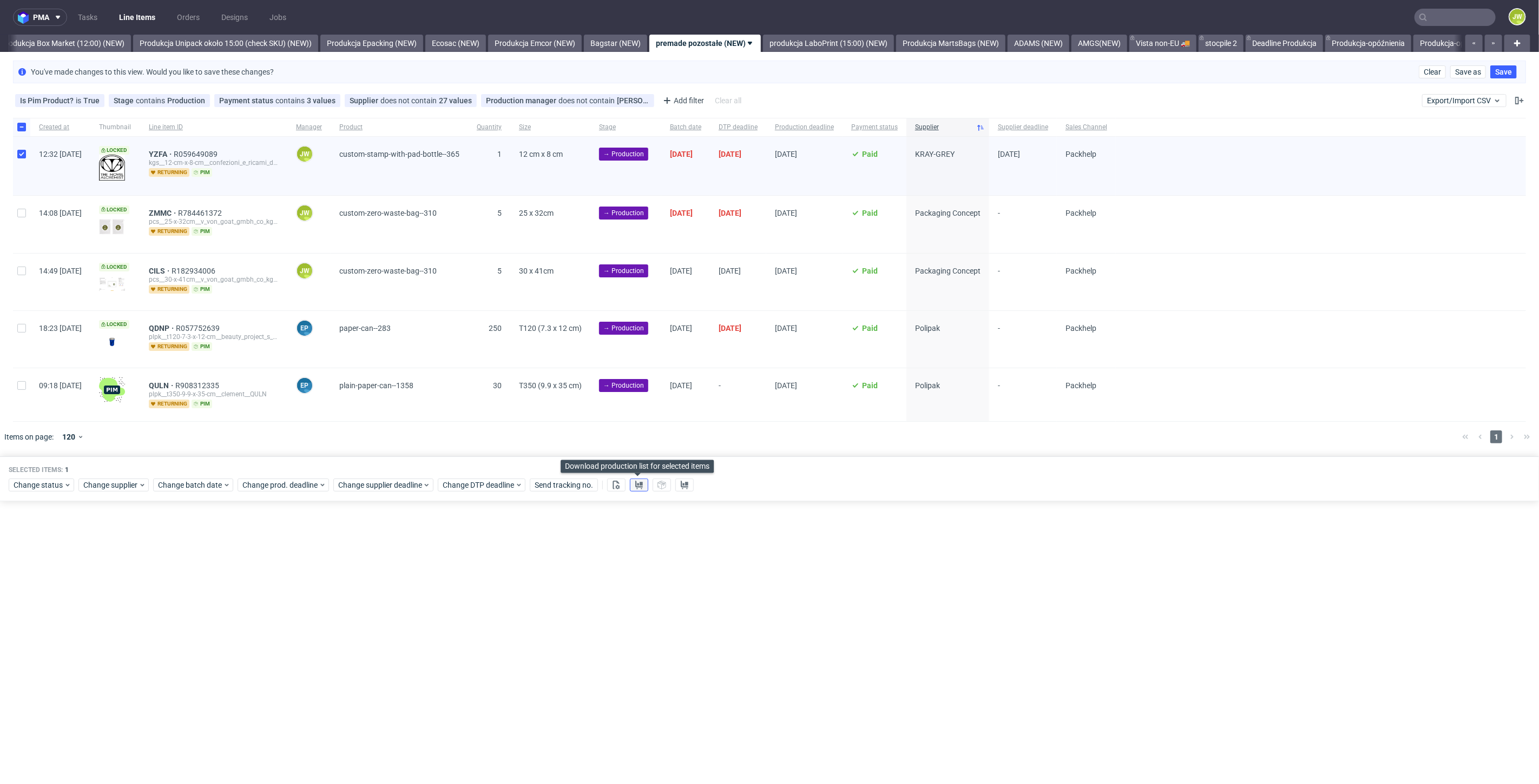
click at [636, 484] on use at bounding box center [639, 485] width 7 height 9
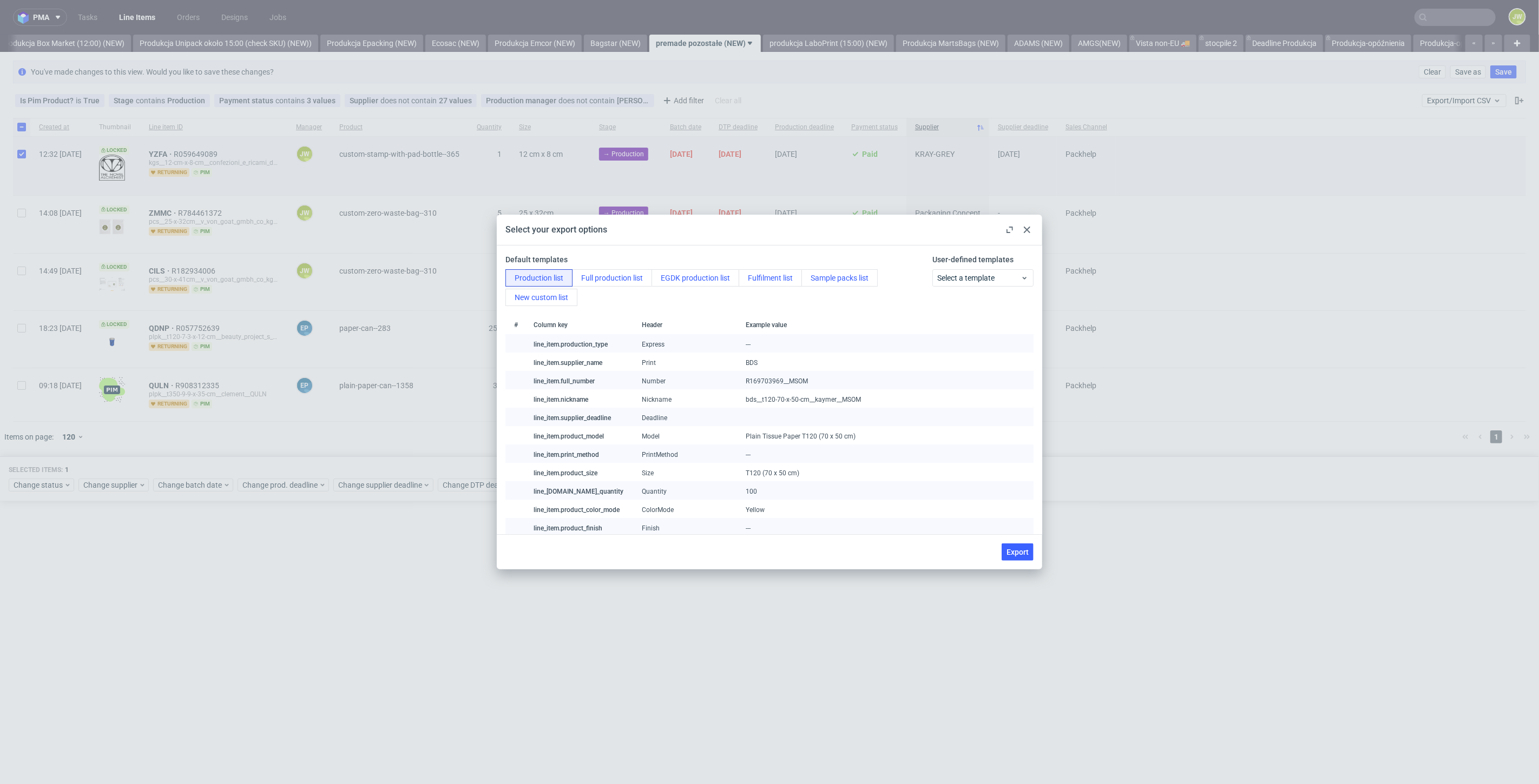
click at [1030, 231] on div at bounding box center [1027, 229] width 13 height 13
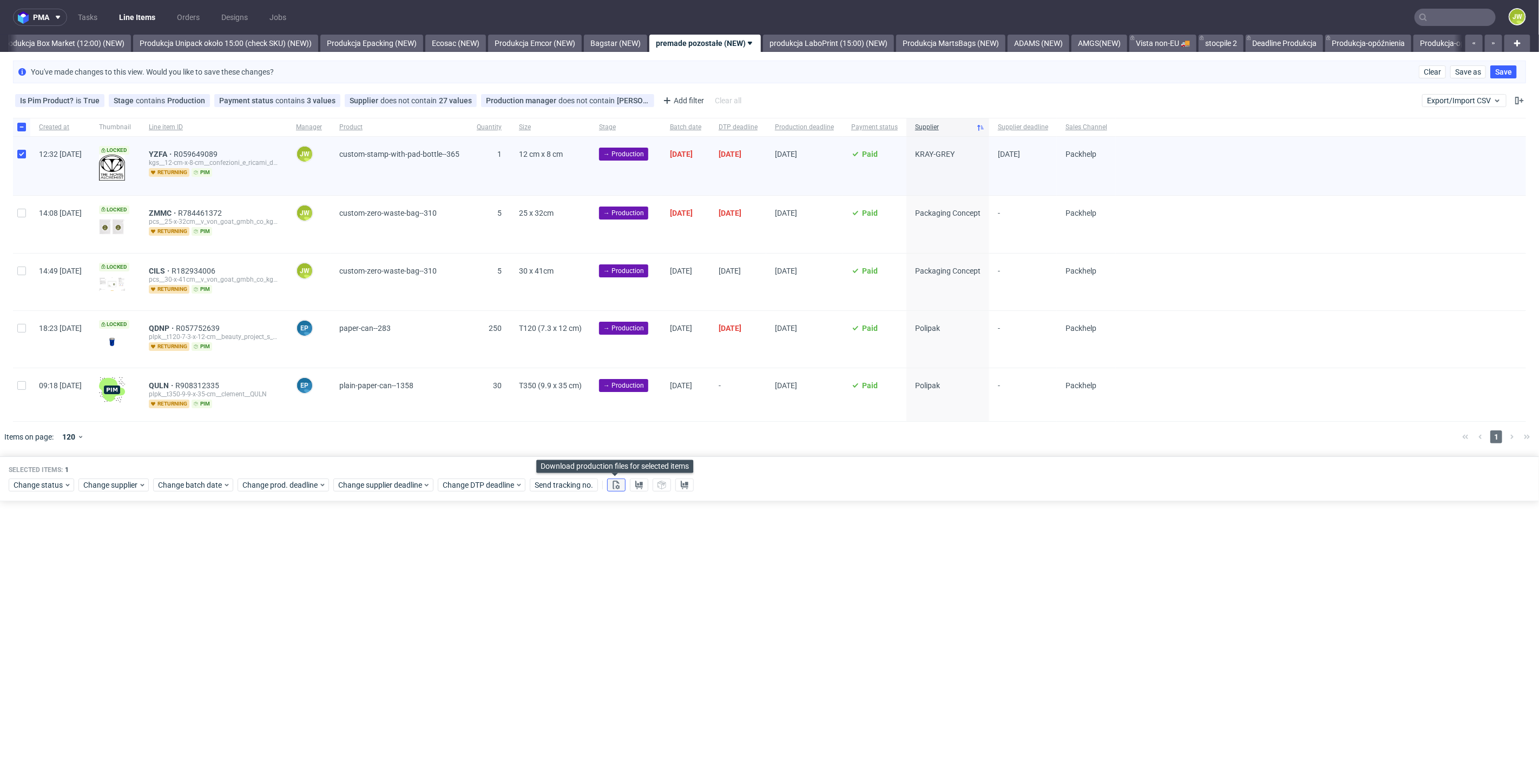
drag, startPoint x: 611, startPoint y: 489, endPoint x: 621, endPoint y: 488, distance: 10.0
click at [611, 489] on button at bounding box center [616, 485] width 18 height 13
click at [632, 483] on button at bounding box center [639, 485] width 18 height 13
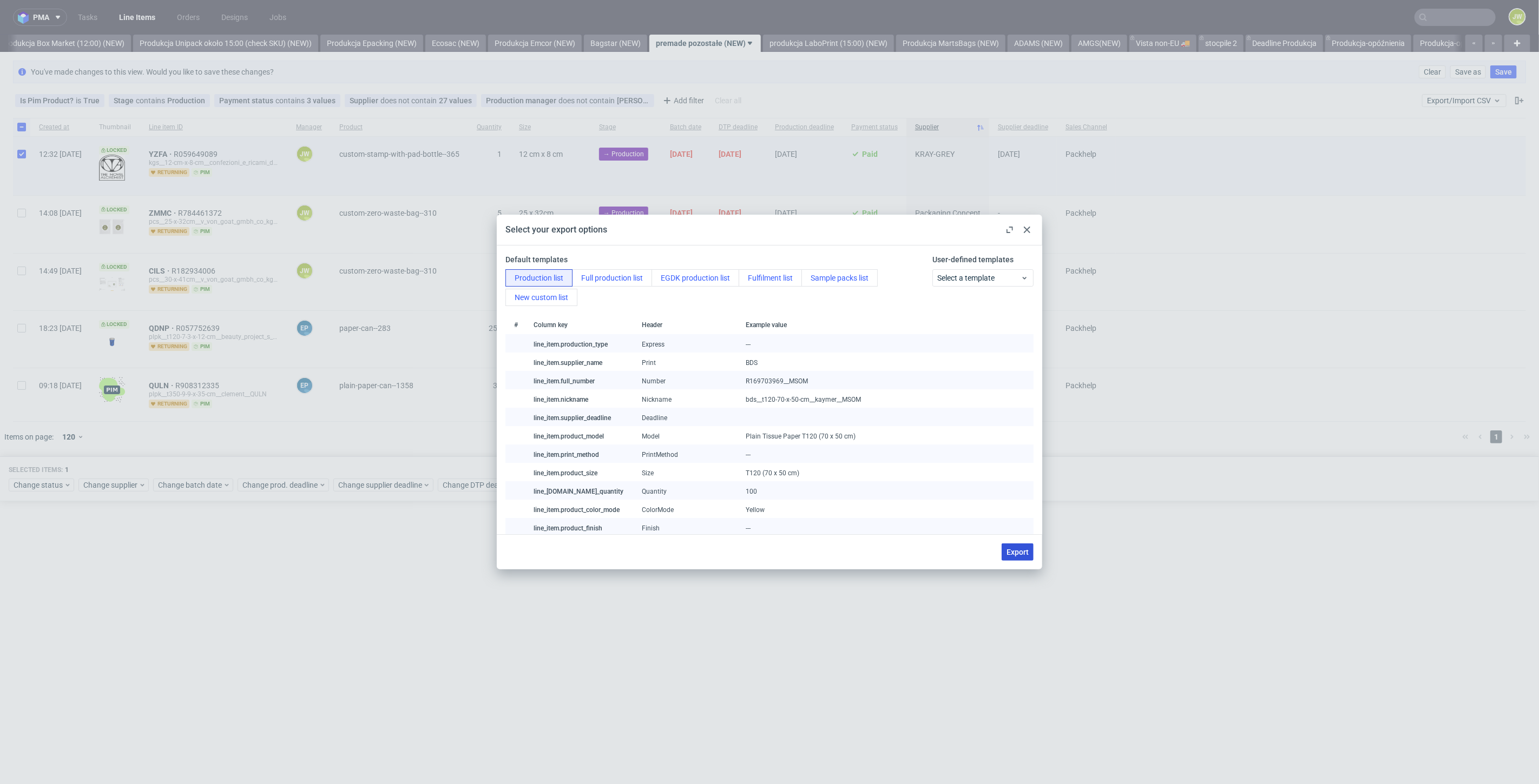
click at [1002, 552] on button "Export" at bounding box center [1017, 552] width 32 height 17
checkbox input "false"
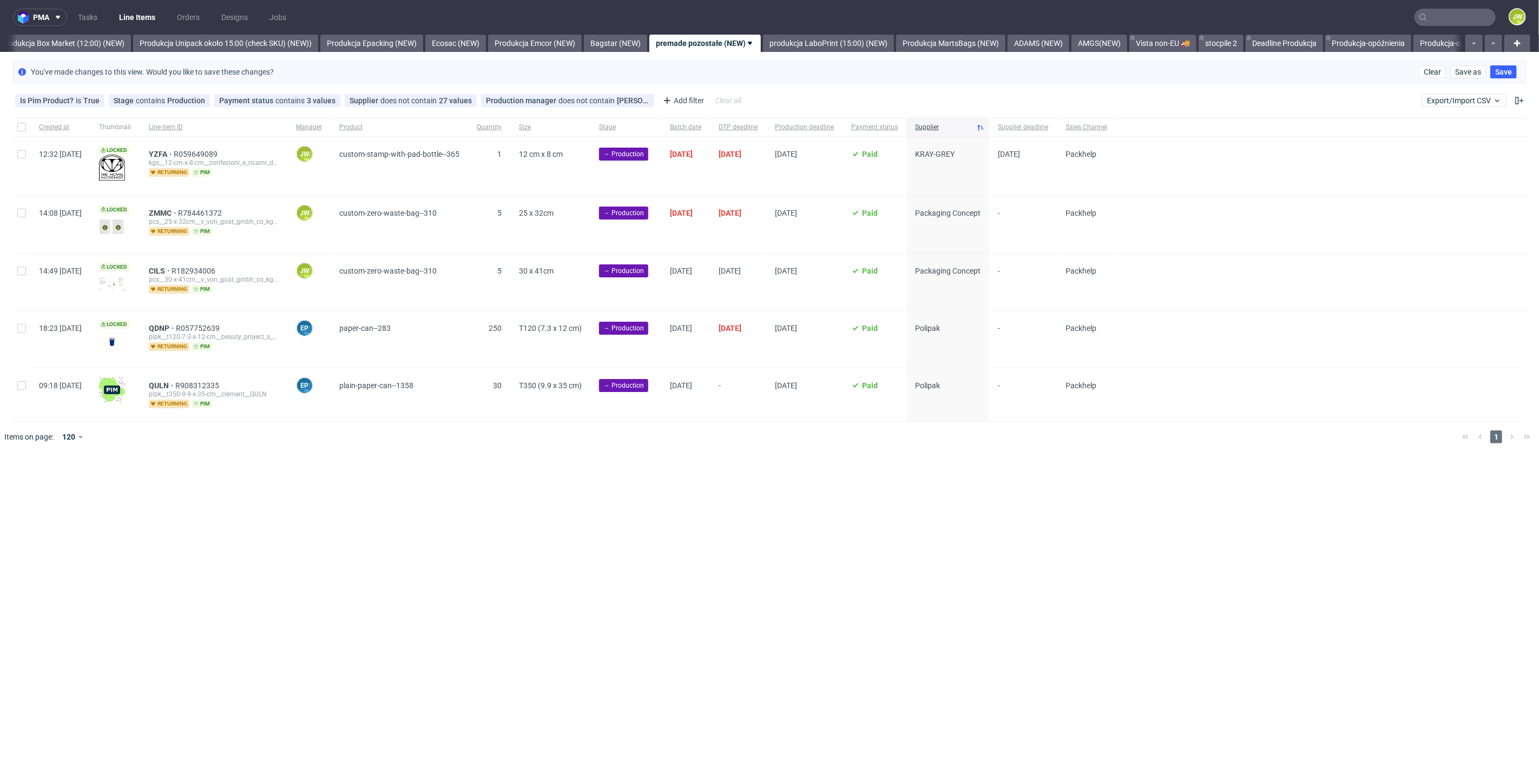
click at [26, 155] on div at bounding box center [21, 166] width 17 height 59
checkbox input "true"
drag, startPoint x: 48, startPoint y: 496, endPoint x: 21, endPoint y: 491, distance: 27.5
click at [46, 496] on div "Selected items: 1 Change status Change supplier Change batch date Change prod. …" at bounding box center [769, 479] width 1539 height 45
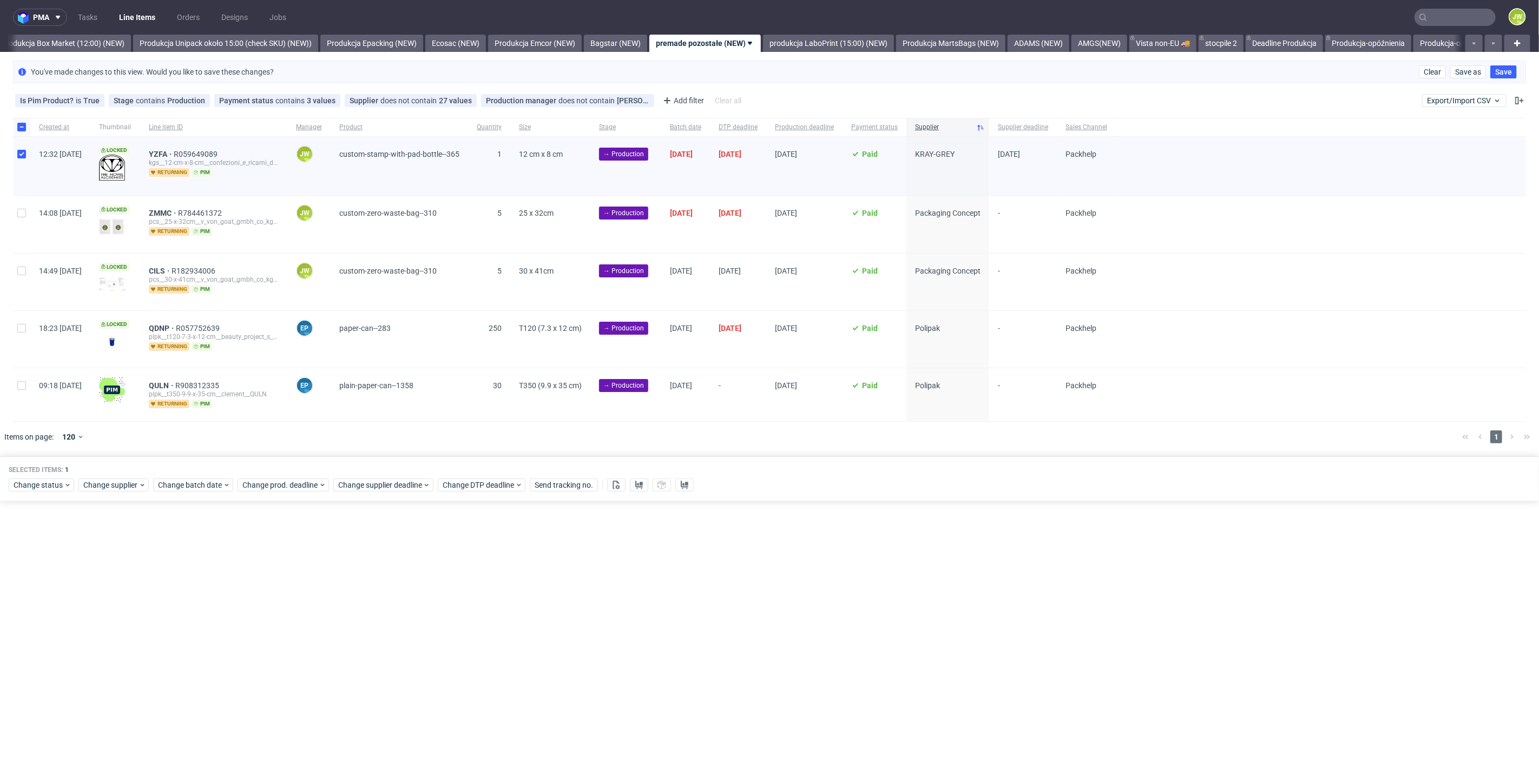
drag, startPoint x: 21, startPoint y: 491, endPoint x: 30, endPoint y: 486, distance: 10.3
click at [21, 491] on div "Selected items: 1 Change status Change supplier Change batch date Change prod. …" at bounding box center [769, 479] width 1539 height 45
click at [30, 485] on span "Change status" at bounding box center [38, 485] width 50 height 11
click at [48, 620] on span "In Production" at bounding box center [40, 623] width 55 height 15
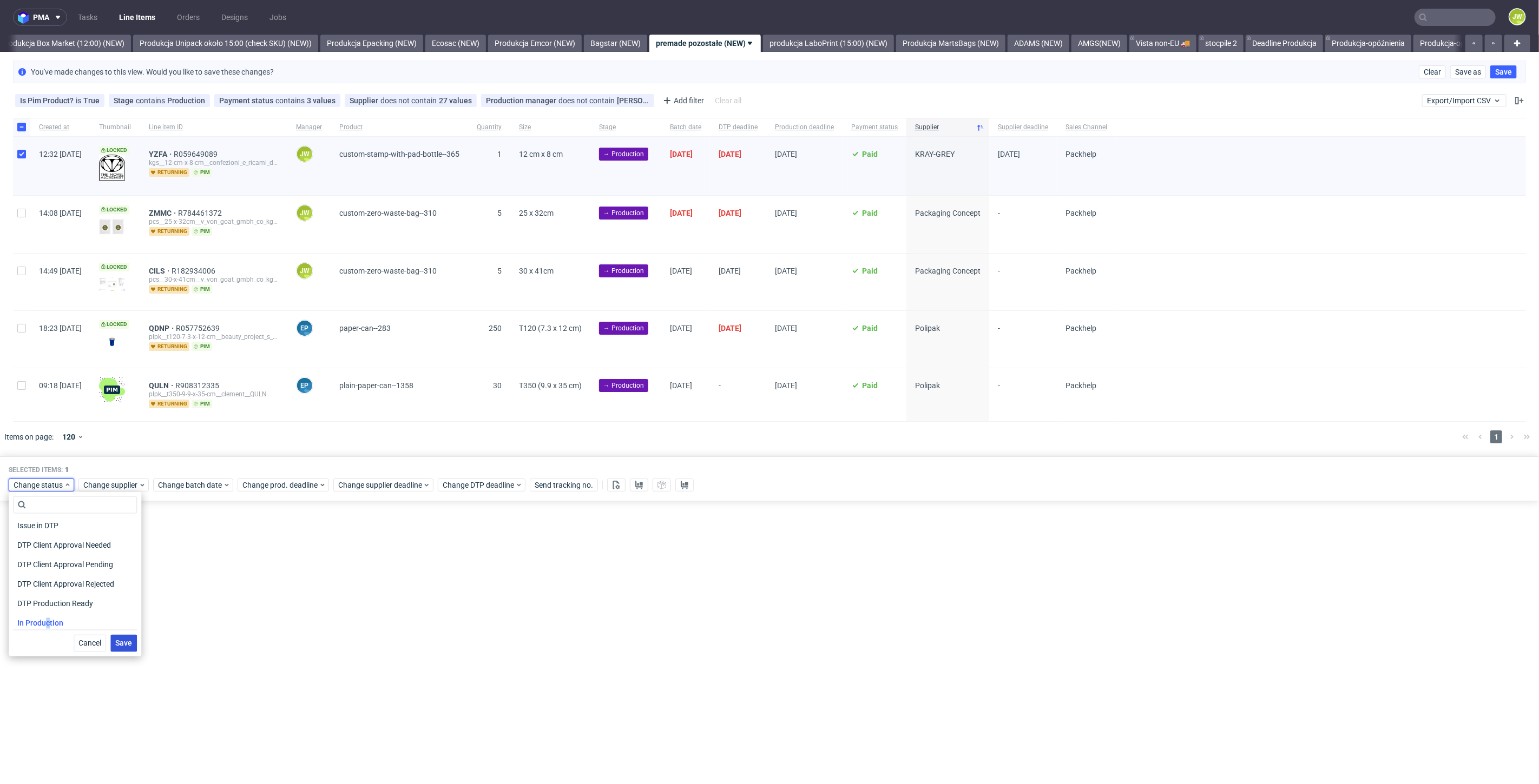
click at [124, 649] on button "Save" at bounding box center [123, 643] width 26 height 17
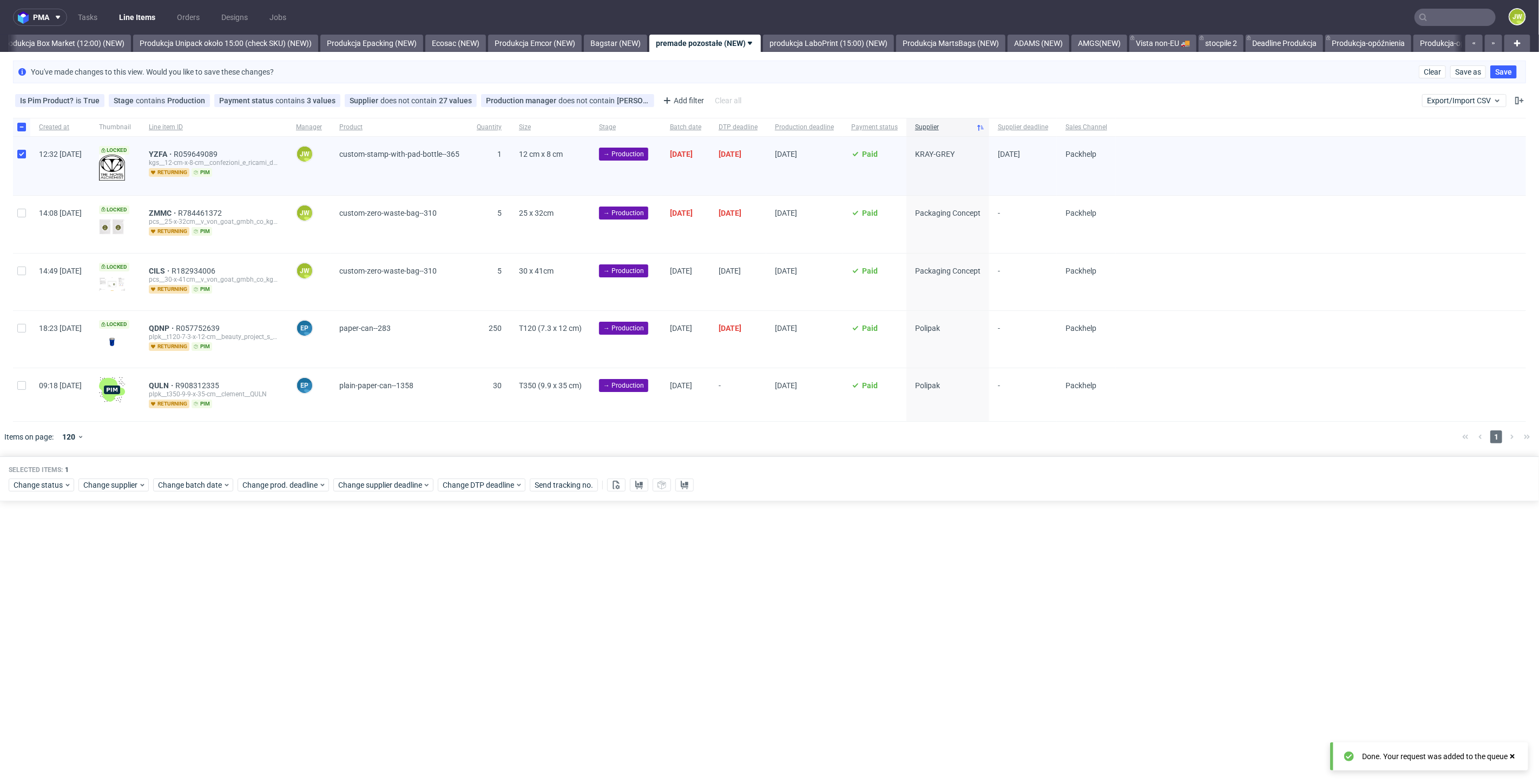
scroll to position [0, 1867]
click at [813, 49] on link "produkcja LaboPrint (15:00) (NEW)" at bounding box center [828, 43] width 131 height 17
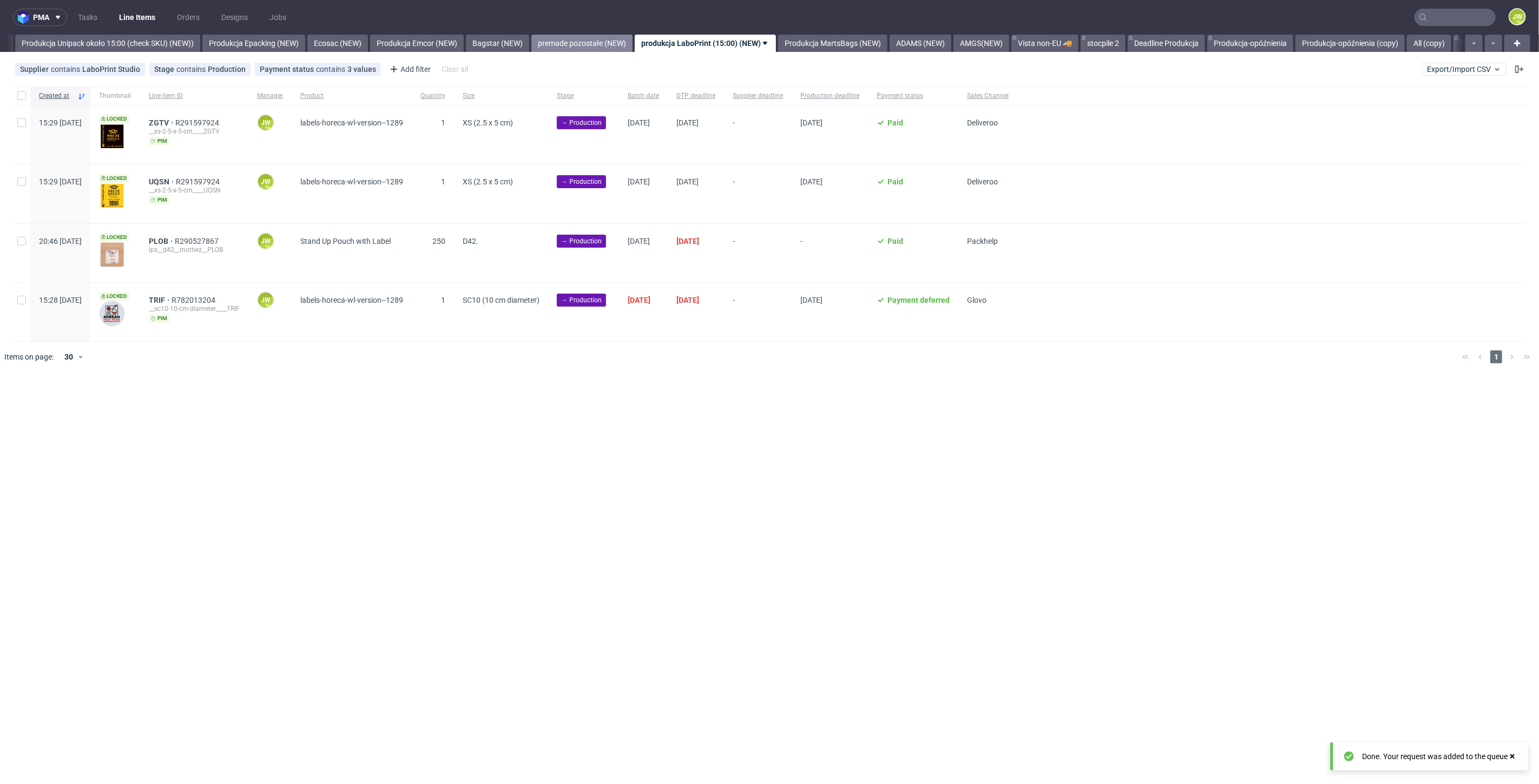
click at [578, 38] on link "premade pozostałe (NEW)" at bounding box center [582, 43] width 101 height 17
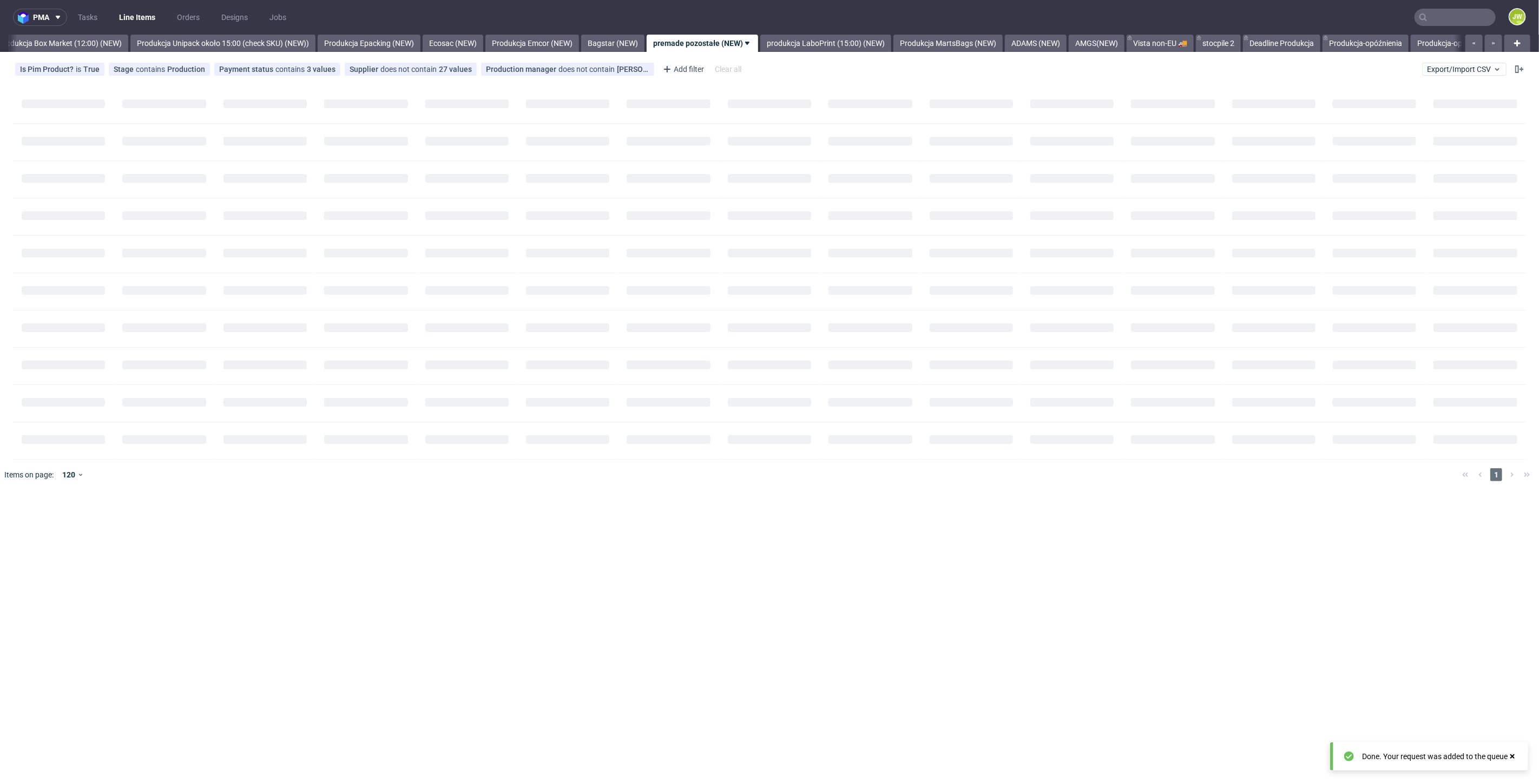
scroll to position [0, 1867]
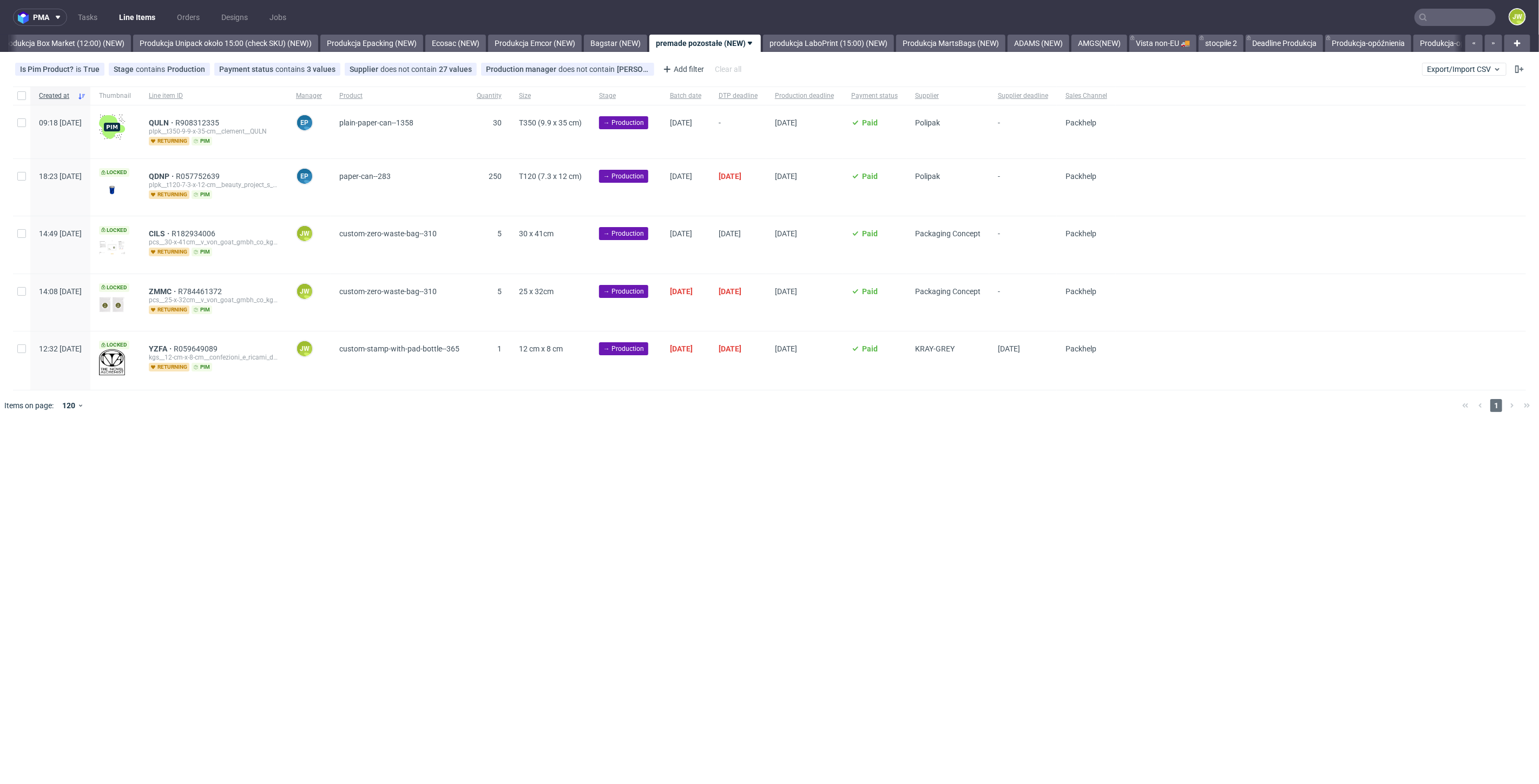
click at [554, 503] on div "pma Tasks Line Items Orders Designs Jobs JW All DTP Late Shipped Shipments DTP …" at bounding box center [769, 392] width 1539 height 784
click at [494, 632] on div "pma Tasks Line Items Orders Designs Jobs JW All DTP Late Shipped Shipments DTP …" at bounding box center [769, 392] width 1539 height 784
click at [21, 352] on div at bounding box center [21, 361] width 17 height 59
checkbox input "true"
click at [23, 402] on span "Items on page:" at bounding box center [29, 405] width 49 height 11
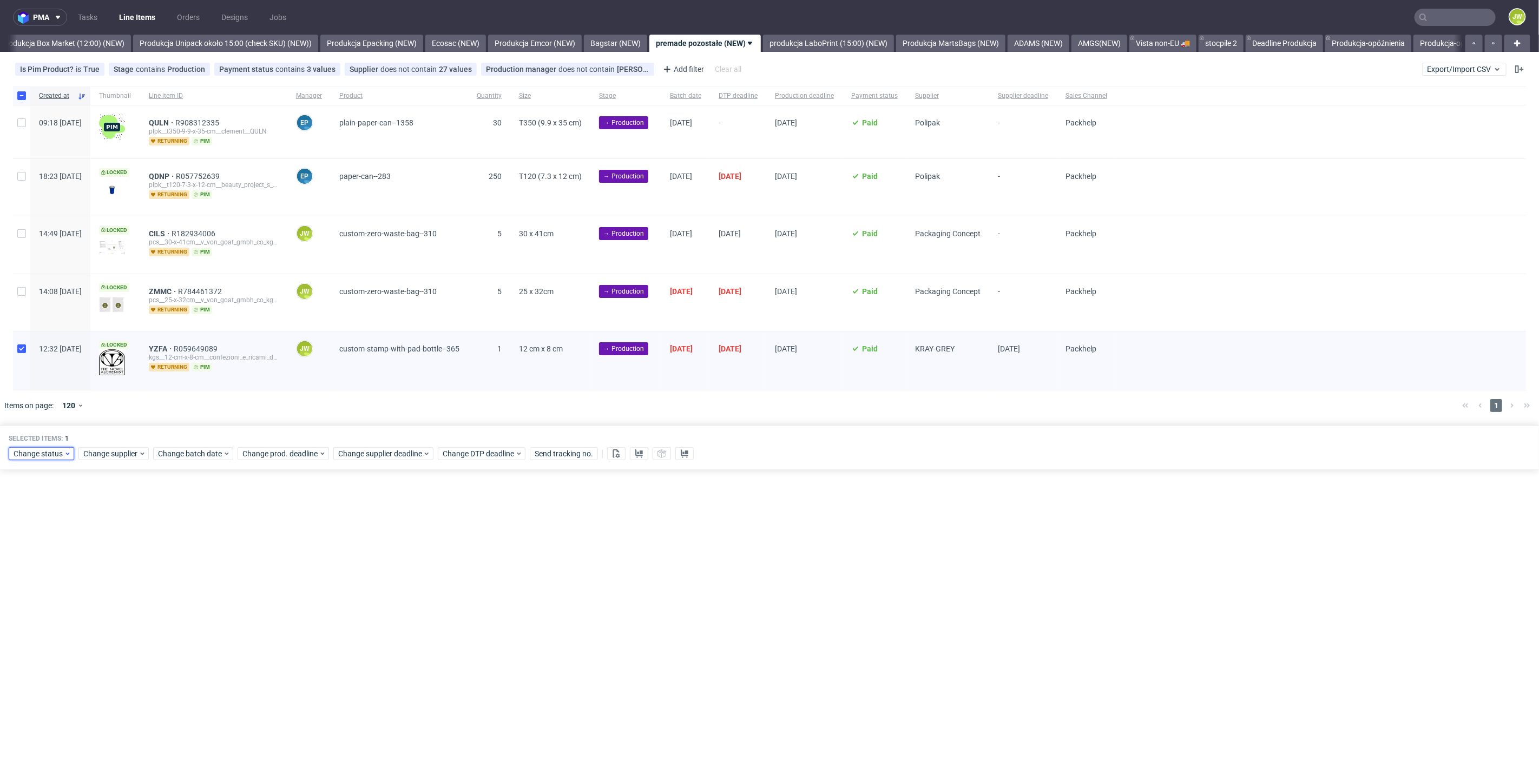
click at [38, 452] on span "Change status" at bounding box center [38, 454] width 50 height 11
click at [27, 535] on span "In Production" at bounding box center [40, 532] width 55 height 15
click at [127, 613] on button "Save" at bounding box center [123, 612] width 26 height 17
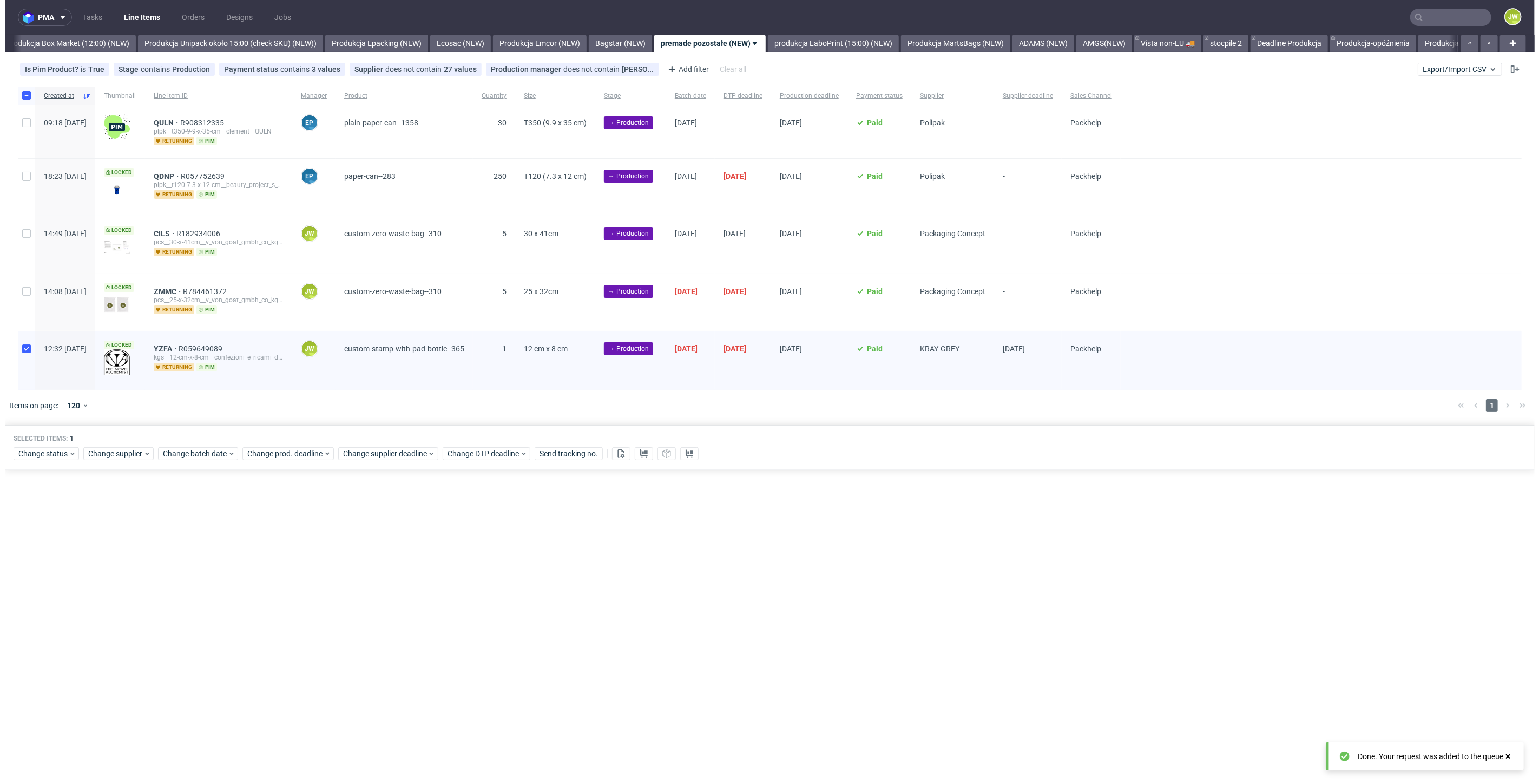
scroll to position [0, 1867]
click at [22, 344] on input "checkbox" at bounding box center [21, 349] width 9 height 9
checkbox input "false"
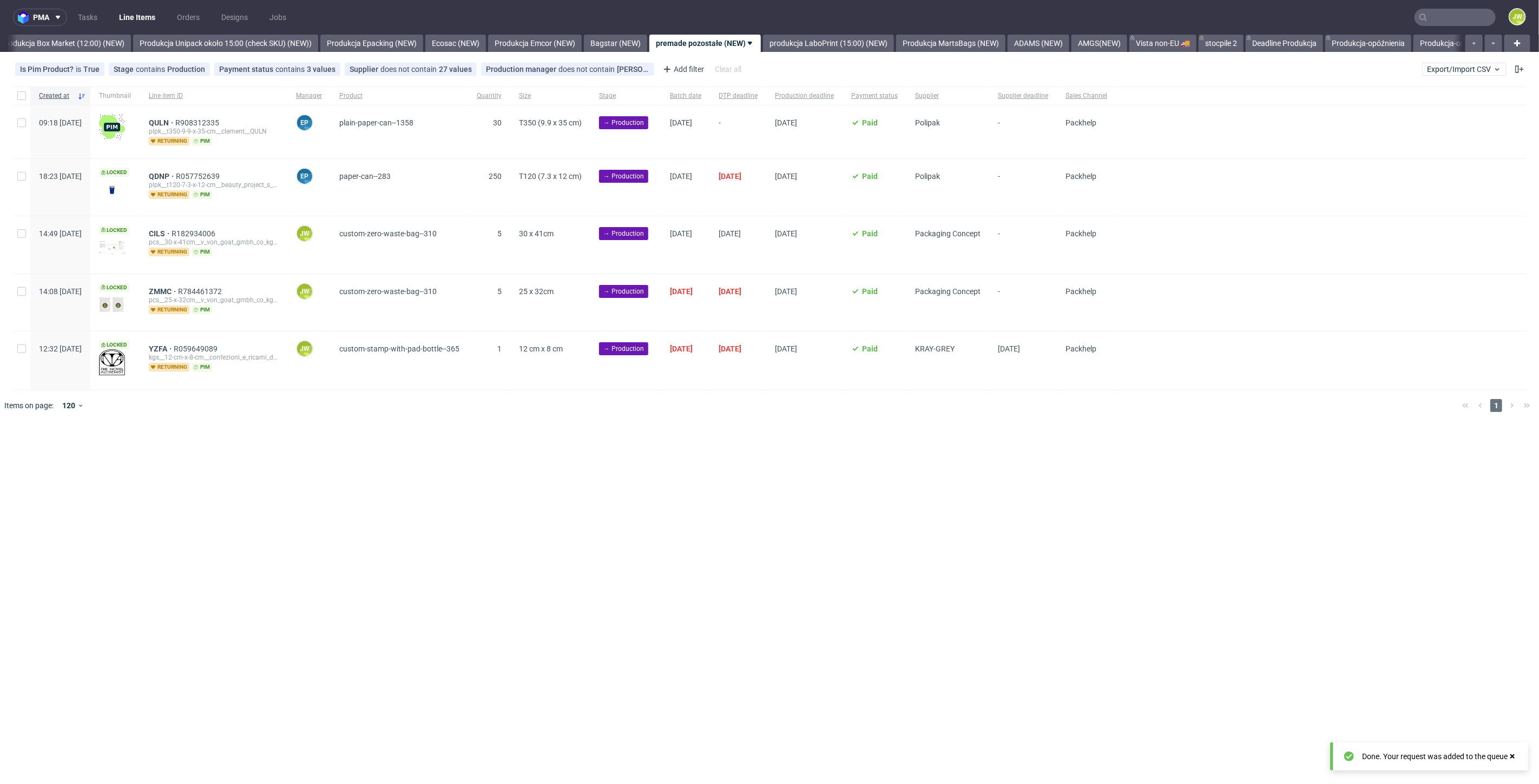
click at [21, 237] on div at bounding box center [21, 244] width 17 height 57
checkbox input "true"
click at [22, 280] on div at bounding box center [21, 302] width 17 height 57
checkbox input "true"
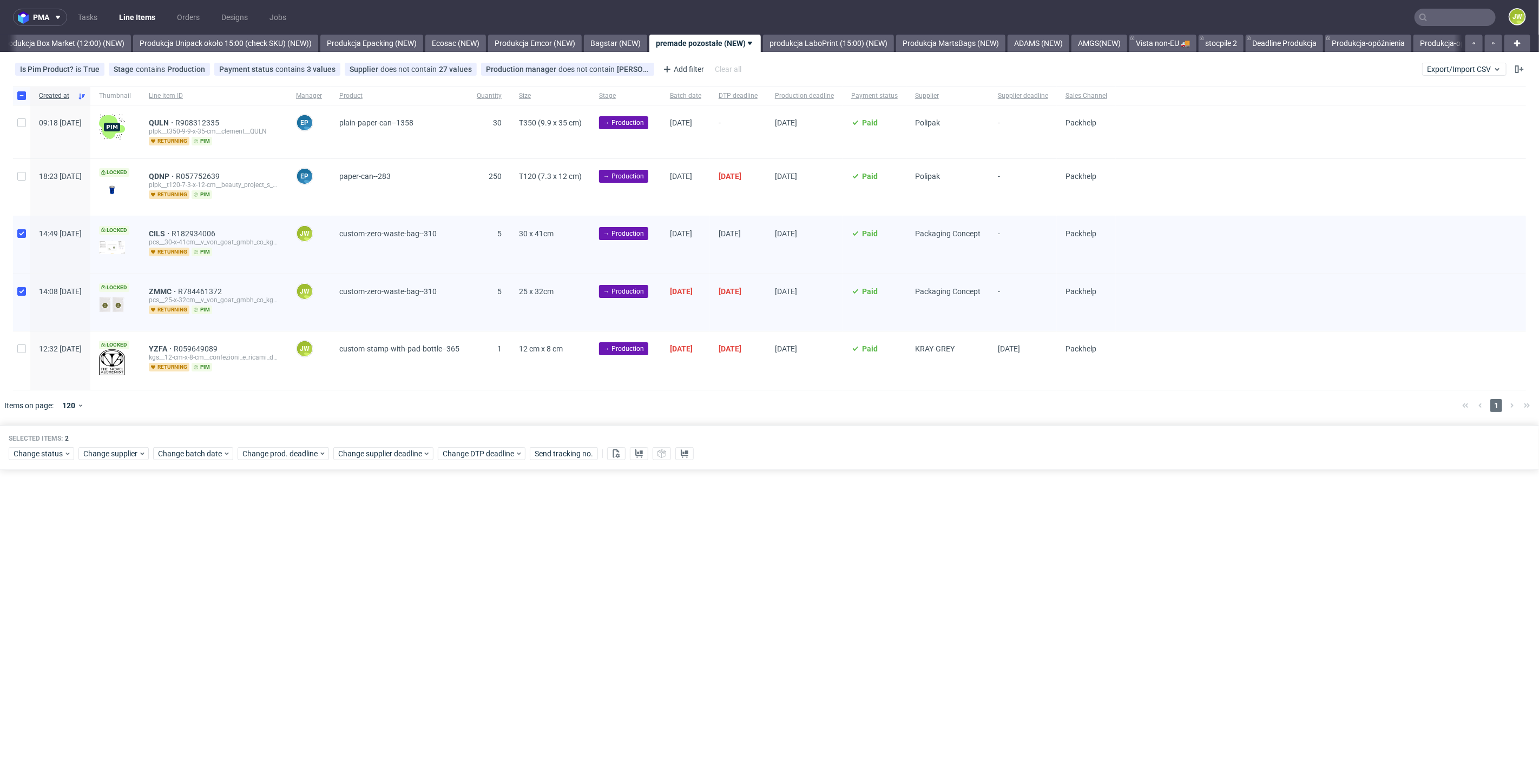
click at [173, 440] on div "Selected items: 2" at bounding box center [769, 438] width 1521 height 9
click at [178, 447] on div "Change batch date" at bounding box center [193, 454] width 80 height 13
click at [195, 543] on button "6" at bounding box center [191, 540] width 16 height 17
click at [276, 635] on span "Save" at bounding box center [281, 634] width 16 height 7
drag, startPoint x: 255, startPoint y: 449, endPoint x: 269, endPoint y: 458, distance: 16.6
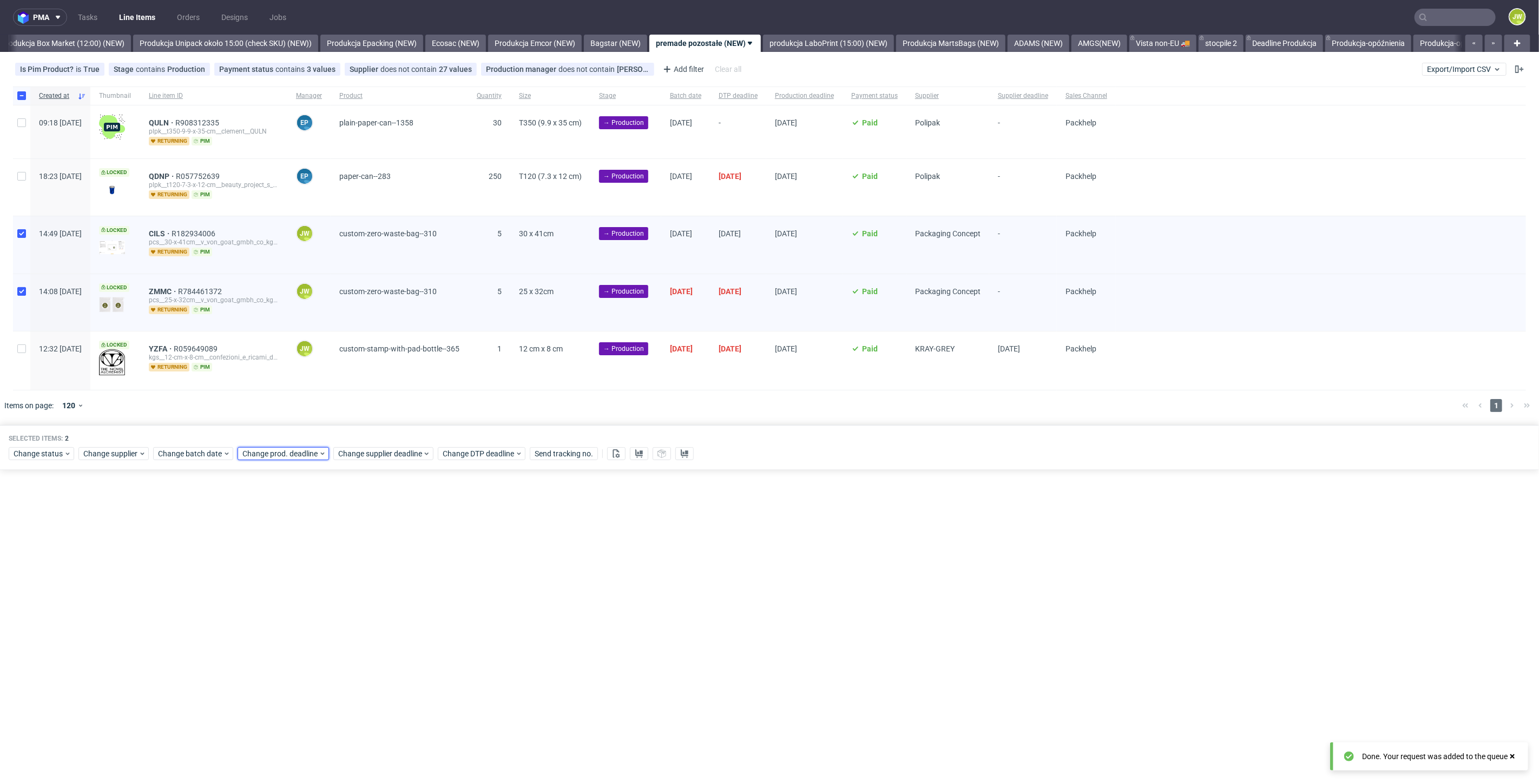
click at [256, 448] on span "Change prod. deadline" at bounding box center [280, 454] width 76 height 11
click at [296, 561] on button "14" at bounding box center [292, 559] width 16 height 17
click at [354, 636] on button "Save" at bounding box center [365, 634] width 26 height 17
click at [350, 449] on span "Change supplier deadline" at bounding box center [380, 454] width 84 height 11
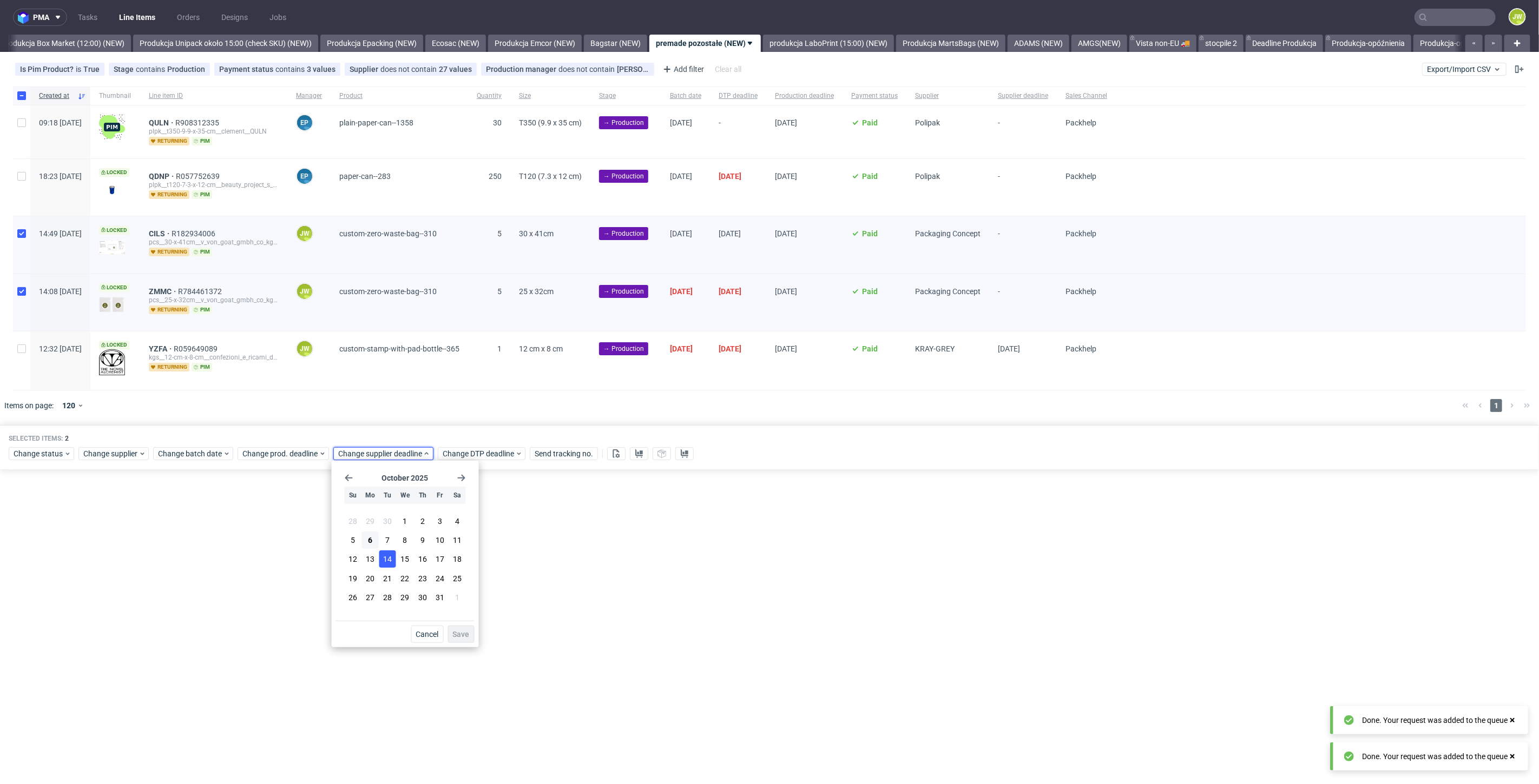
click at [390, 556] on span "14" at bounding box center [387, 559] width 9 height 11
drag, startPoint x: 452, startPoint y: 629, endPoint x: 453, endPoint y: 619, distance: 10.0
click at [453, 626] on button "Save" at bounding box center [461, 634] width 26 height 17
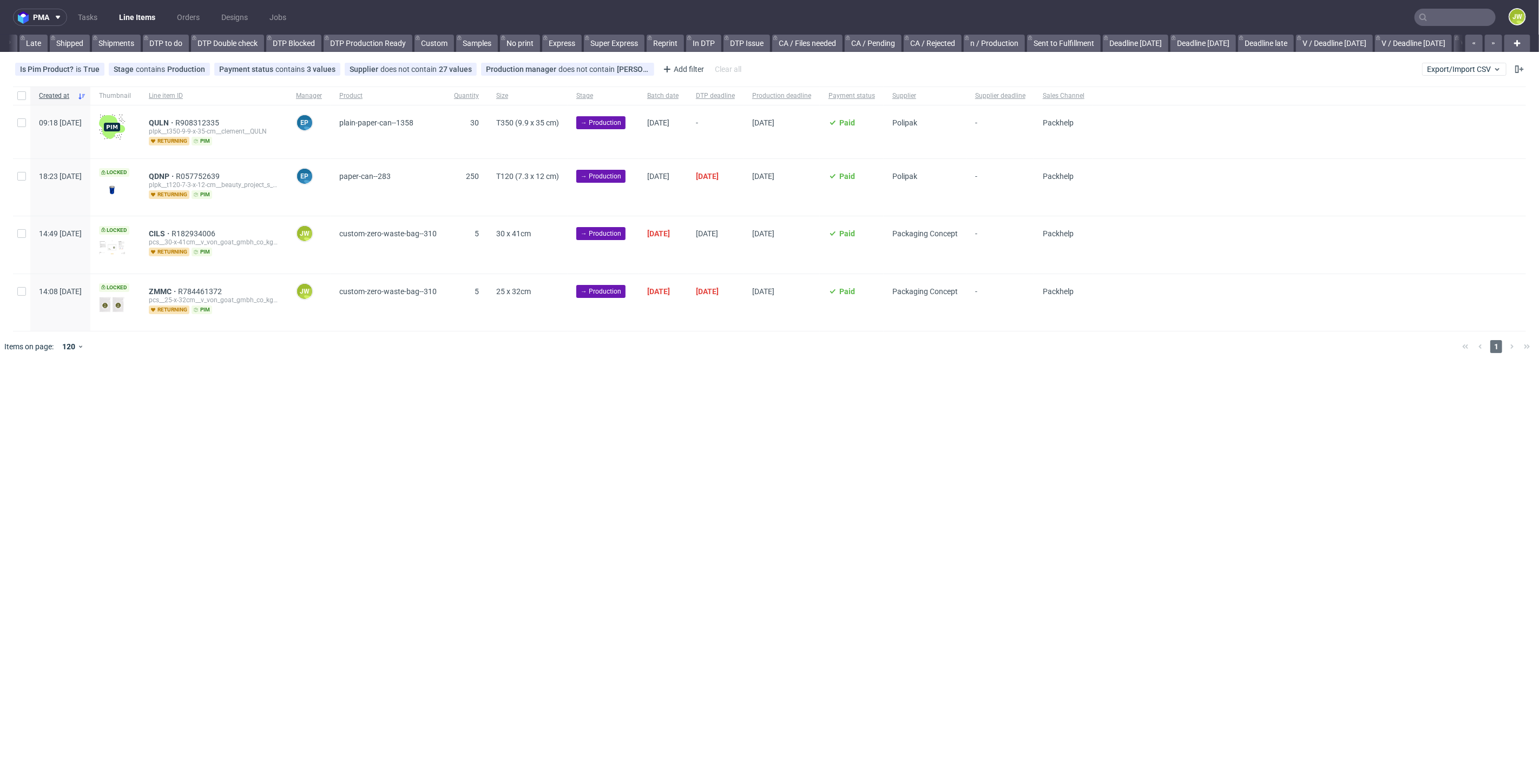
scroll to position [0, 1286]
click at [15, 238] on div at bounding box center [21, 244] width 17 height 57
checkbox input "true"
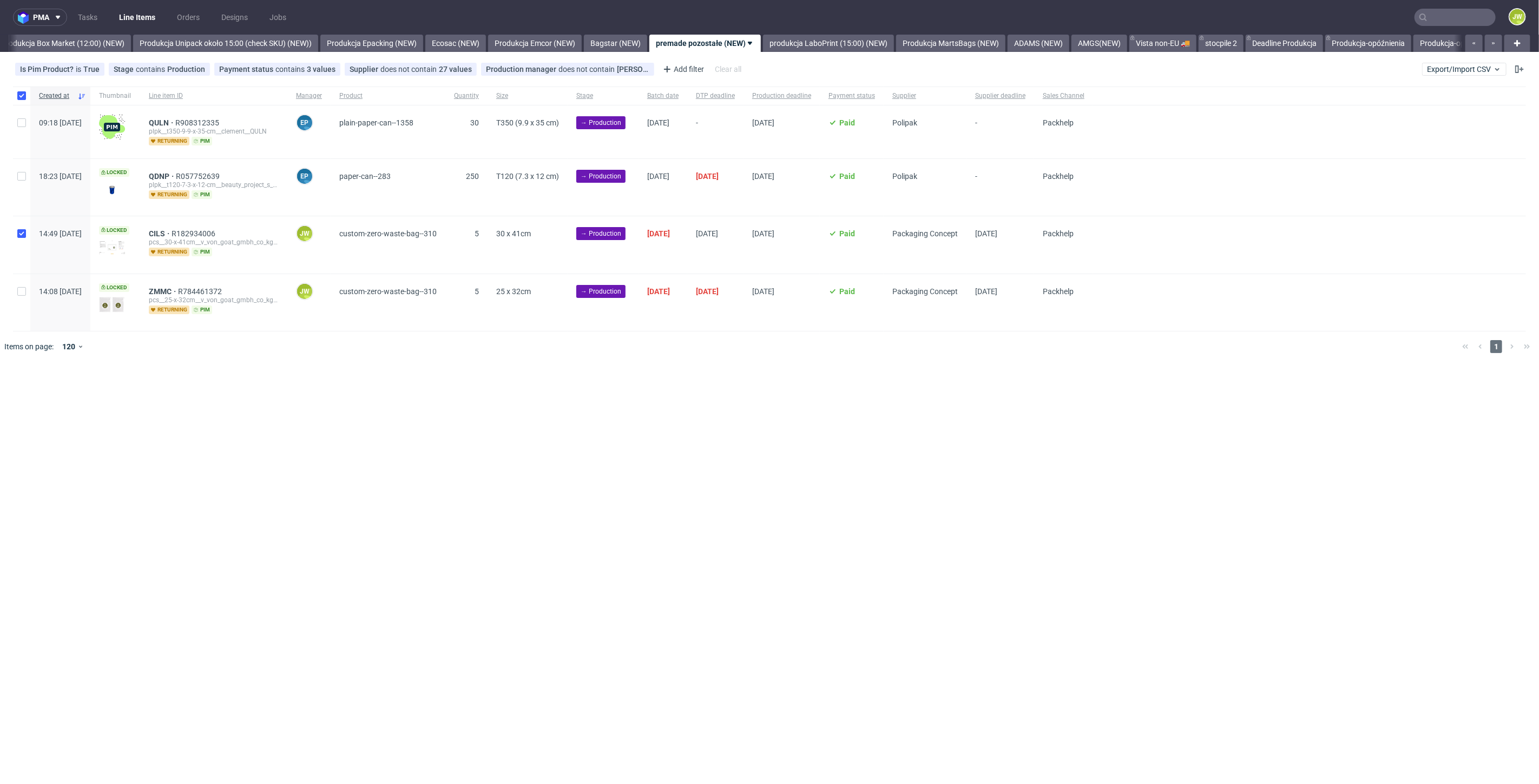
checkbox input "true"
click at [22, 302] on div at bounding box center [21, 302] width 17 height 57
click at [24, 293] on input "checkbox" at bounding box center [21, 291] width 9 height 9
click at [13, 292] on div at bounding box center [21, 302] width 17 height 57
checkbox input "true"
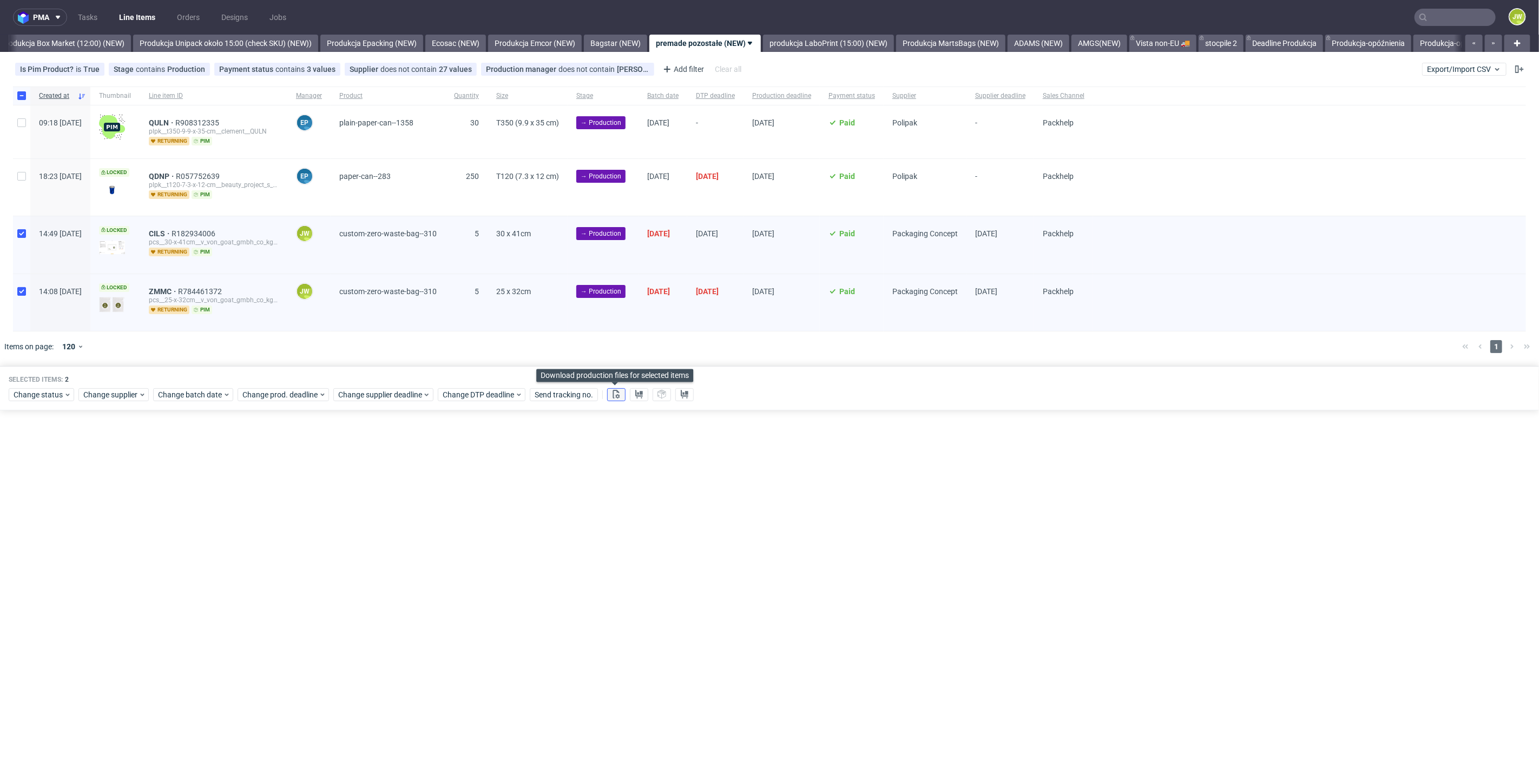
click at [616, 395] on icon at bounding box center [616, 394] width 9 height 9
click at [632, 393] on button at bounding box center [639, 394] width 18 height 13
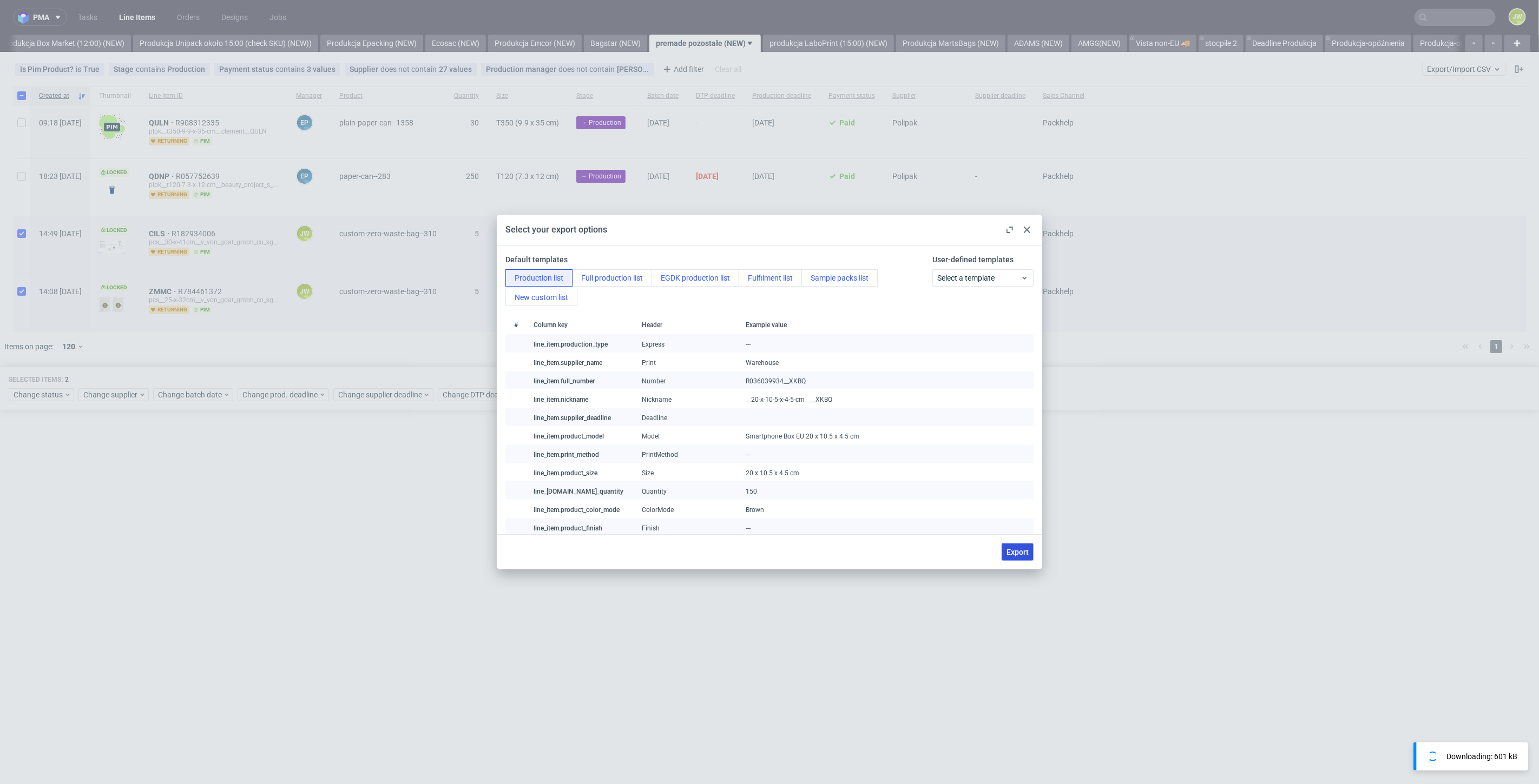
click at [1009, 554] on span "Export" at bounding box center [1017, 552] width 22 height 7
checkbox input "false"
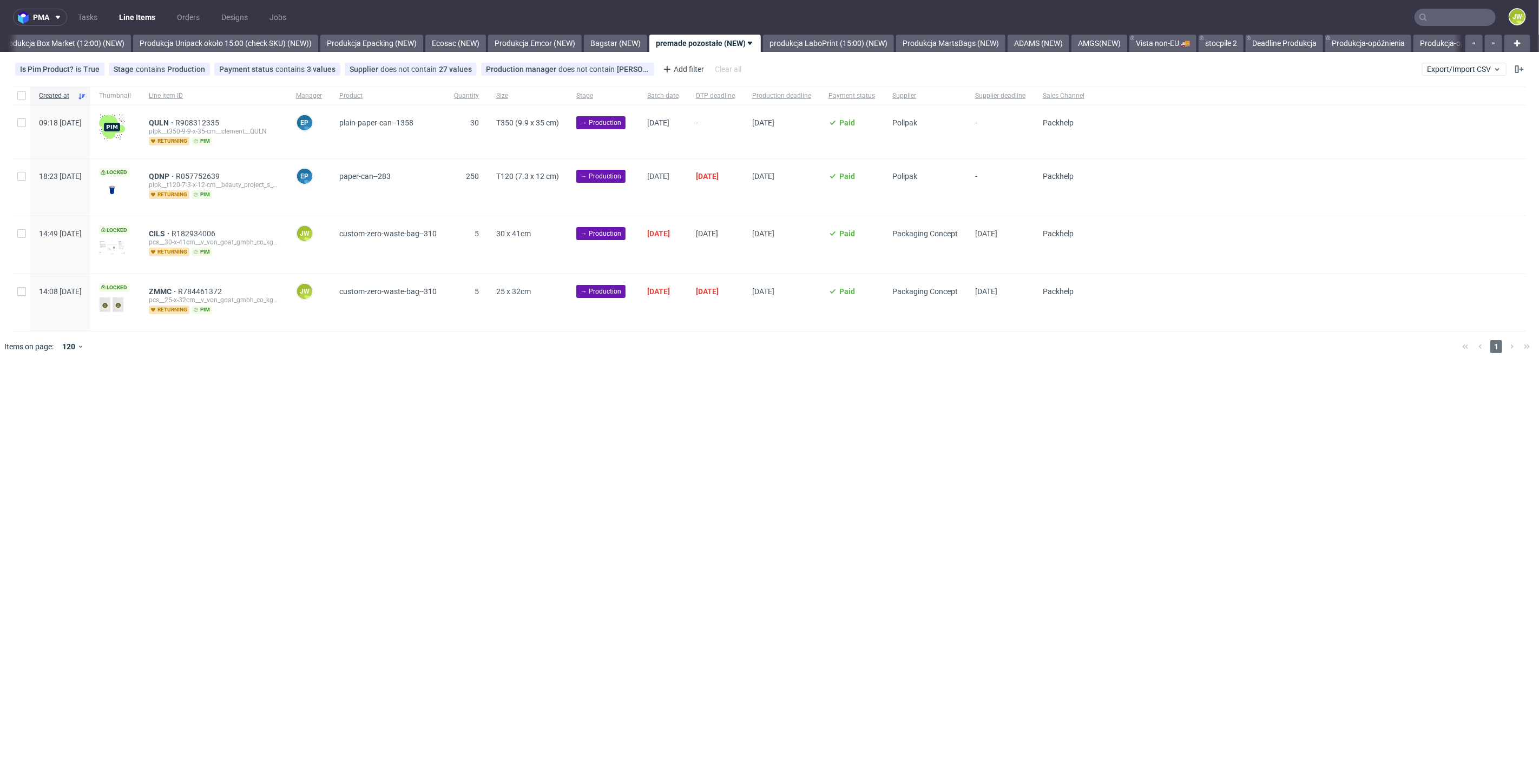
drag, startPoint x: 36, startPoint y: 227, endPoint x: 31, endPoint y: 227, distance: 5.0
click at [33, 227] on div "14:49 Tue 30.09.2025" at bounding box center [60, 244] width 60 height 57
click at [26, 239] on div at bounding box center [21, 244] width 17 height 57
checkbox input "true"
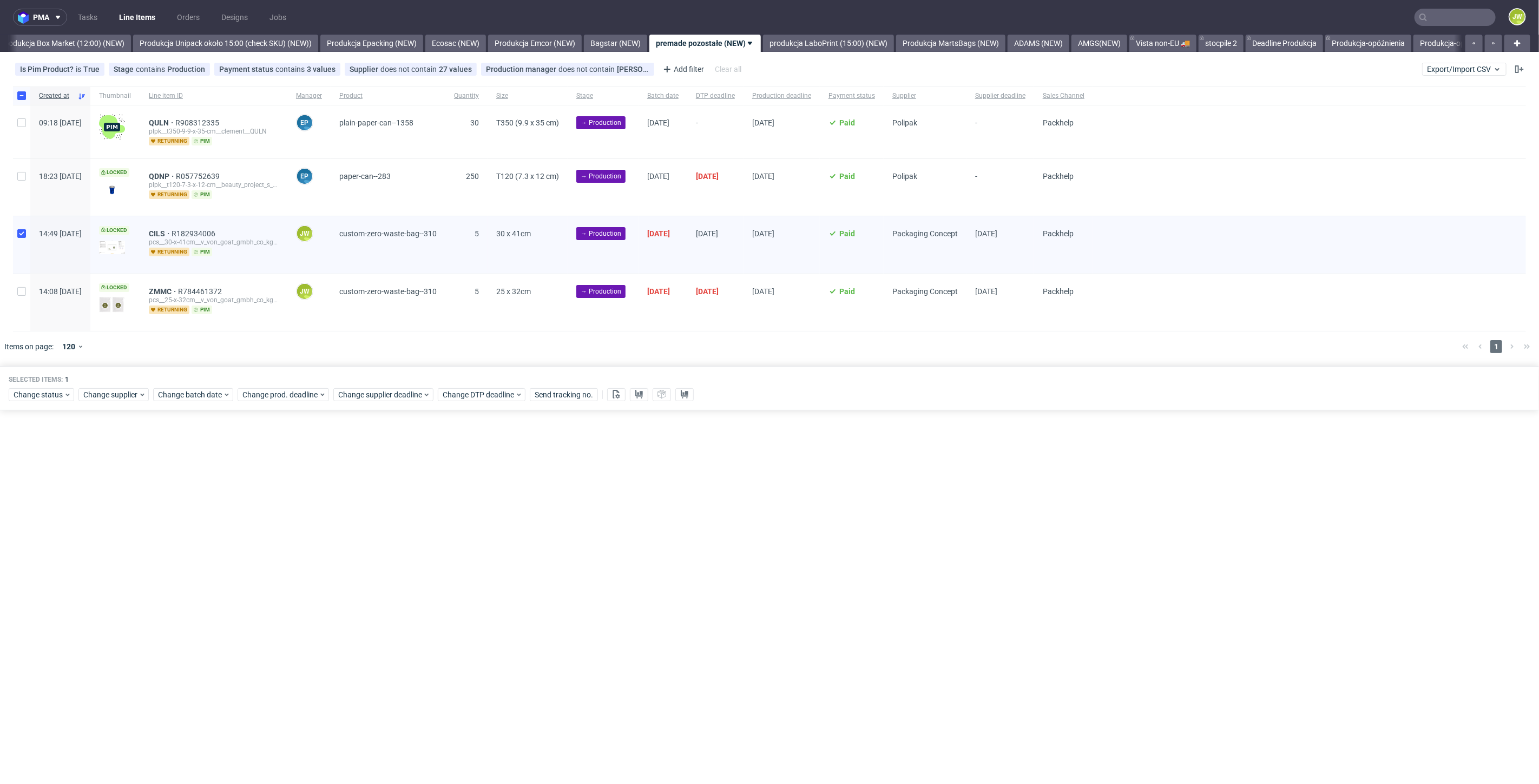
click at [21, 298] on div at bounding box center [21, 302] width 17 height 57
checkbox input "true"
click at [29, 399] on div "Change status" at bounding box center [41, 394] width 65 height 13
drag, startPoint x: 52, startPoint y: 473, endPoint x: 54, endPoint y: 481, distance: 8.2
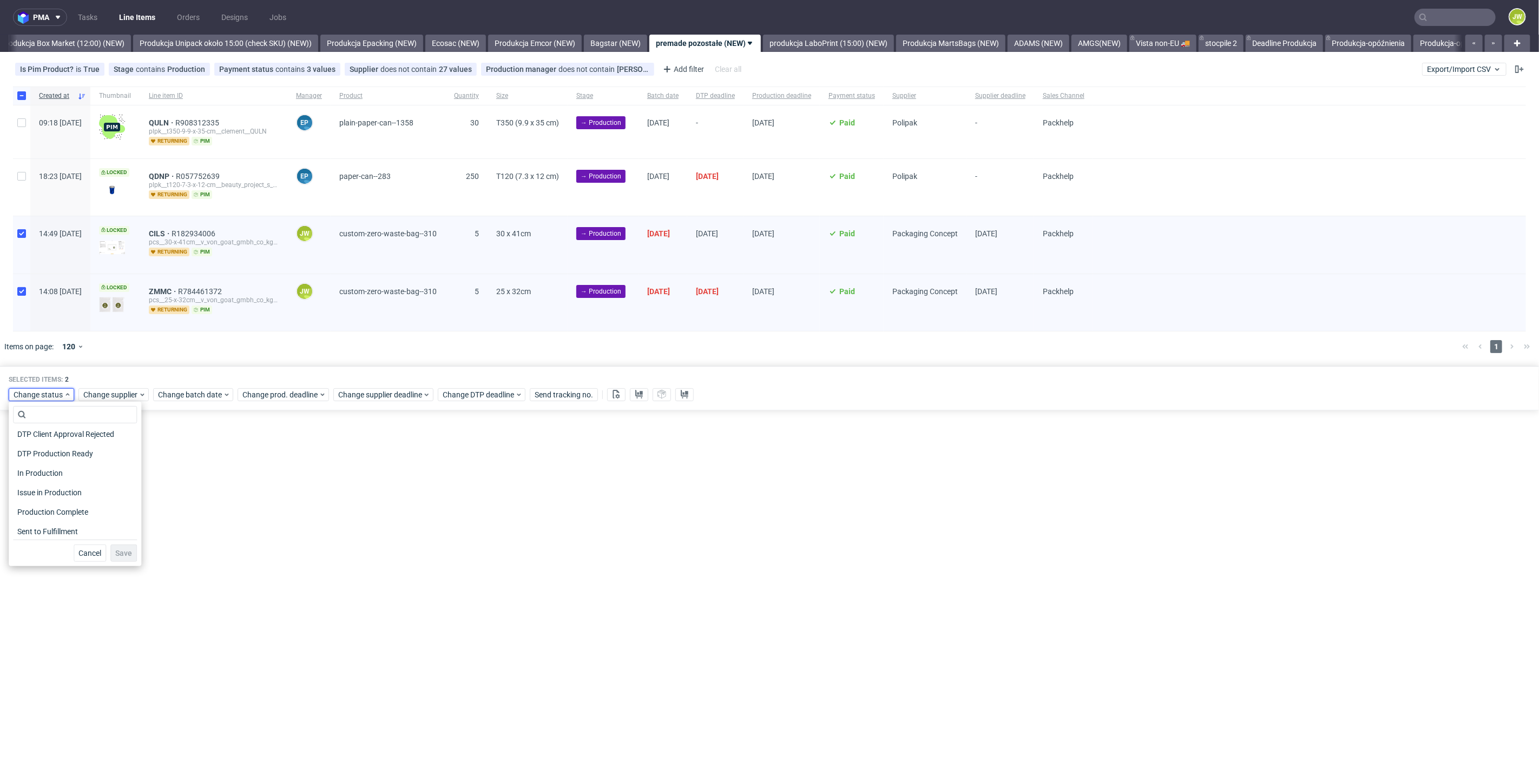
click at [52, 469] on span "In Production" at bounding box center [40, 473] width 54 height 15
click at [117, 557] on button "Save" at bounding box center [123, 553] width 26 height 17
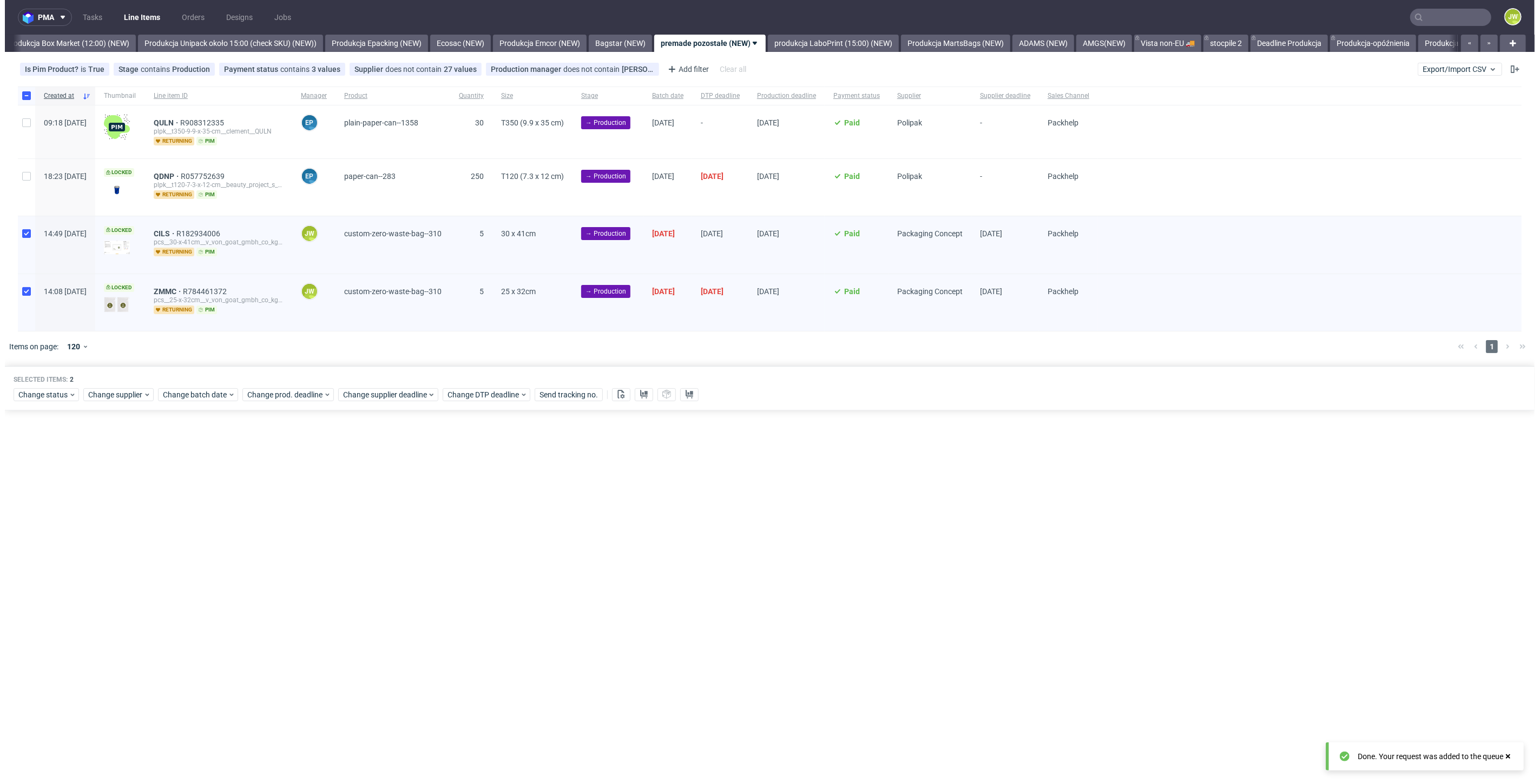
scroll to position [0, 1867]
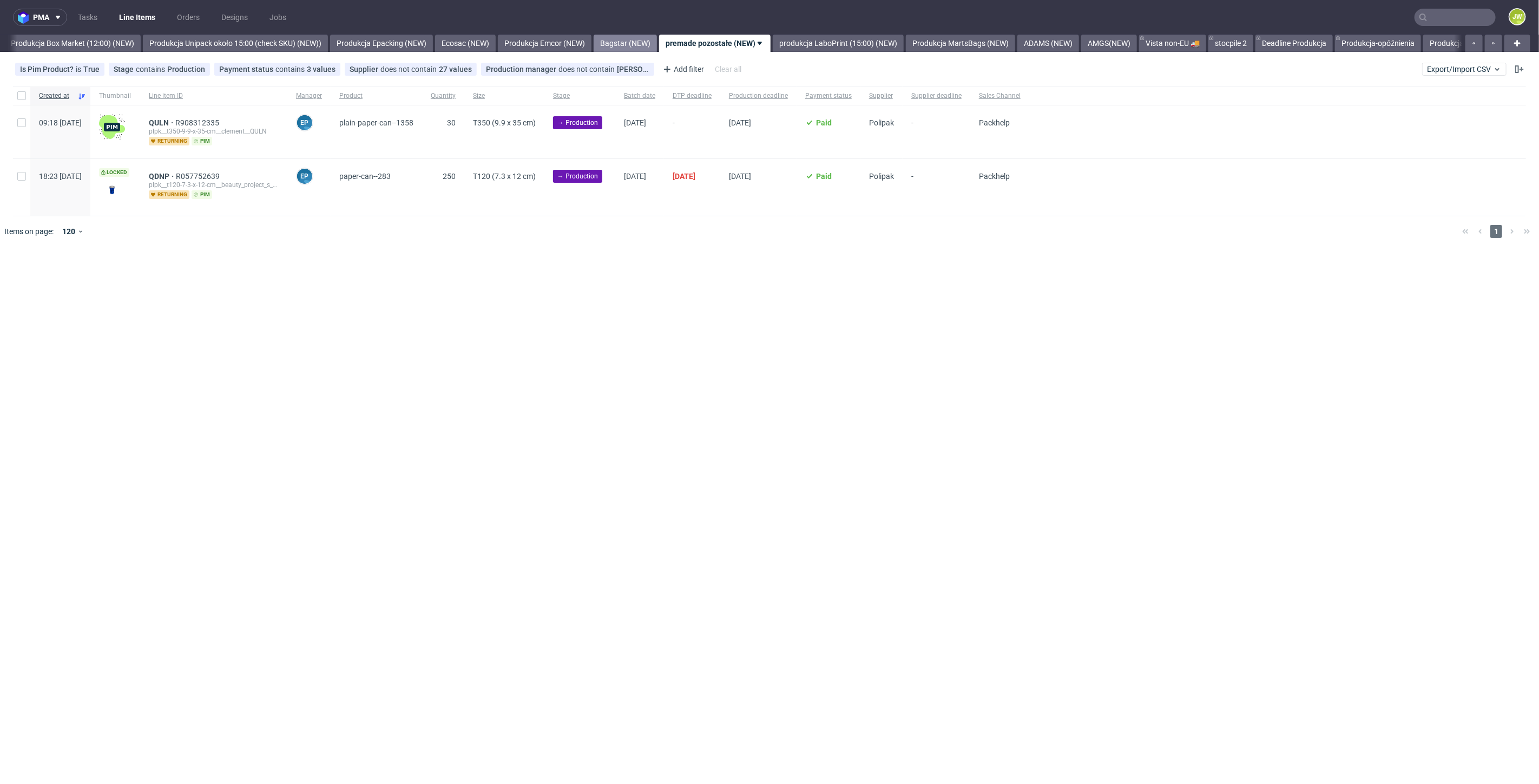
scroll to position [0, 1867]
click at [838, 35] on link "produkcja LaboPrint (15:00) (NEW)" at bounding box center [828, 43] width 131 height 17
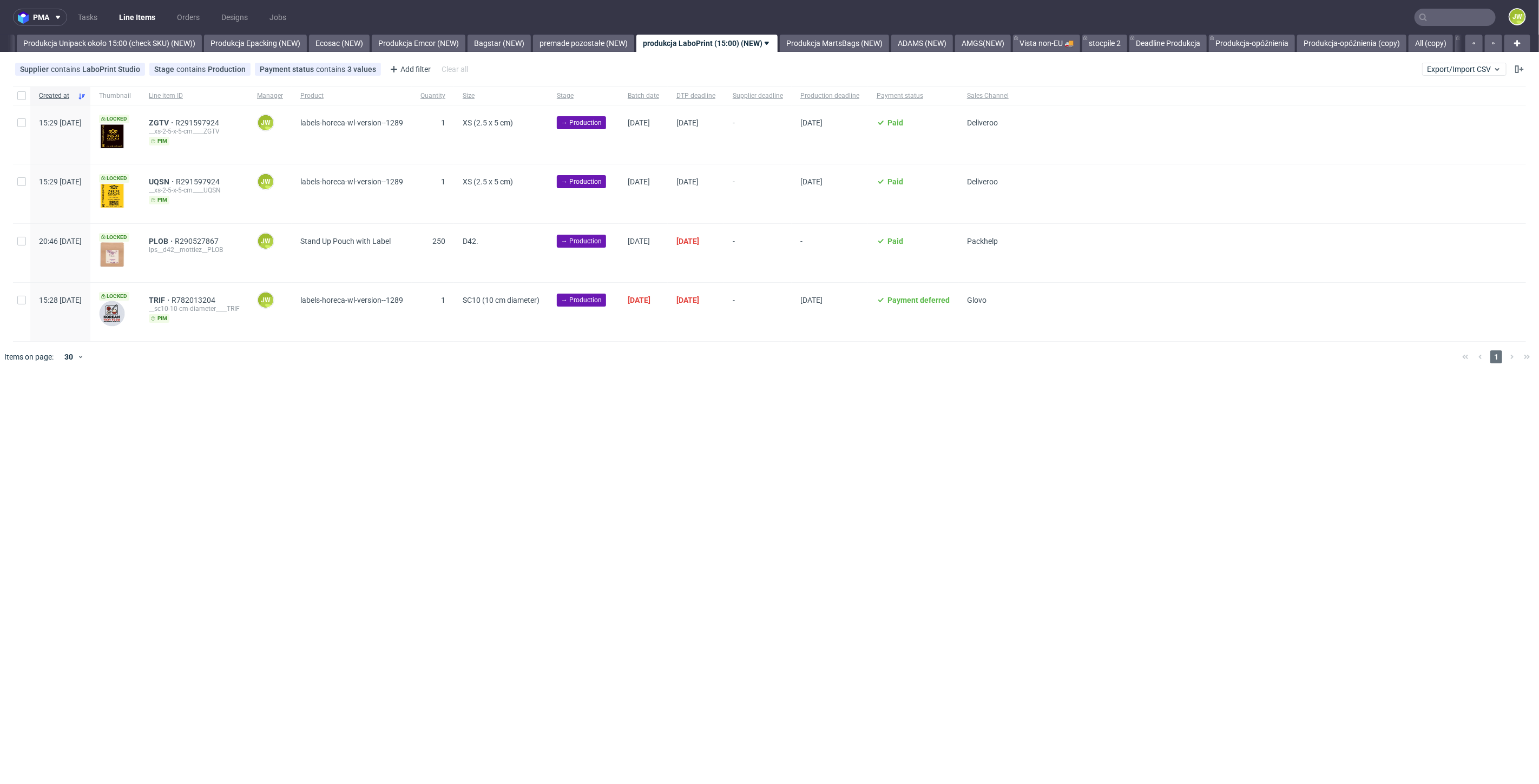
scroll to position [0, 1986]
drag, startPoint x: 529, startPoint y: 409, endPoint x: 556, endPoint y: 399, distance: 28.8
click at [529, 409] on div "pma Tasks Line Items Orders Designs Jobs JW All DTP Late Shipped Shipments DTP …" at bounding box center [769, 392] width 1539 height 784
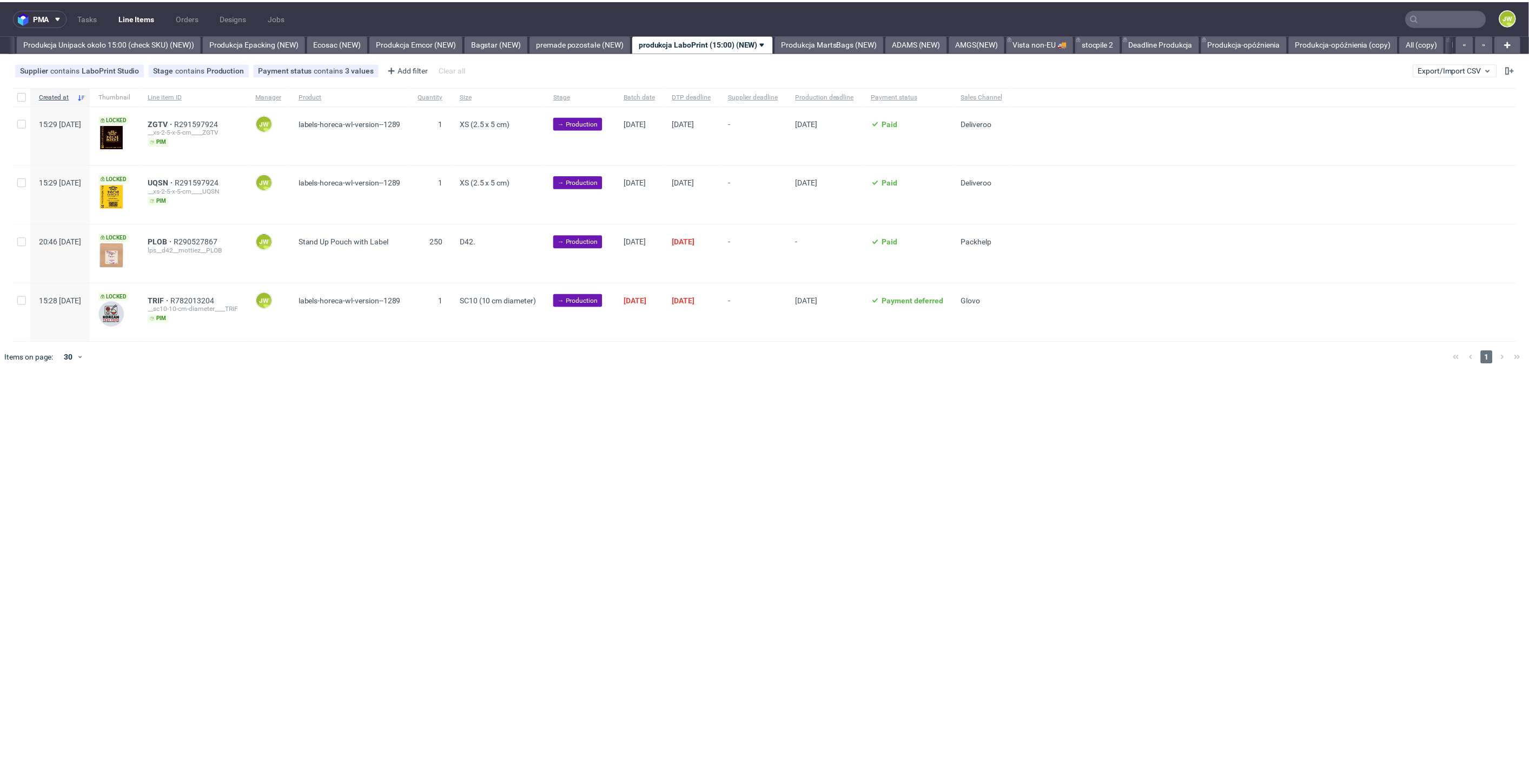
scroll to position [0, 1984]
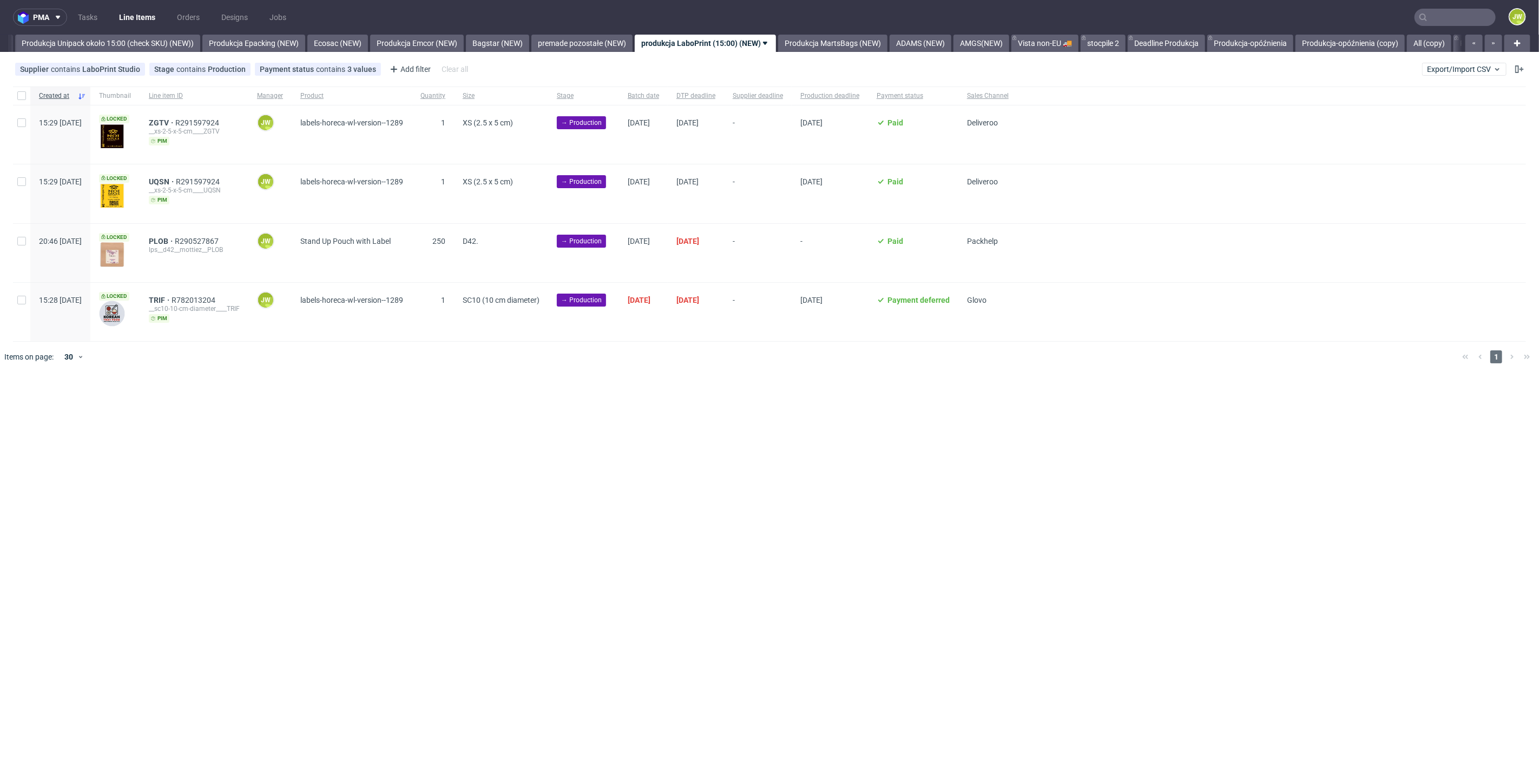
click at [21, 99] on div at bounding box center [21, 96] width 17 height 18
checkbox input "true"
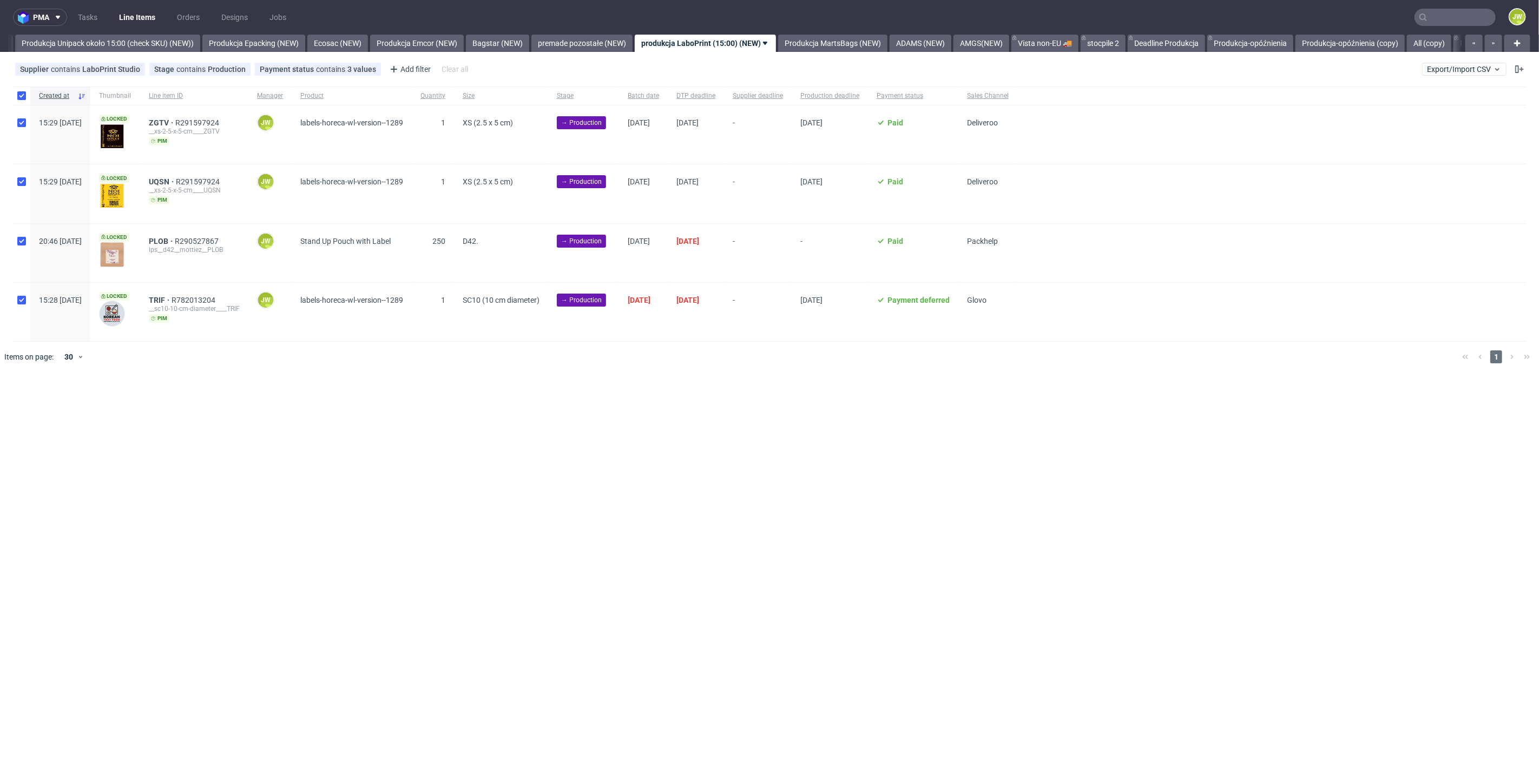
checkbox input "true"
click at [164, 405] on span "Change batch date" at bounding box center [190, 405] width 65 height 11
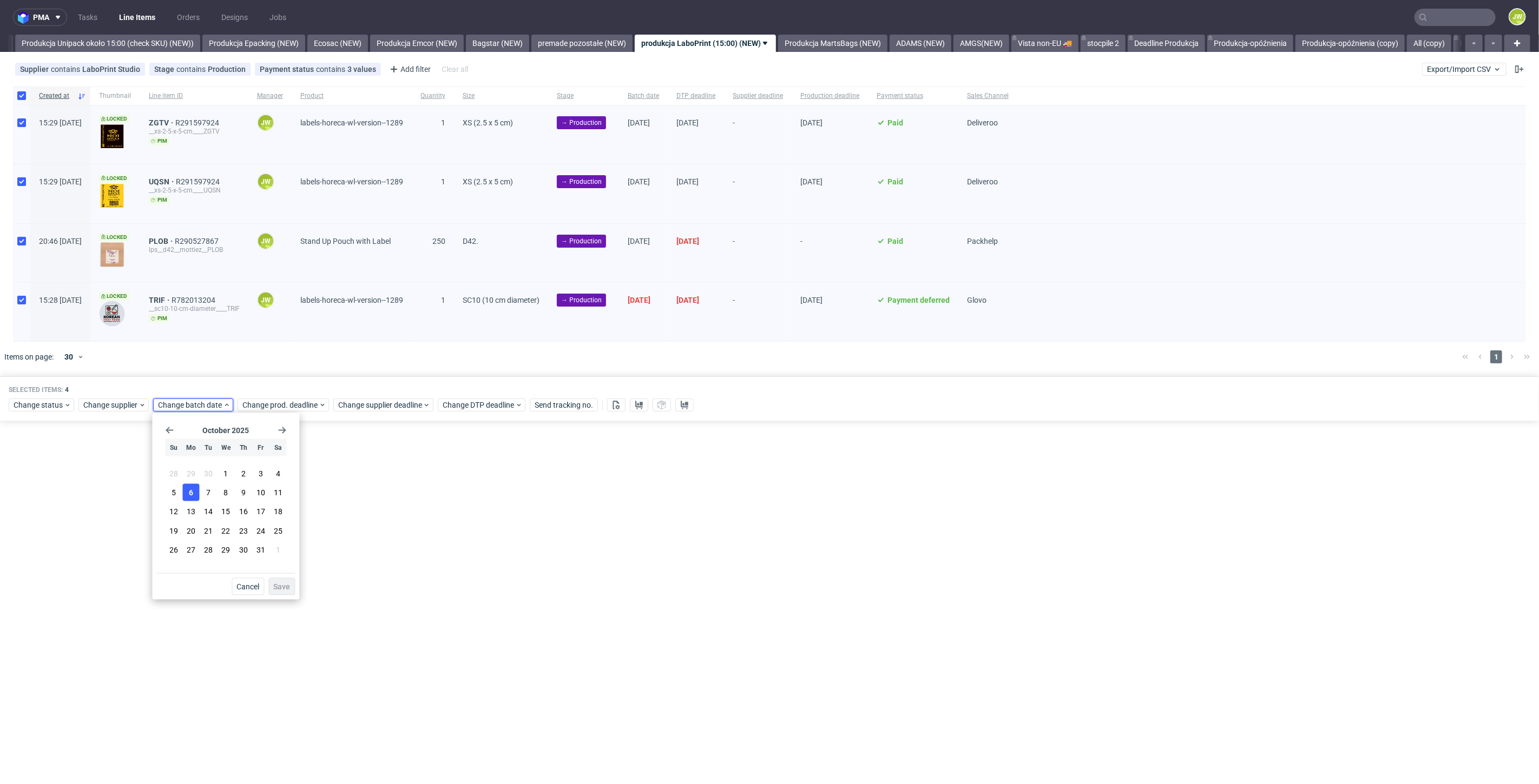
click at [189, 497] on span "6" at bounding box center [191, 493] width 4 height 11
click at [275, 591] on button "Save" at bounding box center [281, 586] width 26 height 17
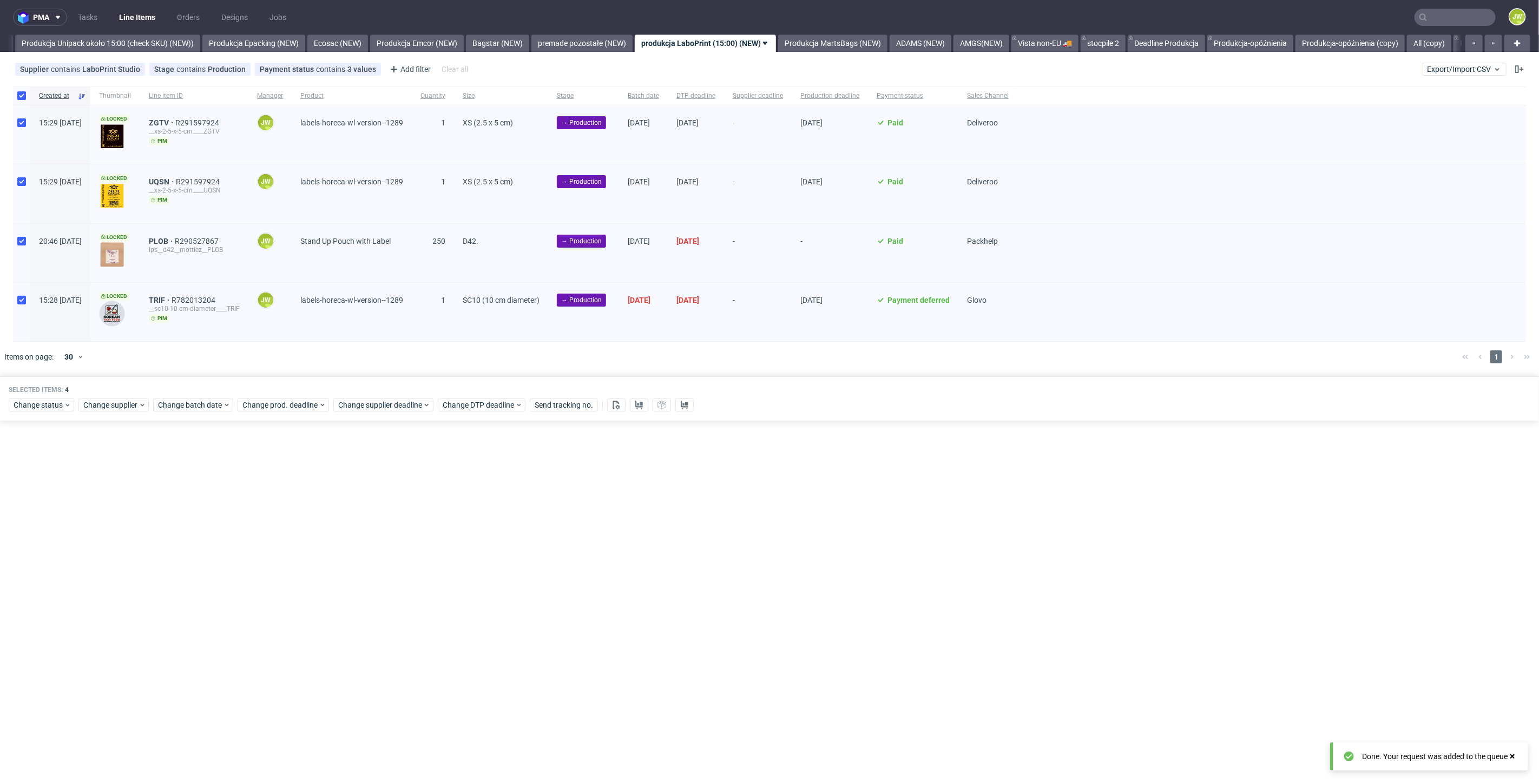
click at [267, 411] on div "Selected items: 4 Change status Change supplier Change batch date Change prod. …" at bounding box center [769, 399] width 1539 height 45
click at [264, 404] on span "Change prod. deadline" at bounding box center [280, 405] width 76 height 11
click at [277, 515] on span "13" at bounding box center [274, 511] width 9 height 11
click at [371, 583] on span "Save" at bounding box center [365, 586] width 16 height 7
click at [366, 402] on span "Change supplier deadline" at bounding box center [380, 405] width 84 height 11
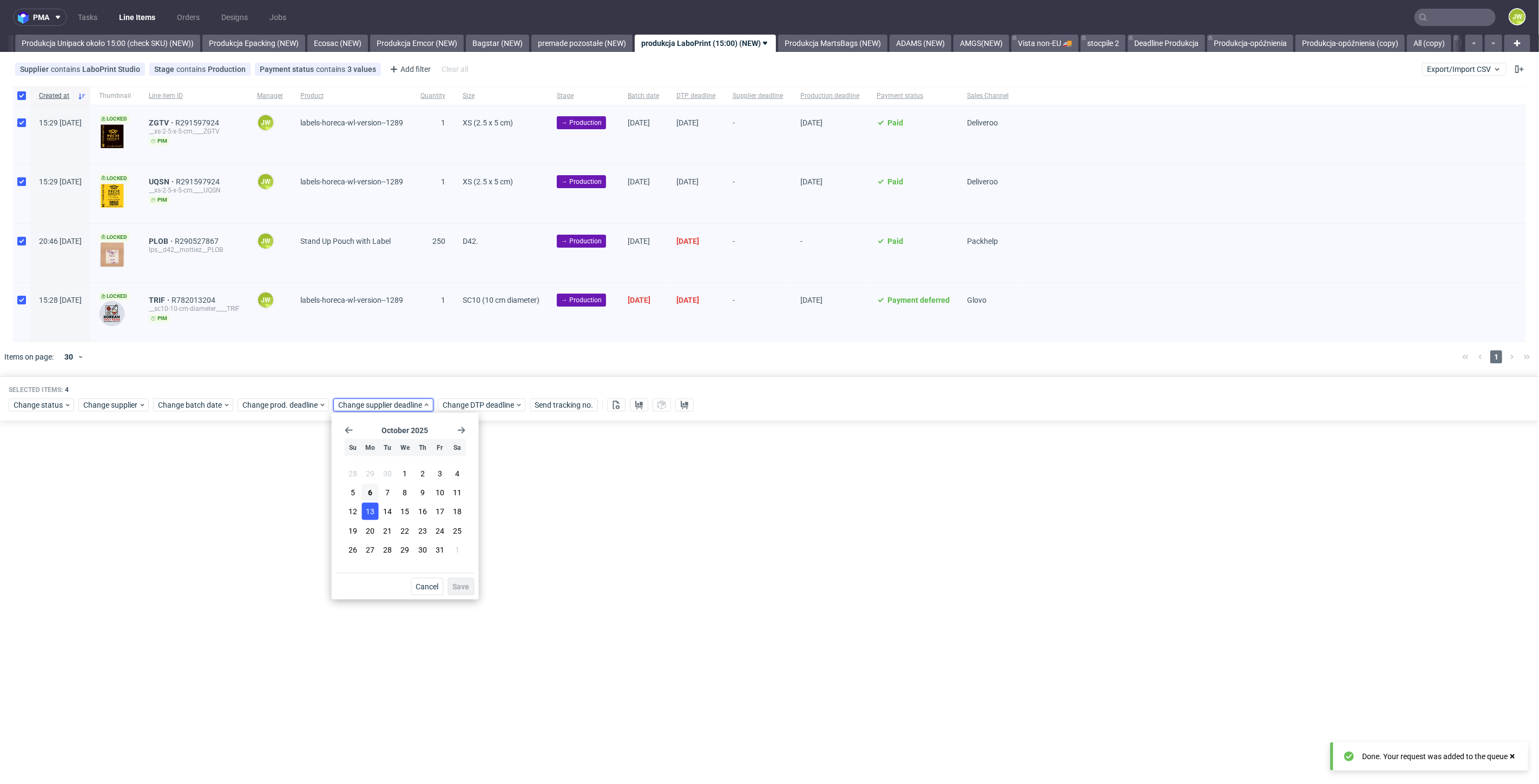
click at [371, 512] on span "13" at bounding box center [370, 511] width 9 height 11
click at [461, 589] on span "Save" at bounding box center [461, 586] width 16 height 7
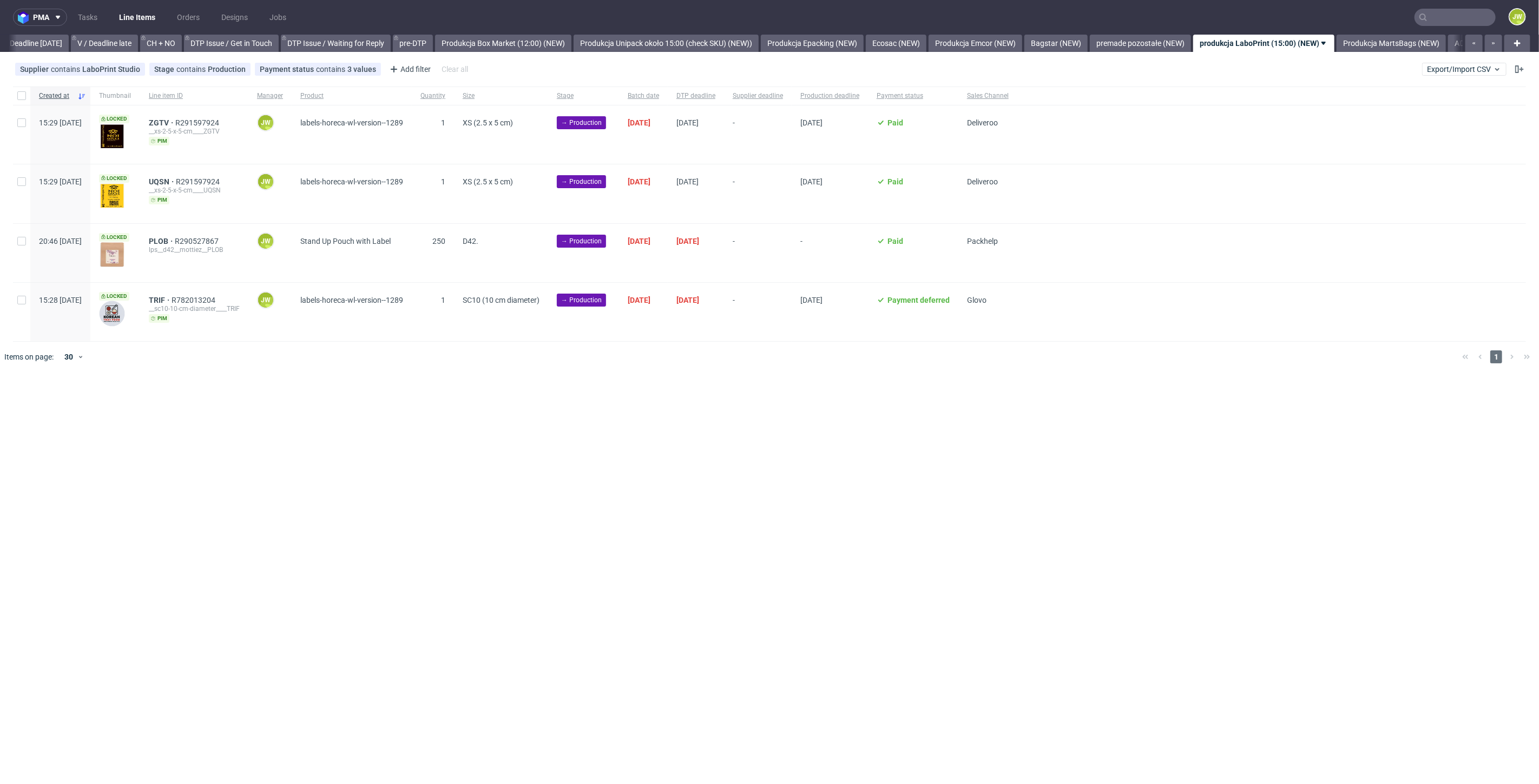
scroll to position [0, 1661]
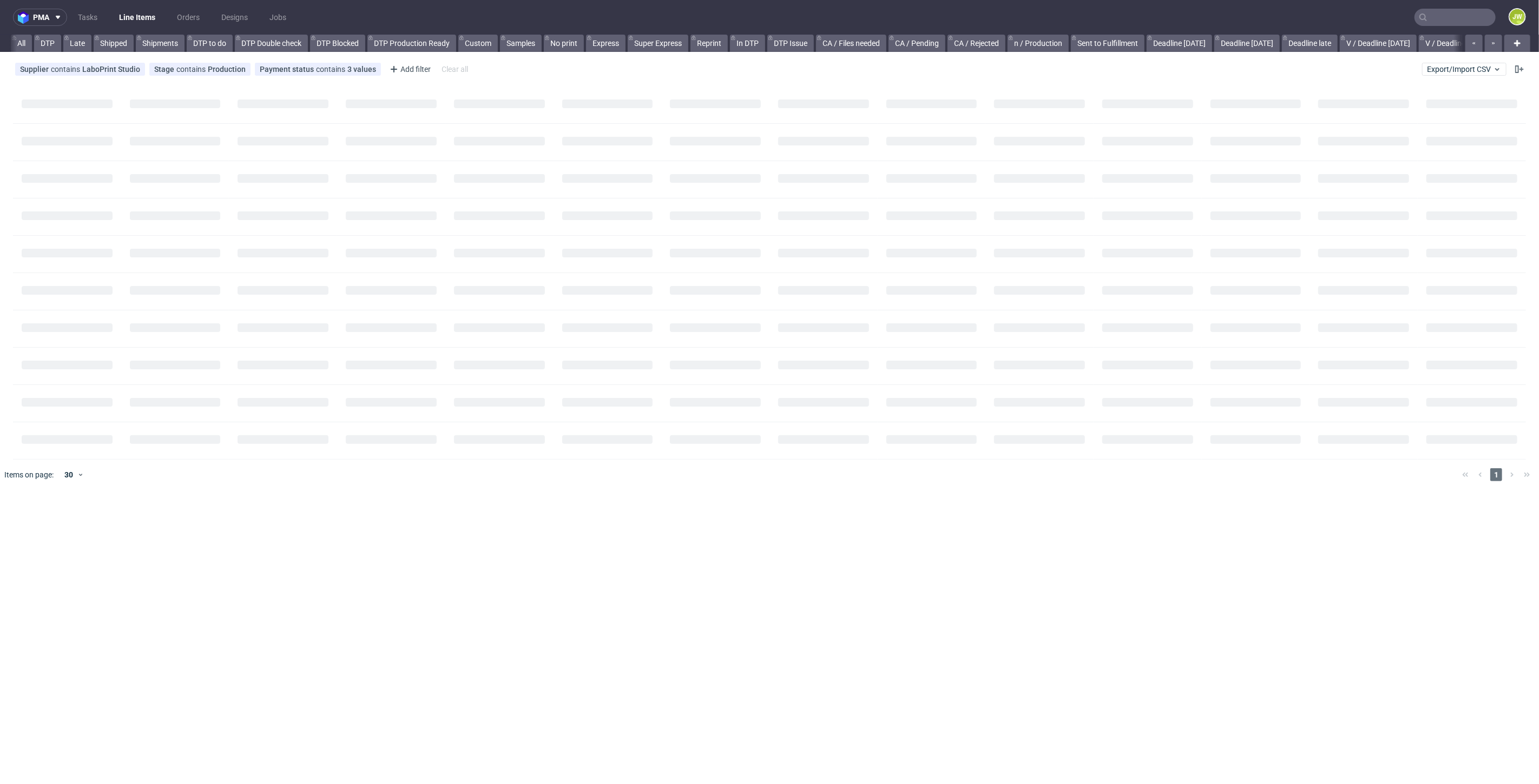
scroll to position [0, 244]
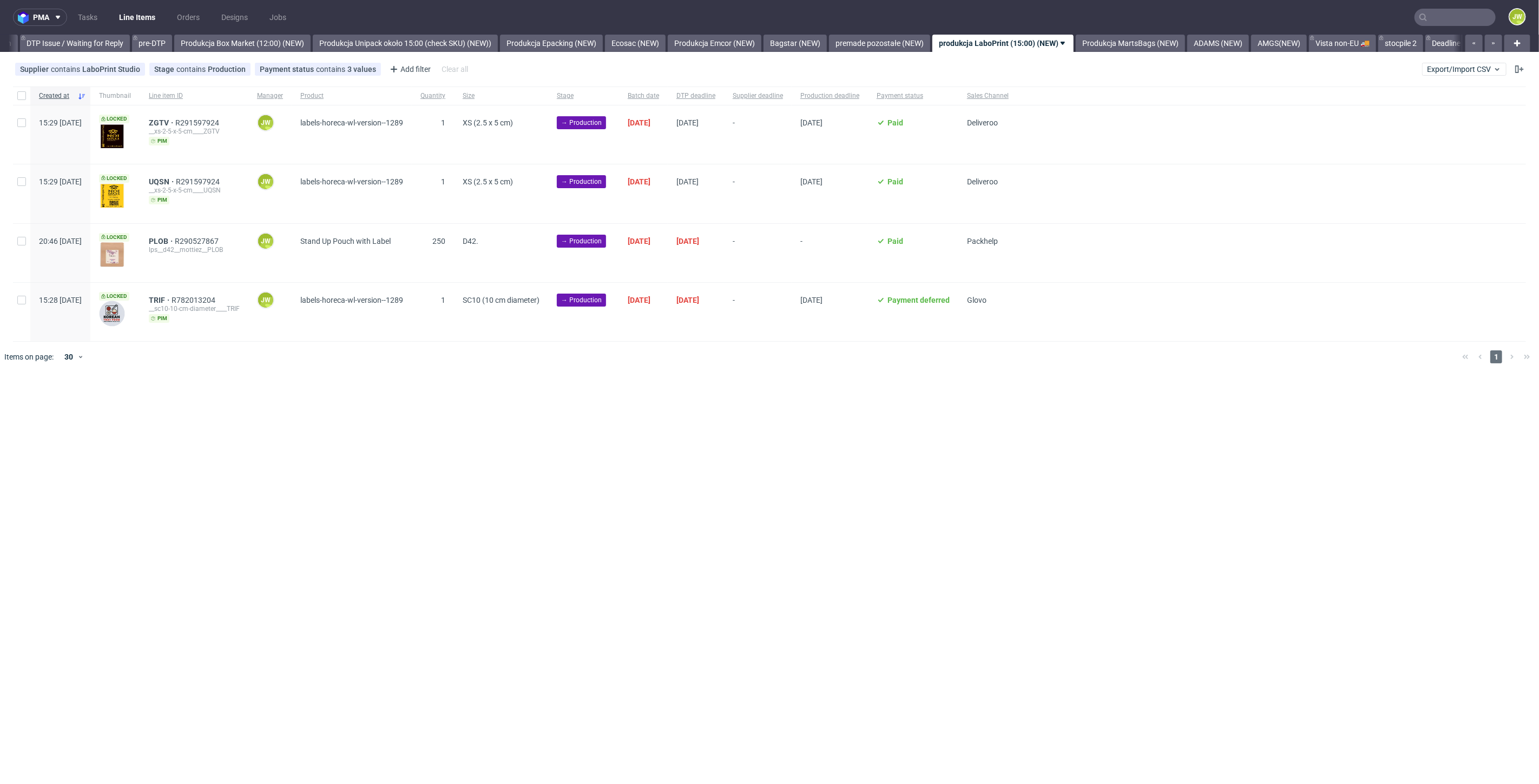
scroll to position [0, 1818]
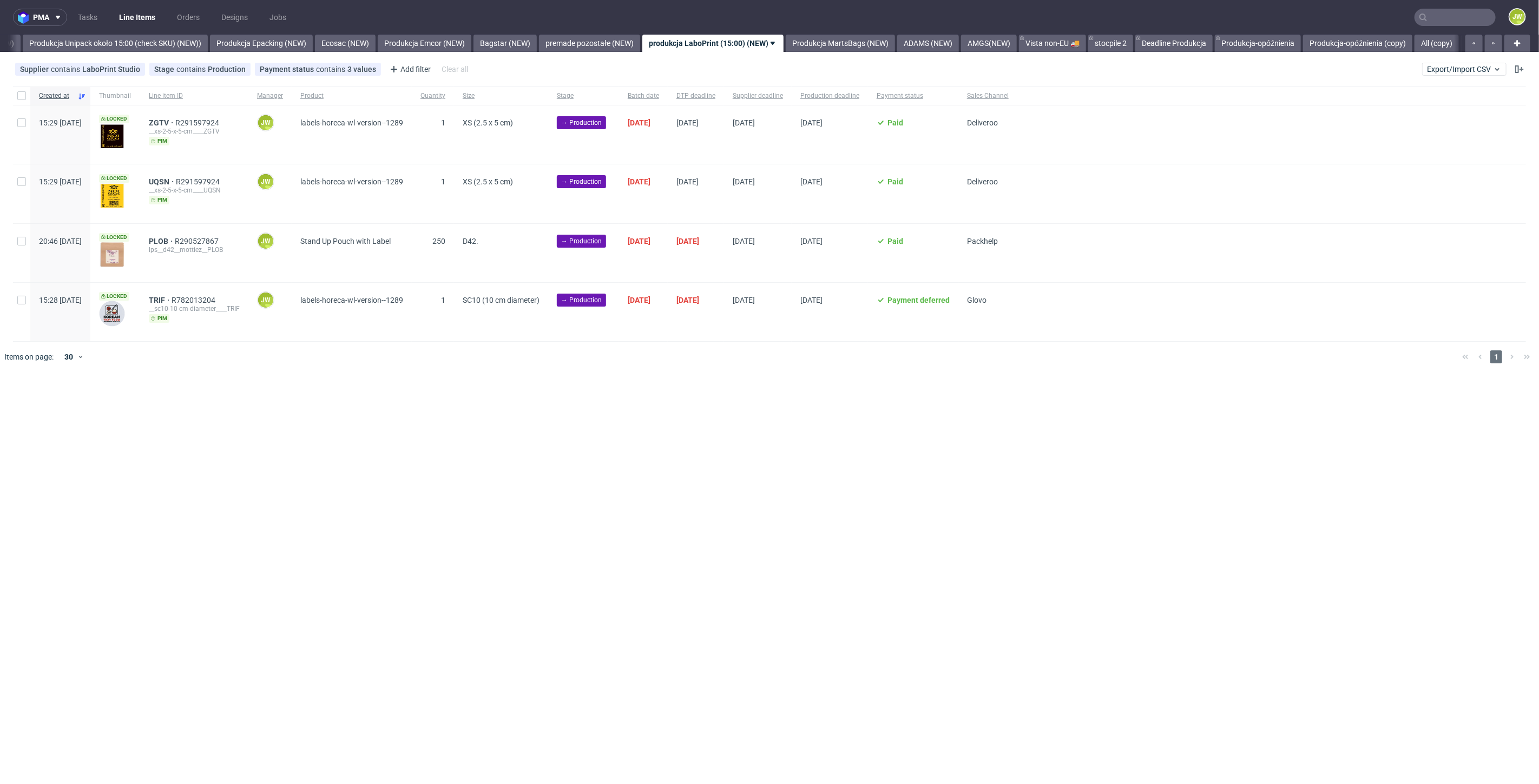
scroll to position [0, 1986]
click at [18, 96] on input "checkbox" at bounding box center [21, 96] width 9 height 9
checkbox input "true"
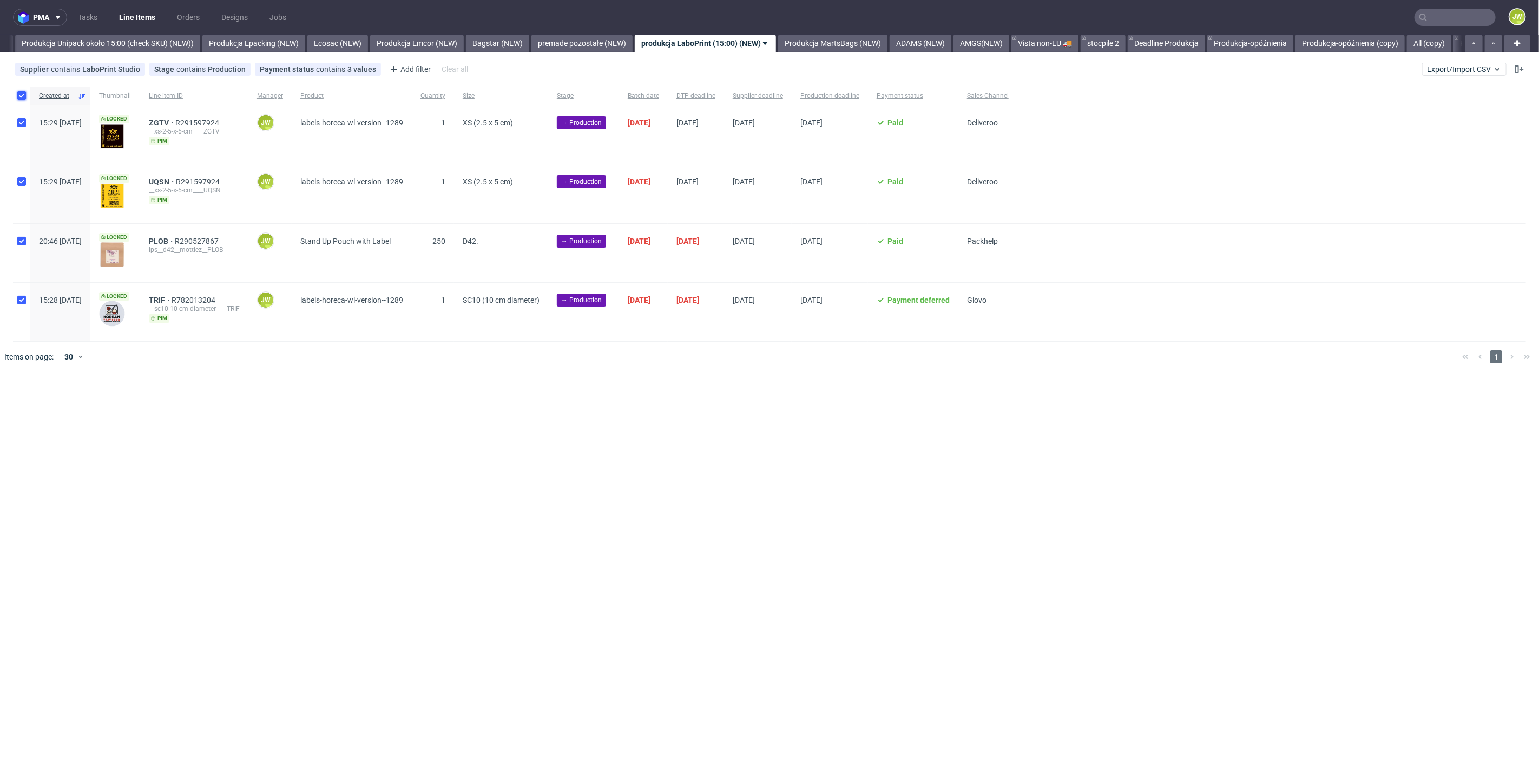
checkbox input "true"
click at [613, 406] on icon at bounding box center [616, 405] width 9 height 9
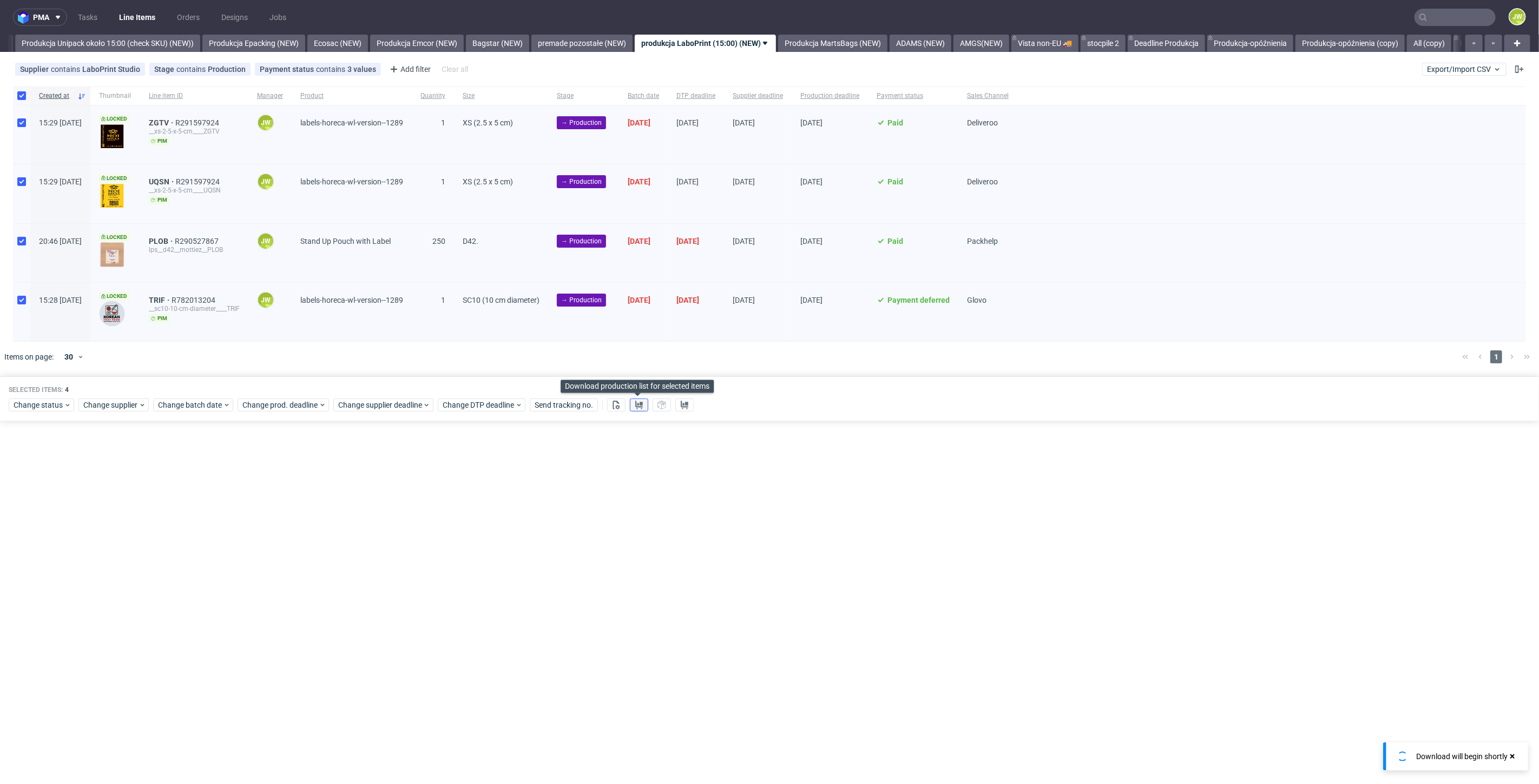
click at [638, 406] on use at bounding box center [639, 405] width 7 height 9
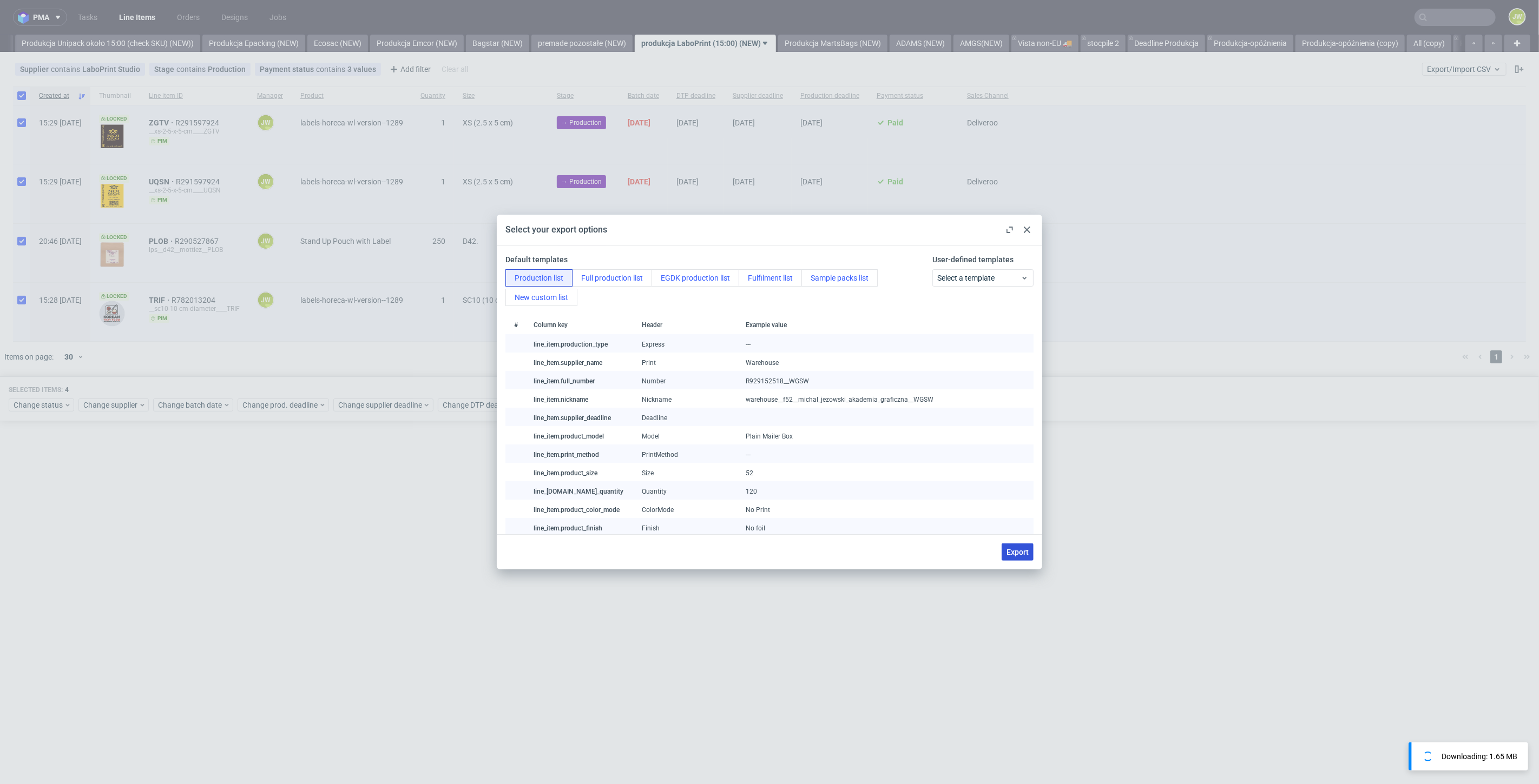
drag, startPoint x: 1022, startPoint y: 553, endPoint x: 935, endPoint y: 602, distance: 99.8
click at [1022, 553] on span "Export" at bounding box center [1017, 552] width 22 height 7
checkbox input "false"
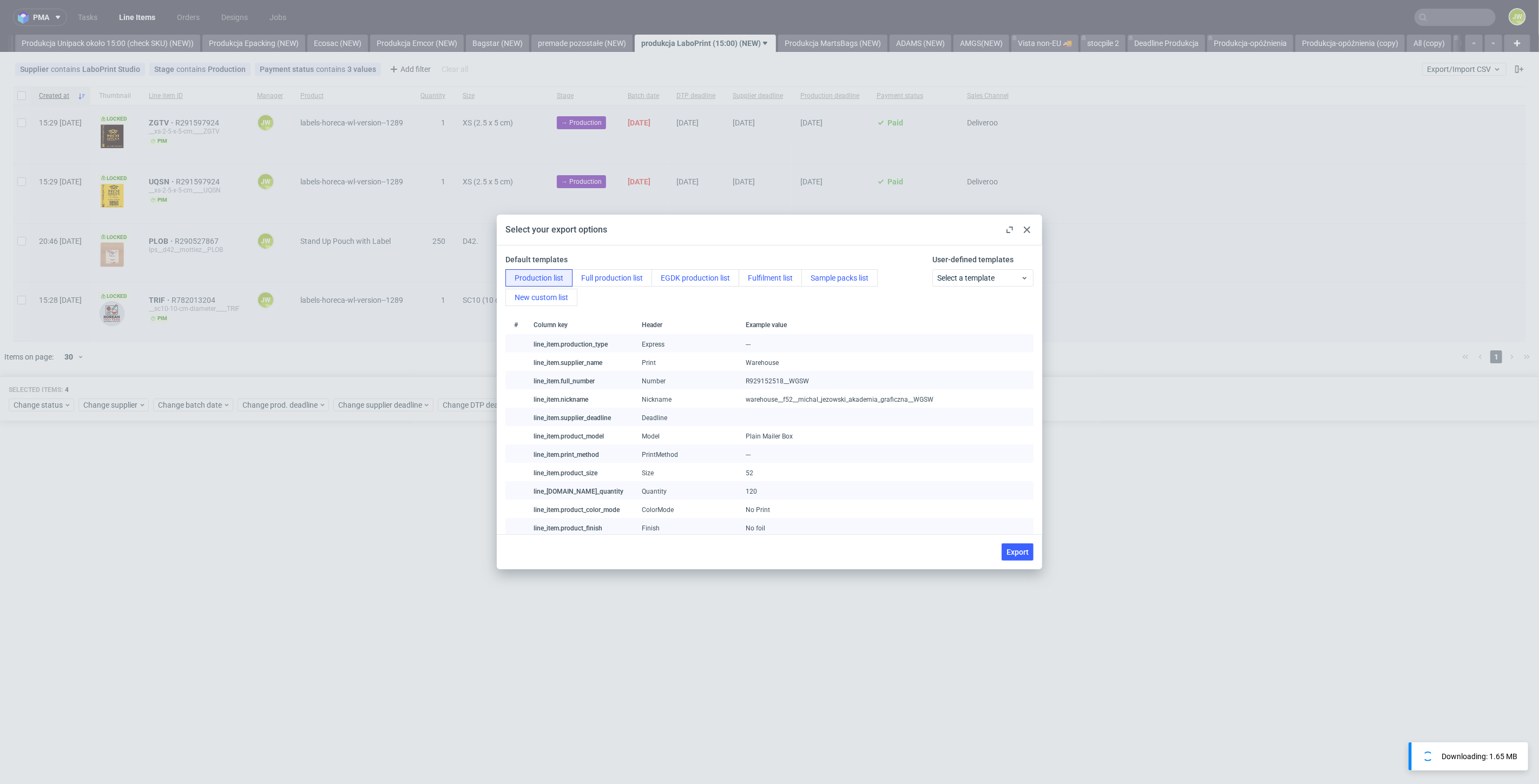
checkbox input "false"
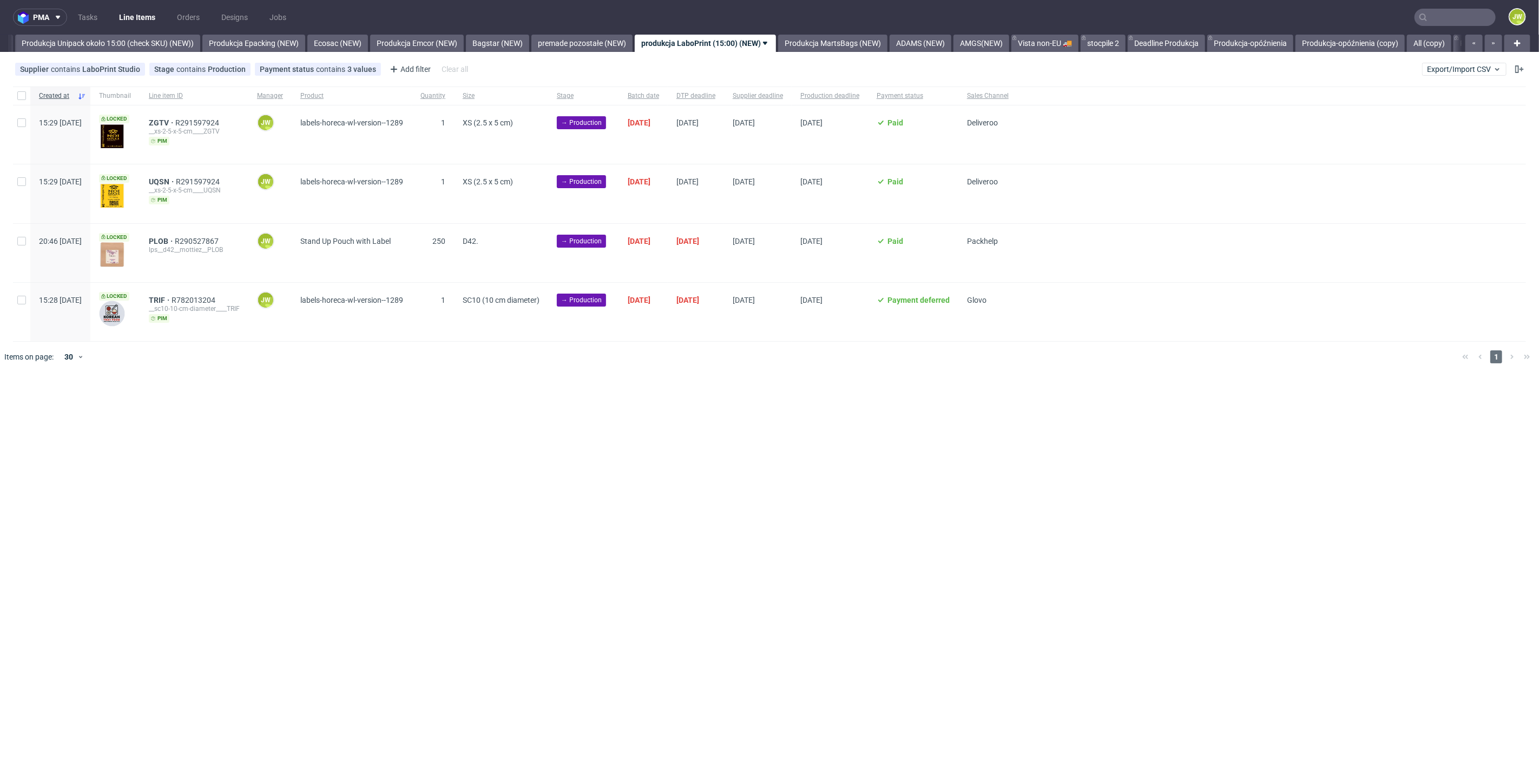
click at [16, 94] on div at bounding box center [21, 96] width 17 height 18
checkbox input "true"
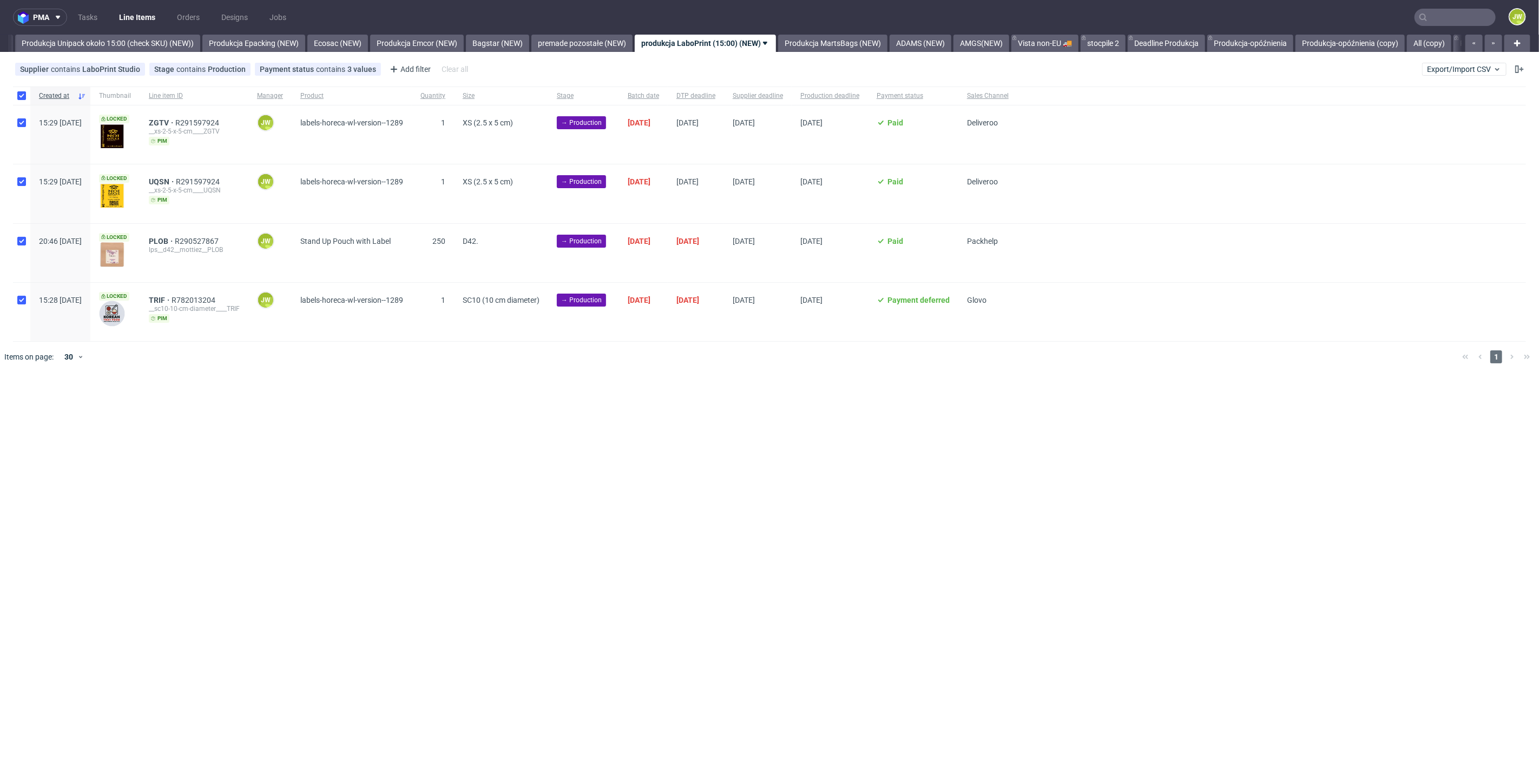
checkbox input "true"
click at [41, 409] on span "Change status" at bounding box center [38, 405] width 50 height 11
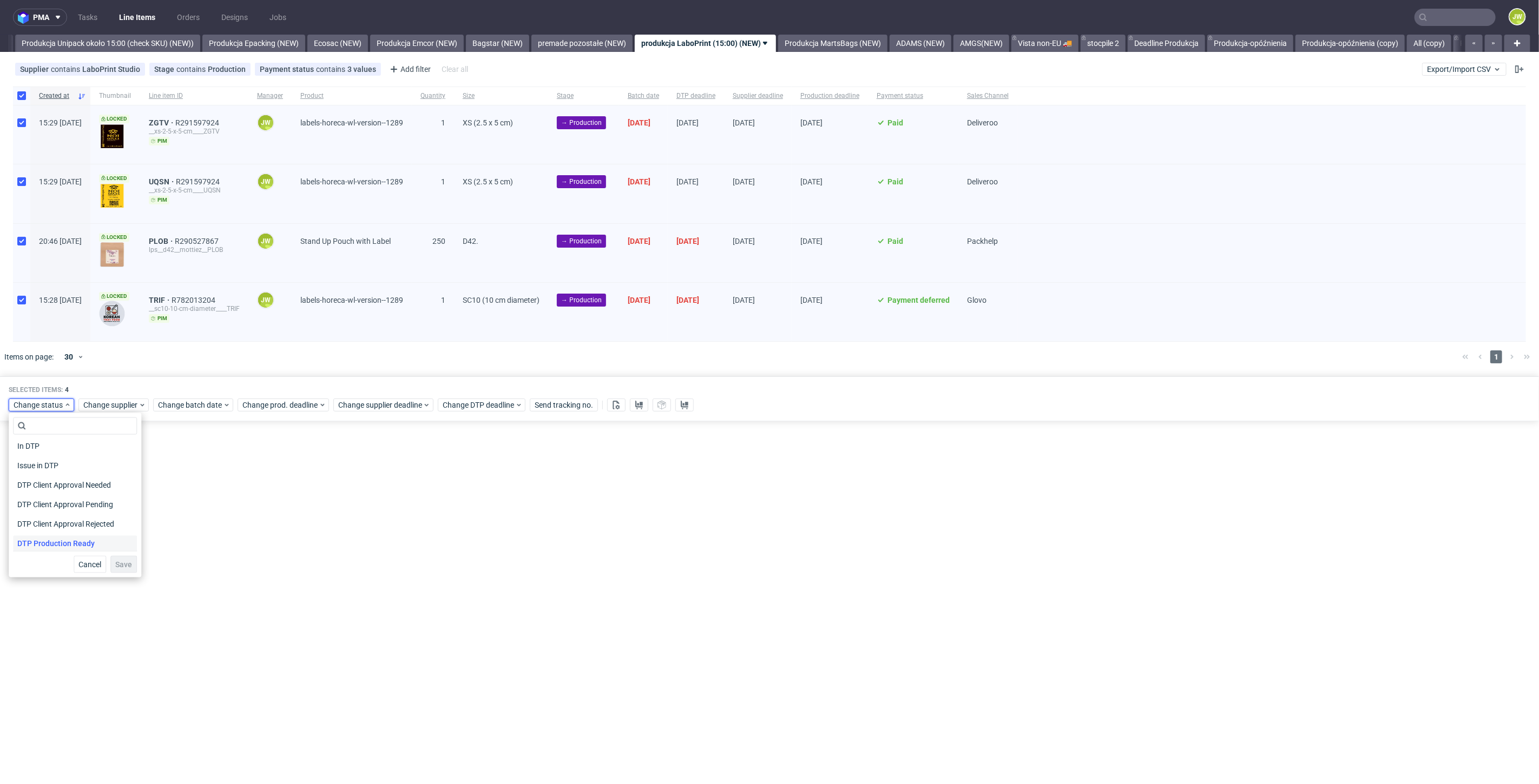
scroll to position [60, 0]
click at [36, 550] on span "In Production" at bounding box center [40, 544] width 55 height 15
click at [115, 563] on span "Save" at bounding box center [123, 565] width 16 height 7
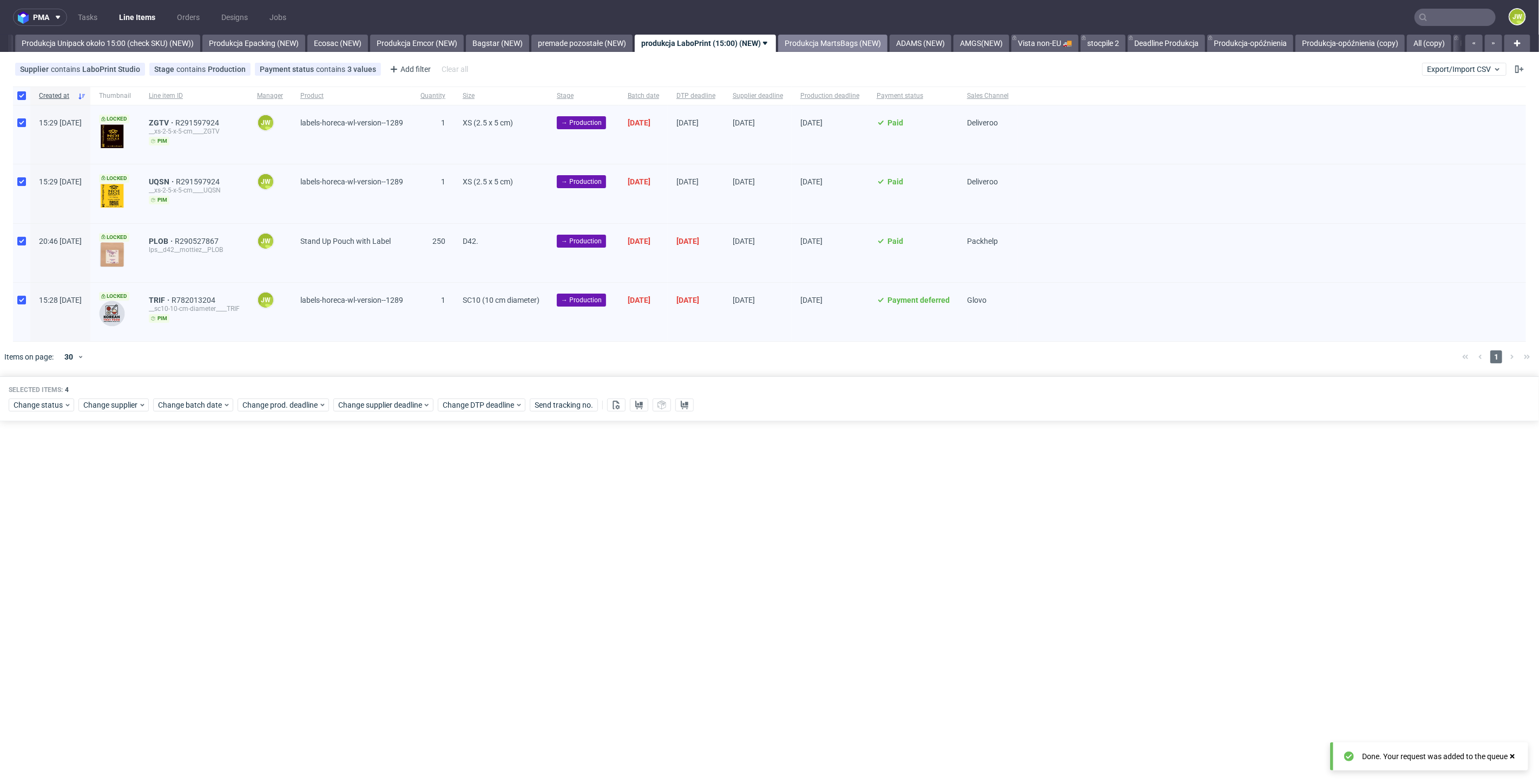
click at [849, 36] on link "Produkcja MartsBags (NEW)" at bounding box center [833, 43] width 109 height 17
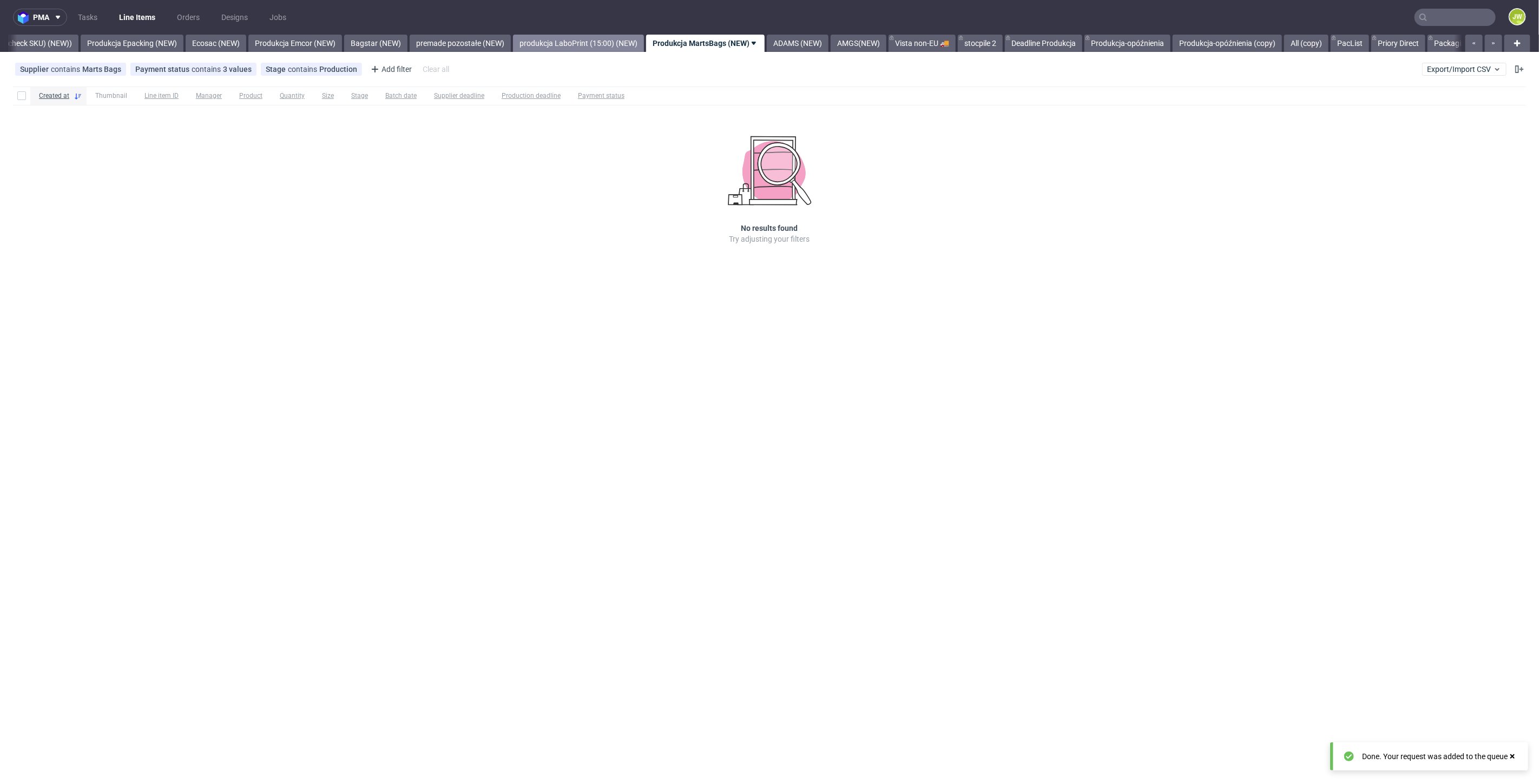
click at [637, 41] on link "produkcja LaboPrint (15:00) (NEW)" at bounding box center [578, 43] width 131 height 17
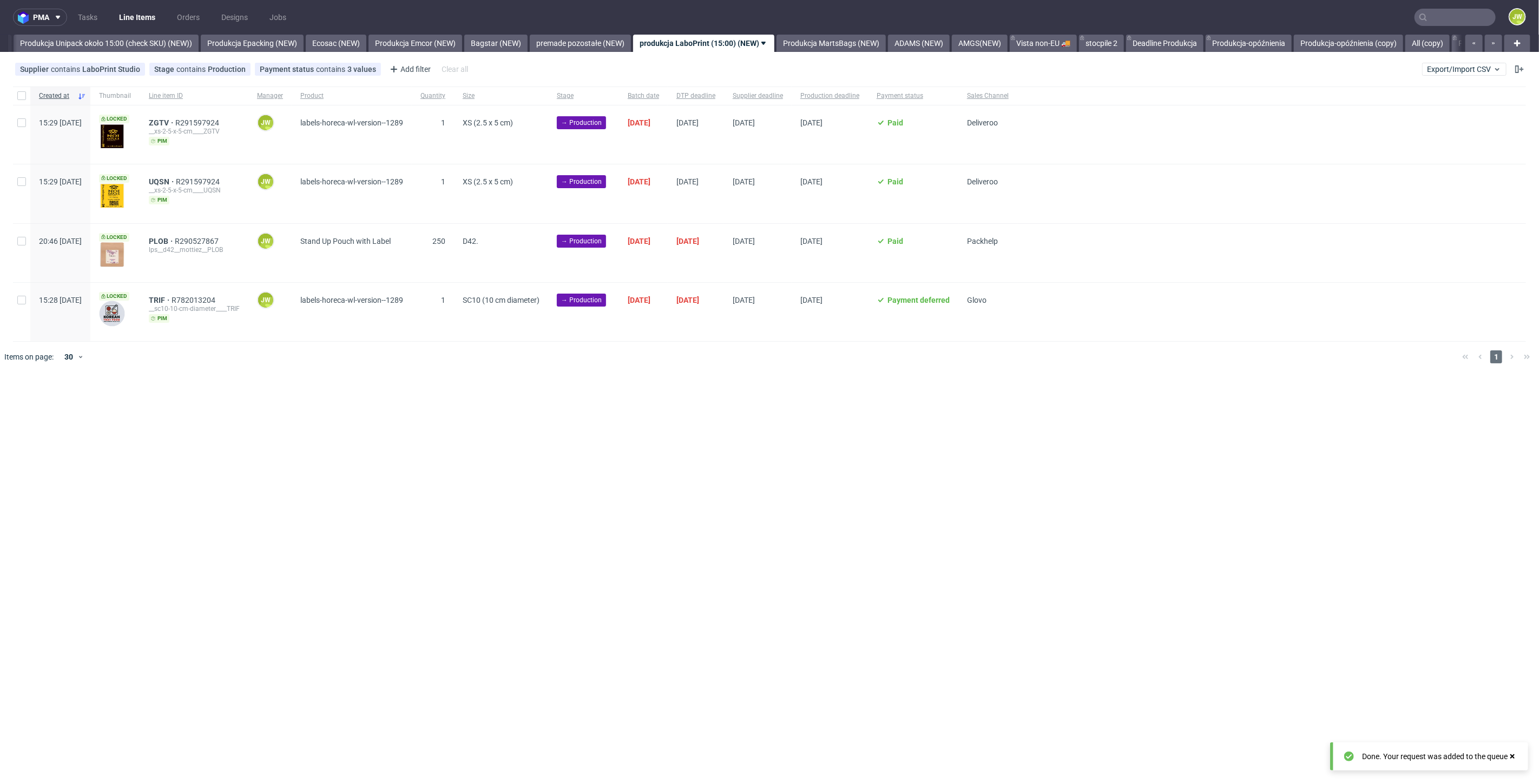
scroll to position [0, 1986]
click at [855, 46] on link "Produkcja MartsBags (NEW)" at bounding box center [833, 43] width 109 height 17
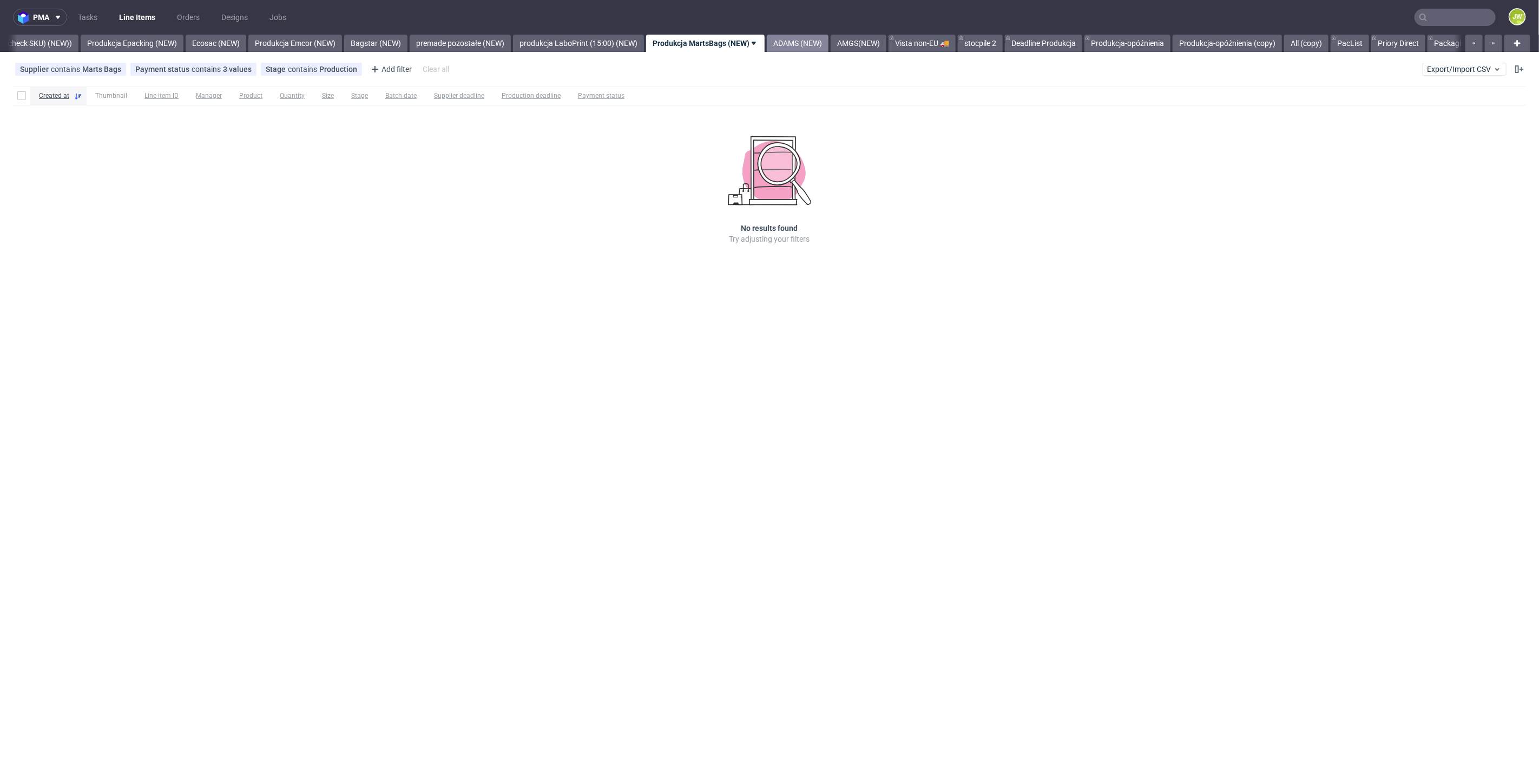
click at [827, 41] on link "ADAMS (NEW)" at bounding box center [797, 43] width 62 height 17
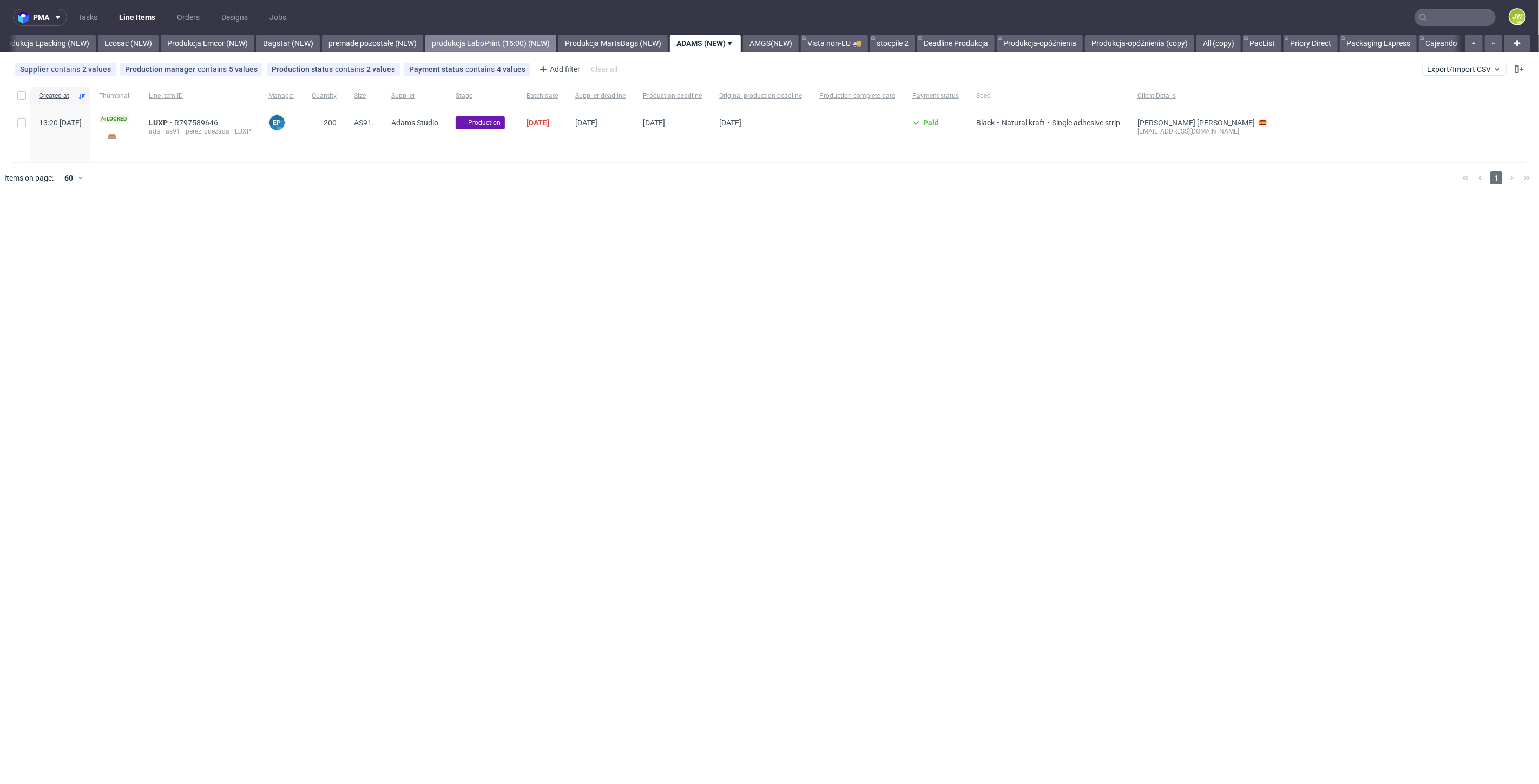
click at [539, 43] on link "produkcja LaboPrint (15:00) (NEW)" at bounding box center [490, 43] width 131 height 17
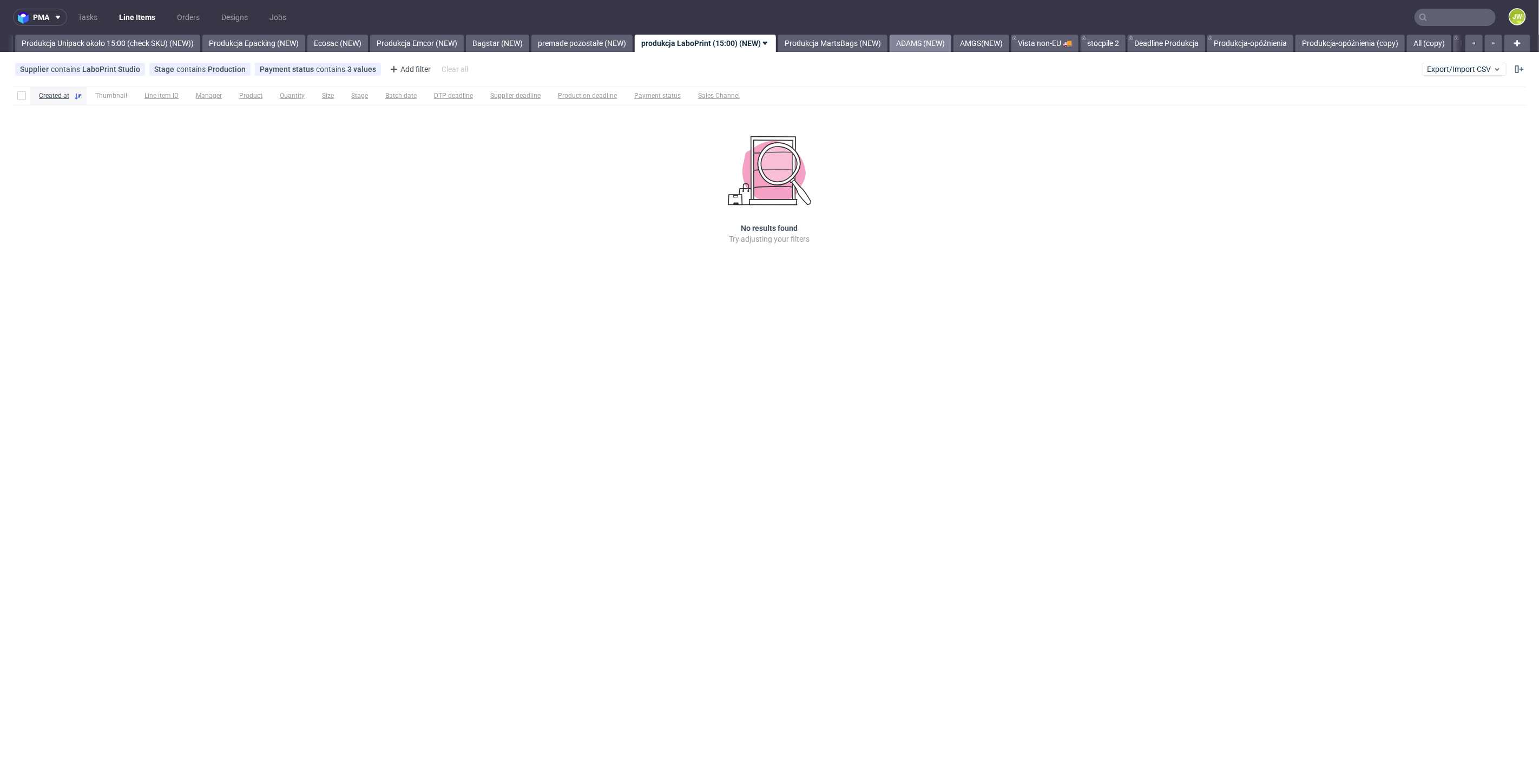
click at [944, 44] on link "ADAMS (NEW)" at bounding box center [920, 43] width 62 height 17
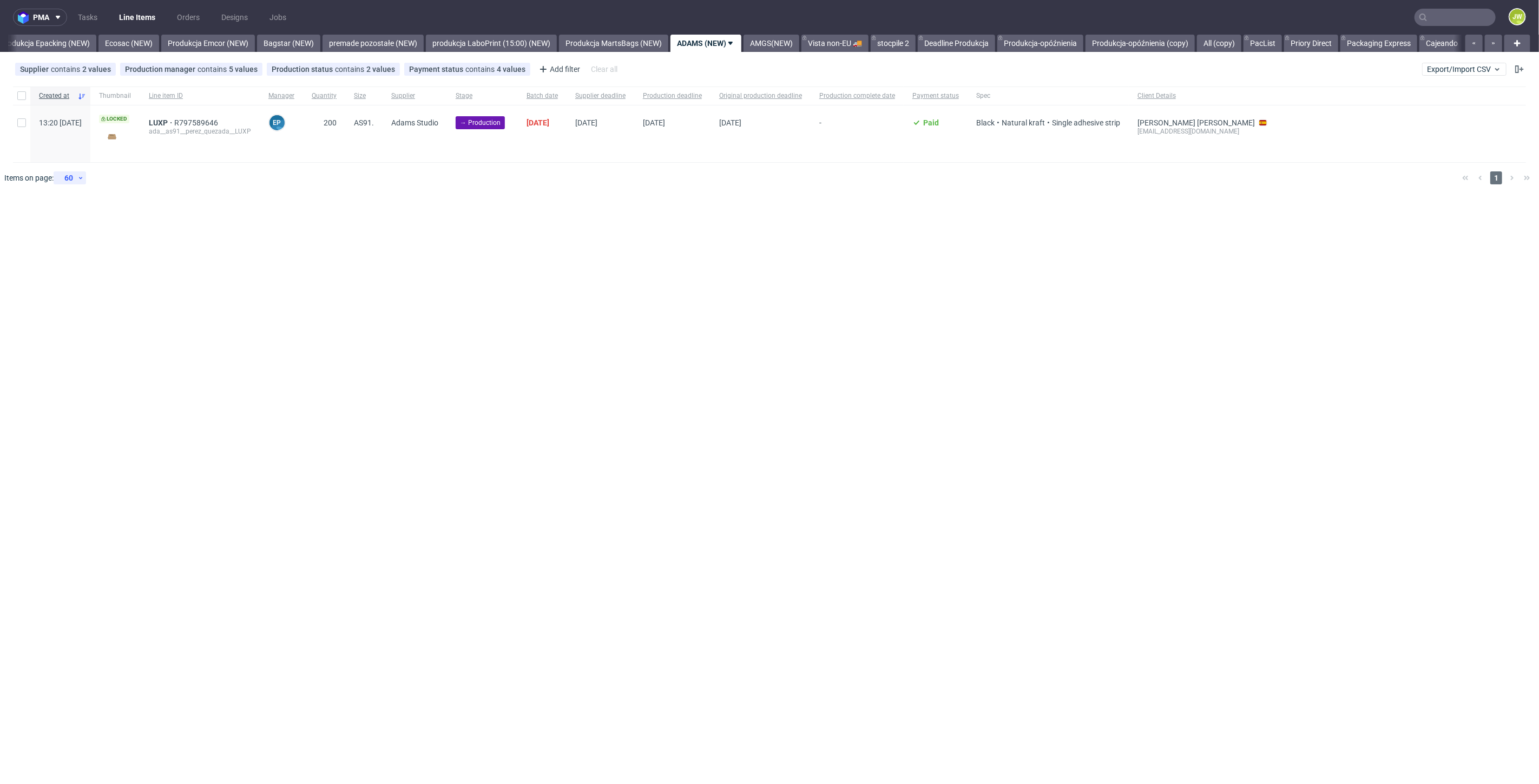
scroll to position [0, 2195]
click at [21, 90] on div at bounding box center [21, 96] width 17 height 18
checkbox input "true"
click at [169, 229] on span "Change batch date" at bounding box center [190, 227] width 65 height 11
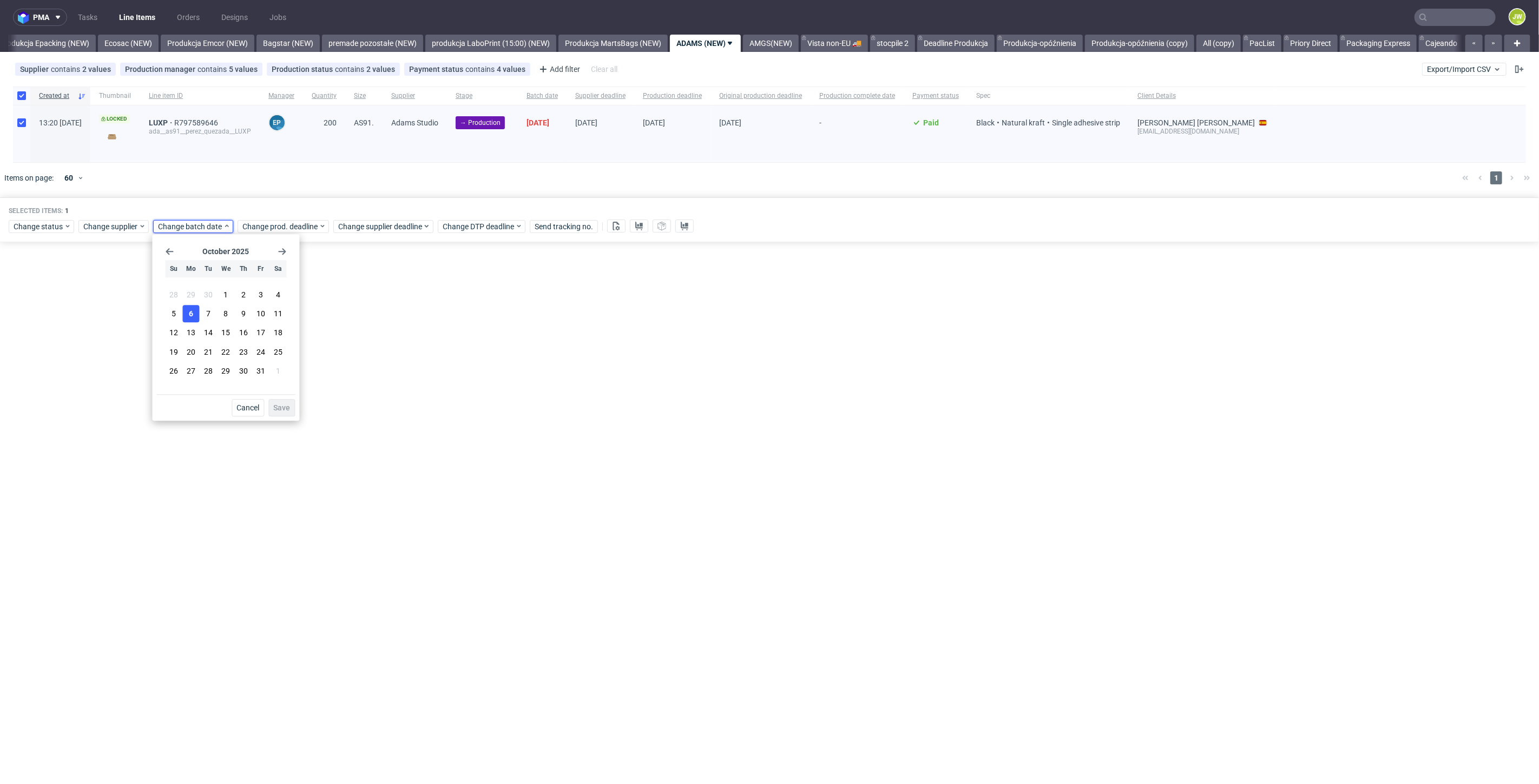
click at [191, 319] on button "6" at bounding box center [191, 314] width 16 height 17
drag, startPoint x: 281, startPoint y: 405, endPoint x: 282, endPoint y: 399, distance: 6.1
click at [282, 404] on span "Save" at bounding box center [281, 408] width 16 height 7
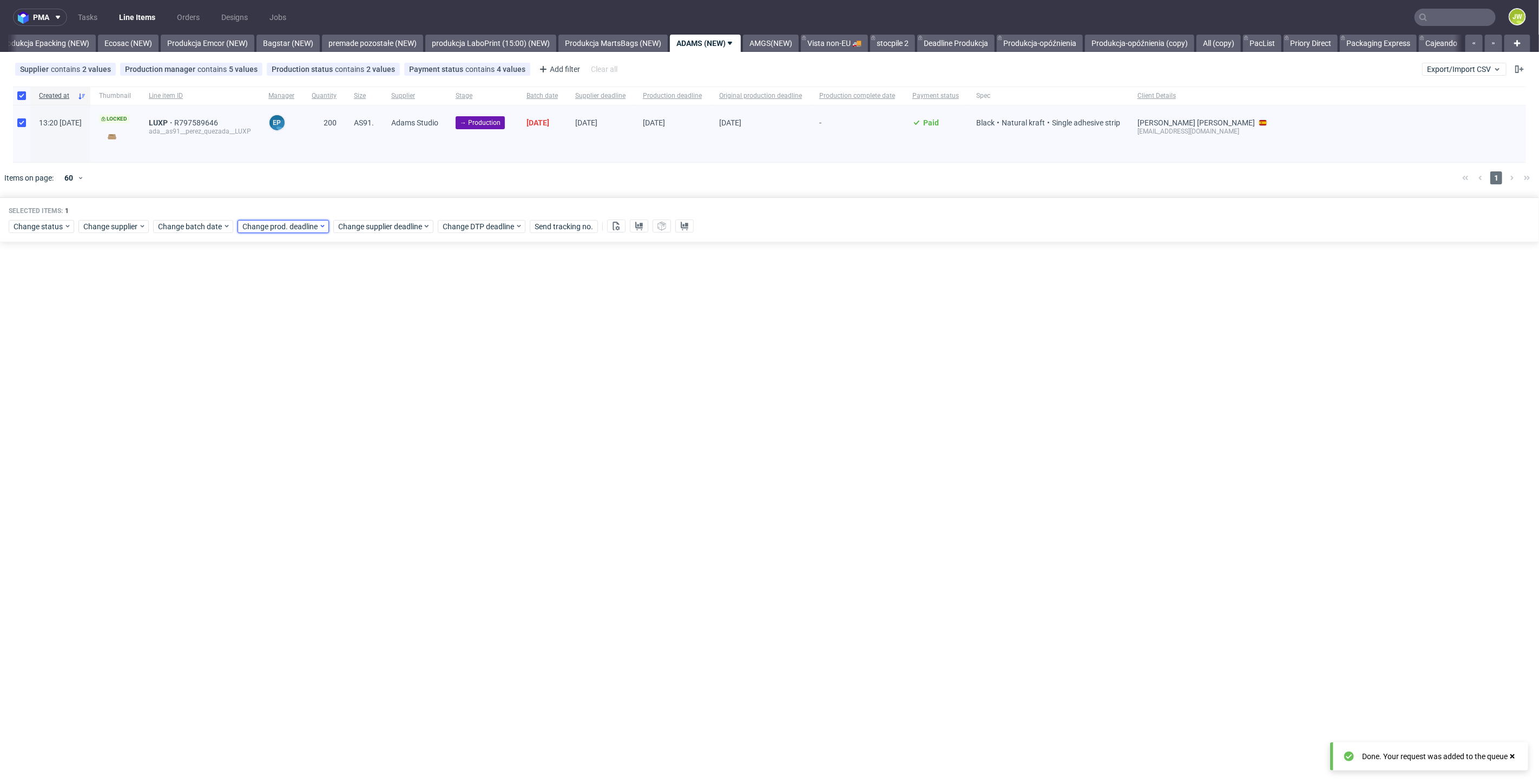
click at [273, 221] on span "Change prod. deadline" at bounding box center [280, 227] width 76 height 11
click at [307, 330] on span "15" at bounding box center [309, 333] width 9 height 11
click at [374, 404] on button "Save" at bounding box center [365, 408] width 26 height 17
click at [363, 226] on span "Change supplier deadline" at bounding box center [380, 227] width 84 height 11
click at [404, 331] on span "15" at bounding box center [405, 333] width 9 height 11
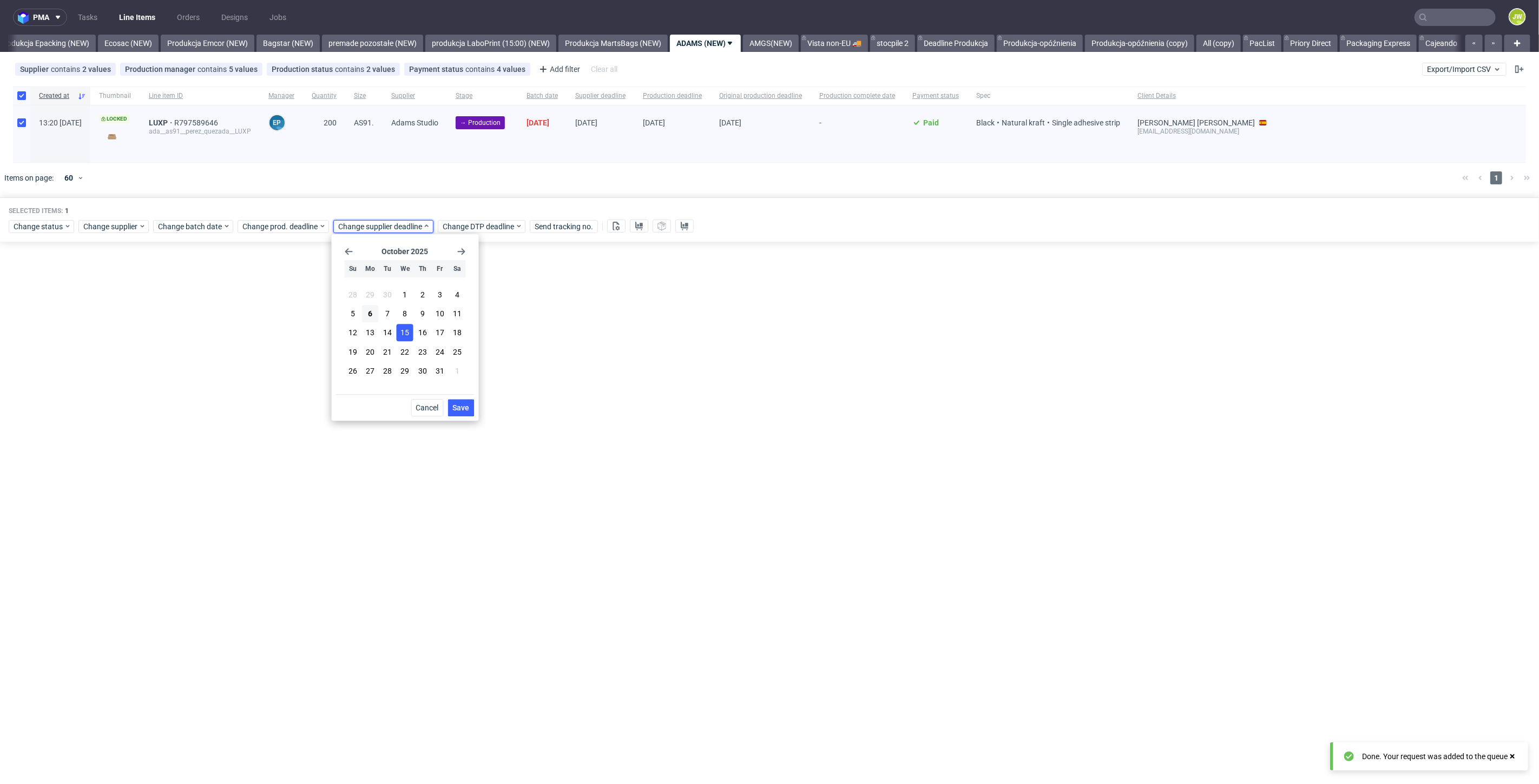
drag, startPoint x: 463, startPoint y: 410, endPoint x: 462, endPoint y: 400, distance: 10.0
click at [462, 409] on span "Save" at bounding box center [461, 408] width 16 height 7
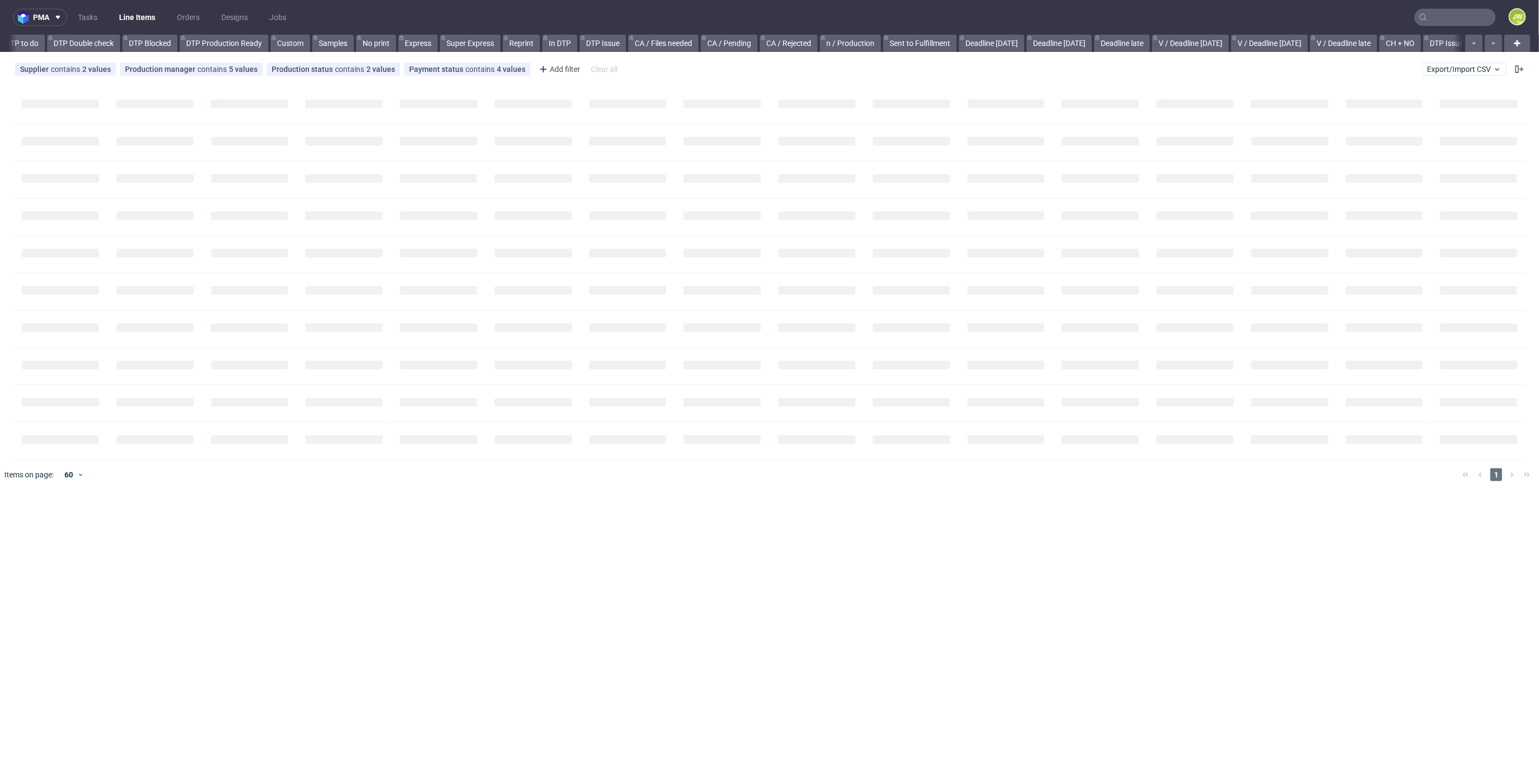
scroll to position [0, 843]
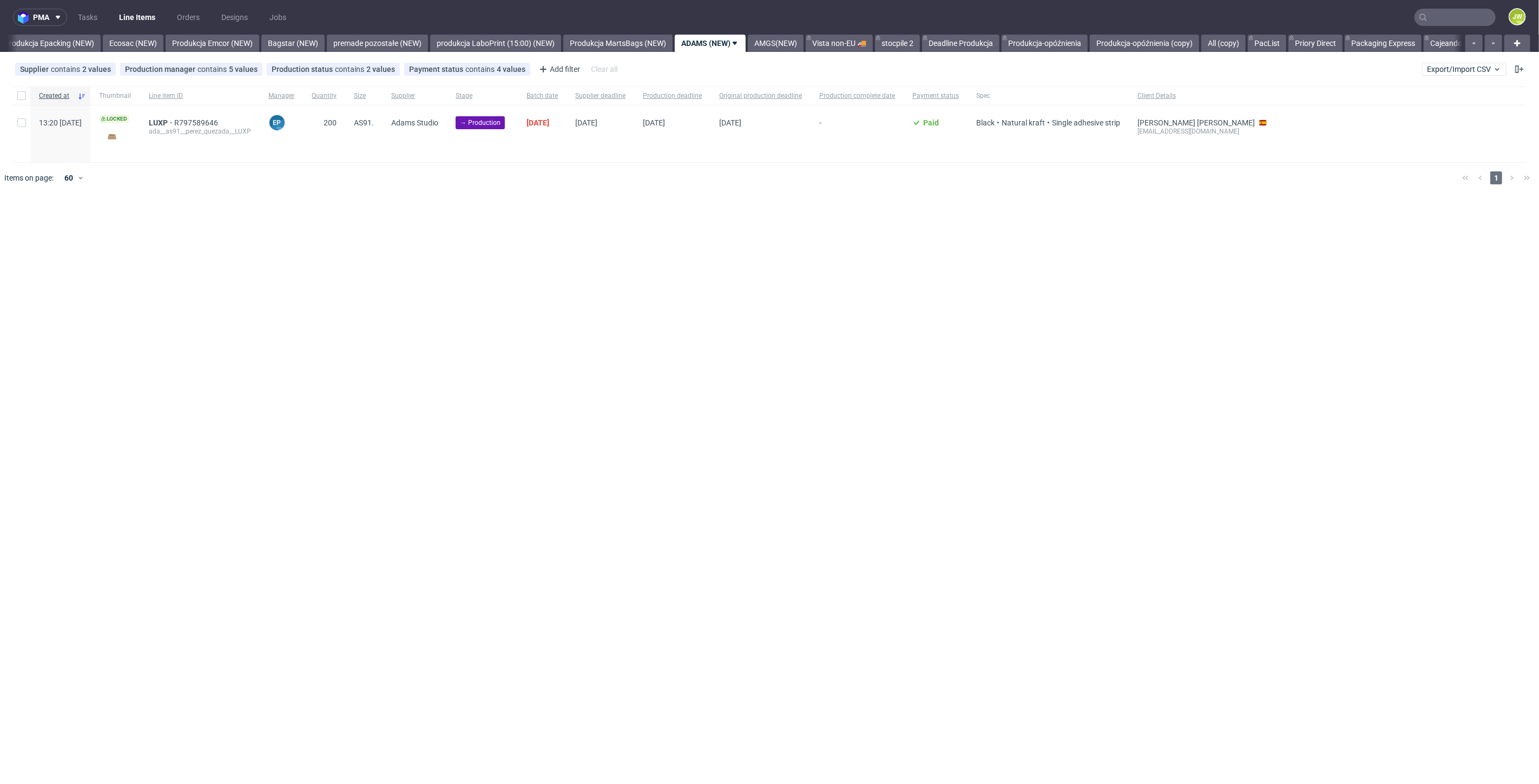
scroll to position [0, 2195]
drag, startPoint x: 13, startPoint y: 86, endPoint x: 18, endPoint y: 90, distance: 6.4
click at [15, 88] on div at bounding box center [21, 96] width 17 height 18
checkbox input "true"
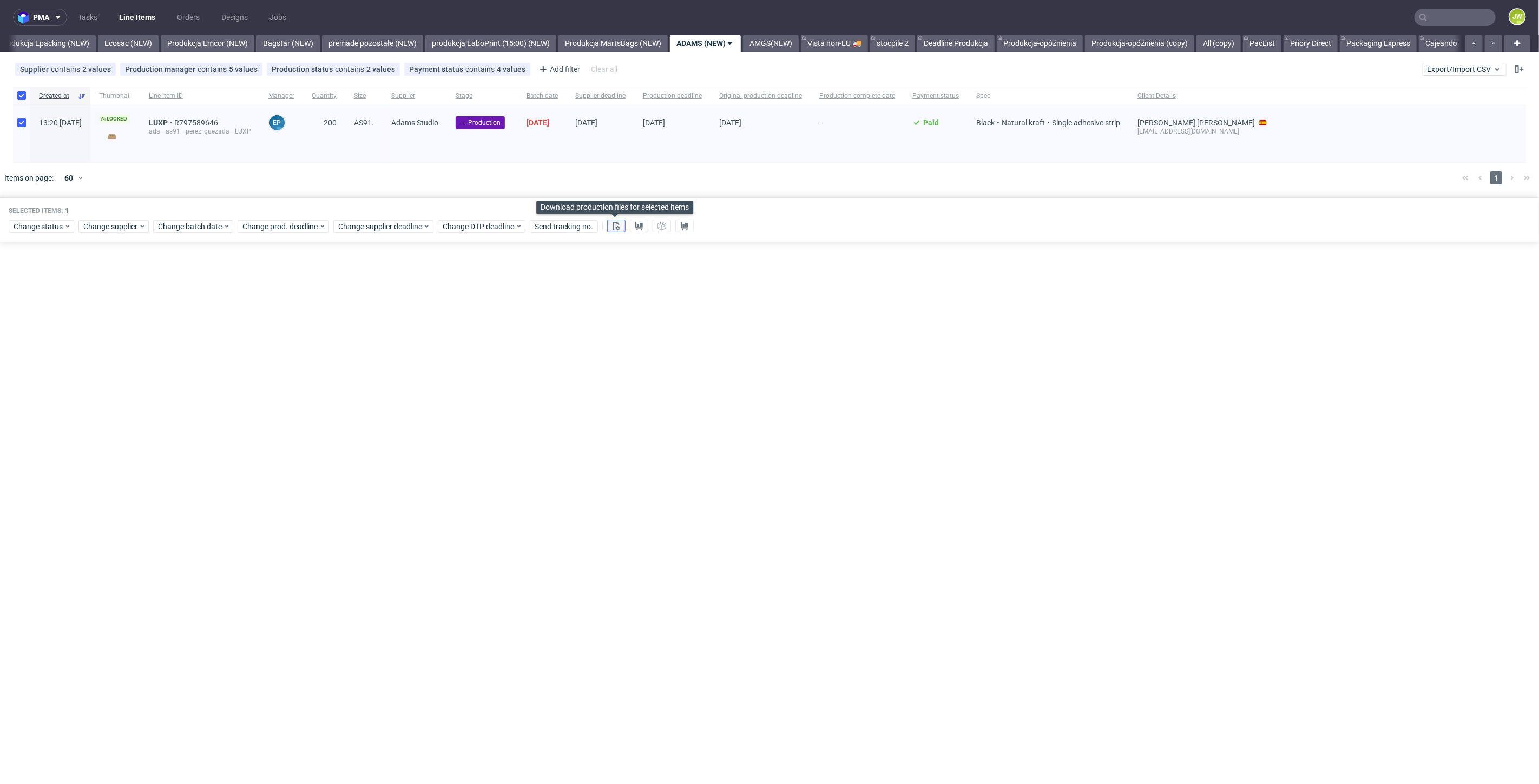
click at [616, 230] on button at bounding box center [616, 226] width 18 height 13
click at [638, 231] on button at bounding box center [639, 226] width 18 height 13
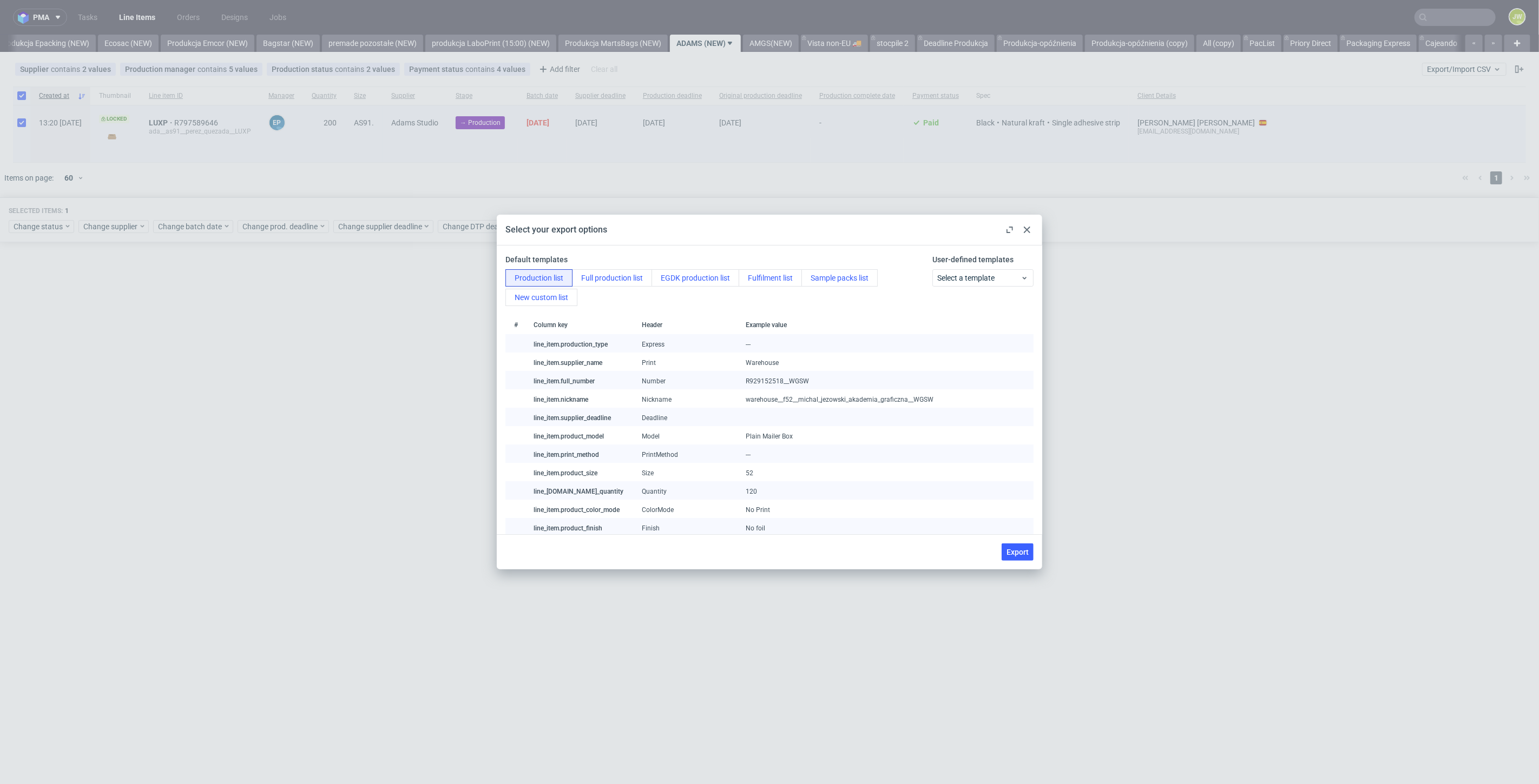
drag, startPoint x: 1008, startPoint y: 555, endPoint x: 826, endPoint y: 415, distance: 229.6
click at [1009, 555] on span "Export" at bounding box center [1017, 552] width 22 height 7
checkbox input "false"
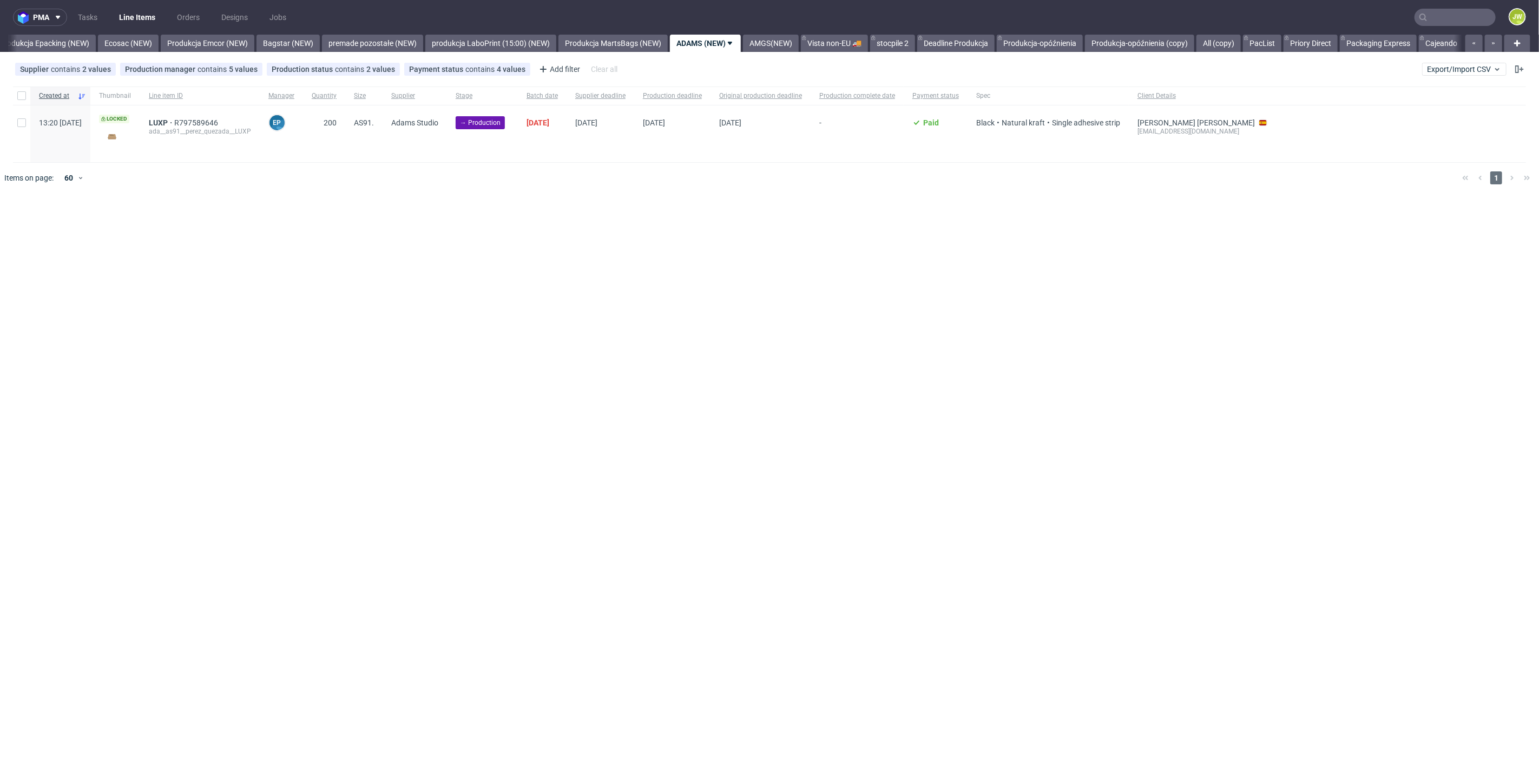
click at [23, 99] on div at bounding box center [21, 96] width 17 height 18
checkbox input "true"
click at [25, 218] on div "Change status Change supplier Change batch date Change prod. deadline Change su…" at bounding box center [769, 226] width 1521 height 16
click at [27, 235] on div "Selected items: 1 Change status Change supplier Change batch date Change prod. …" at bounding box center [769, 220] width 1539 height 45
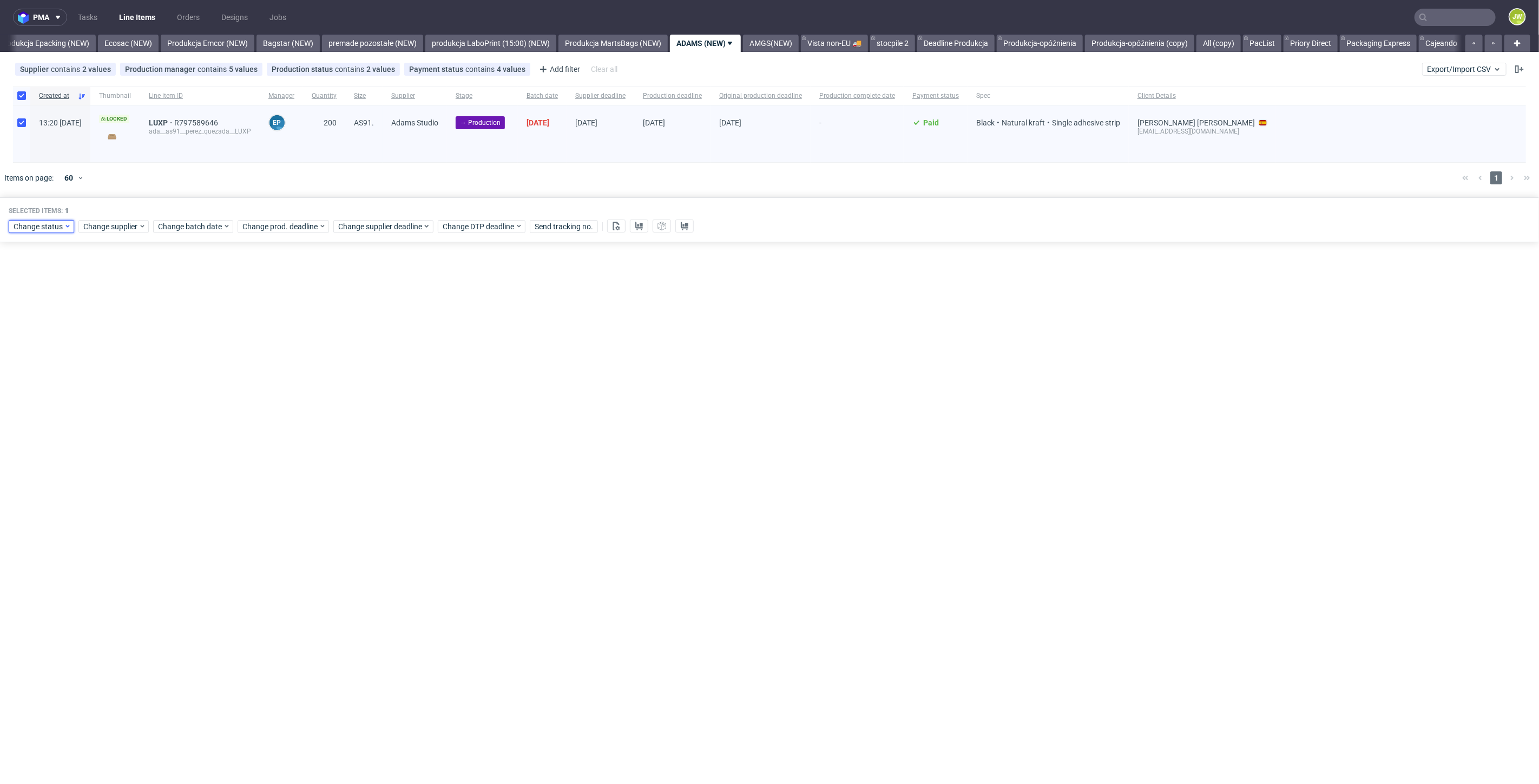
click at [27, 229] on span "Change status" at bounding box center [38, 227] width 50 height 11
click at [32, 296] on div "In Production" at bounding box center [74, 305] width 124 height 20
click at [35, 306] on span "In Production" at bounding box center [40, 305] width 55 height 15
click at [110, 385] on button "Save" at bounding box center [123, 385] width 26 height 17
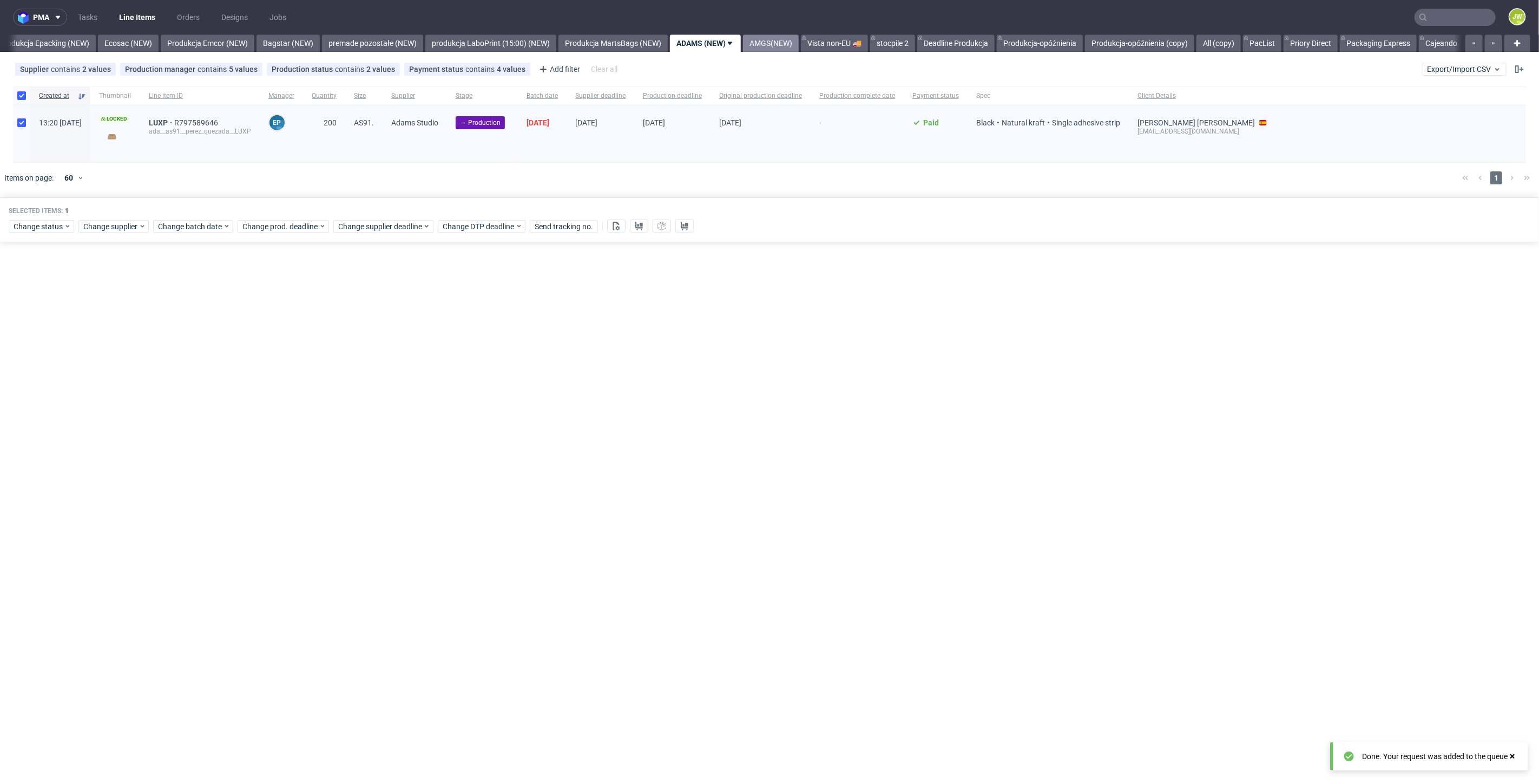
drag, startPoint x: 797, startPoint y: 40, endPoint x: 787, endPoint y: 39, distance: 10.0
click at [797, 40] on link "AMGS(NEW)" at bounding box center [770, 43] width 56 height 17
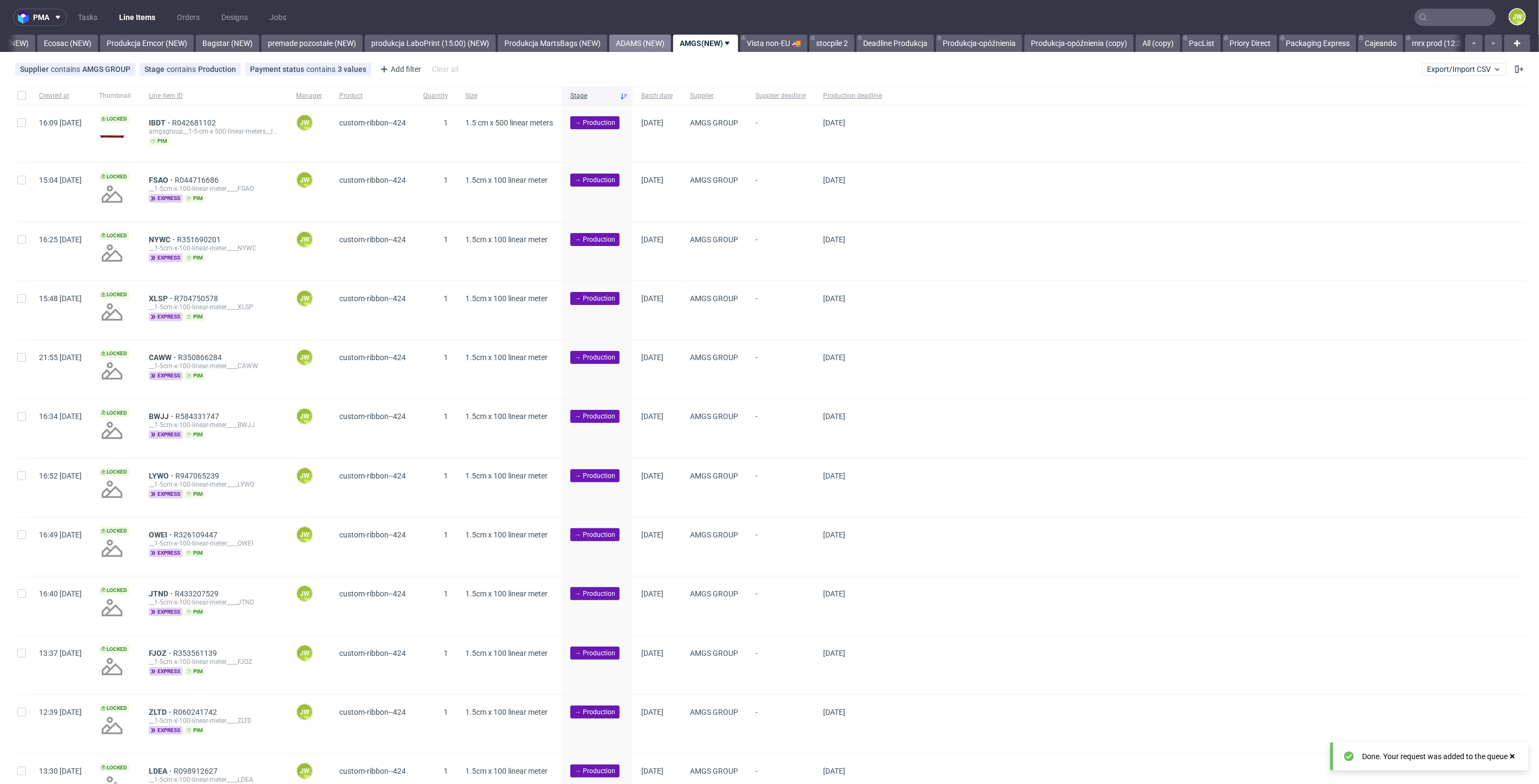
click at [671, 46] on link "ADAMS (NEW)" at bounding box center [640, 43] width 62 height 17
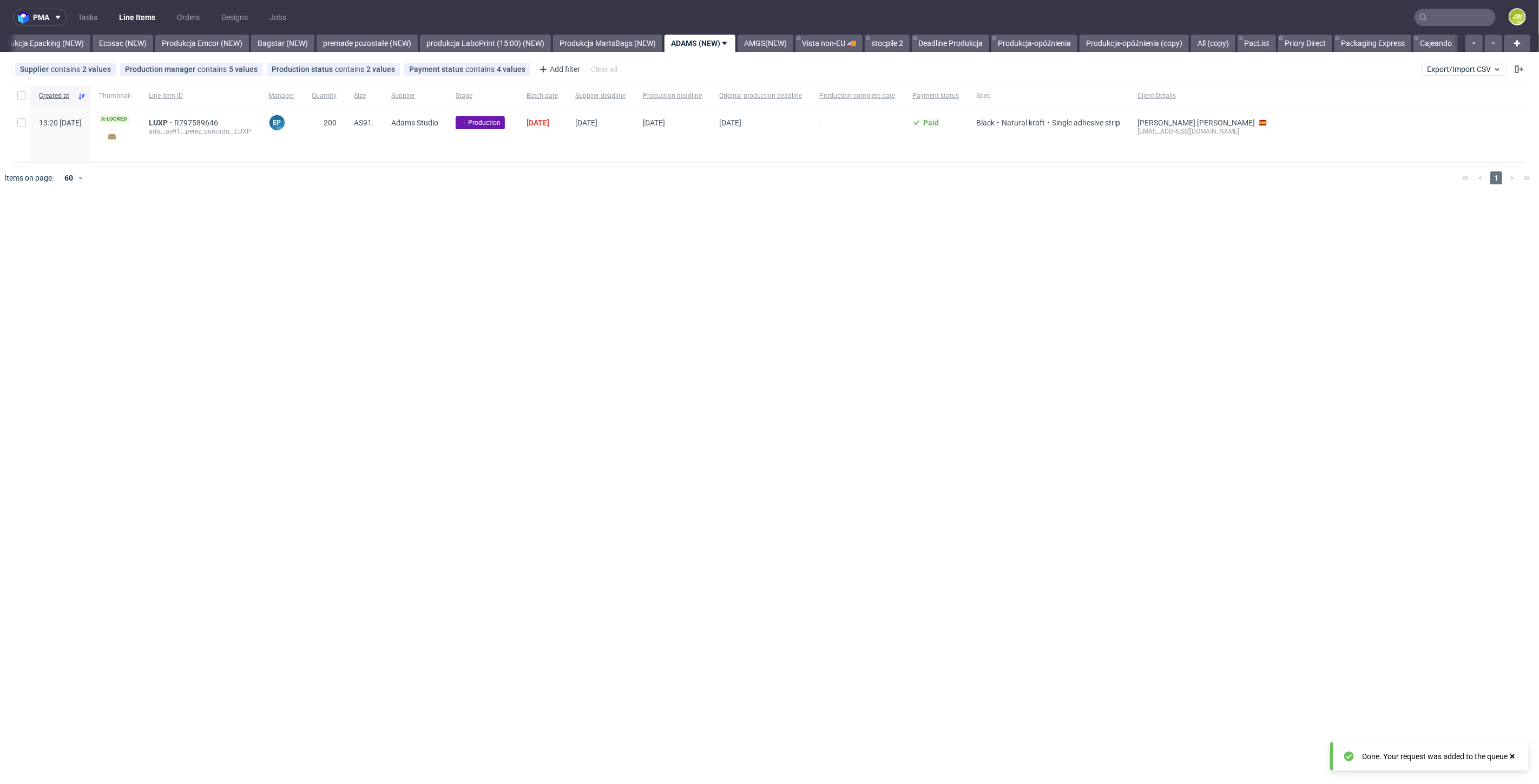
scroll to position [0, 2195]
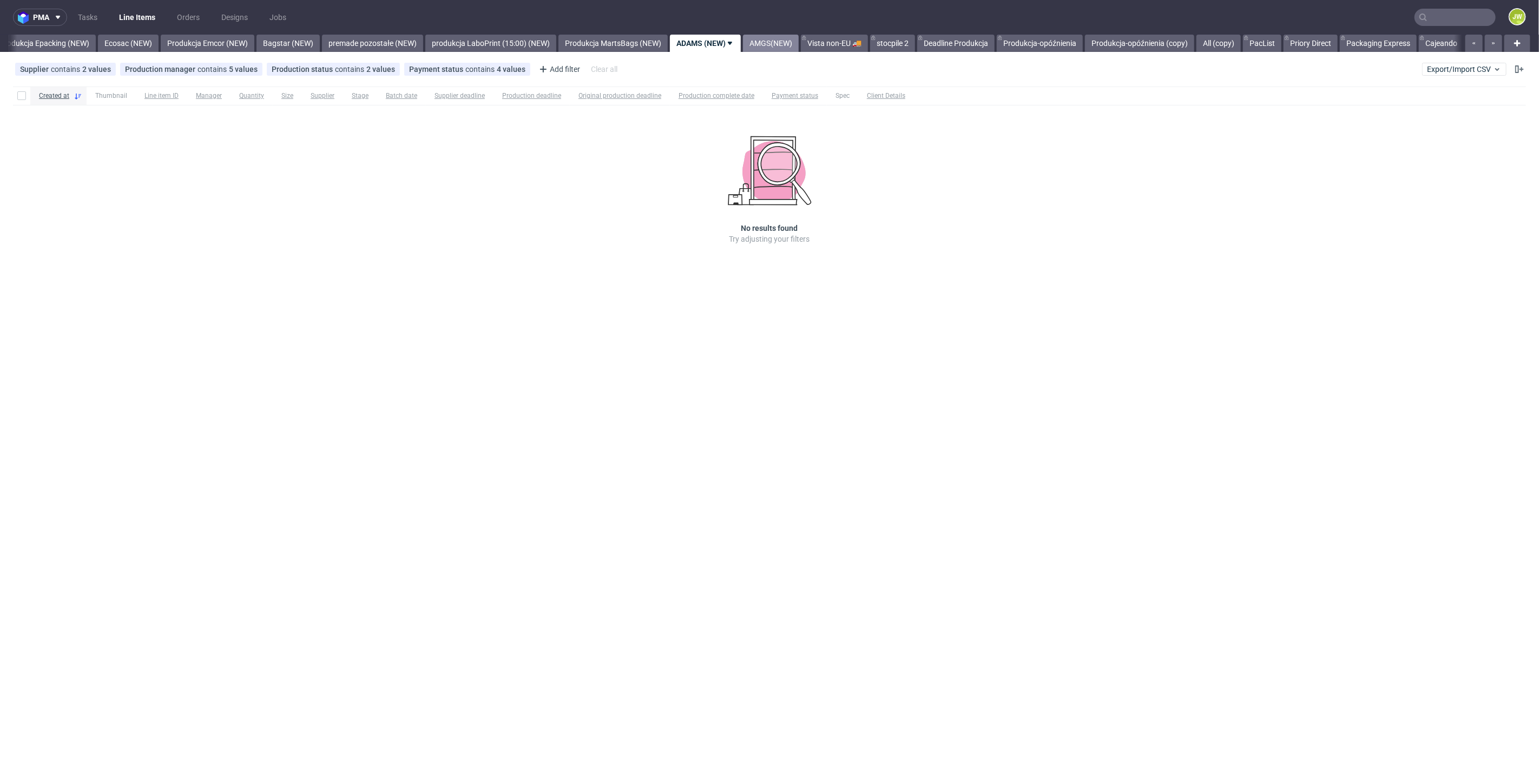
click at [798, 43] on link "AMGS(NEW)" at bounding box center [770, 43] width 56 height 17
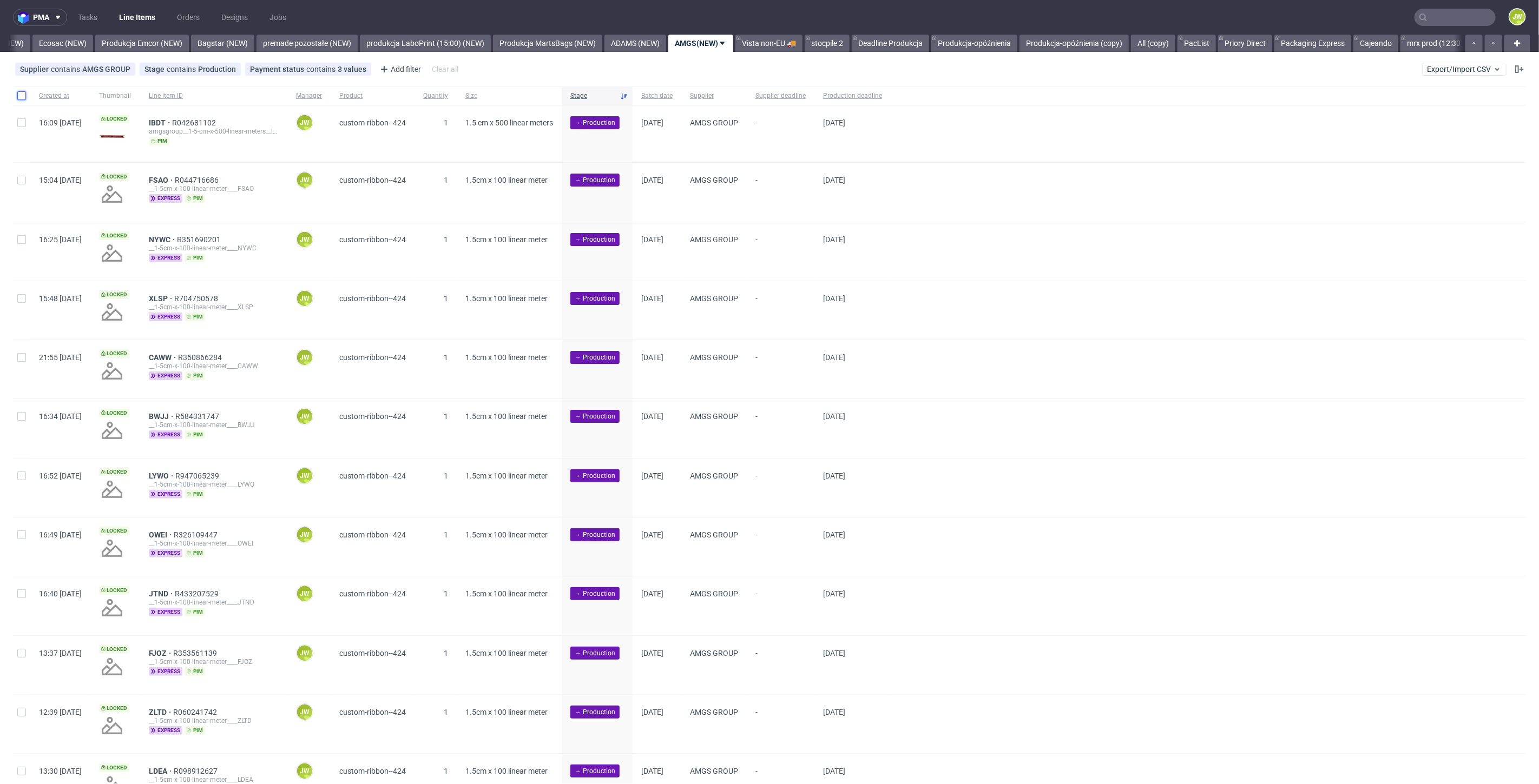
click at [23, 94] on input "checkbox" at bounding box center [21, 96] width 9 height 9
checkbox input "true"
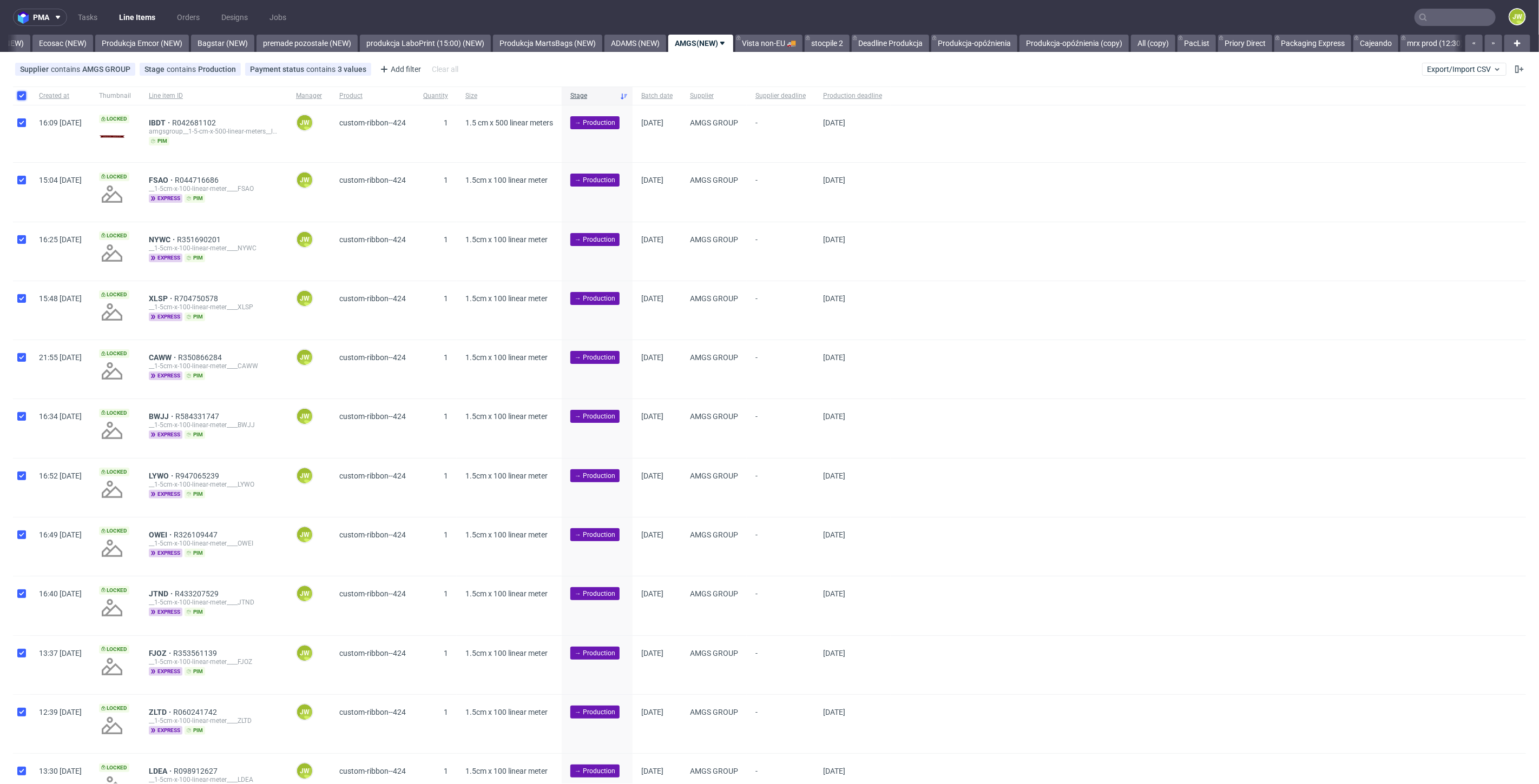
checkbox input "true"
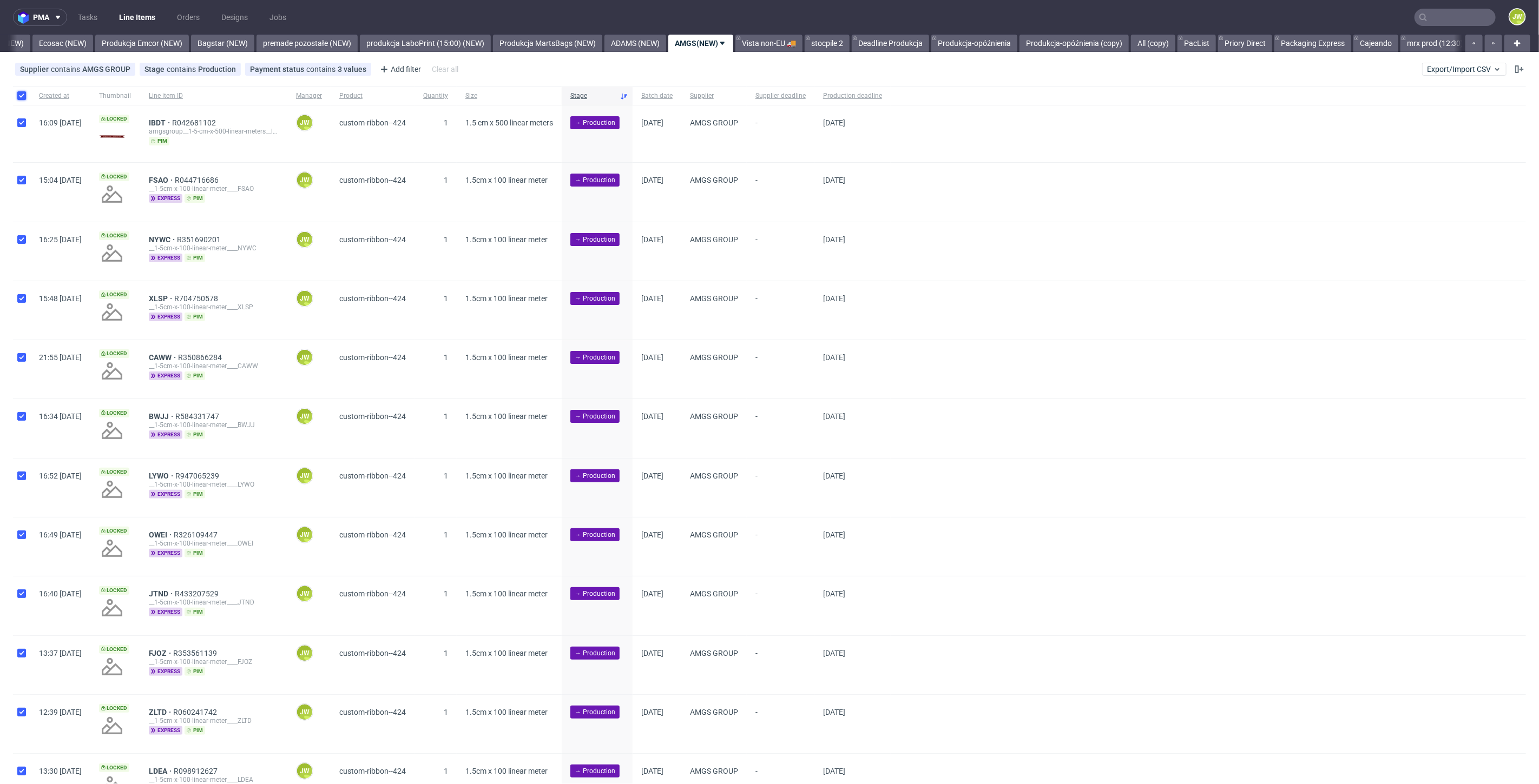
checkbox input "true"
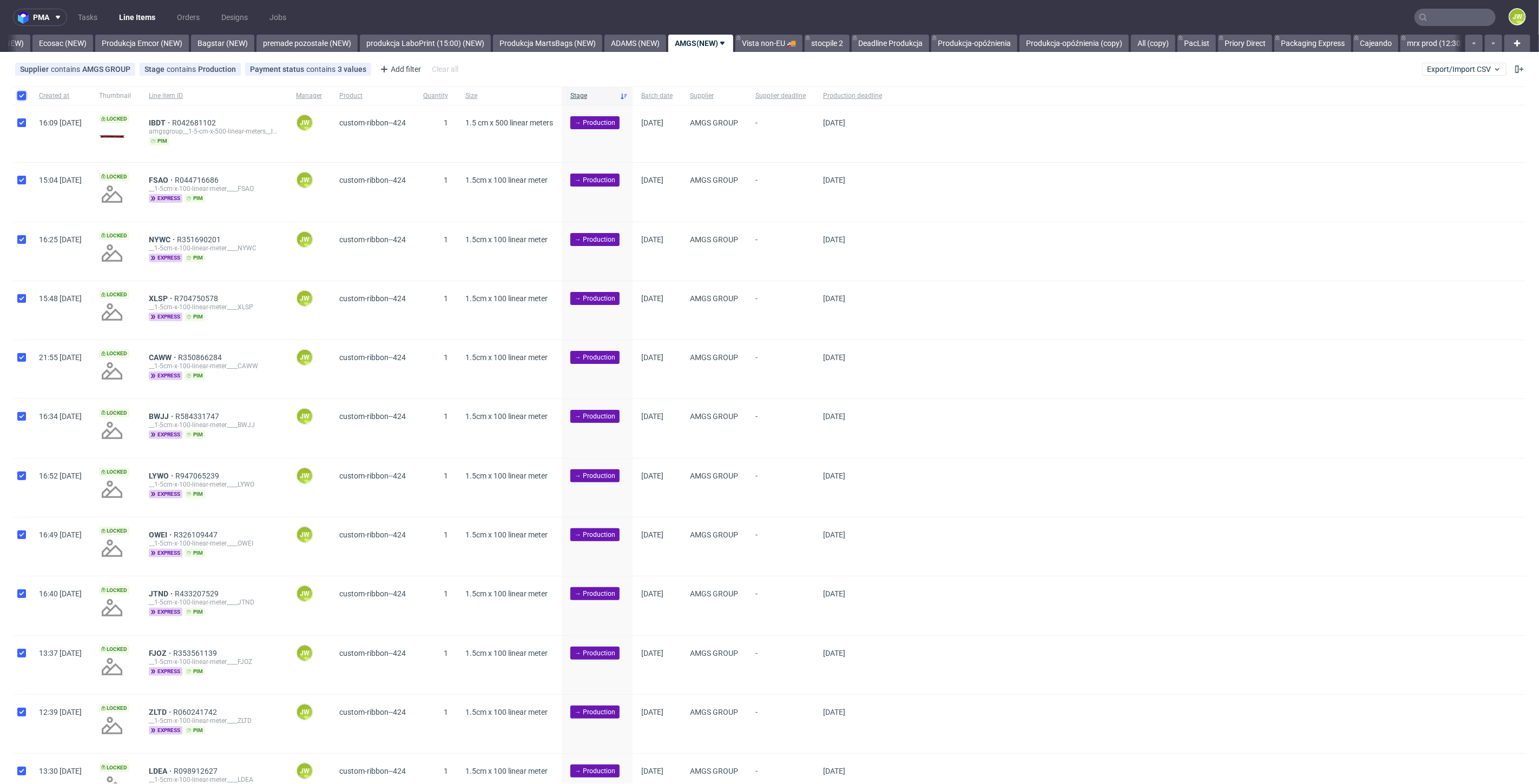
checkbox input "true"
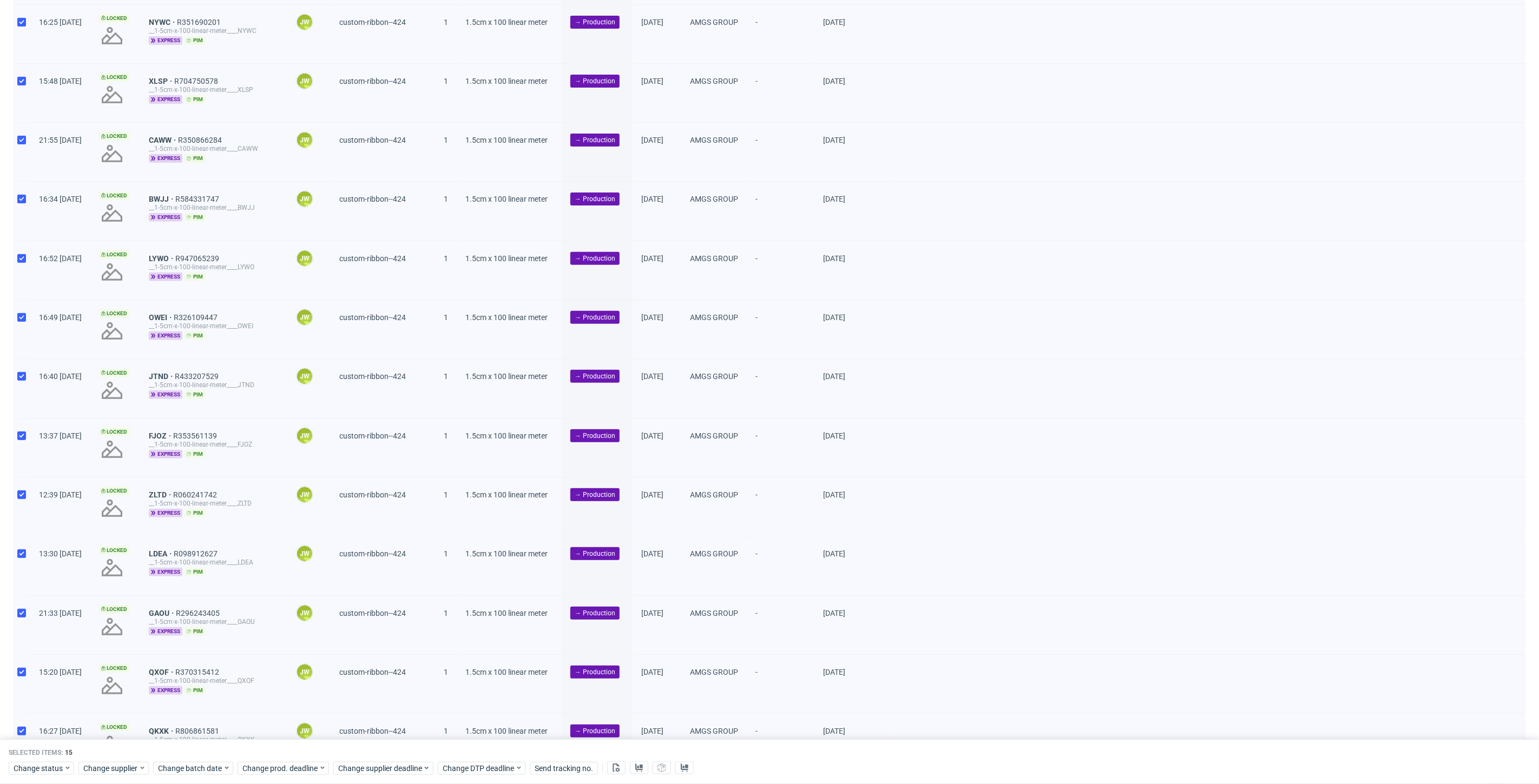
scroll to position [282, 0]
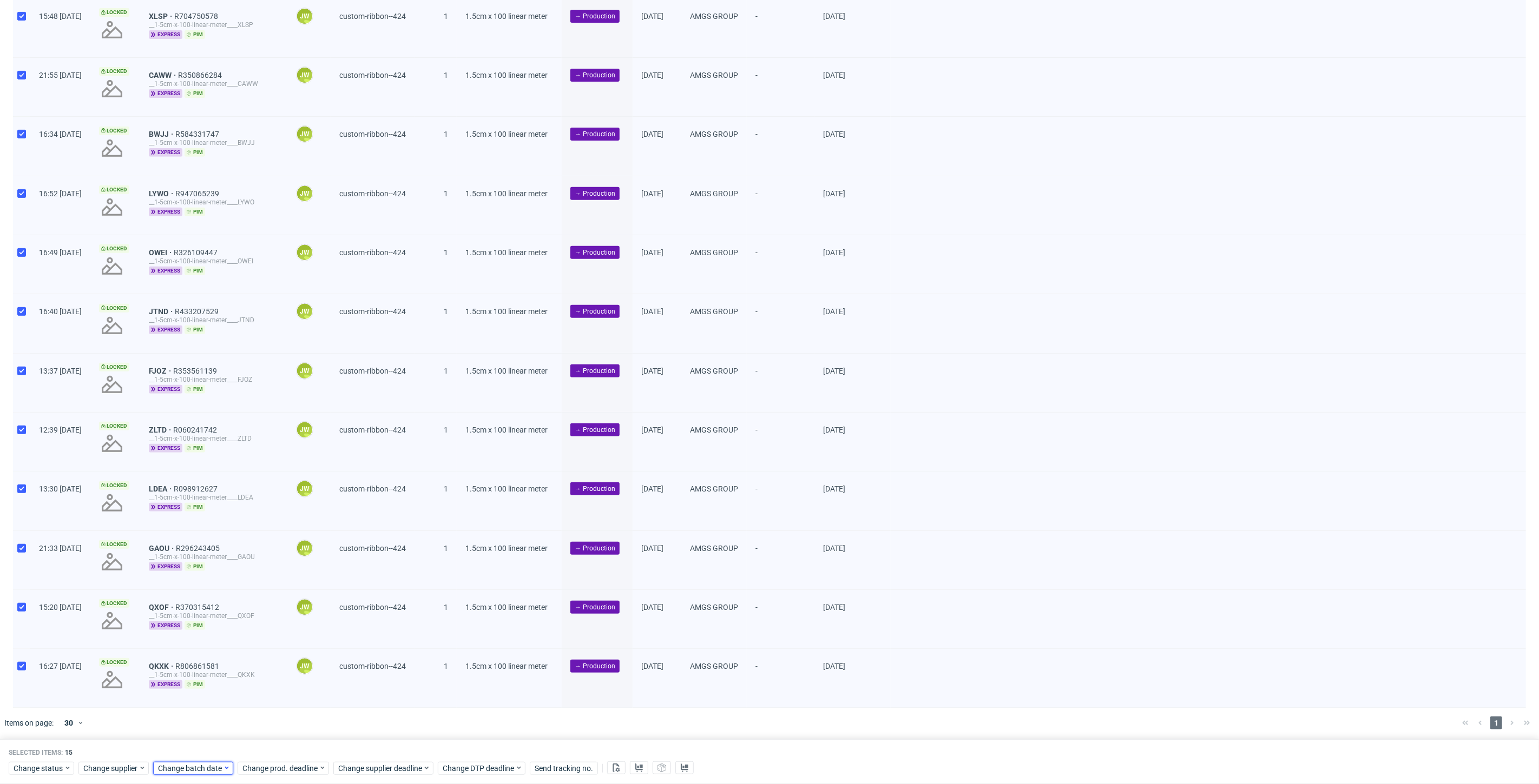
click at [196, 772] on span "Change batch date" at bounding box center [190, 769] width 65 height 11
click at [195, 653] on button "6" at bounding box center [191, 653] width 16 height 17
click at [284, 750] on span "Save" at bounding box center [281, 747] width 16 height 7
click at [284, 764] on span "Change prod. deadline" at bounding box center [280, 769] width 76 height 11
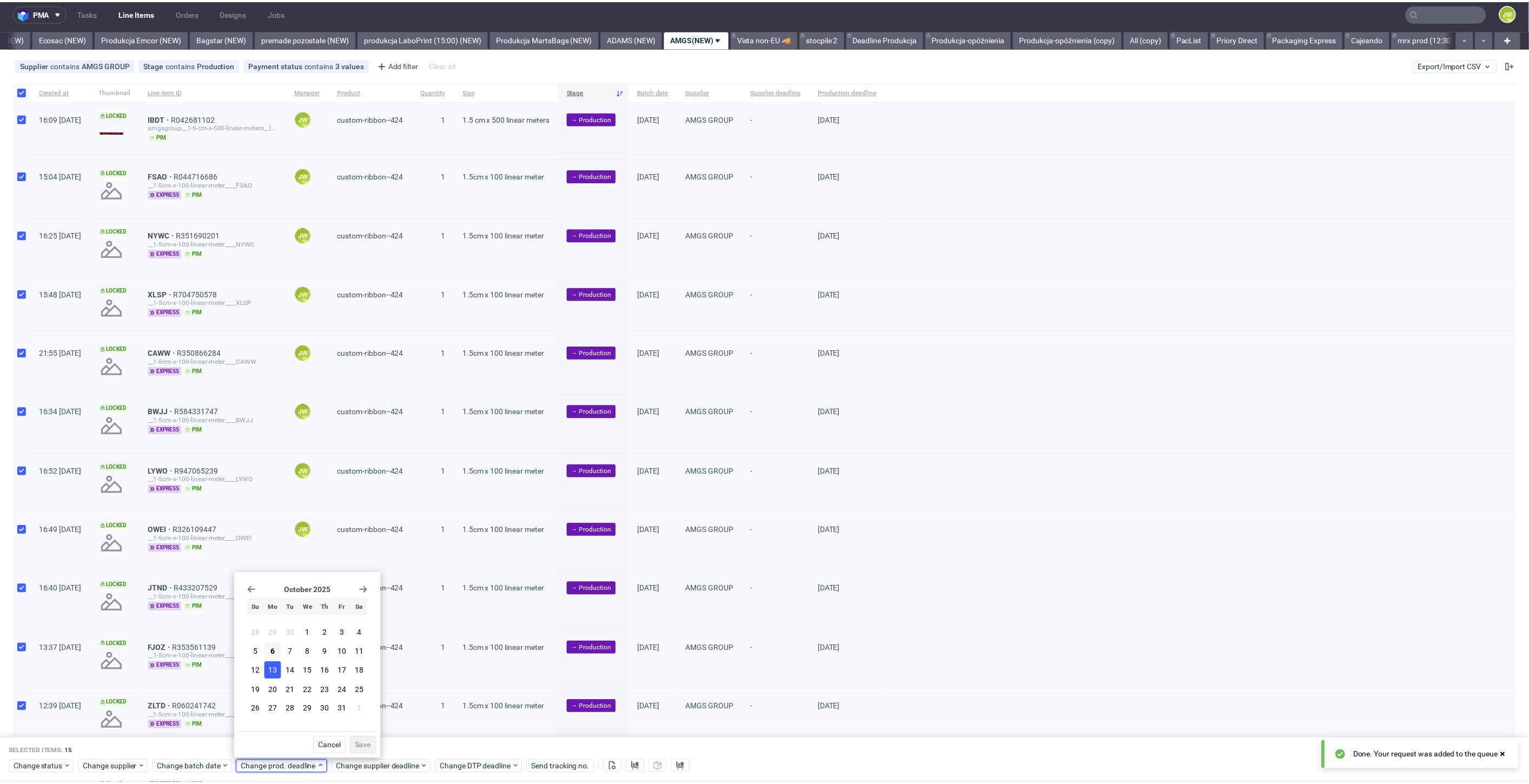
scroll to position [0, 0]
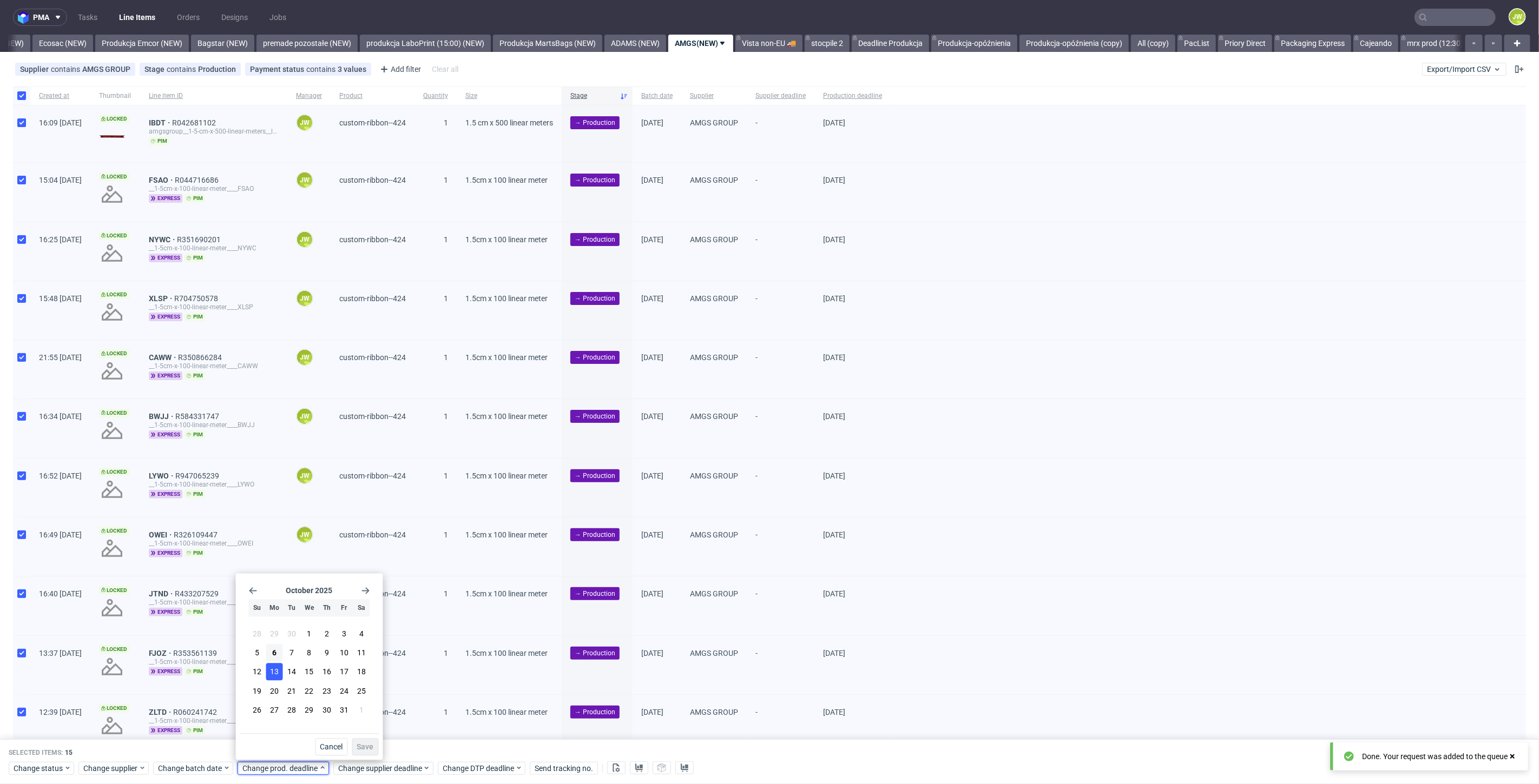
click at [275, 668] on span "13" at bounding box center [274, 672] width 9 height 11
click at [361, 747] on span "Save" at bounding box center [365, 747] width 16 height 7
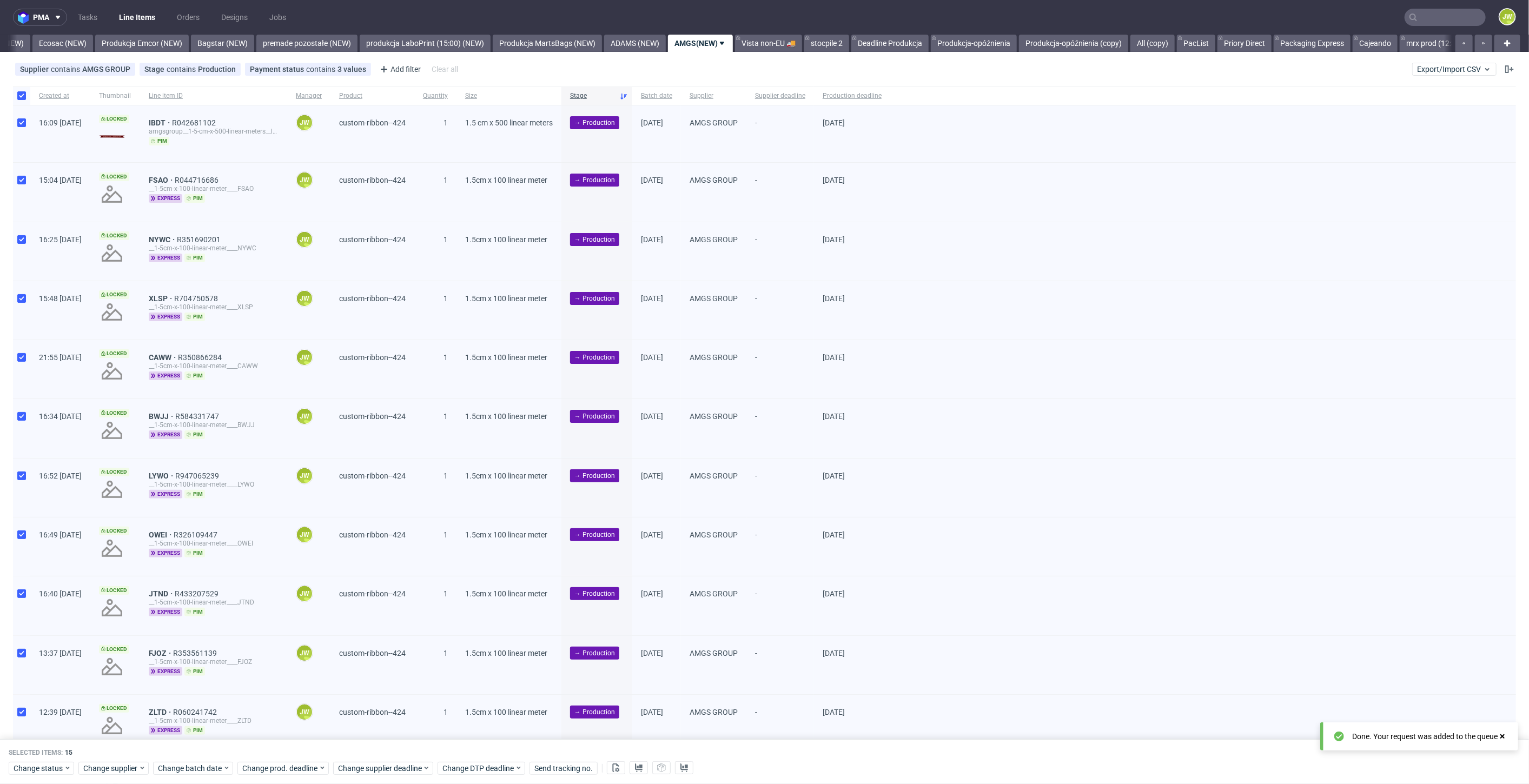
click at [358, 761] on div "Change status Change supplier Change batch date Change prod. deadline Change su…" at bounding box center [764, 768] width 1511 height 16
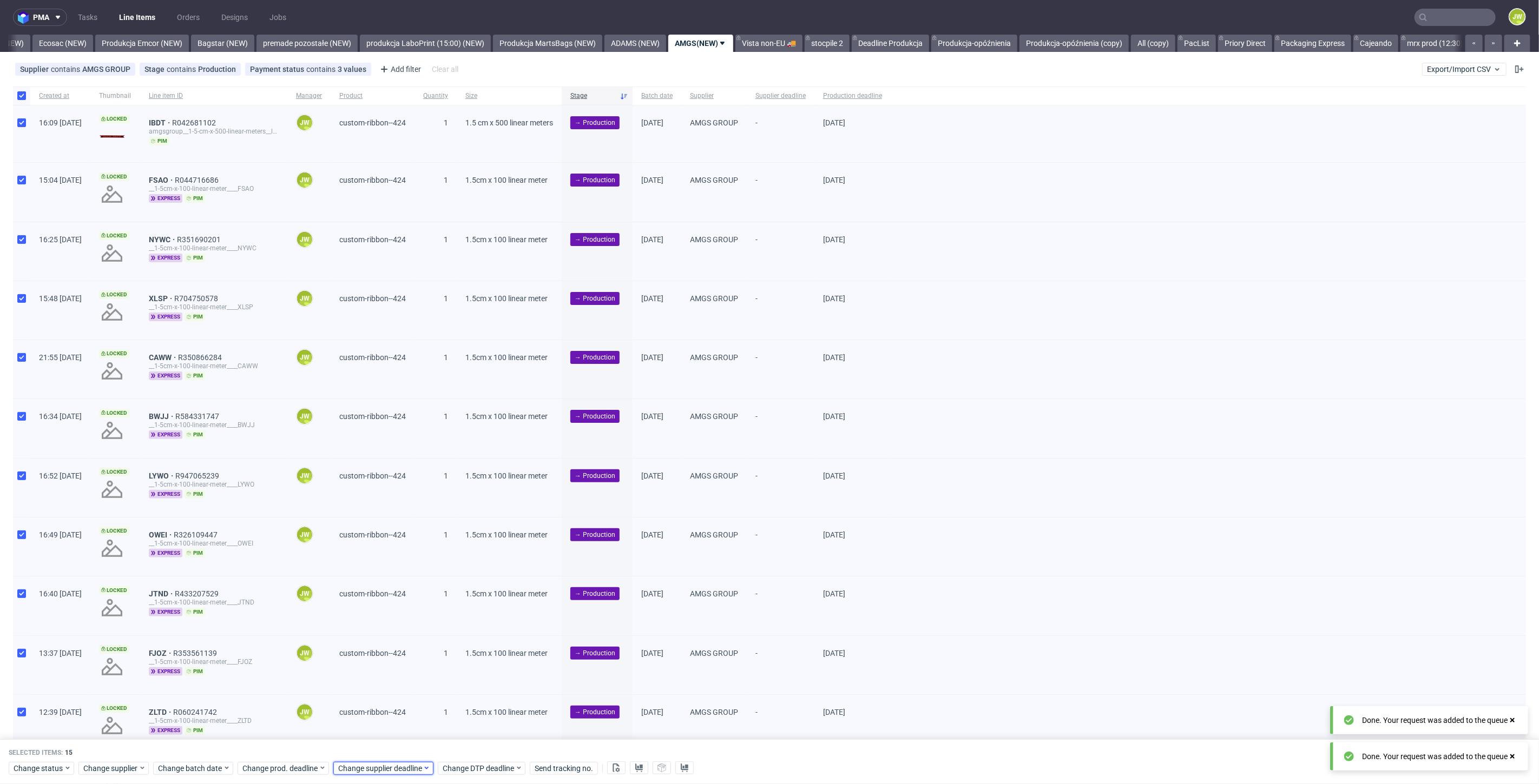
drag, startPoint x: 361, startPoint y: 772, endPoint x: 360, endPoint y: 765, distance: 7.1
click at [360, 773] on span "Change supplier deadline" at bounding box center [380, 769] width 84 height 11
click at [369, 675] on span "13" at bounding box center [370, 672] width 9 height 11
click at [453, 748] on span "Save" at bounding box center [461, 747] width 16 height 7
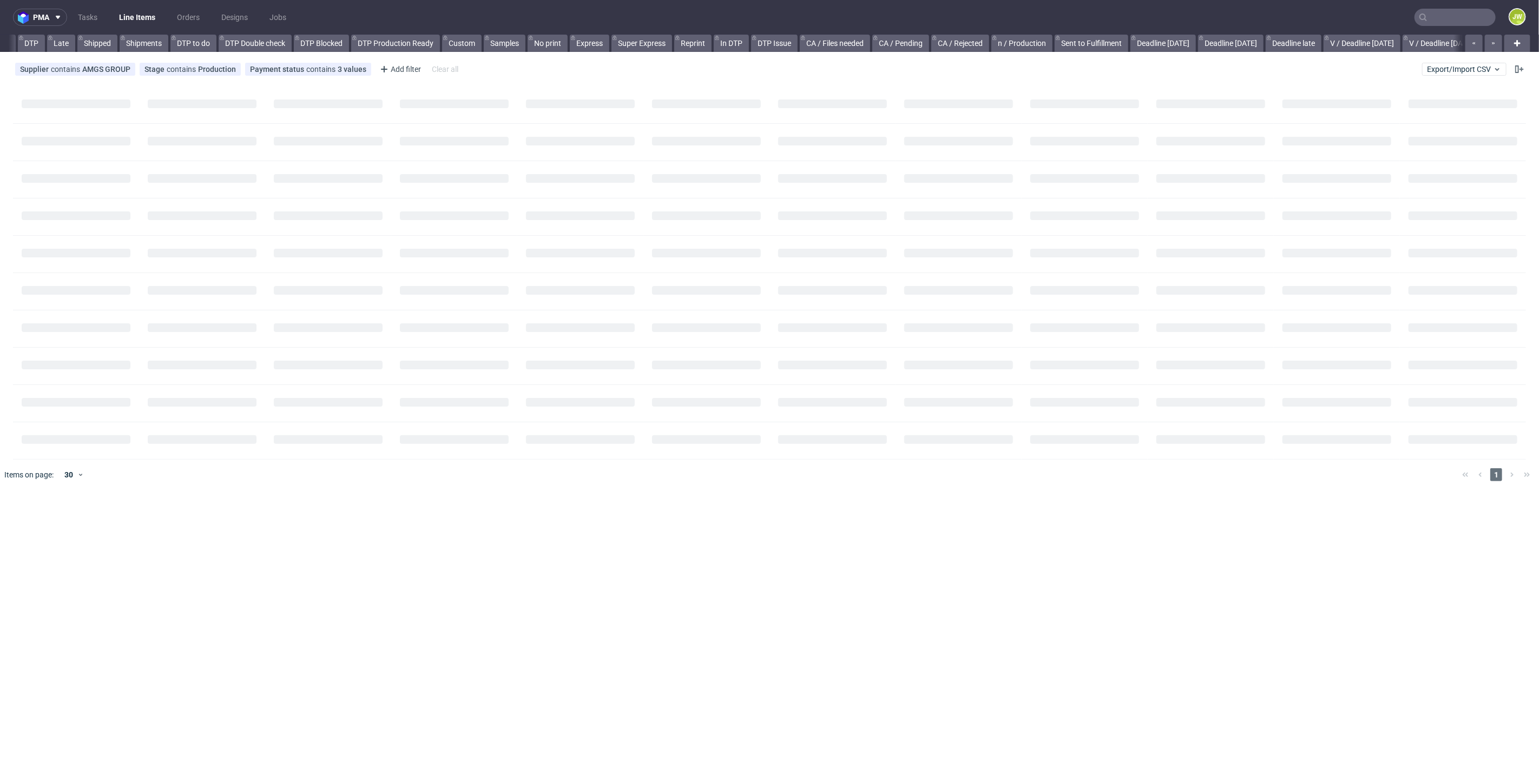
scroll to position [0, 56]
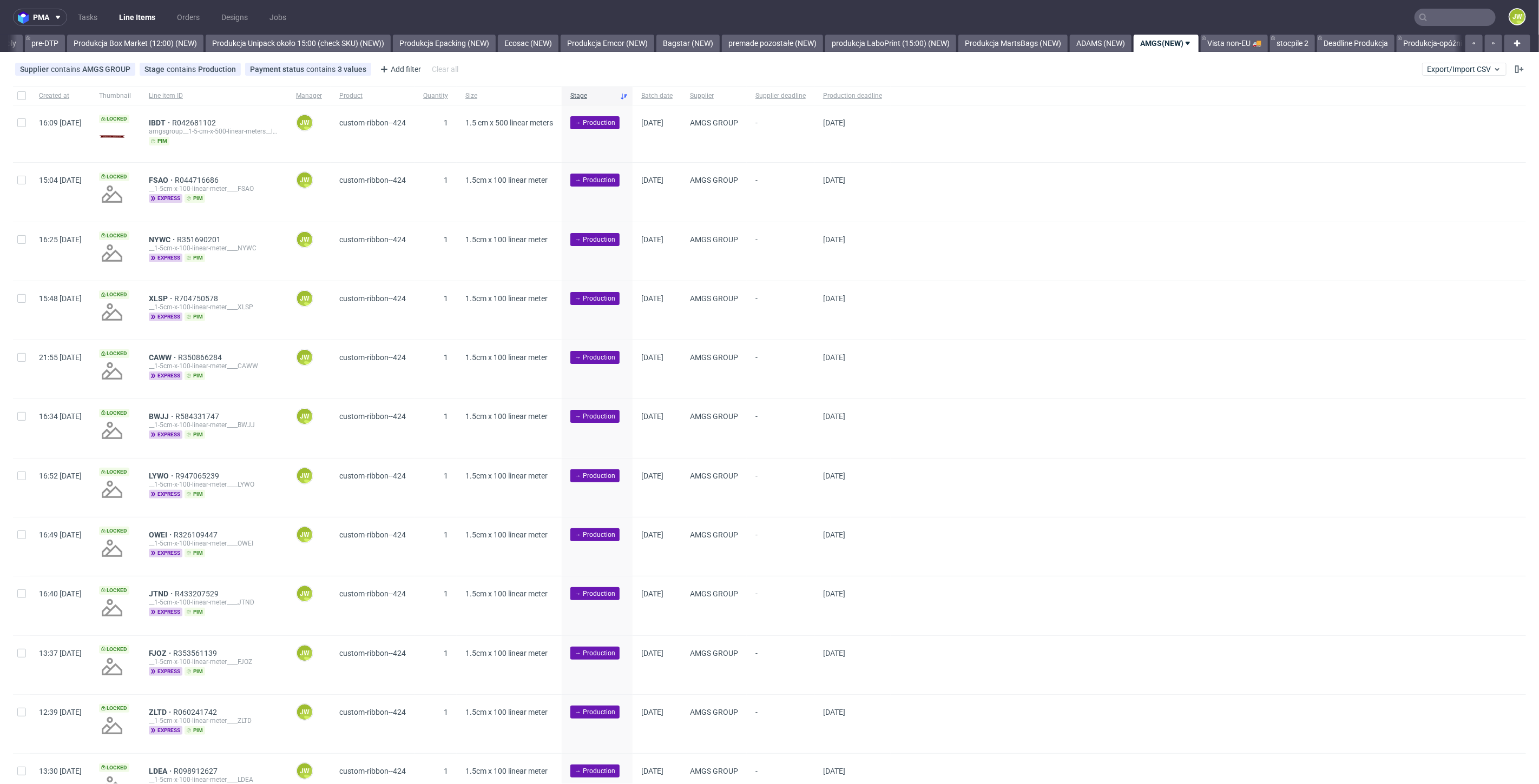
scroll to position [0, 2103]
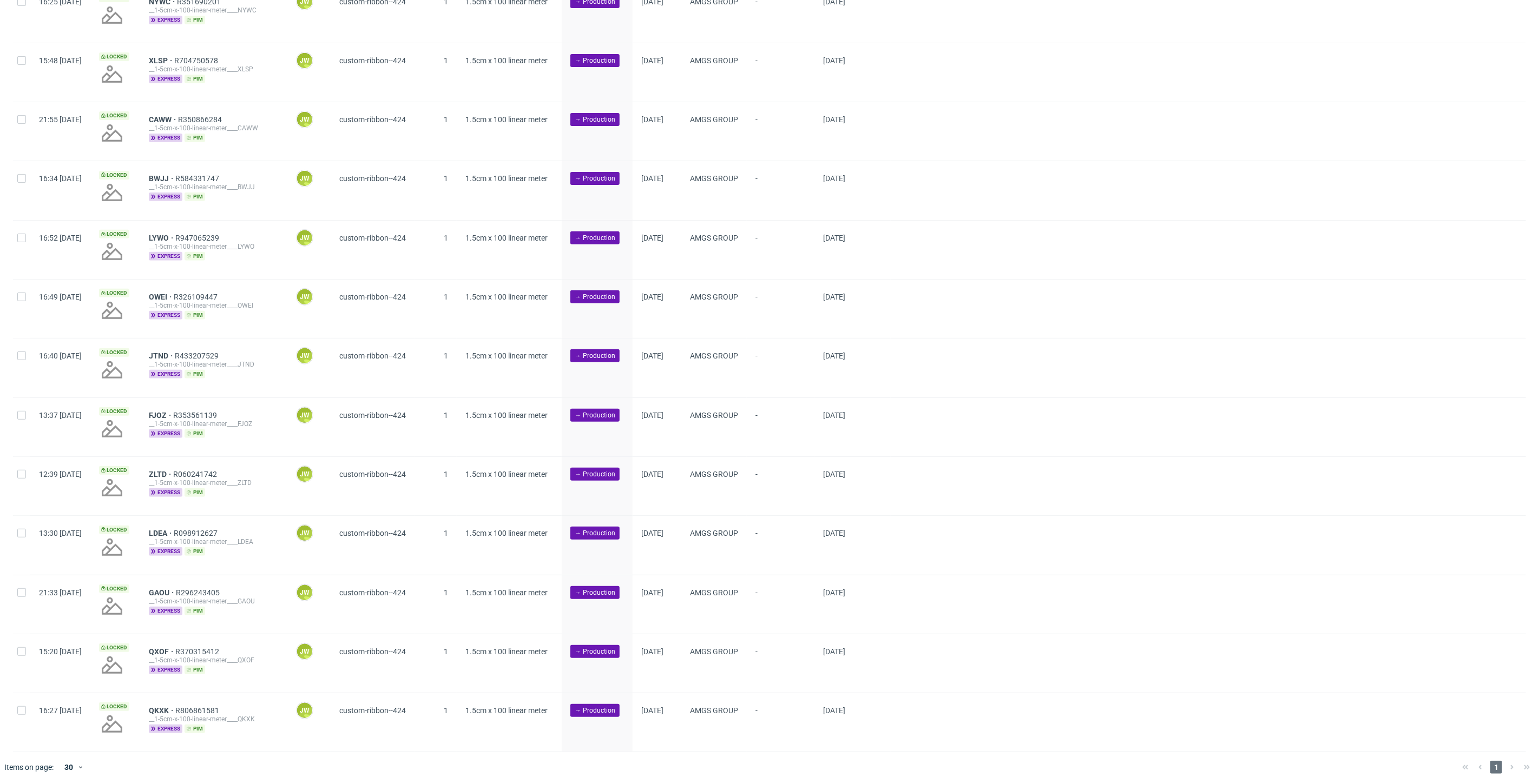
scroll to position [0, 2260]
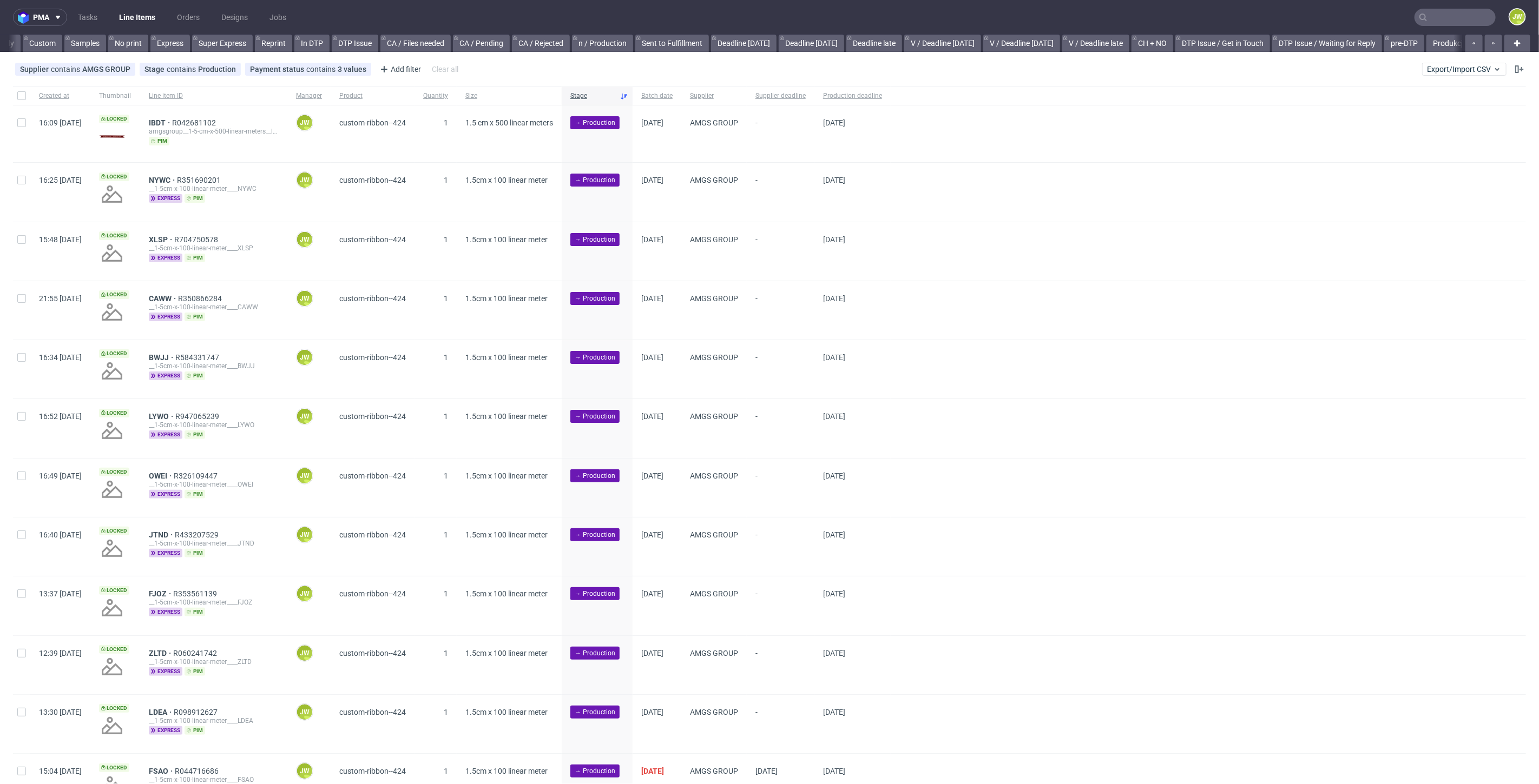
scroll to position [0, 1036]
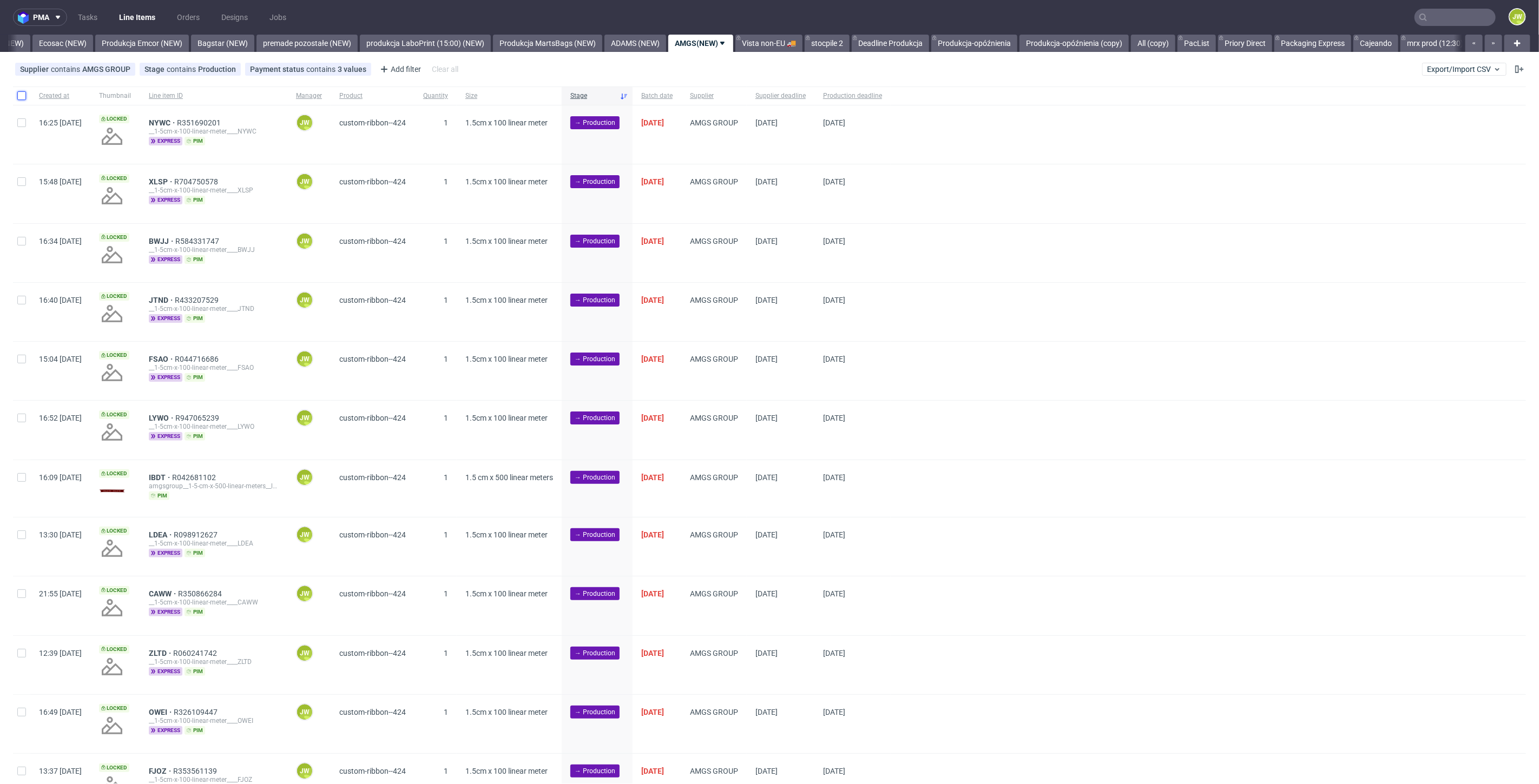
click at [23, 98] on input "checkbox" at bounding box center [21, 96] width 9 height 9
checkbox input "true"
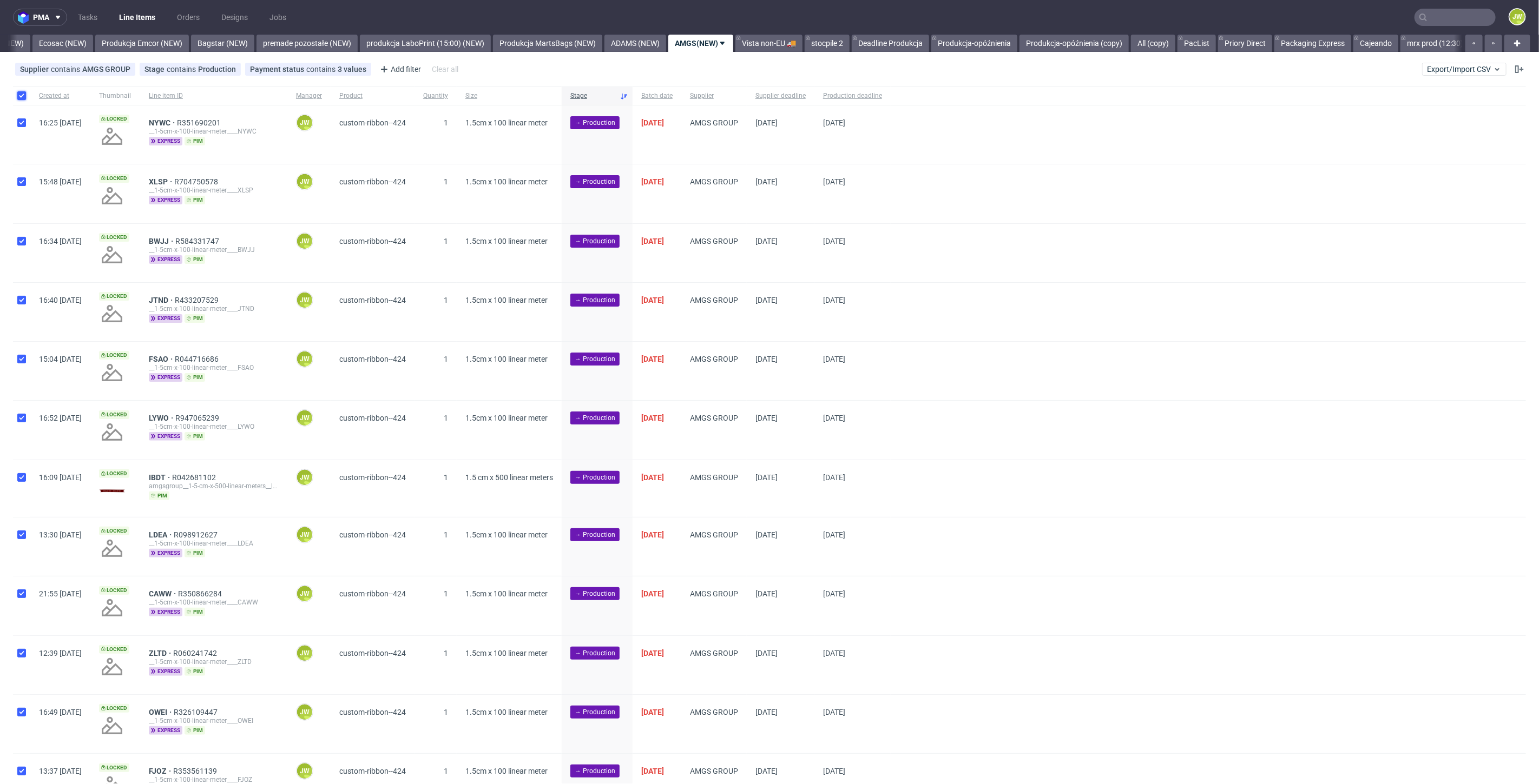
checkbox input "true"
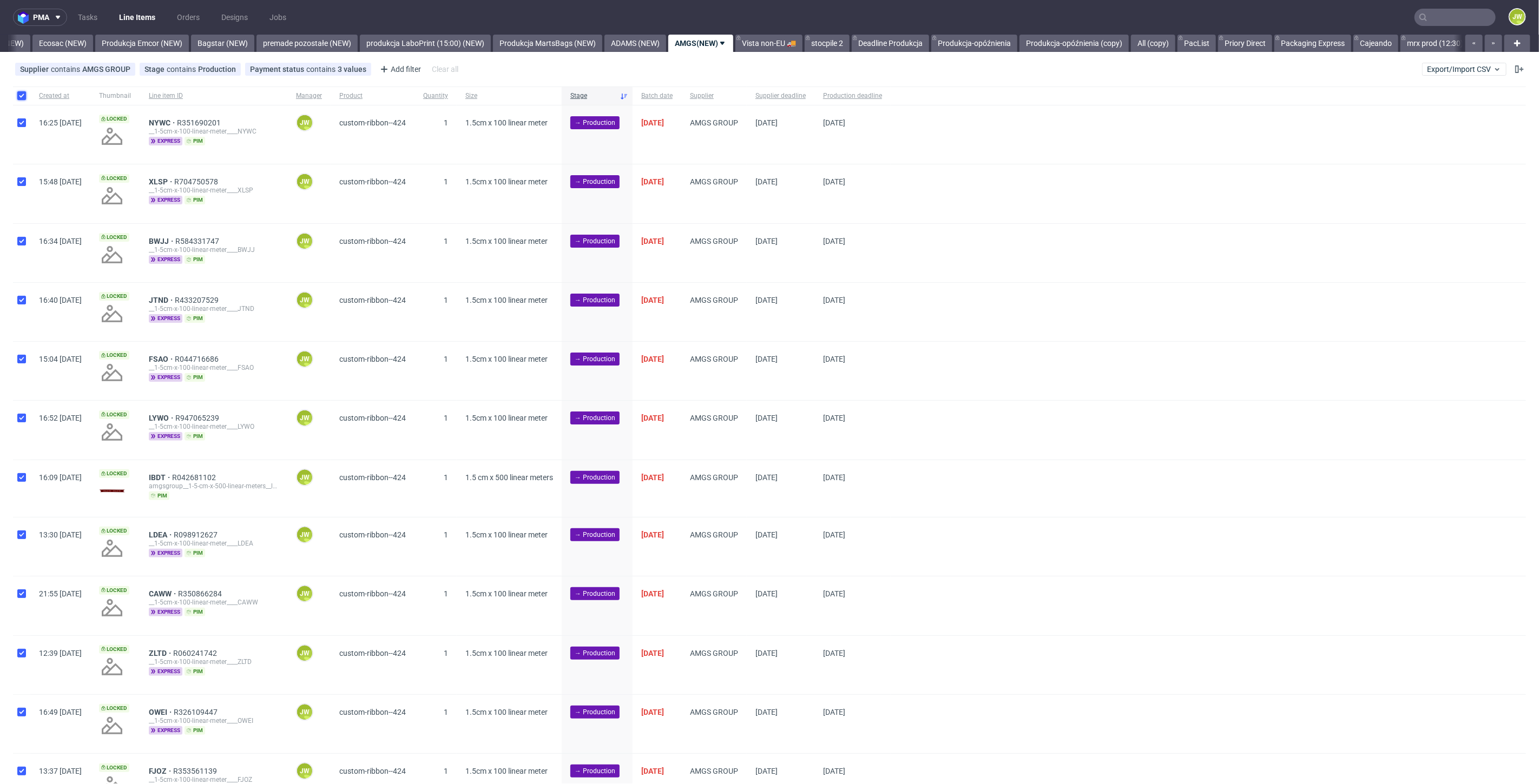
checkbox input "true"
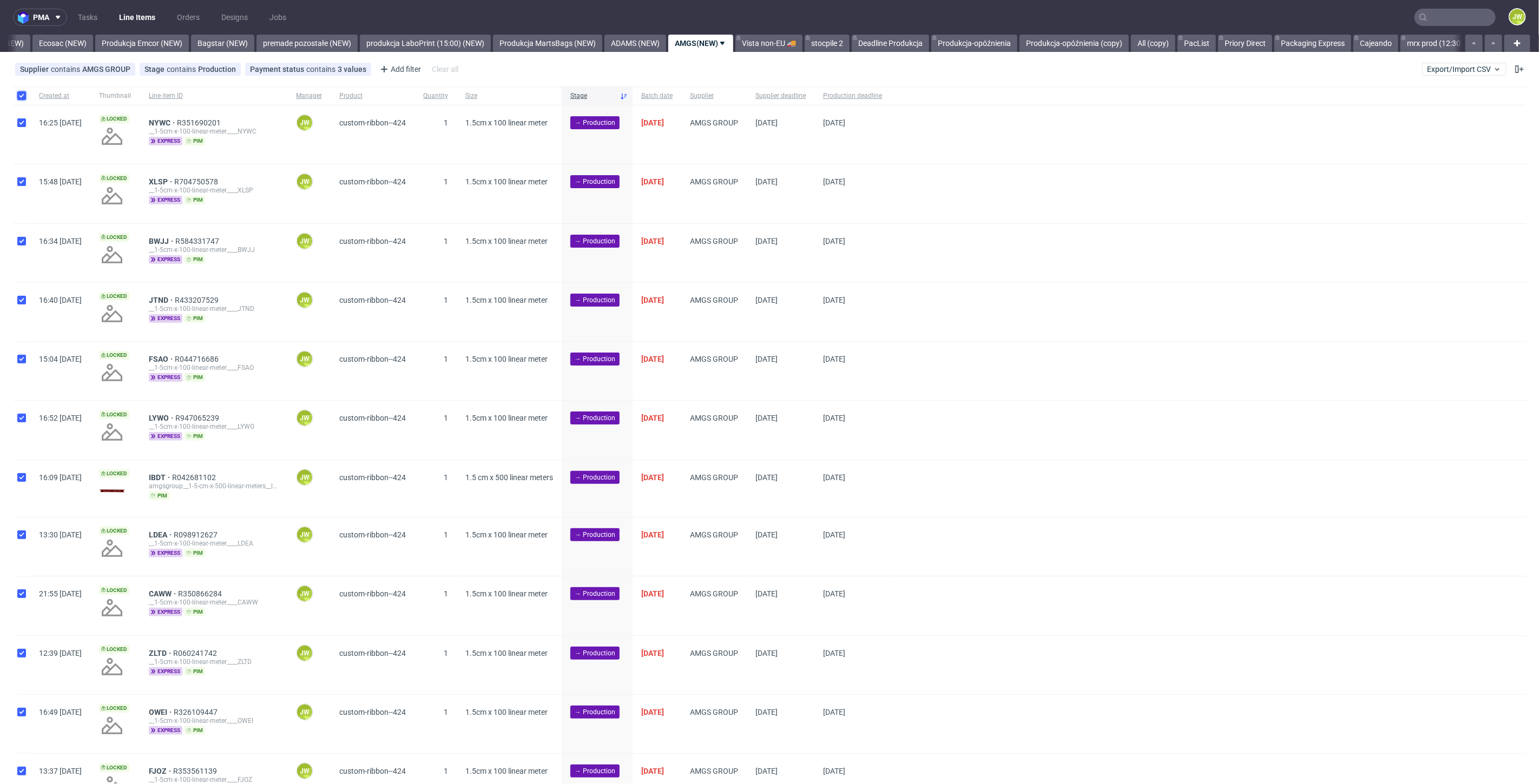
checkbox input "true"
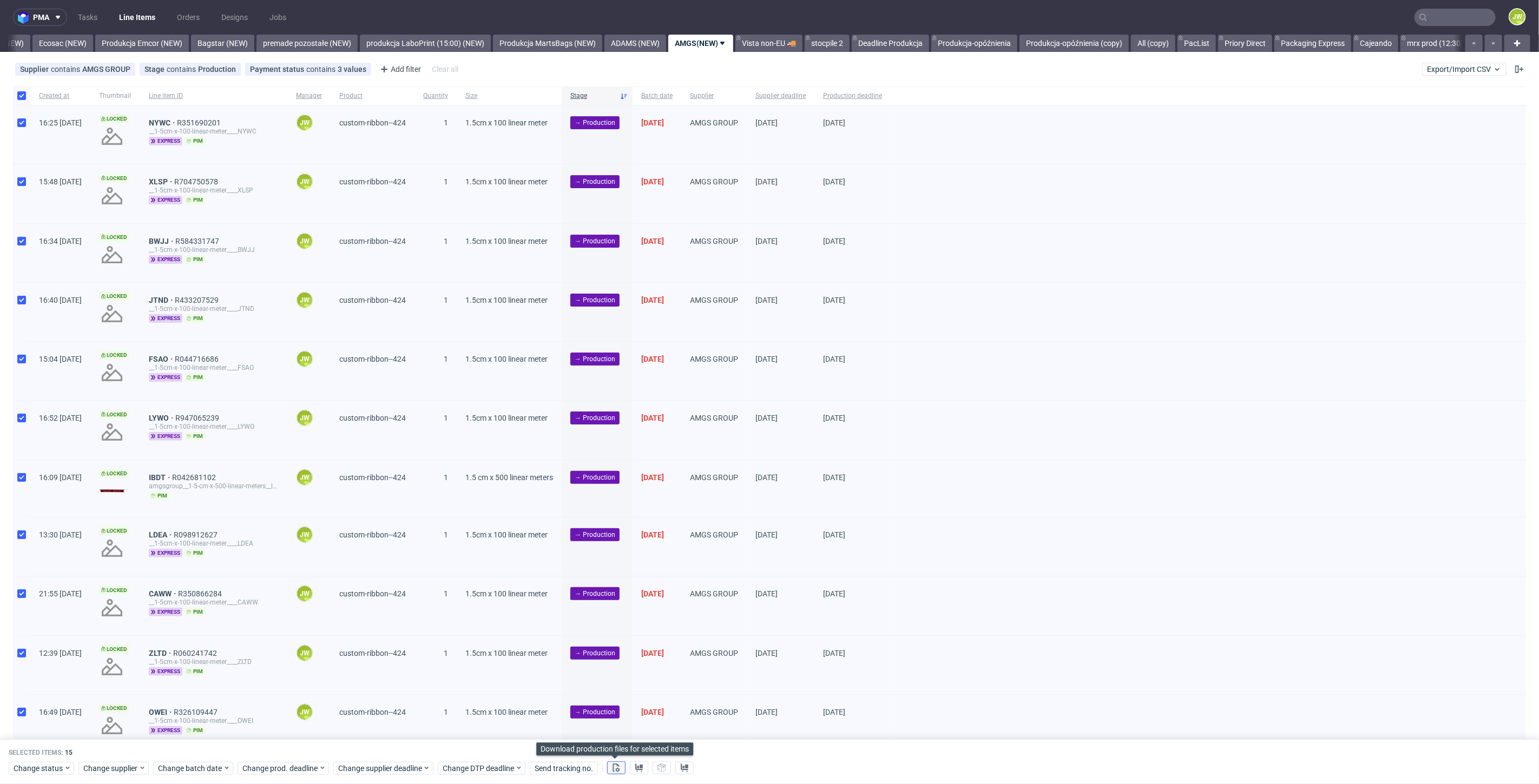
click at [612, 765] on icon at bounding box center [616, 768] width 9 height 9
click at [641, 765] on button at bounding box center [639, 768] width 18 height 13
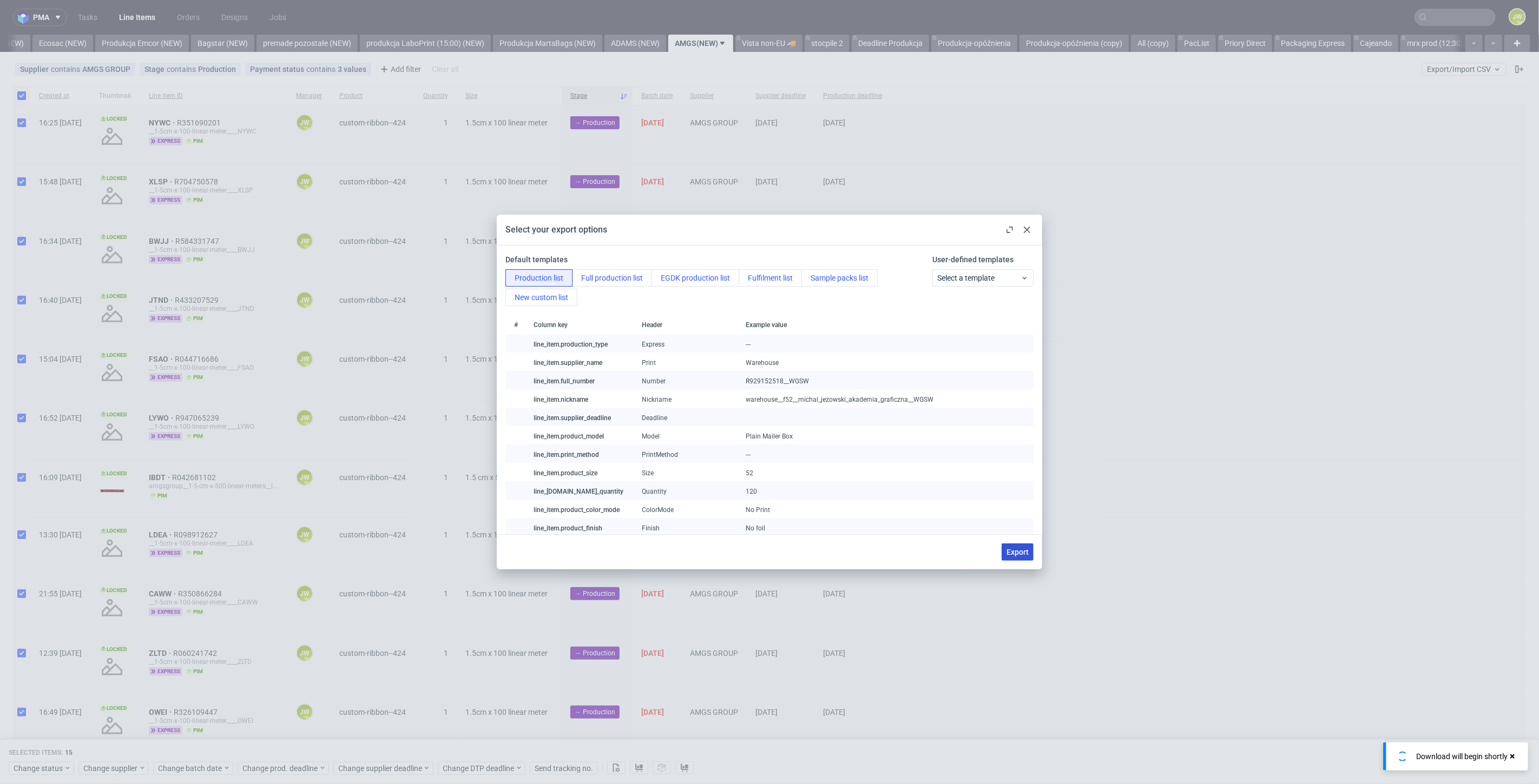
click at [1017, 545] on button "Export" at bounding box center [1017, 552] width 32 height 17
checkbox input "false"
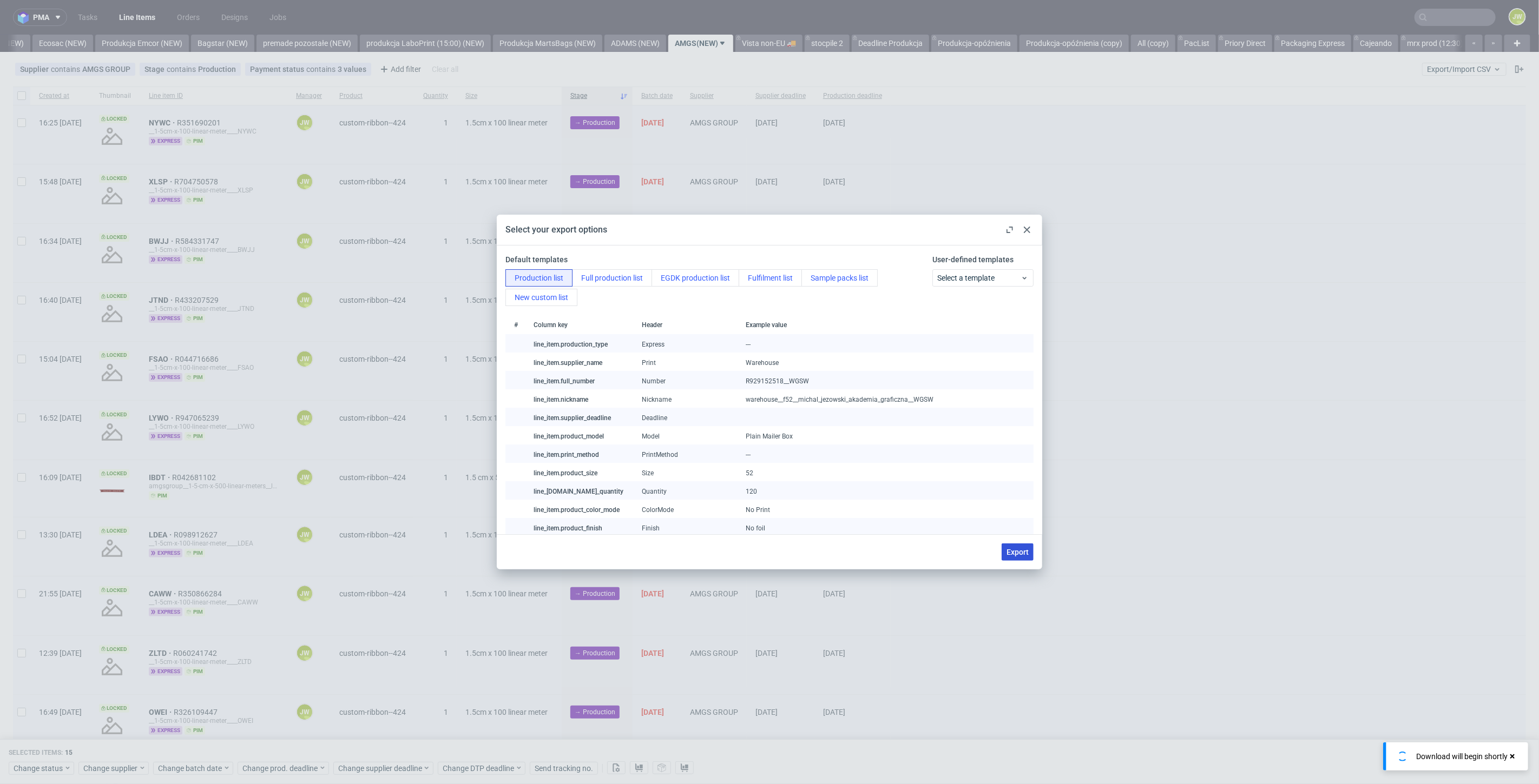
checkbox input "false"
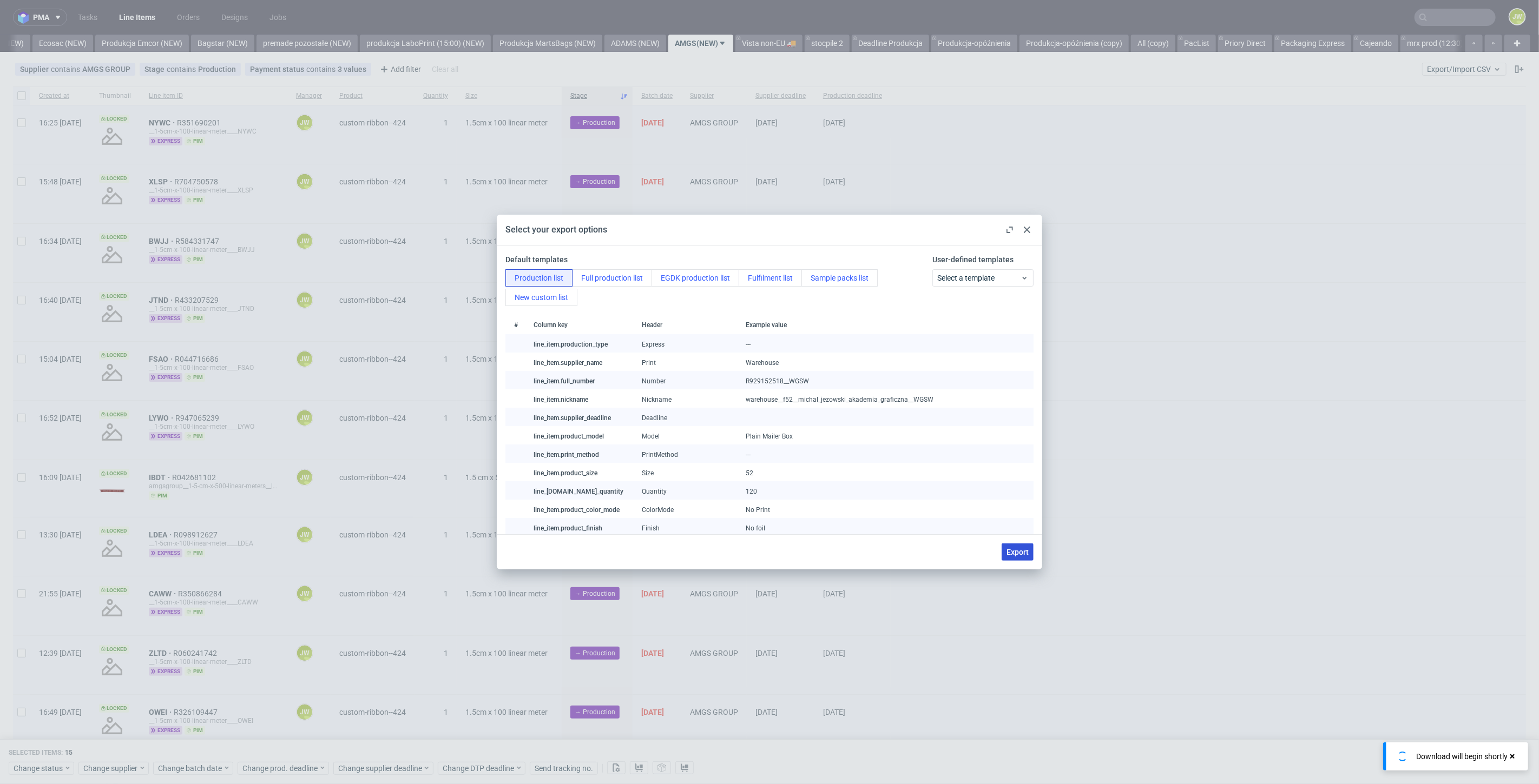
checkbox input "false"
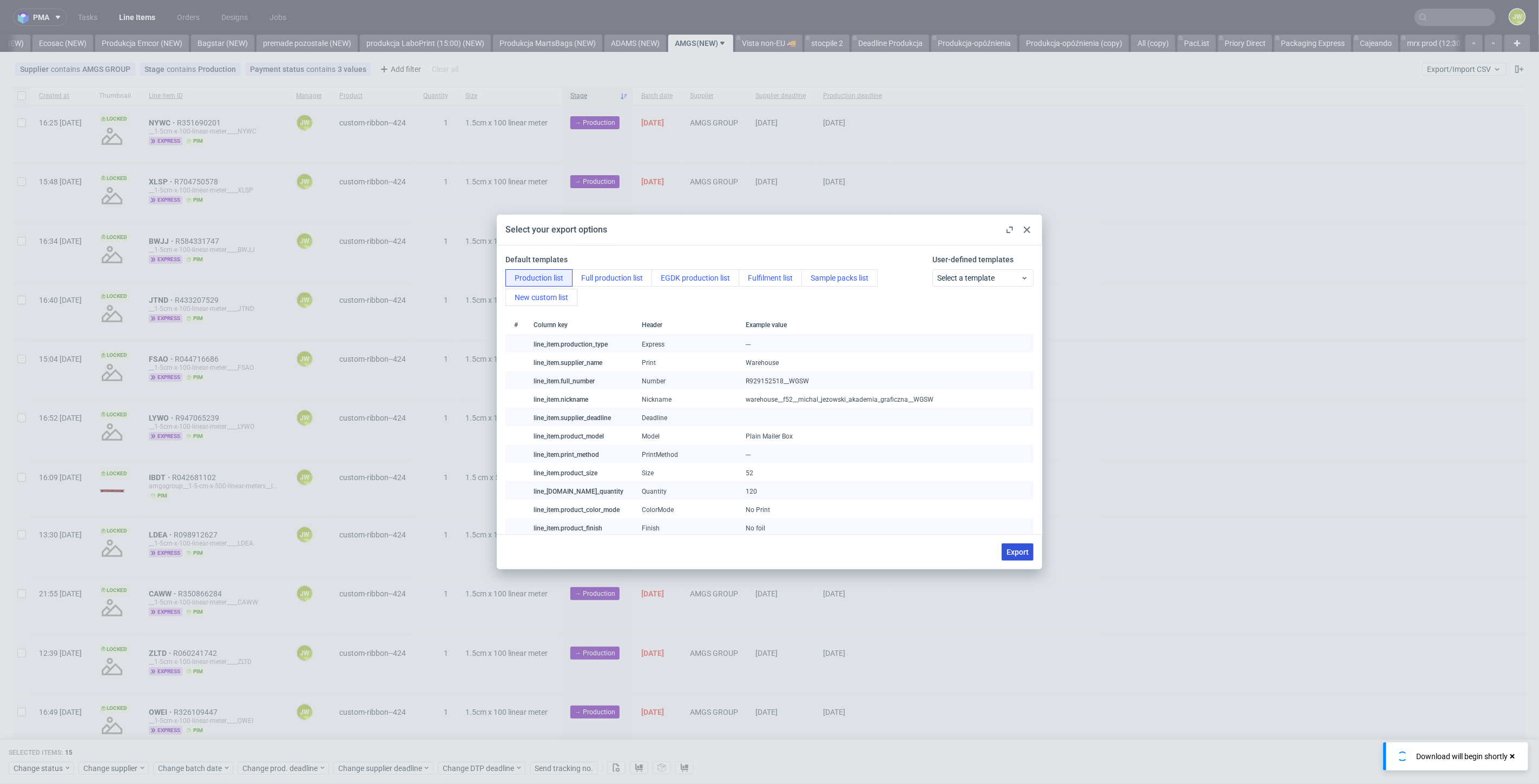
checkbox input "false"
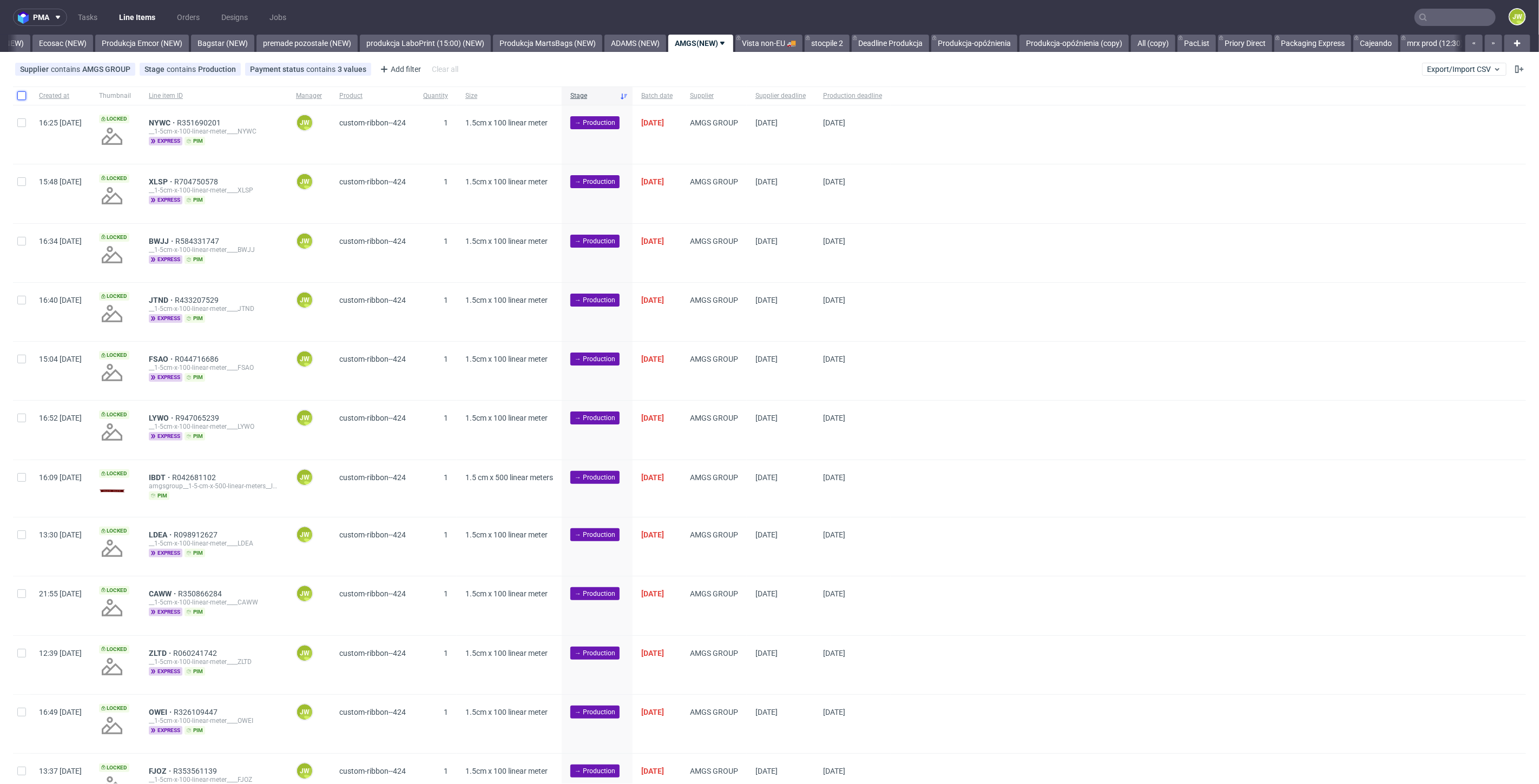
click at [20, 96] on input "checkbox" at bounding box center [21, 96] width 9 height 9
checkbox input "true"
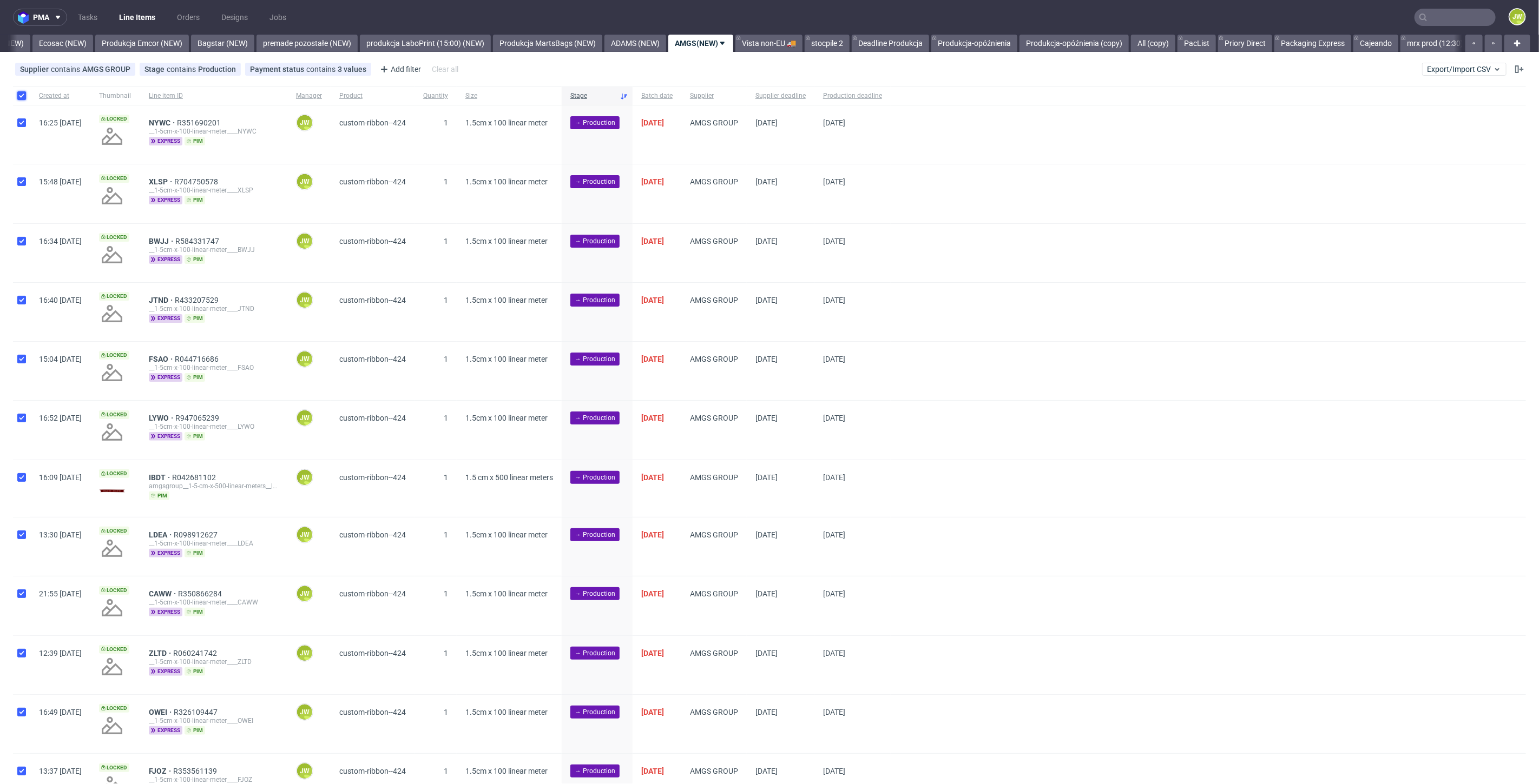
checkbox input "true"
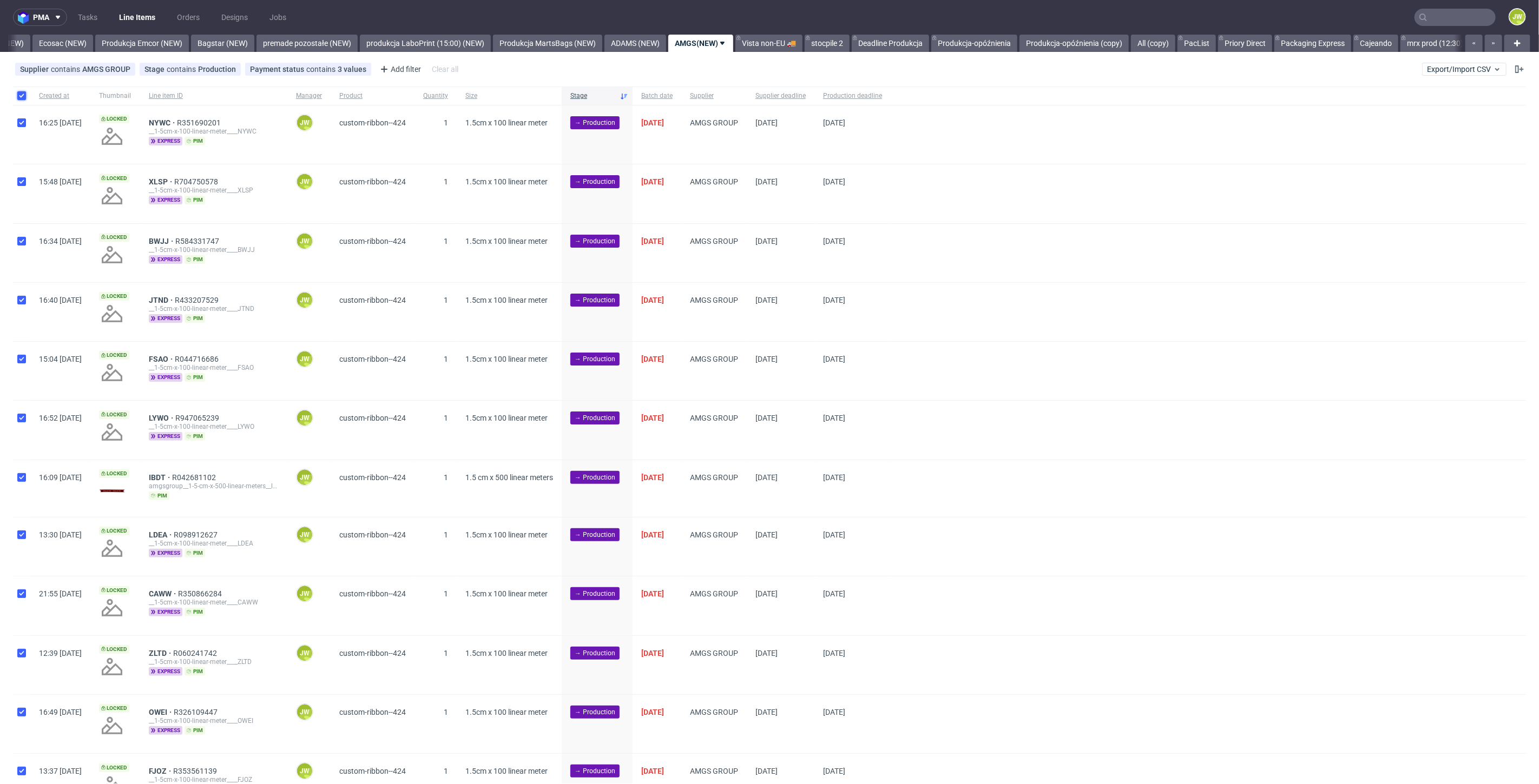
checkbox input "true"
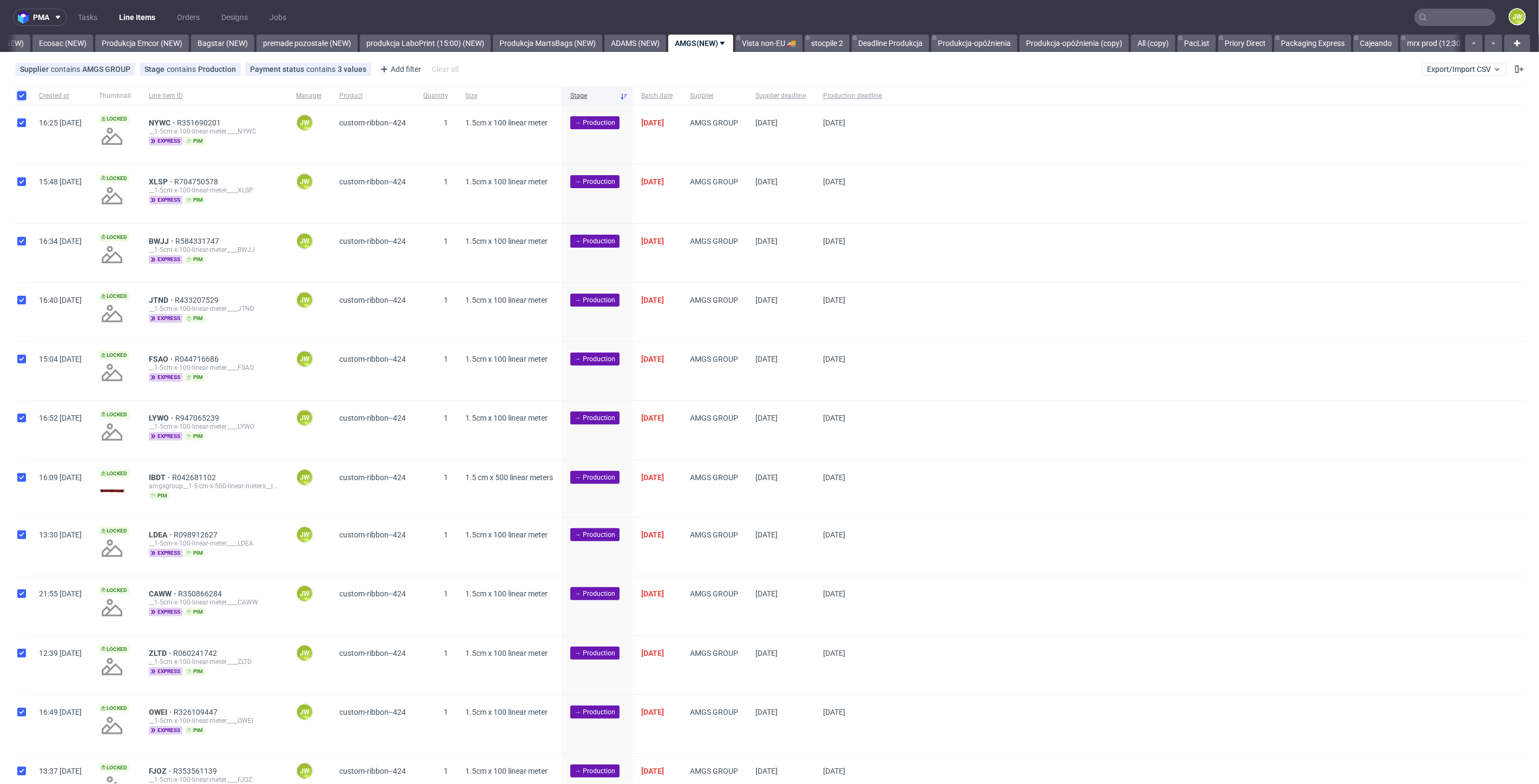
checkbox input "true"
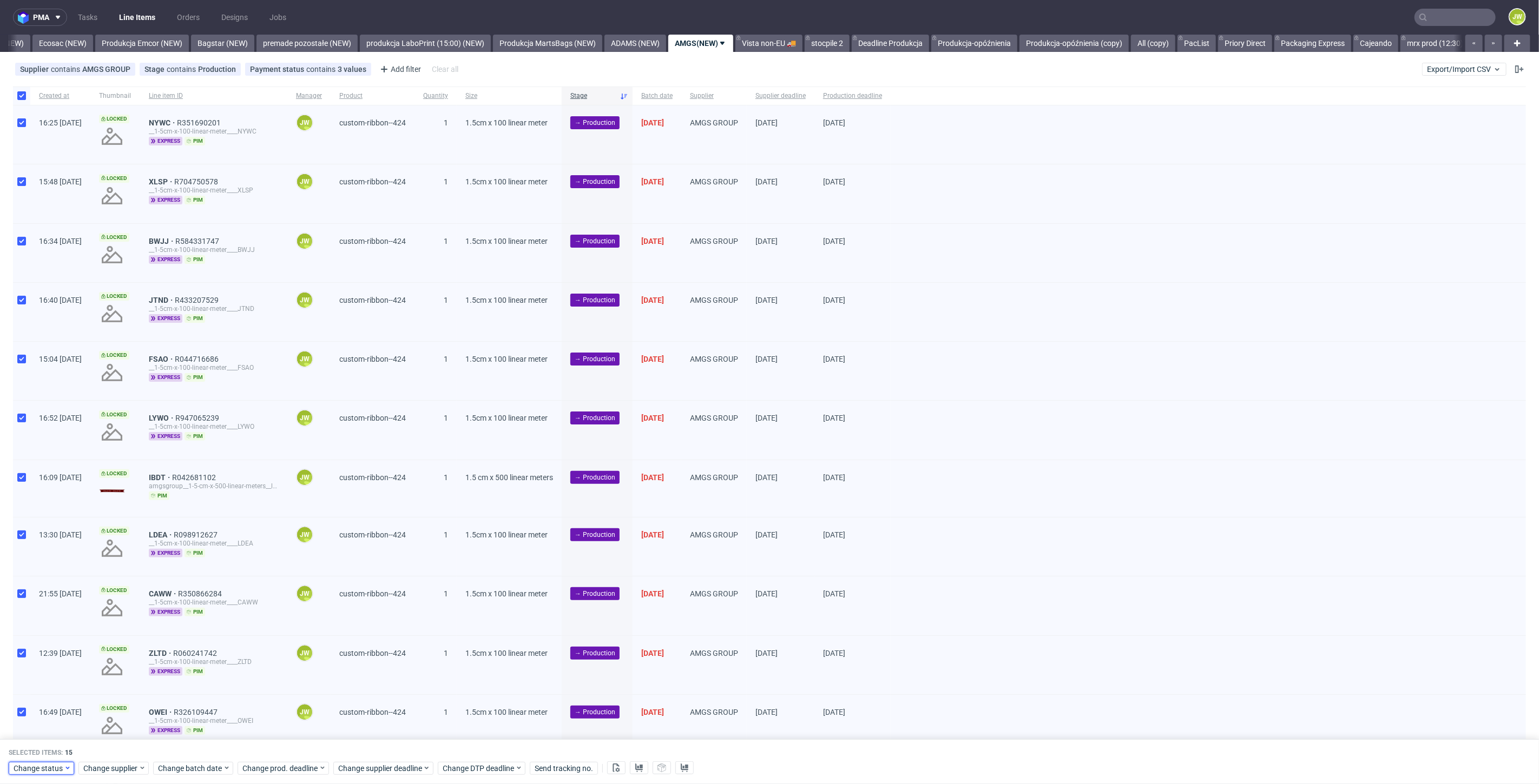
click at [49, 768] on span "Change status" at bounding box center [38, 769] width 50 height 11
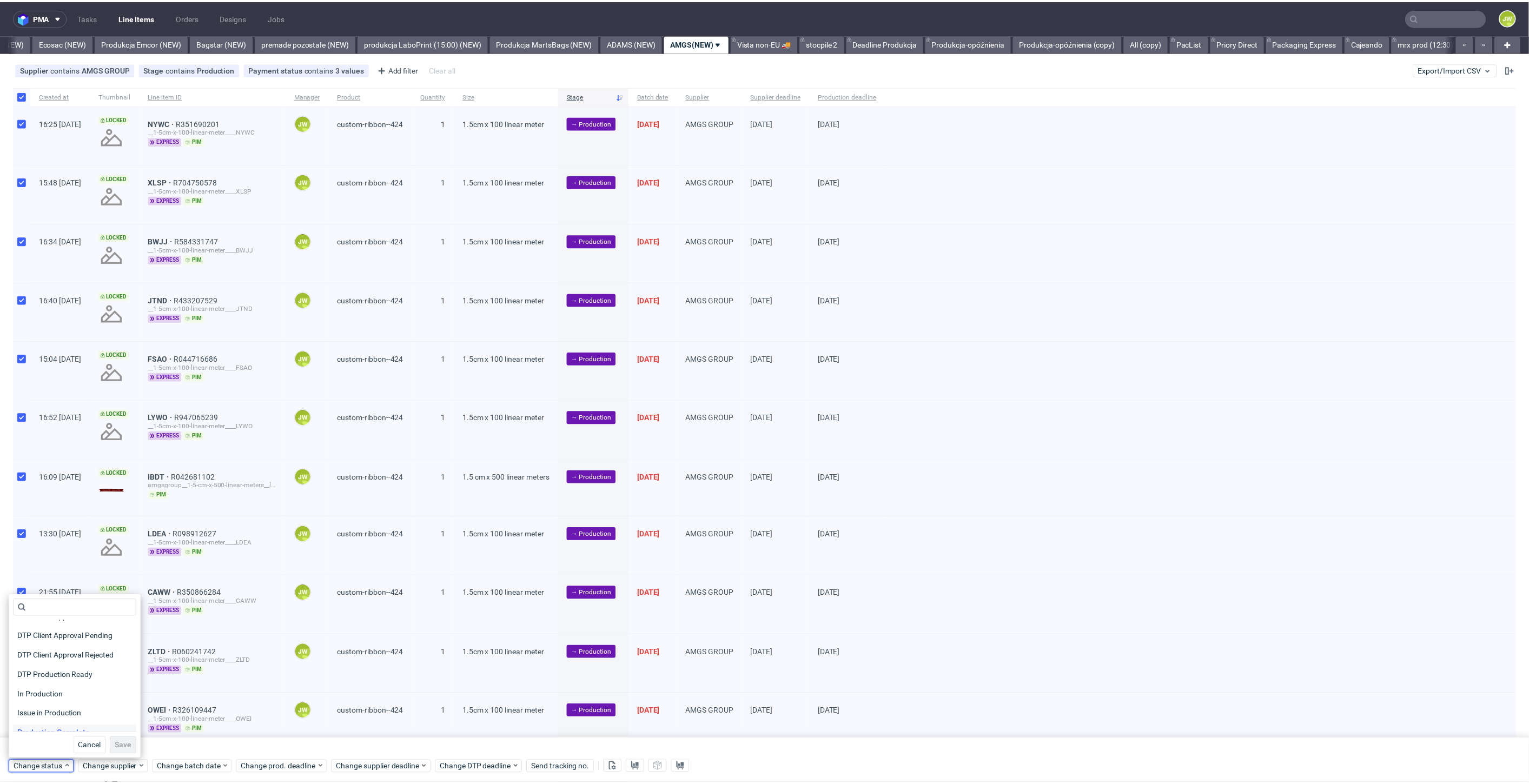
scroll to position [120, 0]
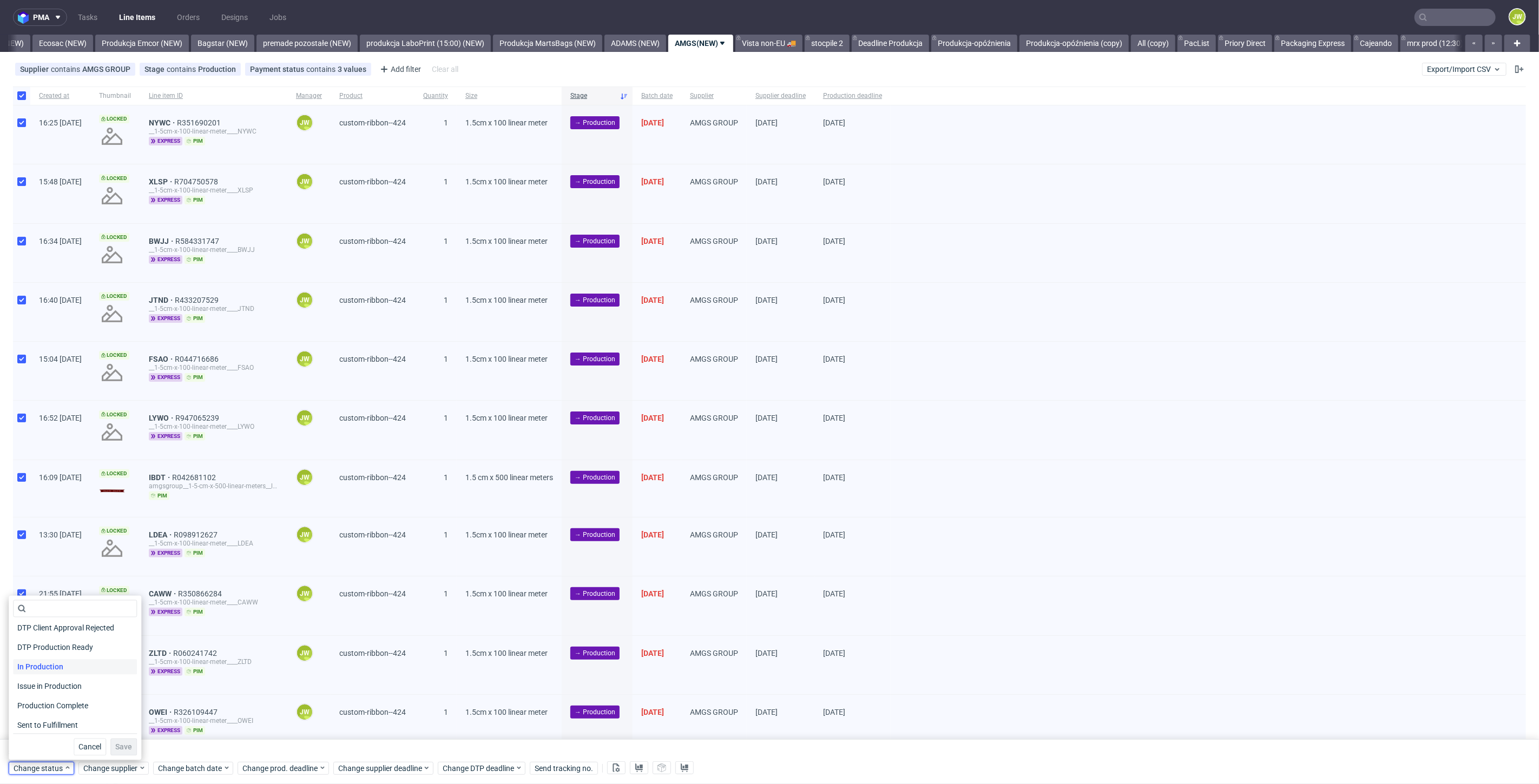
click at [37, 668] on span "In Production" at bounding box center [40, 667] width 55 height 15
click at [115, 745] on span "Save" at bounding box center [123, 747] width 16 height 7
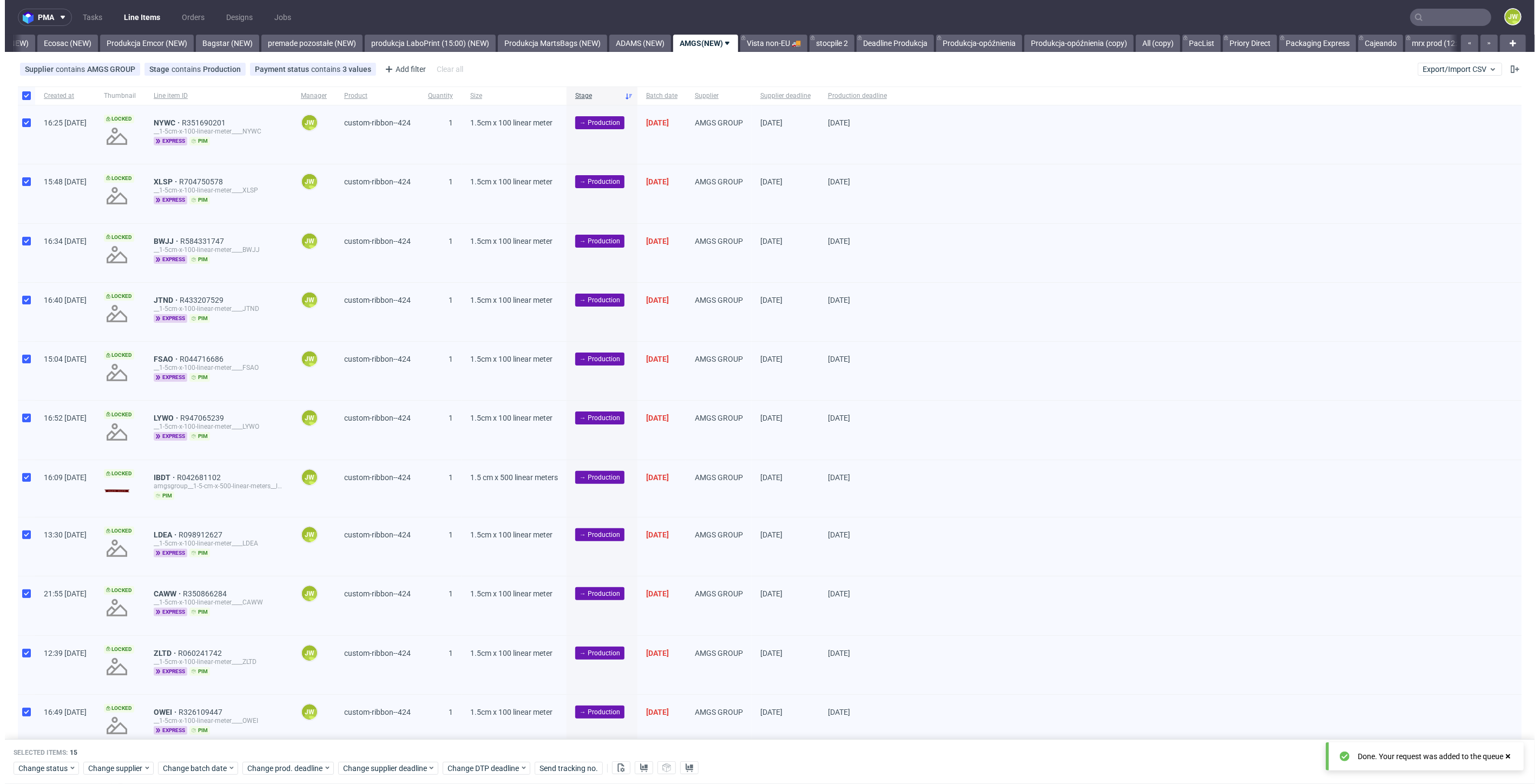
scroll to position [0, 2260]
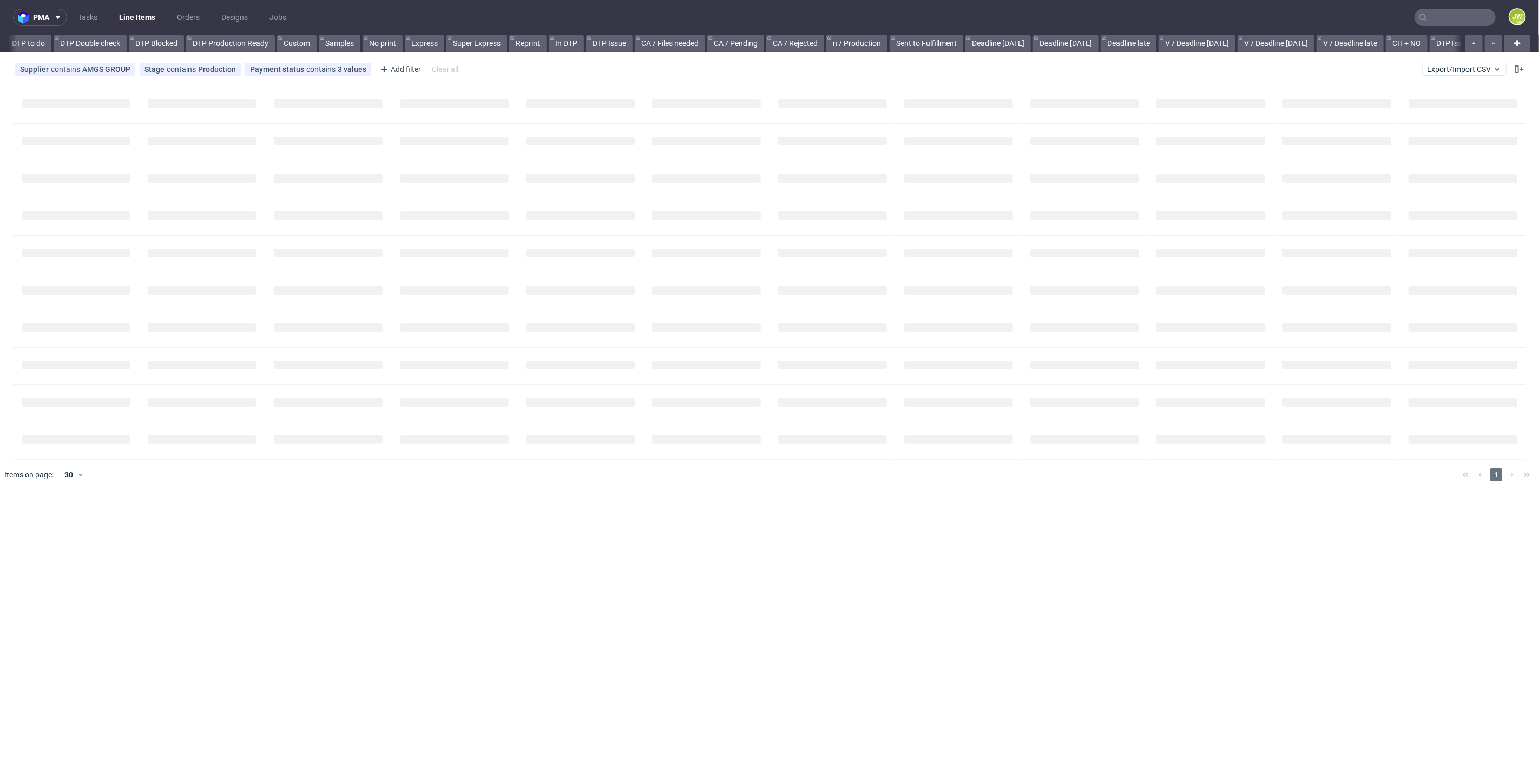
scroll to position [0, 297]
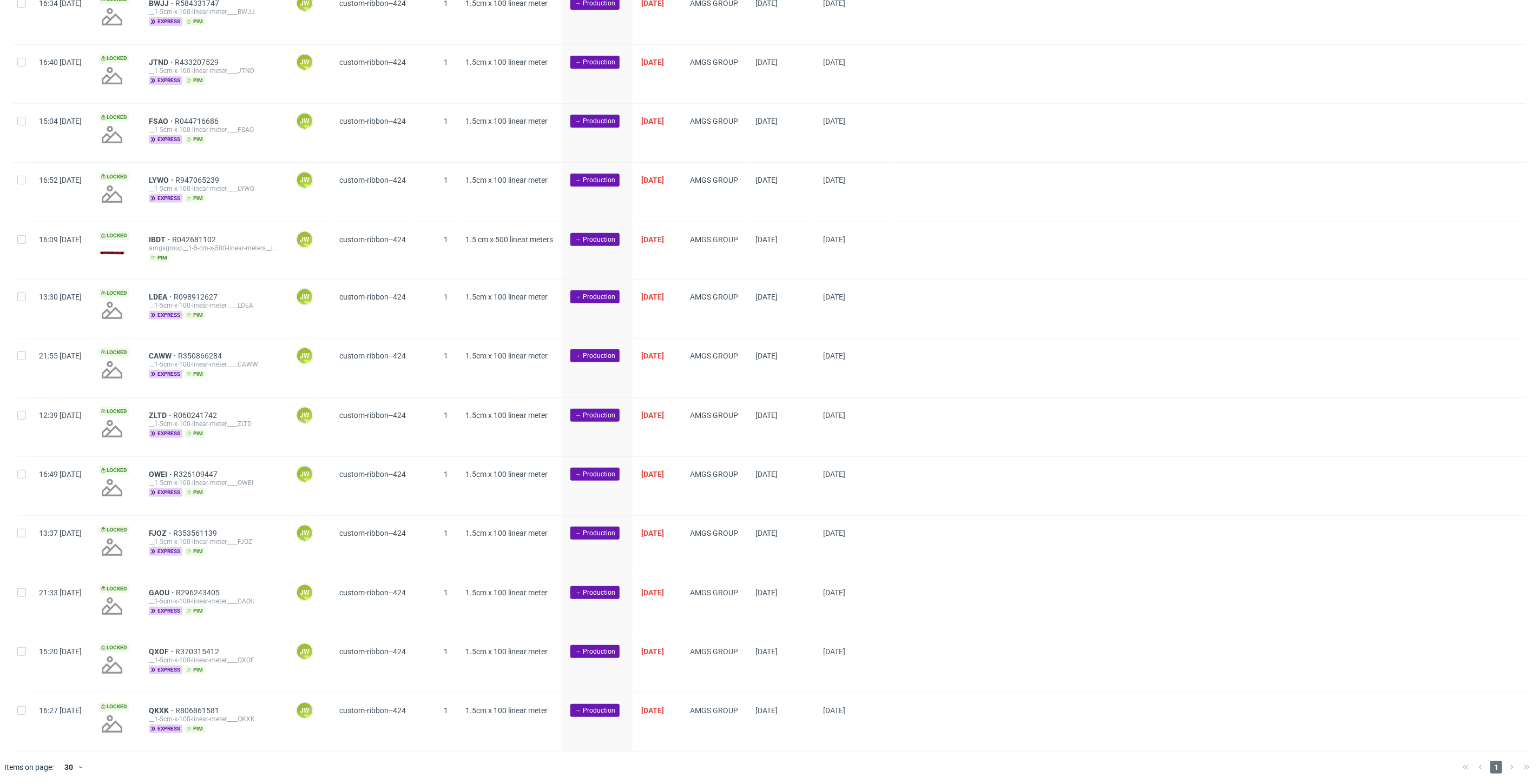
scroll to position [0, 2129]
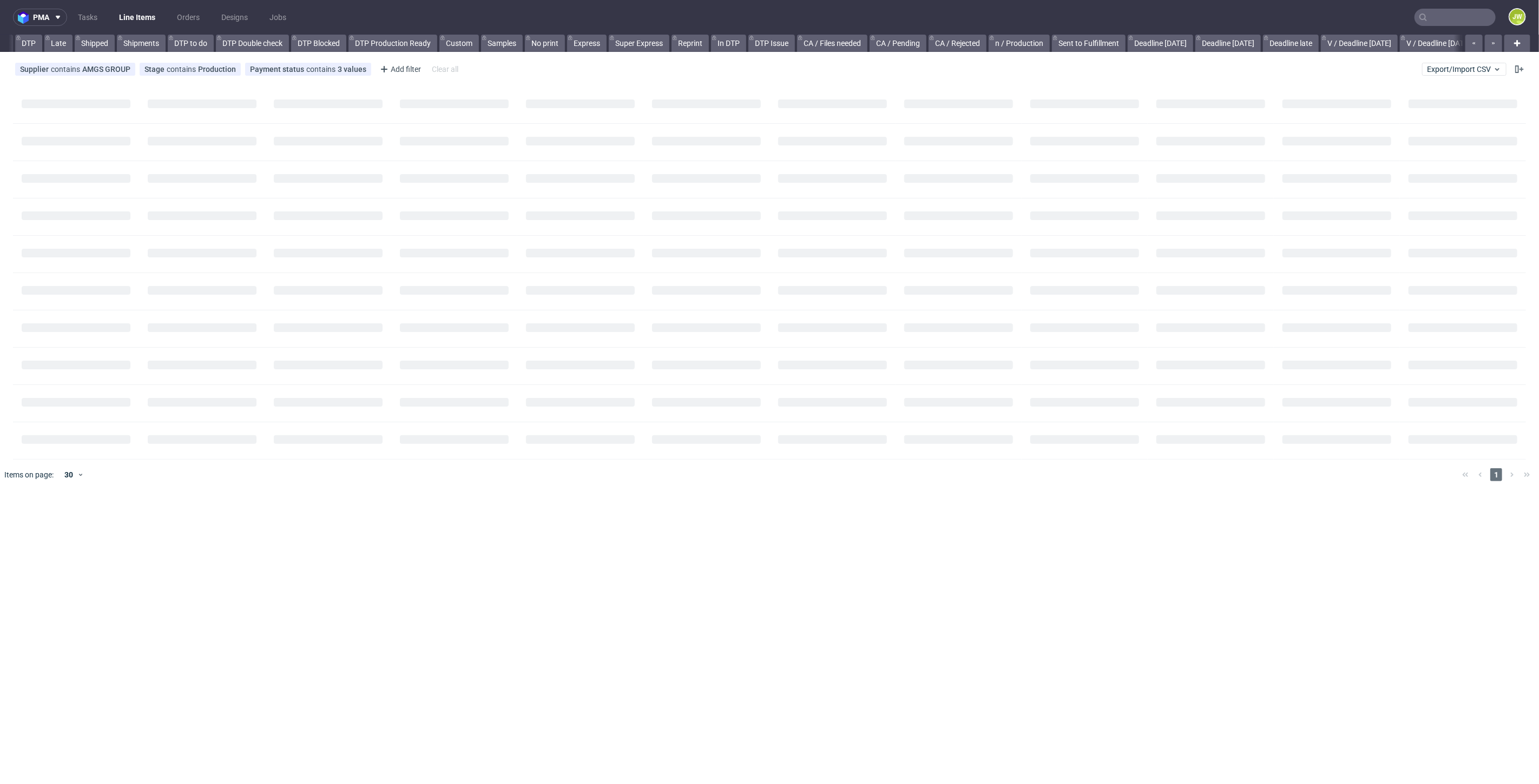
scroll to position [0, 181]
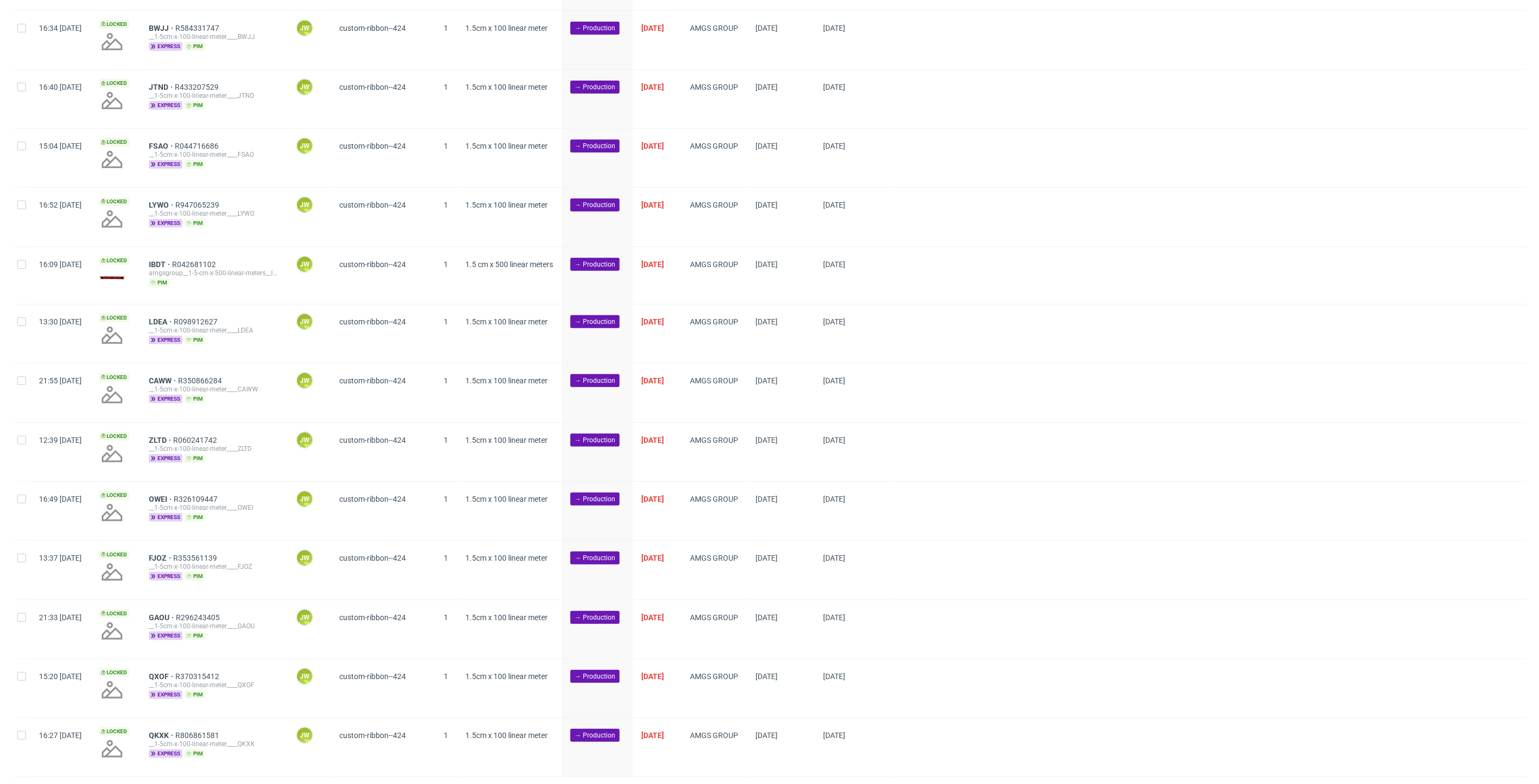
scroll to position [238, 0]
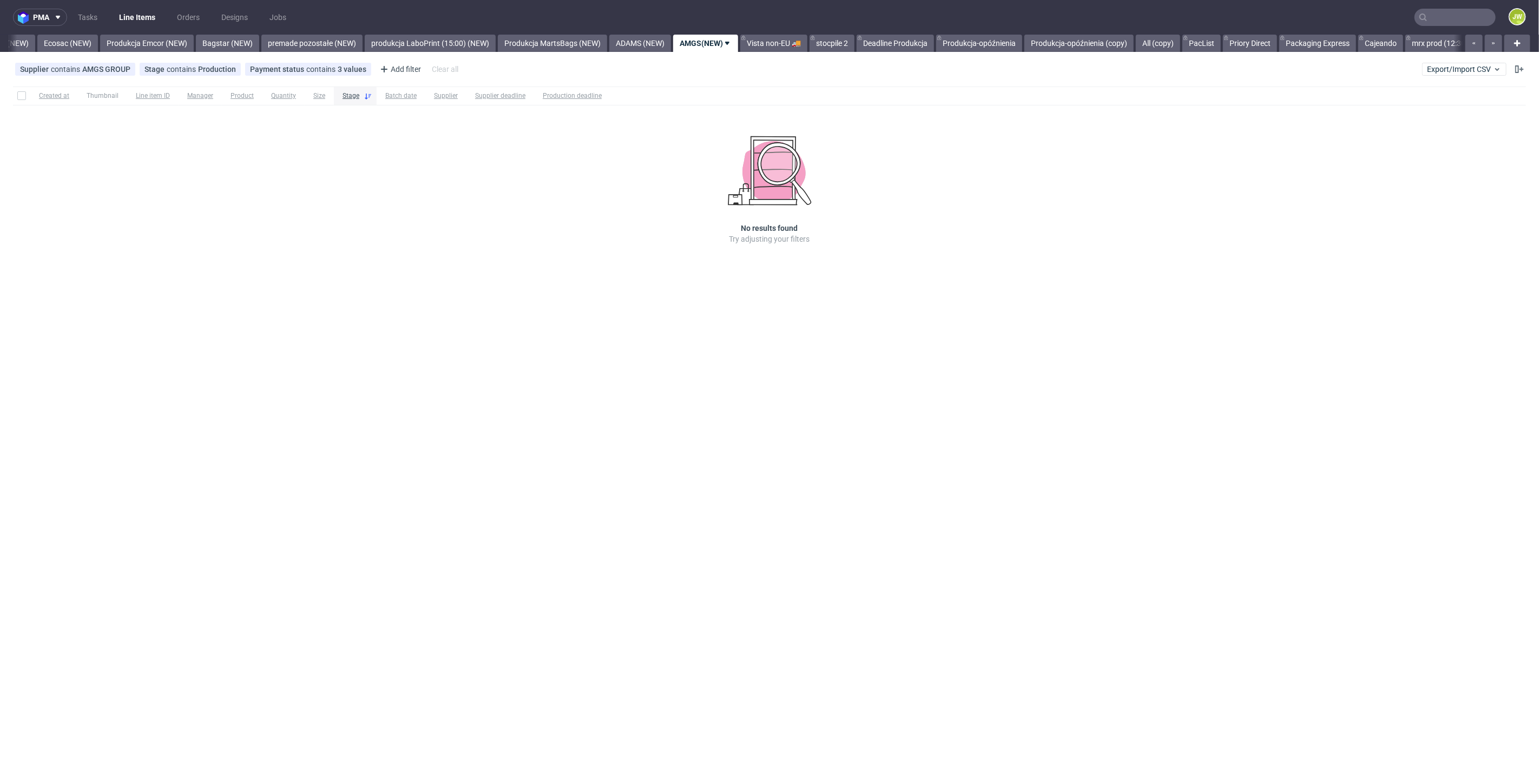
scroll to position [0, 2255]
click at [1221, 50] on link "PacList" at bounding box center [1201, 43] width 38 height 17
click at [776, 32] on nav "pma Tasks Line Items Orders Designs Jobs JW" at bounding box center [769, 17] width 1539 height 35
click at [780, 35] on link "Priory Direct" at bounding box center [756, 43] width 54 height 17
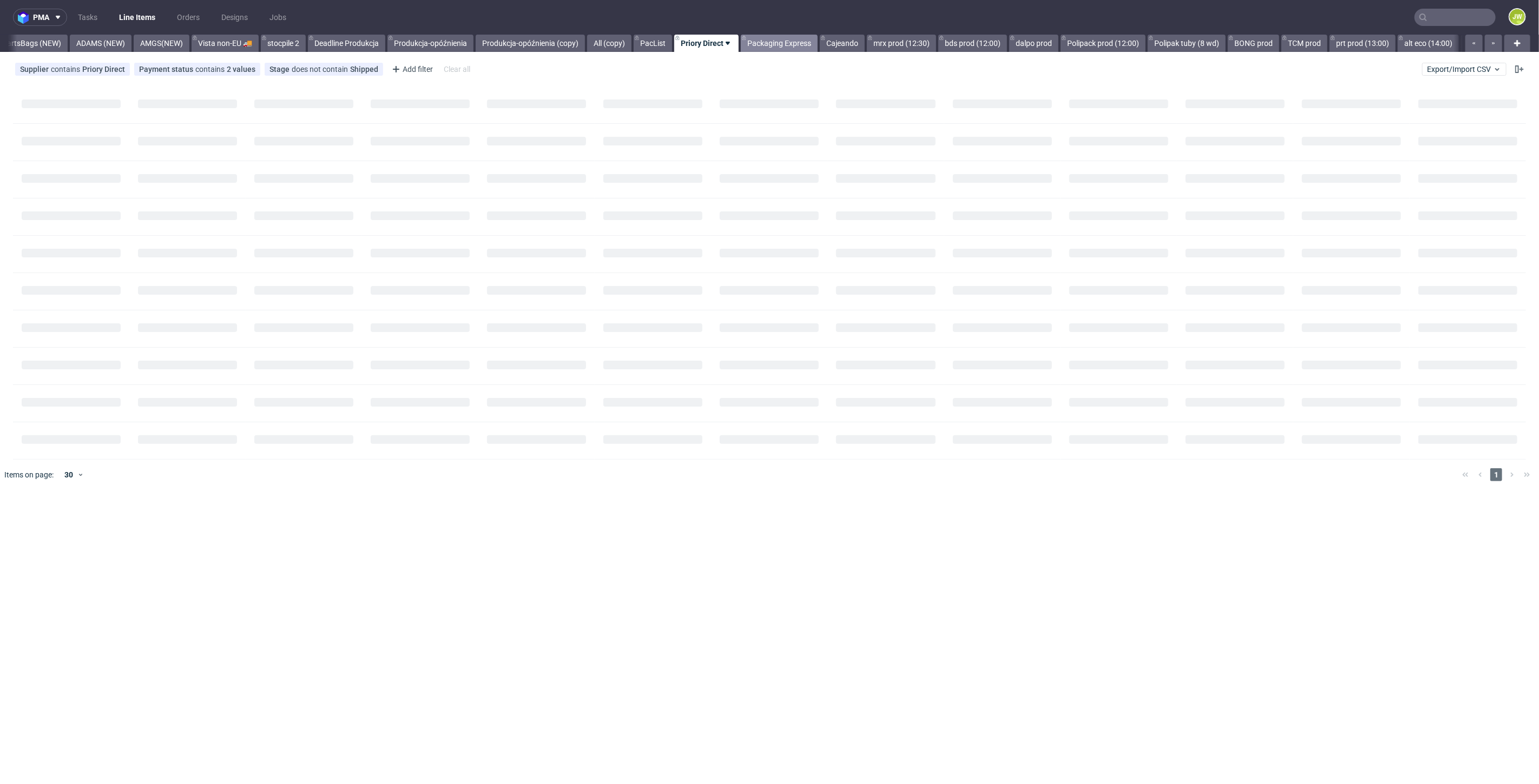
scroll to position [0, 2797]
click at [784, 41] on link "Packaging Express" at bounding box center [777, 43] width 77 height 17
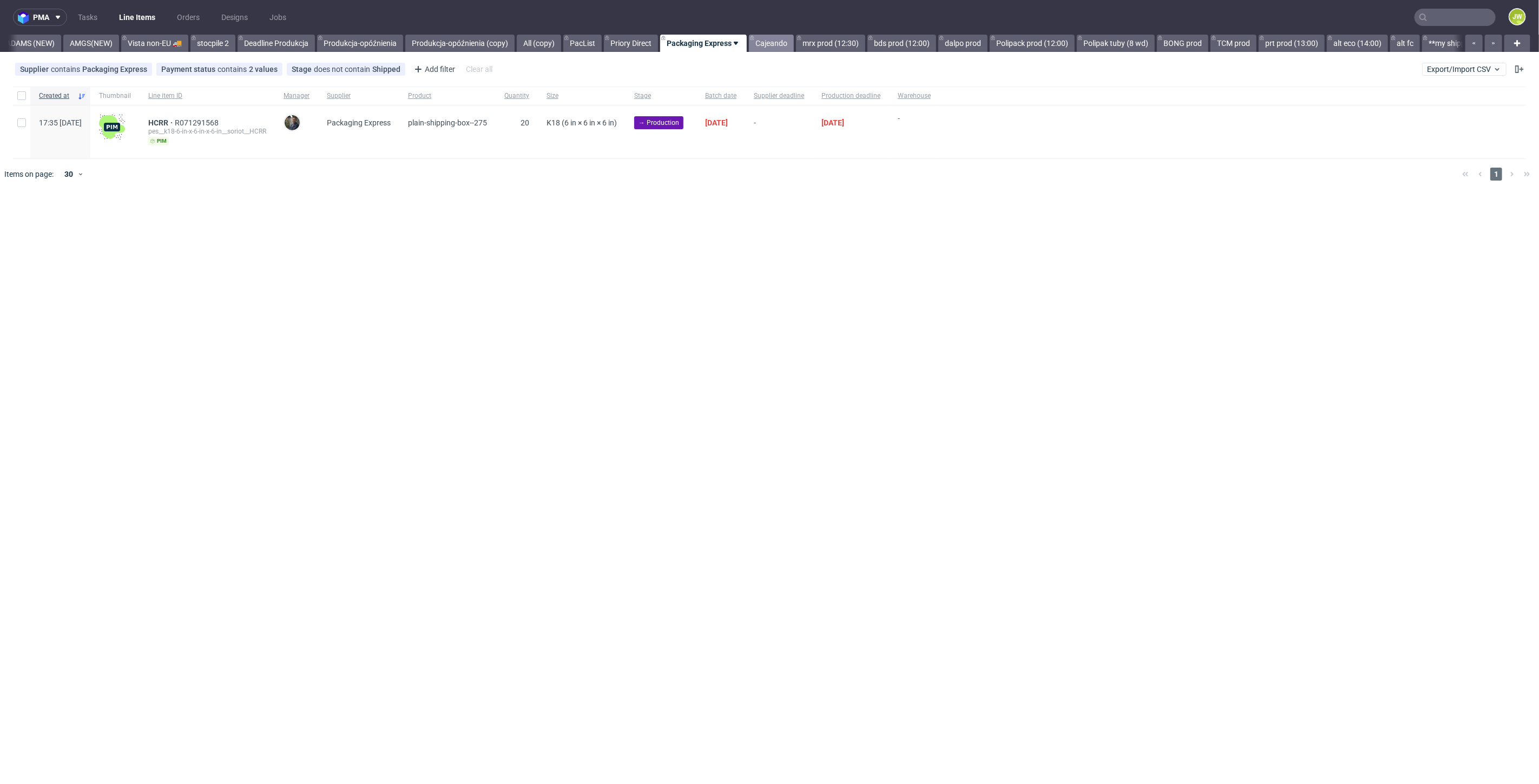
click at [794, 43] on link "Cajeando" at bounding box center [772, 43] width 45 height 17
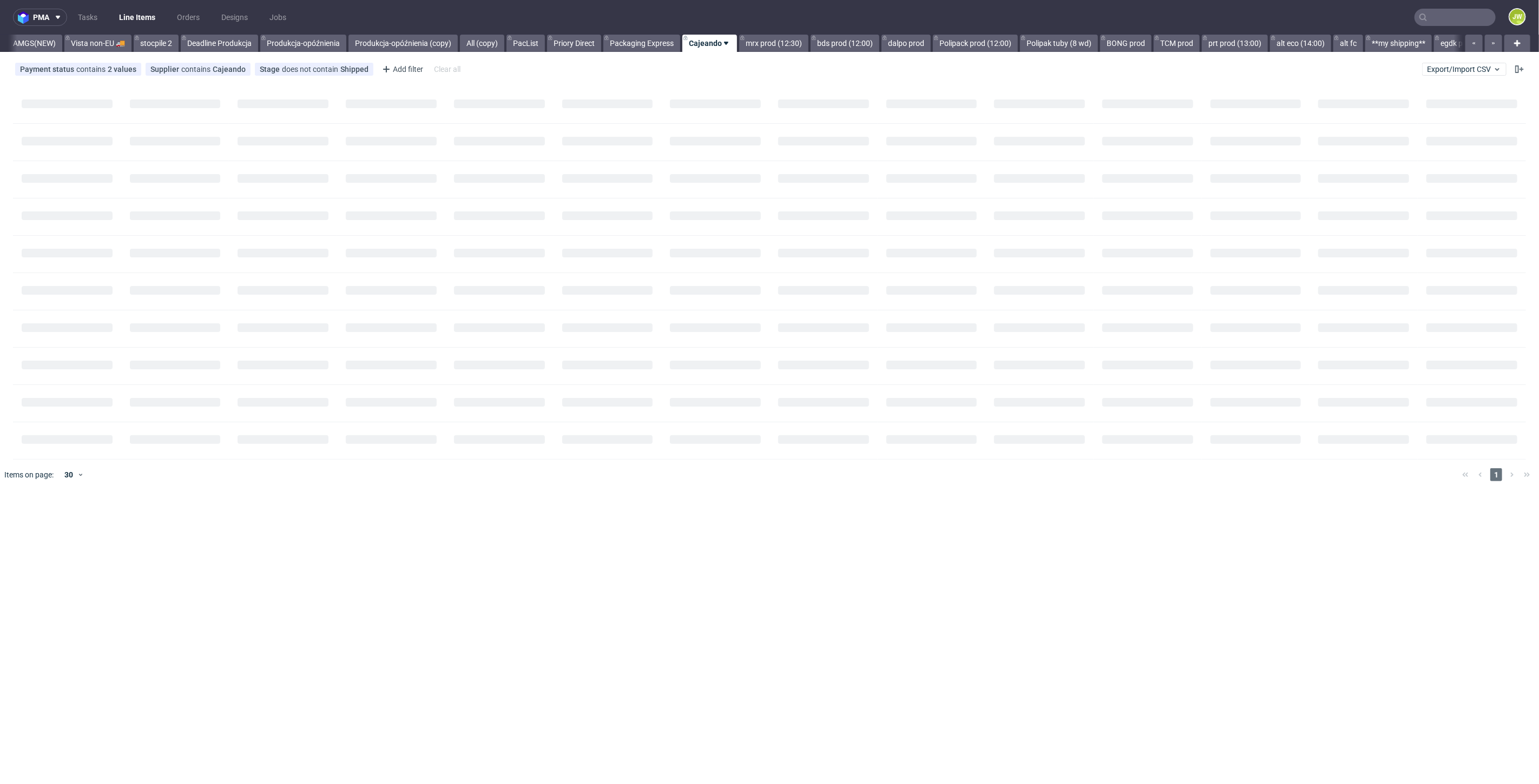
scroll to position [0, 2928]
click at [789, 45] on link "mrx prod (12:30)" at bounding box center [768, 43] width 70 height 17
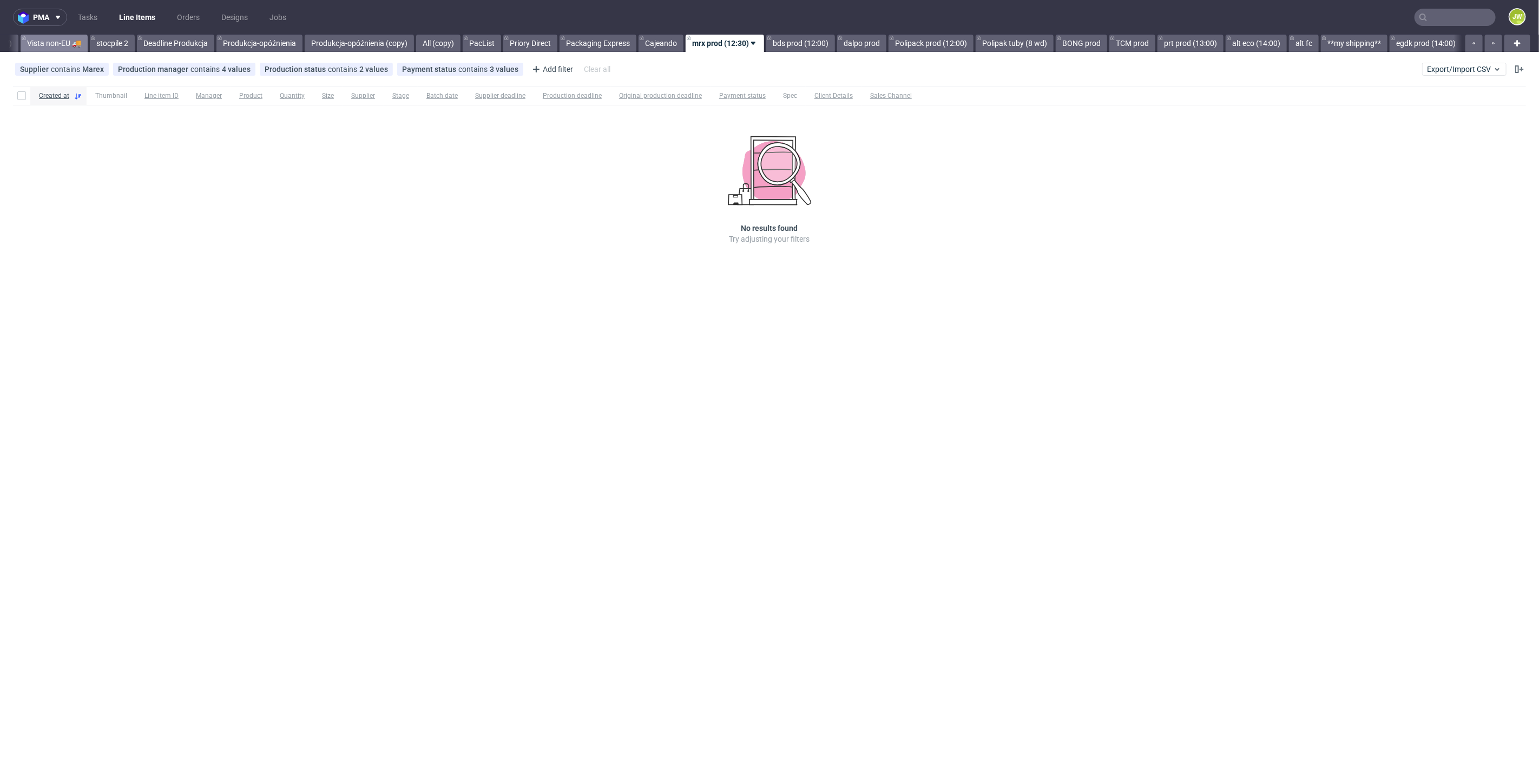
click at [63, 48] on link "Vista non-EU 🚚" at bounding box center [54, 43] width 67 height 17
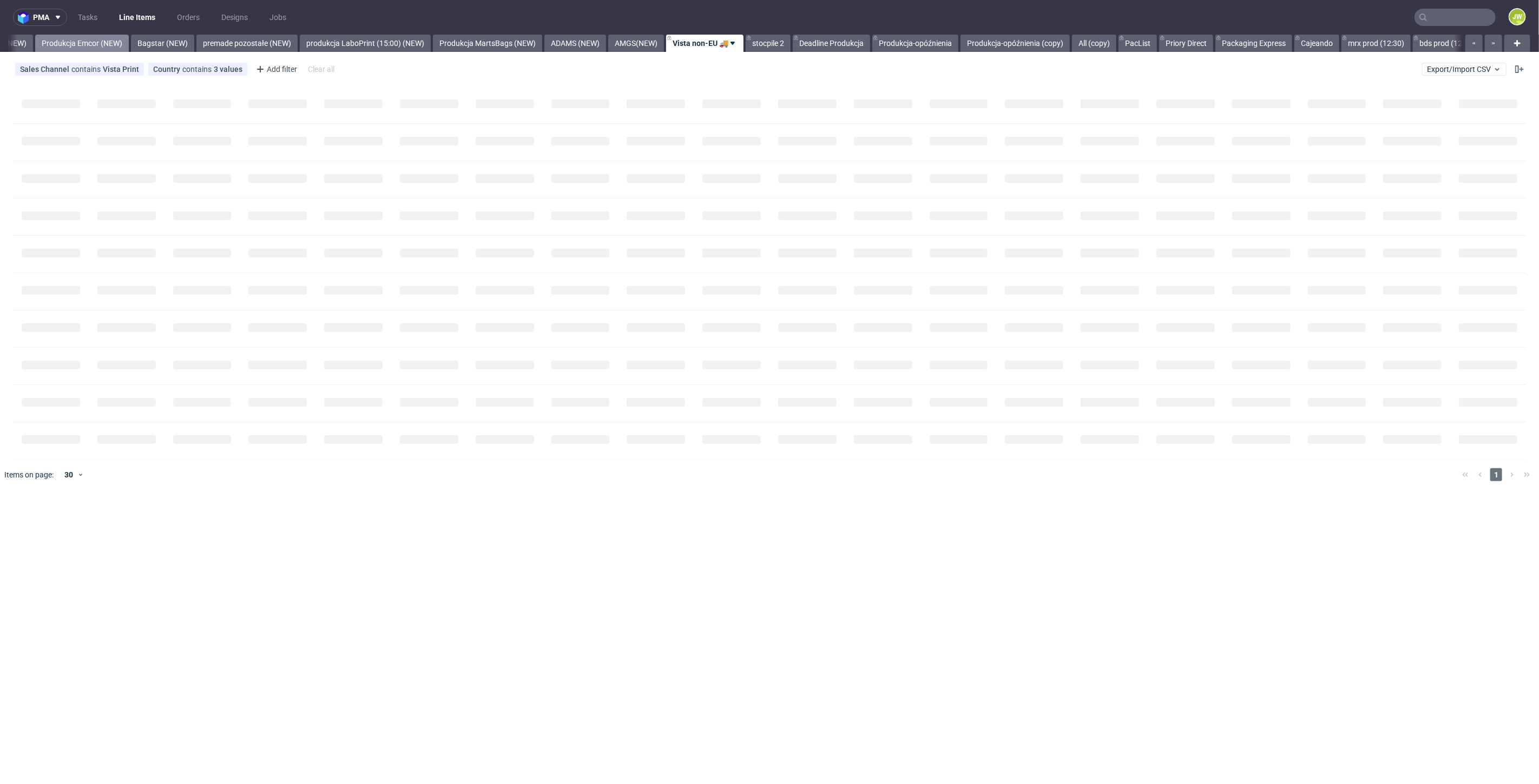
click at [84, 42] on link "Produkcja Emcor (NEW)" at bounding box center [82, 43] width 93 height 17
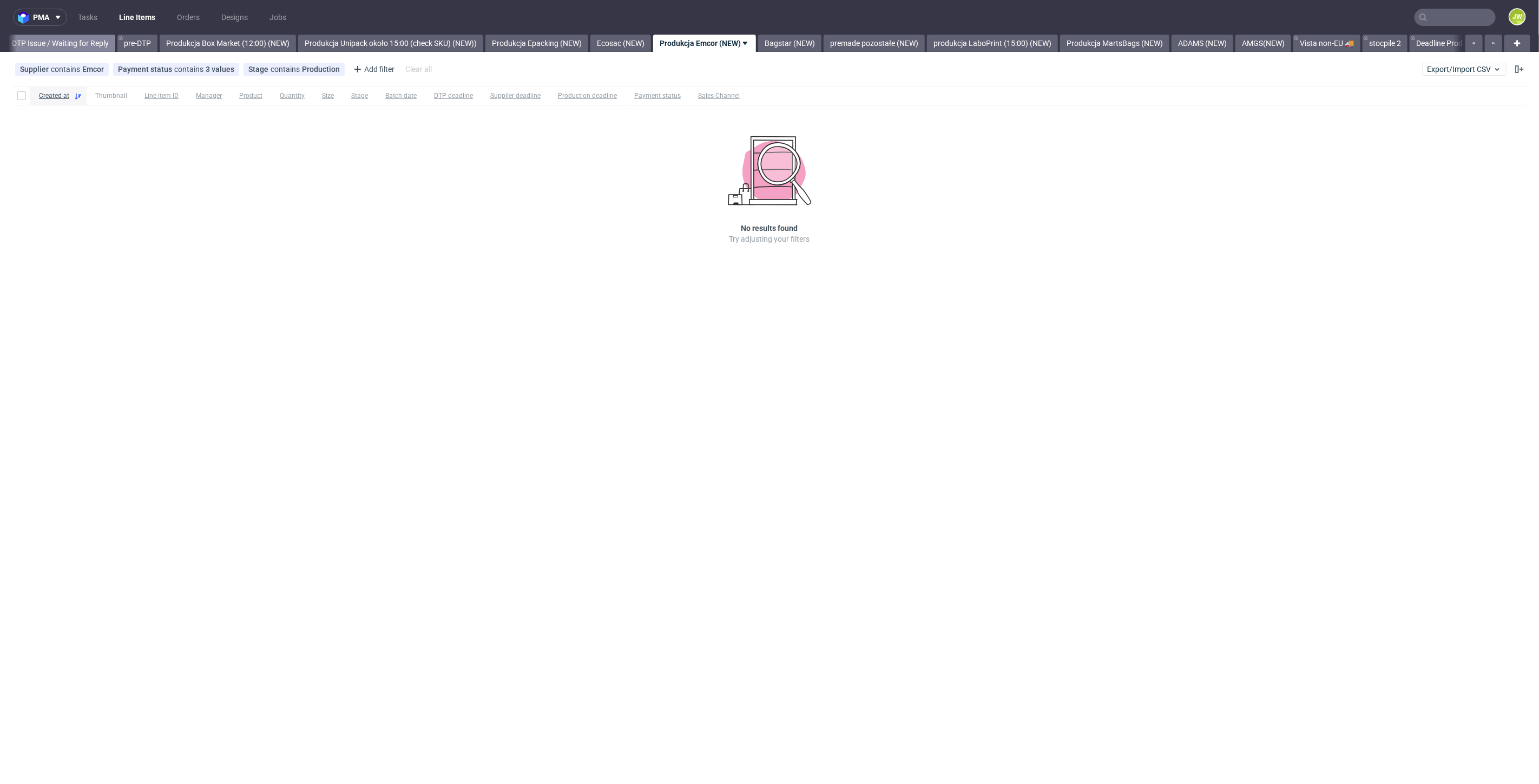
click at [88, 48] on link "DTP Issue / Waiting for Reply" at bounding box center [60, 43] width 110 height 17
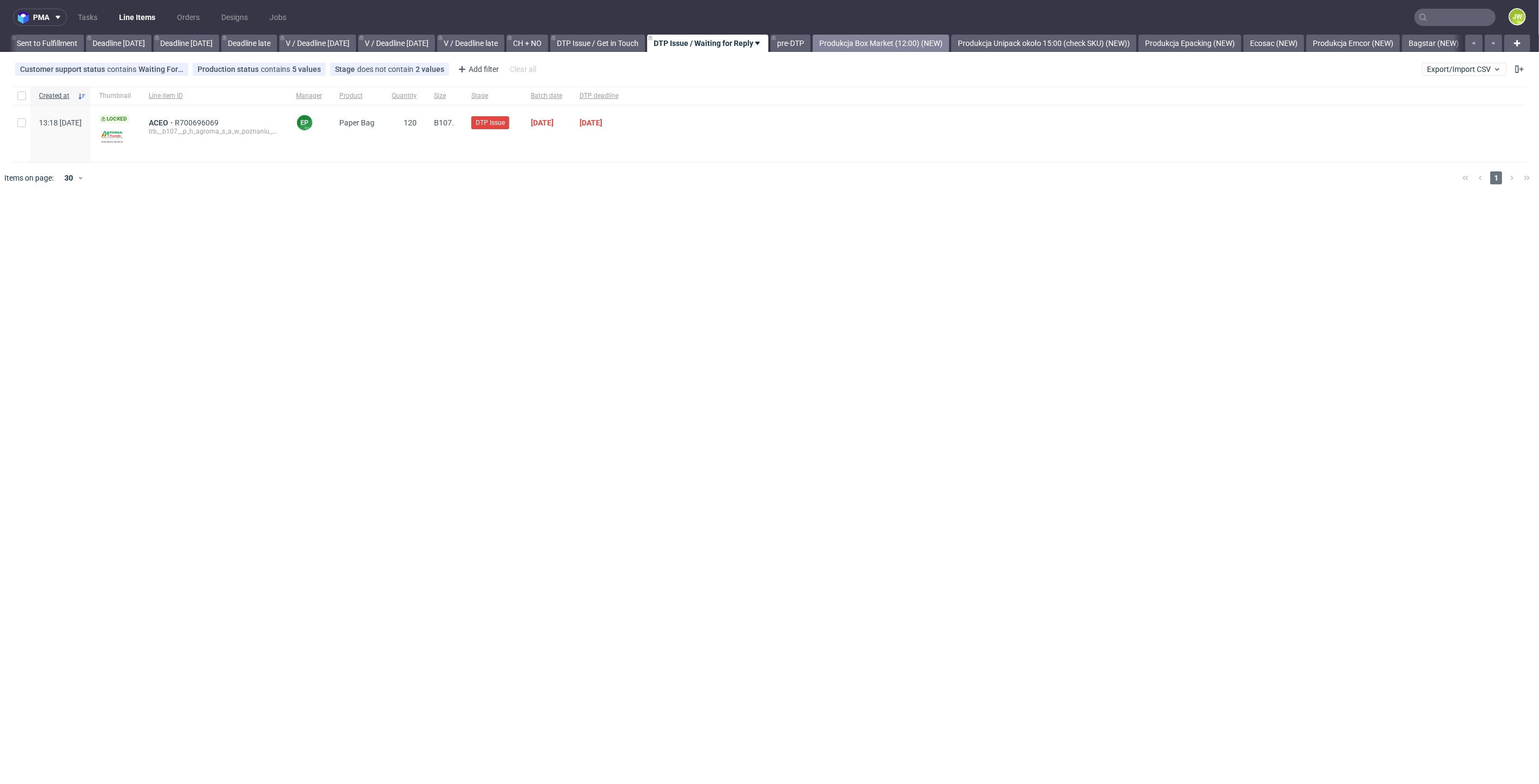
click at [908, 41] on link "Produkcja Box Market (12:00) (NEW)" at bounding box center [881, 43] width 137 height 17
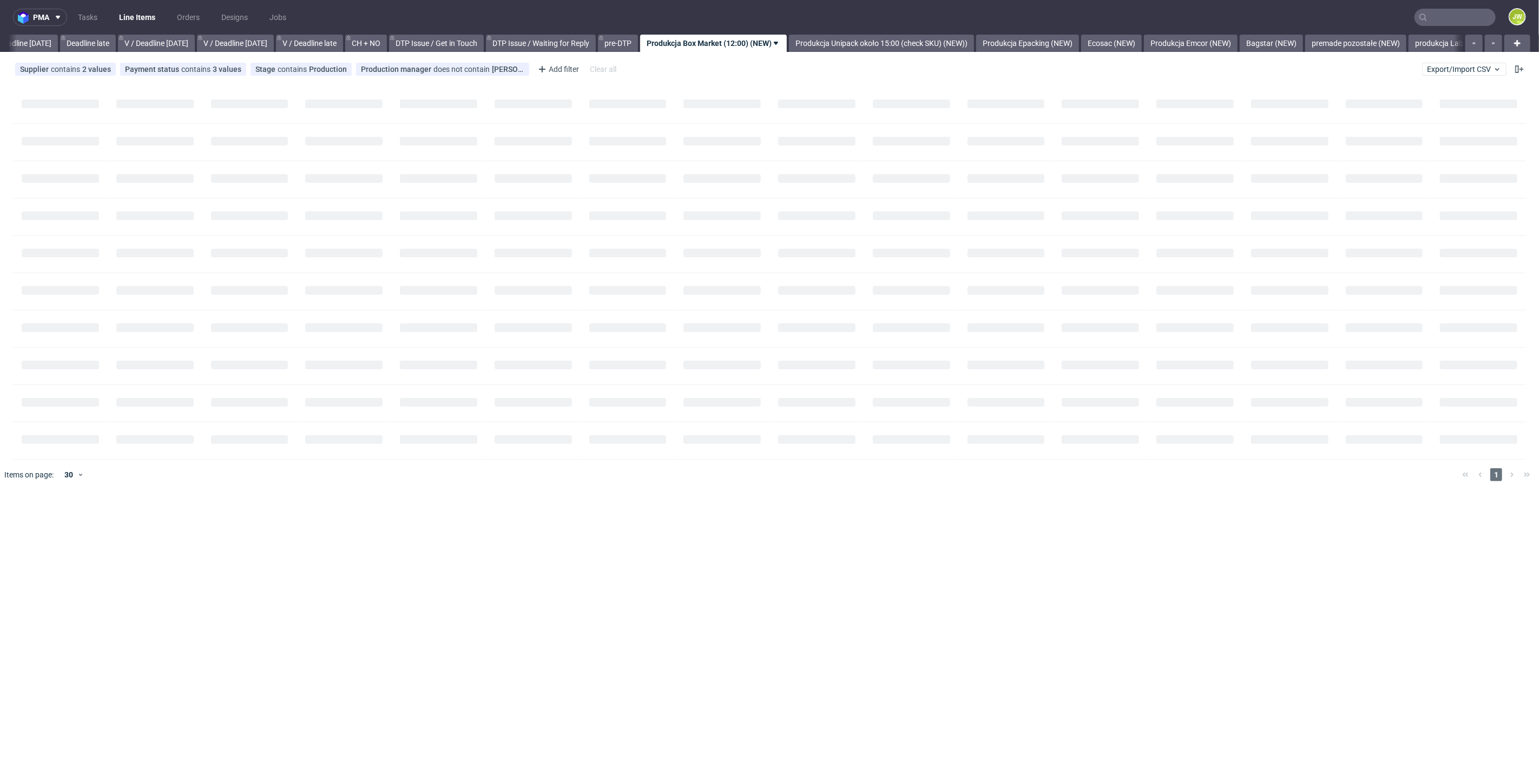
scroll to position [0, 1229]
click at [1443, 65] on button "Export/Import CSV" at bounding box center [1464, 69] width 84 height 13
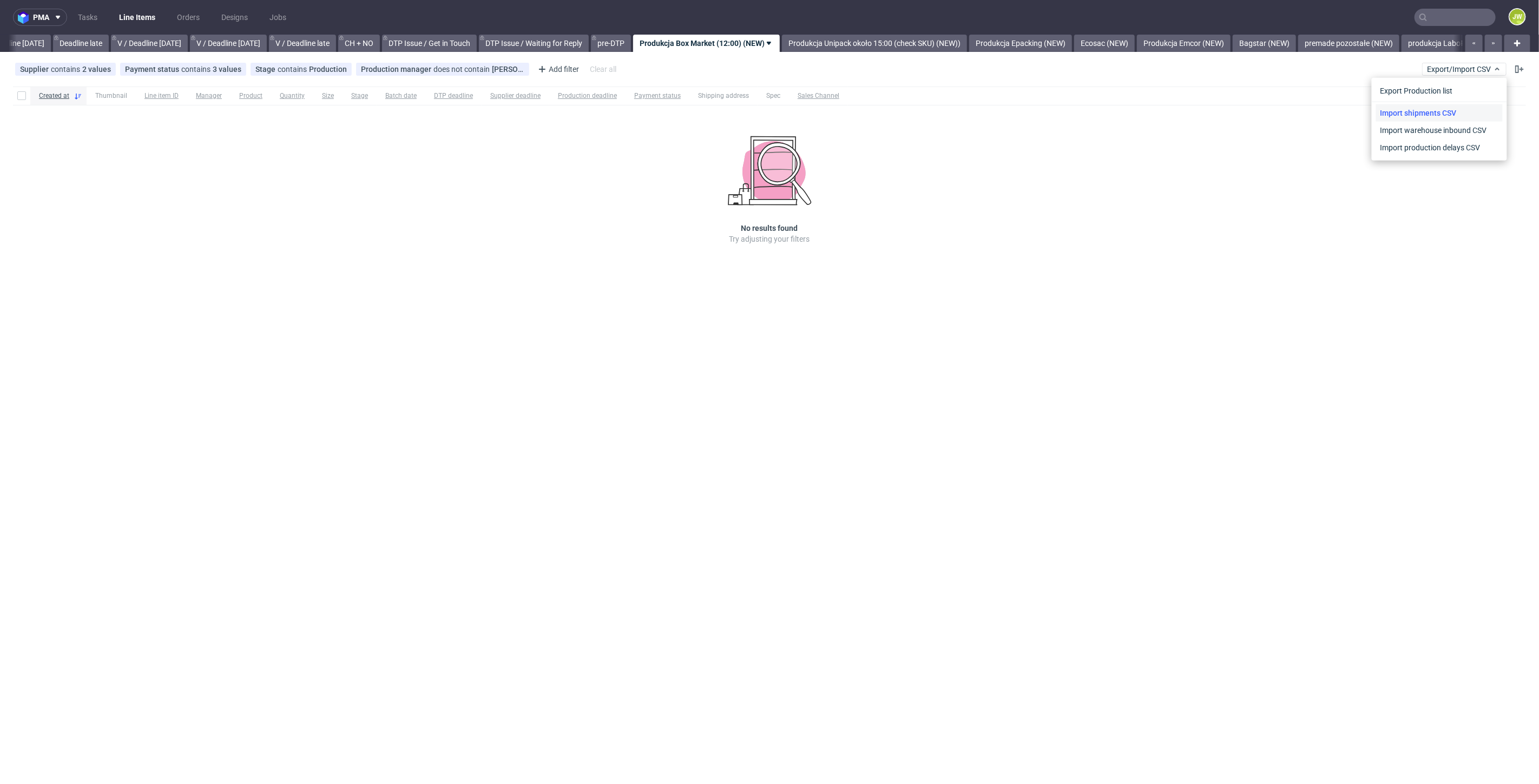
click at [1410, 105] on link "Import shipments CSV" at bounding box center [1440, 113] width 127 height 17
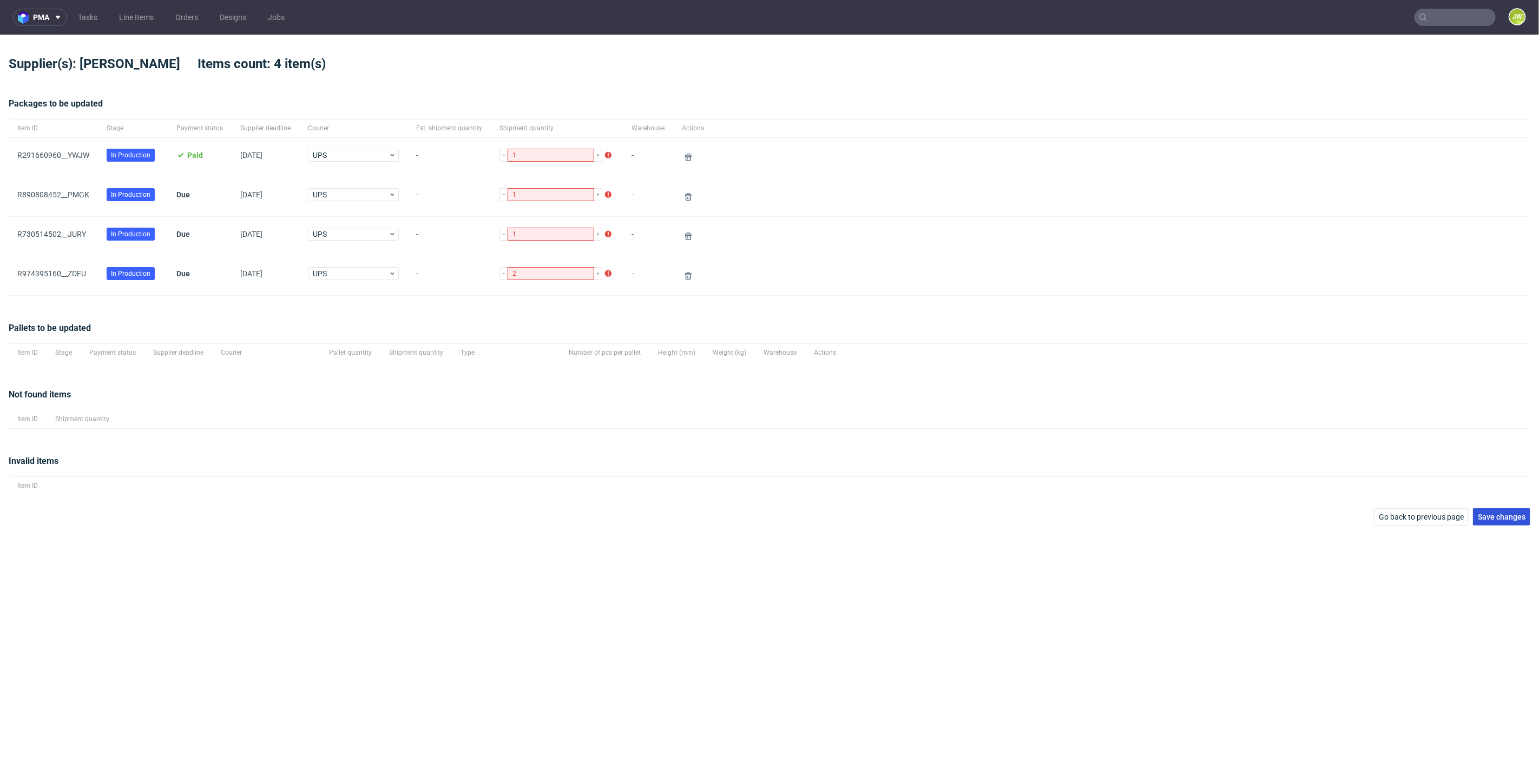
click at [1515, 516] on span "Save changes" at bounding box center [1501, 517] width 48 height 7
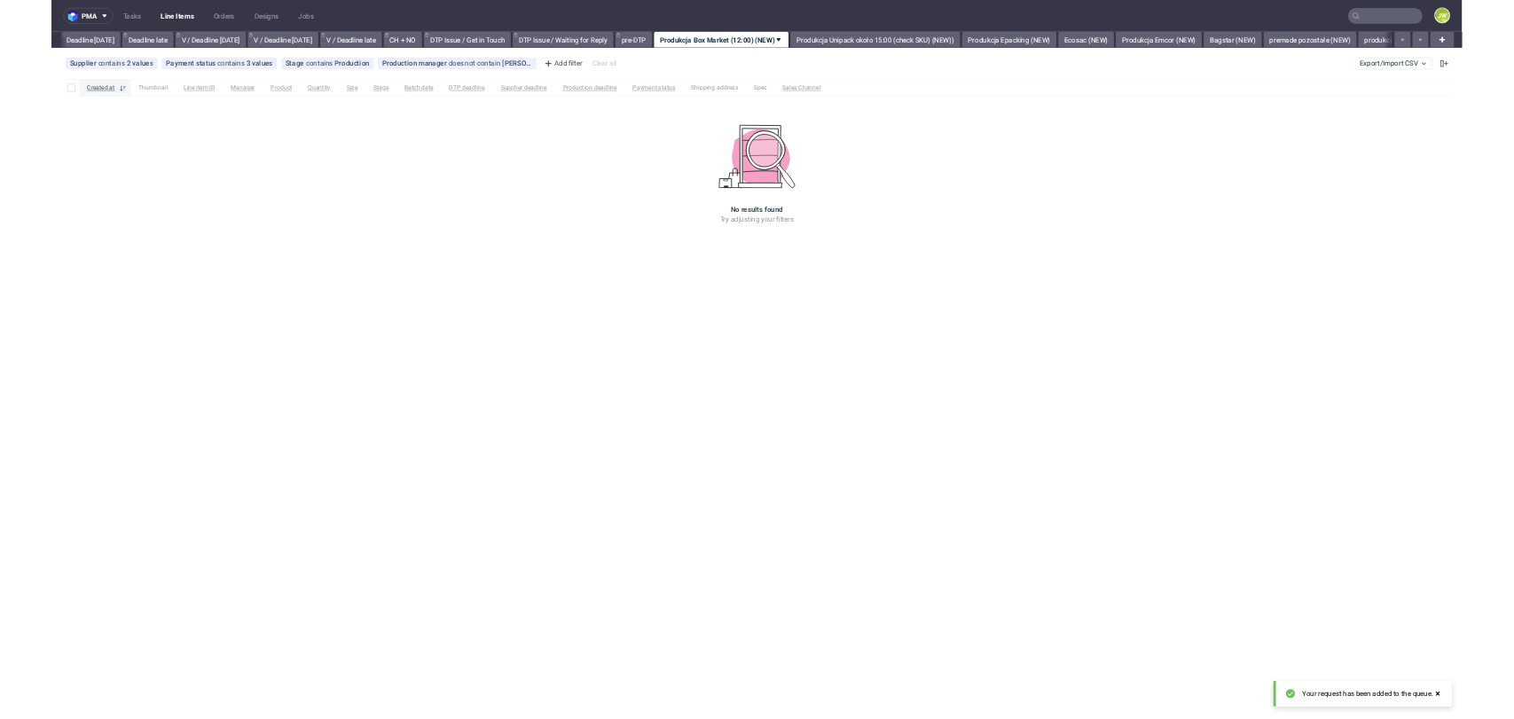
scroll to position [0, 2014]
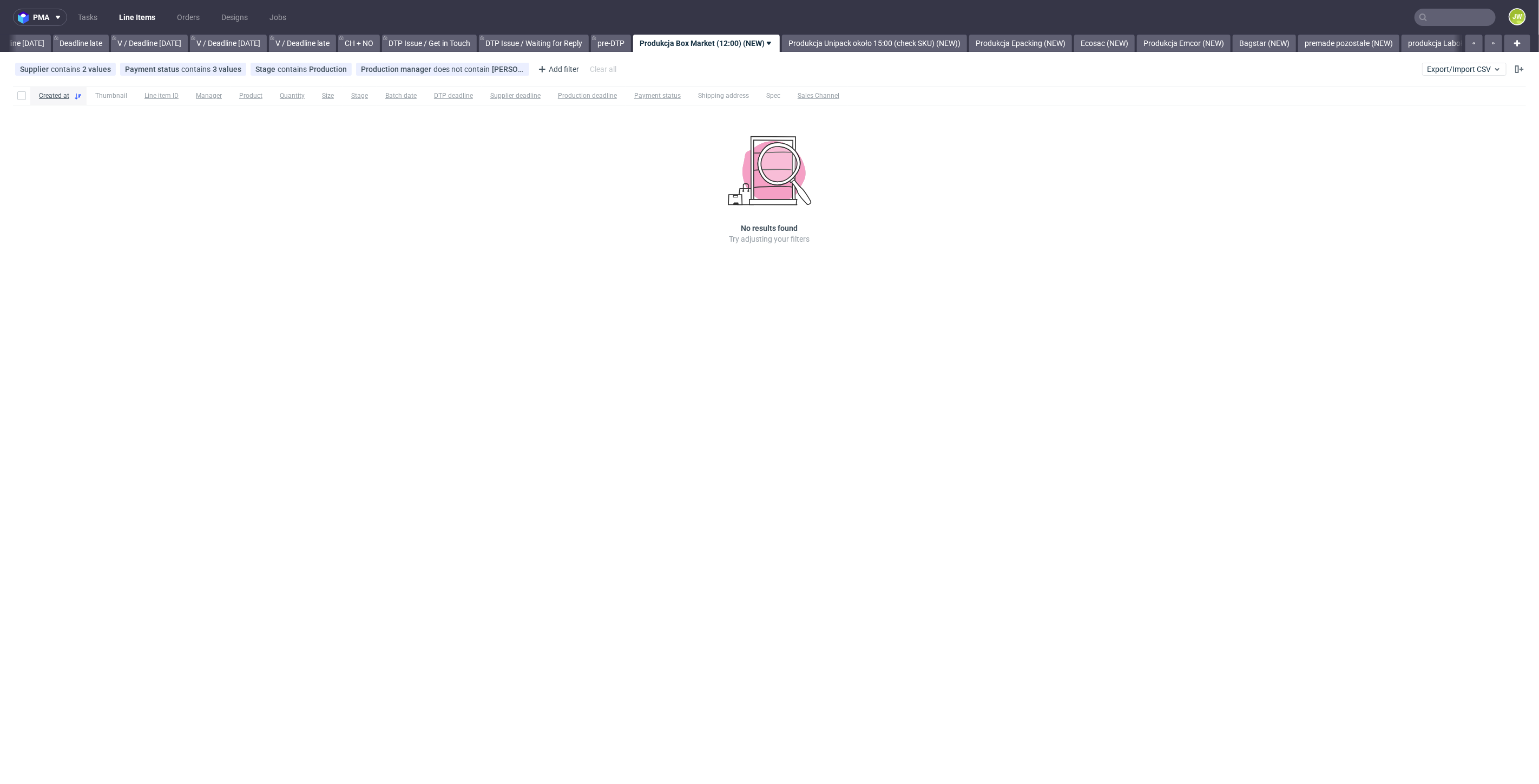
click at [678, 485] on div "pma Tasks Line Items Orders Designs Jobs JW All DTP Late Shipped Shipments DTP …" at bounding box center [769, 392] width 1539 height 784
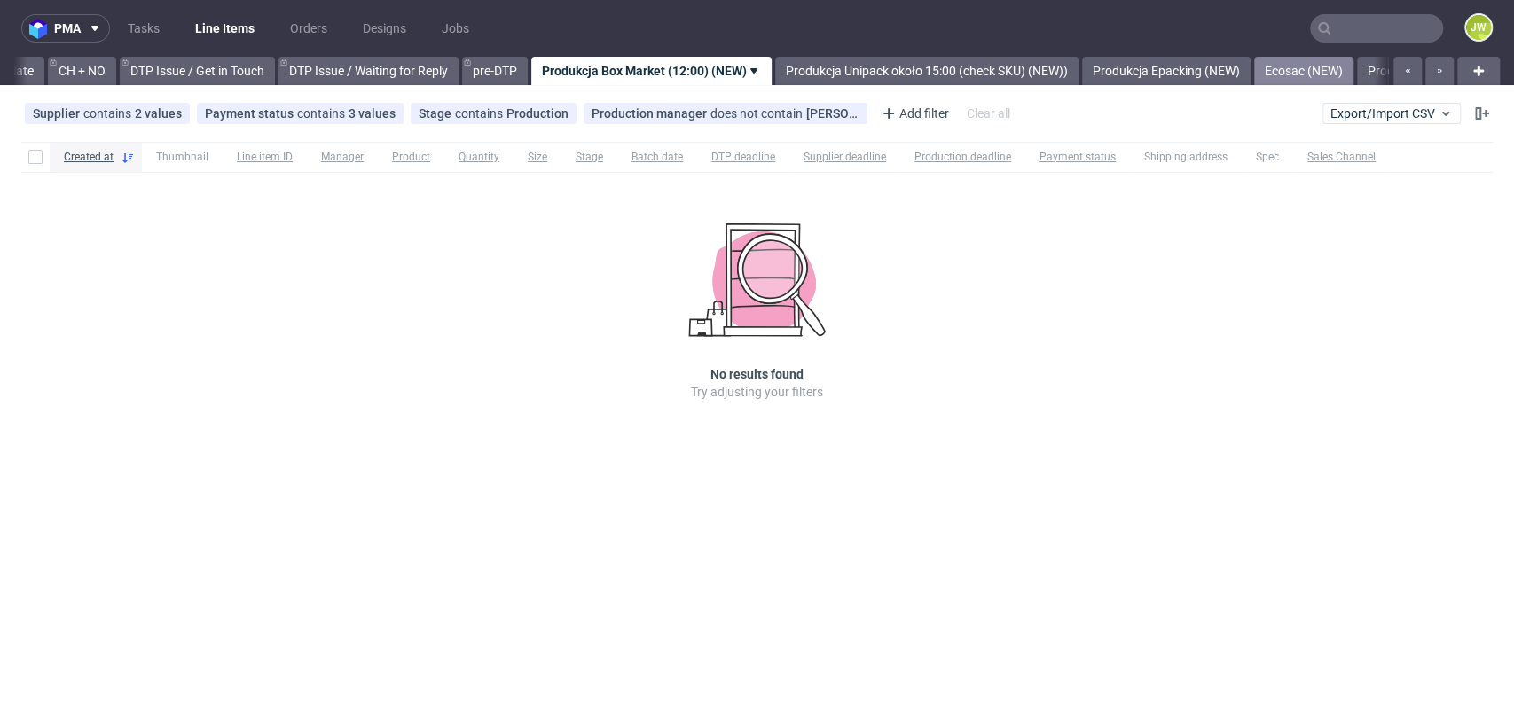
click at [1354, 73] on link "Ecosac (NEW)" at bounding box center [1303, 71] width 99 height 28
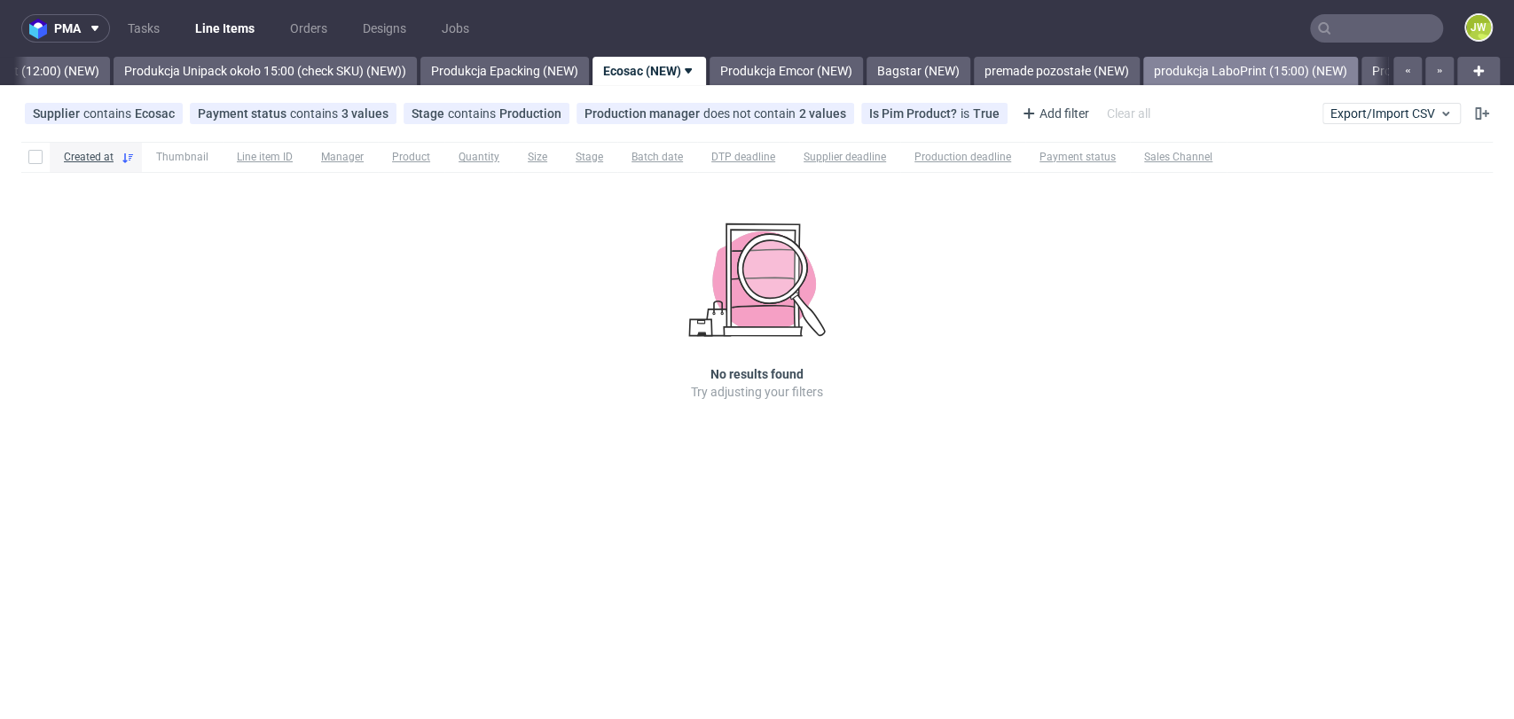
click at [1343, 73] on link "produkcja LaboPrint (15:00) (NEW)" at bounding box center [1250, 71] width 215 height 28
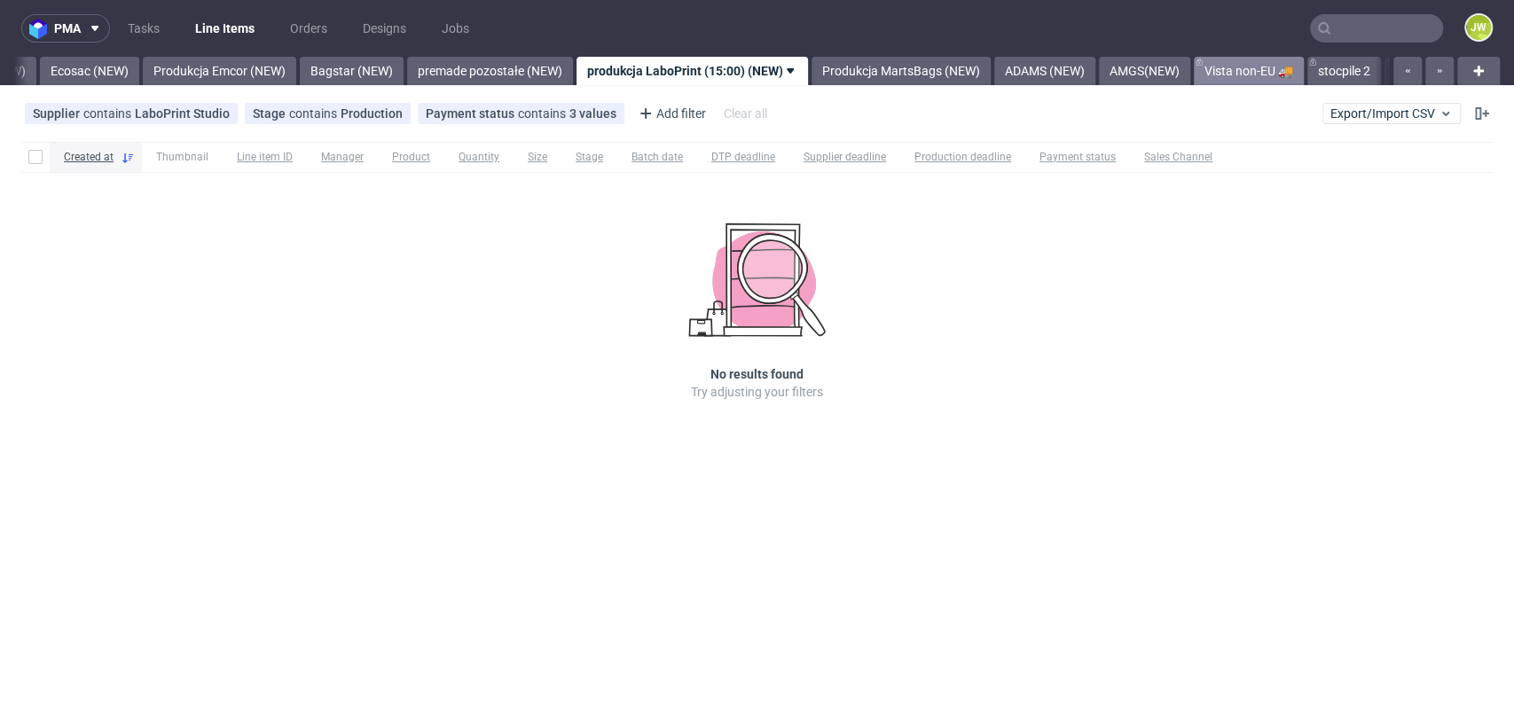
scroll to position [0, 3762]
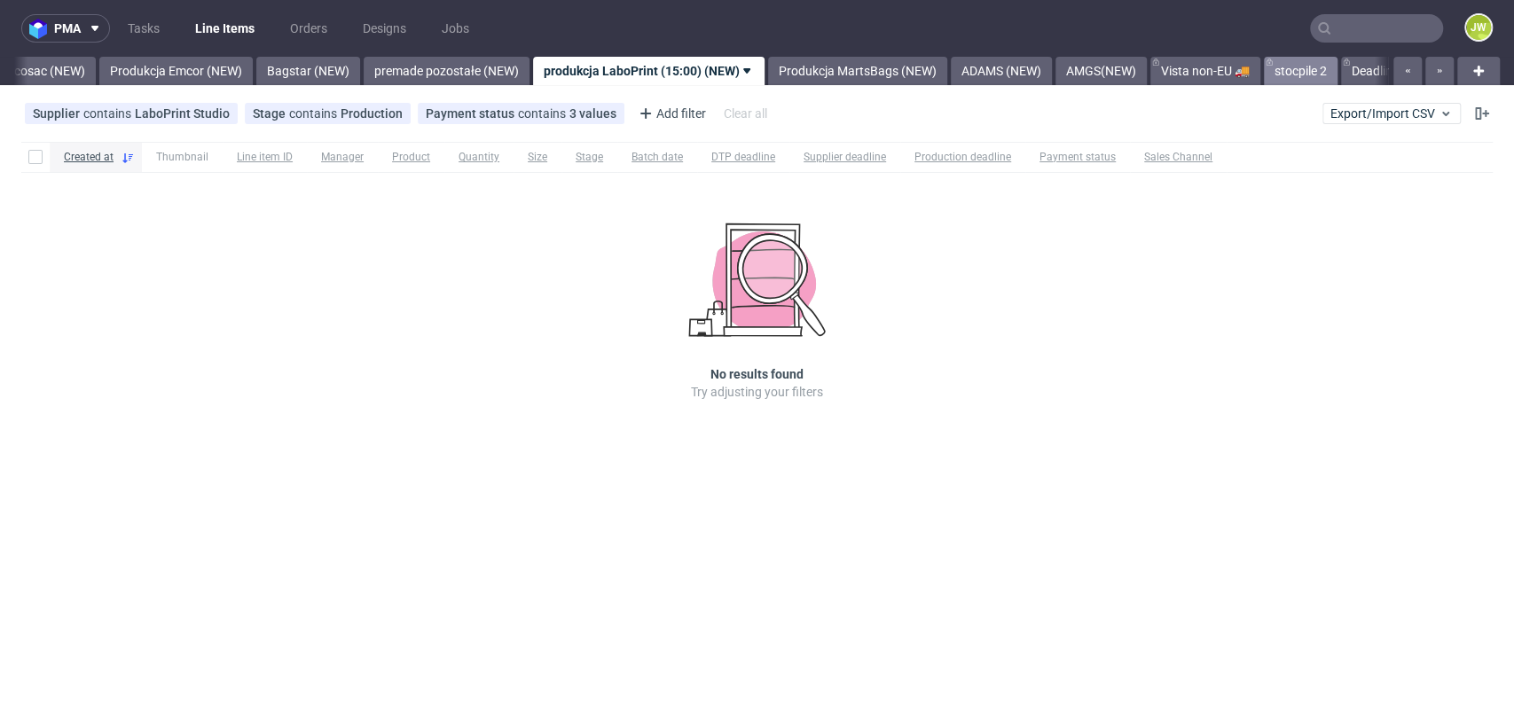
click at [1338, 69] on link "stocpile 2" at bounding box center [1301, 71] width 74 height 28
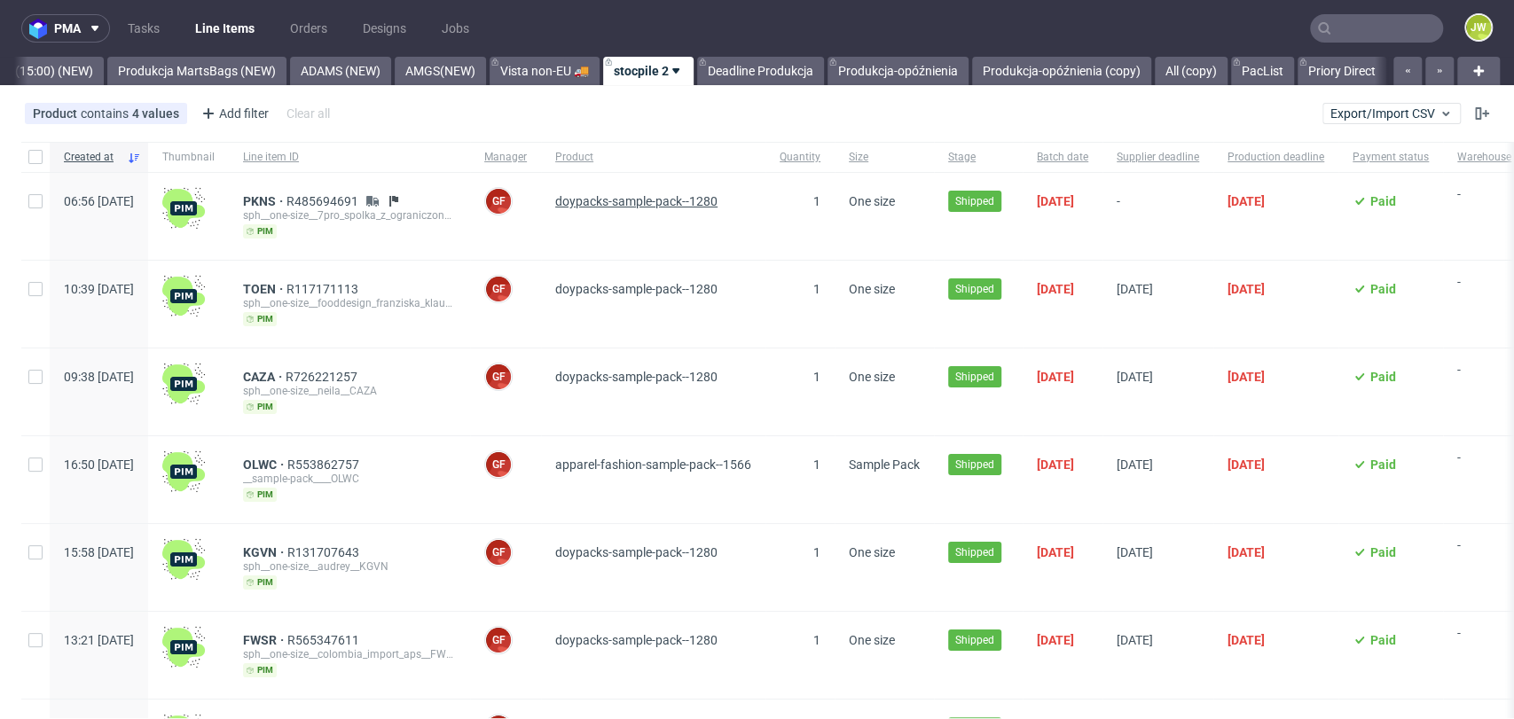
scroll to position [0, 4416]
click at [215, 30] on link "Line Items" at bounding box center [225, 28] width 81 height 28
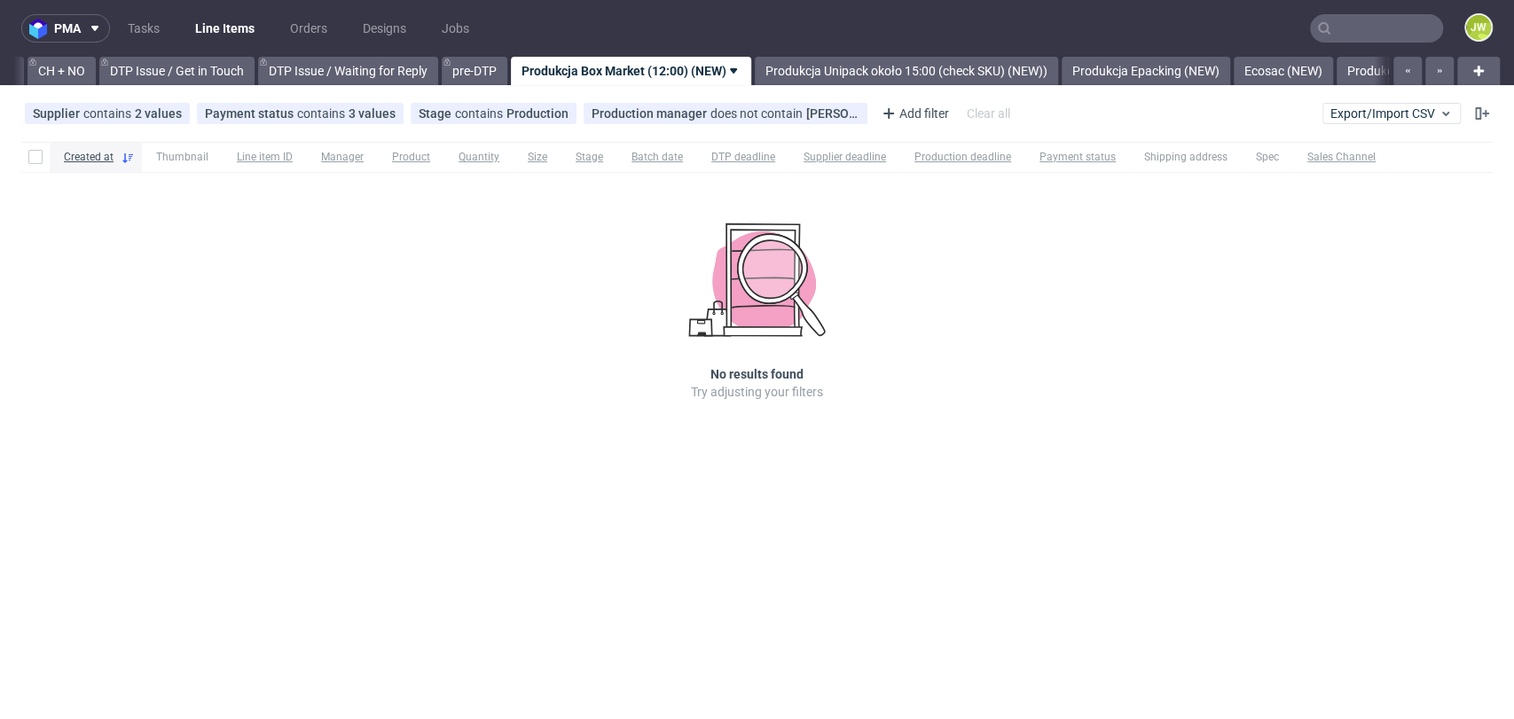
scroll to position [0, 2521]
click at [378, 375] on div "Created at Thumbnail Line item ID Manager Product Quantity Size Stage Batch dat…" at bounding box center [757, 296] width 1514 height 323
click at [551, 279] on div "Created at Thumbnail Line item ID Manager Product Quantity Size Stage Batch dat…" at bounding box center [757, 296] width 1514 height 323
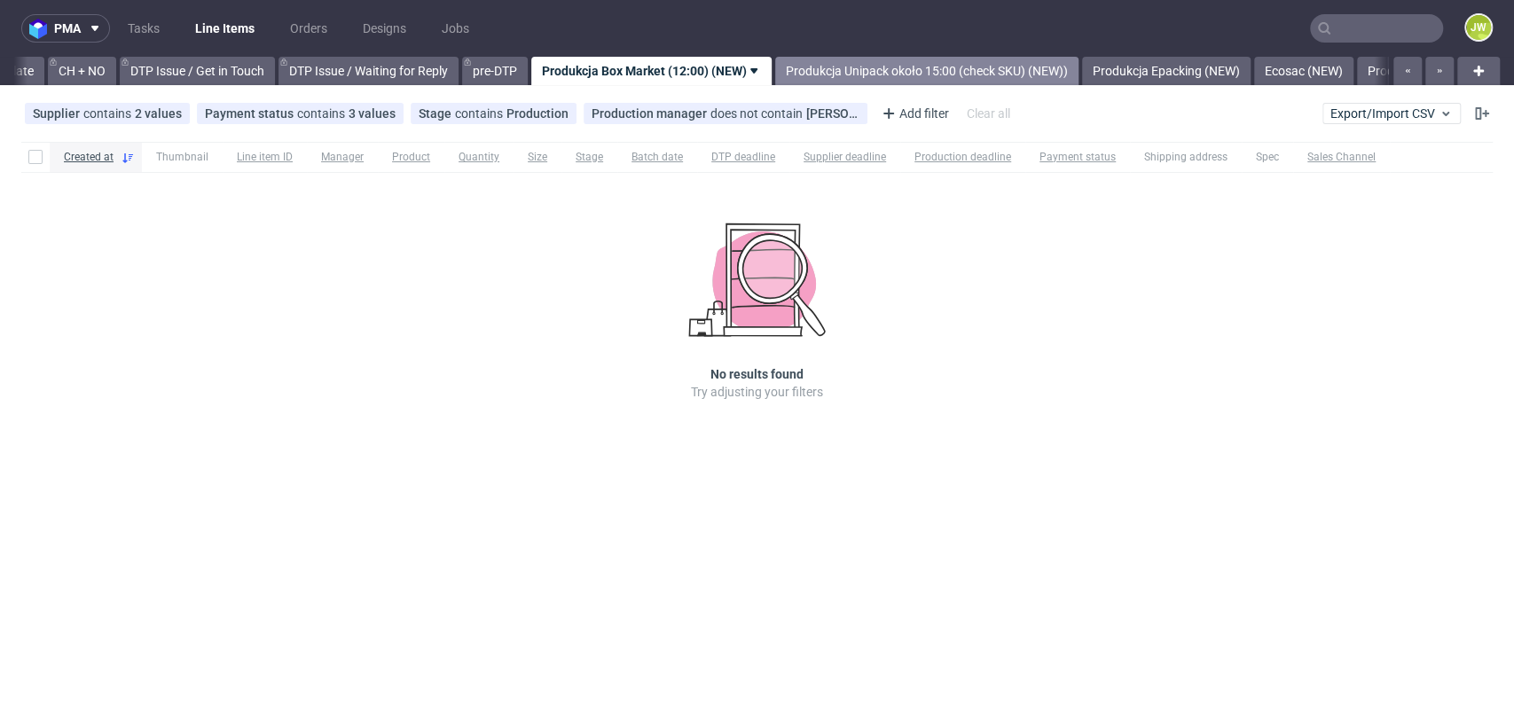
click at [894, 67] on link "Produkcja Unipack około 15:00 (check SKU) (NEW))" at bounding box center [926, 71] width 303 height 28
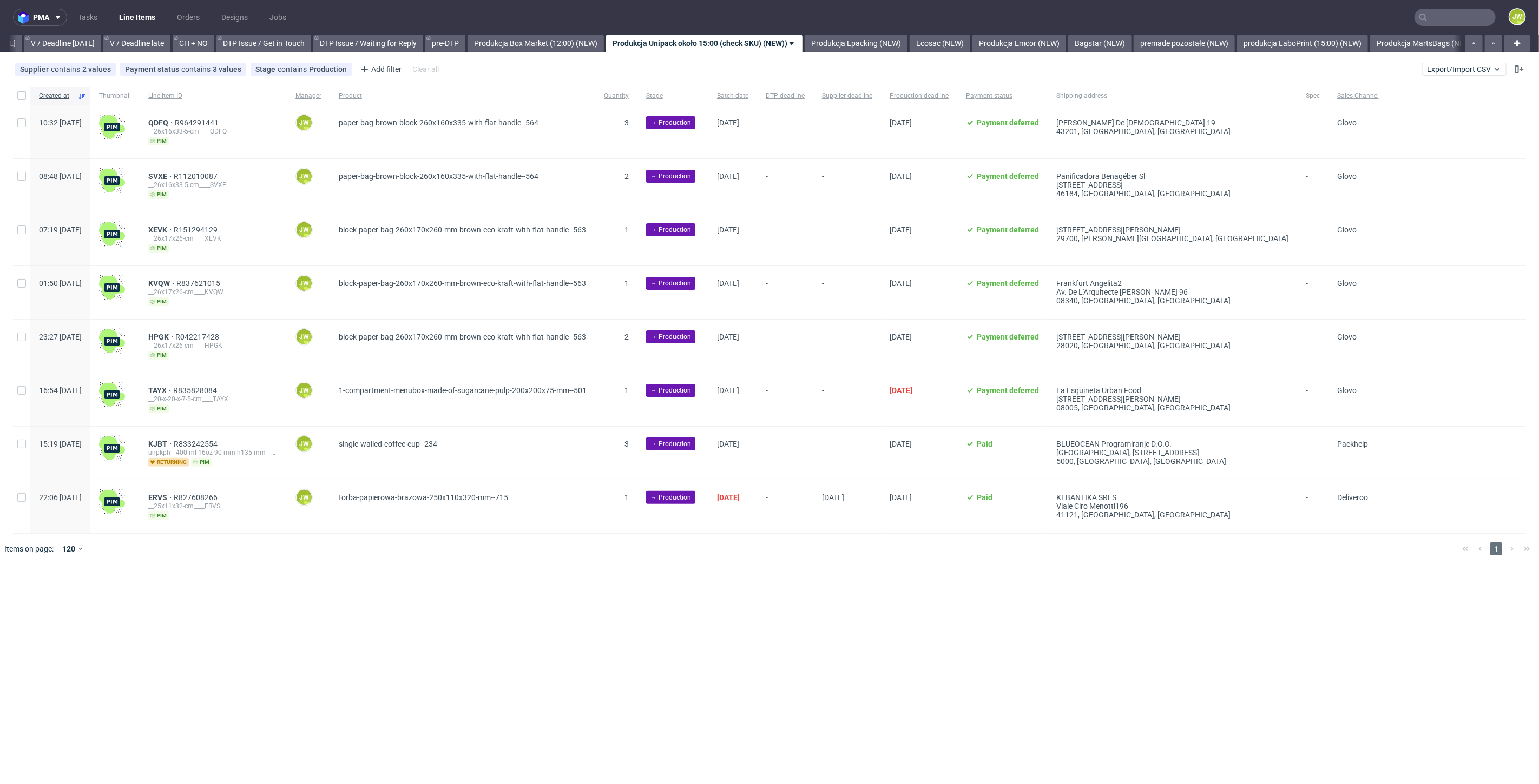
scroll to position [0, 1393]
click at [1436, 73] on span "Export/Import CSV" at bounding box center [1464, 69] width 74 height 9
click at [1438, 109] on link "Import shipments CSV" at bounding box center [1440, 113] width 127 height 17
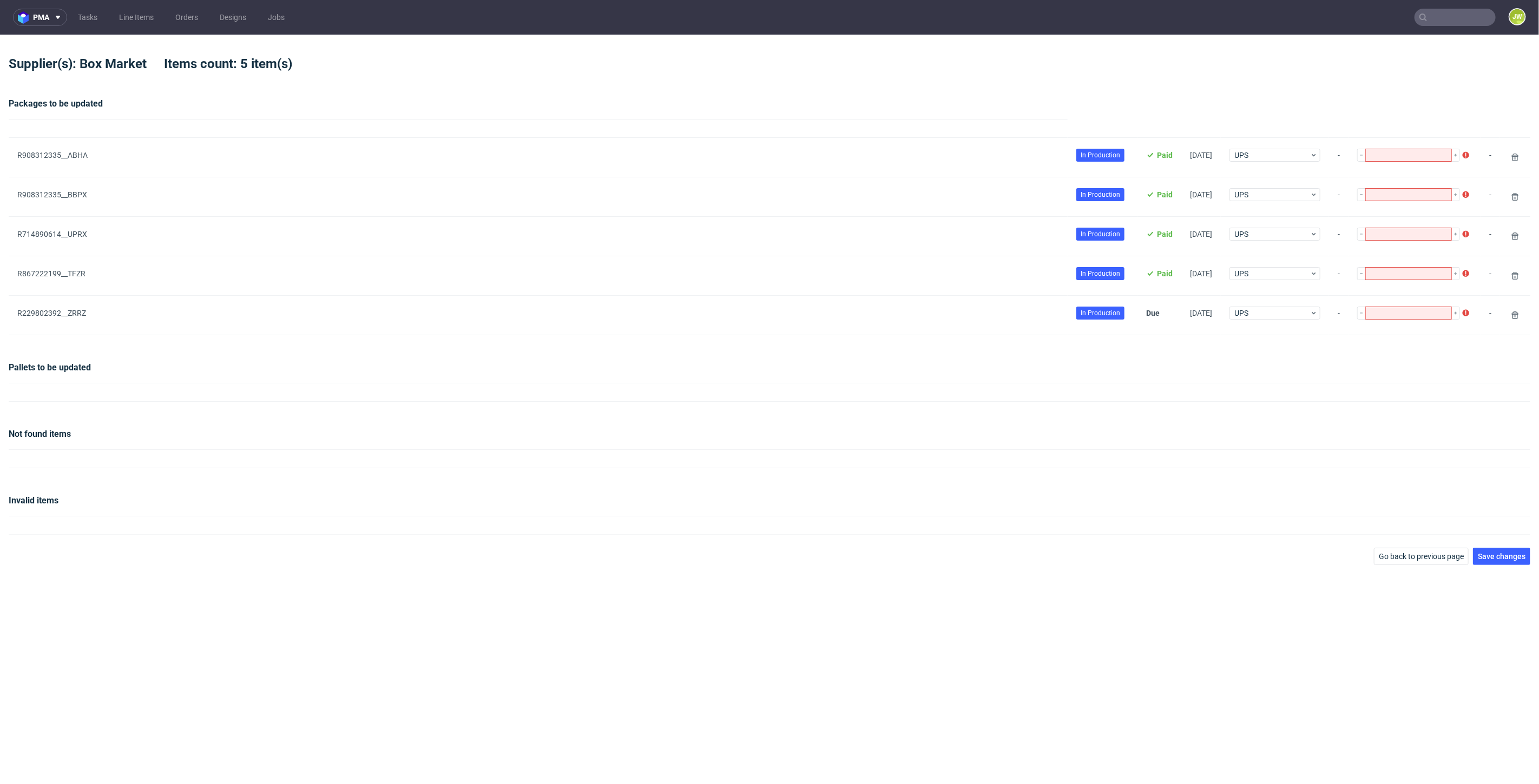
type input "1"
type input "2"
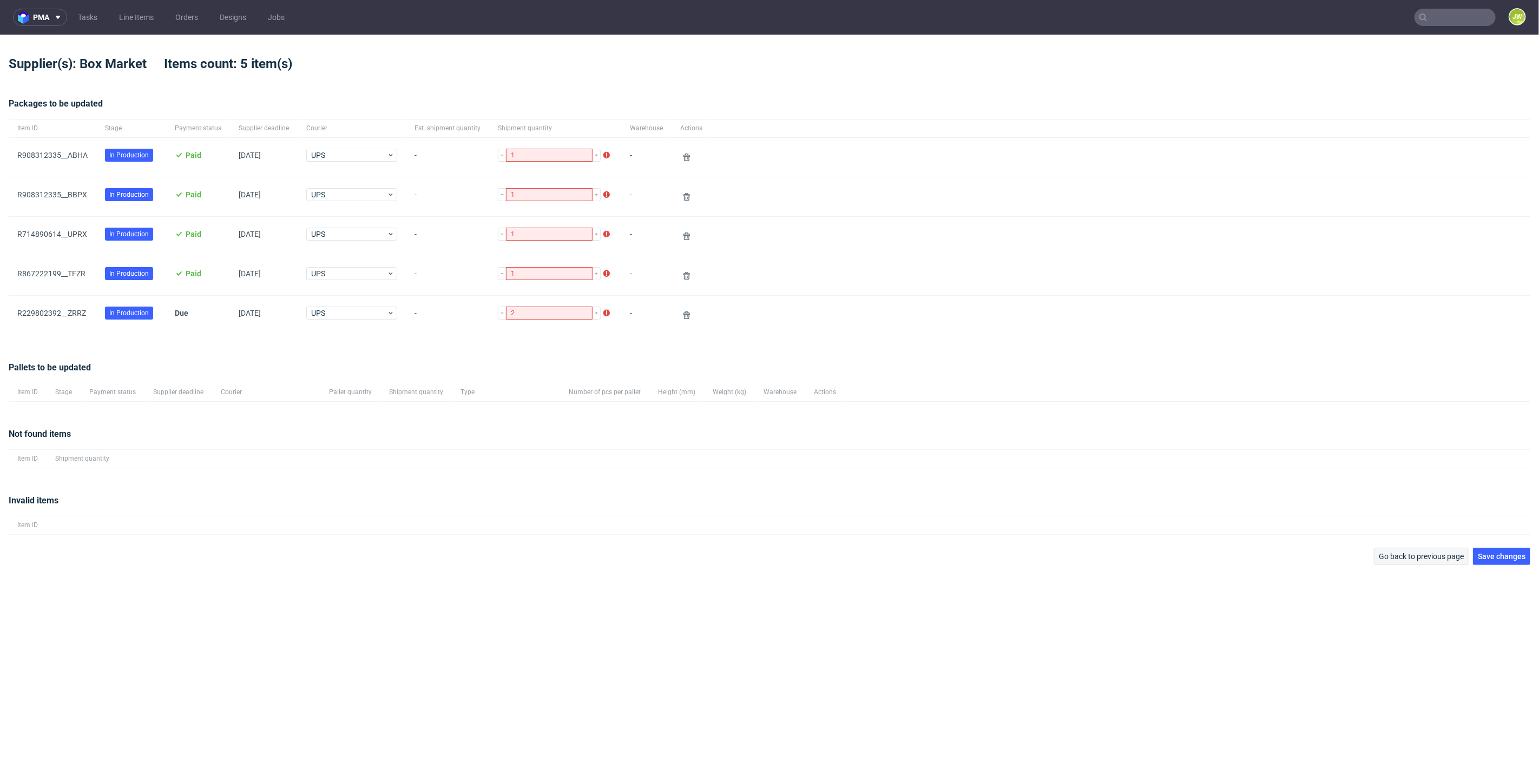
drag, startPoint x: 1509, startPoint y: 558, endPoint x: 1396, endPoint y: 549, distance: 113.4
click at [1507, 558] on span "Save changes" at bounding box center [1501, 557] width 48 height 7
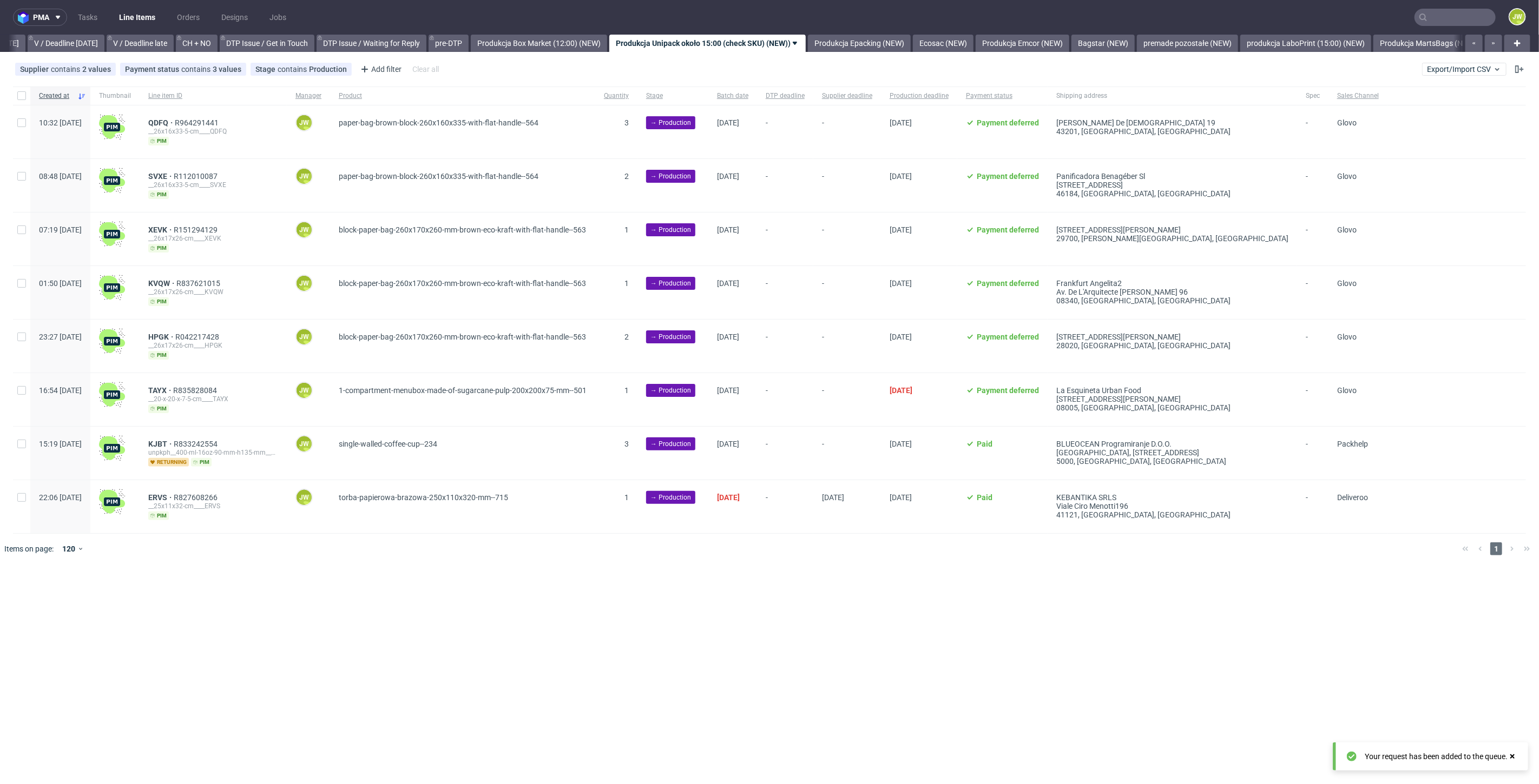
scroll to position [0, 1393]
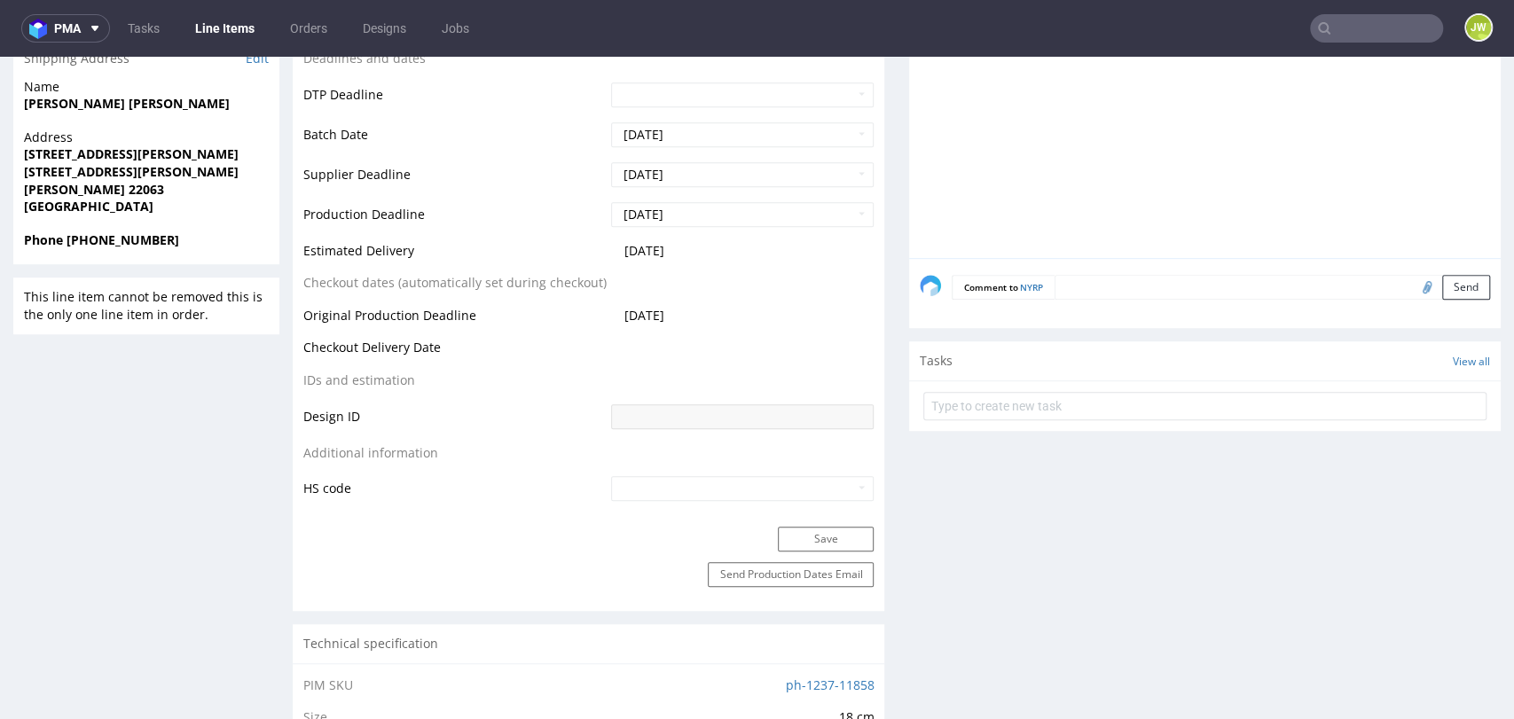
scroll to position [689, 0]
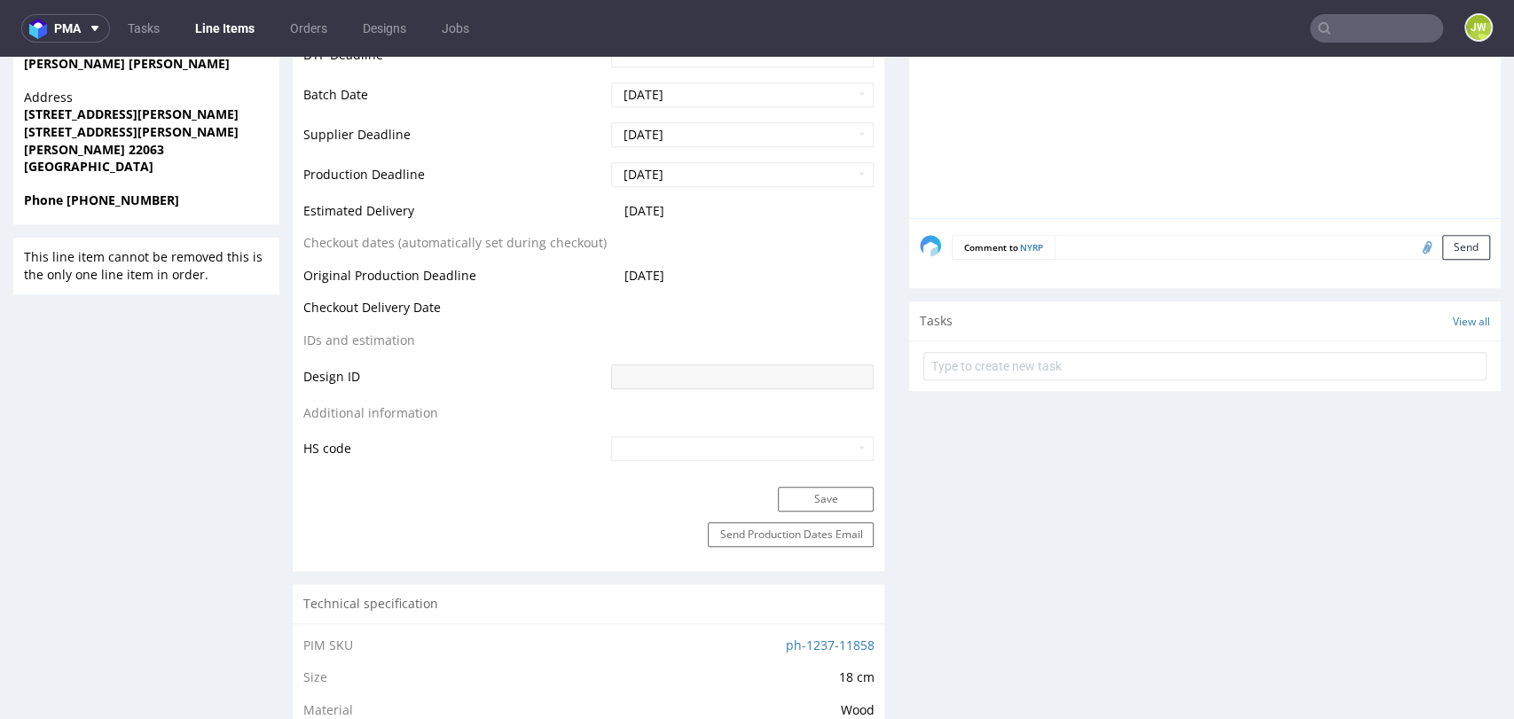
click at [970, 347] on form at bounding box center [1204, 366] width 563 height 43
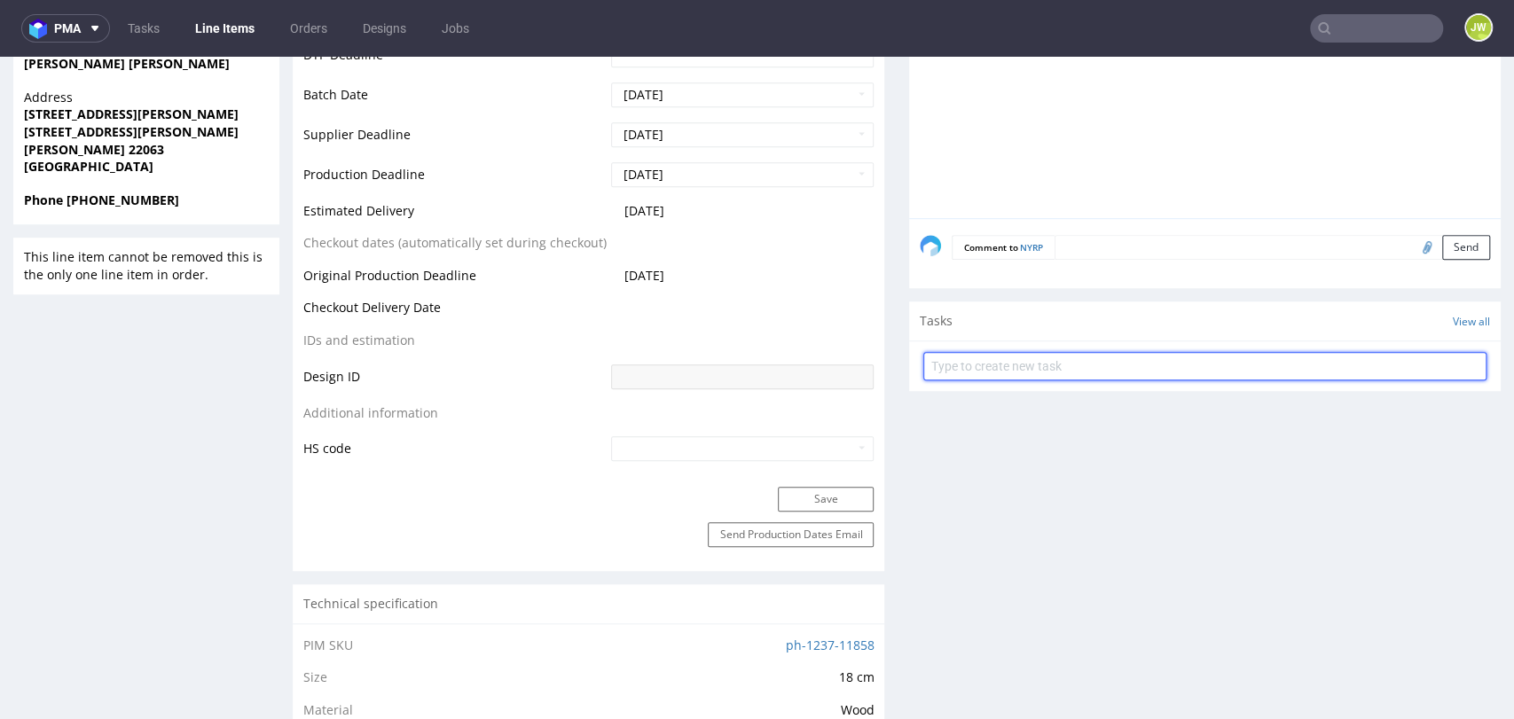
click at [962, 366] on input "text" at bounding box center [1204, 366] width 563 height 28
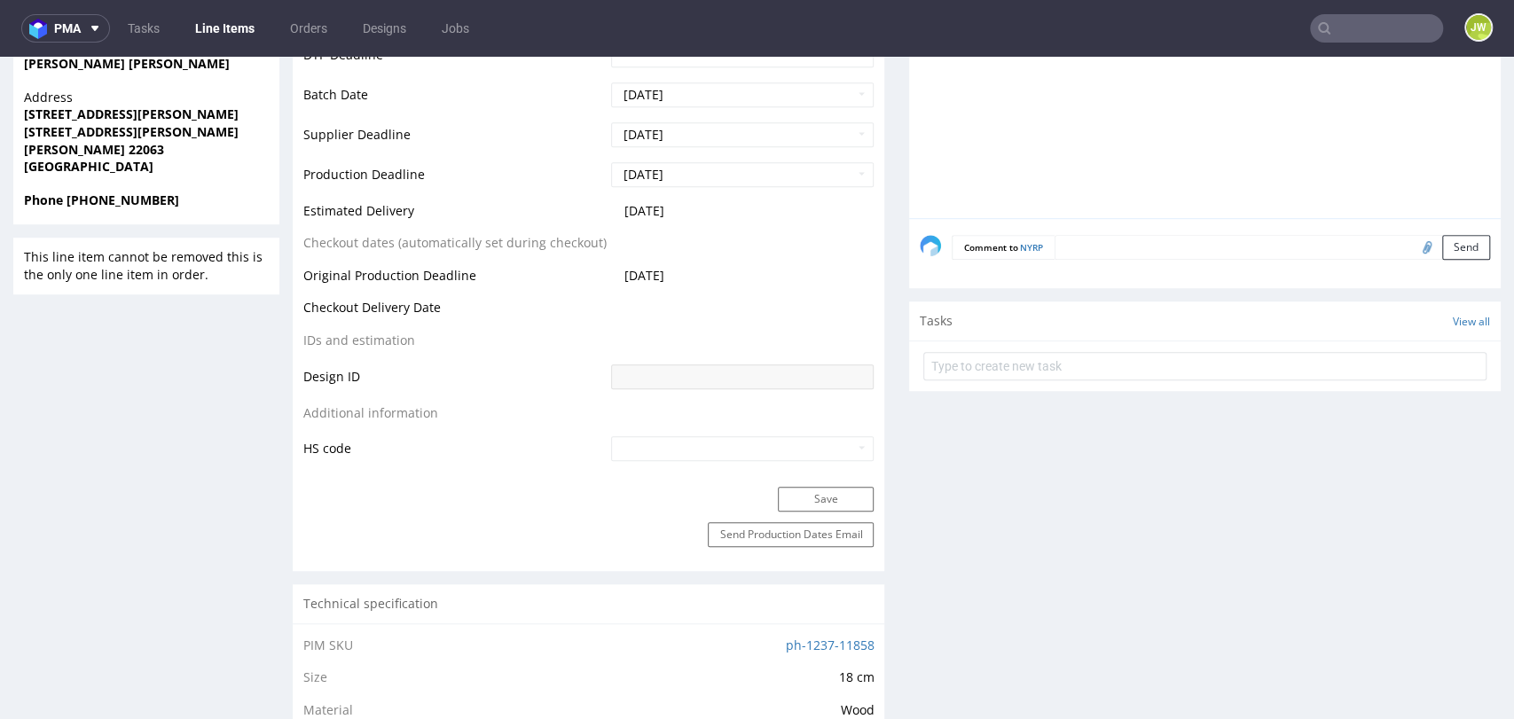
click at [1089, 237] on textarea at bounding box center [1273, 247] width 436 height 25
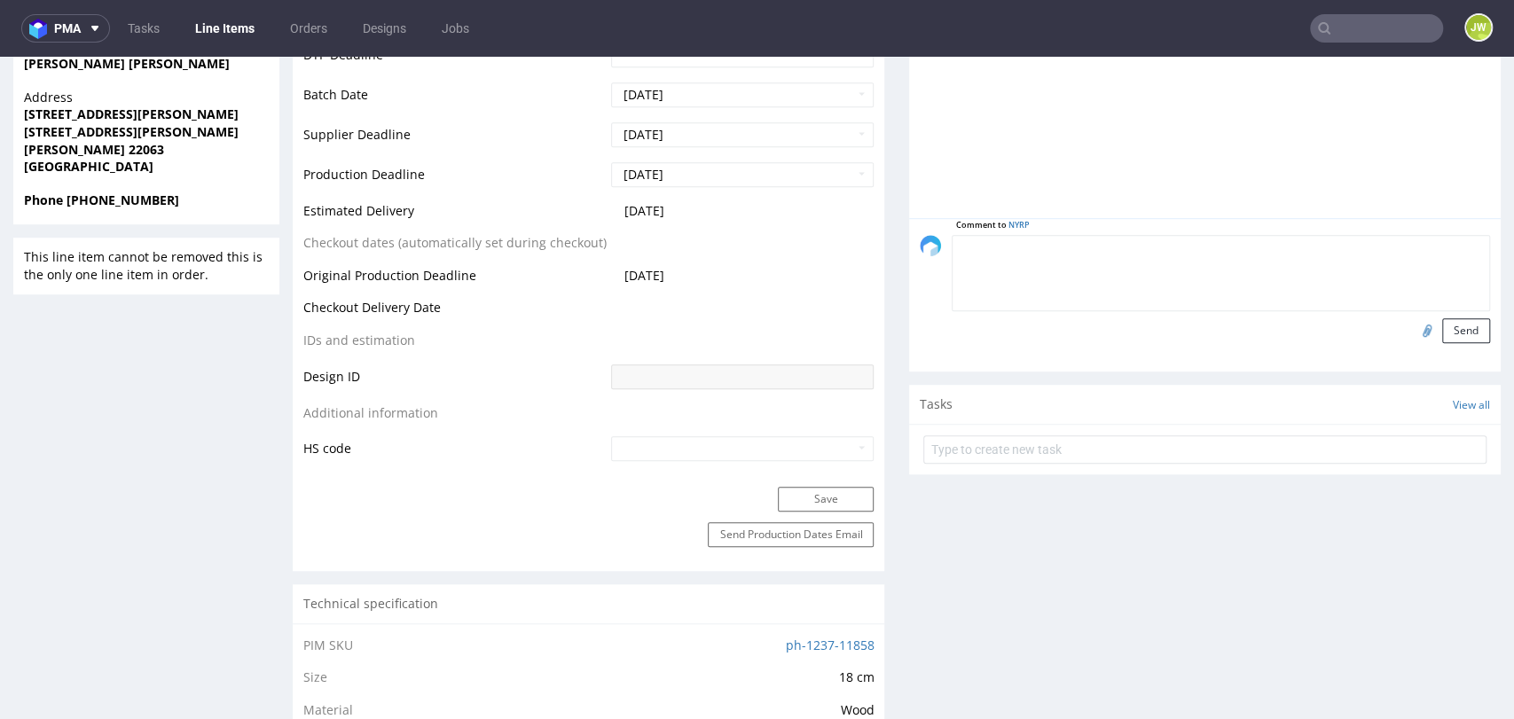
type textarea "R"
paste textarea "1Z5A15806898518644"
click at [952, 250] on textarea "TN: 1Z5A15806898518644" at bounding box center [1221, 273] width 538 height 76
click at [952, 242] on textarea "TN: 1Z5A15806898518644" at bounding box center [1221, 273] width 538 height 76
drag, startPoint x: 187, startPoint y: 494, endPoint x: 436, endPoint y: 445, distance: 254.0
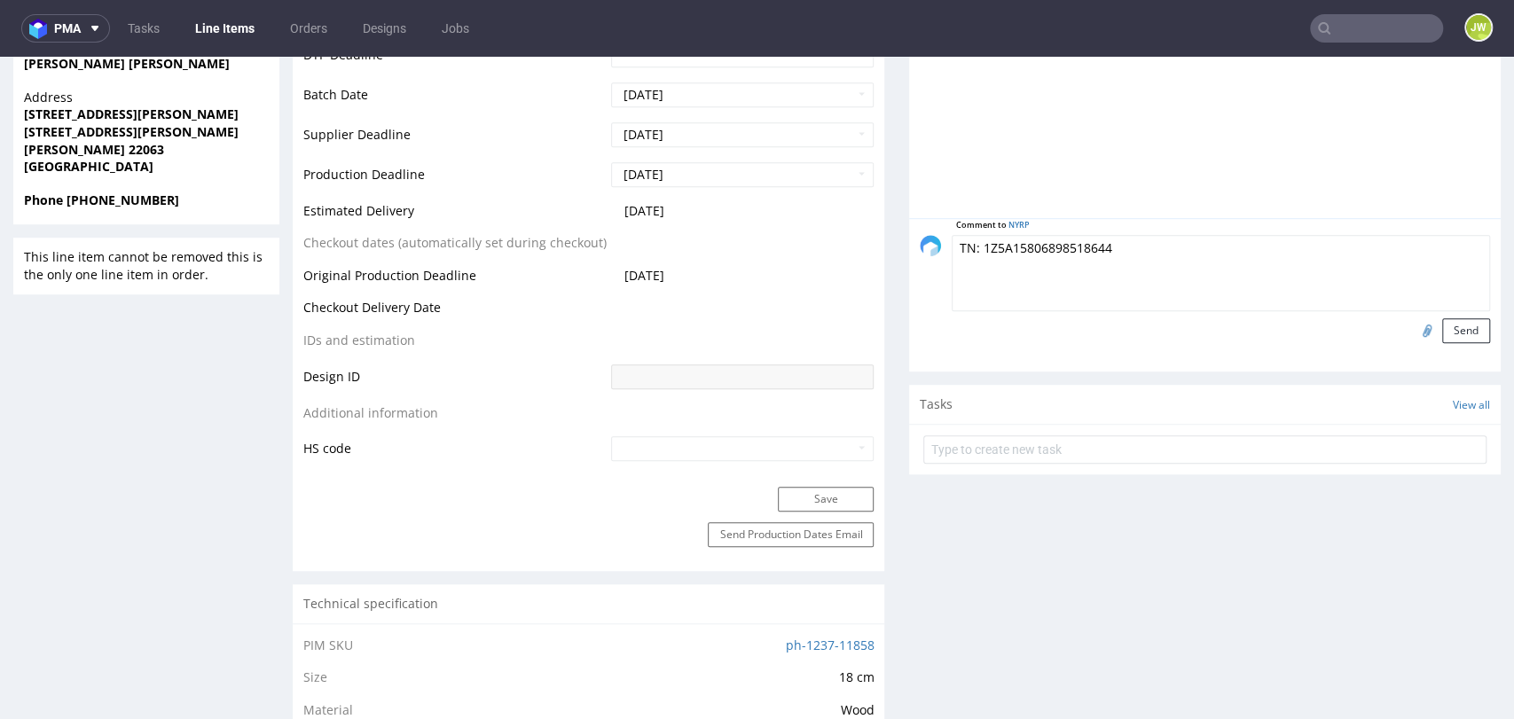
click at [952, 249] on textarea "TN: 1Z5A15806898518644" at bounding box center [1221, 273] width 538 height 76
paste textarea "ID: R525562622__NYRP_Reshipping"
type textarea "ID: R525562622__NYRP_Reshipping TN: 1Z5A15806898518644"
click at [1442, 337] on button "Send" at bounding box center [1466, 330] width 48 height 25
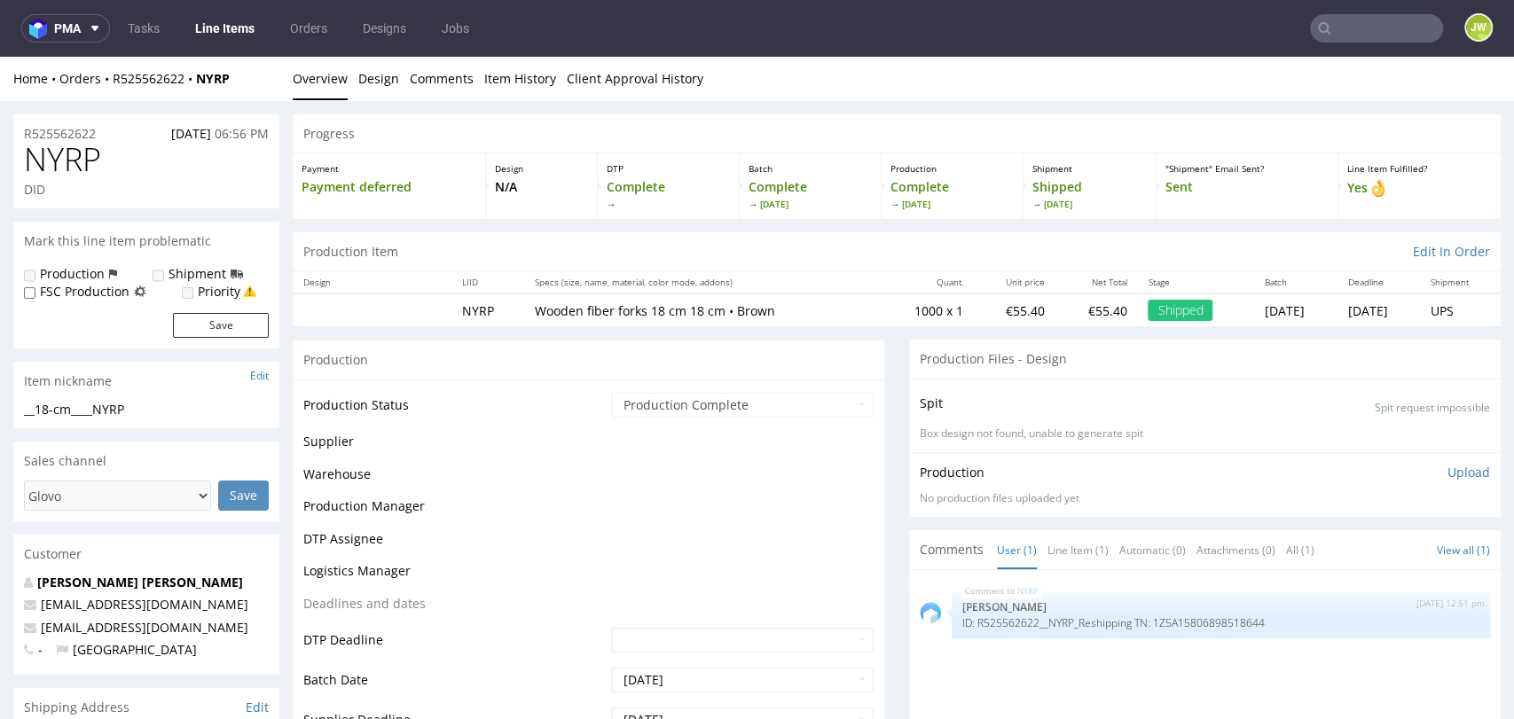
scroll to position [0, 0]
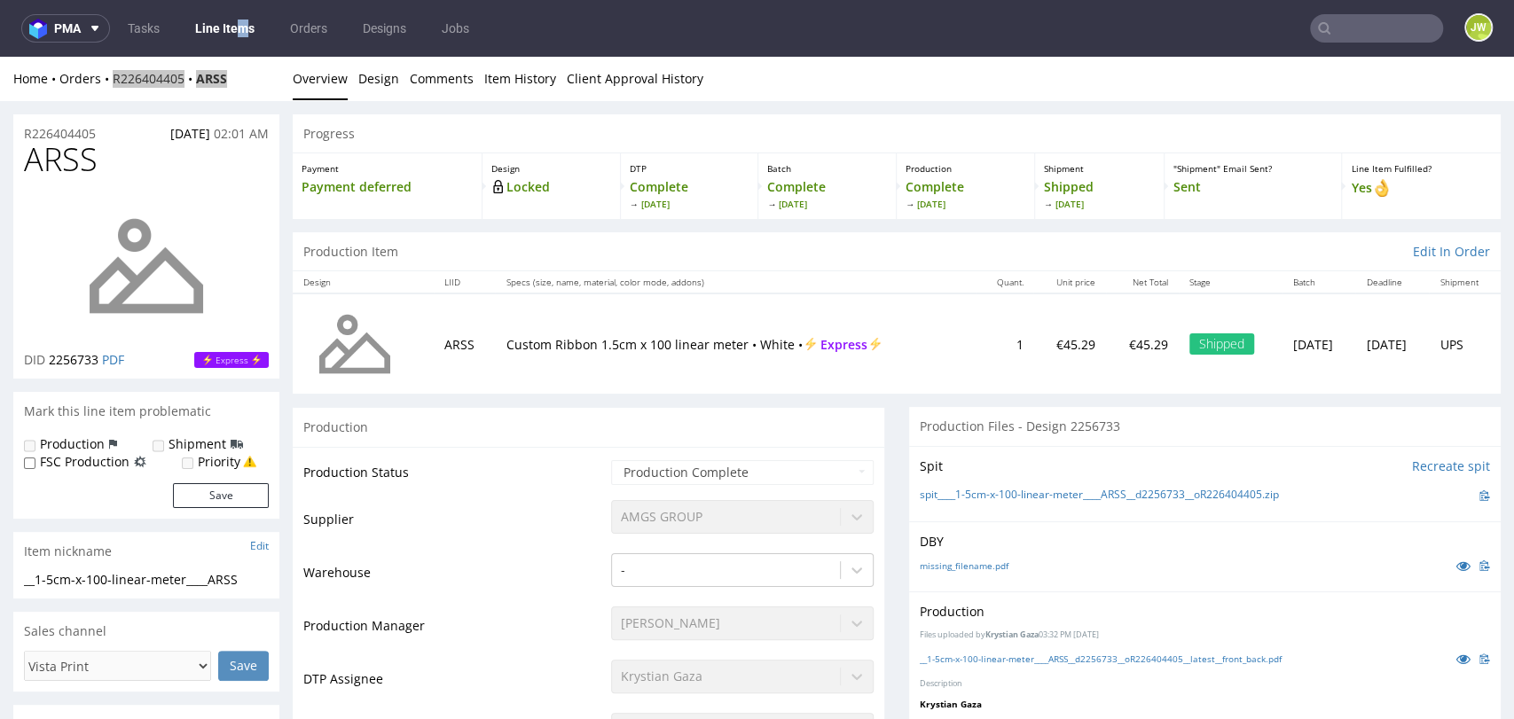
click at [234, 38] on nav "pma Tasks Line Items Orders Designs Jobs JW" at bounding box center [757, 28] width 1514 height 57
click at [226, 27] on link "Line Items" at bounding box center [225, 28] width 81 height 28
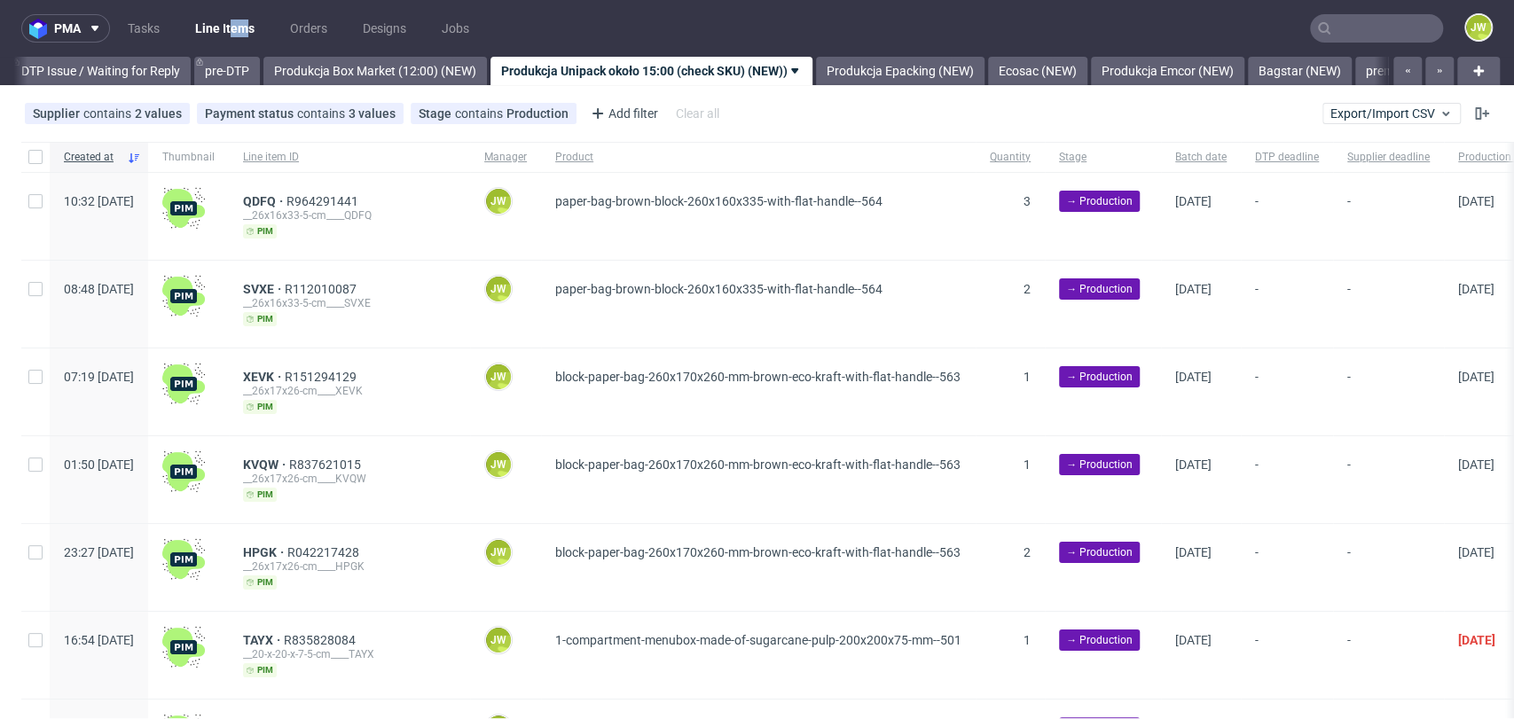
scroll to position [0, 2798]
click at [1325, 75] on link "Bagstar (NEW)" at bounding box center [1291, 71] width 104 height 28
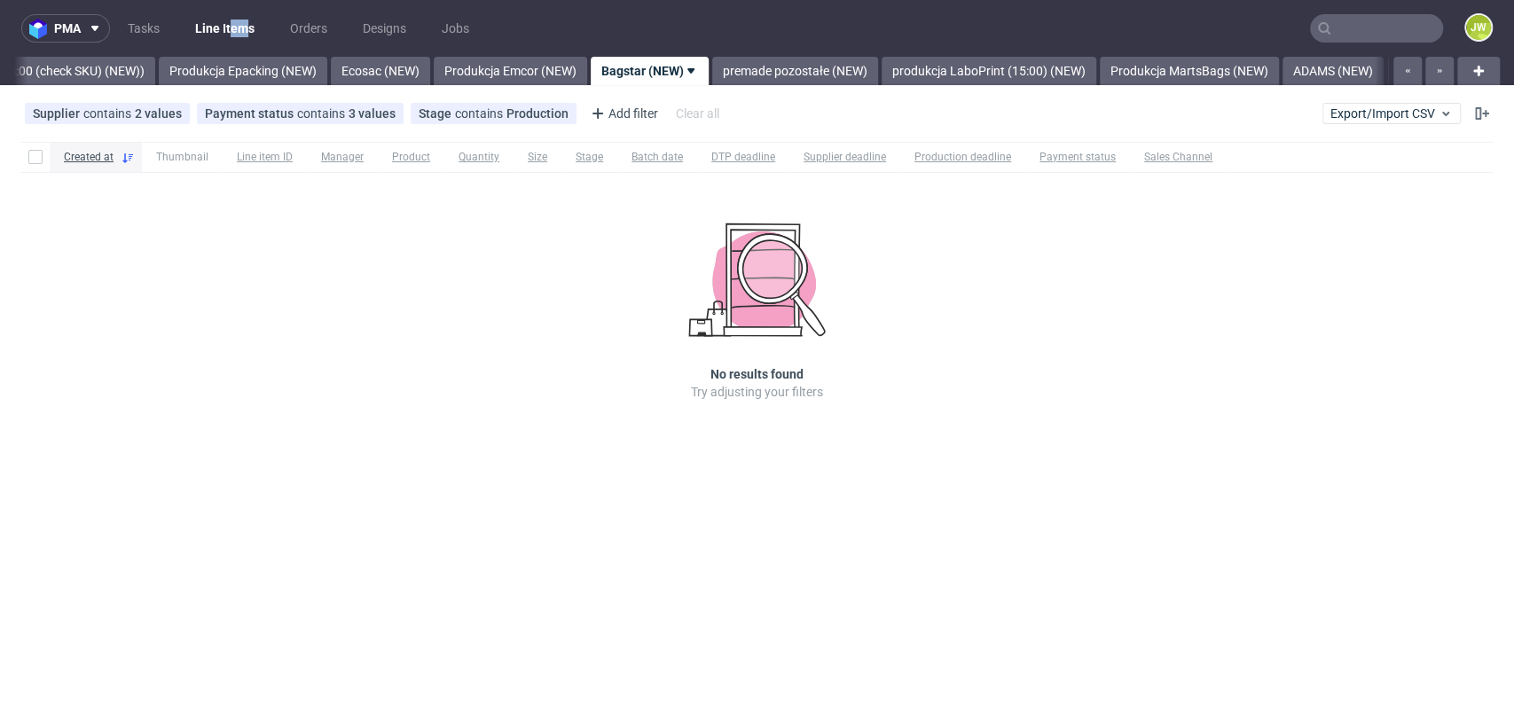
scroll to position [0, 3429]
click at [995, 59] on link "produkcja LaboPrint (15:00) (NEW)" at bounding box center [987, 71] width 215 height 28
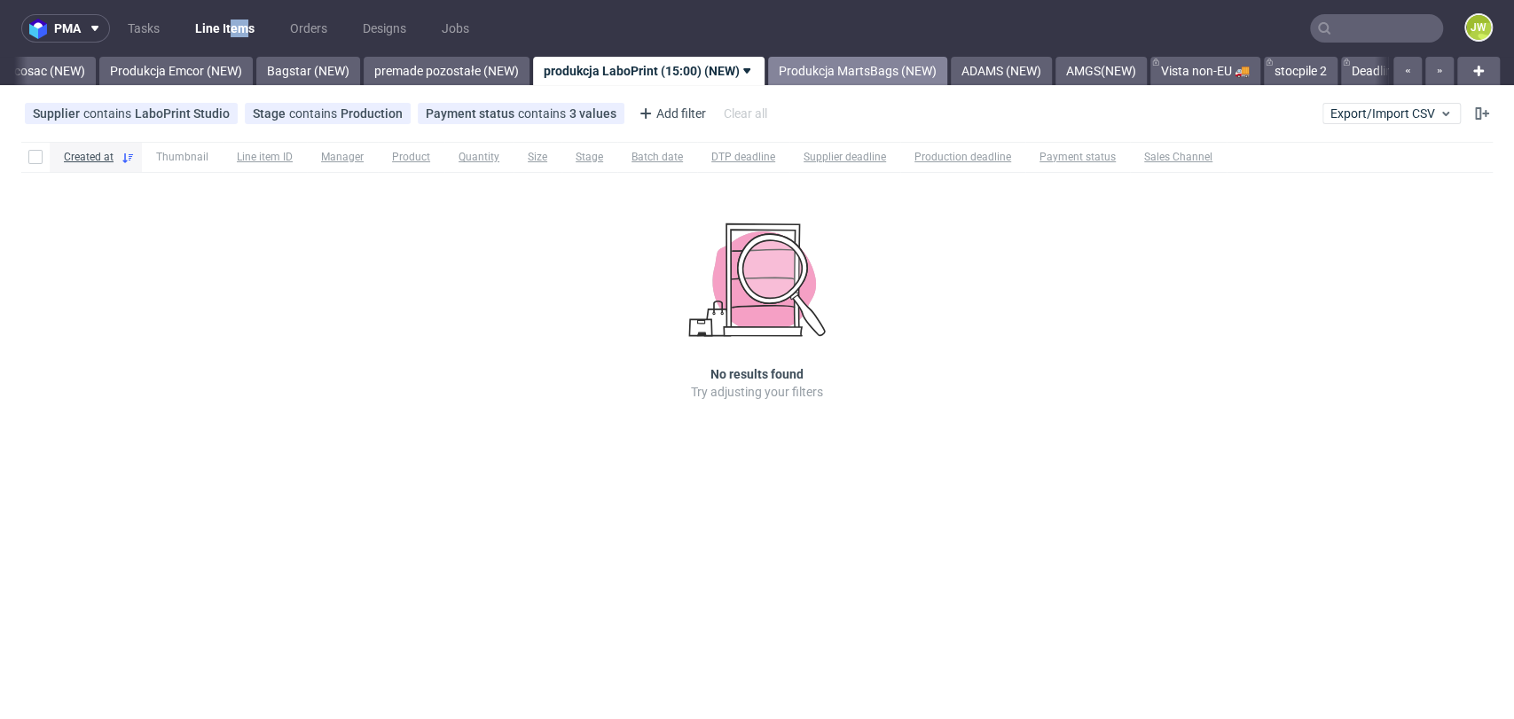
click at [920, 74] on link "Produkcja MartsBags (NEW)" at bounding box center [857, 71] width 179 height 28
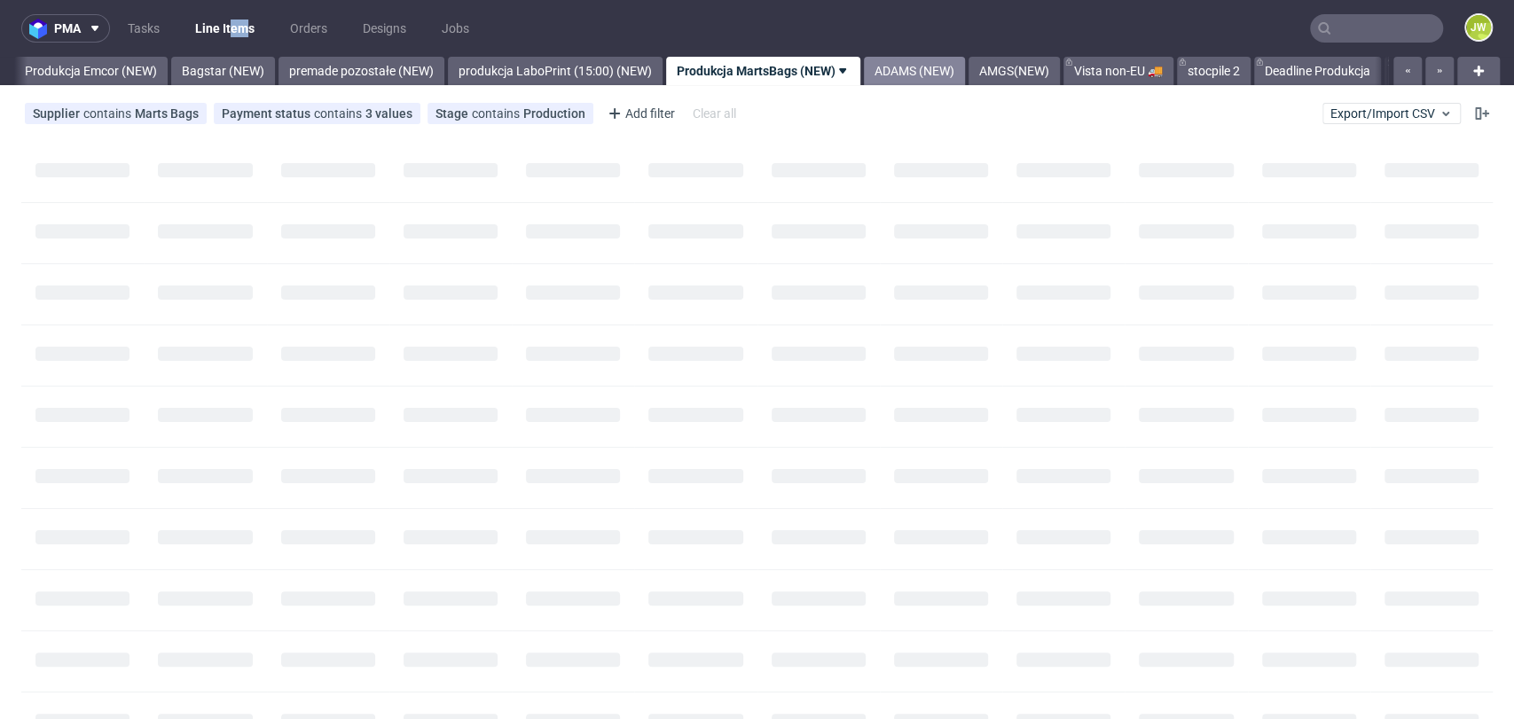
scroll to position [0, 3961]
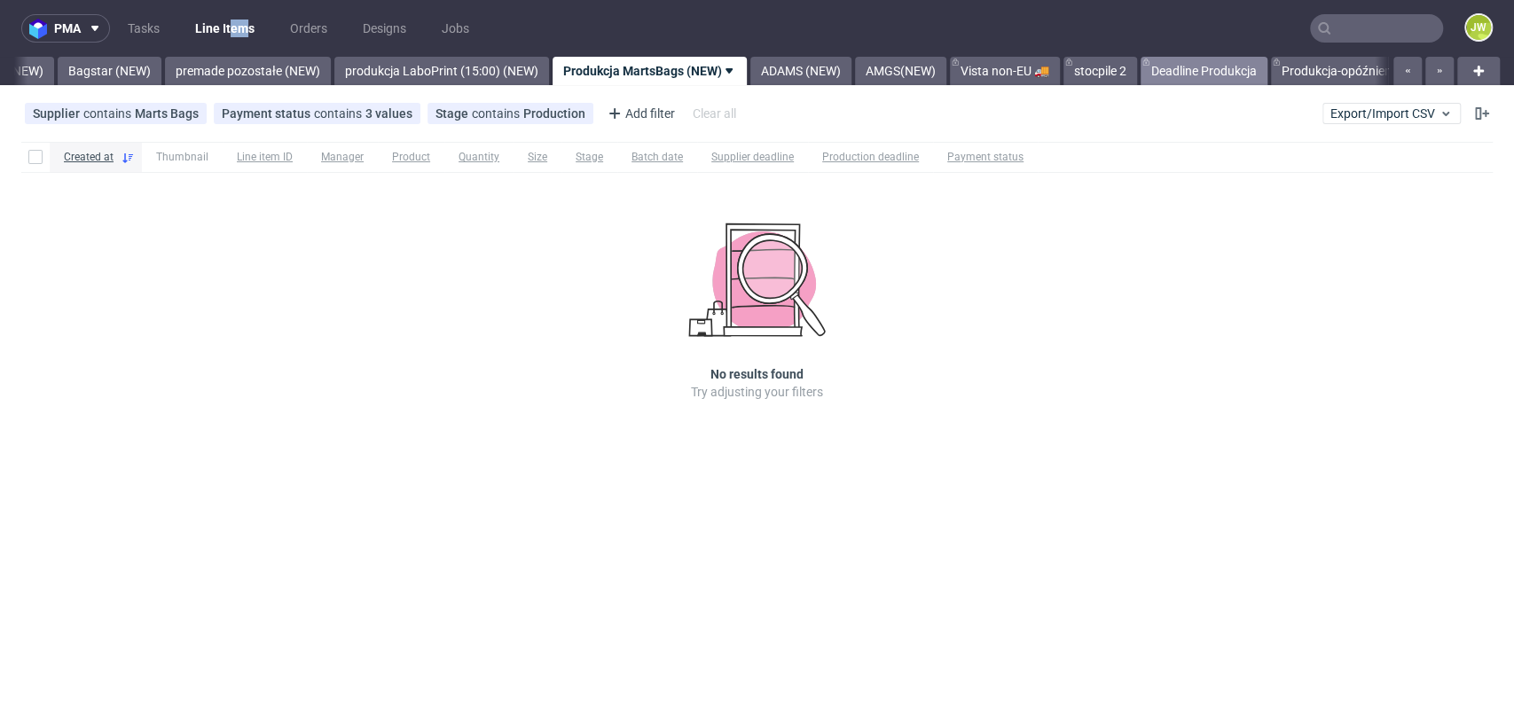
click at [1268, 71] on link "Deadline Produkcja" at bounding box center [1204, 71] width 127 height 28
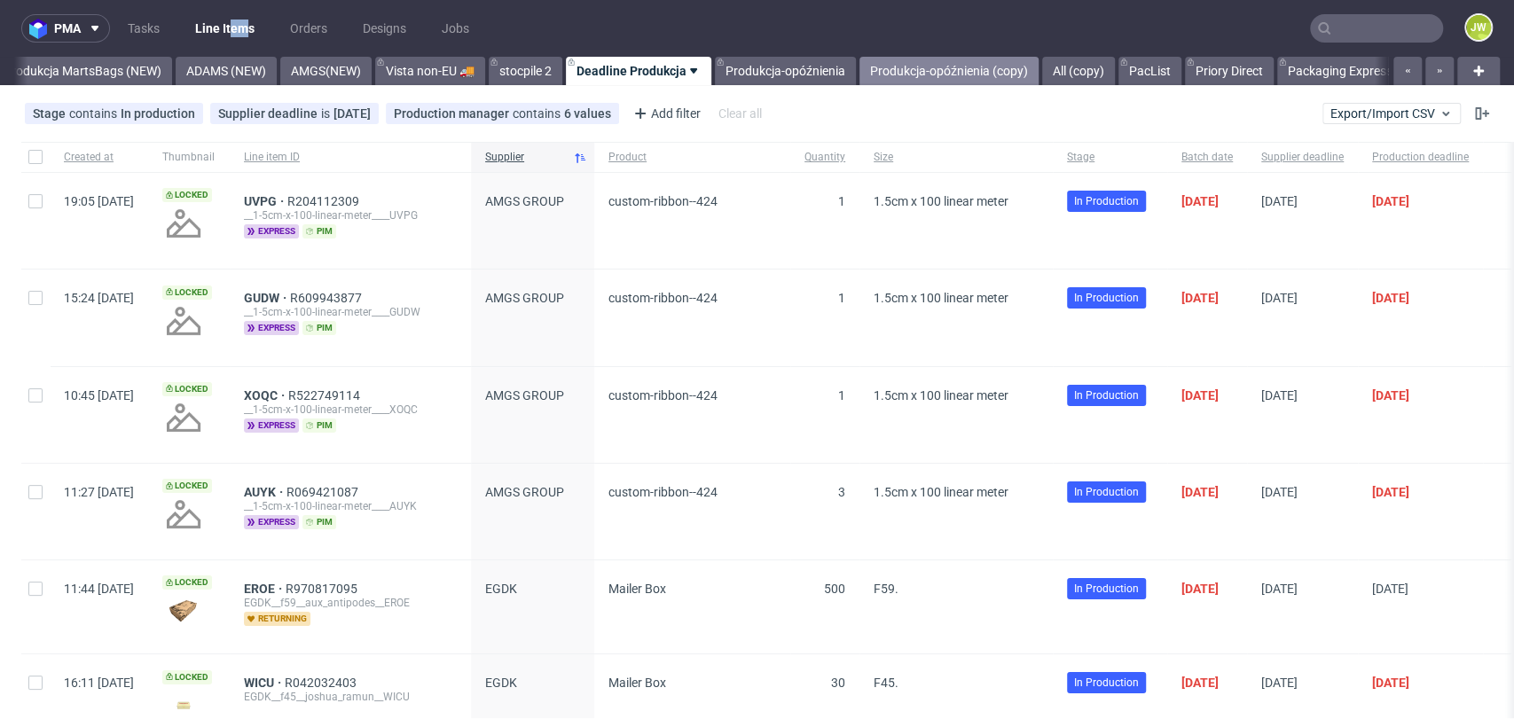
click at [996, 68] on link "Produkcja-opóźnienia (copy)" at bounding box center [949, 71] width 179 height 28
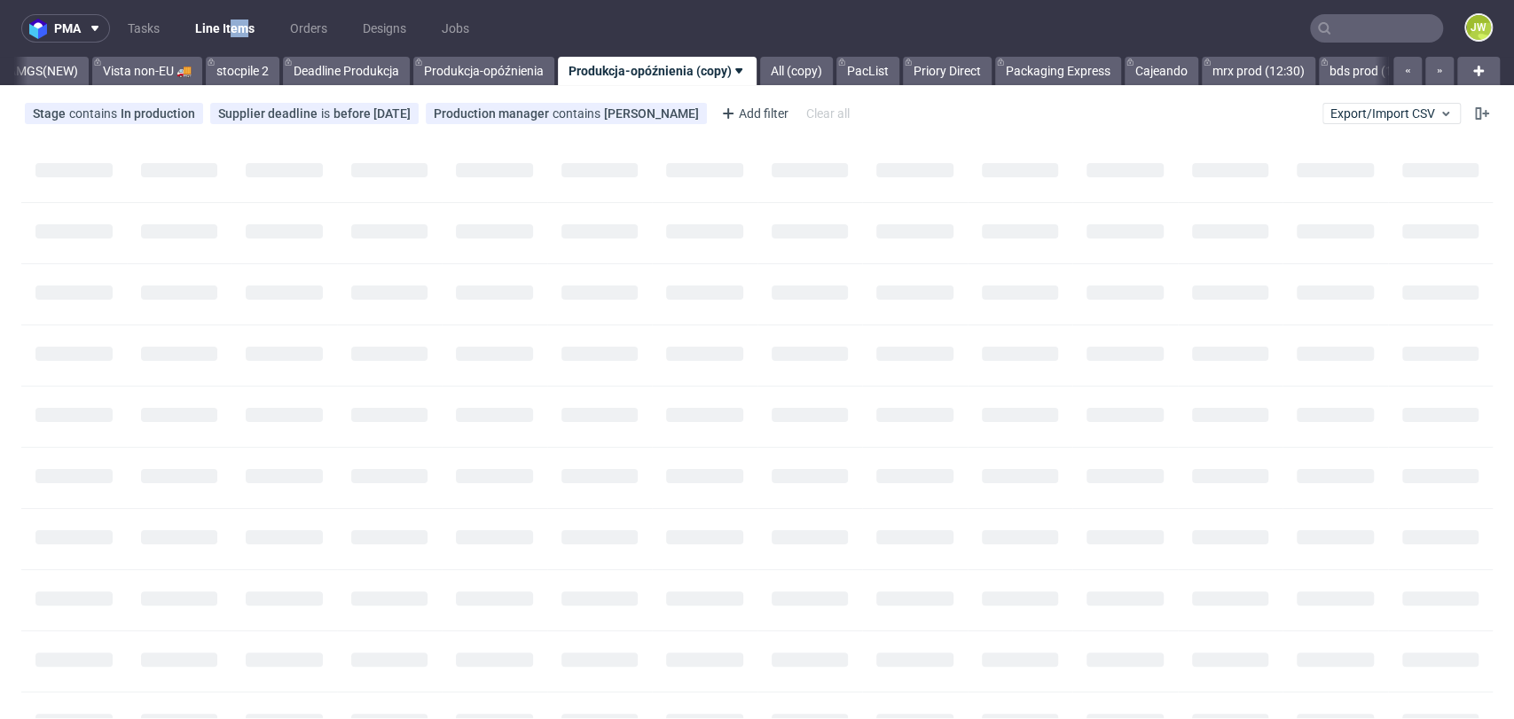
scroll to position [0, 4822]
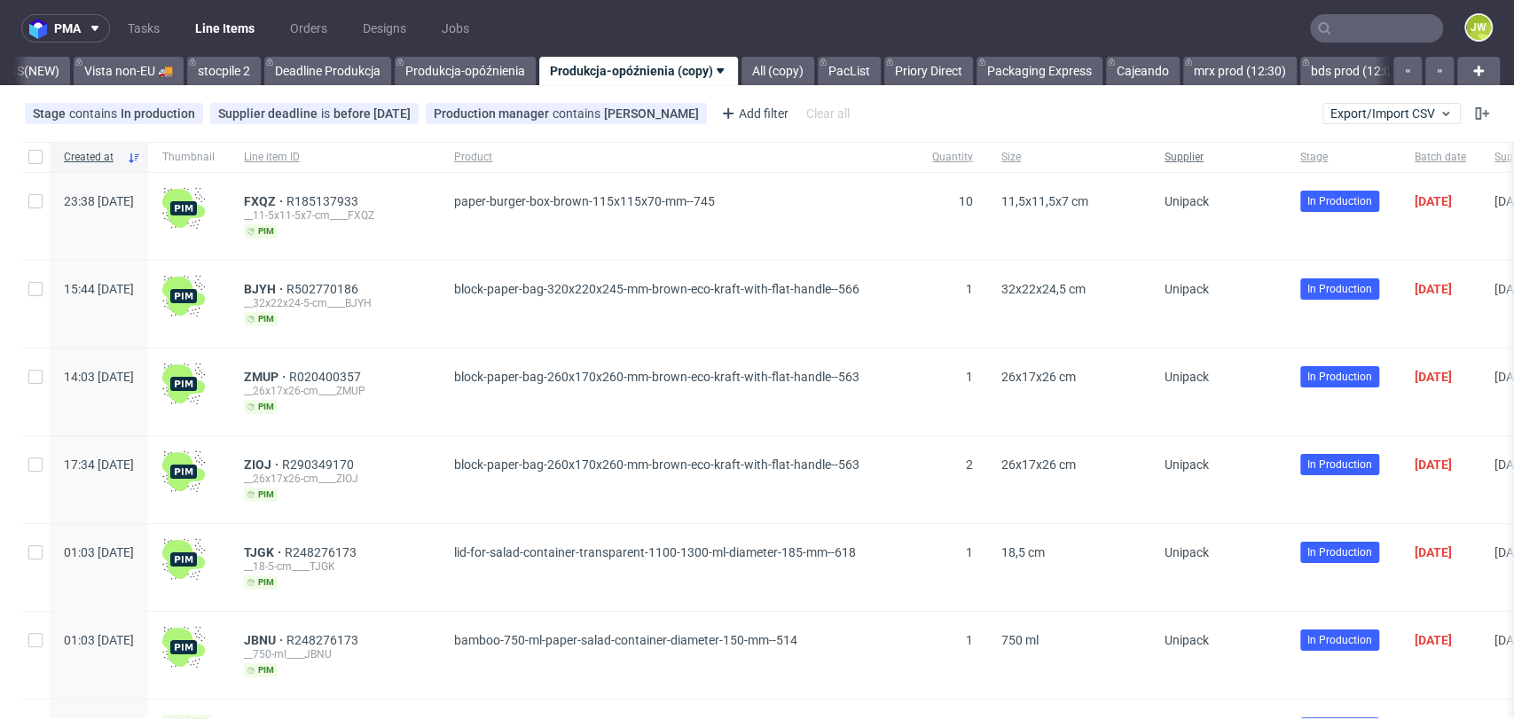
click at [1263, 157] on span "Supplier" at bounding box center [1218, 157] width 107 height 15
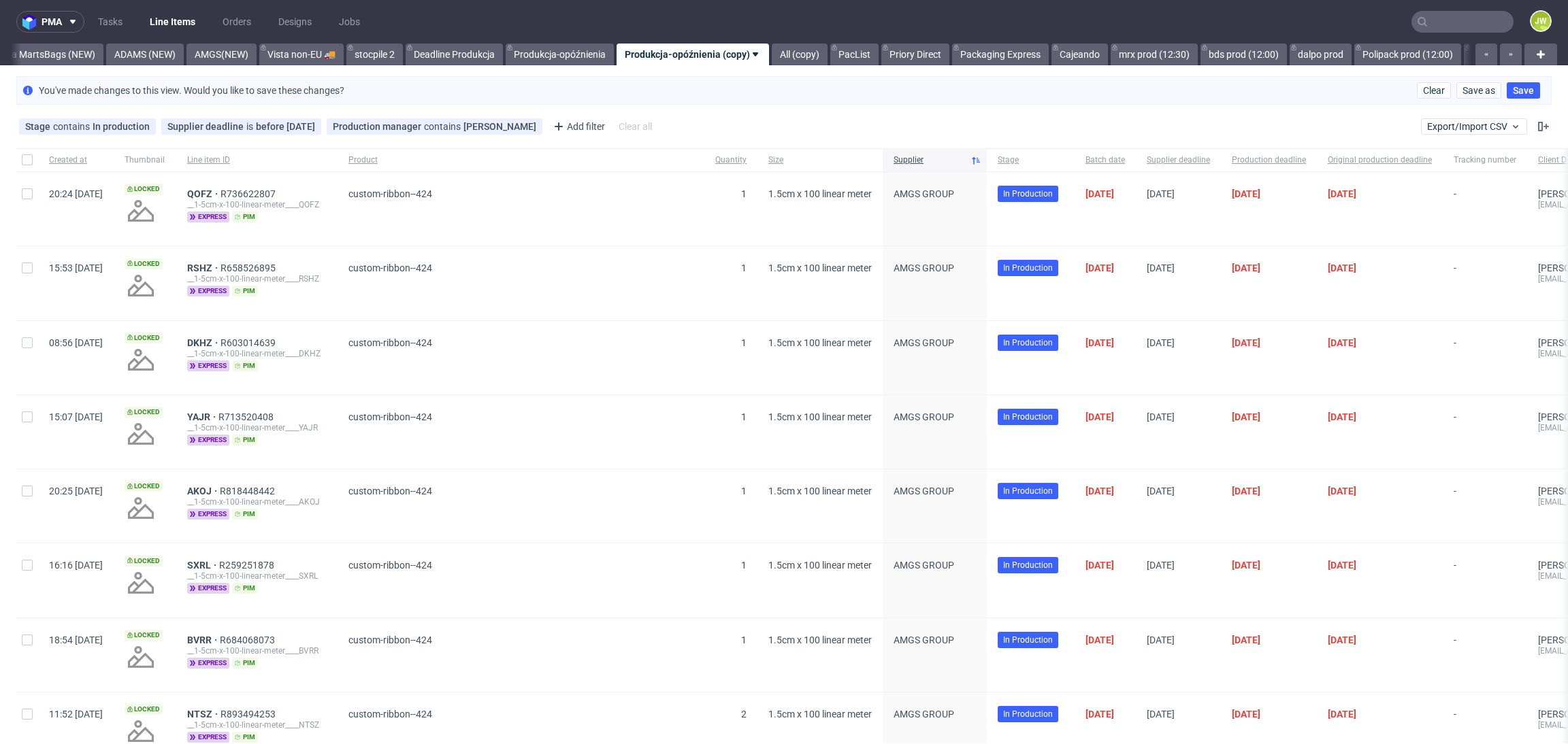
click at [20, 156] on div at bounding box center [27, 160] width 21 height 23
checkbox input "true"
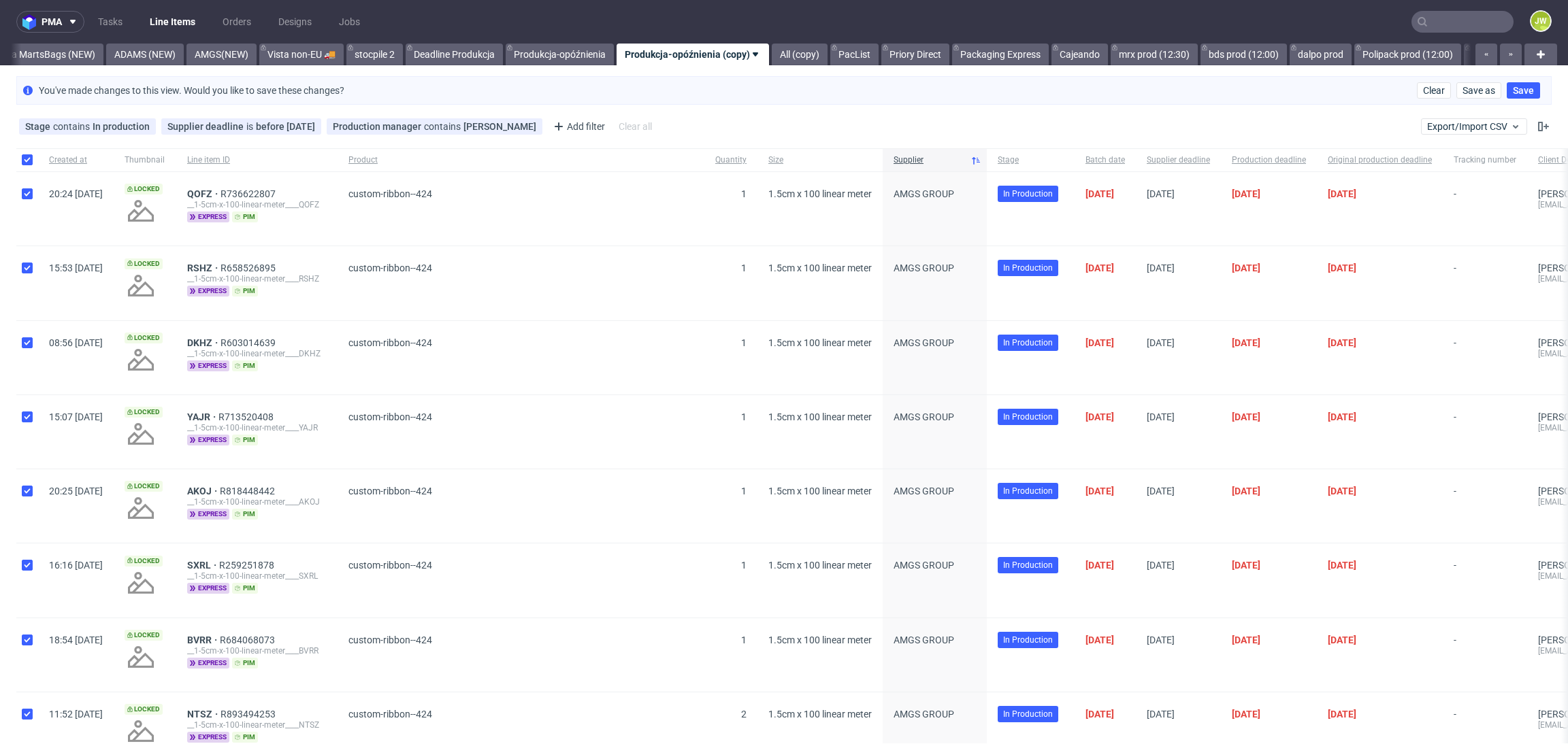
checkbox input "true"
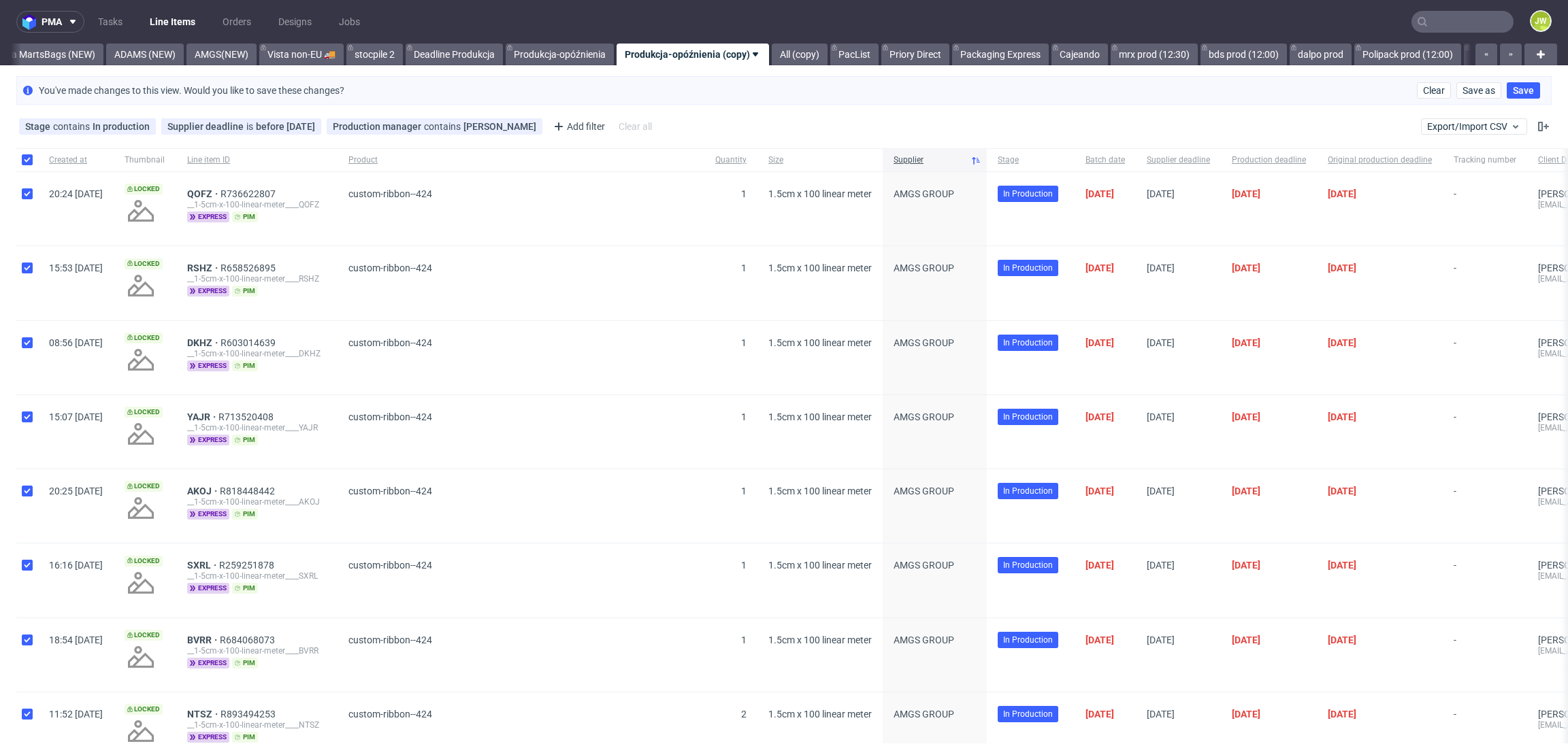
checkbox input "true"
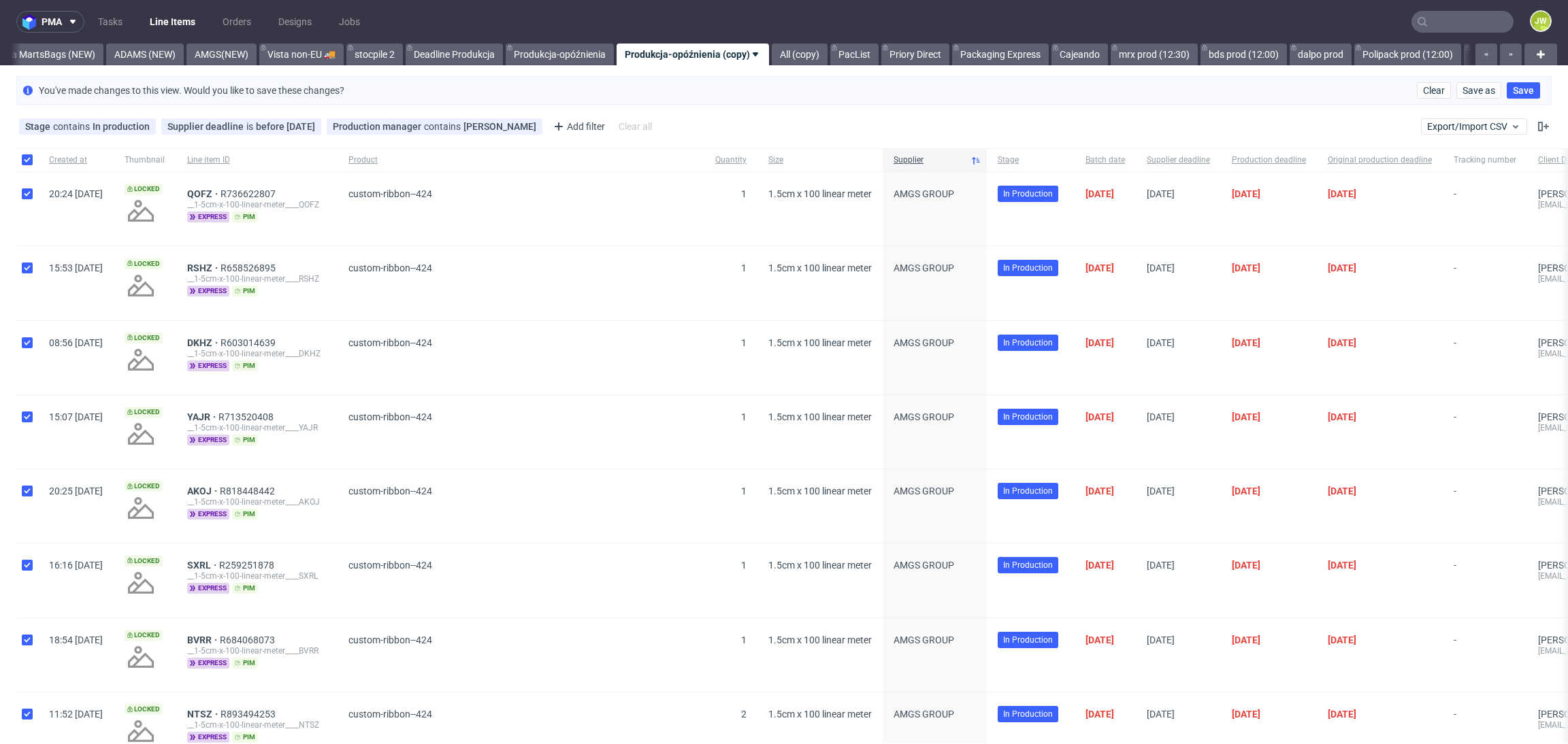
checkbox input "true"
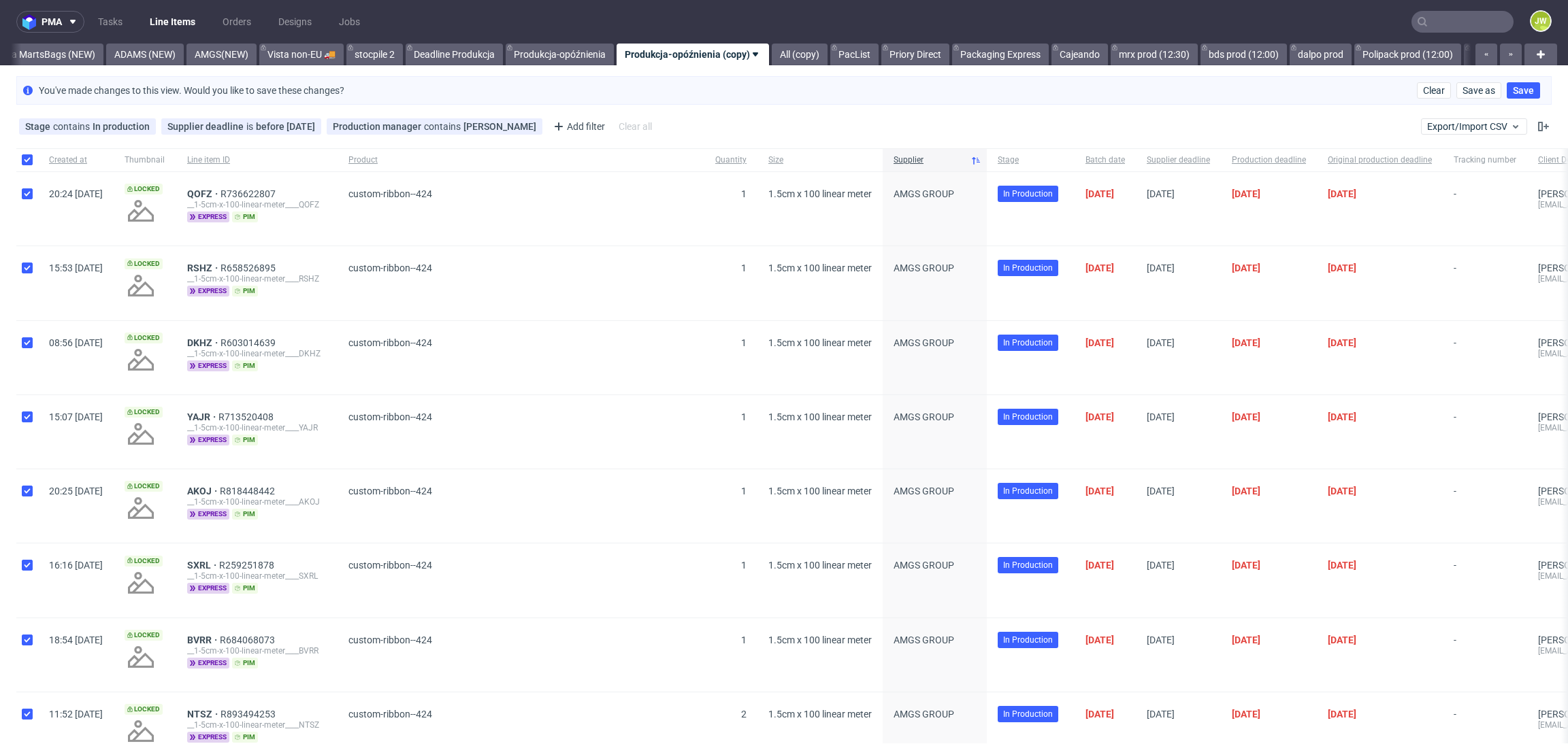
checkbox input "true"
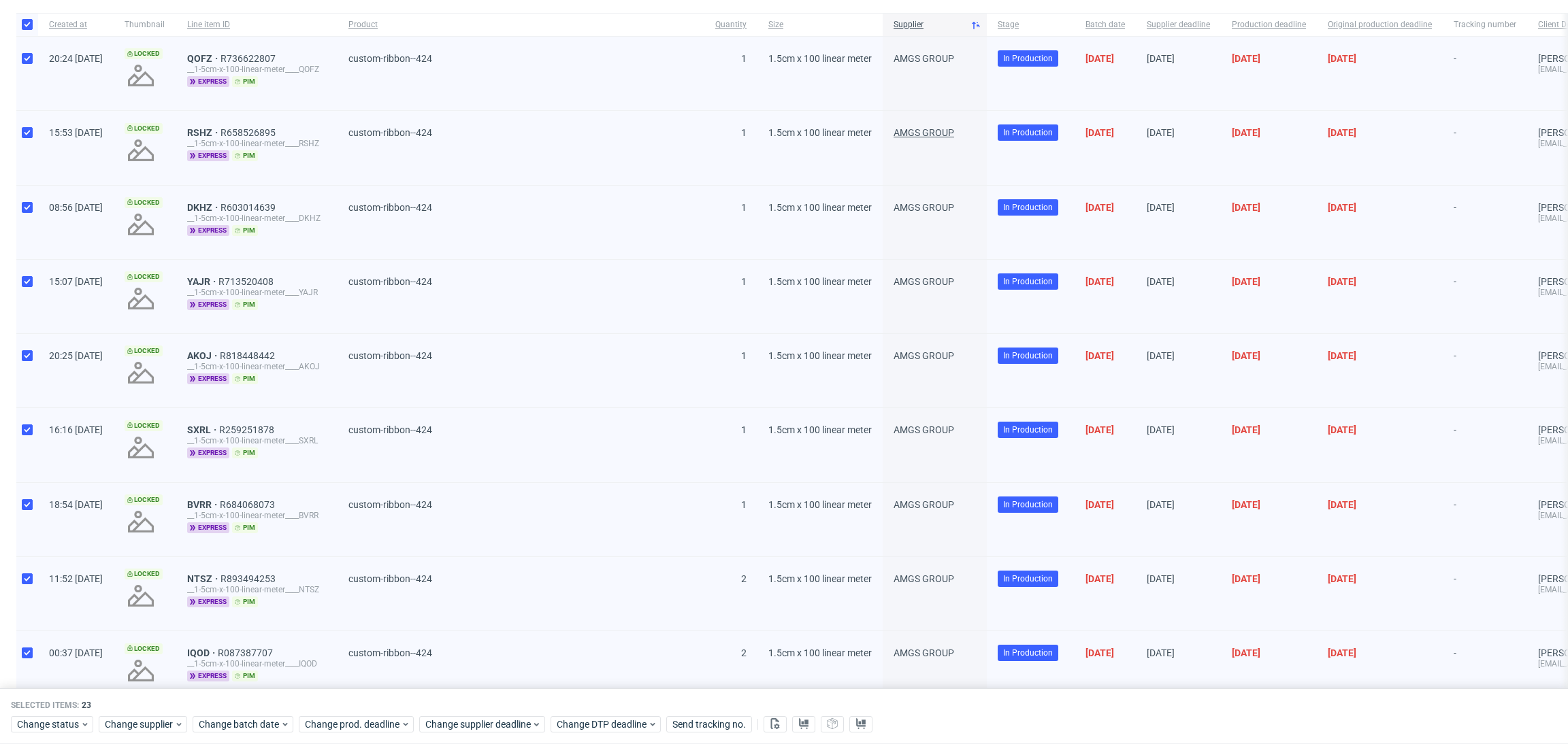
scroll to position [102, 0]
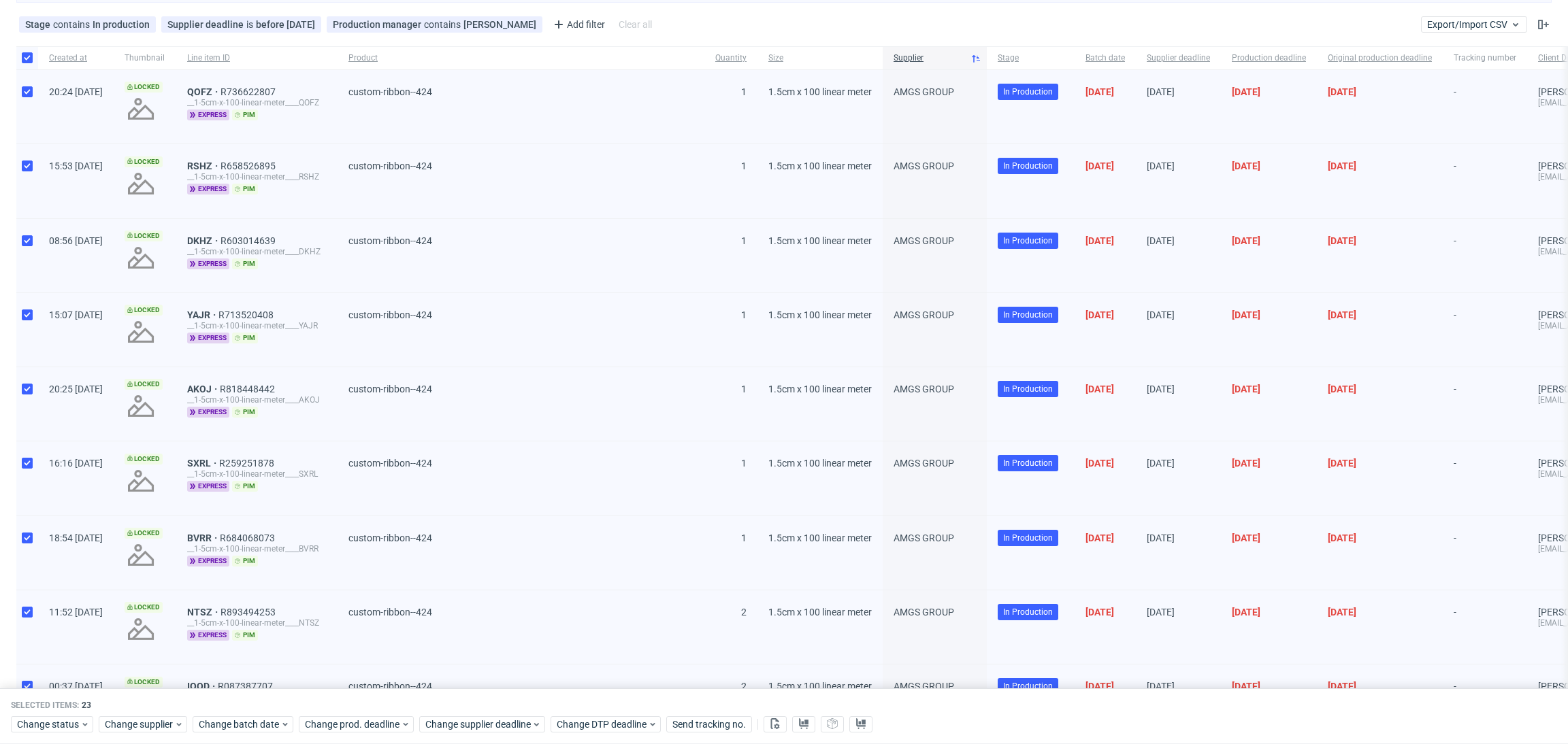
click at [19, 61] on div at bounding box center [27, 58] width 21 height 23
checkbox input "false"
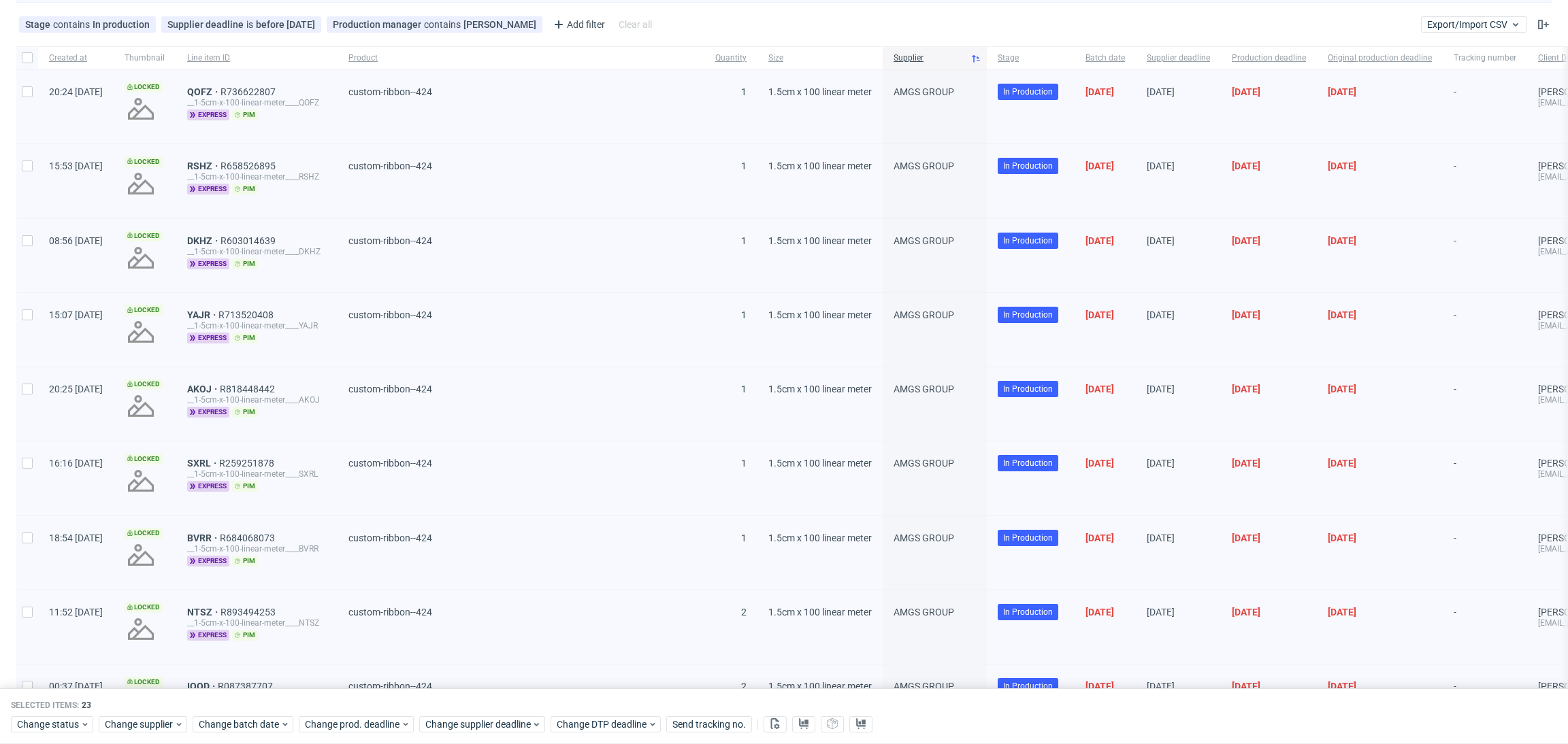
checkbox input "false"
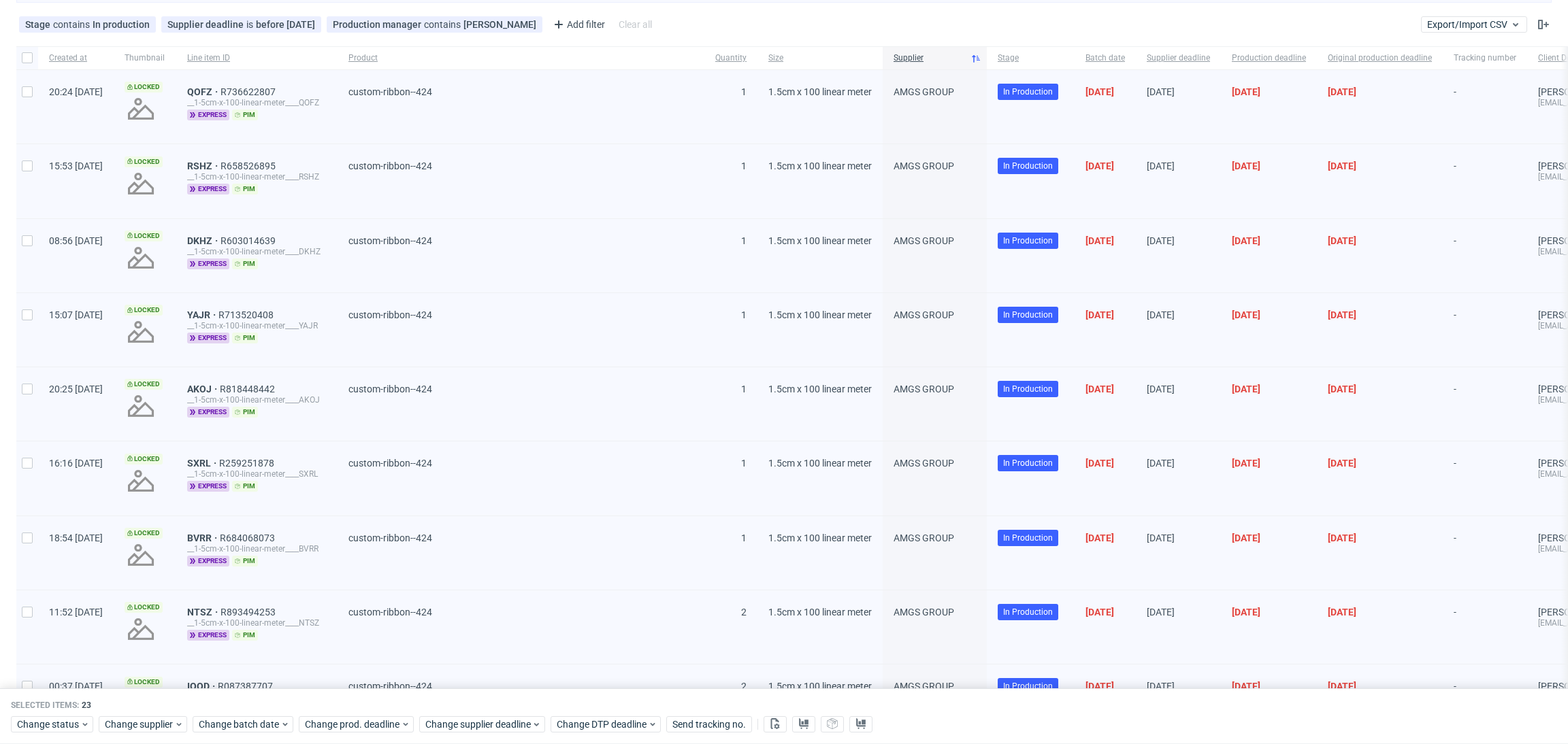
checkbox input "false"
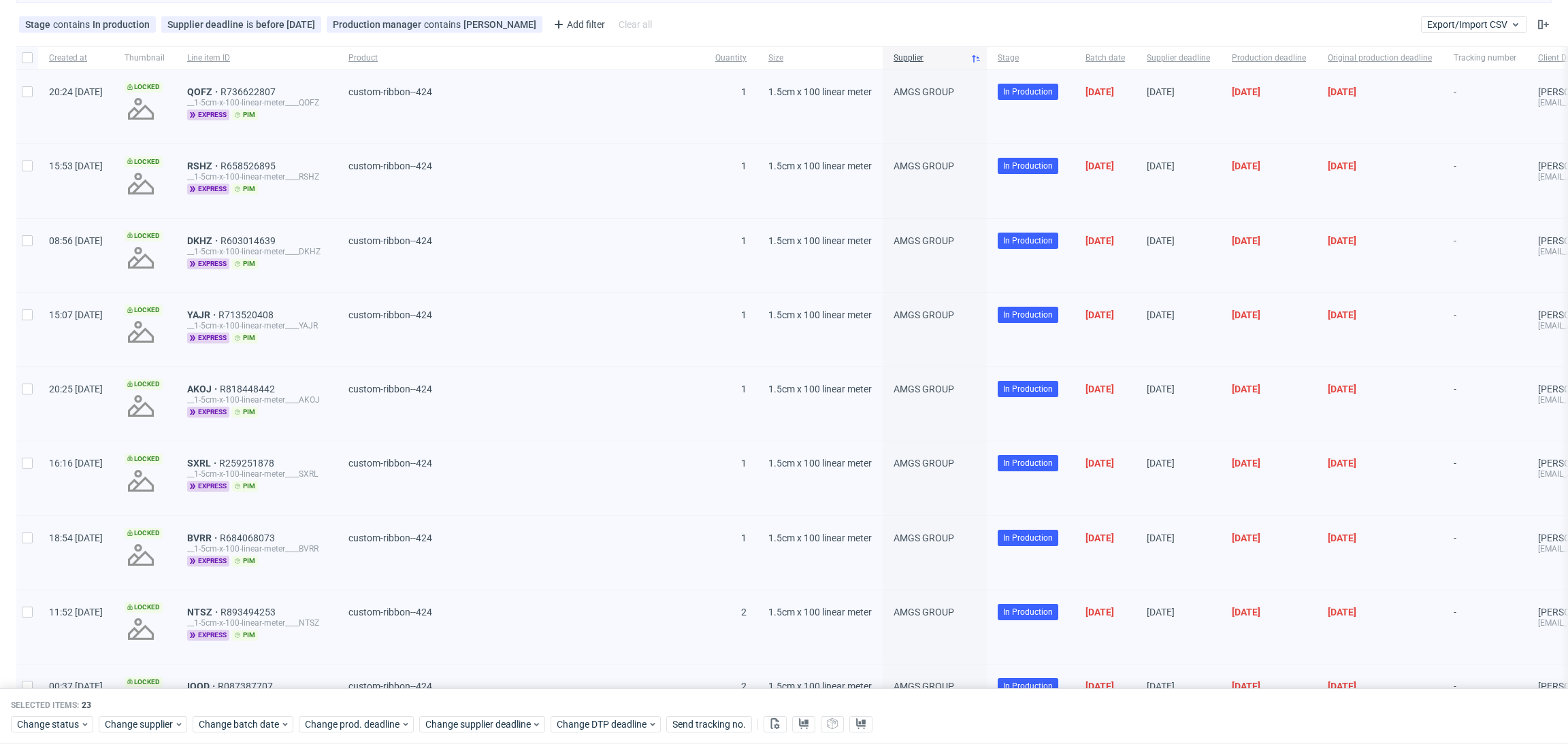
checkbox input "false"
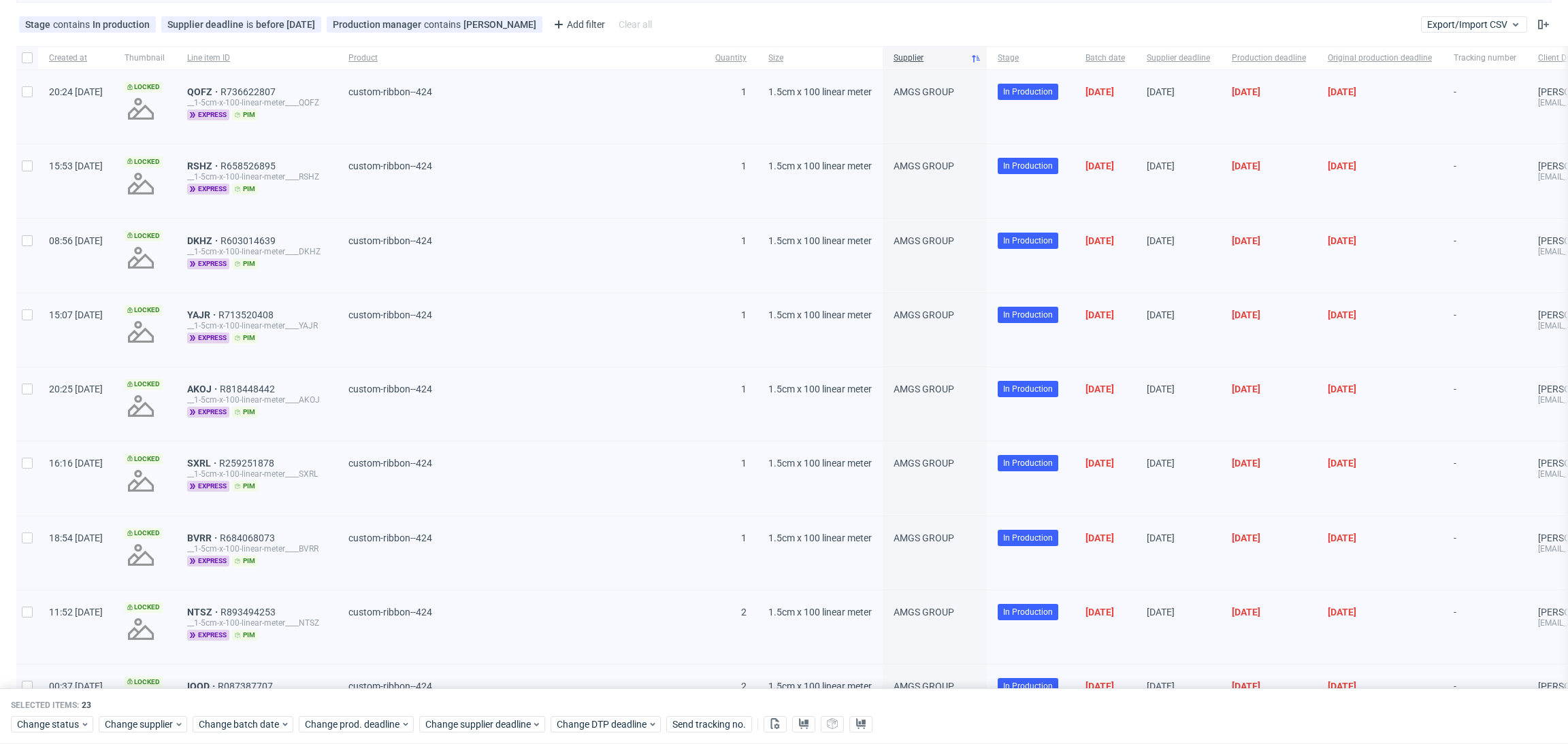
checkbox input "false"
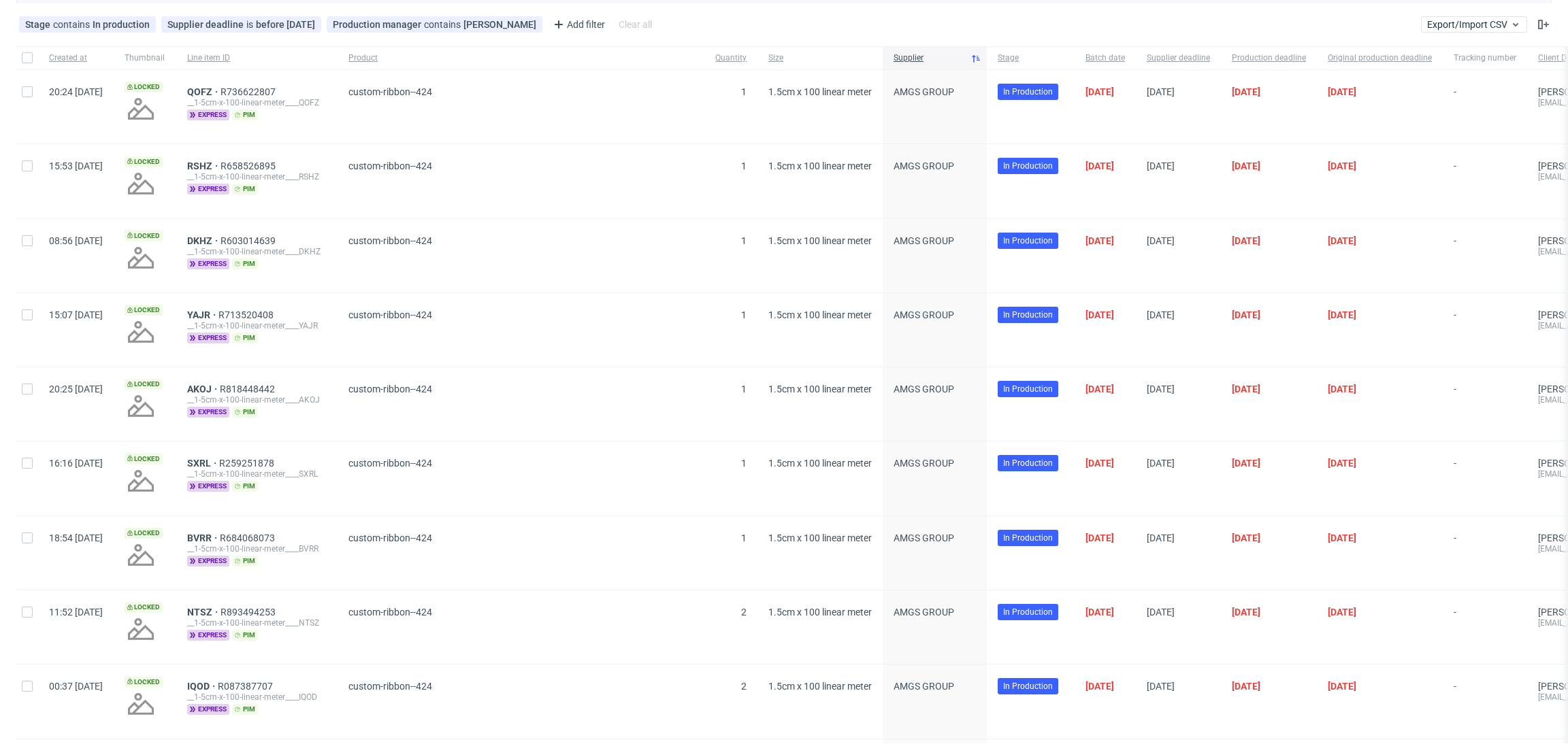
click at [20, 95] on div at bounding box center [27, 107] width 21 height 74
checkbox input "true"
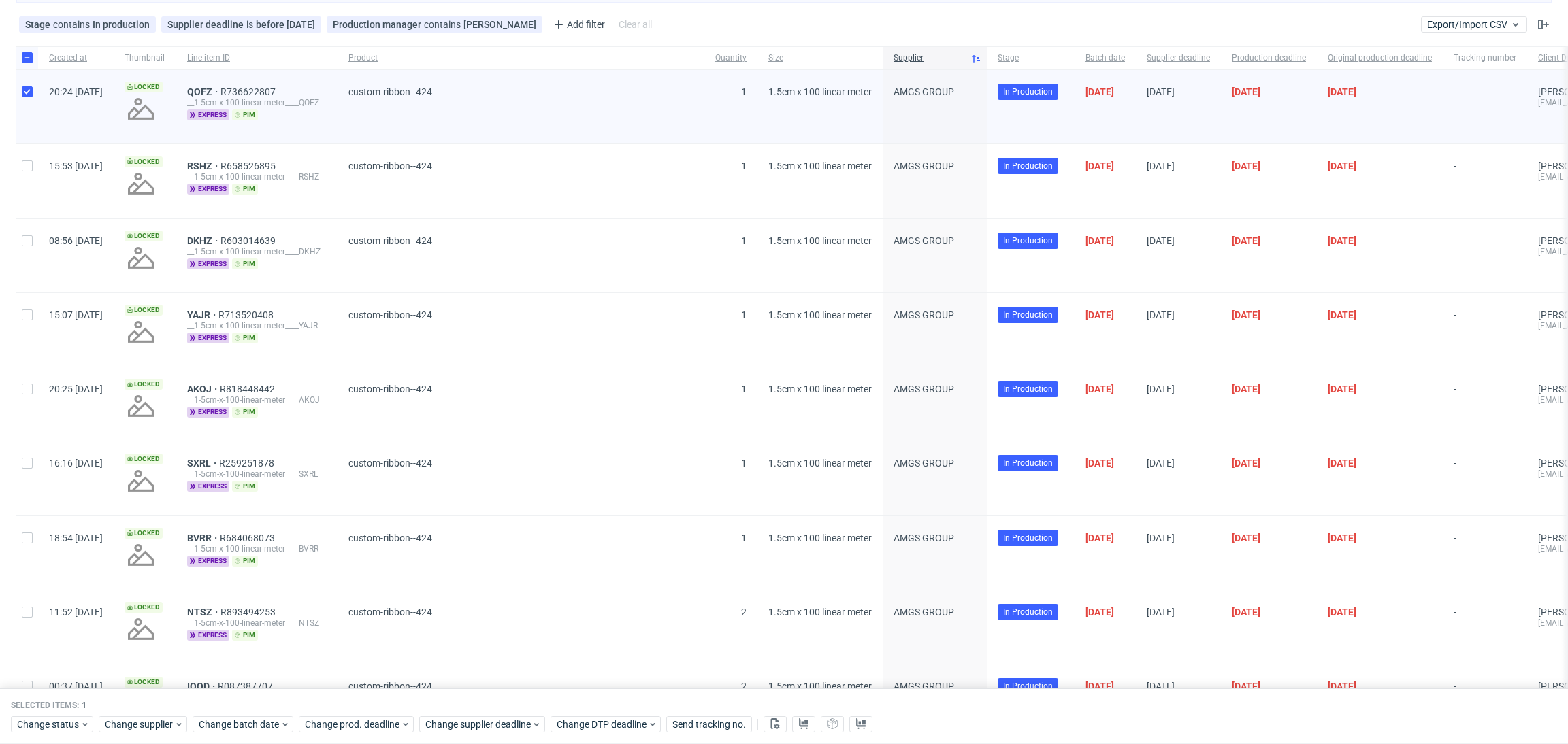
drag, startPoint x: 36, startPoint y: 164, endPoint x: 35, endPoint y: 214, distance: 50.0
click at [38, 167] on div at bounding box center [27, 181] width 21 height 74
checkbox input "true"
click at [30, 242] on input "checkbox" at bounding box center [27, 241] width 11 height 11
checkbox input "true"
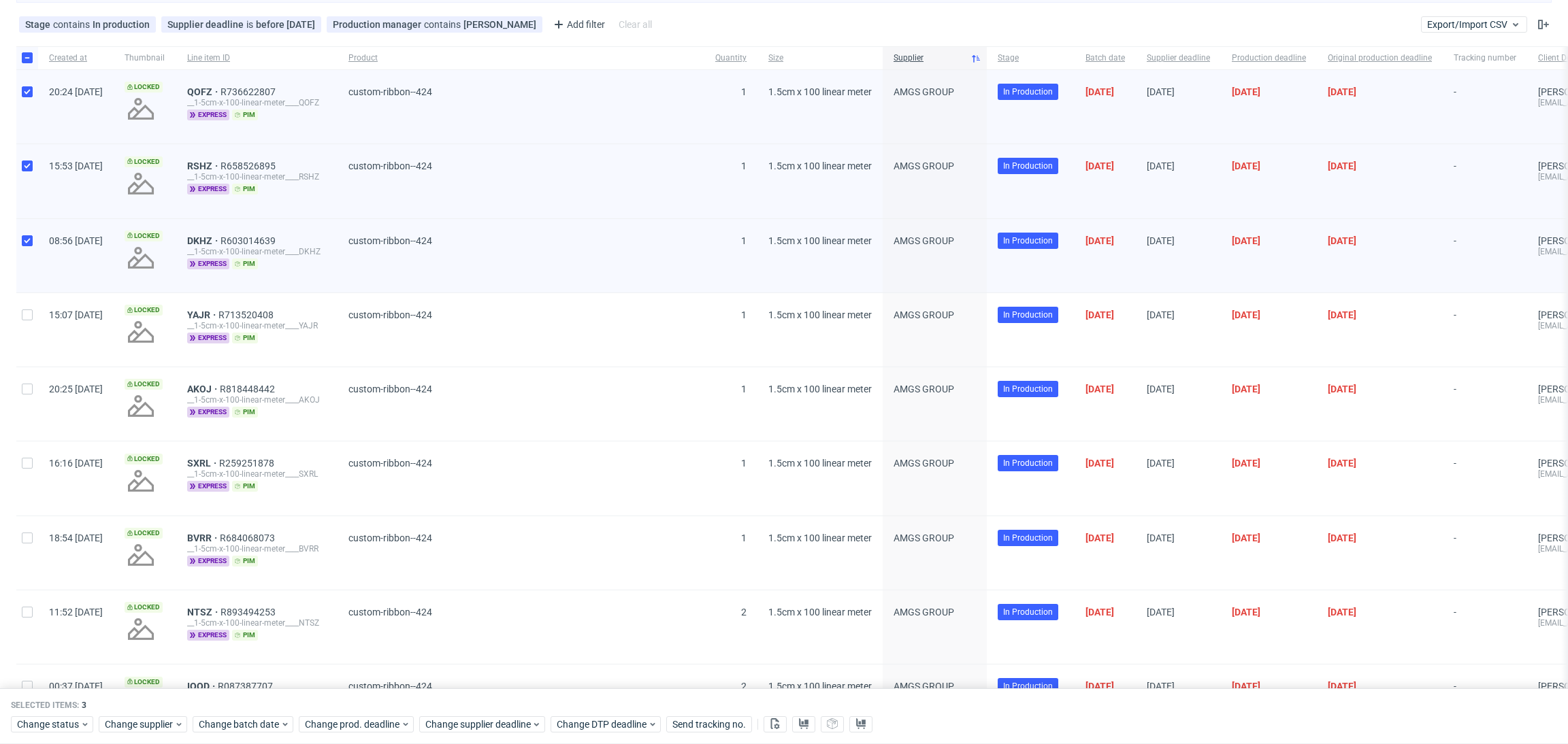
drag, startPoint x: 31, startPoint y: 321, endPoint x: 31, endPoint y: 337, distance: 16.0
click at [31, 322] on div at bounding box center [27, 330] width 21 height 74
checkbox input "true"
click at [26, 400] on div at bounding box center [27, 404] width 21 height 74
checkbox input "true"
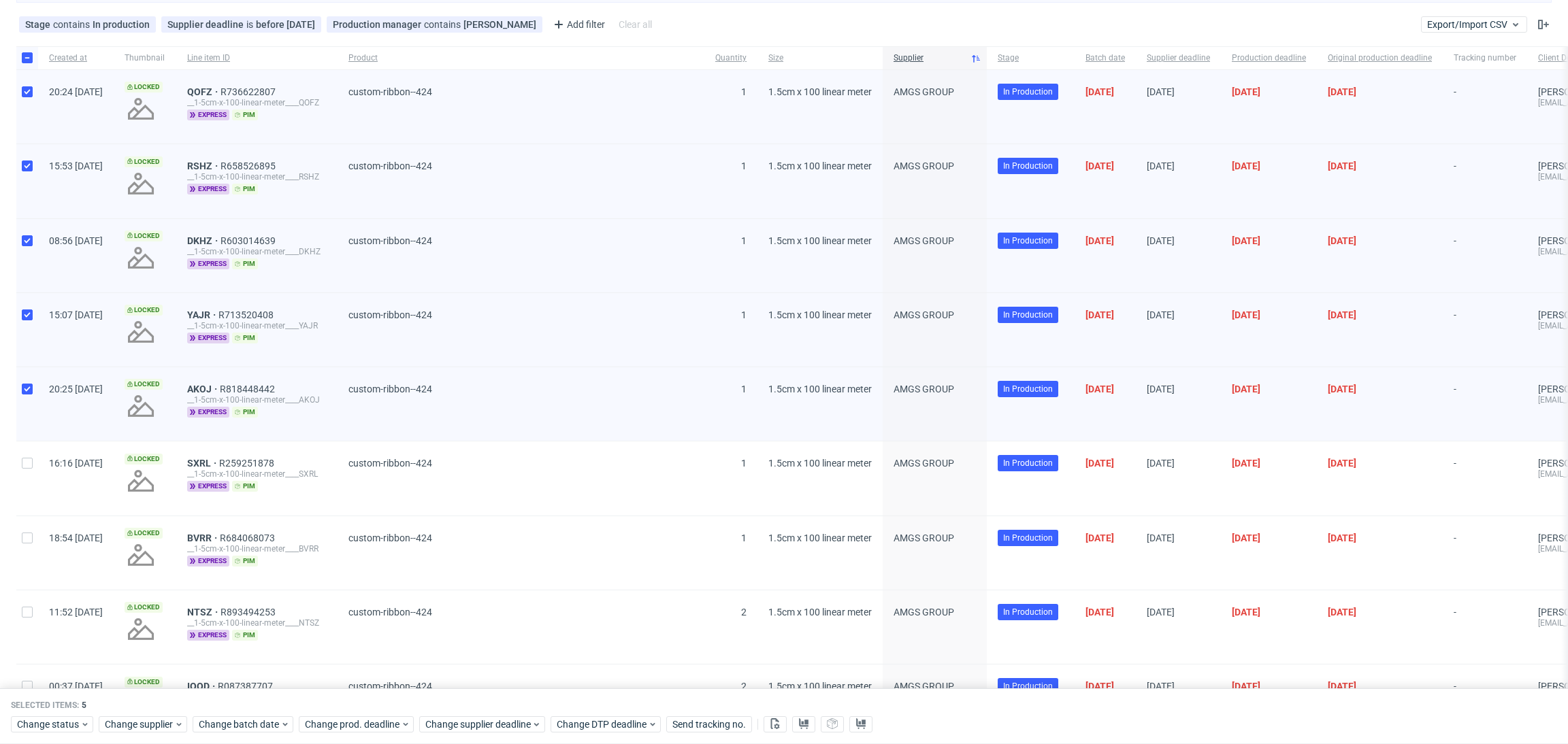
click at [51, 516] on div "18:54 [DATE]" at bounding box center [76, 553] width 75 height 74
drag, startPoint x: 39, startPoint y: 478, endPoint x: 35, endPoint y: 540, distance: 62.1
click at [39, 478] on div "16:16 [DATE]" at bounding box center [76, 479] width 75 height 74
click at [31, 543] on div at bounding box center [27, 553] width 21 height 74
checkbox input "true"
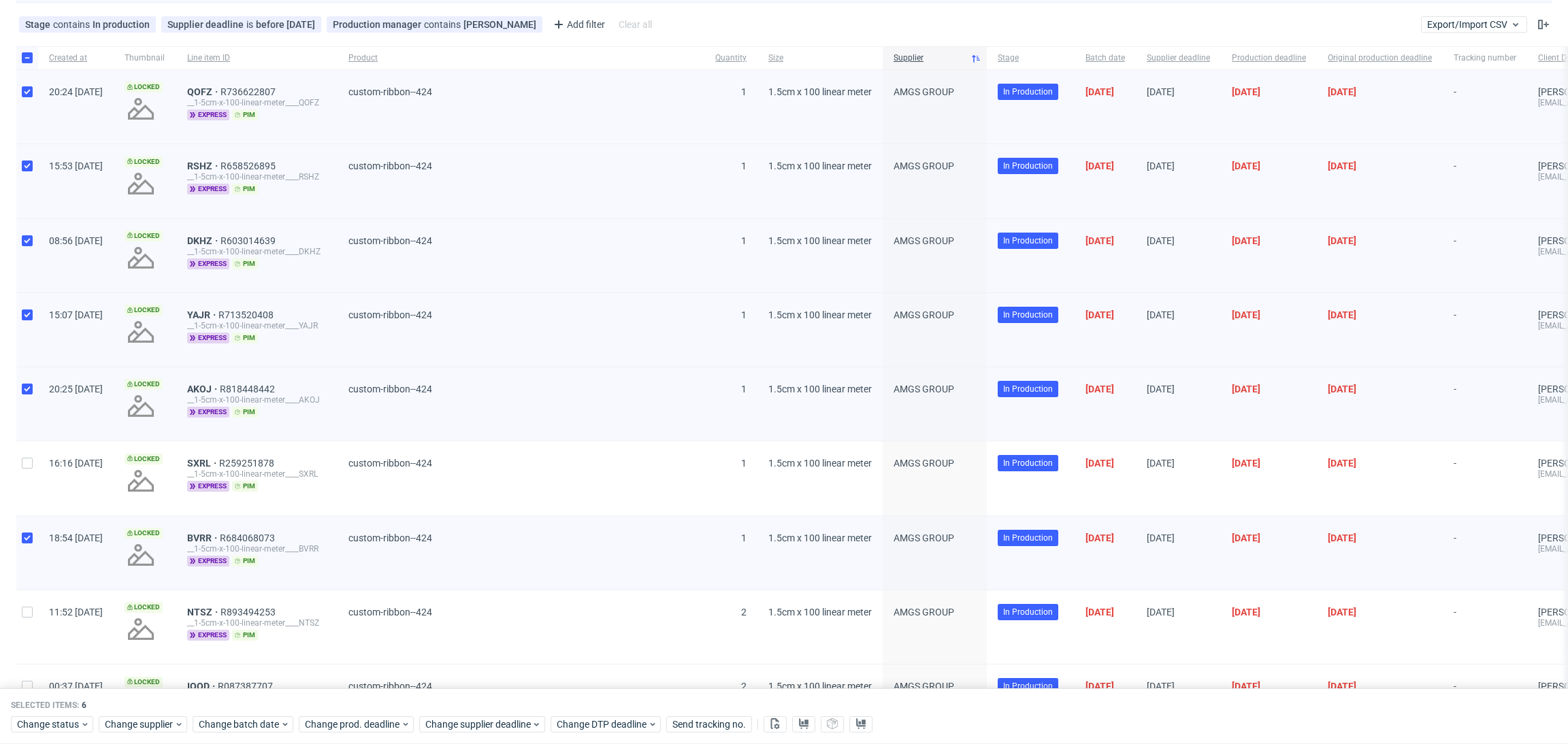
click at [26, 484] on div at bounding box center [27, 479] width 21 height 74
checkbox input "true"
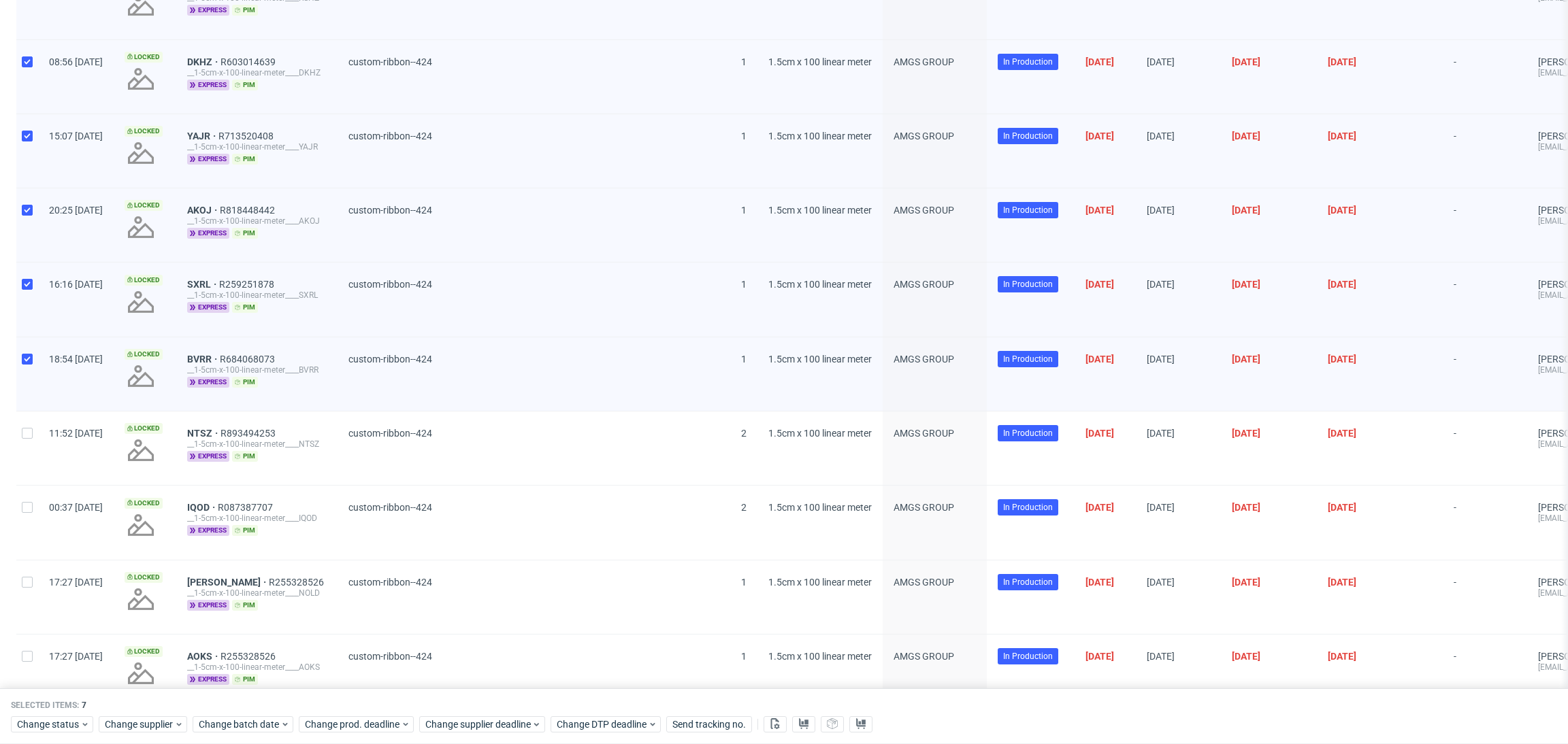
scroll to position [305, 0]
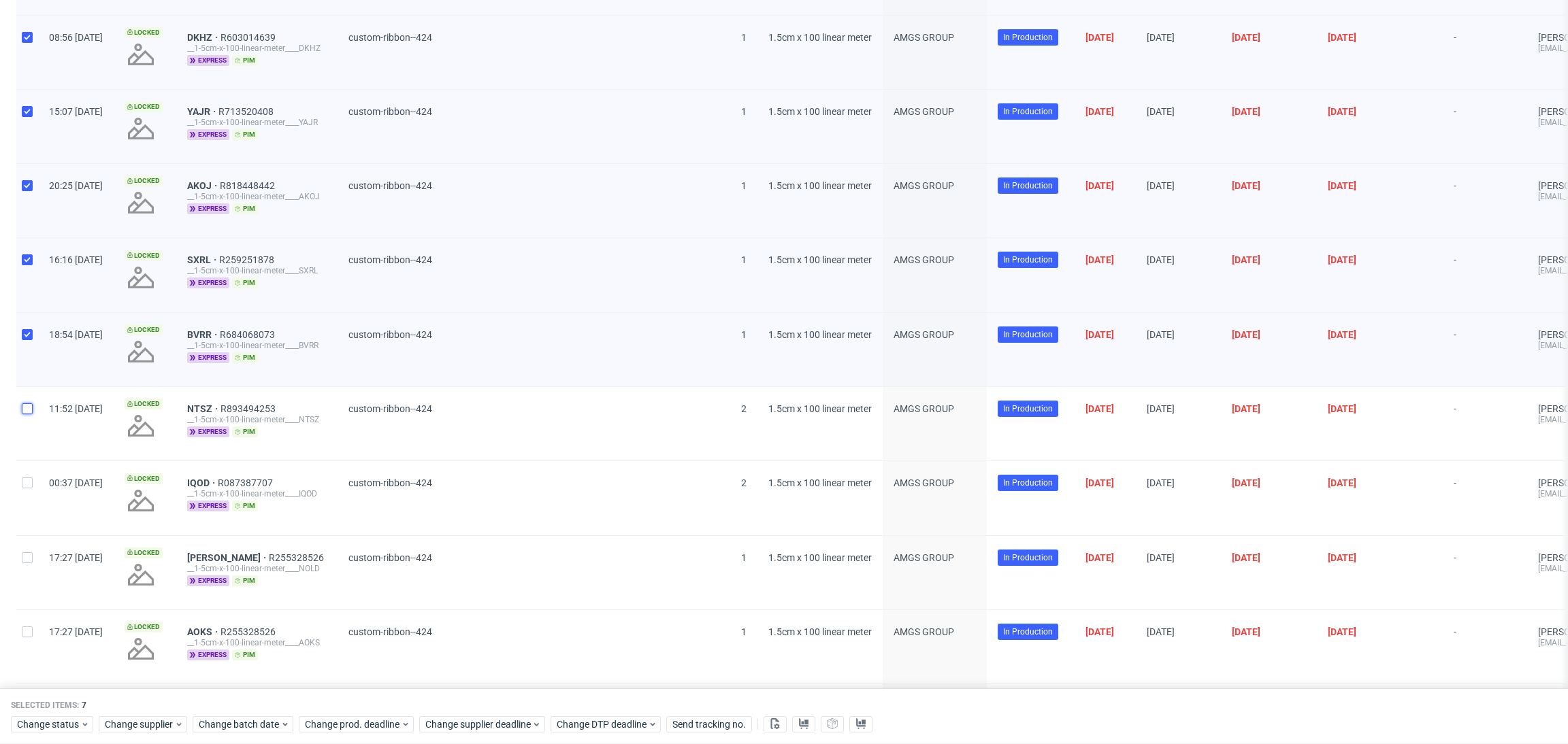
click at [26, 404] on input "checkbox" at bounding box center [27, 409] width 11 height 11
checkbox input "true"
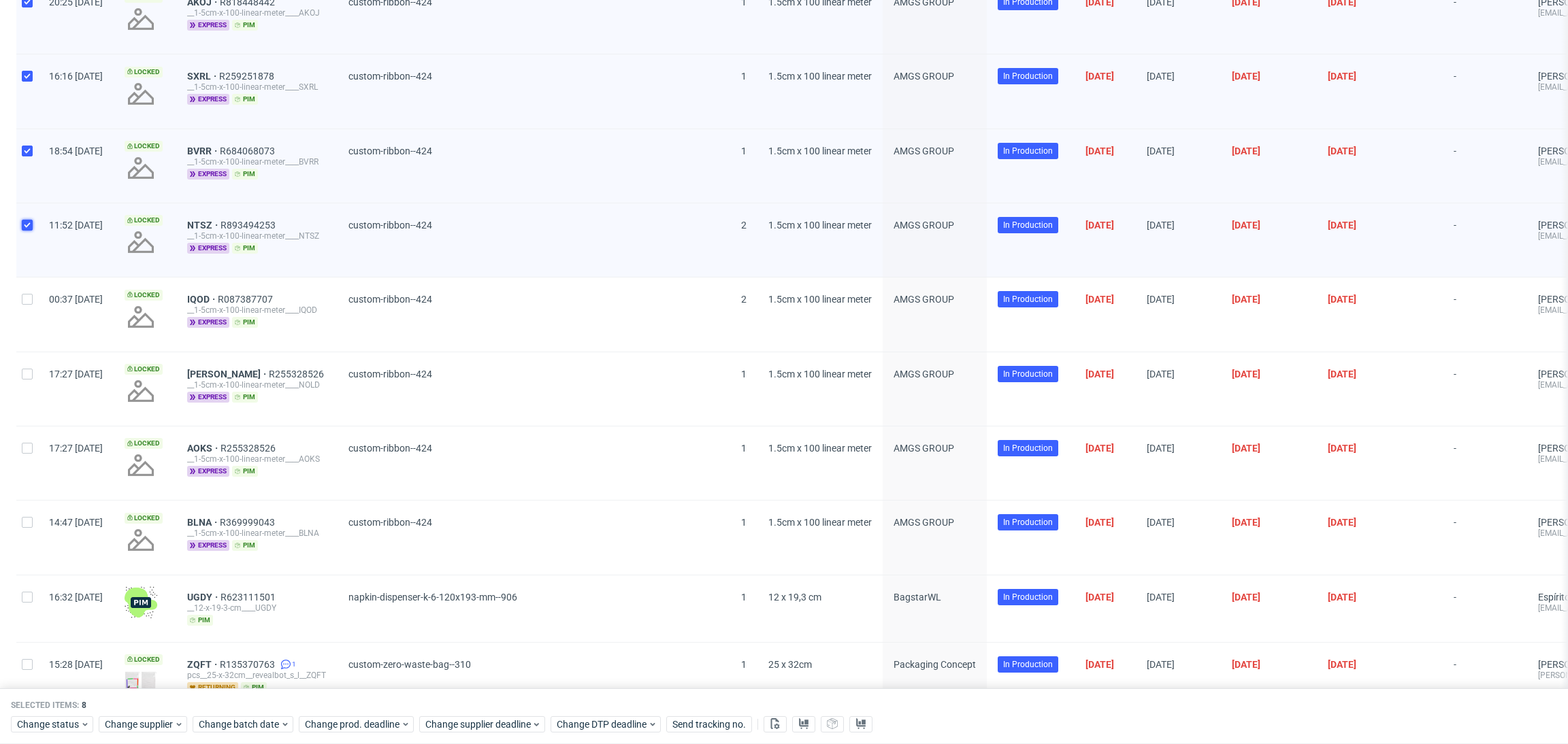
scroll to position [509, 0]
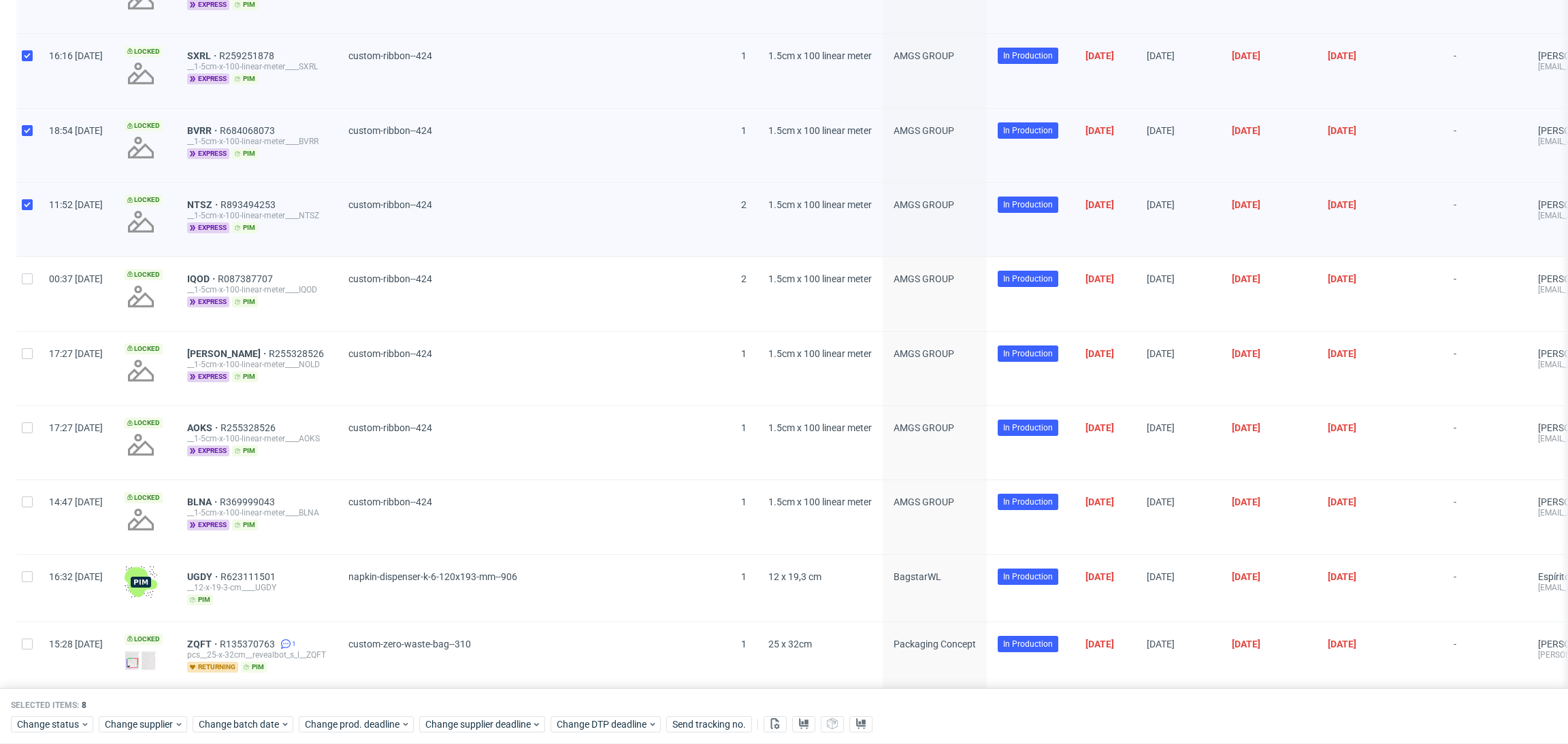
click at [22, 287] on div at bounding box center [27, 294] width 21 height 74
checkbox input "true"
click at [38, 346] on div "17:27 [DATE]" at bounding box center [76, 369] width 75 height 74
drag, startPoint x: 21, startPoint y: 374, endPoint x: 21, endPoint y: 389, distance: 15.0
click at [21, 373] on div at bounding box center [27, 369] width 21 height 74
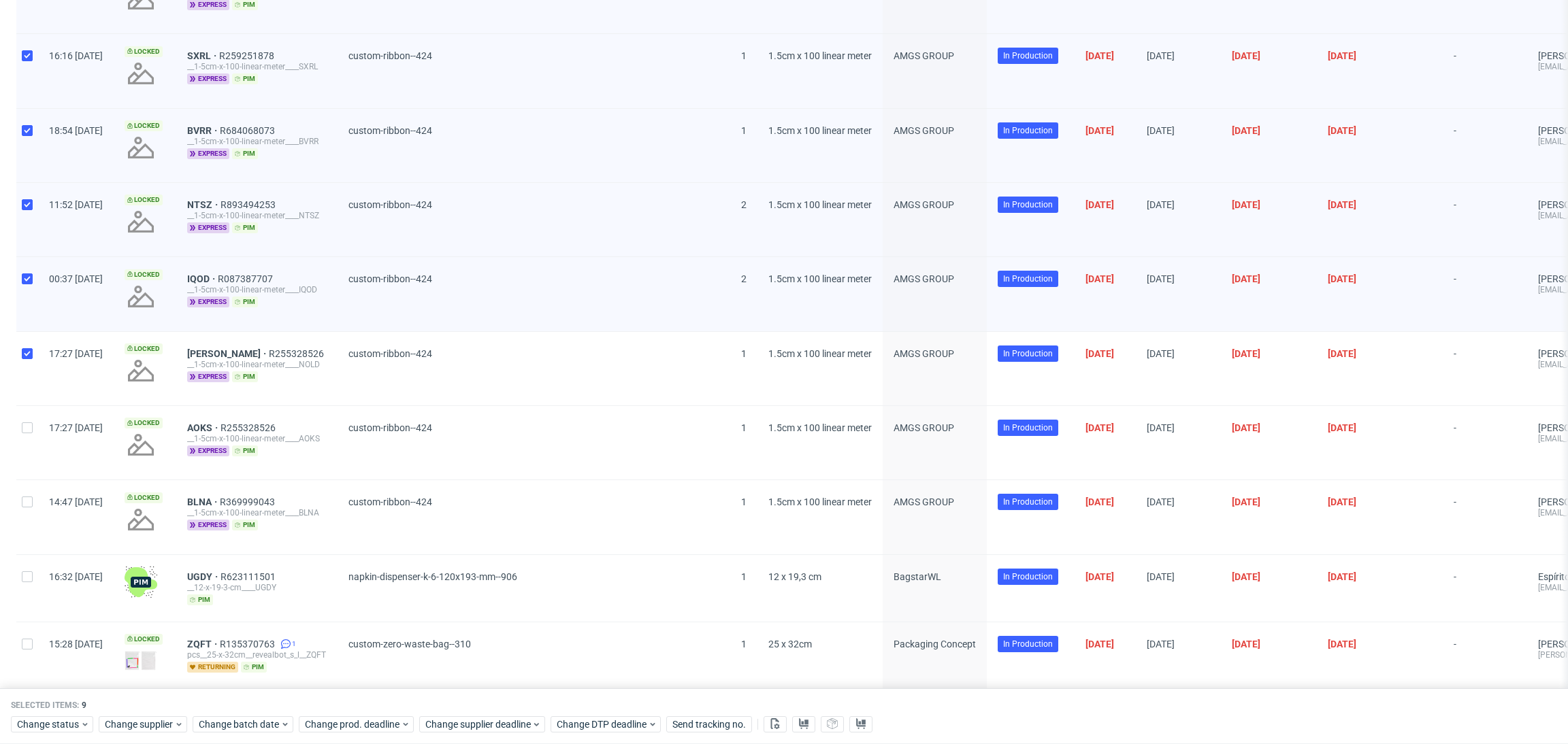
checkbox input "true"
click at [21, 420] on div at bounding box center [27, 443] width 21 height 74
checkbox input "true"
click at [34, 509] on div at bounding box center [27, 517] width 21 height 74
checkbox input "true"
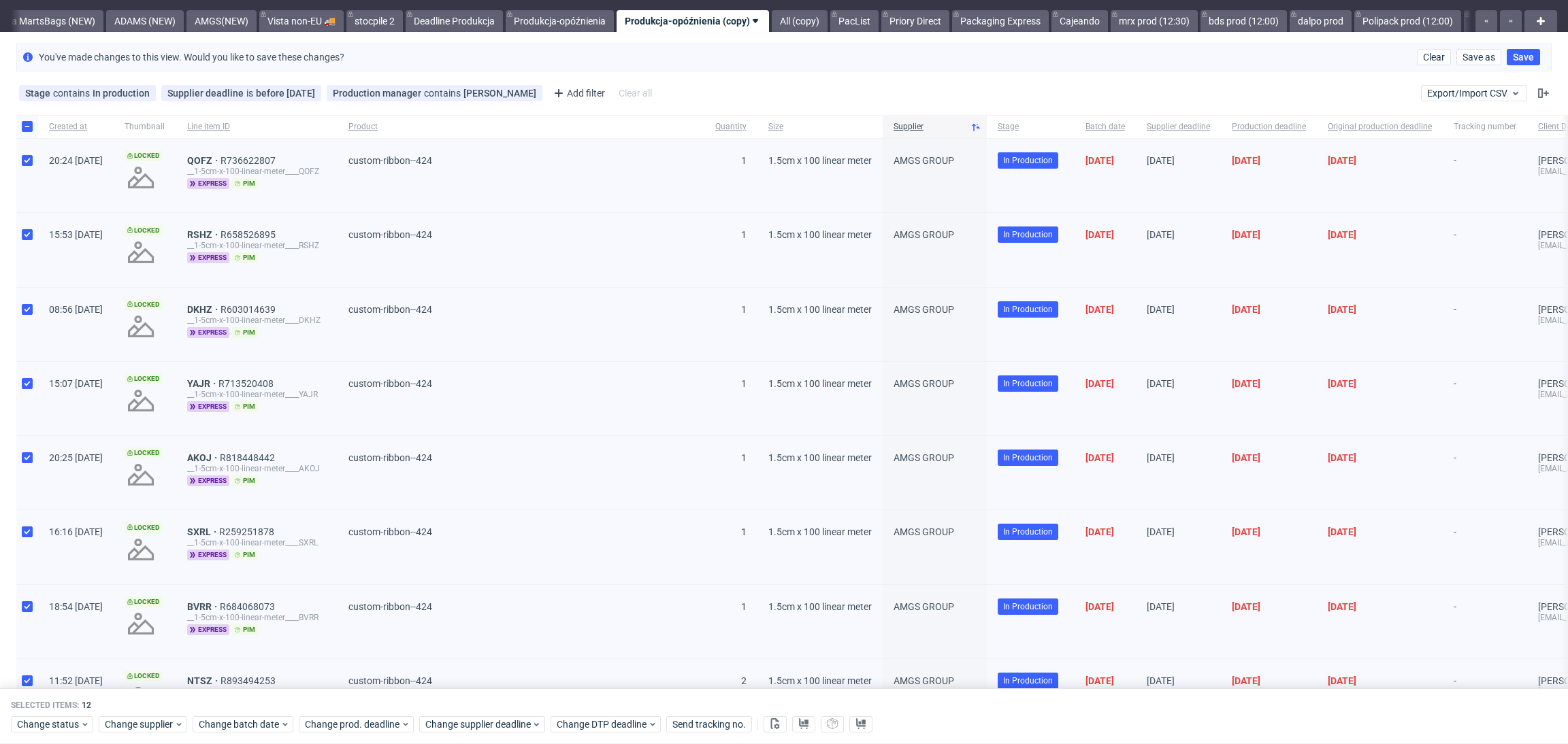
scroll to position [0, 0]
